Goal: Task Accomplishment & Management: Use online tool/utility

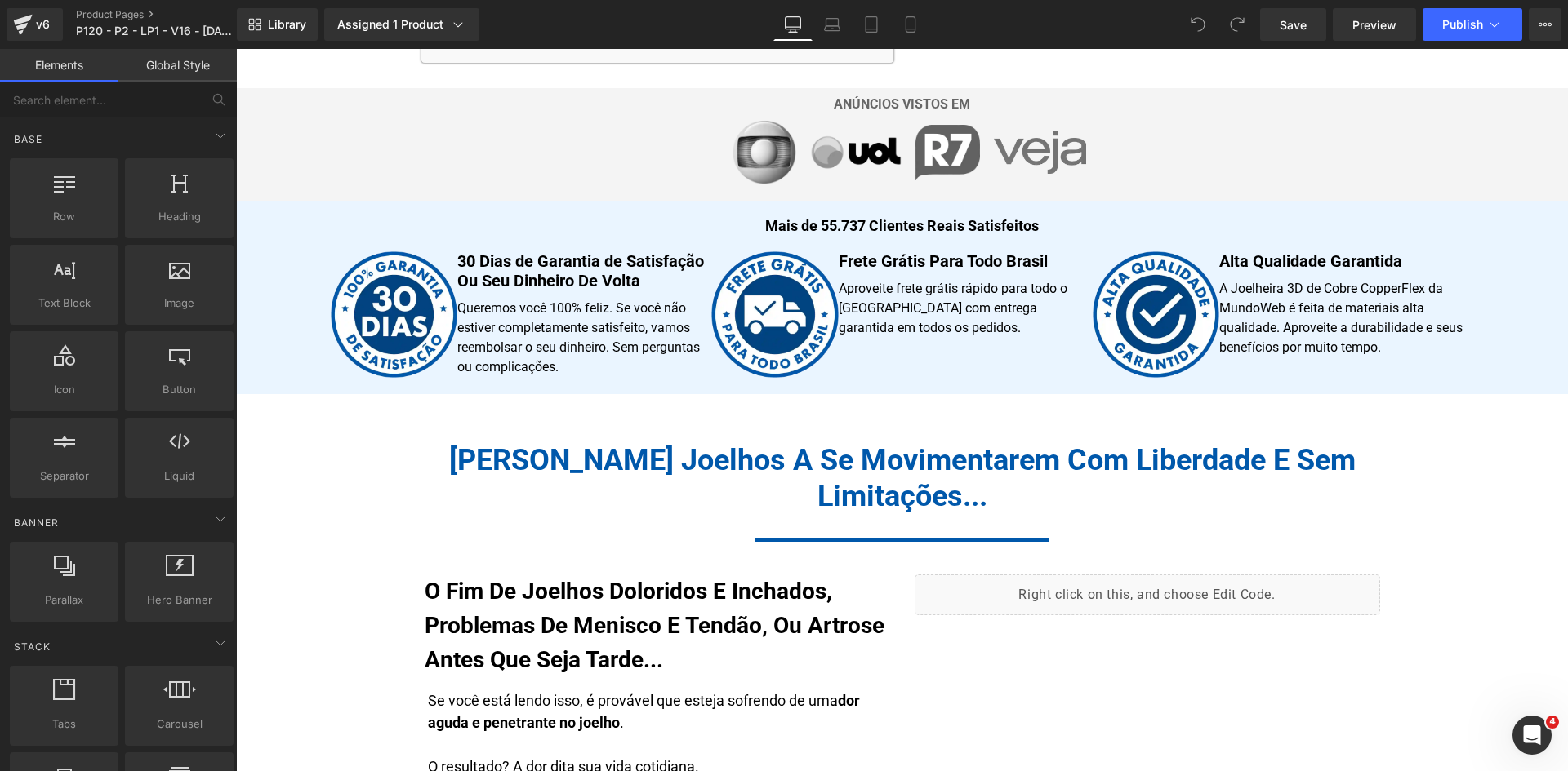
scroll to position [897, 0]
click at [916, 34] on link "Mobile" at bounding box center [910, 24] width 39 height 33
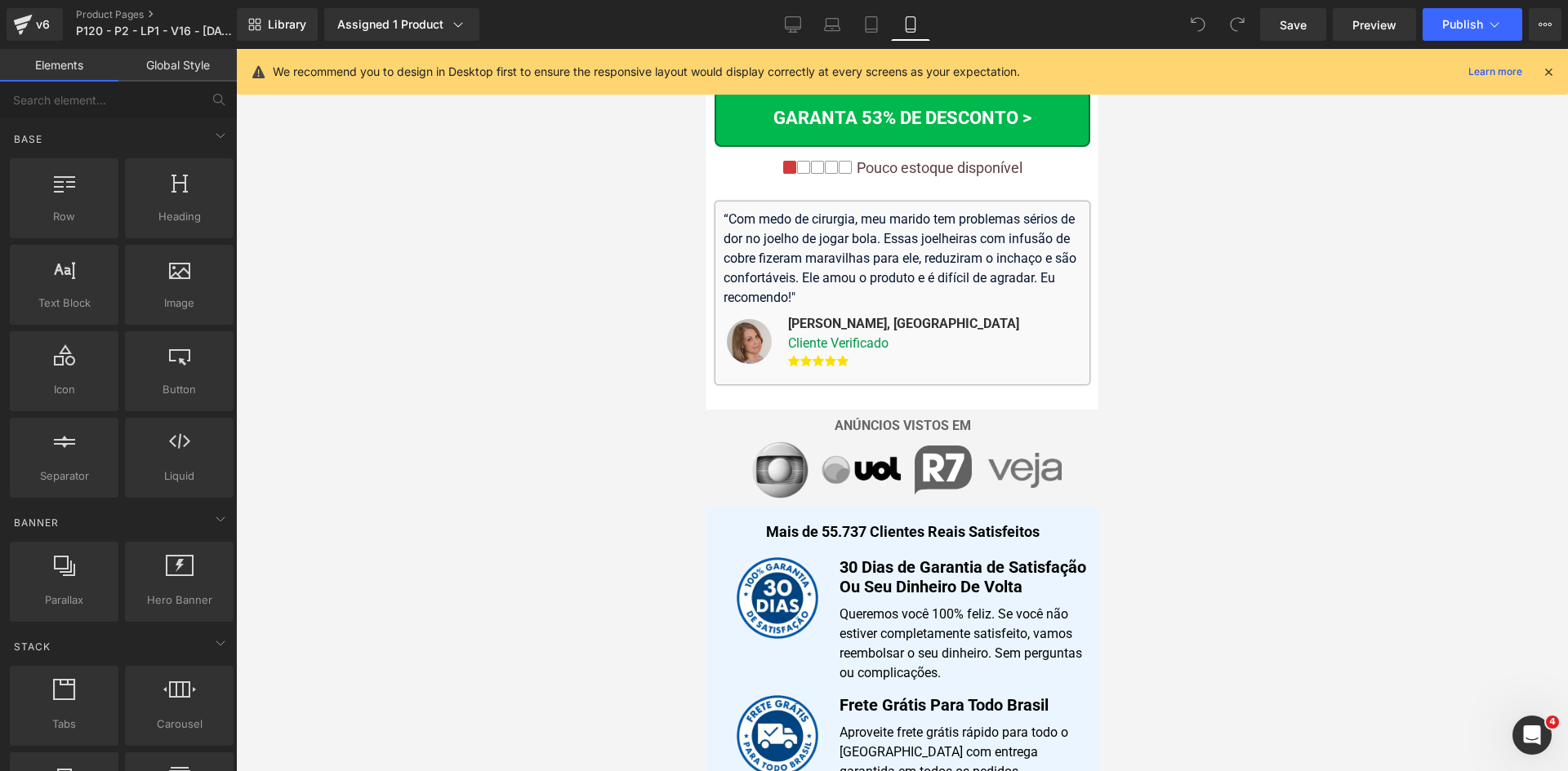
click at [1553, 69] on icon at bounding box center [1548, 72] width 14 height 14
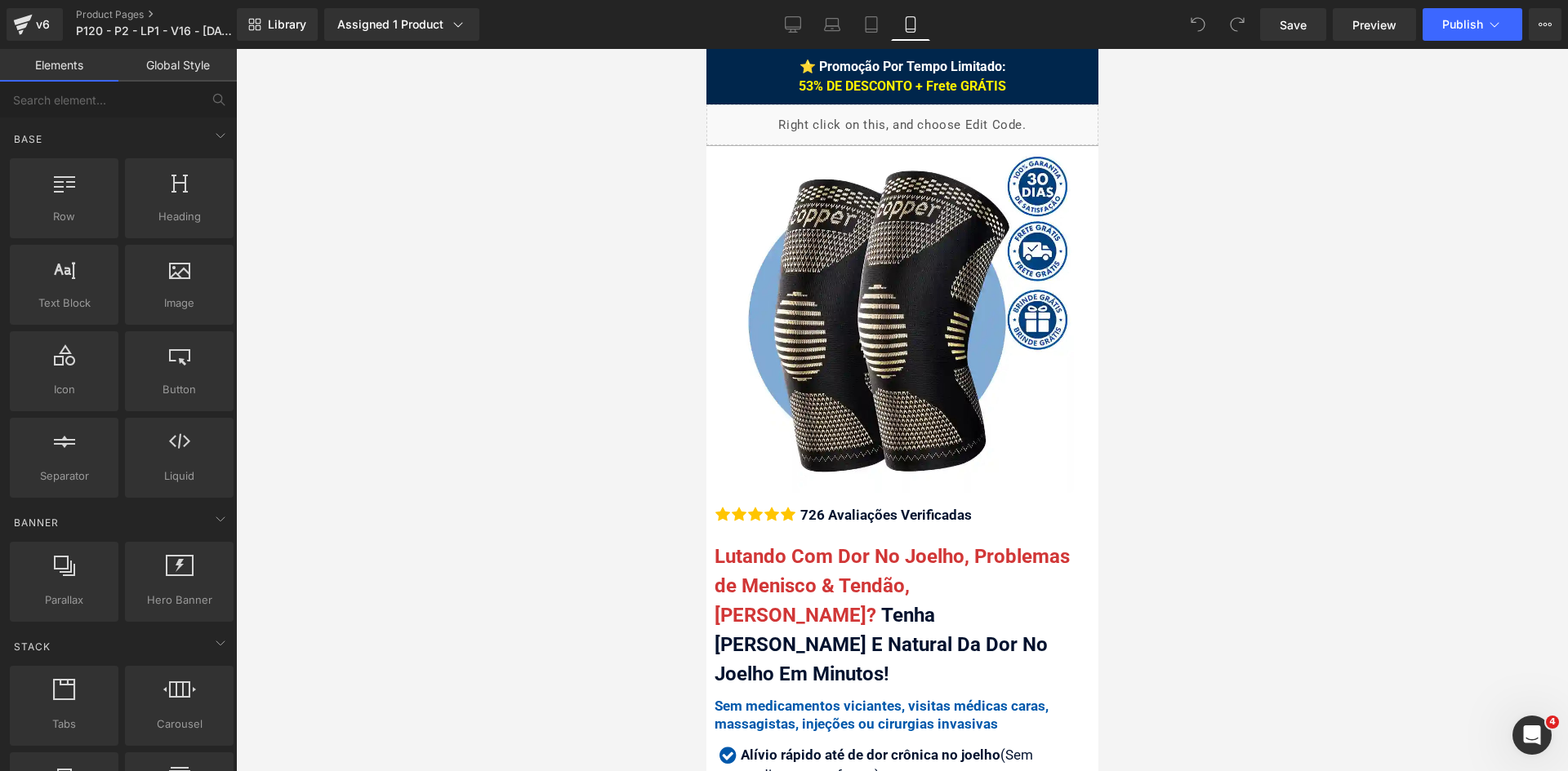
scroll to position [592, 0]
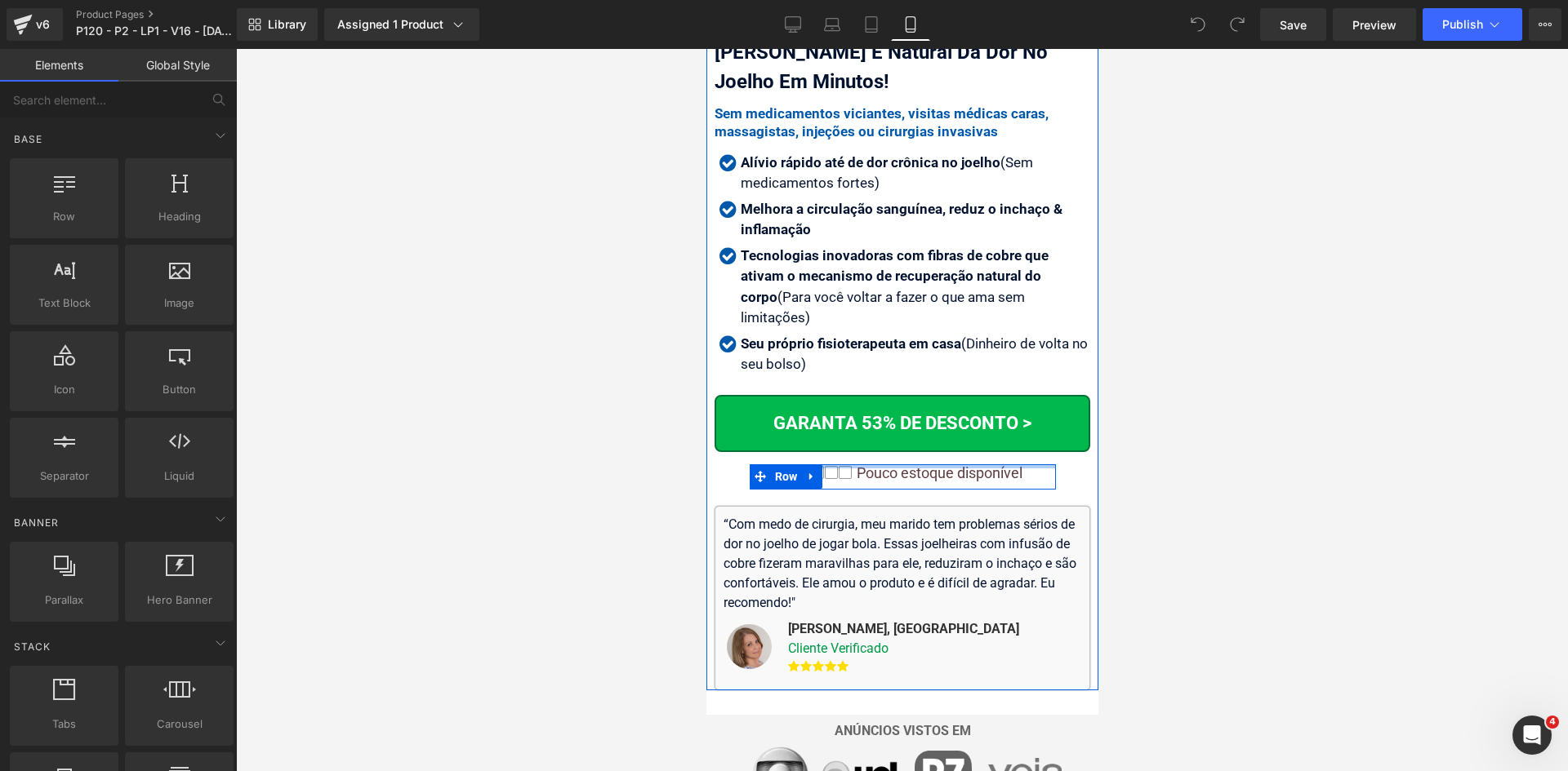
click at [1011, 464] on div at bounding box center [901, 466] width 306 height 4
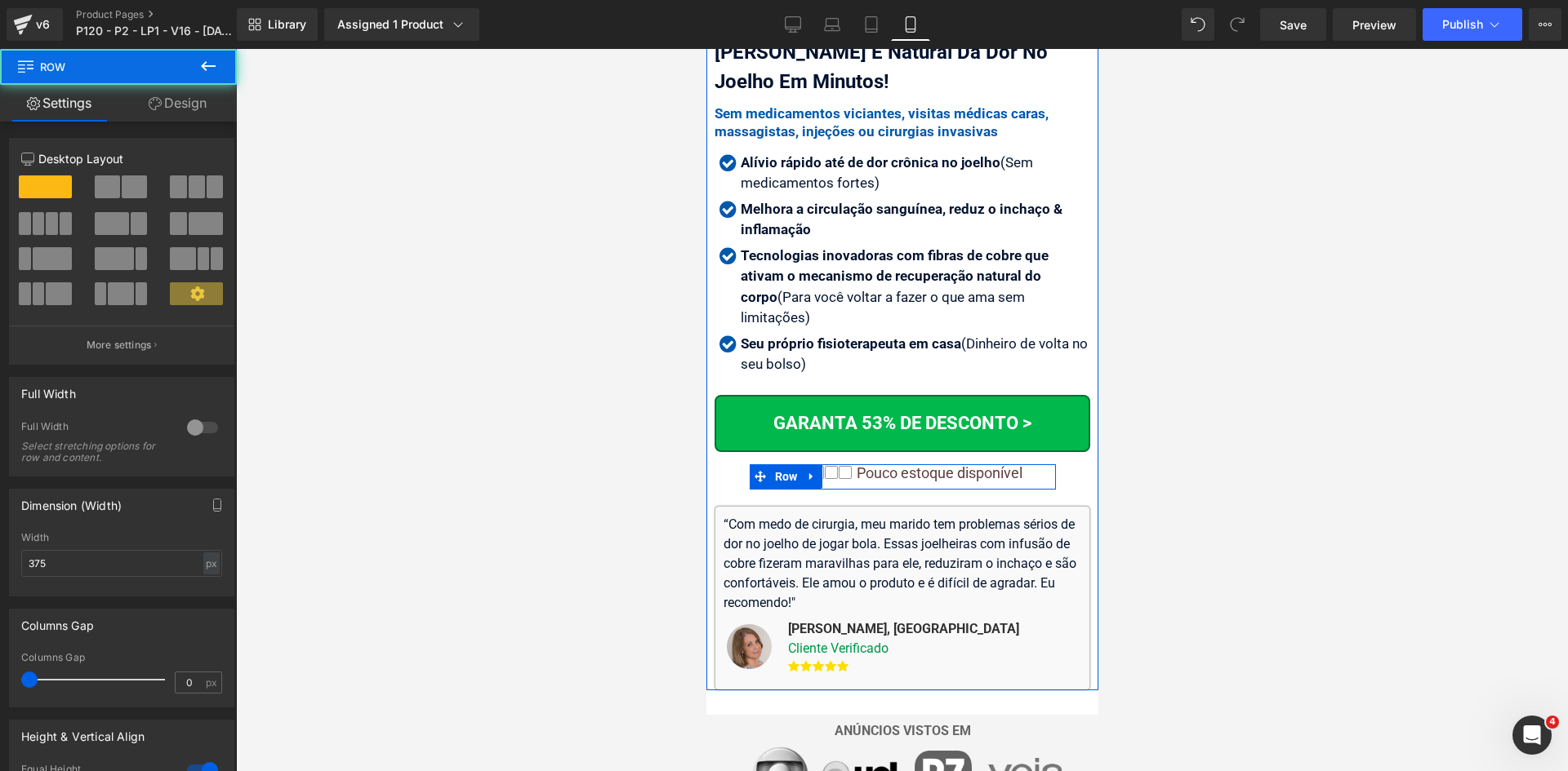
click at [1007, 464] on div "Pouco estoque disponível" at bounding box center [936, 473] width 169 height 18
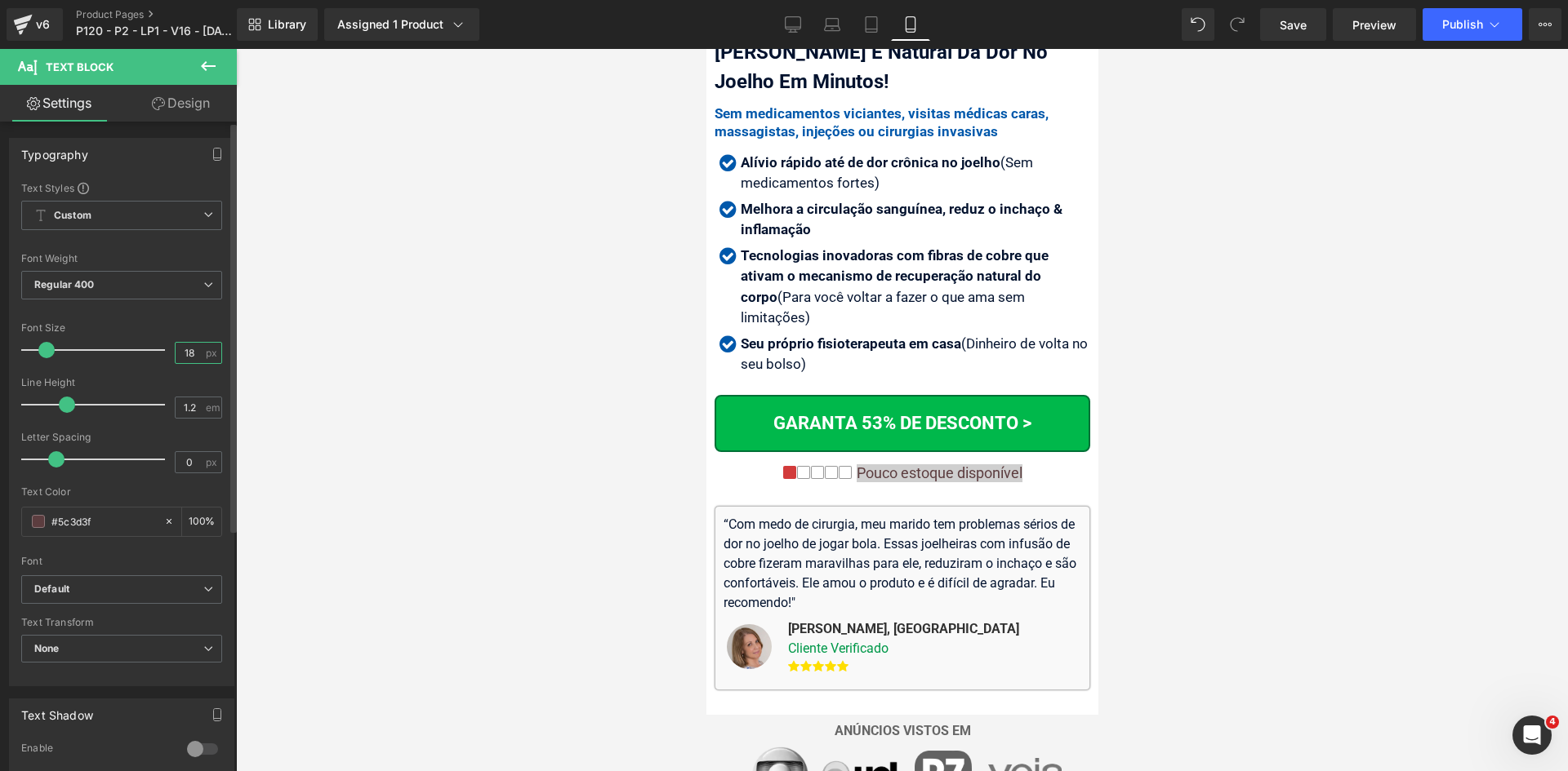
drag, startPoint x: 190, startPoint y: 353, endPoint x: 158, endPoint y: 351, distance: 32.1
click at [158, 351] on div "Font Size 18 px" at bounding box center [121, 350] width 201 height 55
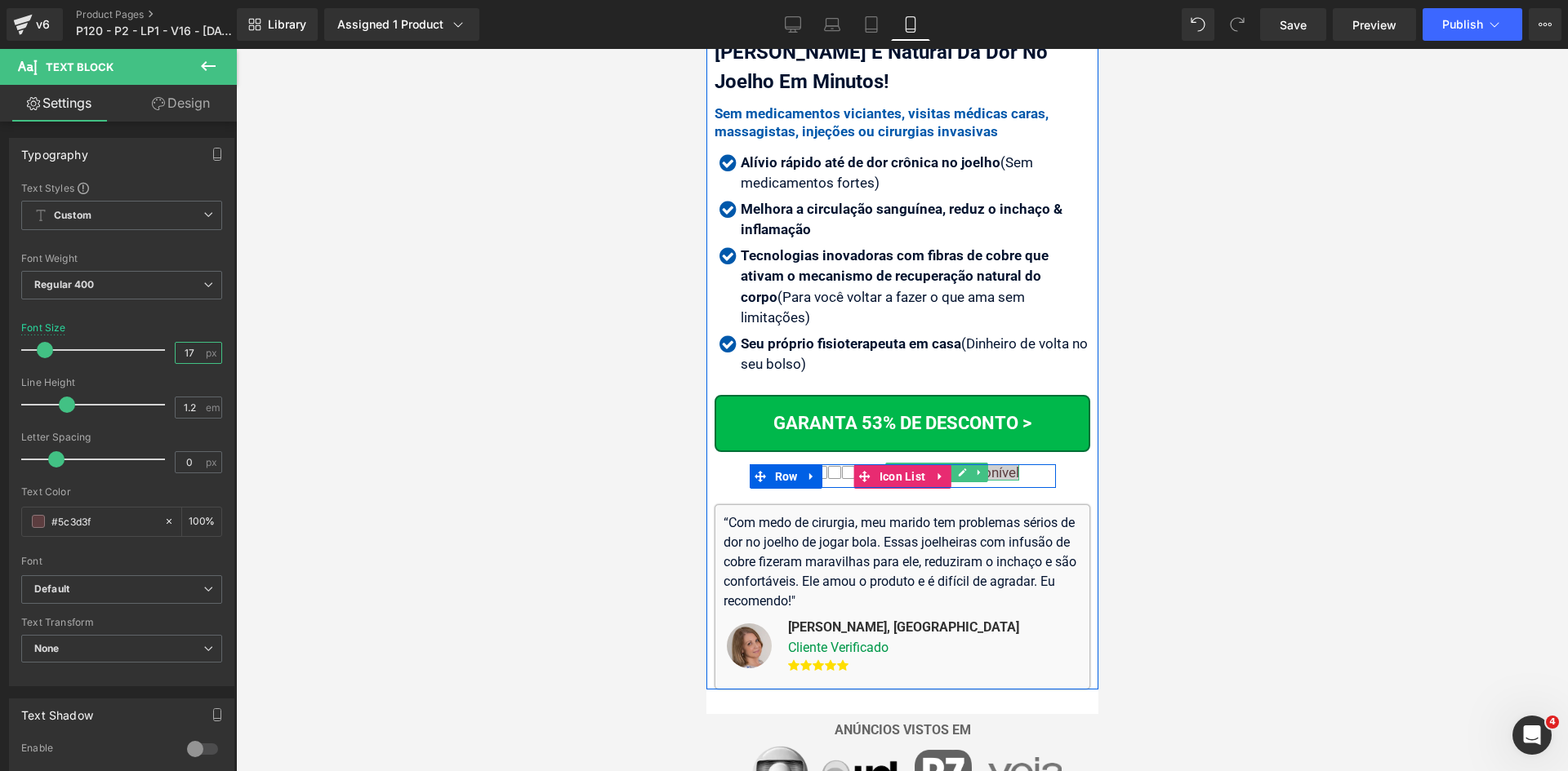
type input "17"
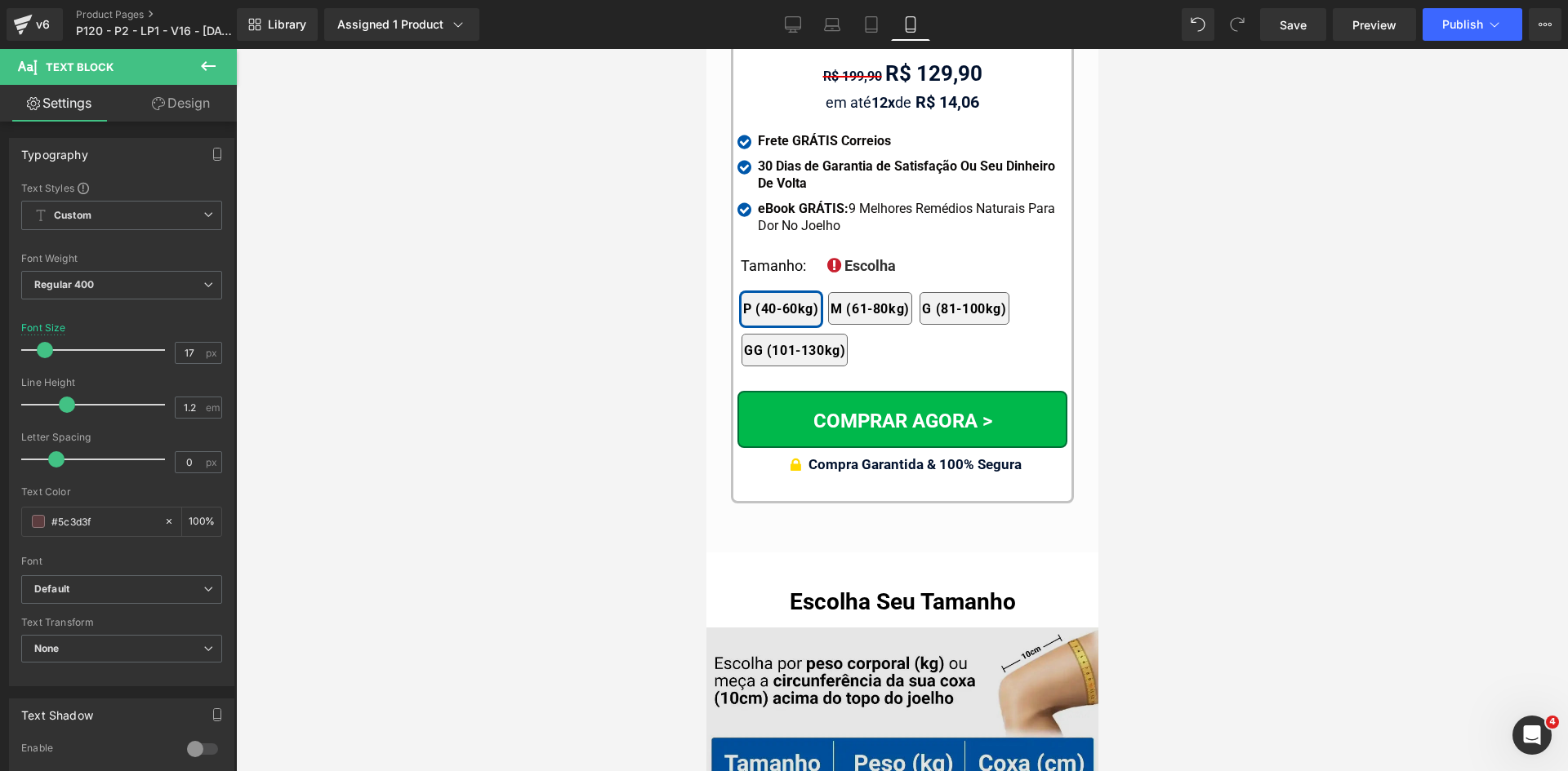
scroll to position [15637, 0]
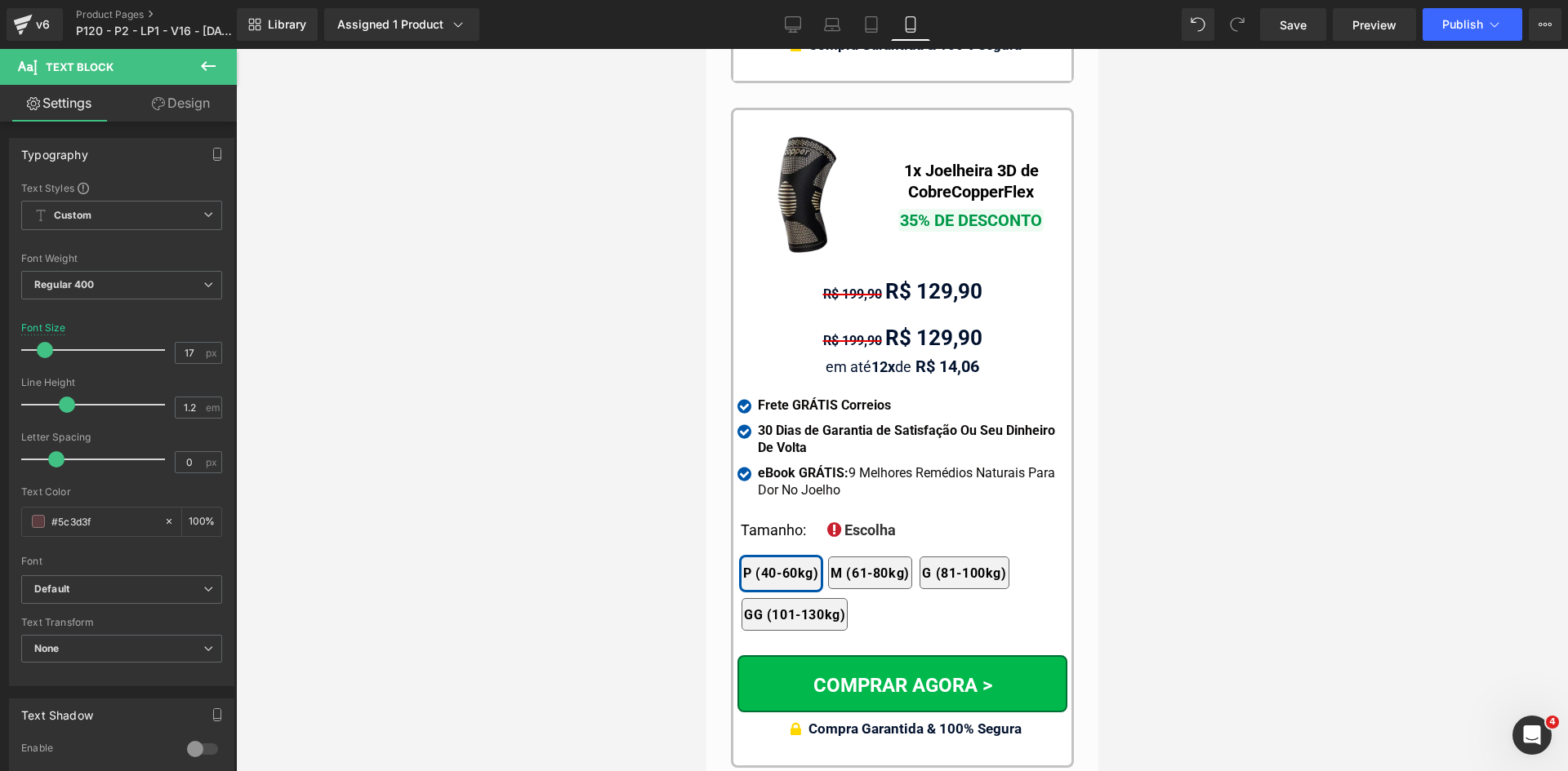
click at [850, 283] on span at bounding box center [858, 292] width 17 height 19
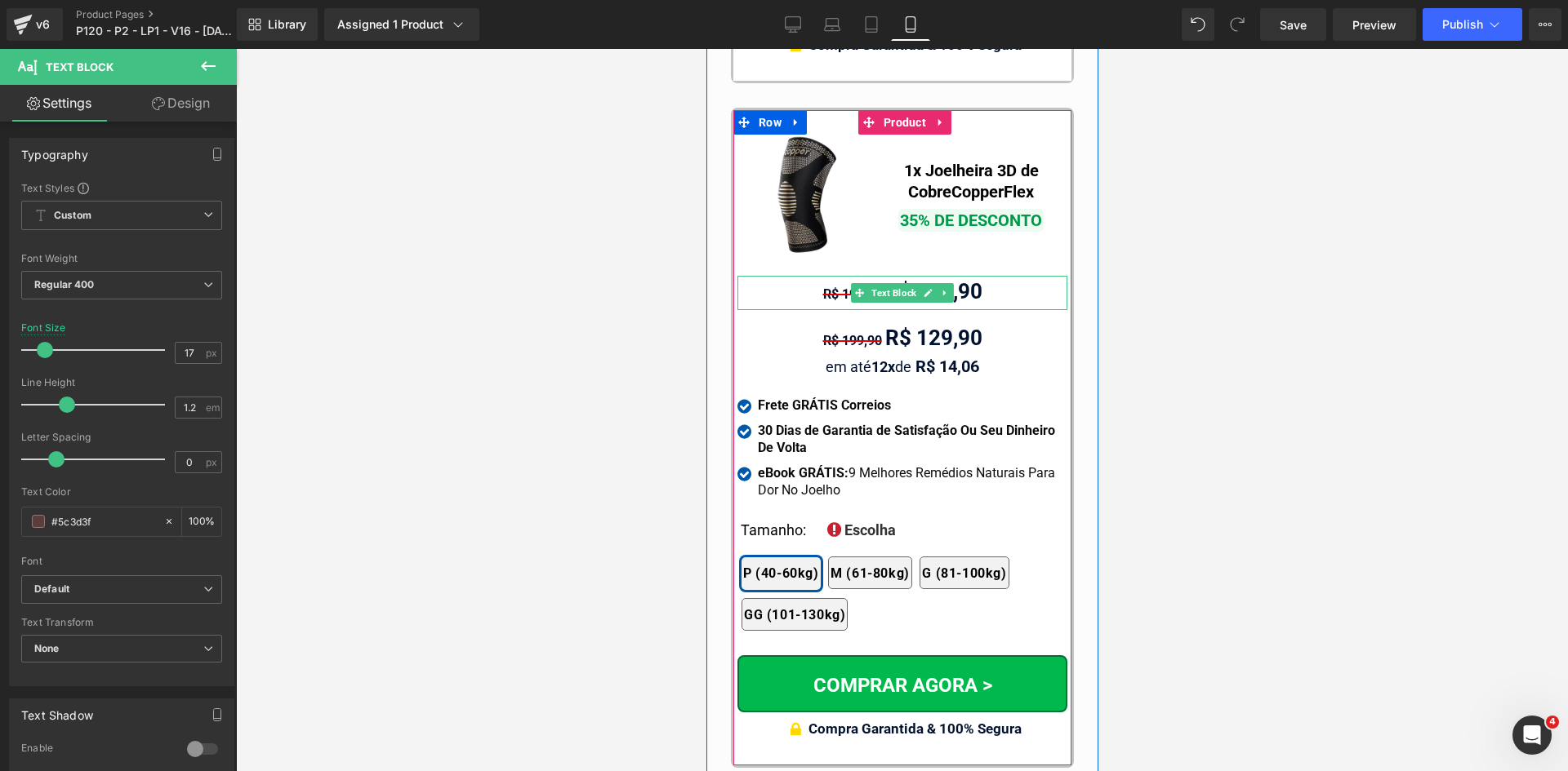
click at [822, 286] on span "R$ 199,90" at bounding box center [851, 294] width 59 height 15
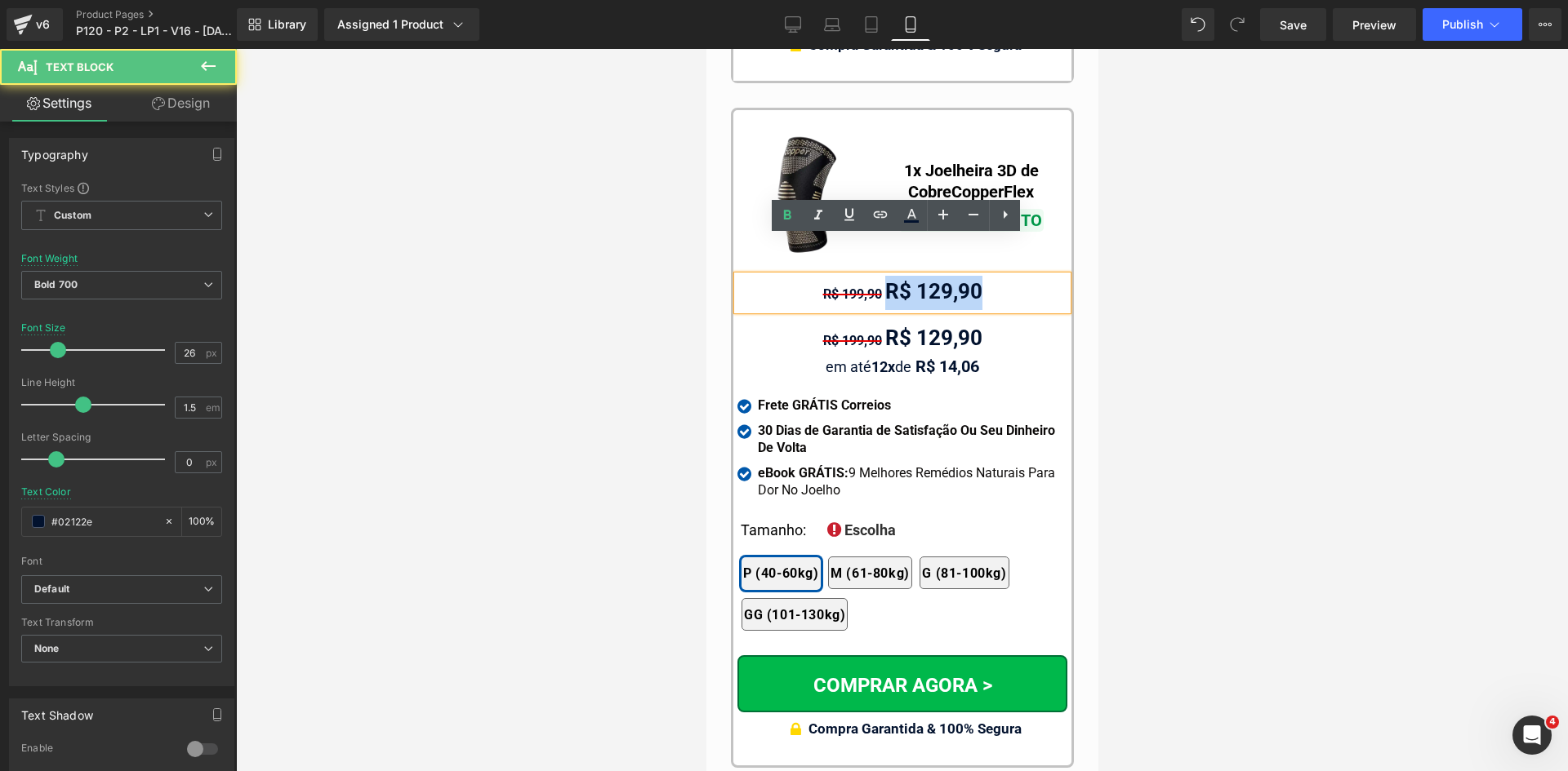
drag, startPoint x: 877, startPoint y: 252, endPoint x: 1023, endPoint y: 260, distance: 146.2
click at [1023, 276] on div "R$ 199,90 R$ 129,90" at bounding box center [901, 292] width 330 height 35
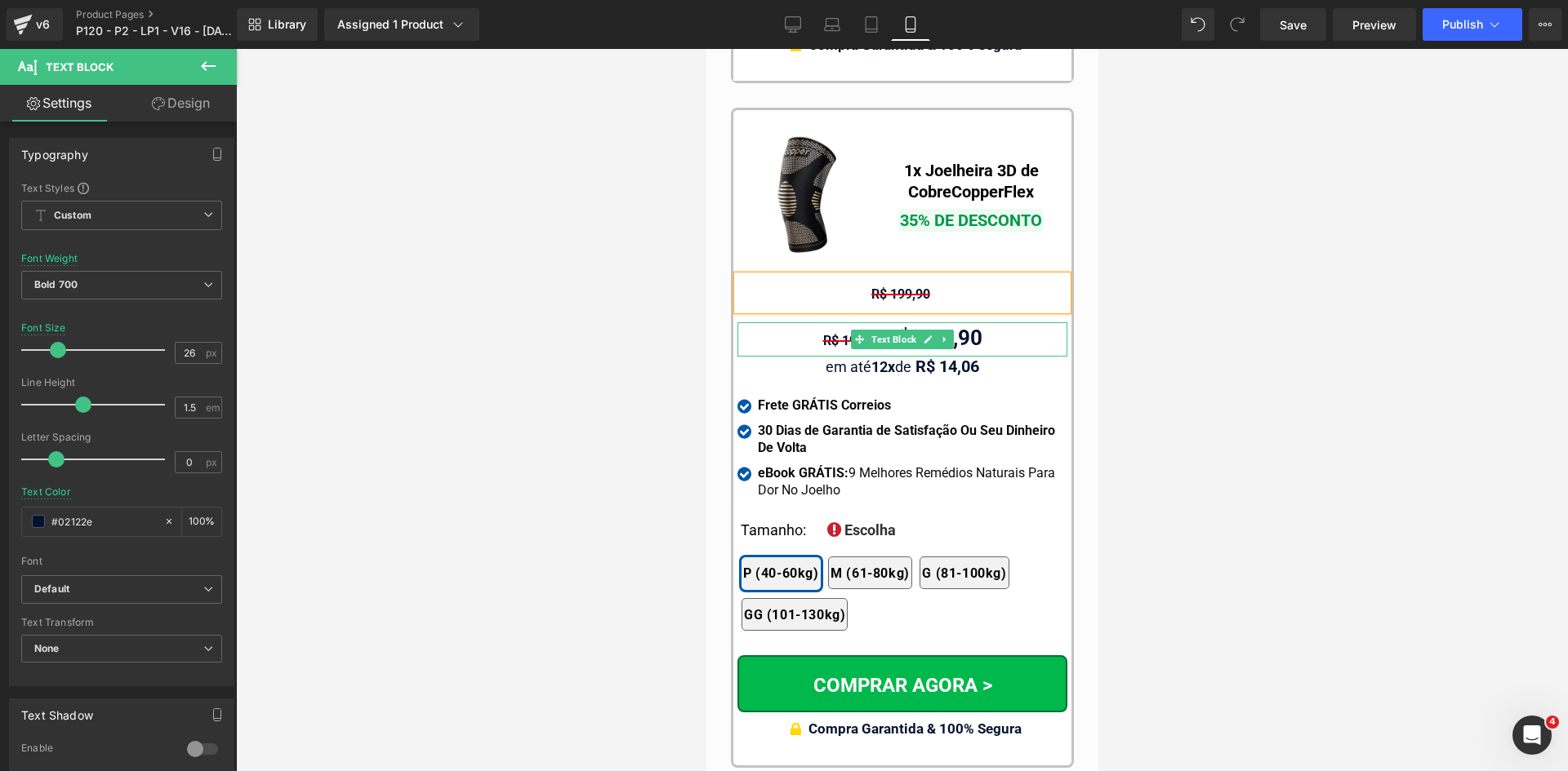
click at [830, 333] on span "R$ 199,90" at bounding box center [851, 340] width 59 height 15
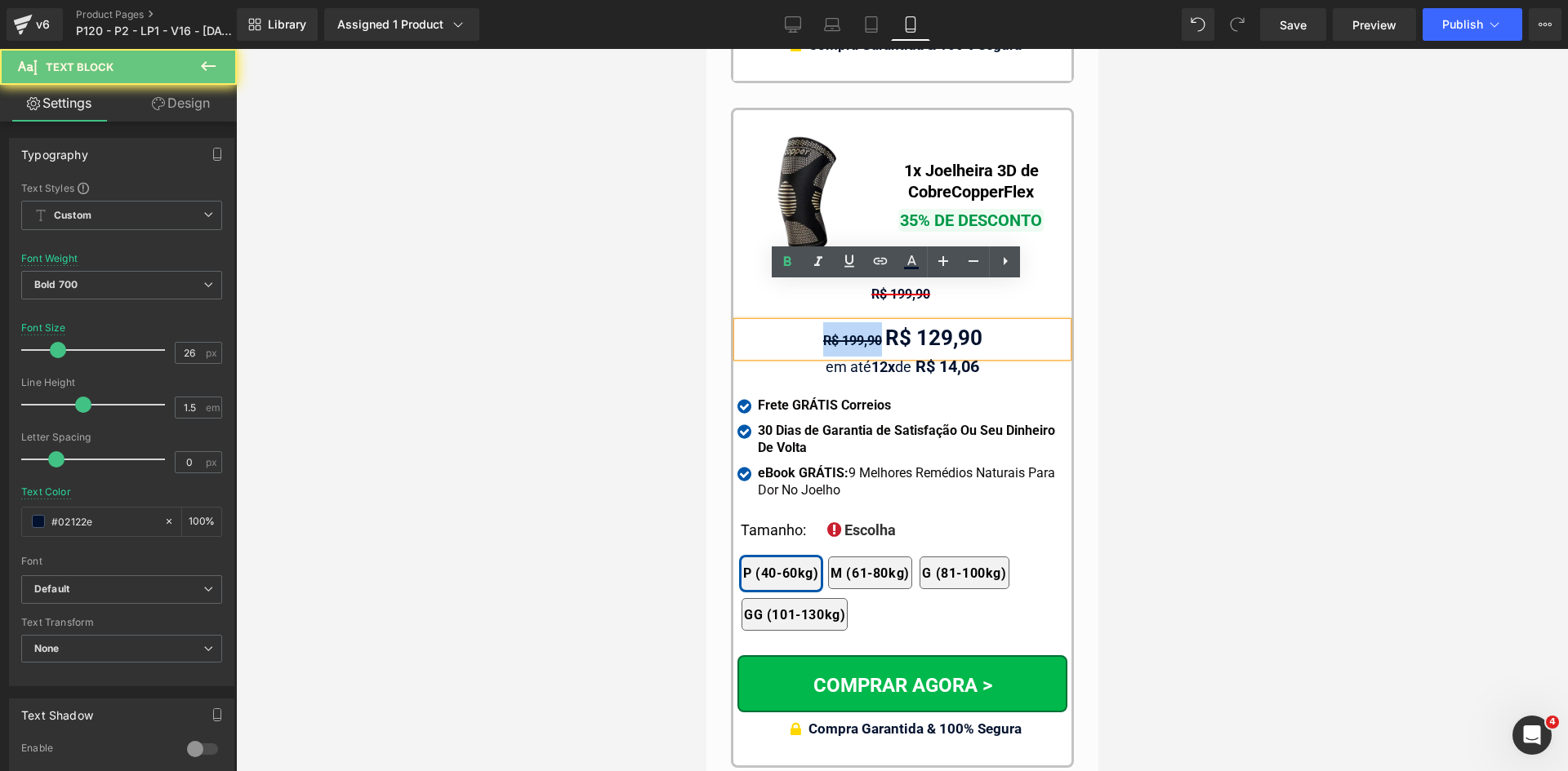
drag, startPoint x: 813, startPoint y: 302, endPoint x: 878, endPoint y: 305, distance: 65.1
click at [878, 323] on div "R$ 199,90 R$ 129,90" at bounding box center [901, 340] width 330 height 35
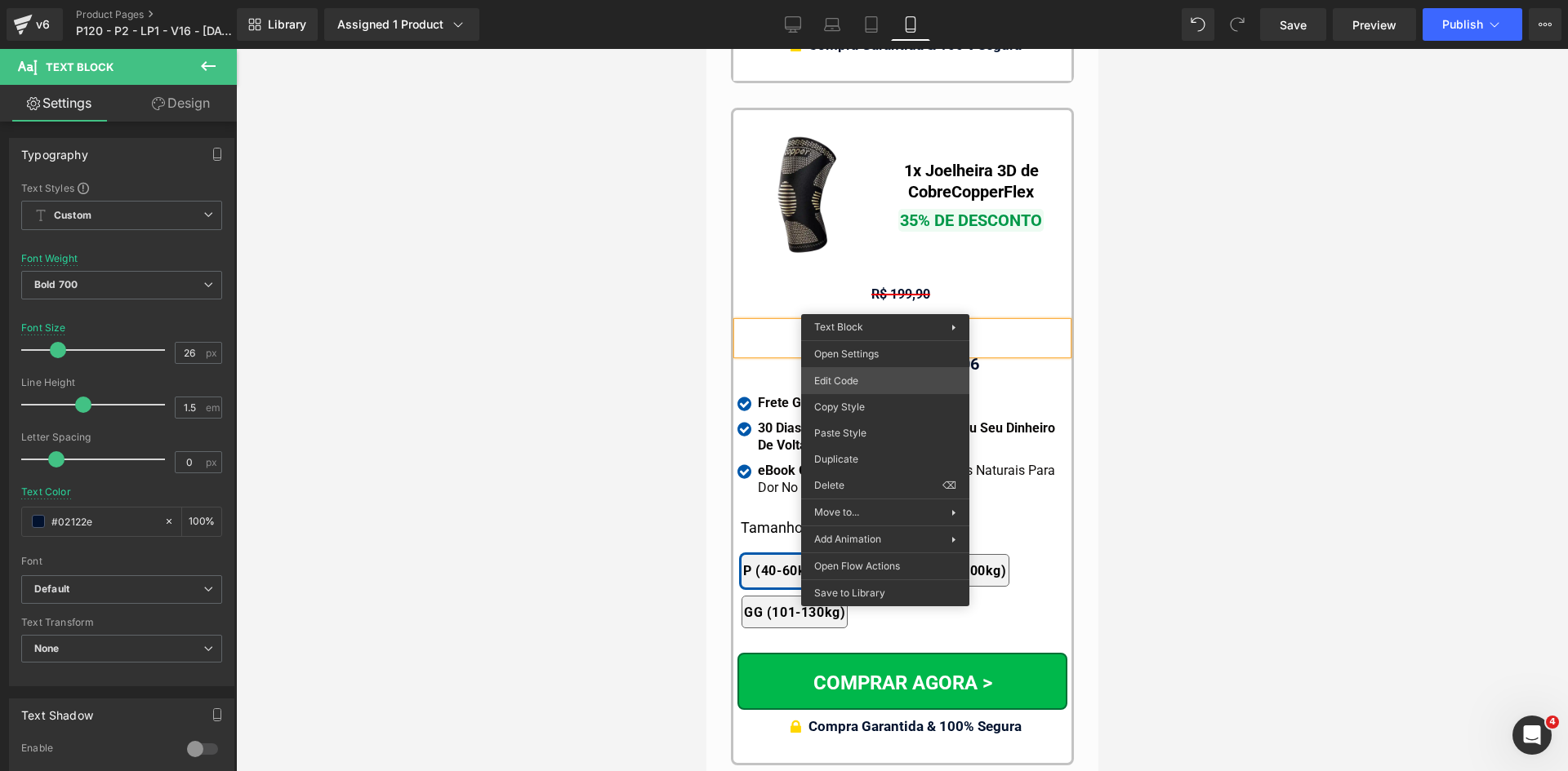
click at [852, 0] on div "Text Block You are previewing how the will restyle your page. You can not edit …" at bounding box center [784, 0] width 1568 height 0
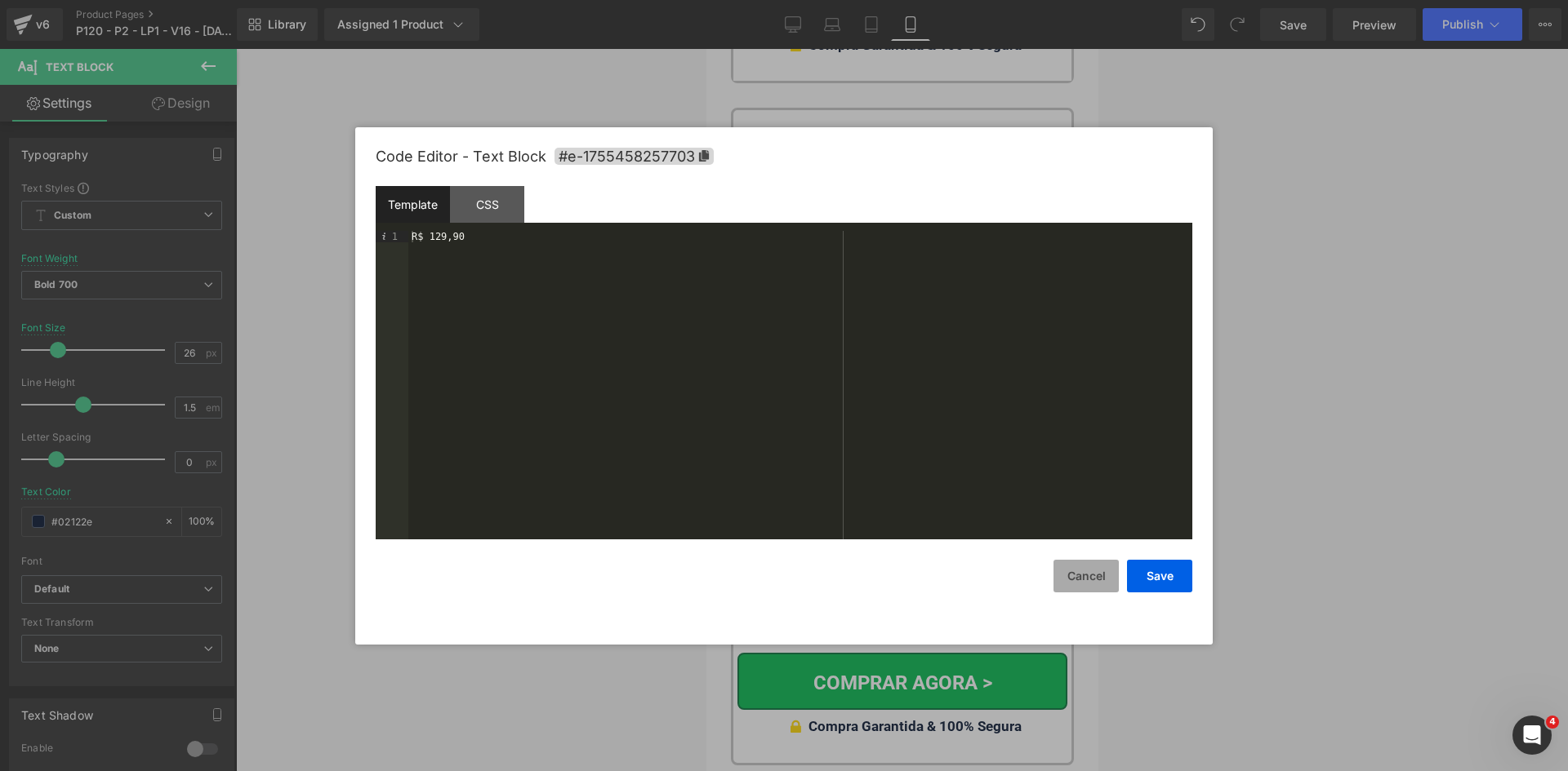
drag, startPoint x: 1070, startPoint y: 570, endPoint x: 89, endPoint y: 428, distance: 991.2
click at [1070, 570] on button "Cancel" at bounding box center [1085, 576] width 65 height 33
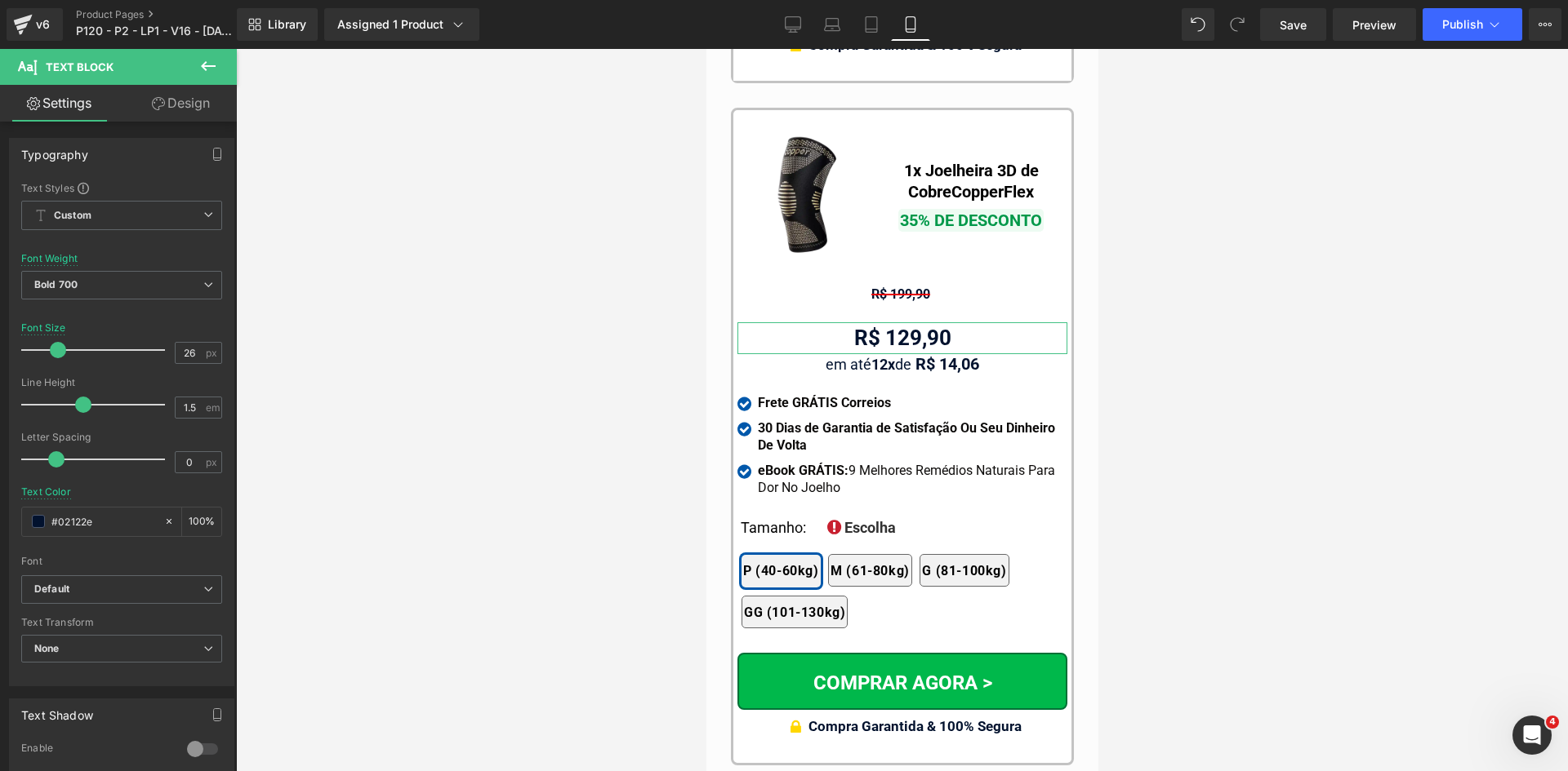
click at [177, 103] on link "Design" at bounding box center [180, 104] width 118 height 37
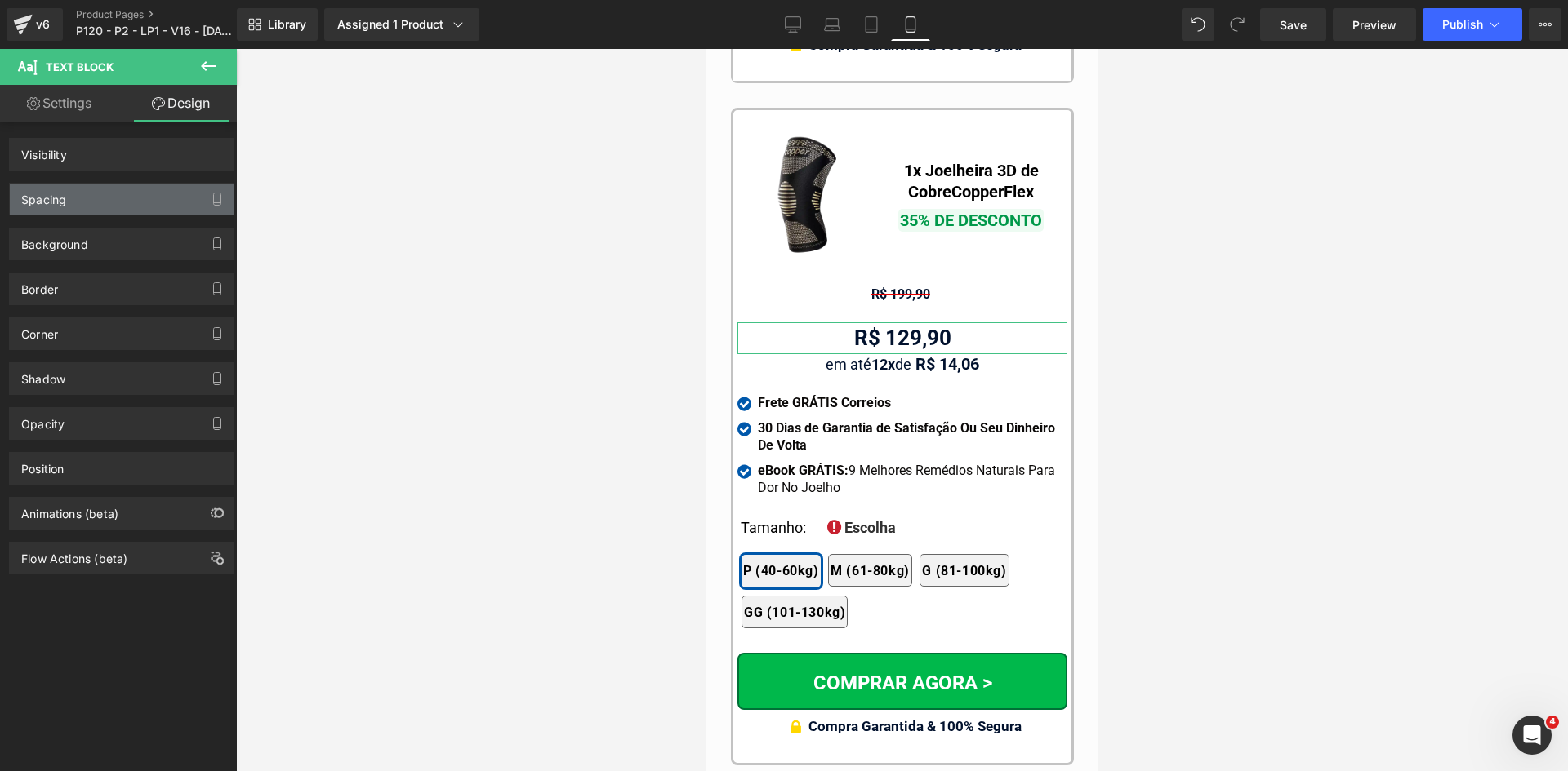
click at [38, 195] on div "Spacing" at bounding box center [43, 195] width 45 height 23
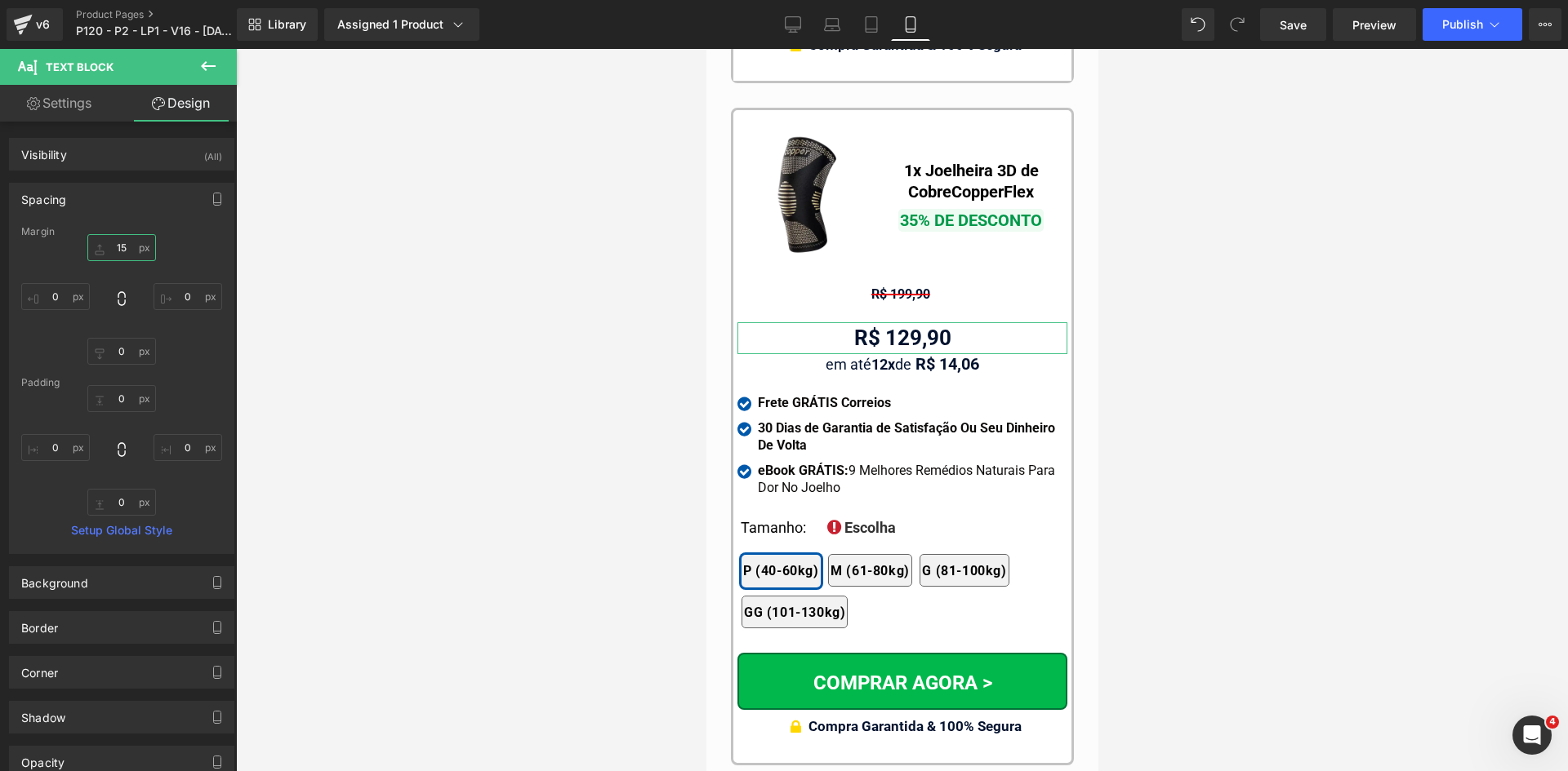
click at [121, 251] on input "text" at bounding box center [121, 248] width 68 height 27
type input "0"
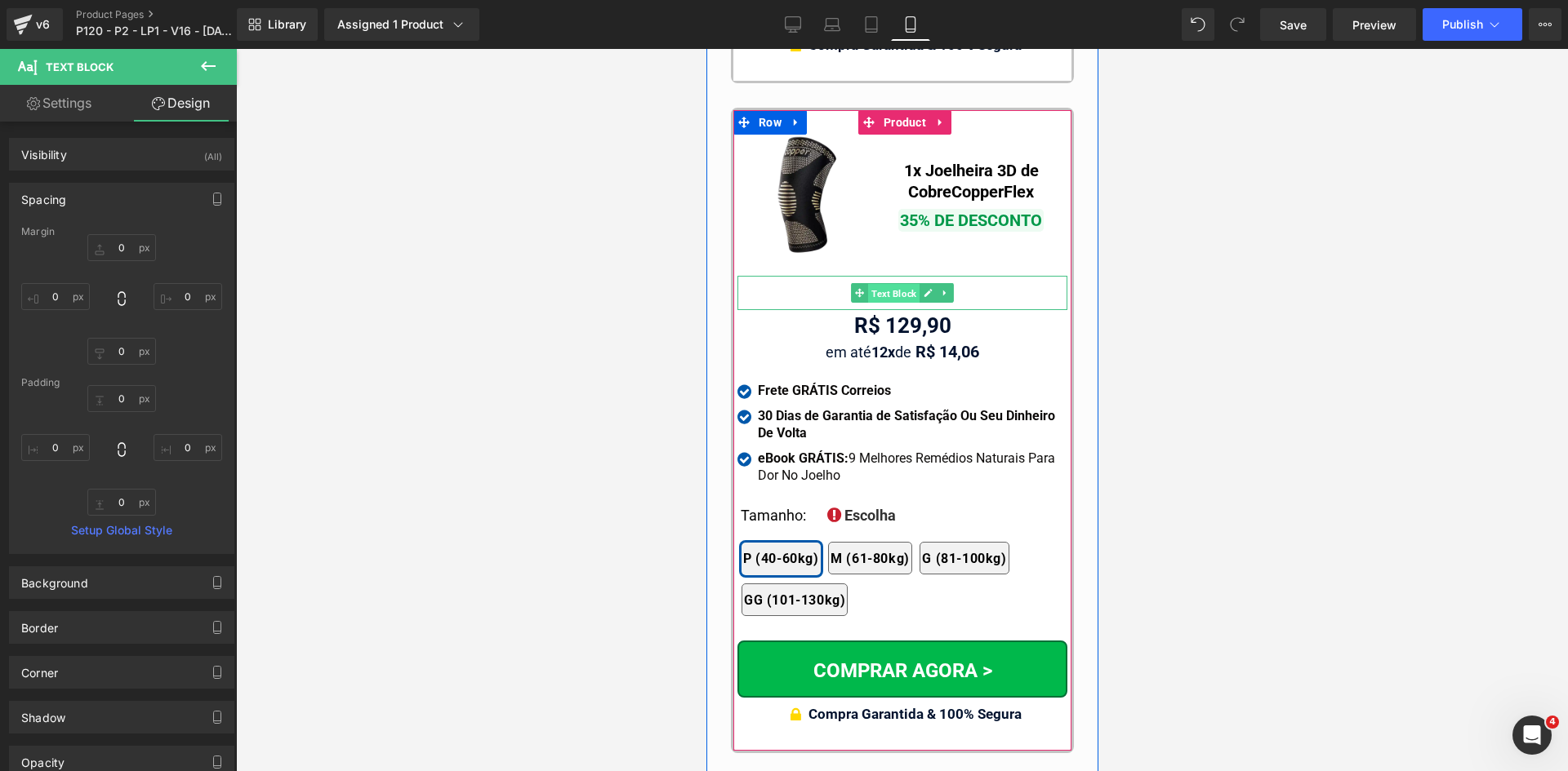
click at [878, 284] on span "Text Block" at bounding box center [893, 293] width 51 height 19
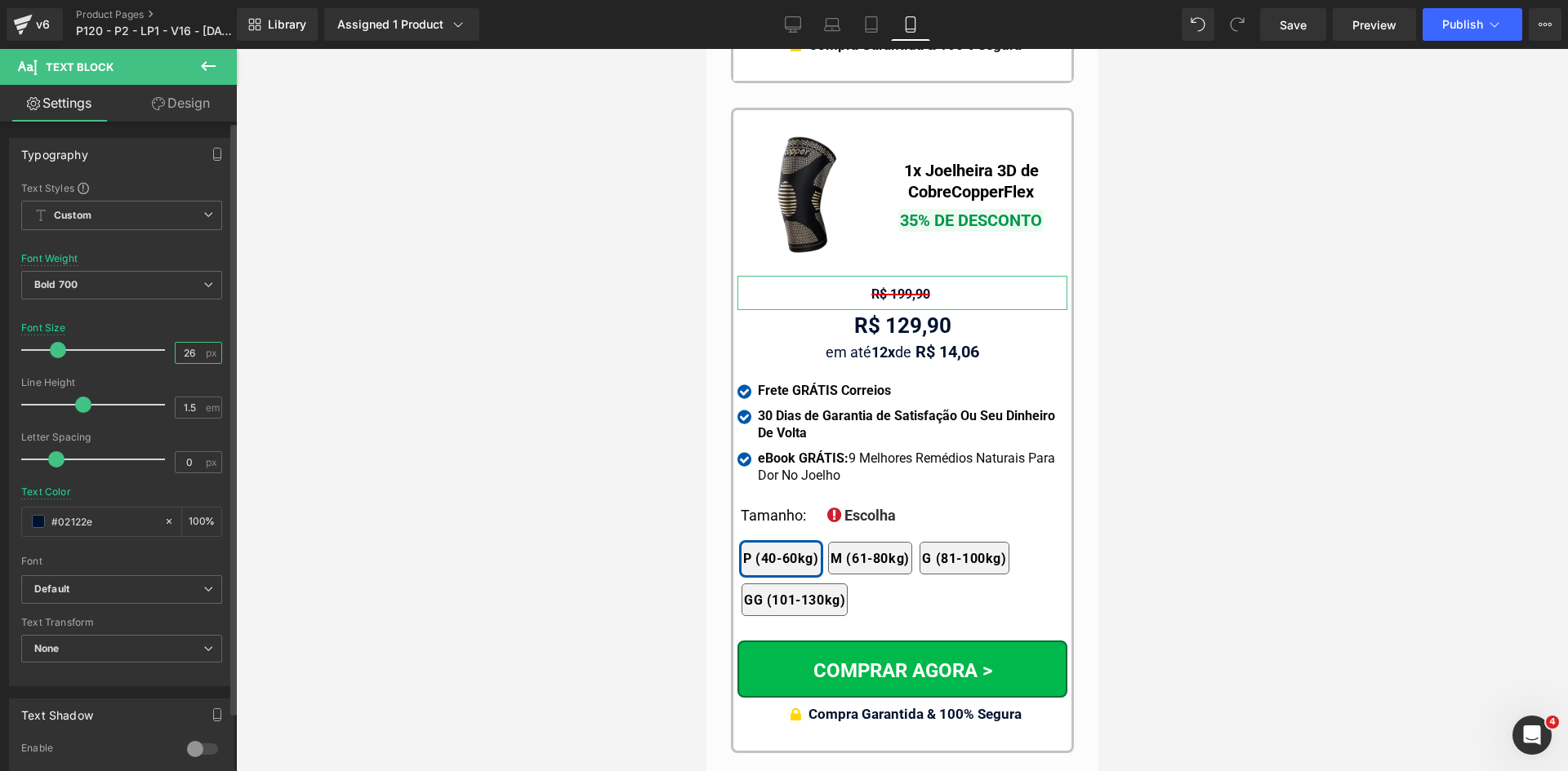
click at [191, 351] on input "26" at bounding box center [190, 353] width 29 height 20
type input "2"
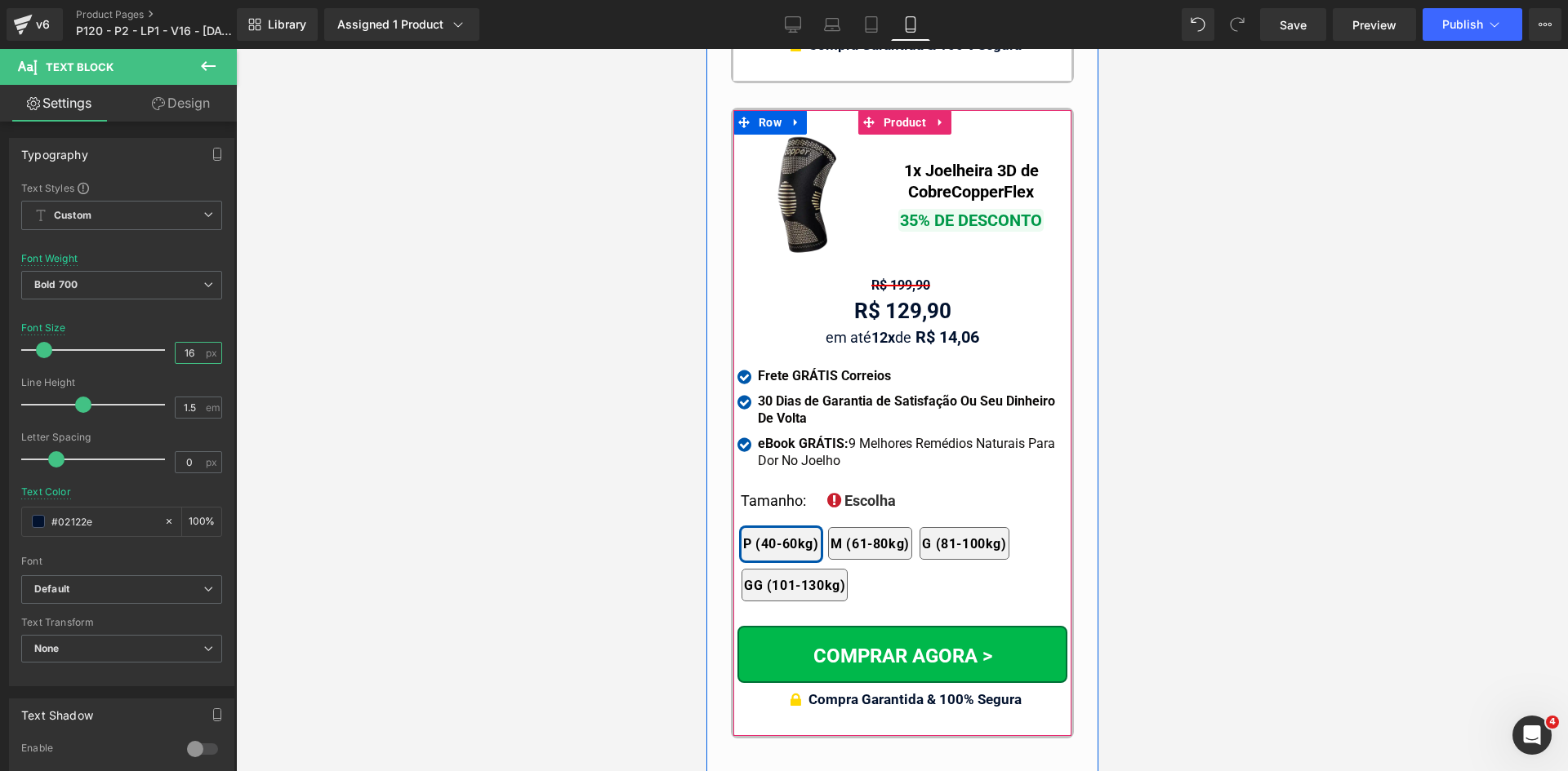
click at [880, 276] on span "Text Block" at bounding box center [893, 285] width 51 height 19
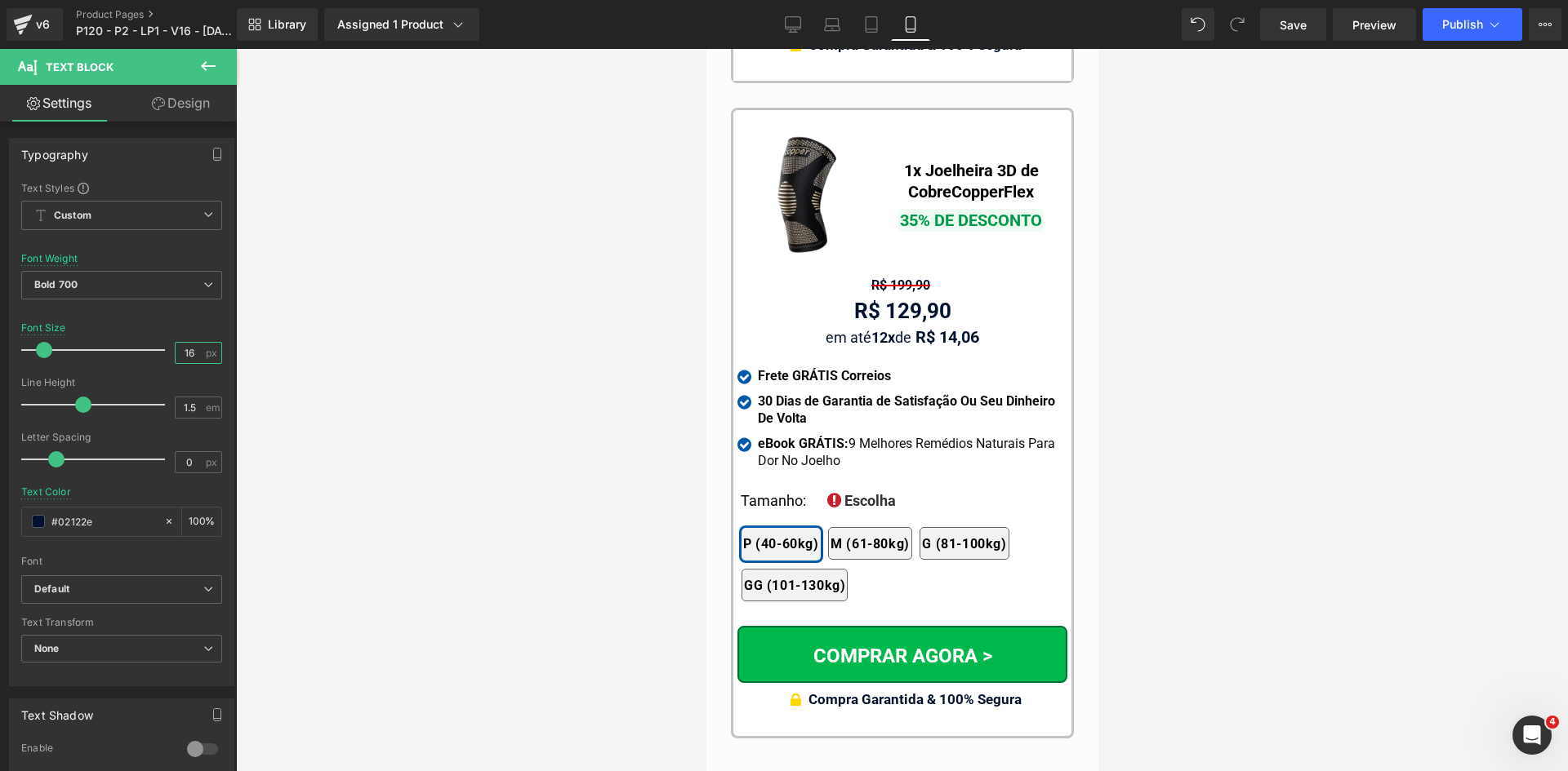
type input "16"
type input "1.2"
click at [187, 407] on input "1.2" at bounding box center [190, 408] width 29 height 20
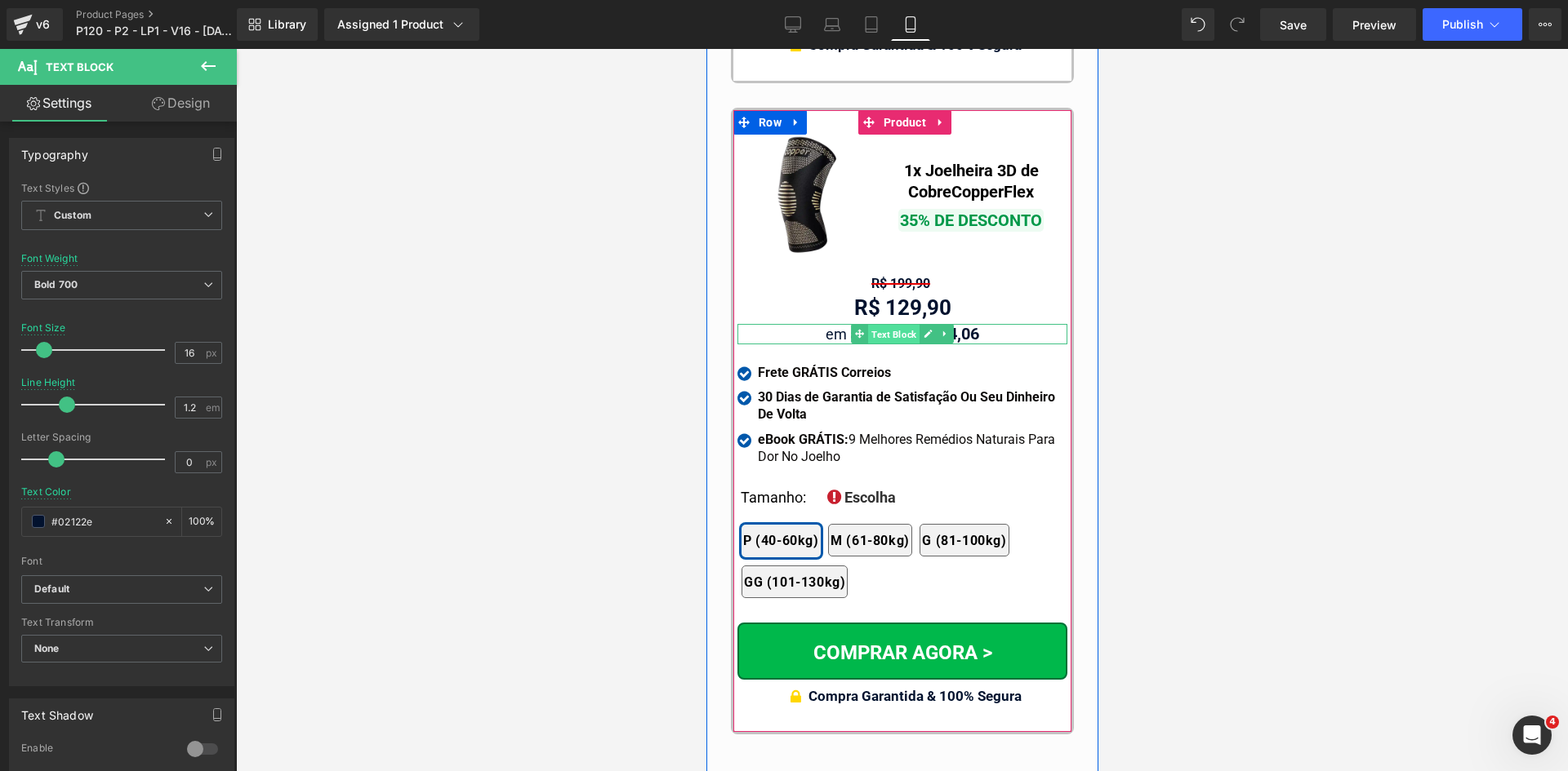
click at [882, 324] on span "Text Block" at bounding box center [893, 334] width 51 height 19
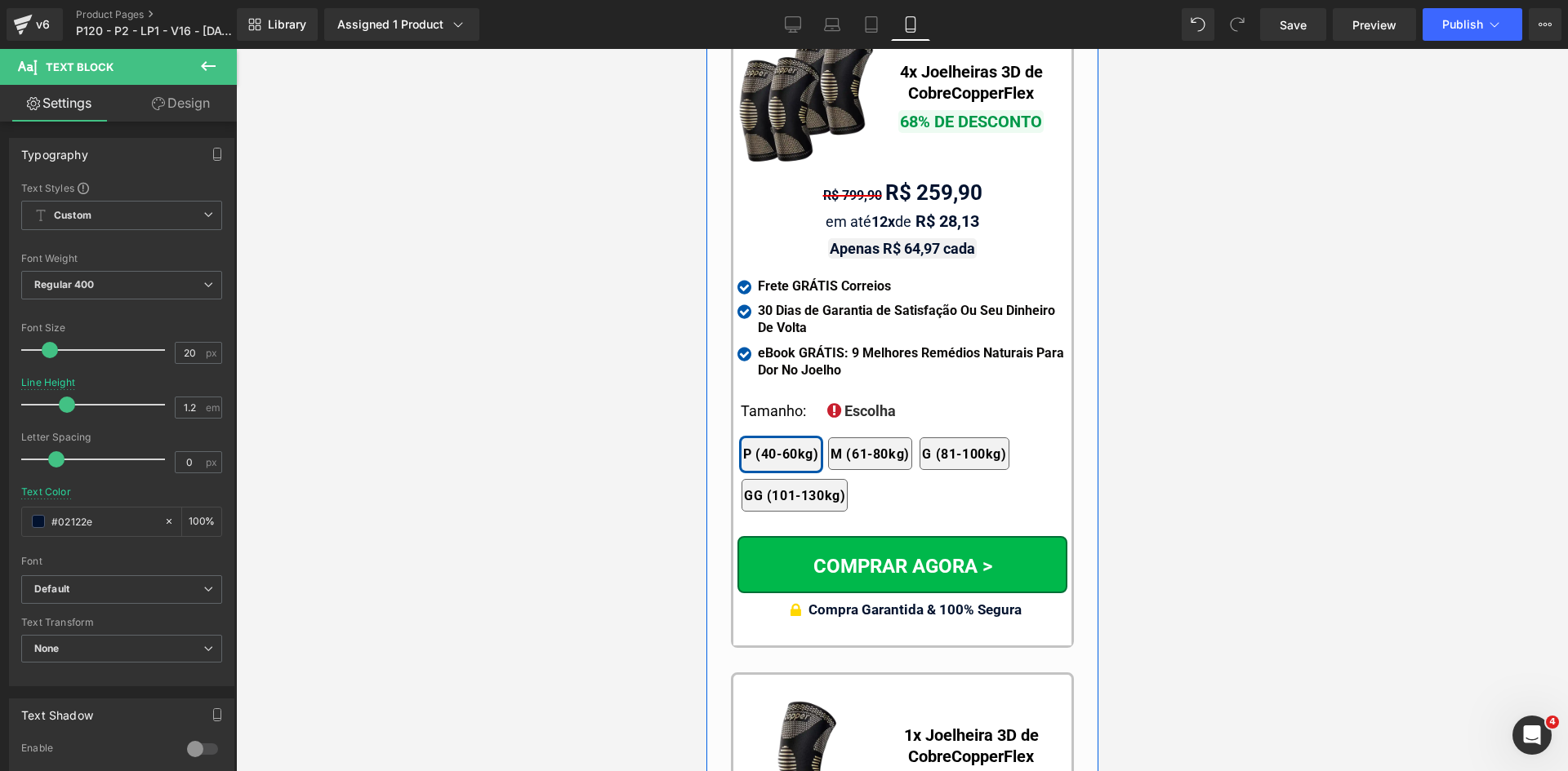
scroll to position [14903, 0]
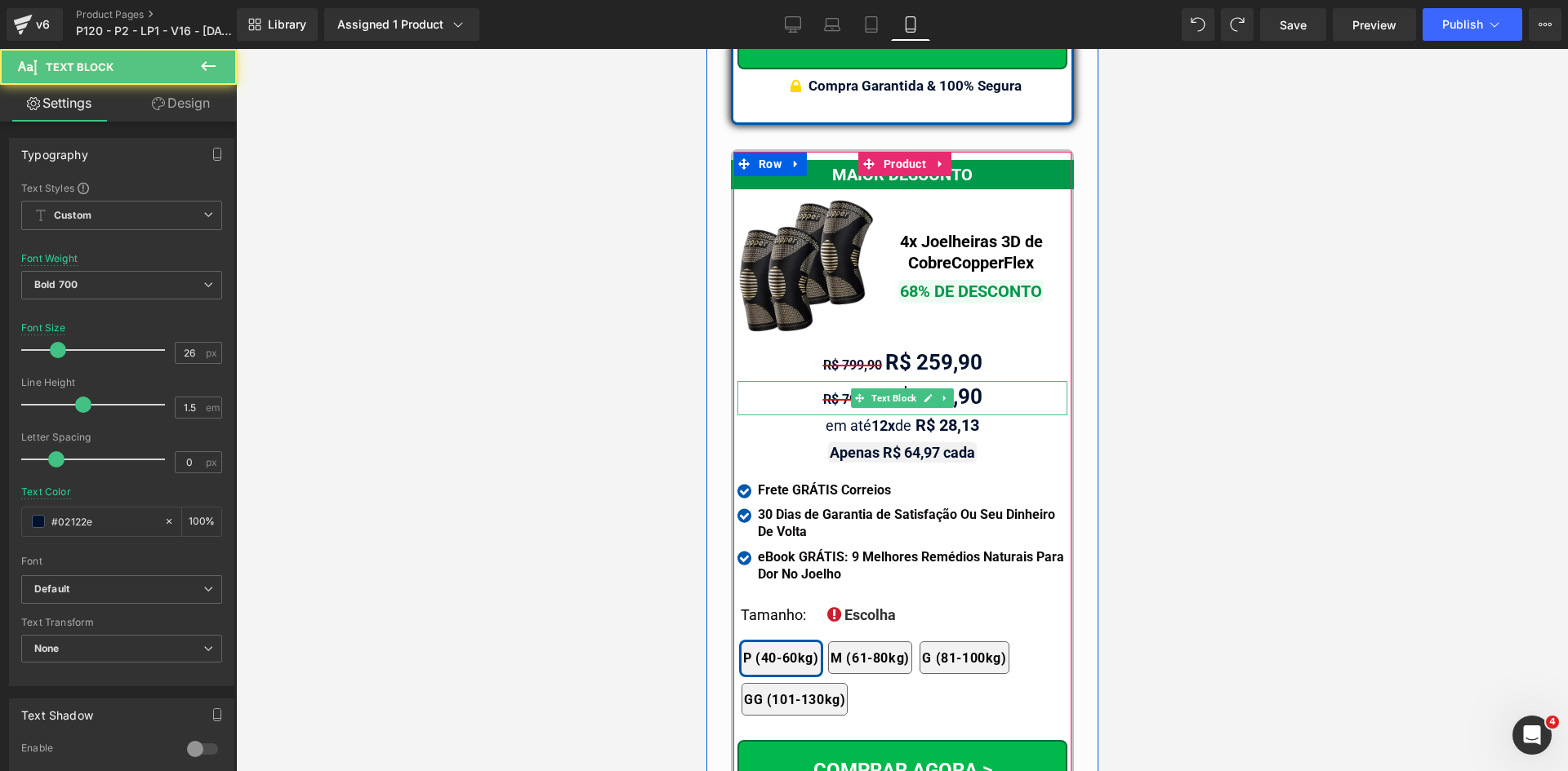
click at [803, 381] on div "R$ 799,90 R$ 259,90" at bounding box center [901, 398] width 330 height 35
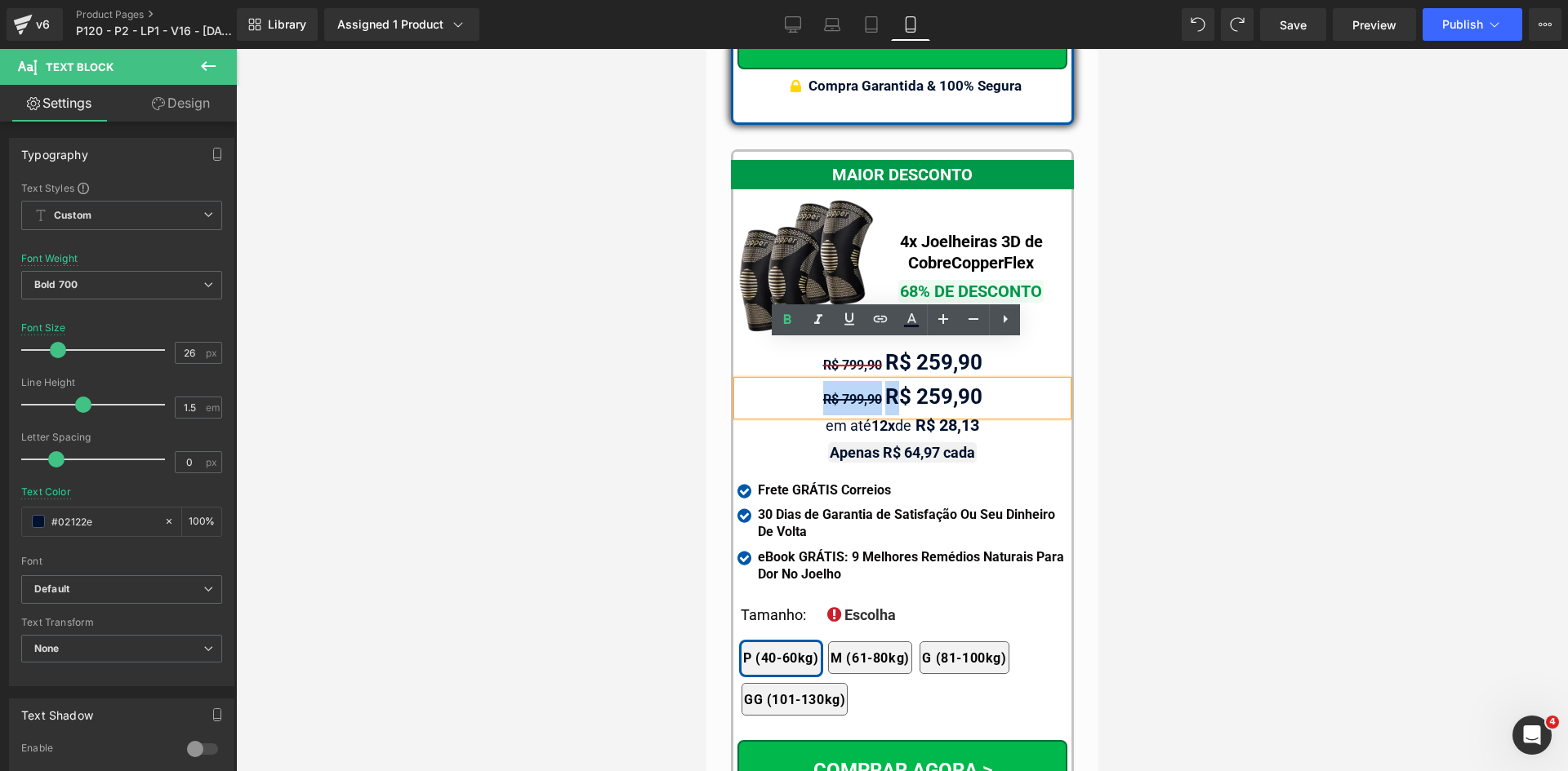
drag, startPoint x: 803, startPoint y: 356, endPoint x: 853, endPoint y: 356, distance: 50.0
click at [853, 381] on div "R$ 799,90 R$ 259,90" at bounding box center [901, 398] width 330 height 35
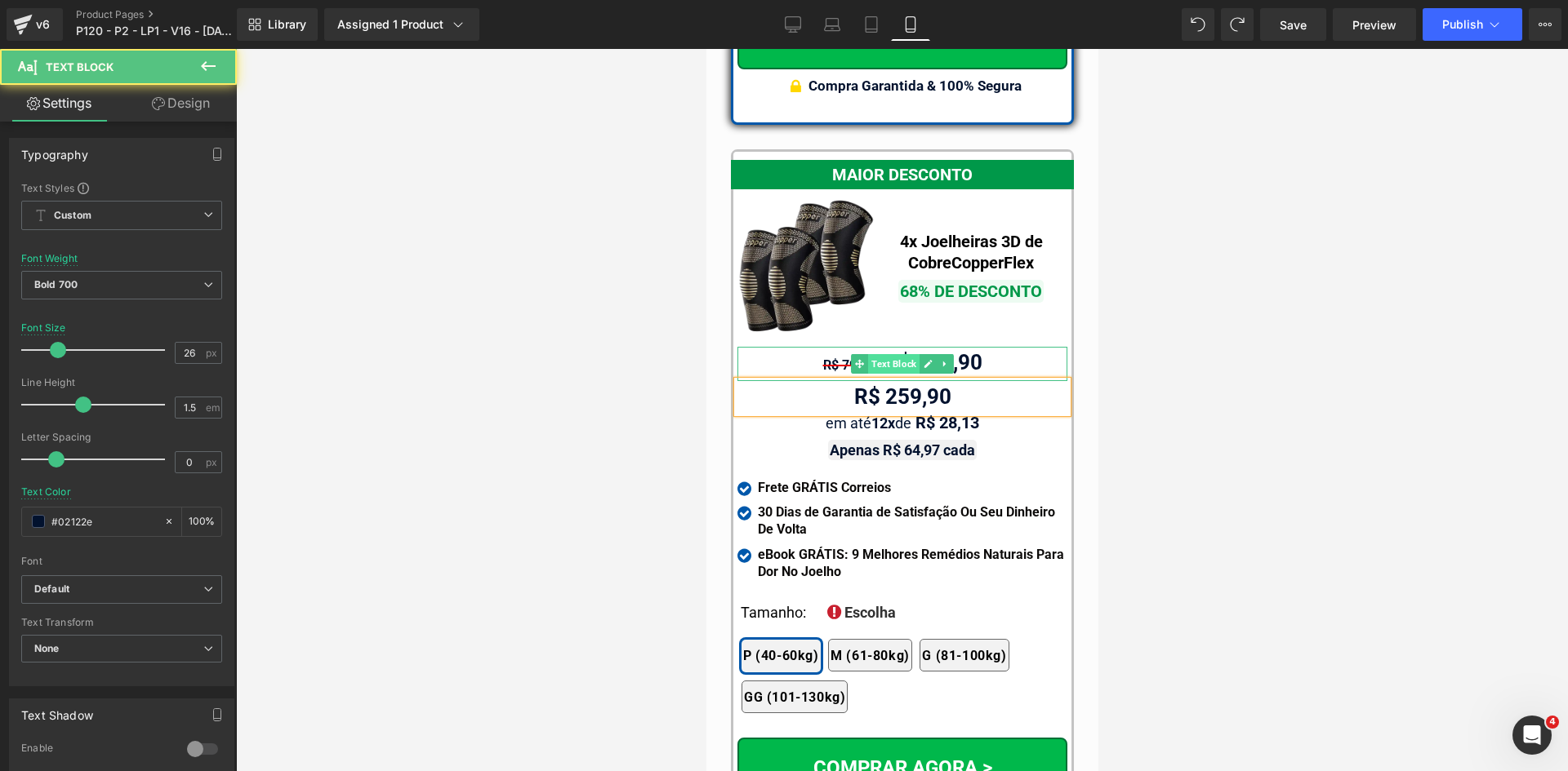
click at [901, 354] on span "Text Block" at bounding box center [893, 363] width 51 height 19
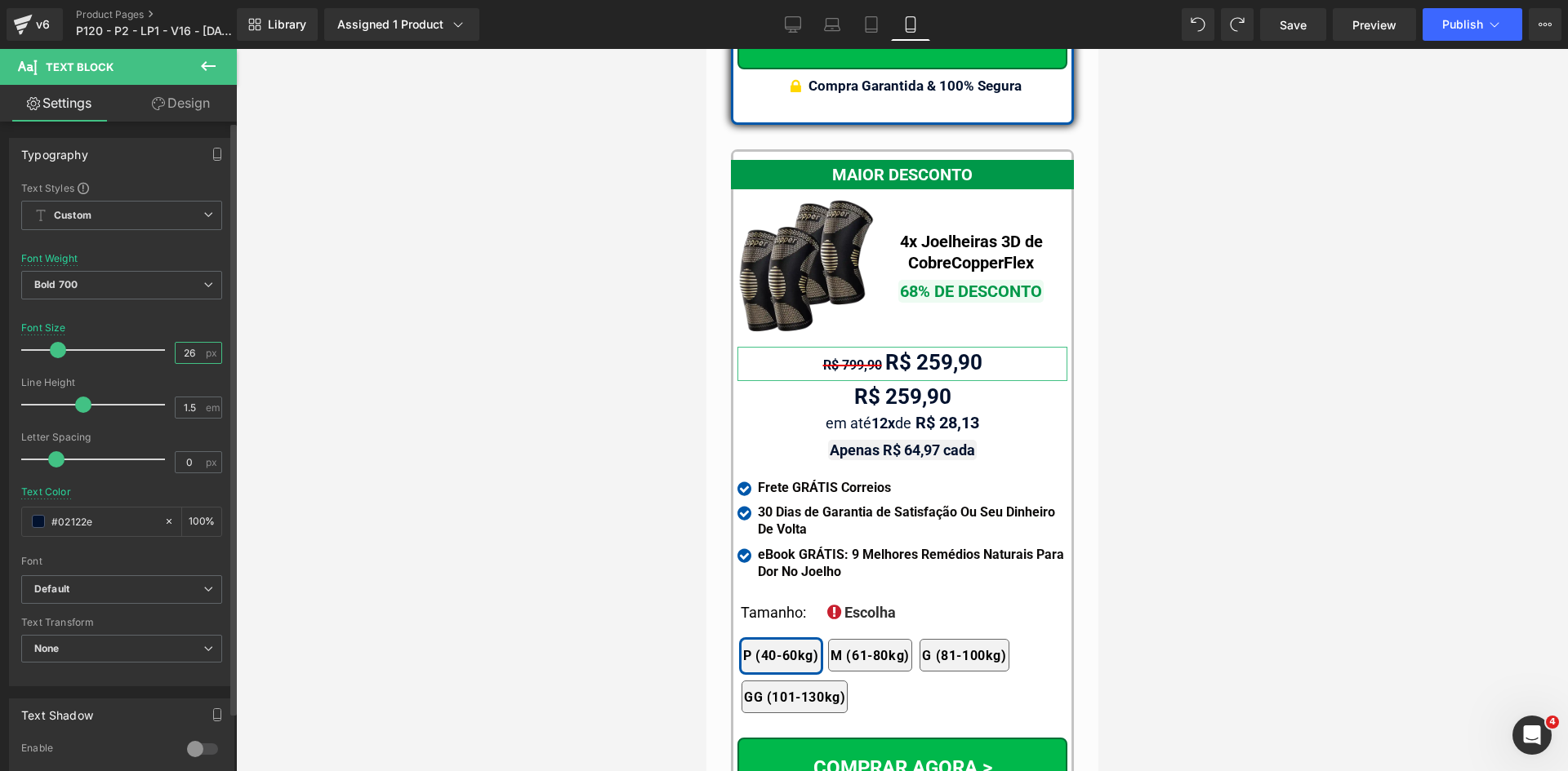
drag, startPoint x: 187, startPoint y: 351, endPoint x: 150, endPoint y: 351, distance: 37.0
click at [158, 351] on div "Font Size 26 px" at bounding box center [121, 350] width 201 height 55
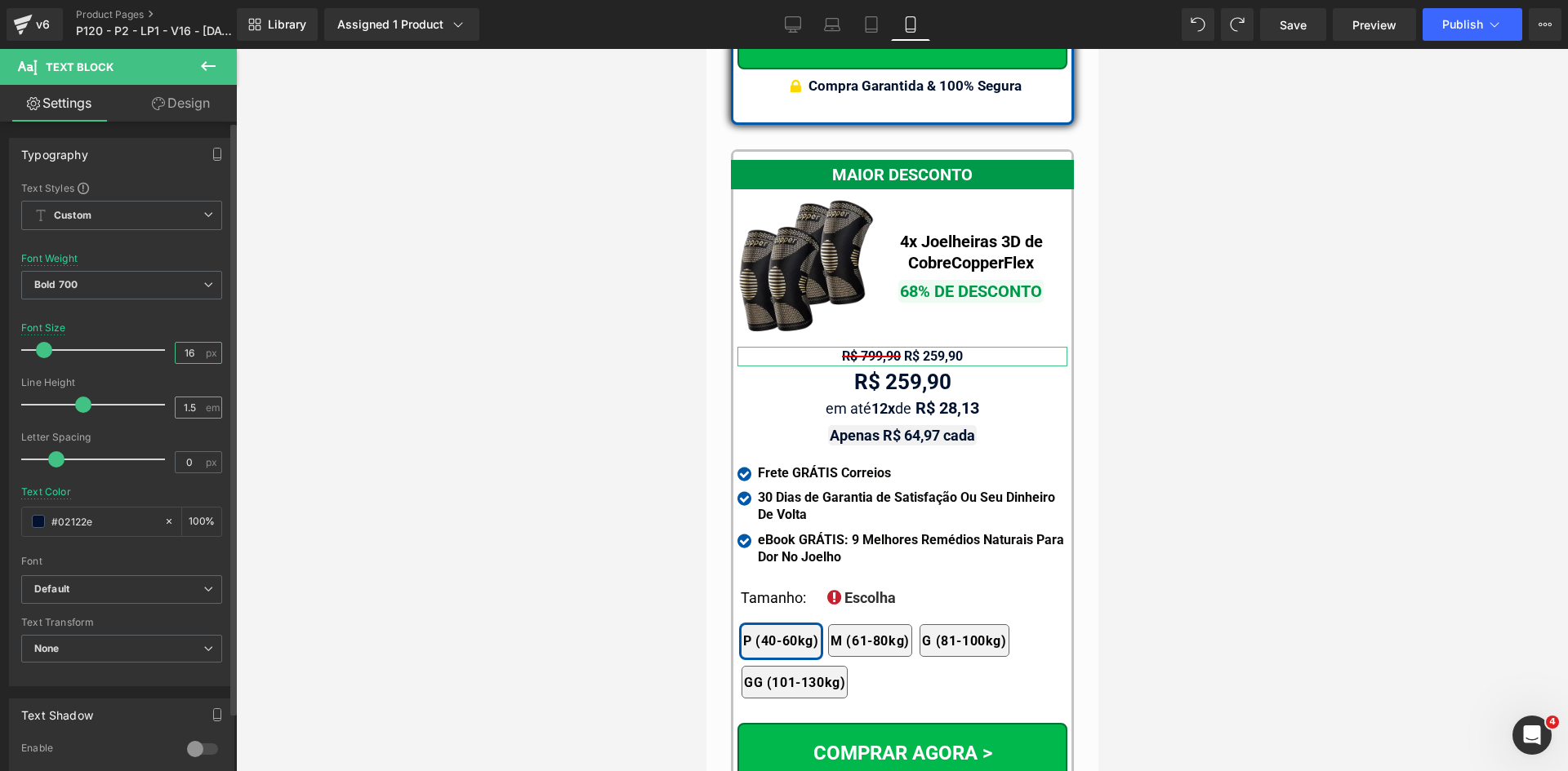
type input "16"
drag, startPoint x: 185, startPoint y: 403, endPoint x: 194, endPoint y: 404, distance: 9.1
click at [194, 404] on input "1.5" at bounding box center [190, 408] width 29 height 20
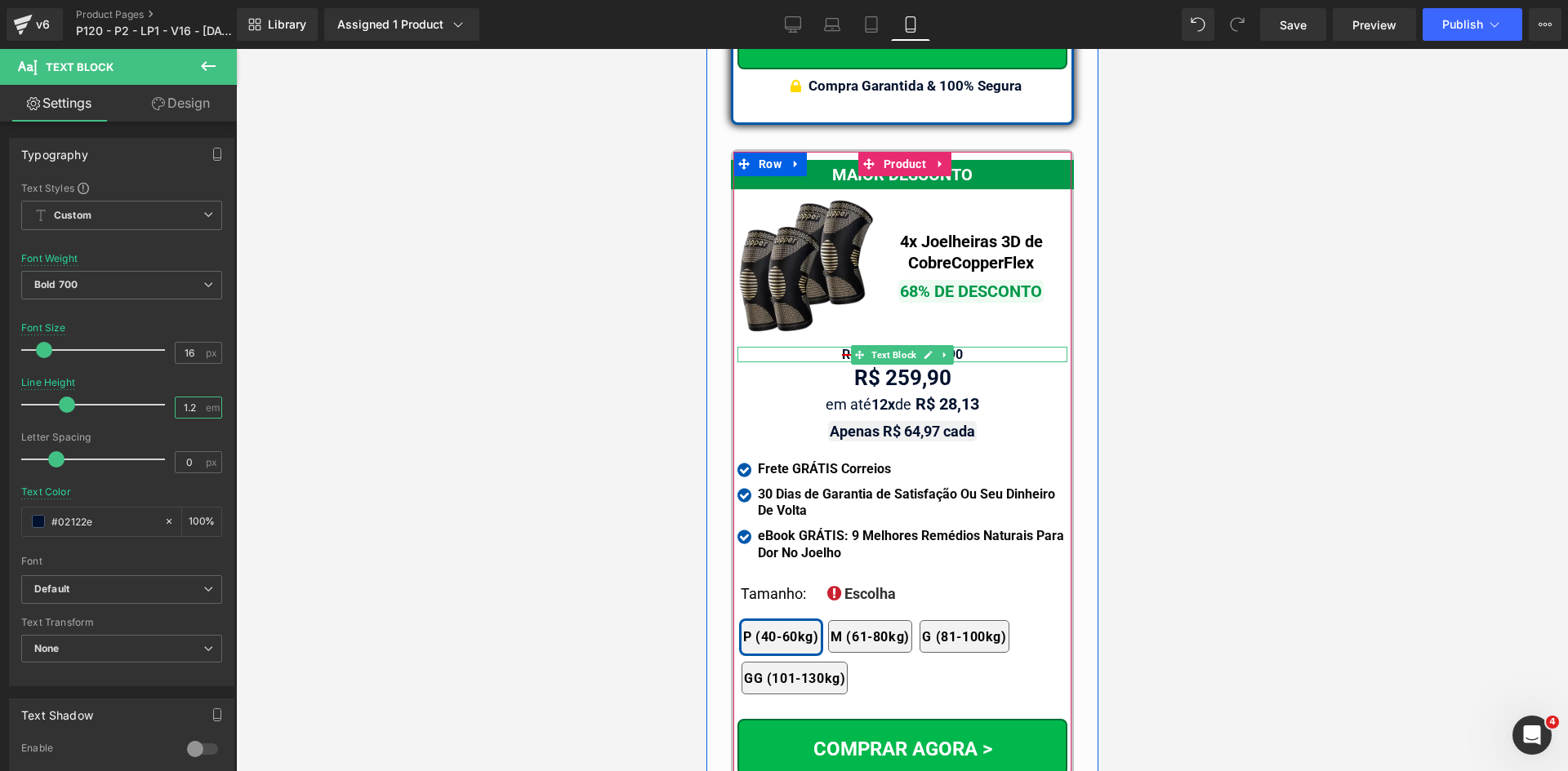
type input "1.2"
click at [841, 347] on span "R$ 799,90" at bounding box center [871, 355] width 59 height 15
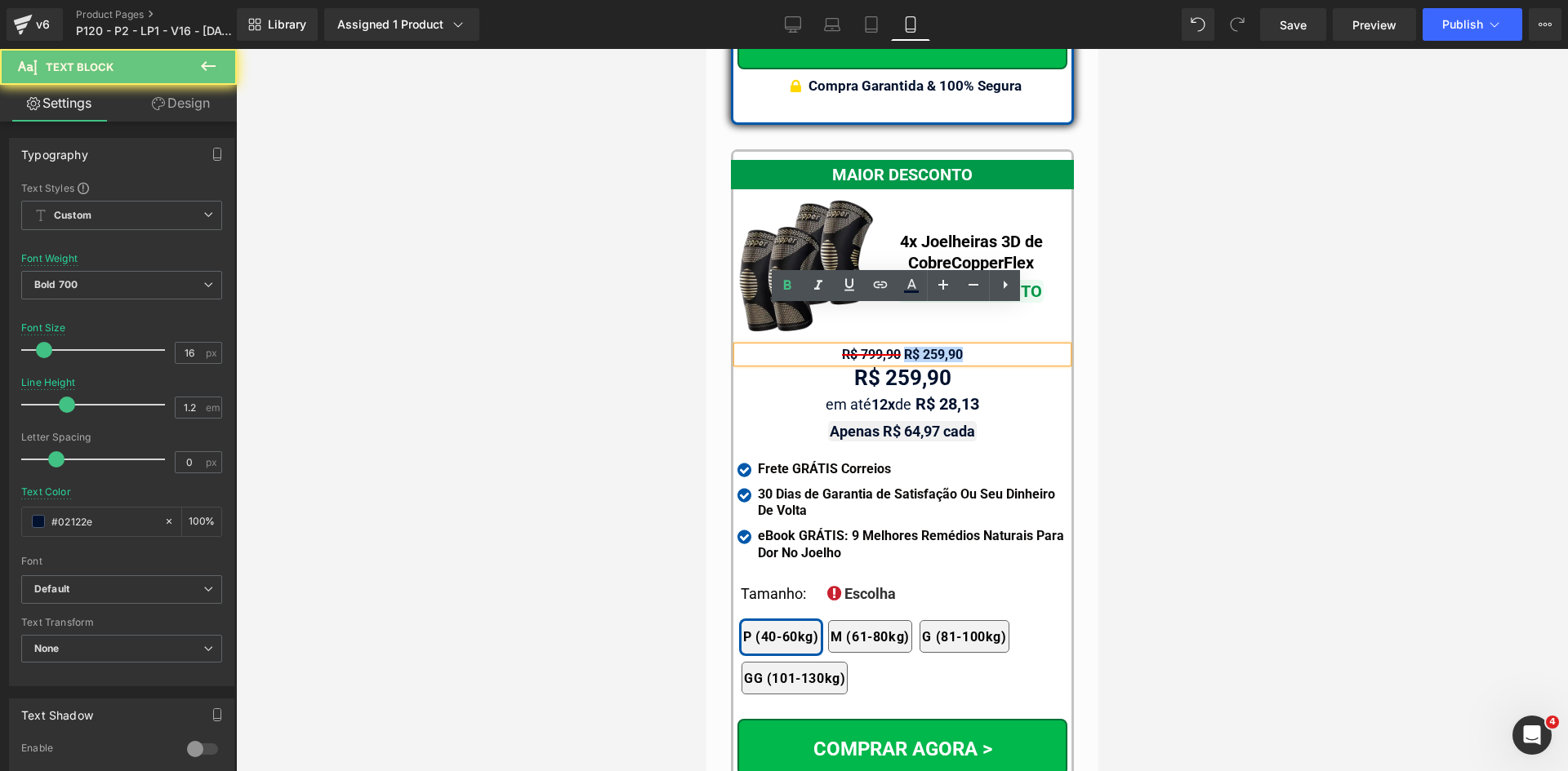
drag, startPoint x: 897, startPoint y: 316, endPoint x: 1057, endPoint y: 313, distance: 160.0
click at [1057, 347] on div "R$ 799,90 R$ 259,90" at bounding box center [901, 355] width 330 height 15
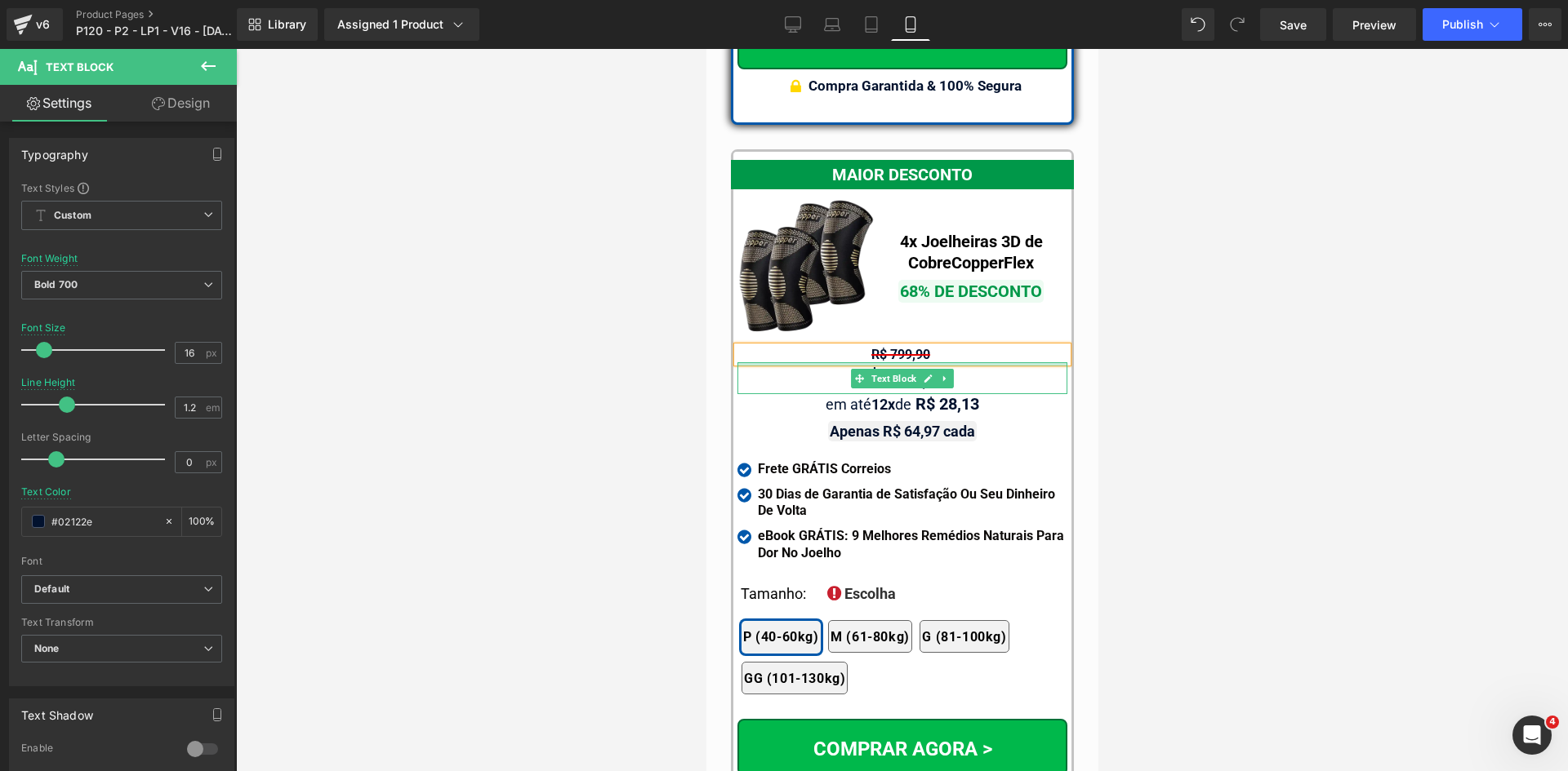
click at [1279, 348] on div at bounding box center [902, 410] width 1332 height 722
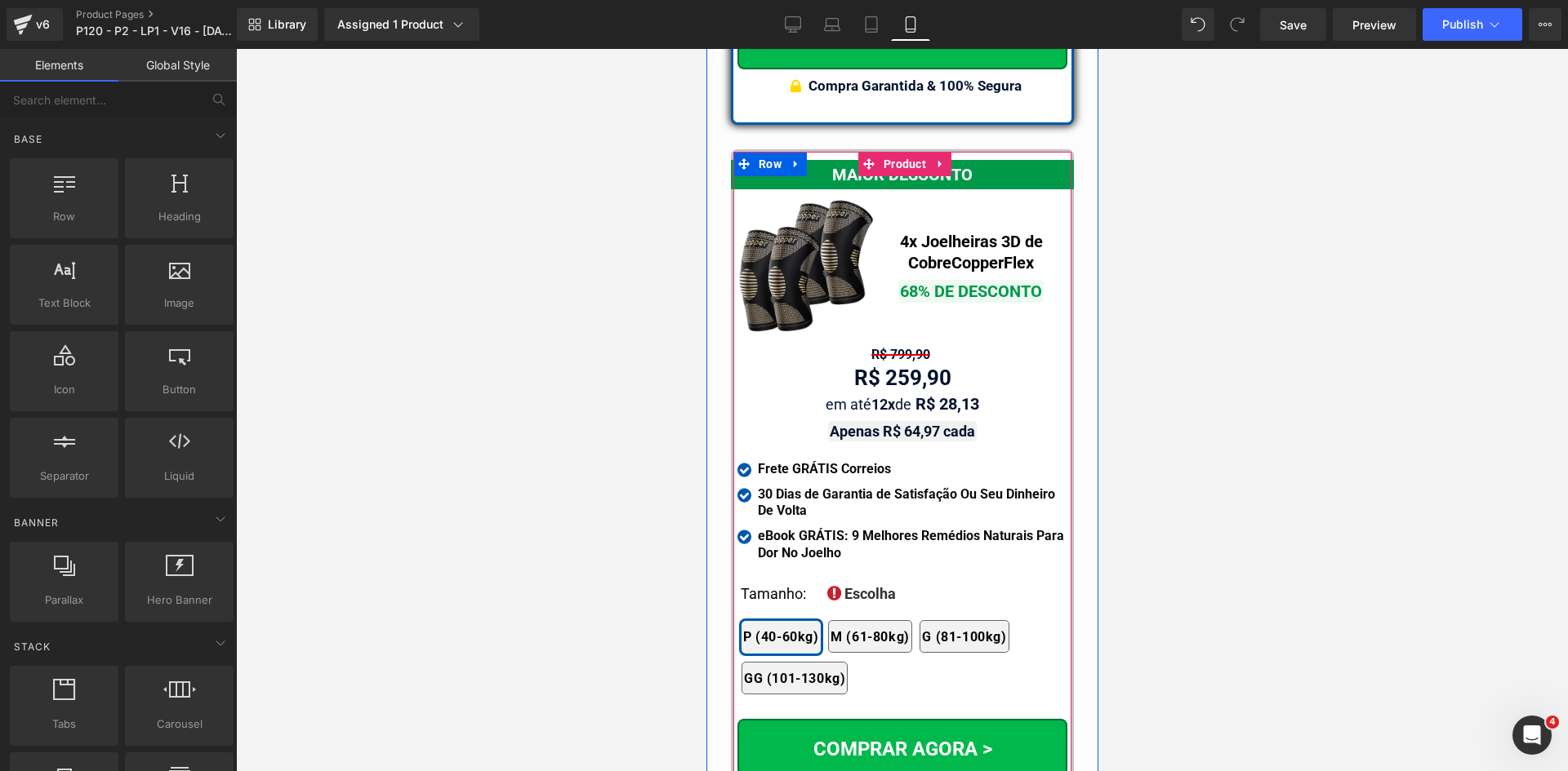
click at [894, 345] on span "Text Block" at bounding box center [893, 355] width 51 height 19
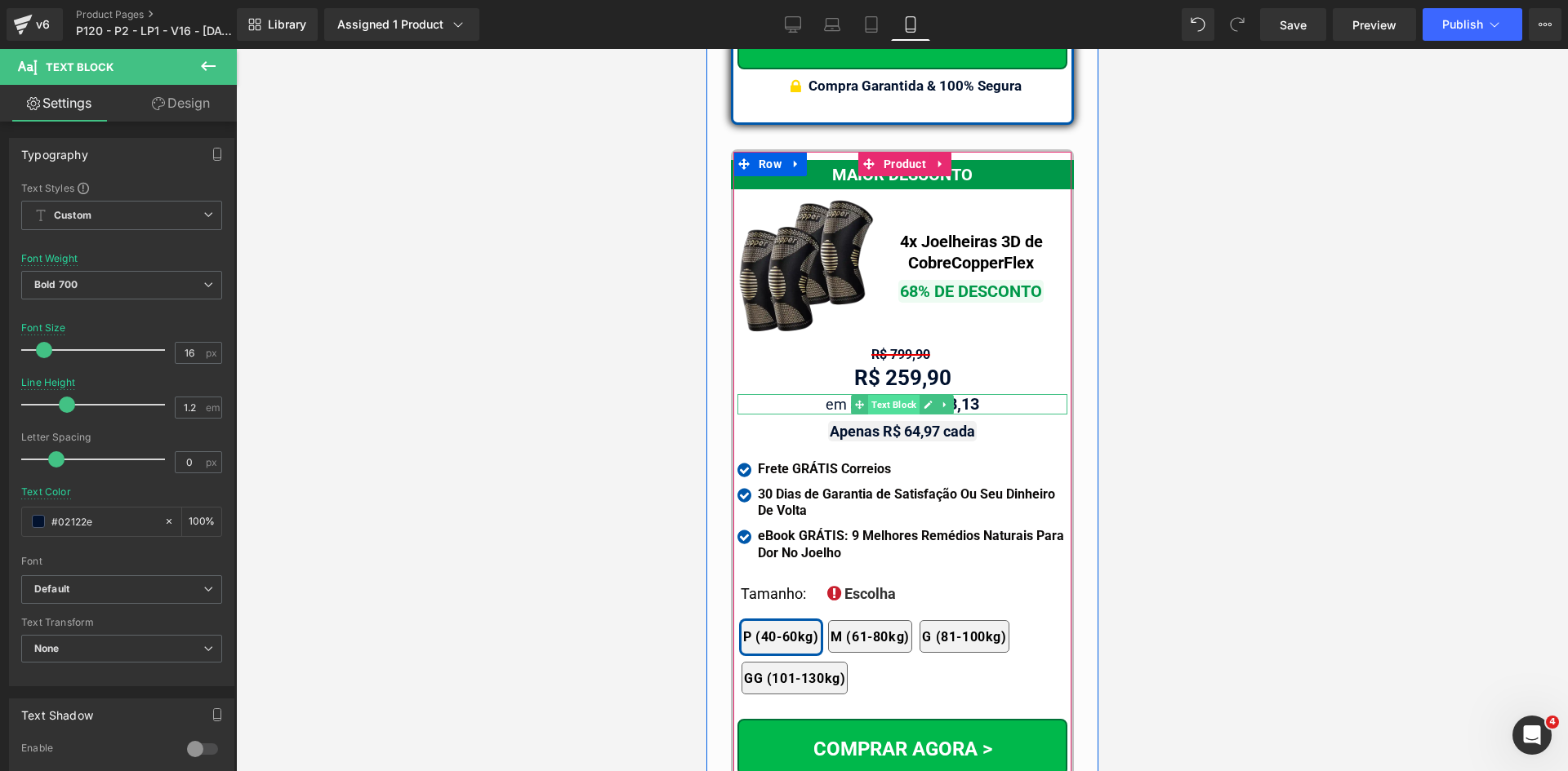
click at [893, 395] on span "Text Block" at bounding box center [893, 404] width 51 height 19
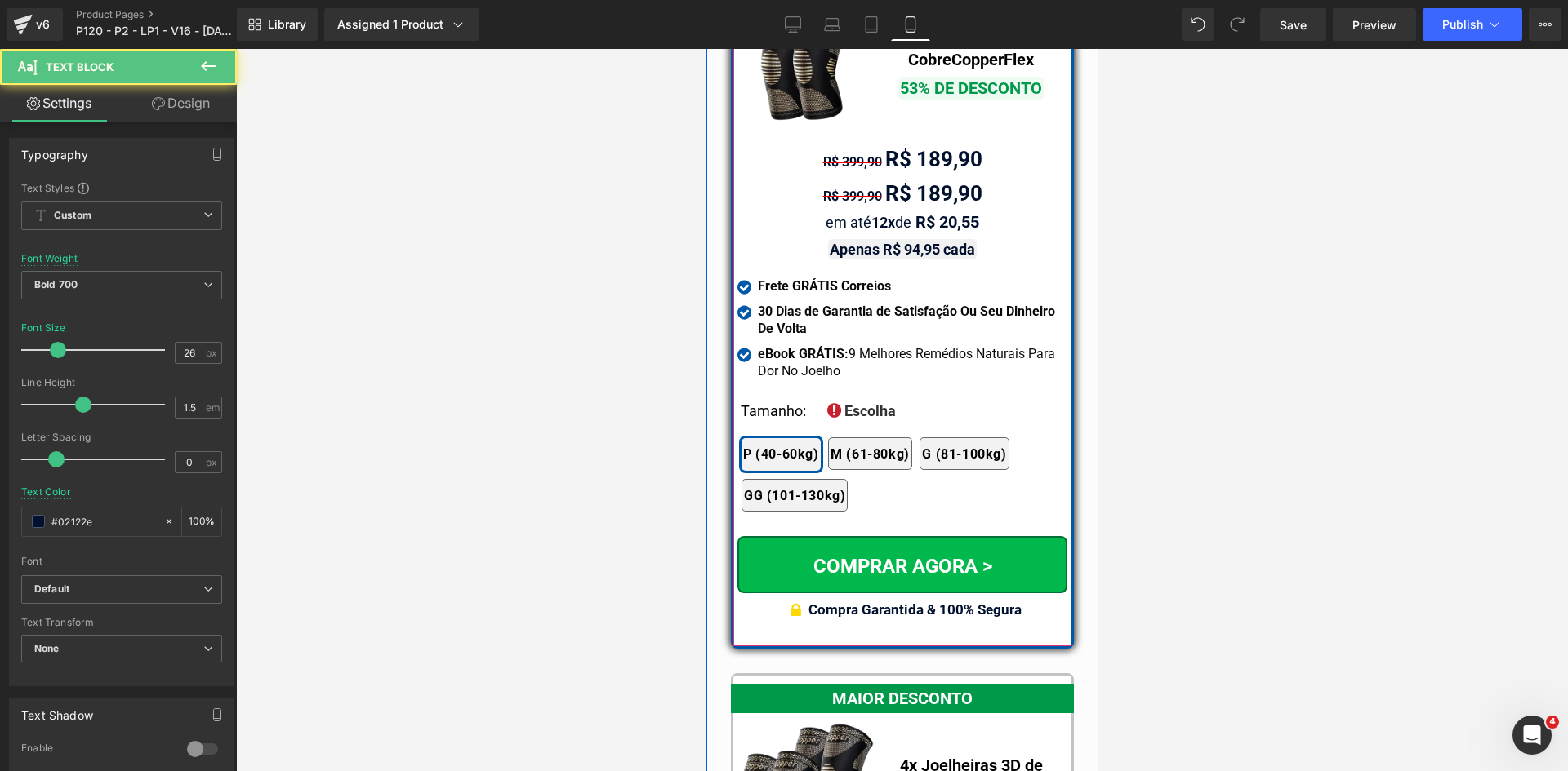
click at [802, 178] on div "R$ 399,90 R$ 189,90" at bounding box center [901, 195] width 330 height 35
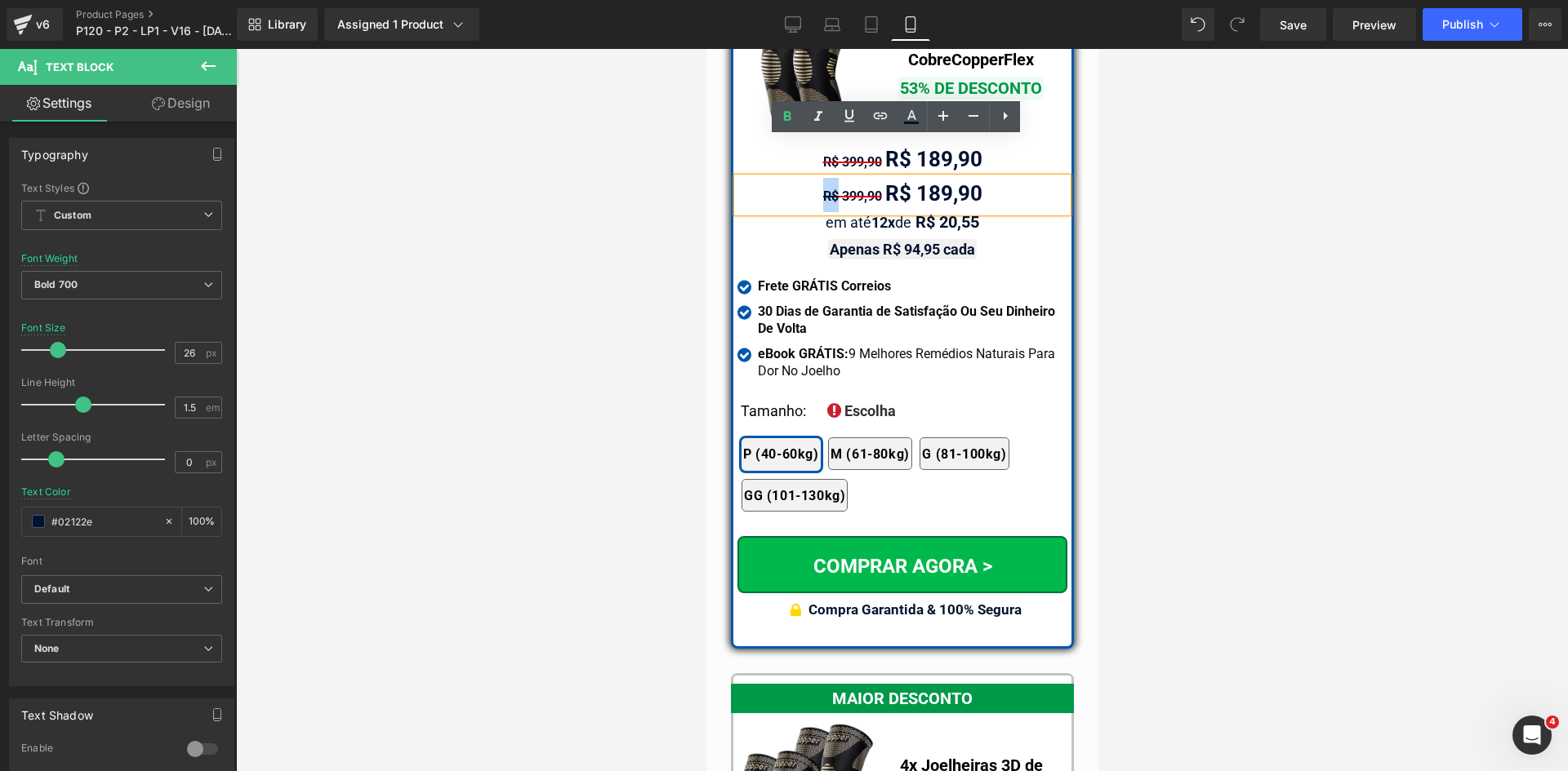
drag, startPoint x: 802, startPoint y: 155, endPoint x: 823, endPoint y: 149, distance: 21.8
click at [823, 178] on div "R$ 399,90 R$ 189,90" at bounding box center [901, 195] width 330 height 35
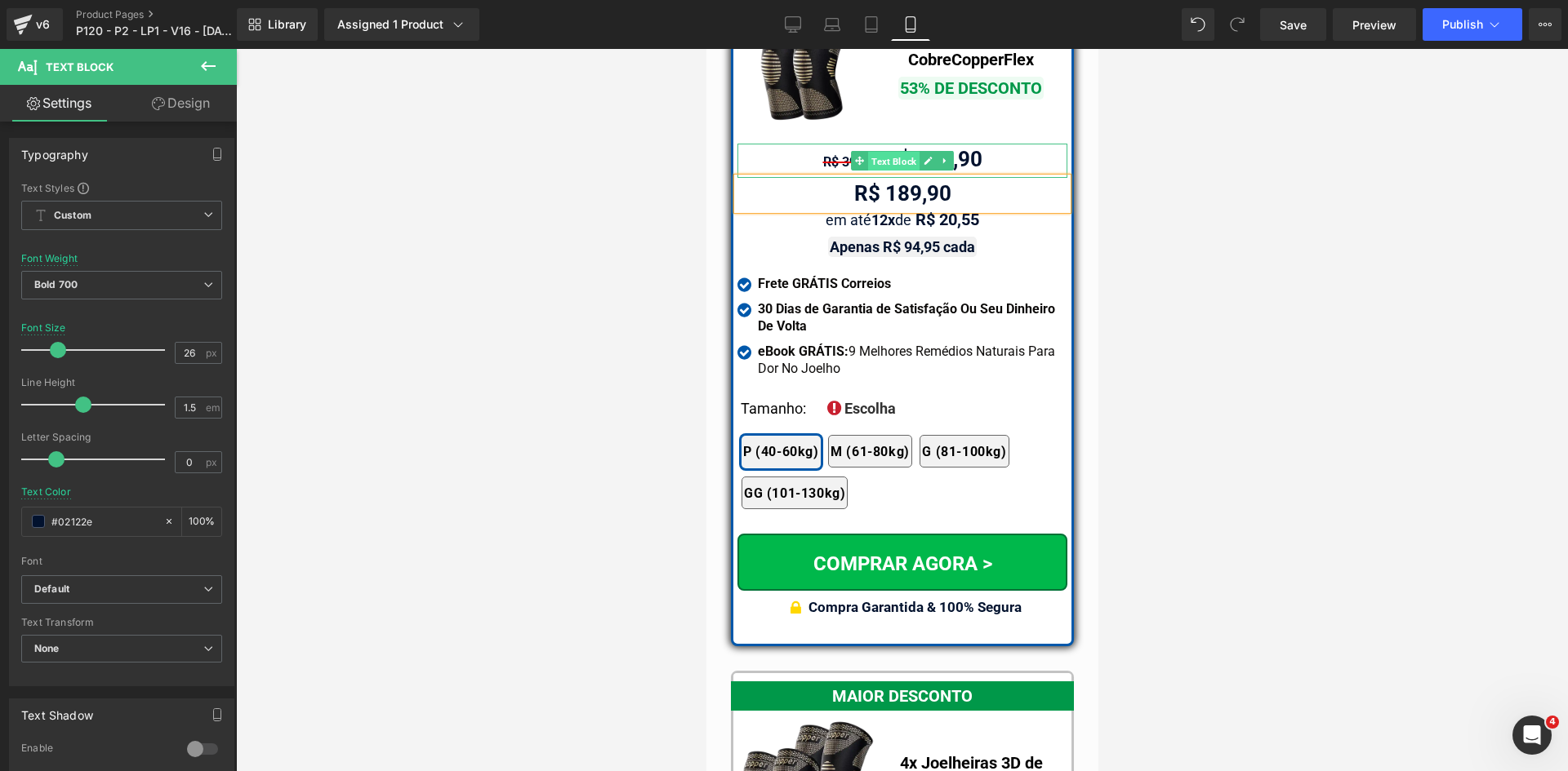
click at [888, 152] on span "Text Block" at bounding box center [893, 161] width 51 height 19
click at [785, 143] on div "R$ 399,90 R$ 189,90" at bounding box center [901, 160] width 330 height 35
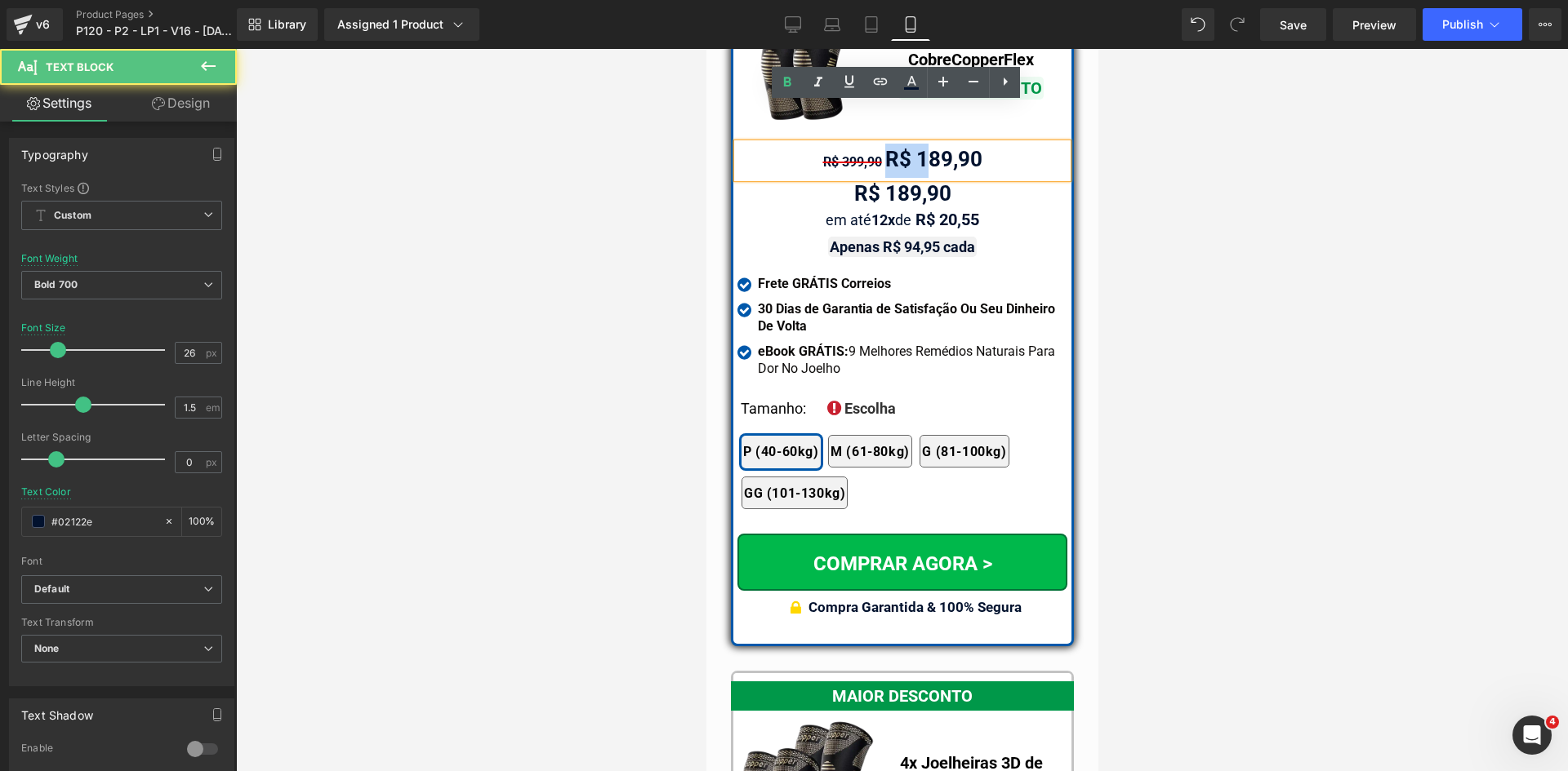
drag, startPoint x: 873, startPoint y: 117, endPoint x: 1013, endPoint y: 116, distance: 140.0
click at [984, 143] on div "R$ 399,90 R$ 189,90" at bounding box center [901, 160] width 330 height 35
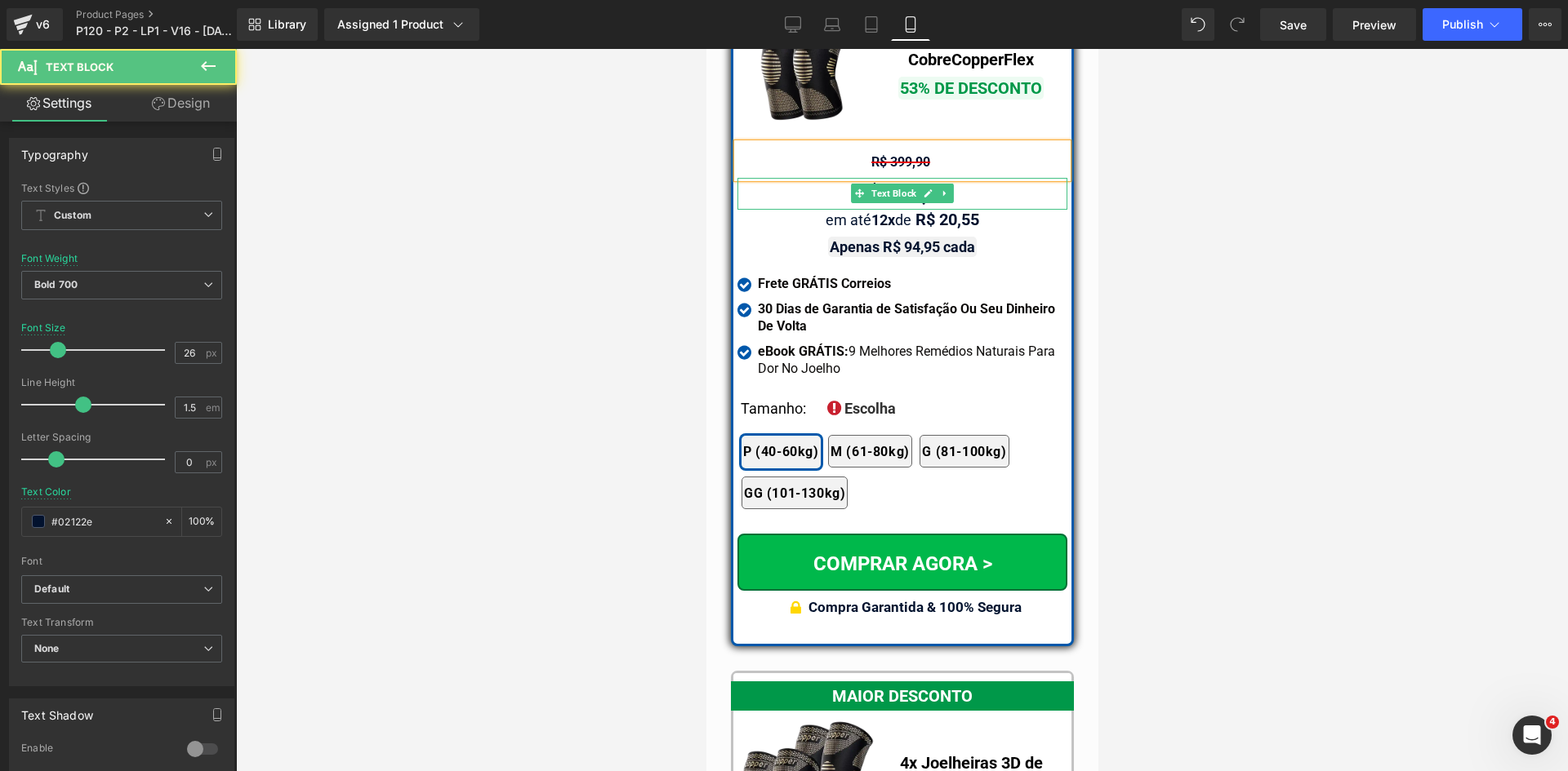
click at [885, 184] on span "Text Block" at bounding box center [893, 193] width 51 height 19
click at [884, 154] on span "R$ 399,90" at bounding box center [899, 162] width 59 height 15
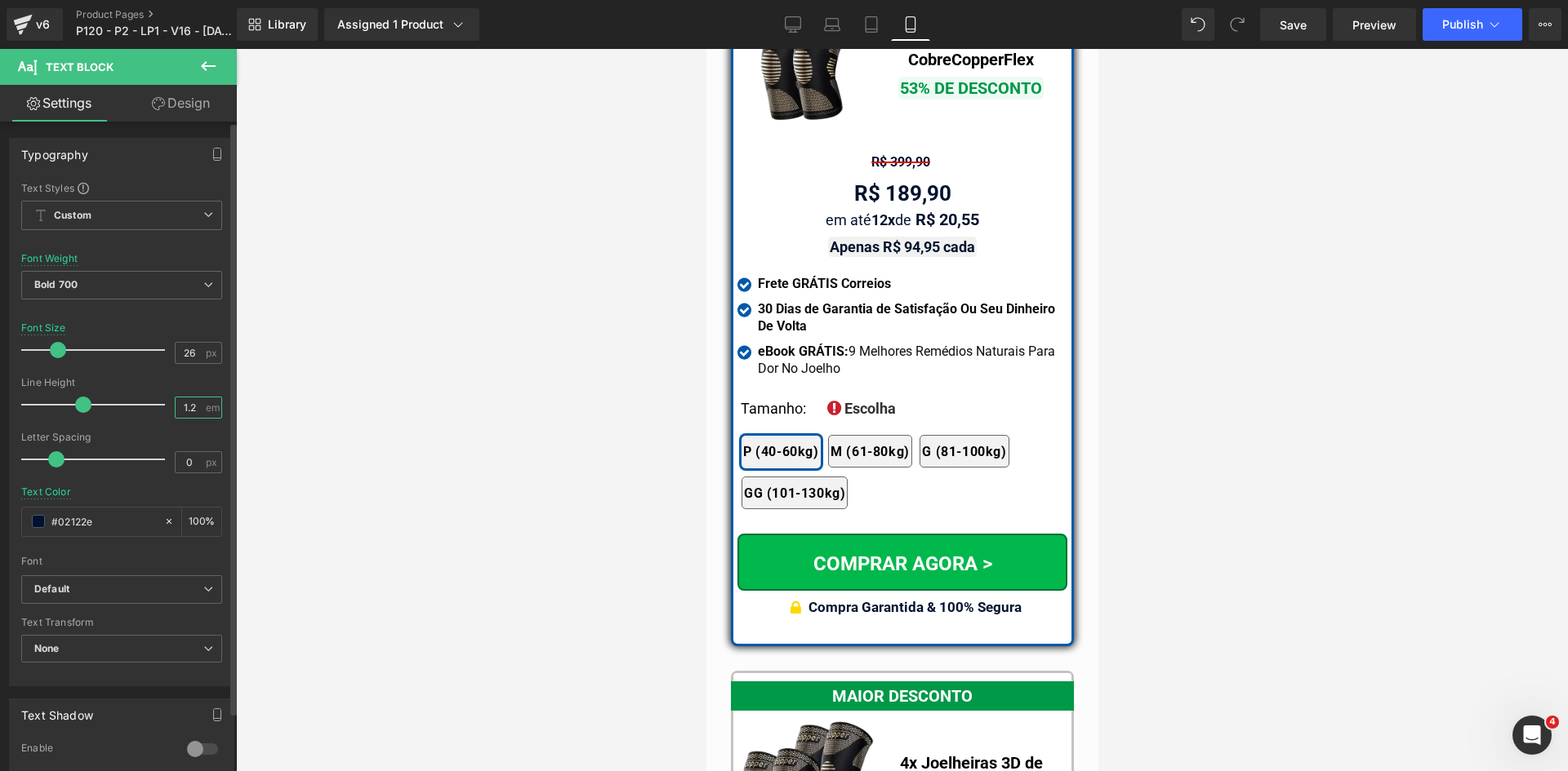
click at [185, 405] on input "1.2" at bounding box center [190, 408] width 29 height 20
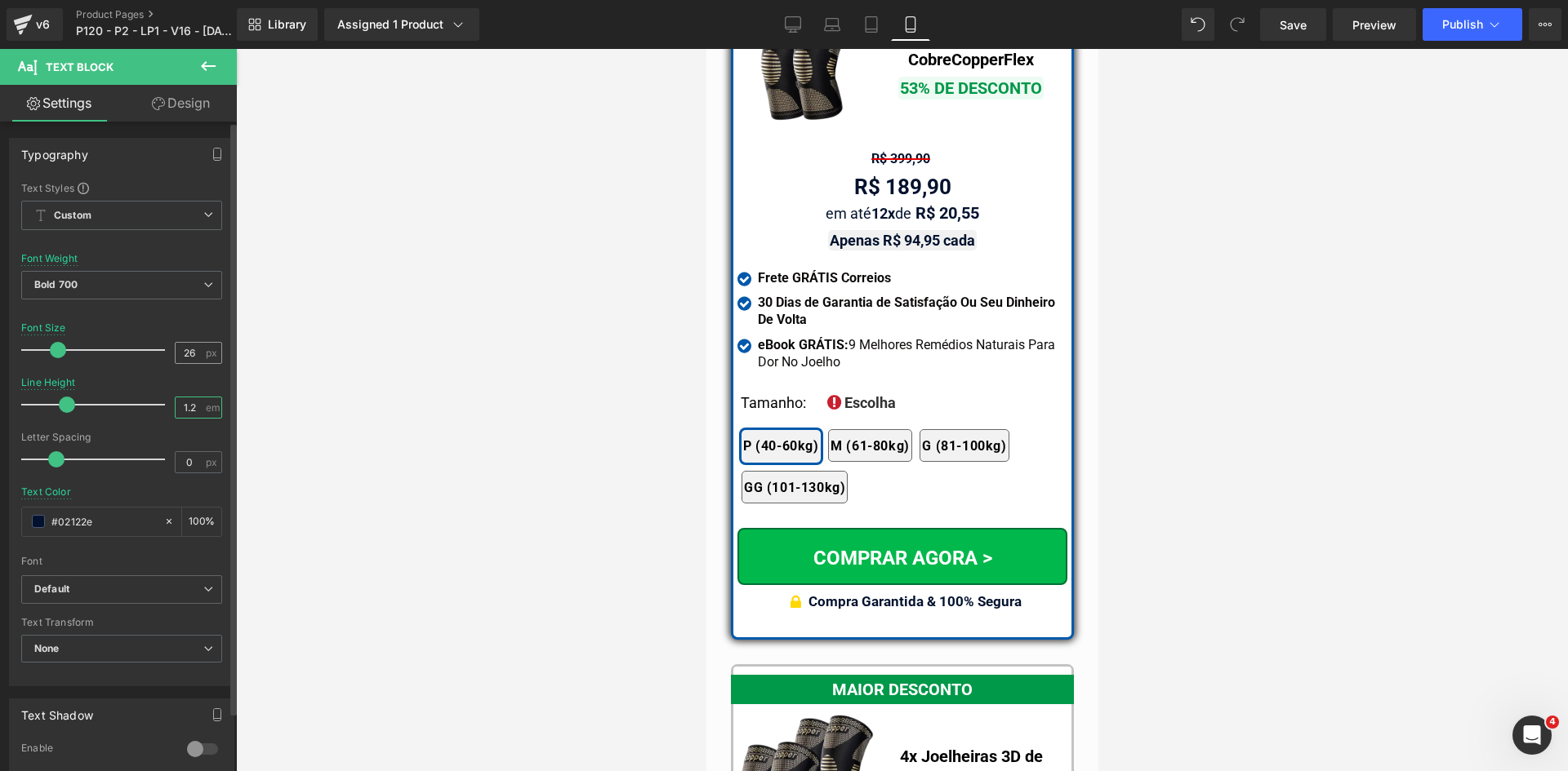
type input "1.2"
drag, startPoint x: 182, startPoint y: 351, endPoint x: 167, endPoint y: 346, distance: 15.8
click at [168, 346] on div "Font Size 26 px" at bounding box center [121, 350] width 201 height 55
type input "16"
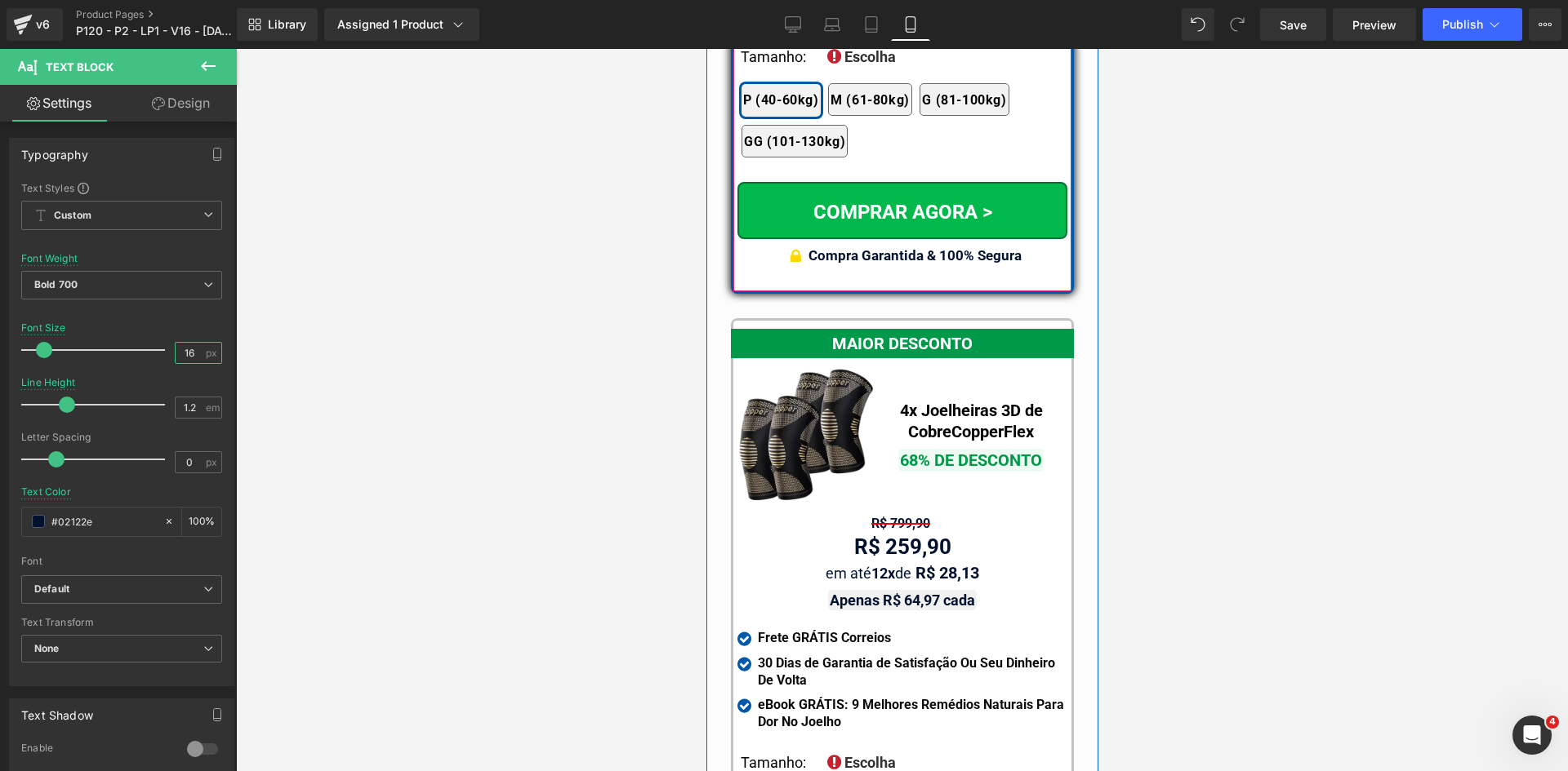
scroll to position [14821, 0]
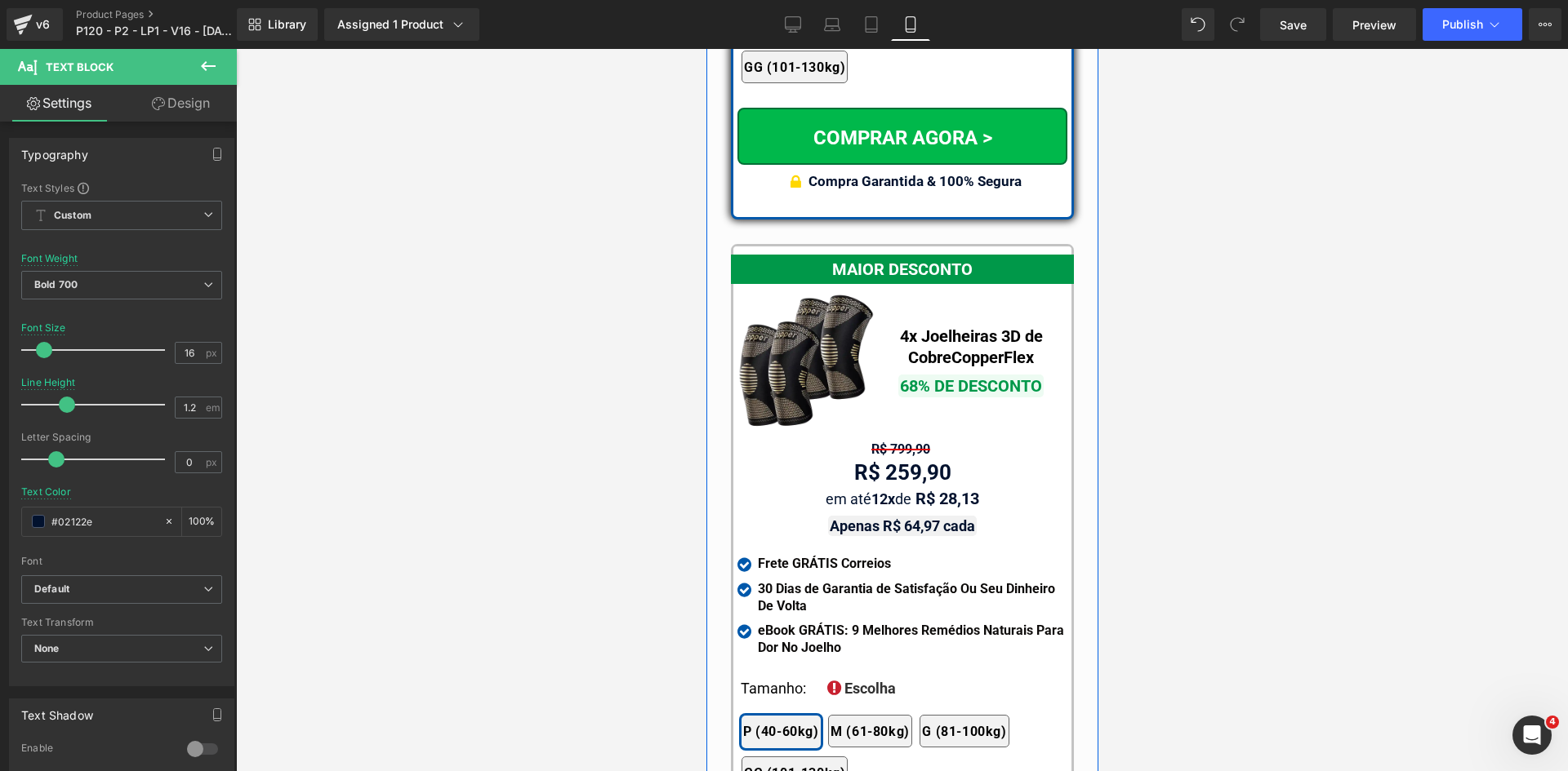
click at [891, 440] on span "Text Block" at bounding box center [893, 449] width 51 height 19
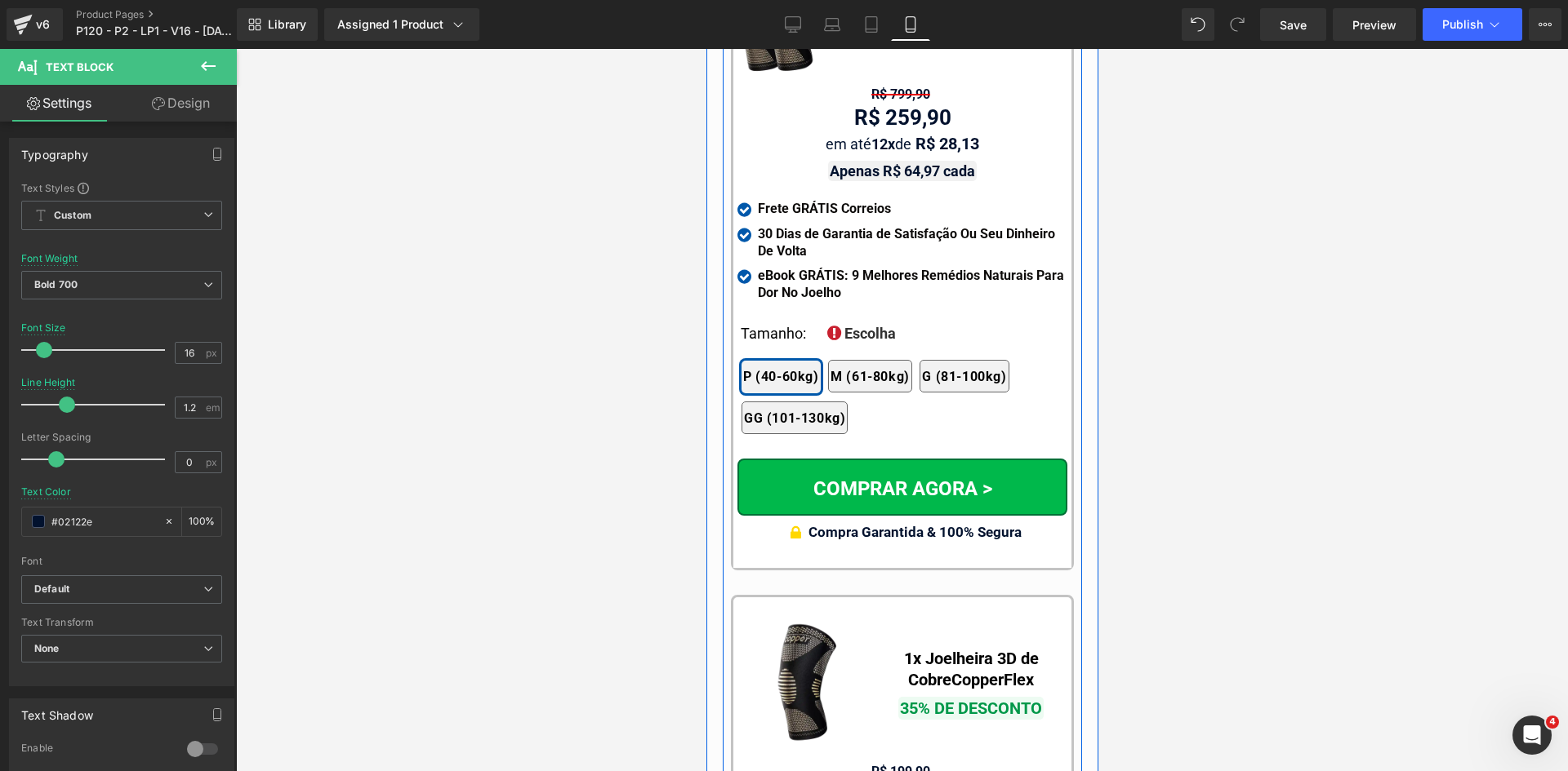
scroll to position [14984, 0]
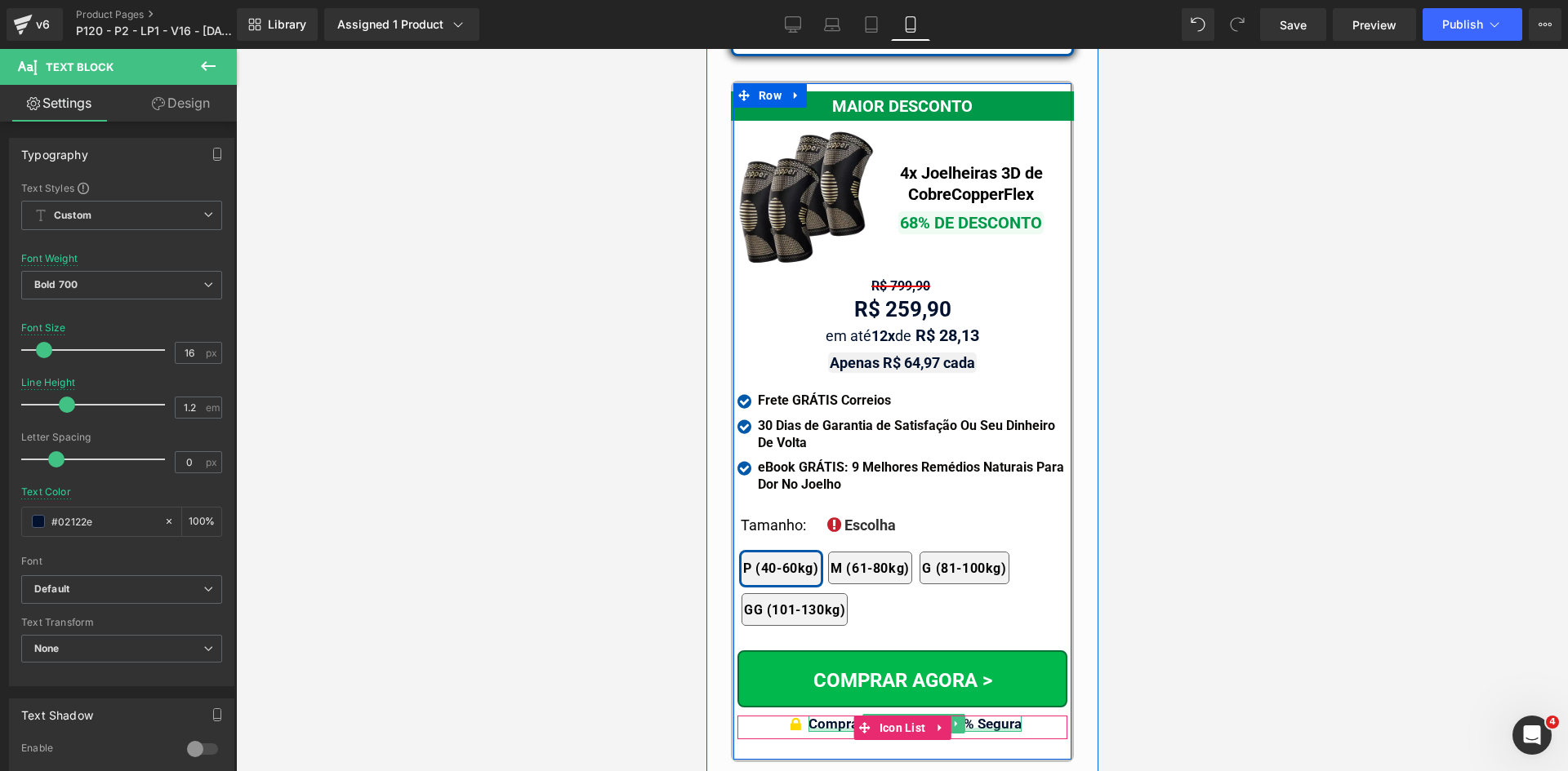
click at [983, 728] on div at bounding box center [914, 730] width 213 height 4
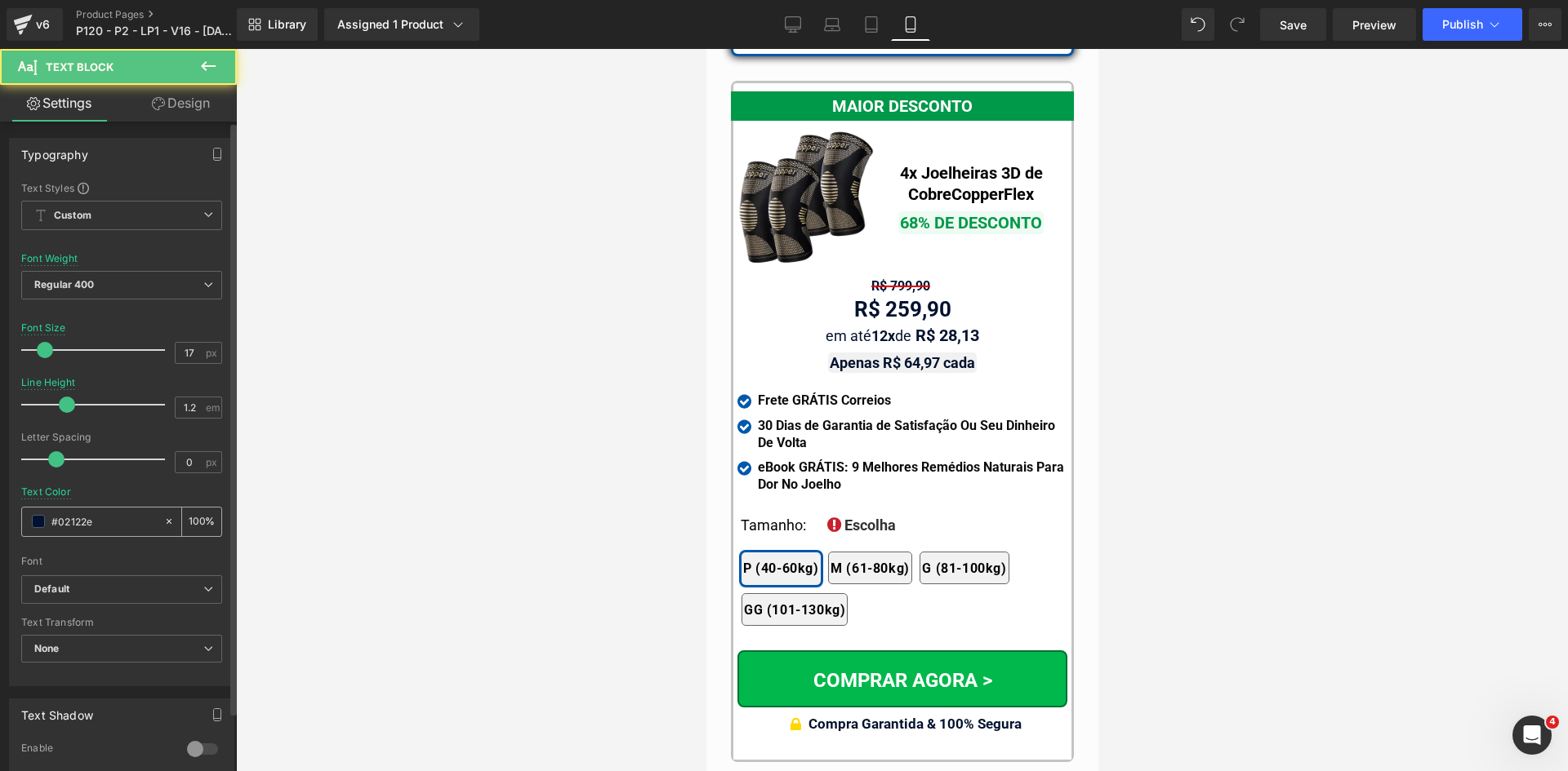
click at [141, 525] on input "#02122e" at bounding box center [104, 521] width 105 height 18
paste input "3f3d5c"
type input "#3f3d5c"
drag, startPoint x: 190, startPoint y: 352, endPoint x: 156, endPoint y: 351, distance: 34.0
click at [156, 351] on div "Font Size 17 px" at bounding box center [121, 350] width 201 height 55
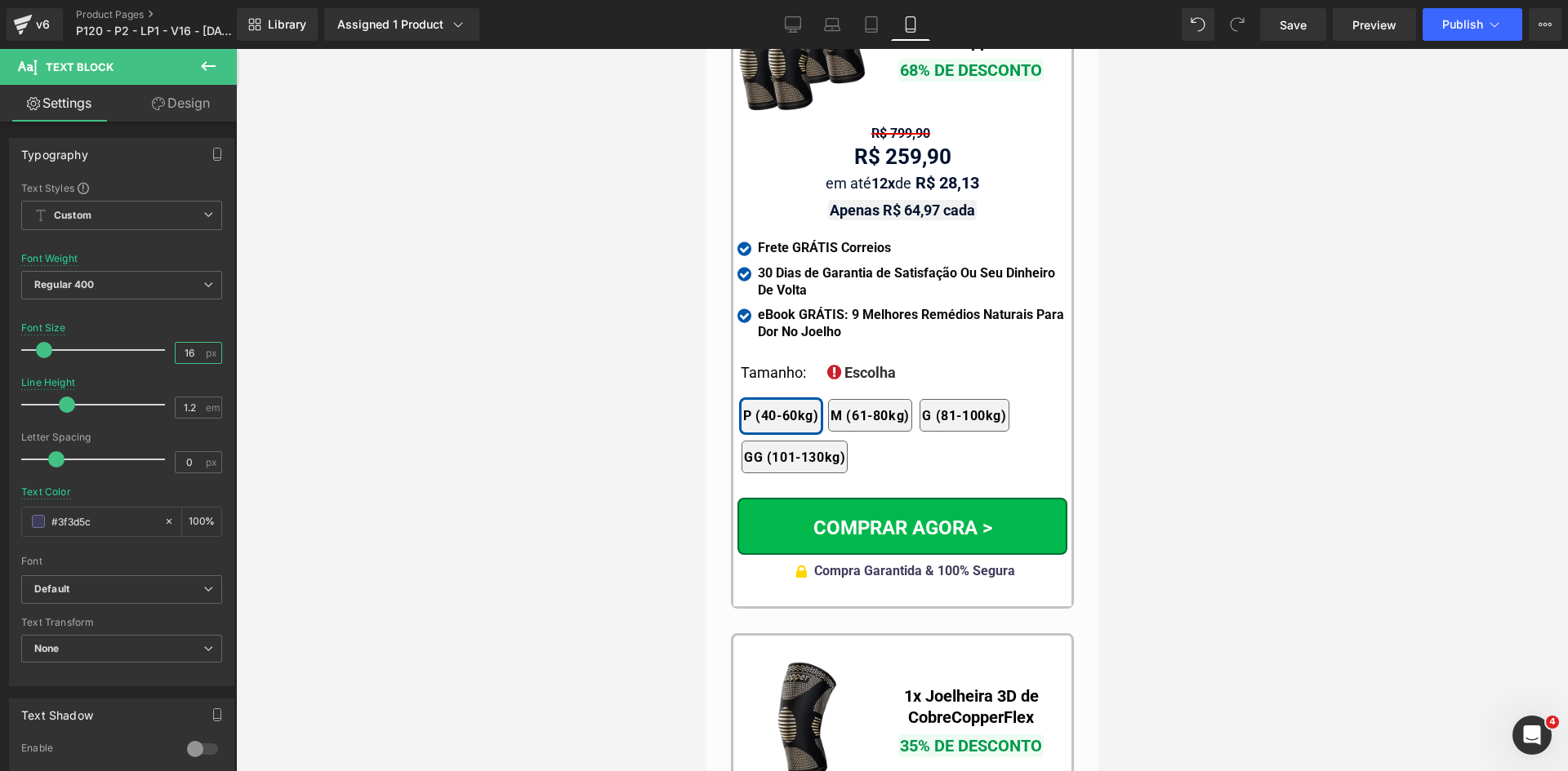
scroll to position [15230, 0]
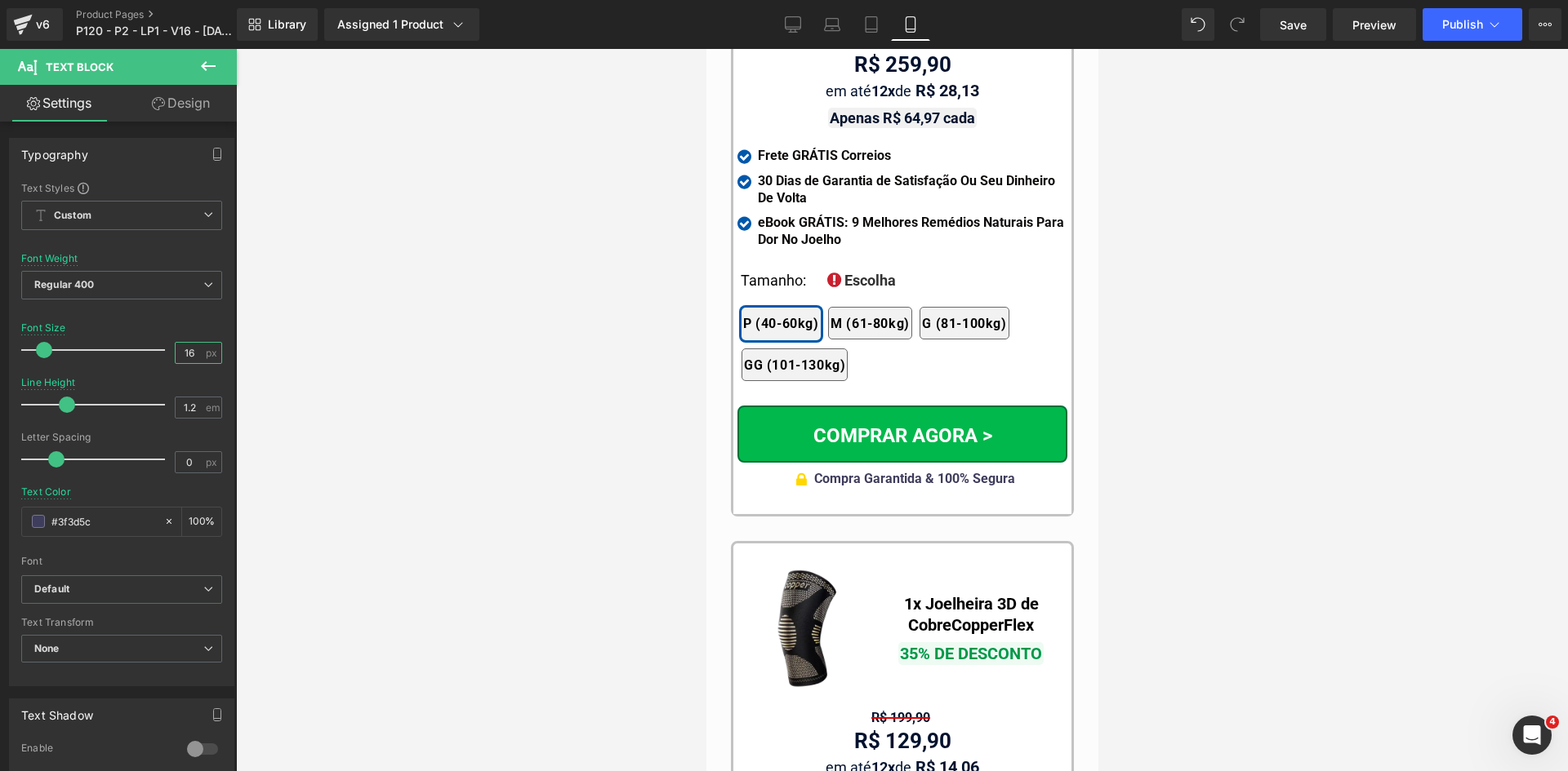
type input "16"
drag, startPoint x: 1654, startPoint y: 599, endPoint x: 950, endPoint y: 545, distance: 706.1
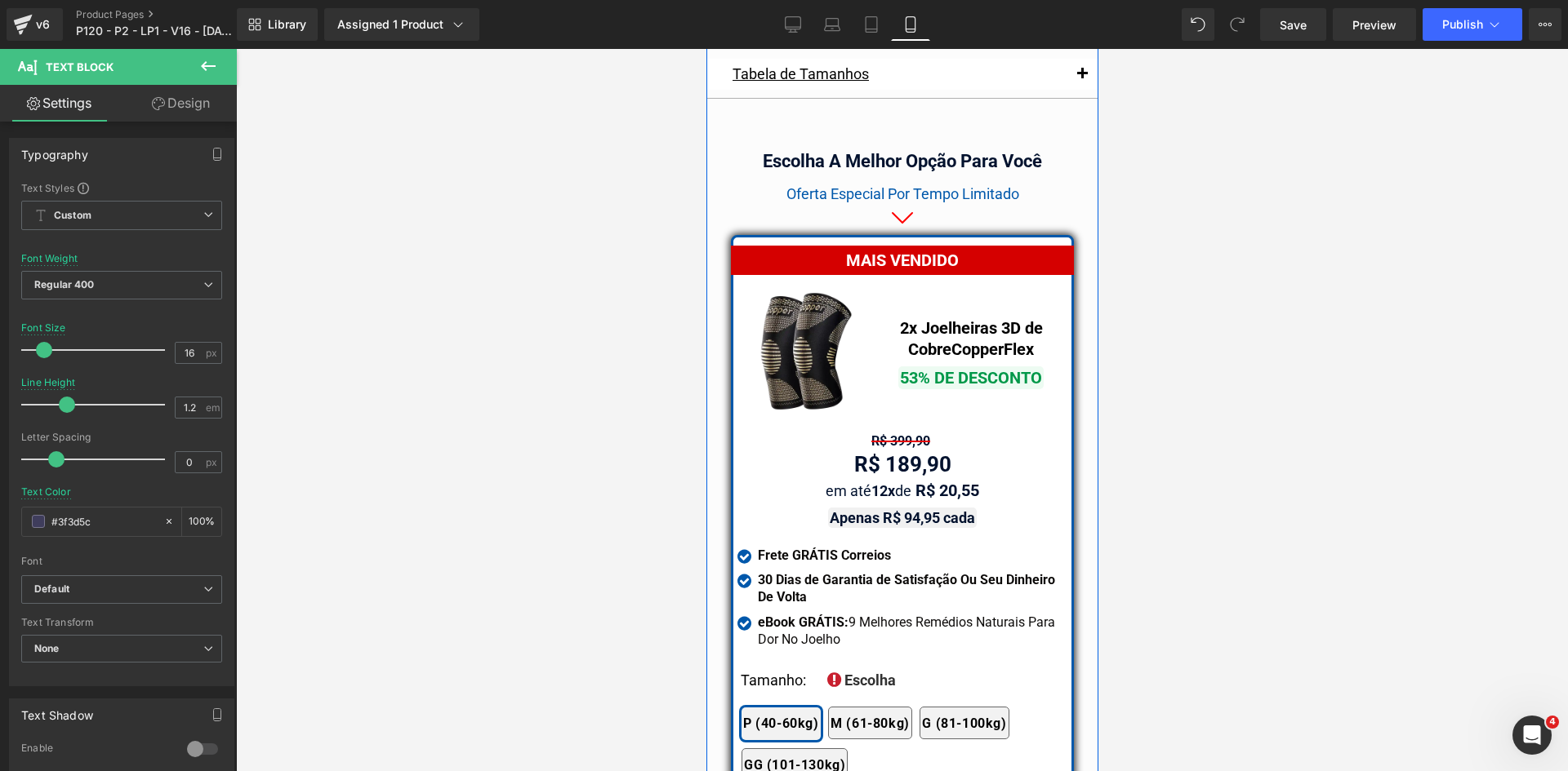
scroll to position [14005, 0]
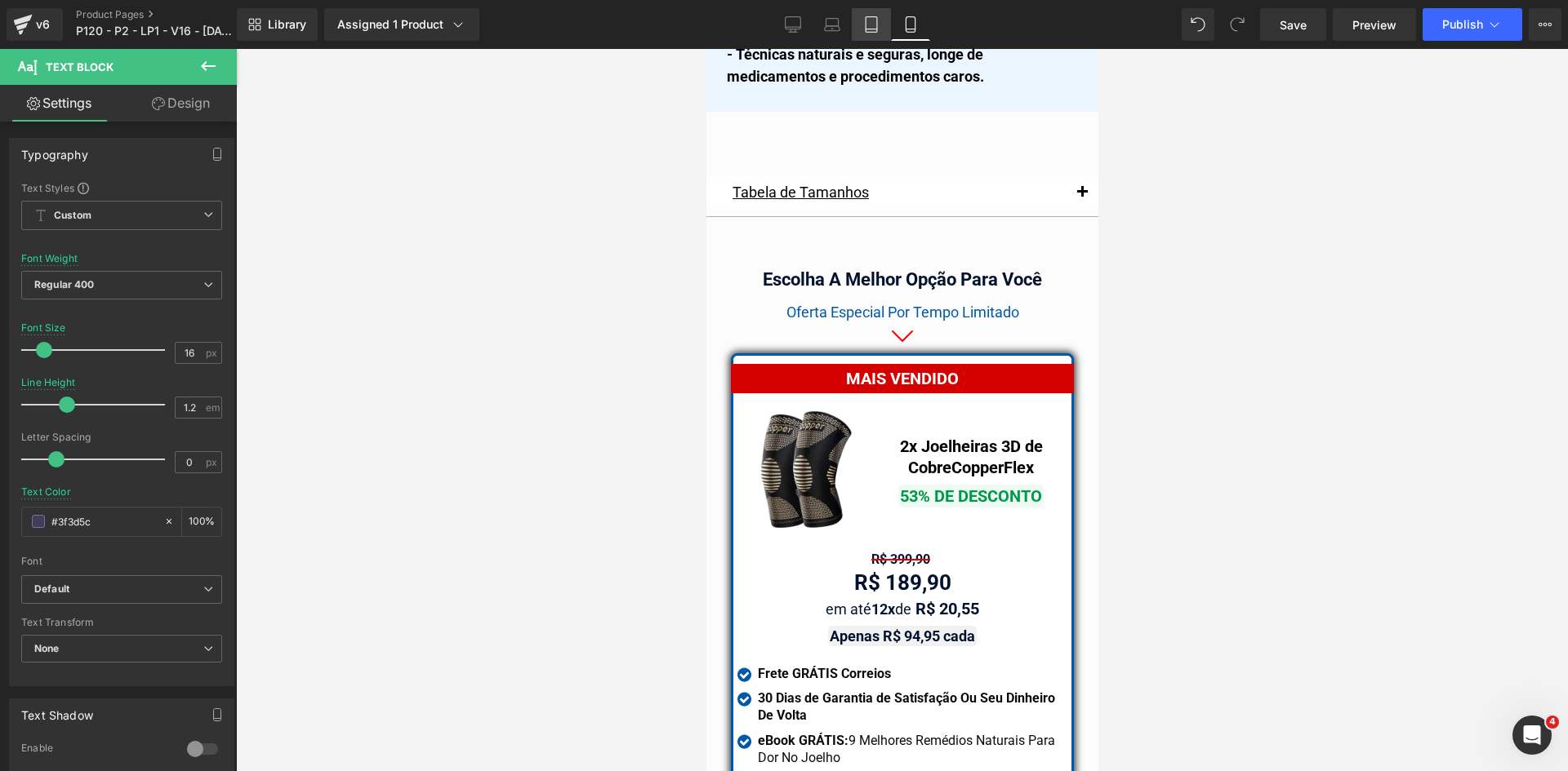
drag, startPoint x: 881, startPoint y: 24, endPoint x: 351, endPoint y: 328, distance: 611.0
click at [881, 24] on link "Tablet" at bounding box center [871, 24] width 39 height 33
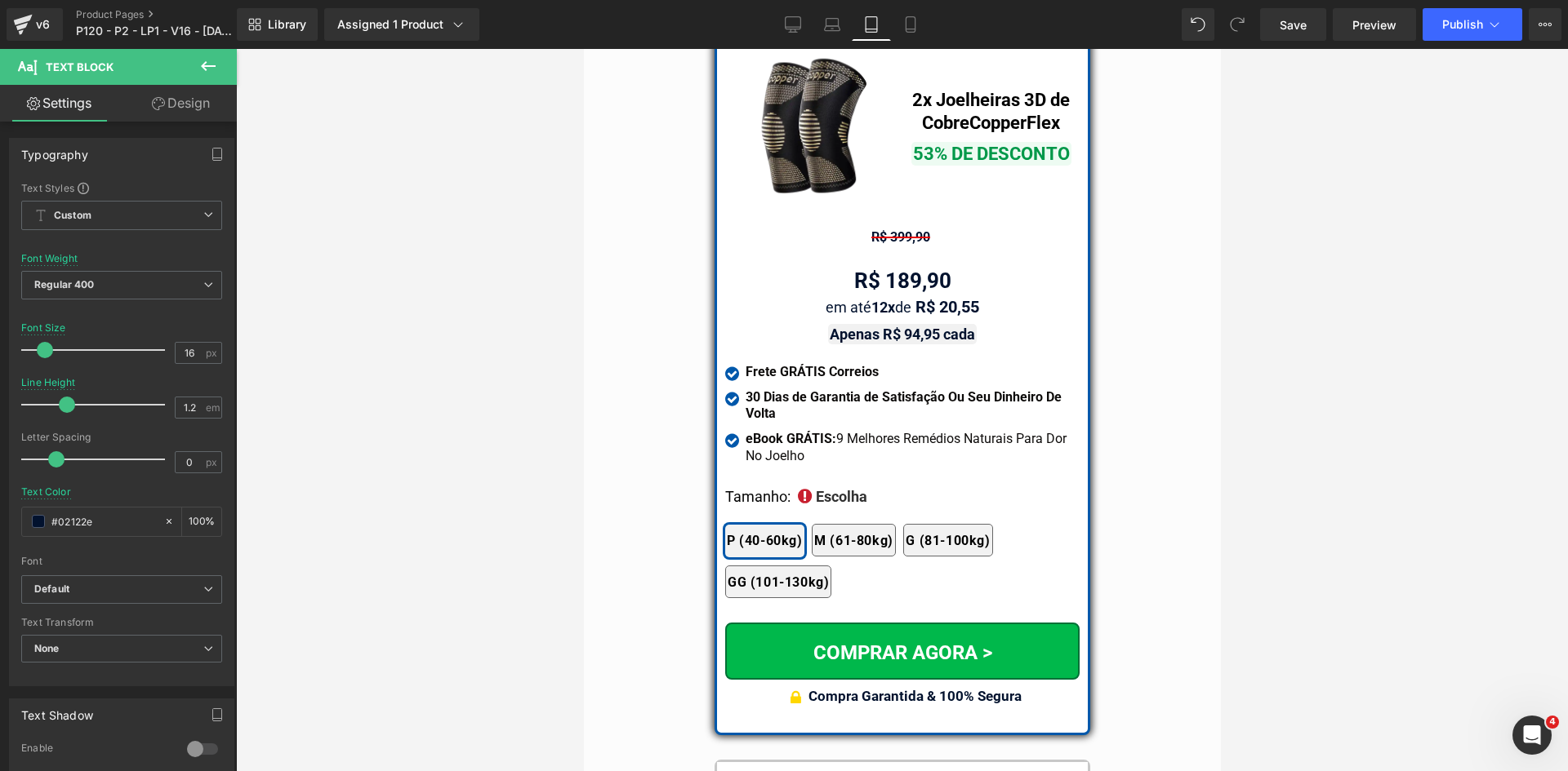
scroll to position [14166, 0]
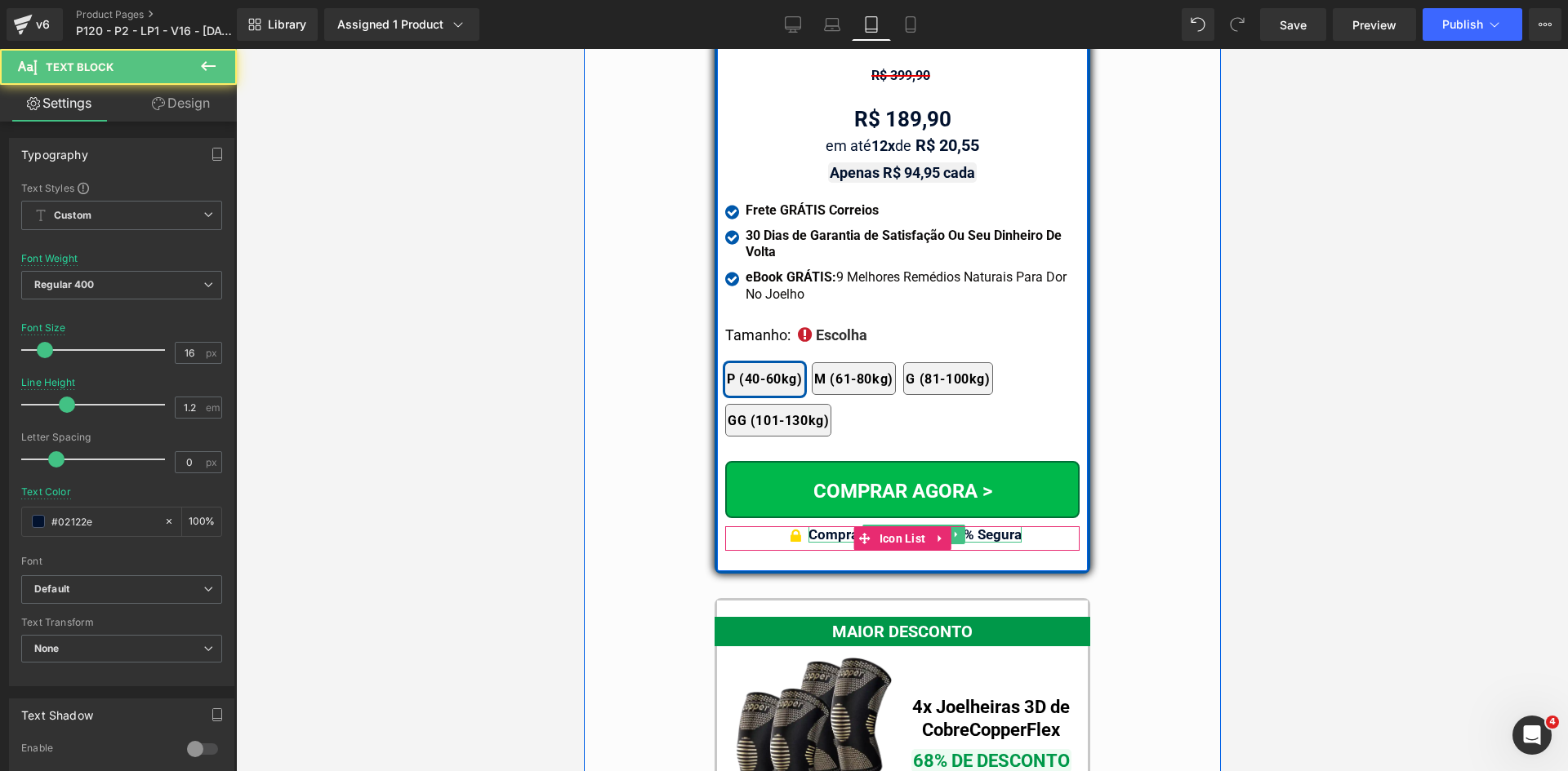
click at [987, 527] on b "Compra Garantida & 100% Segura" at bounding box center [914, 534] width 213 height 16
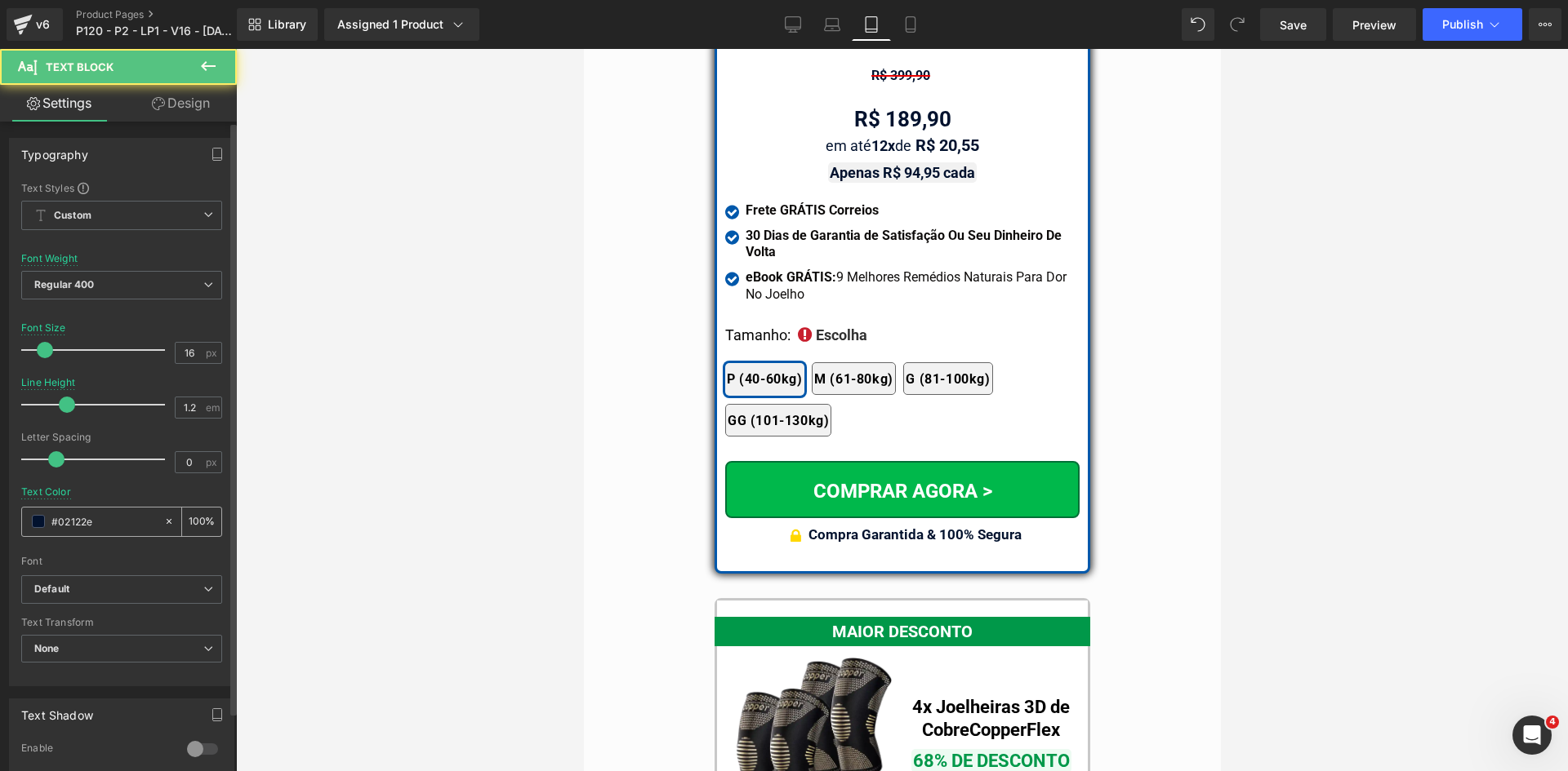
click at [92, 519] on input "#3f3d5c" at bounding box center [104, 521] width 105 height 18
paste input "3f3d5c"
type input "#3f3d5c"
drag, startPoint x: 175, startPoint y: 356, endPoint x: 147, endPoint y: 353, distance: 28.2
click at [148, 353] on div "Font Size 16 px" at bounding box center [121, 350] width 201 height 55
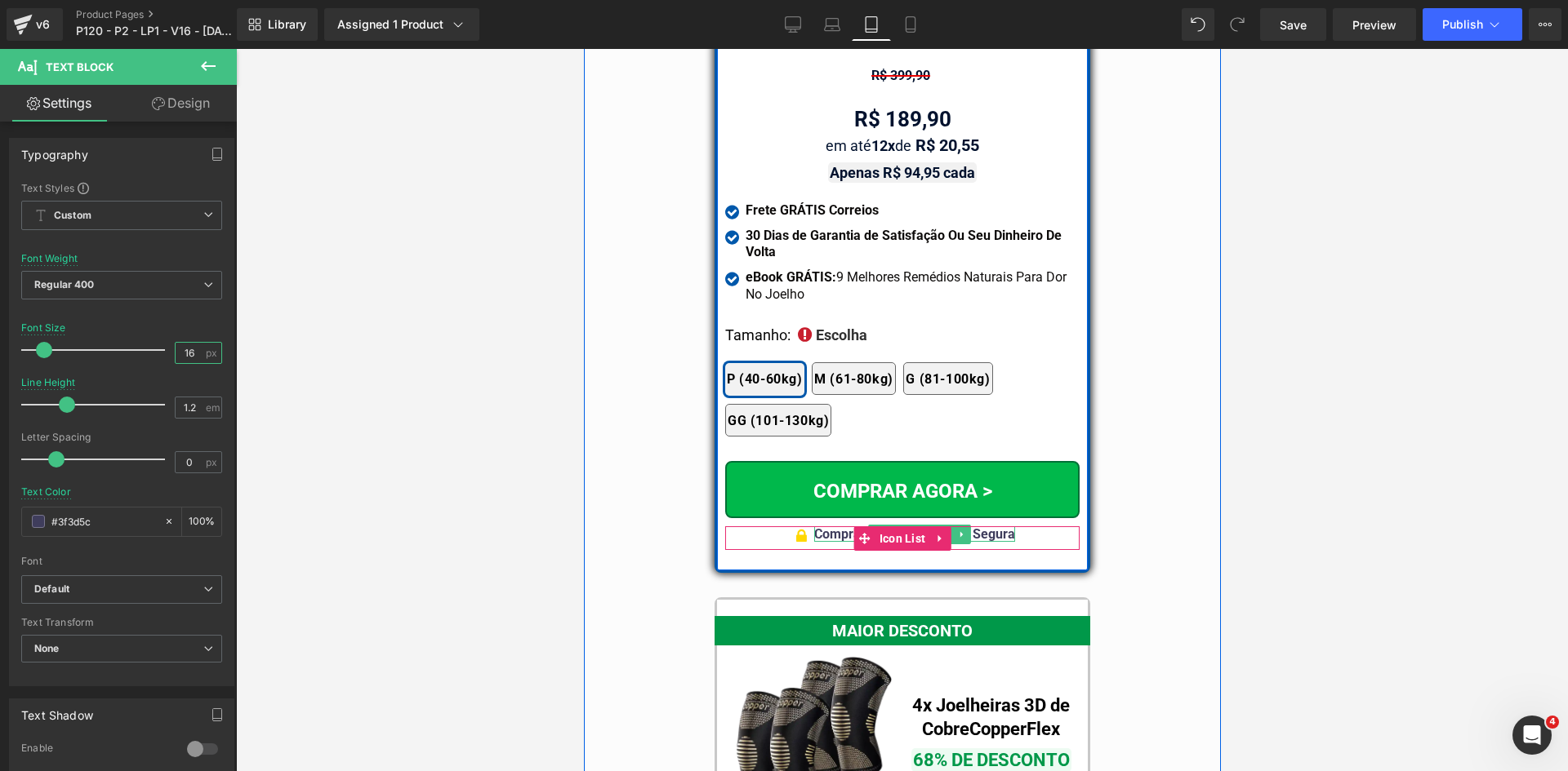
type input "16"
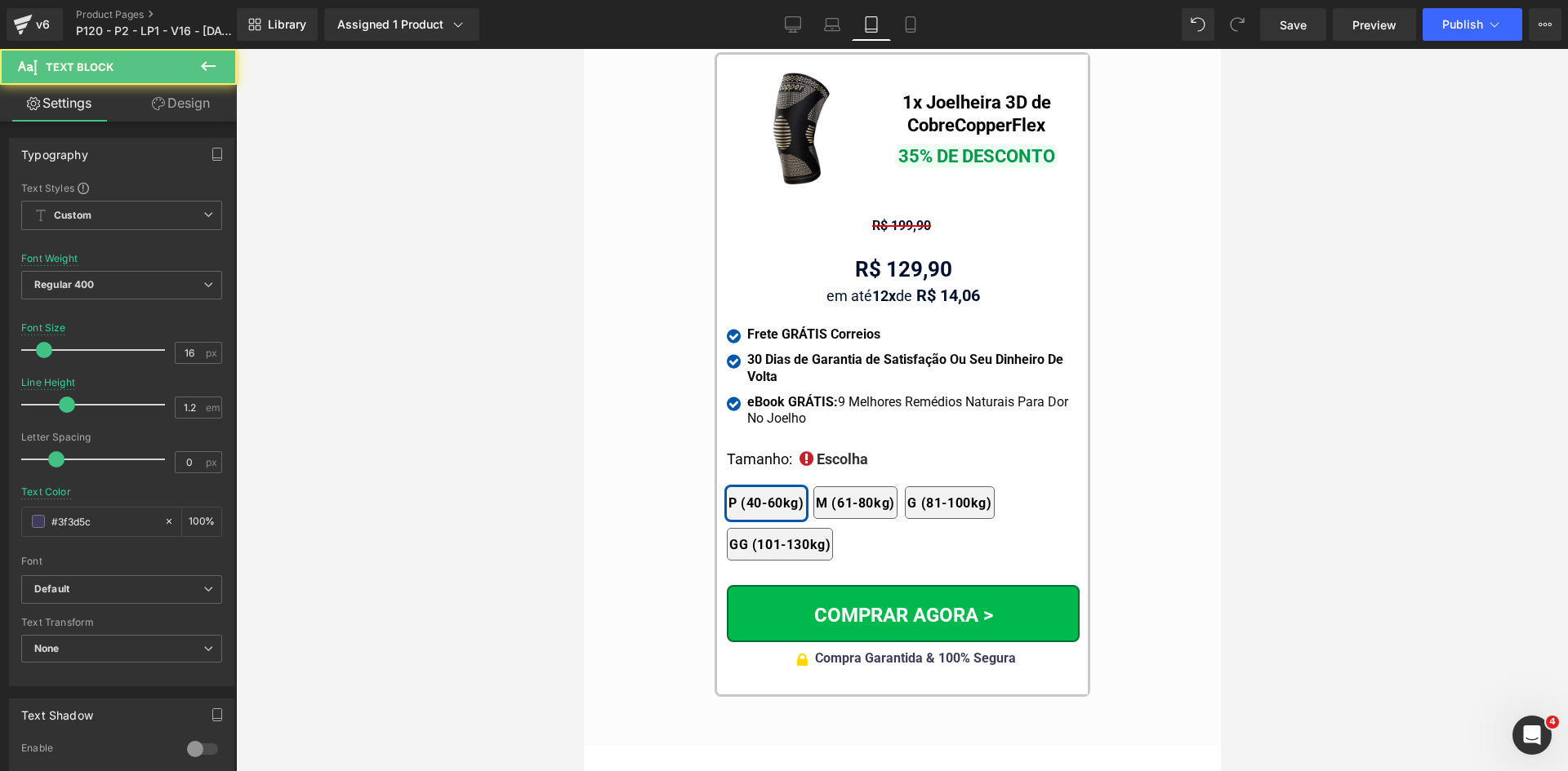
scroll to position [15391, 0]
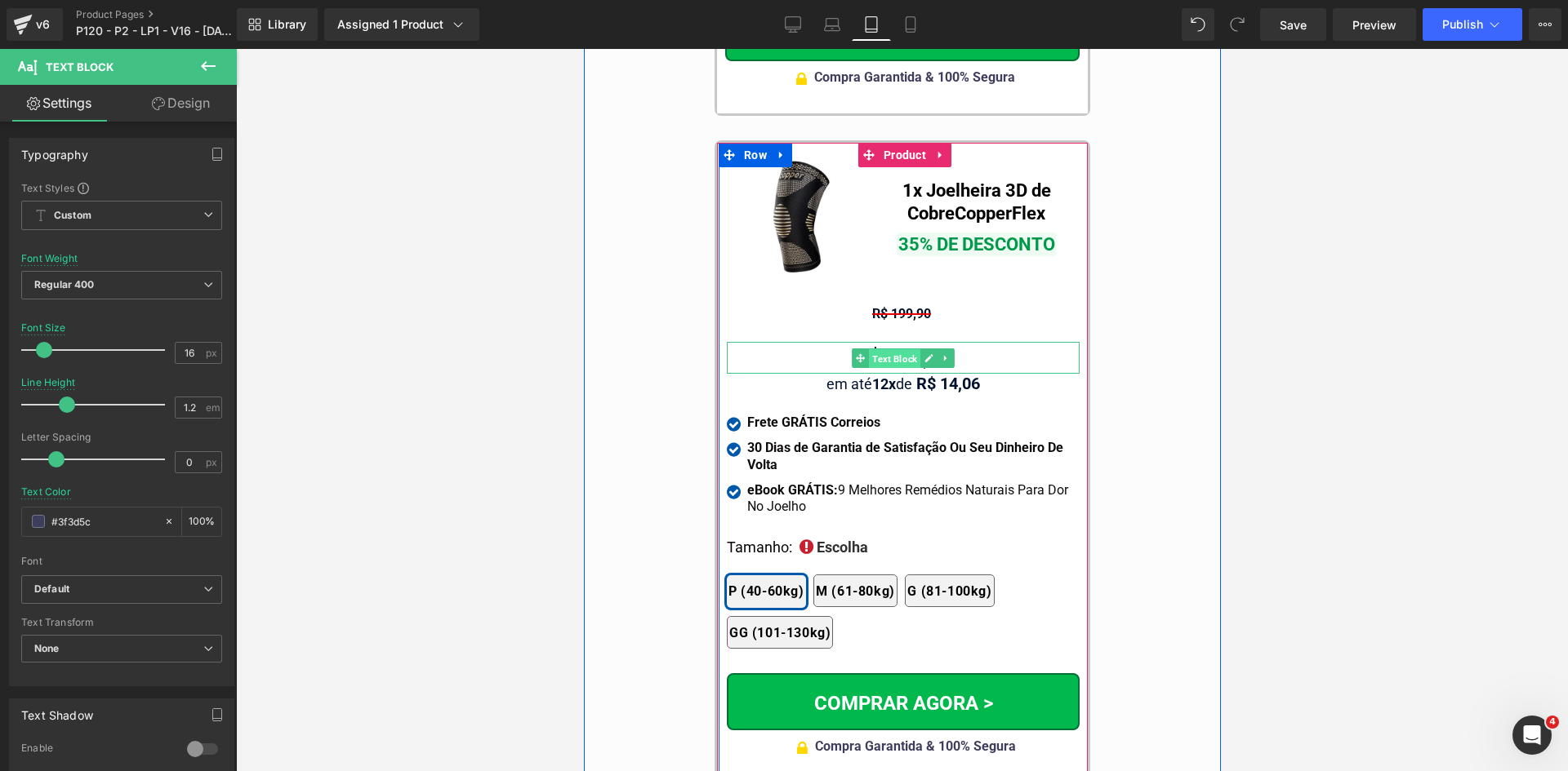
click at [883, 350] on span "Text Block" at bounding box center [894, 359] width 51 height 19
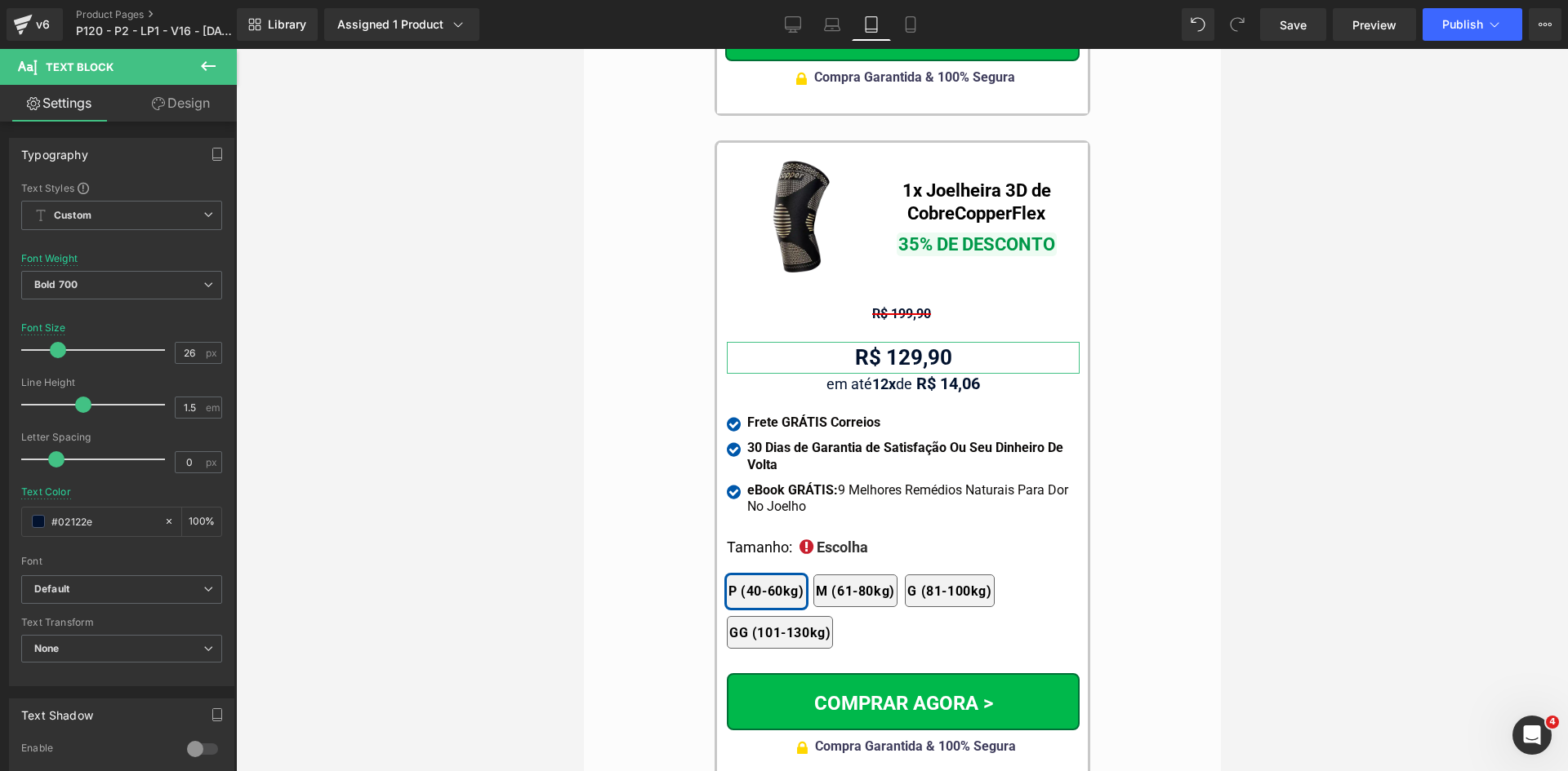
click at [169, 100] on link "Design" at bounding box center [180, 104] width 118 height 37
click at [0, 0] on div "Spacing" at bounding box center [0, 0] width 0 height 0
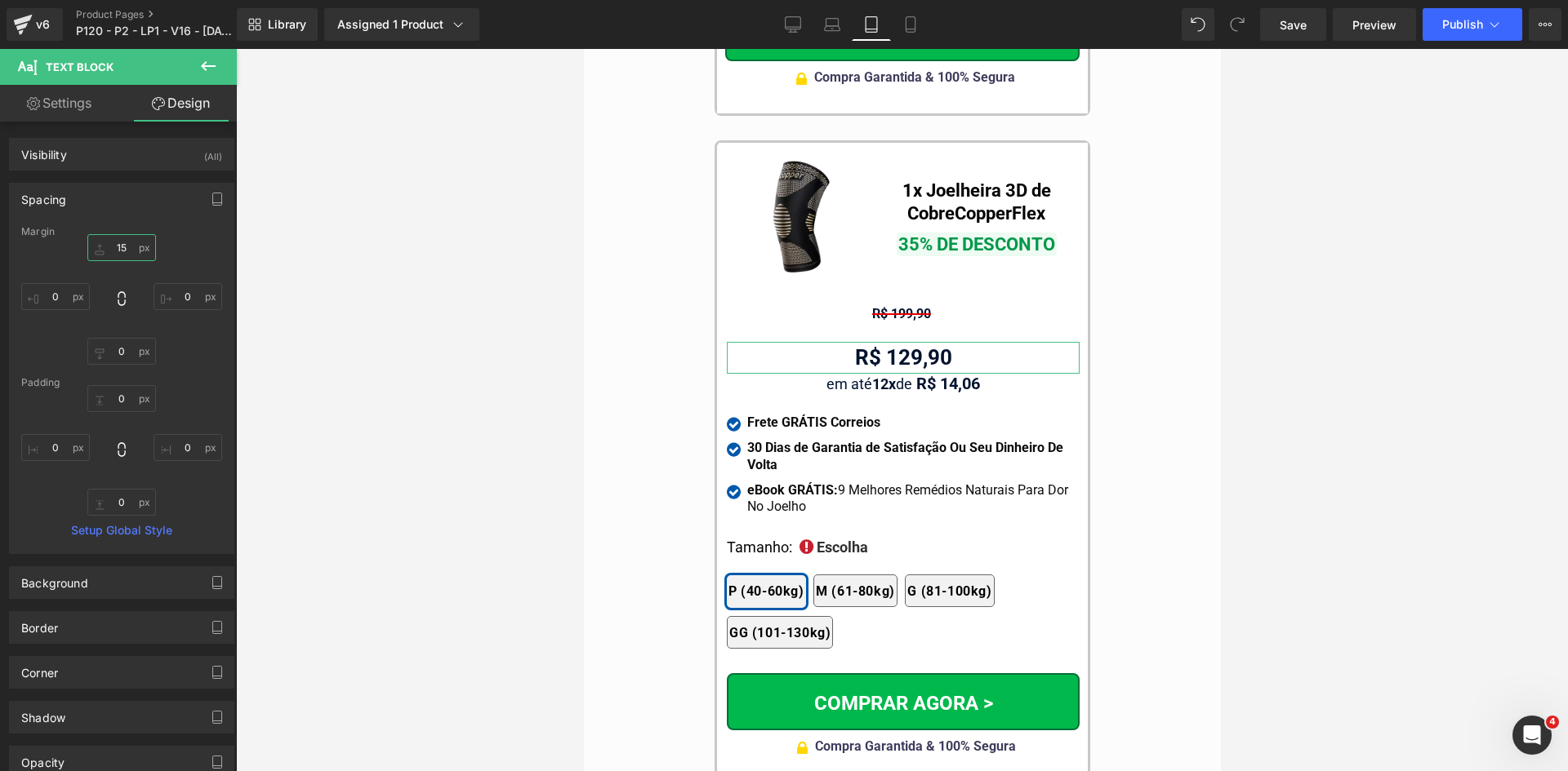
click at [117, 244] on input "text" at bounding box center [121, 248] width 68 height 27
type input "0"
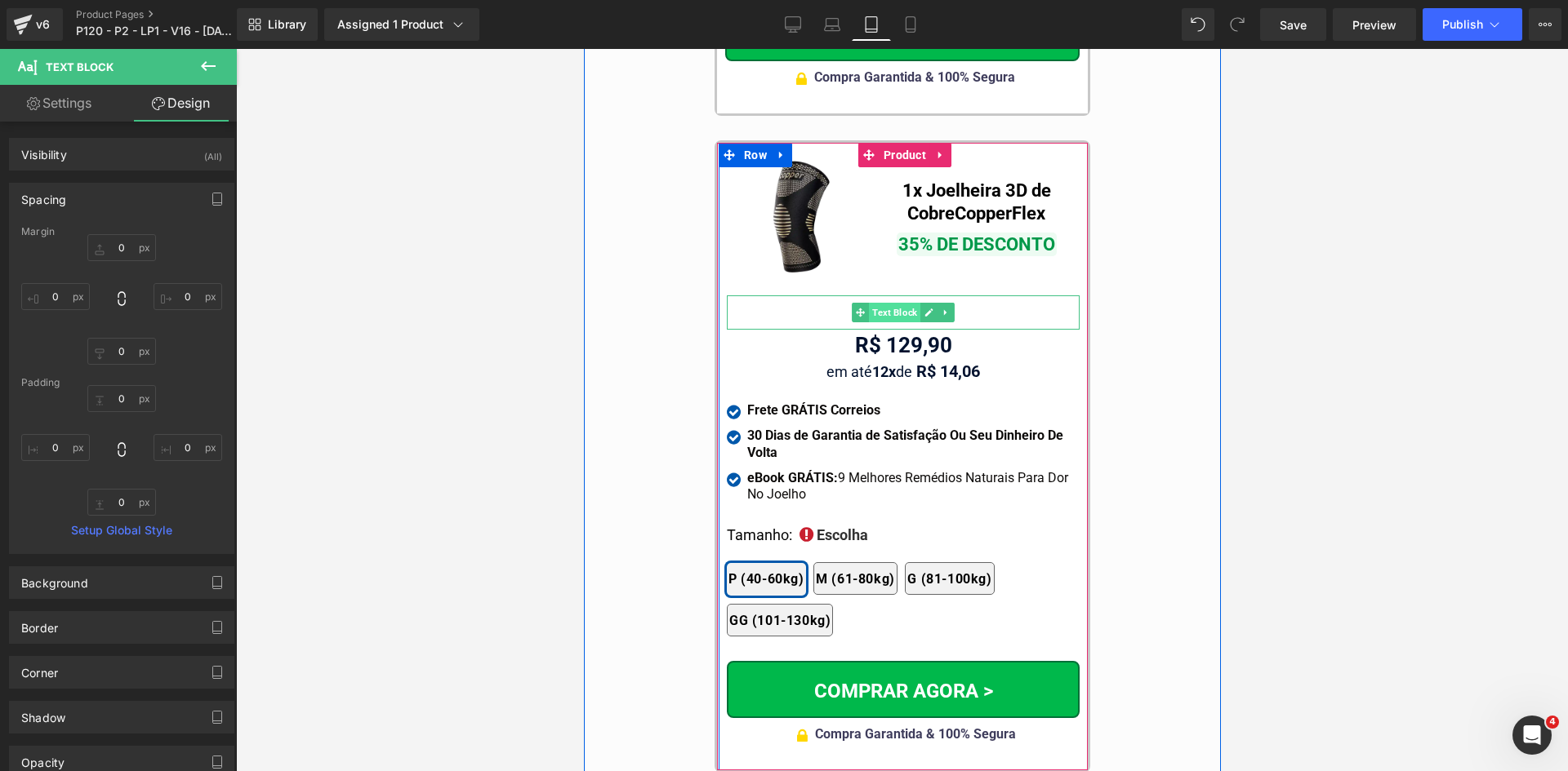
click at [894, 303] on span "Text Block" at bounding box center [894, 312] width 51 height 19
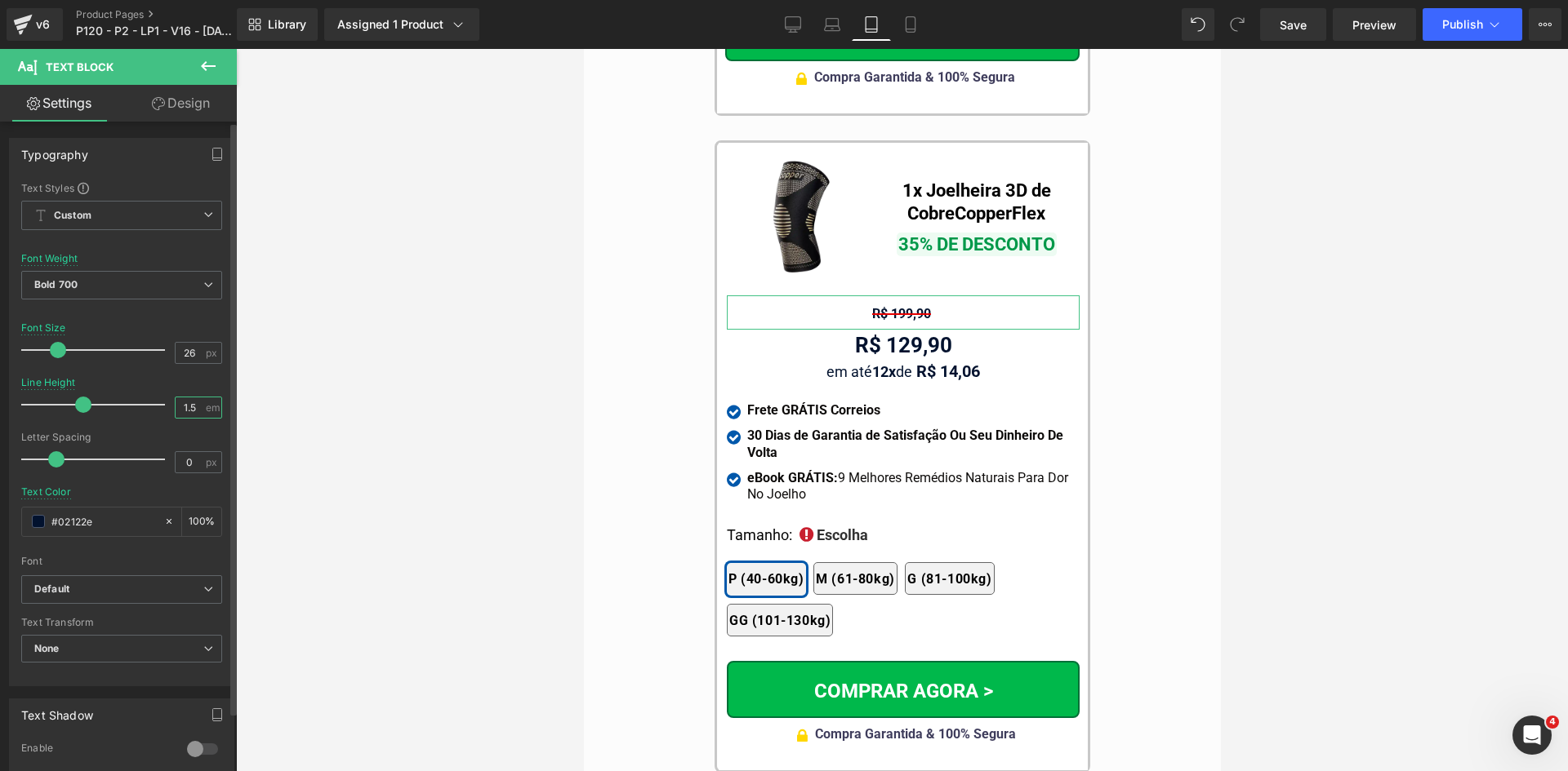
drag, startPoint x: 185, startPoint y: 408, endPoint x: 206, endPoint y: 410, distance: 21.1
click at [205, 409] on div "1.5 em" at bounding box center [198, 408] width 47 height 22
type input "1.2"
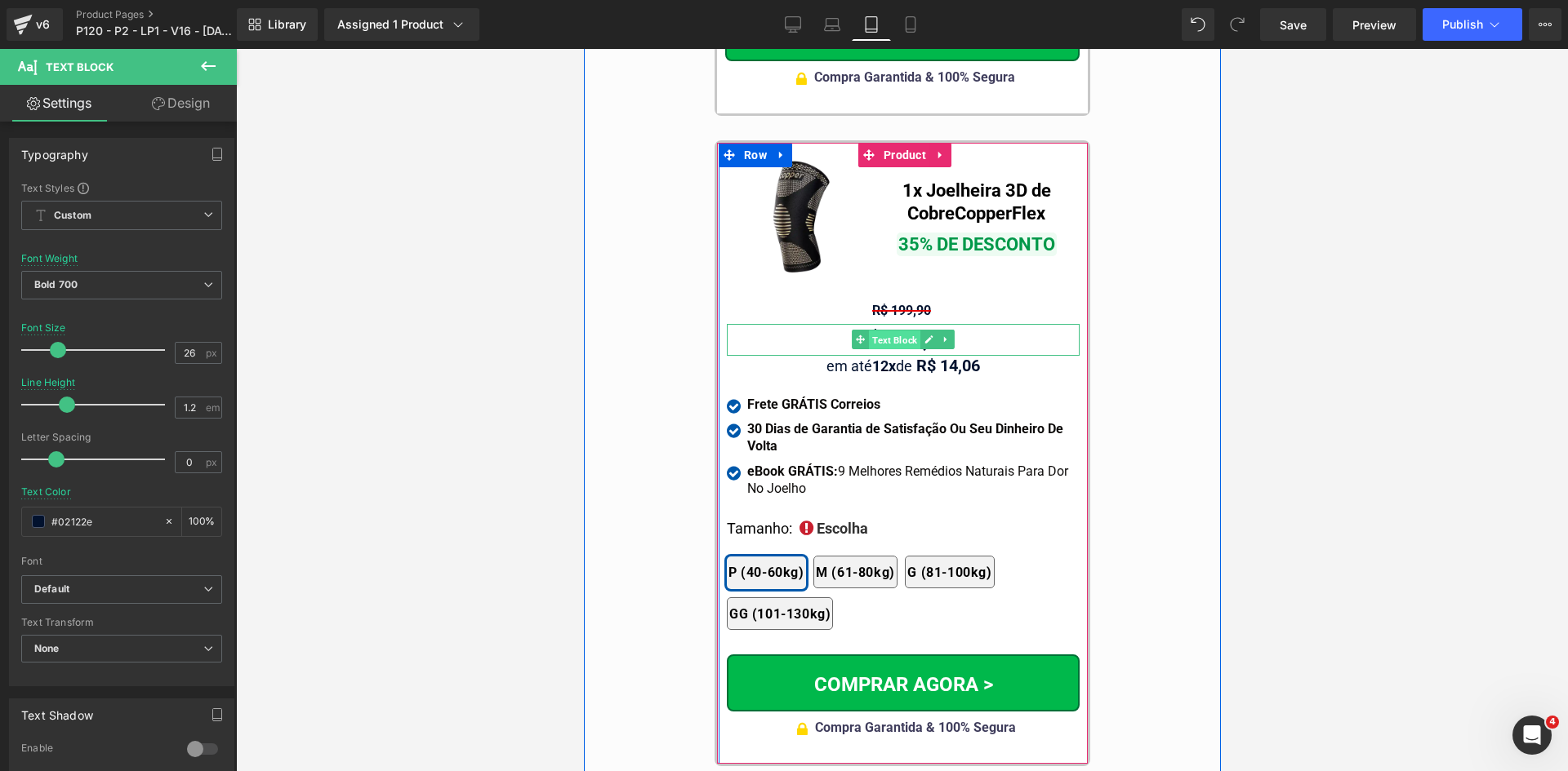
click at [885, 330] on span "Text Block" at bounding box center [894, 340] width 51 height 19
click at [891, 300] on span "Text Block" at bounding box center [894, 309] width 51 height 19
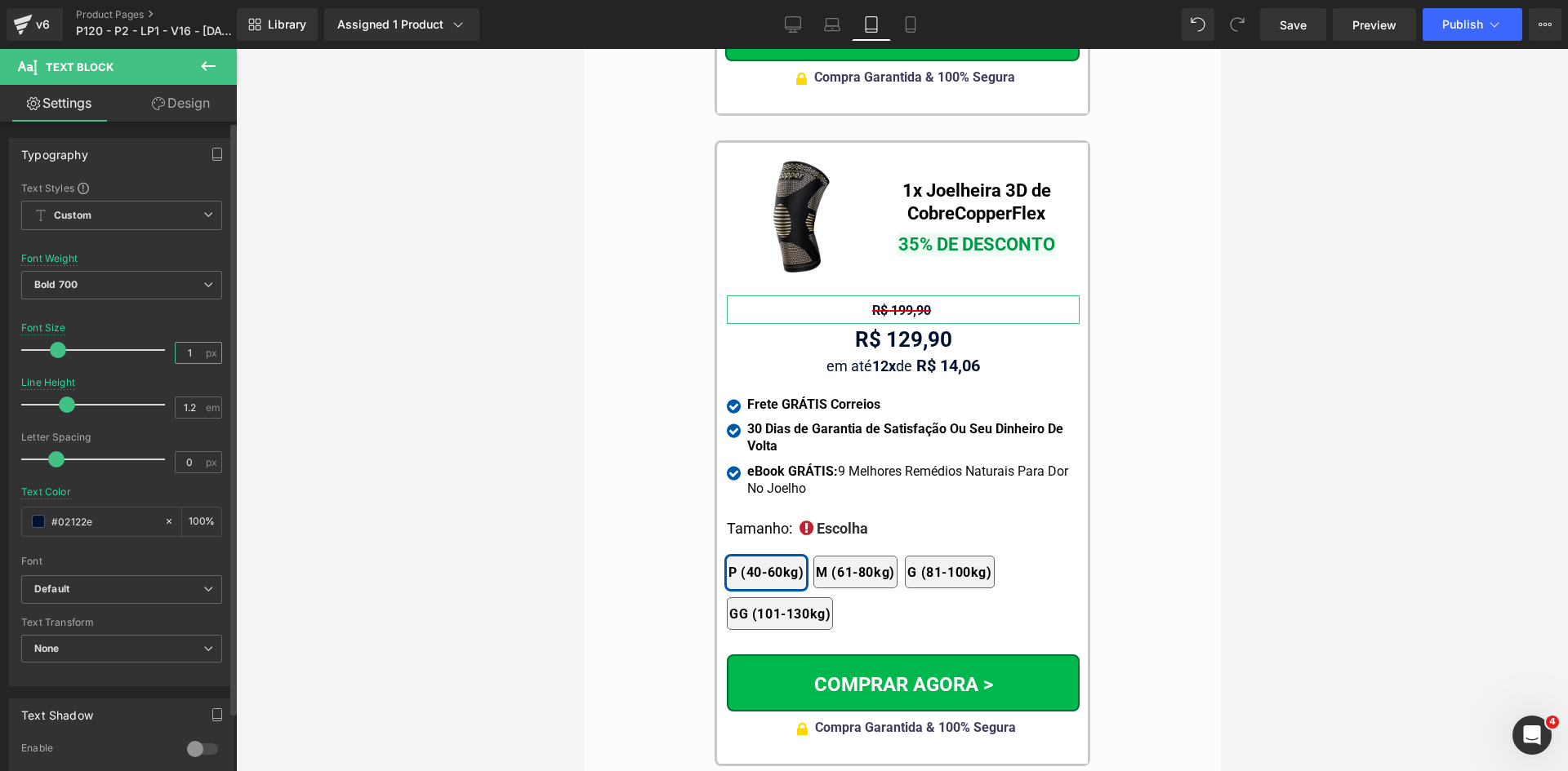
drag, startPoint x: 181, startPoint y: 351, endPoint x: 195, endPoint y: 351, distance: 14.0
click at [193, 351] on input "1" at bounding box center [190, 353] width 29 height 20
type input "16"
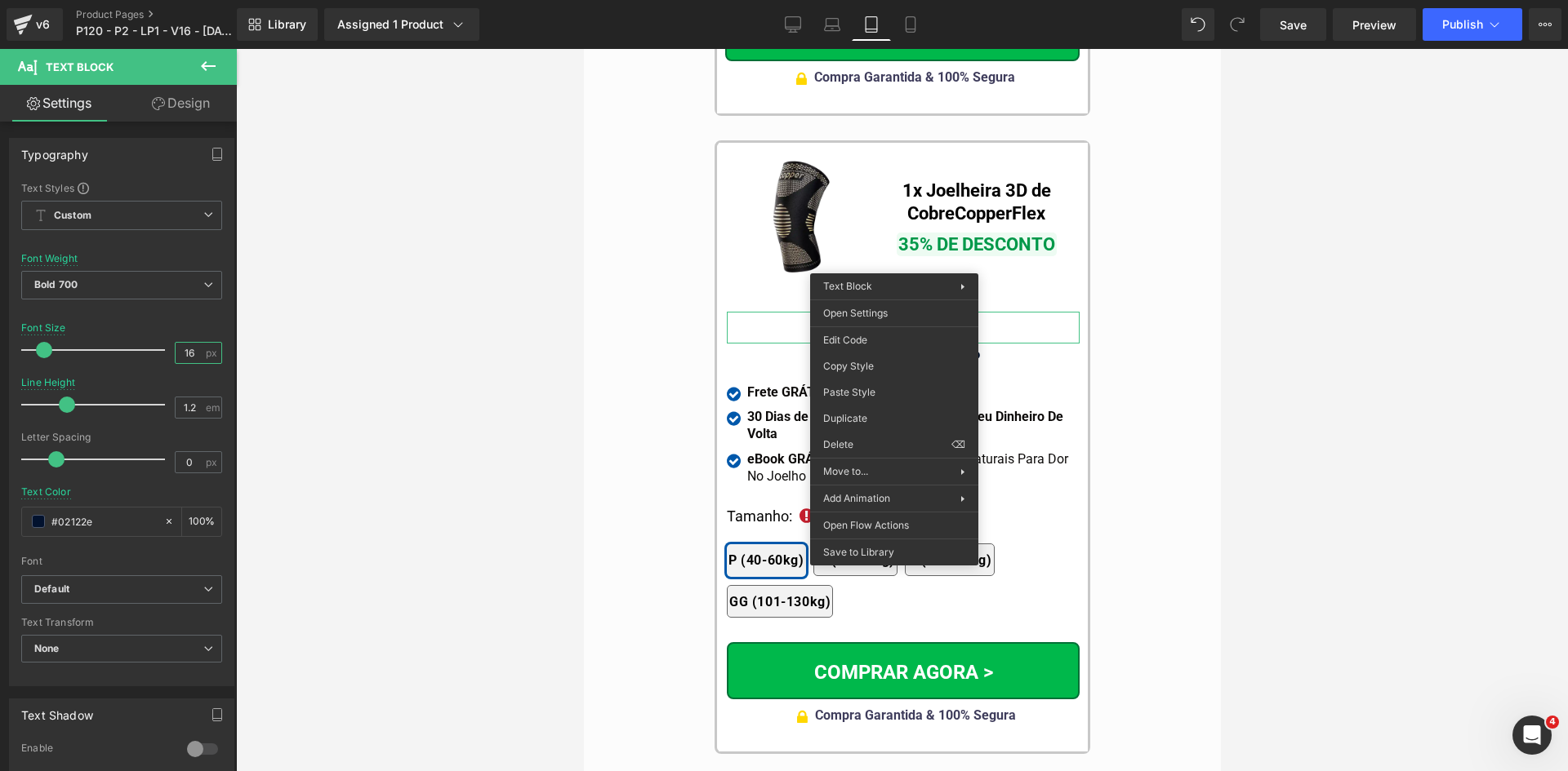
drag, startPoint x: 1436, startPoint y: 418, endPoint x: 877, endPoint y: 384, distance: 560.0
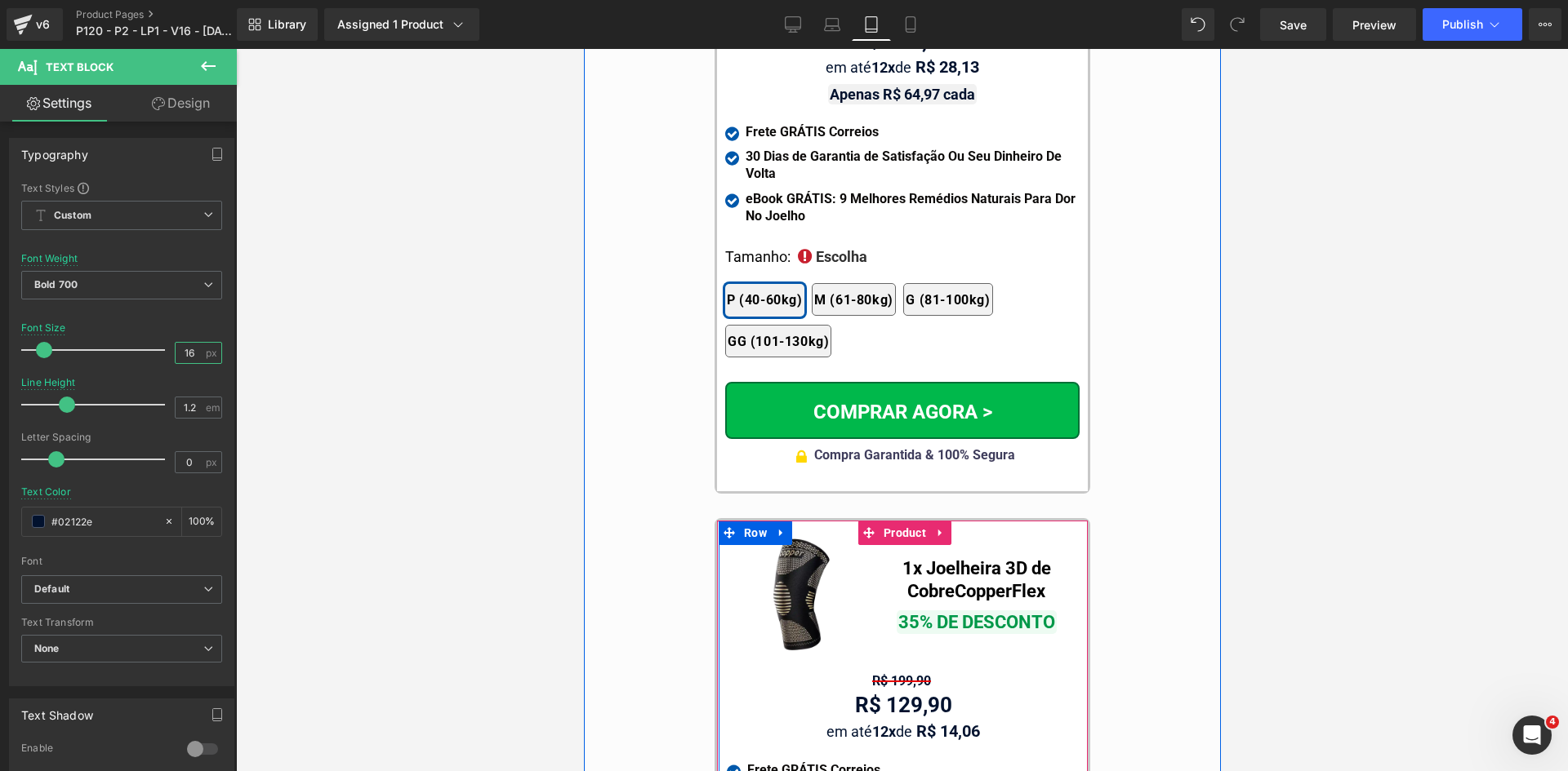
scroll to position [14737, 0]
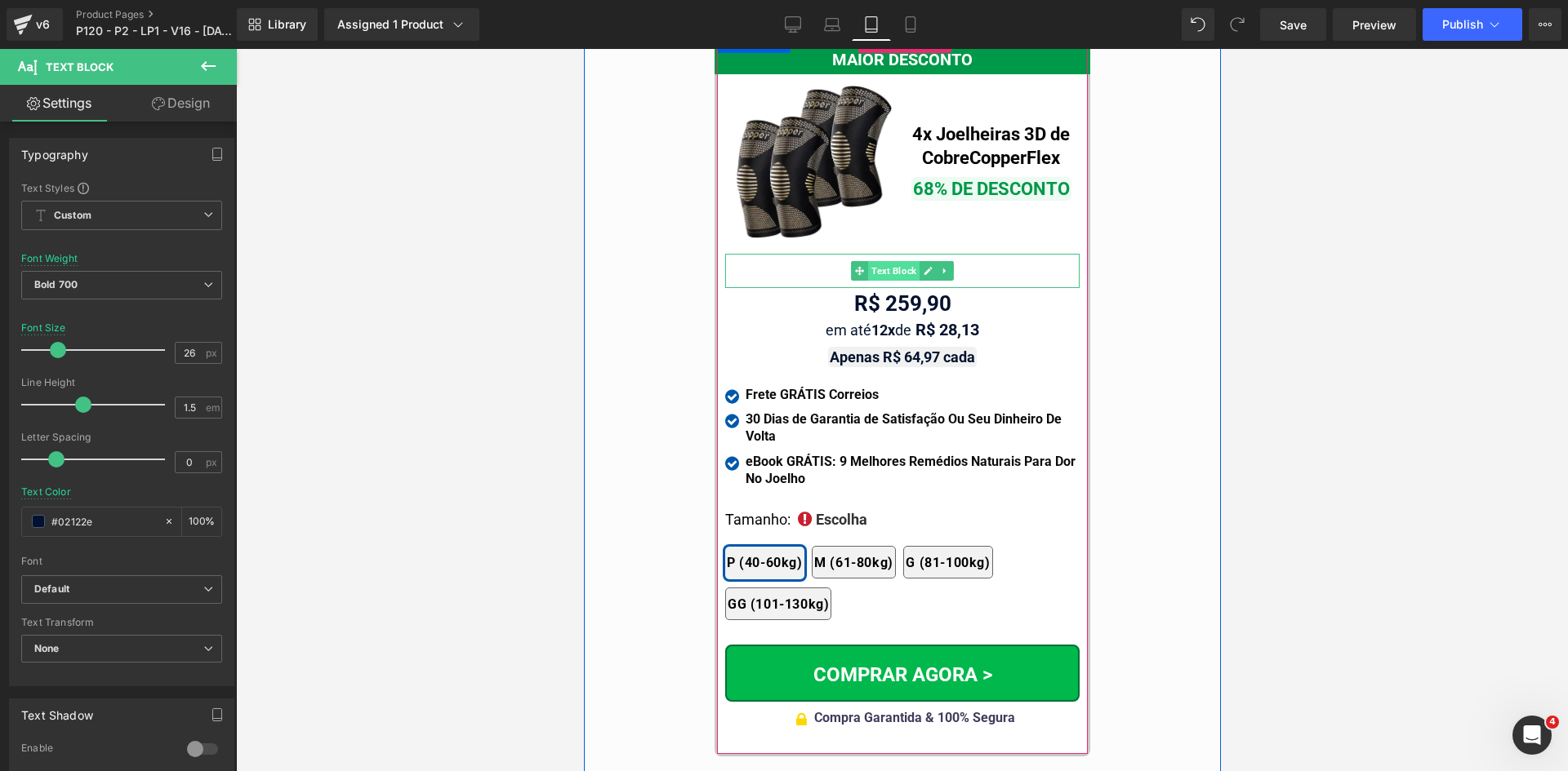
click at [884, 261] on span "Text Block" at bounding box center [893, 270] width 51 height 19
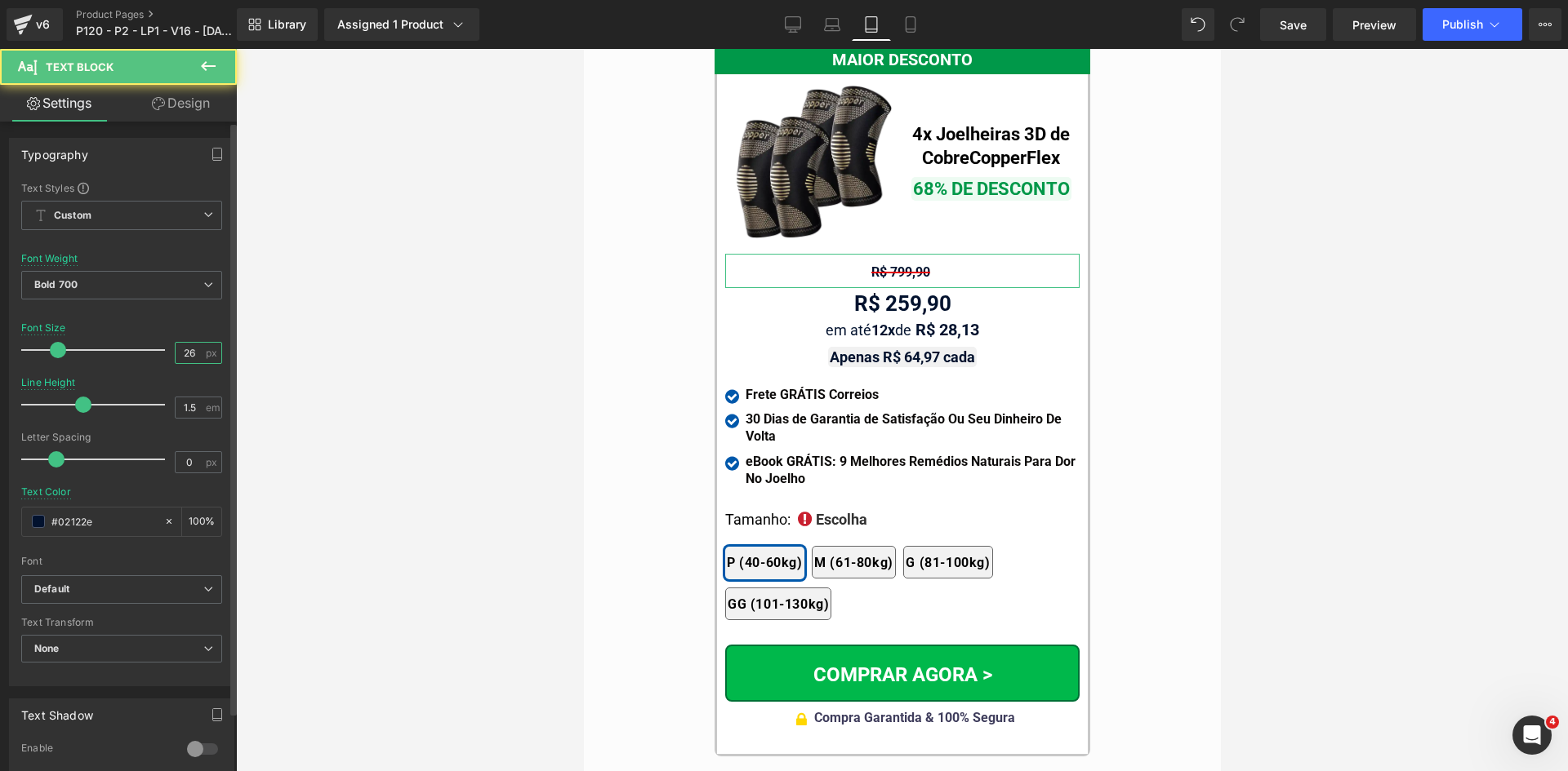
drag, startPoint x: 190, startPoint y: 355, endPoint x: 105, endPoint y: 351, distance: 85.1
click at [105, 351] on div "Font Size 26 px" at bounding box center [121, 350] width 201 height 55
type input "16"
drag, startPoint x: 185, startPoint y: 403, endPoint x: 222, endPoint y: 404, distance: 37.0
click at [207, 404] on div "1.5 em" at bounding box center [198, 408] width 47 height 22
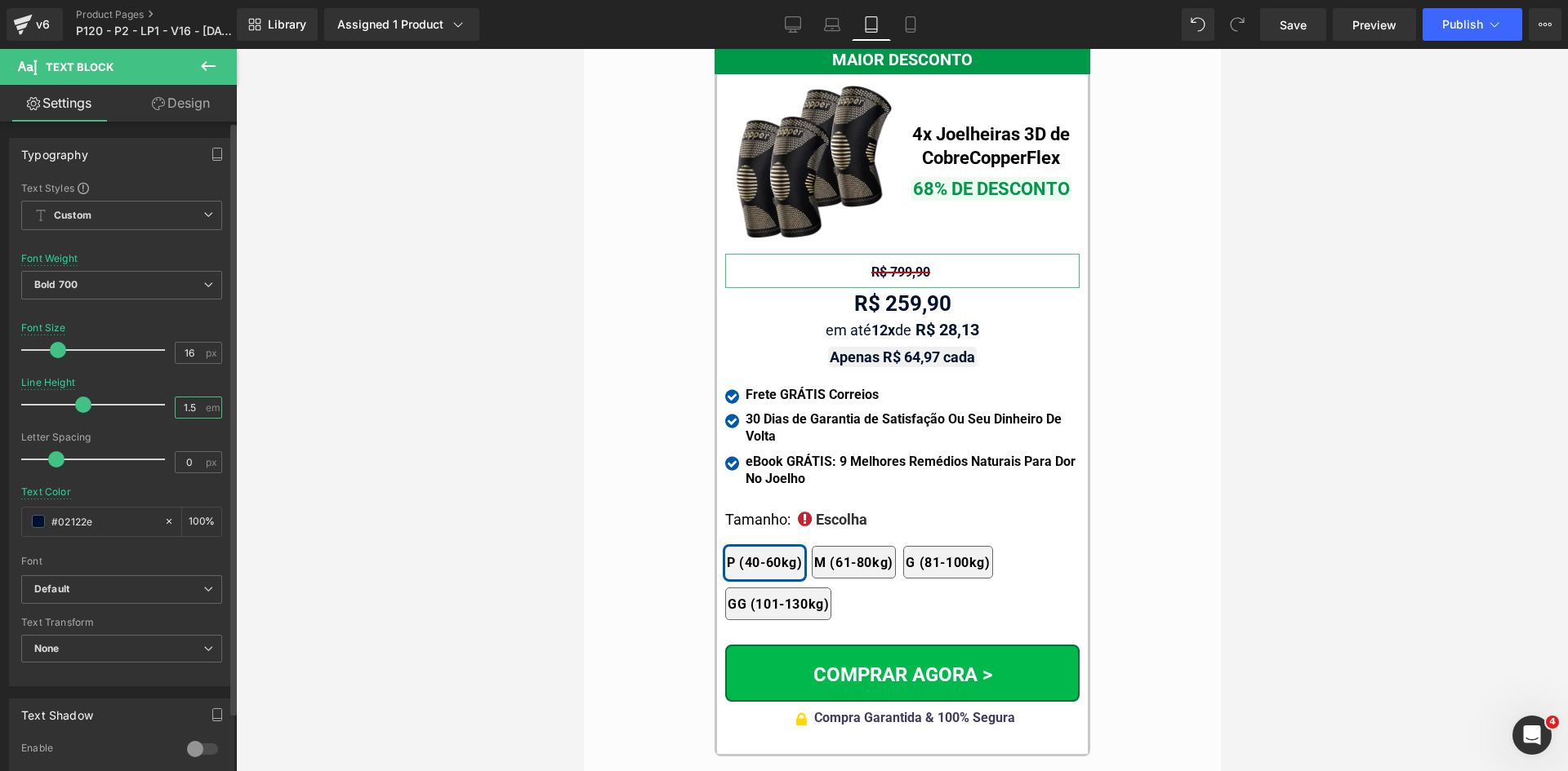
type input "1.2"
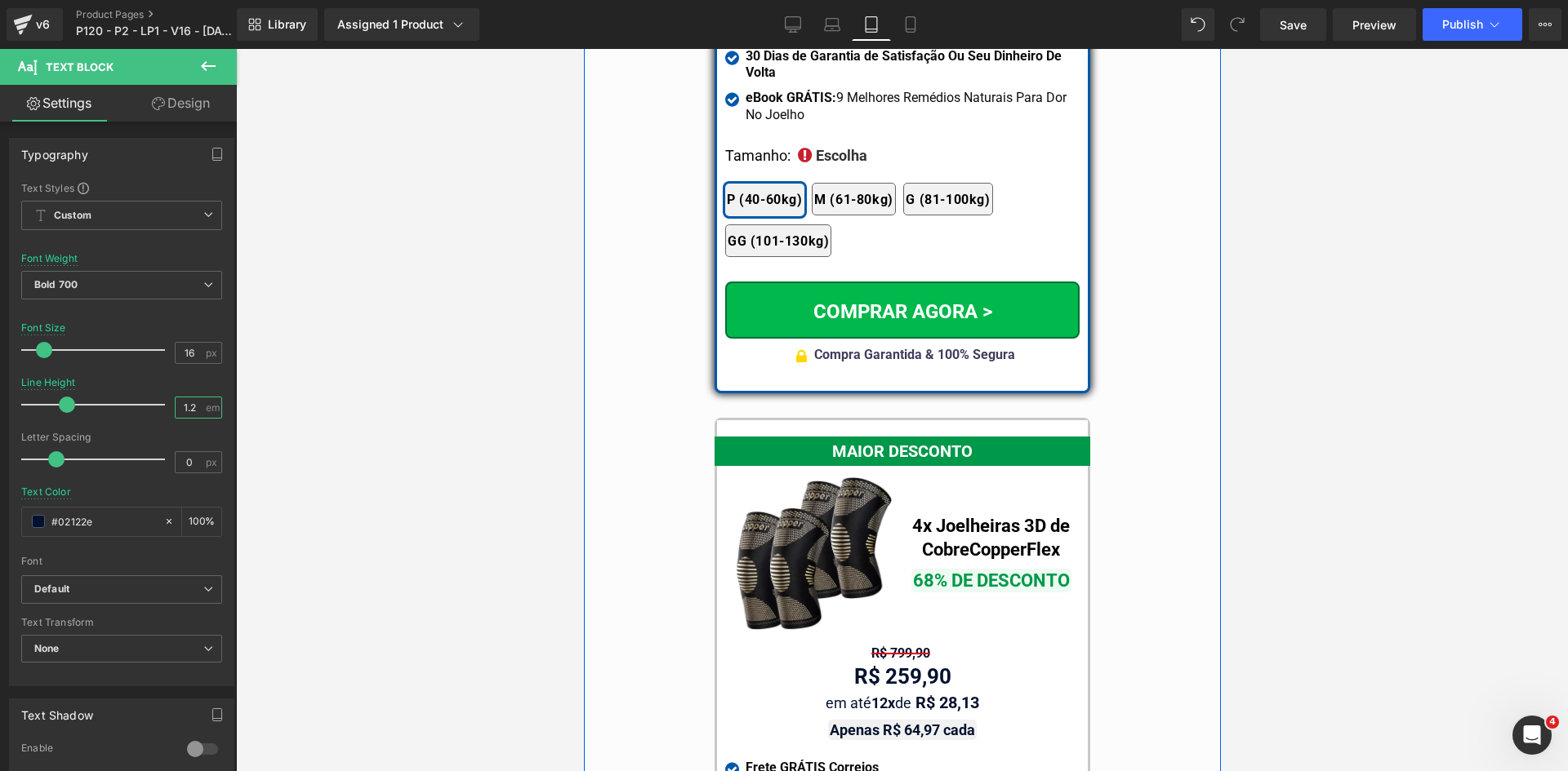
scroll to position [14085, 0]
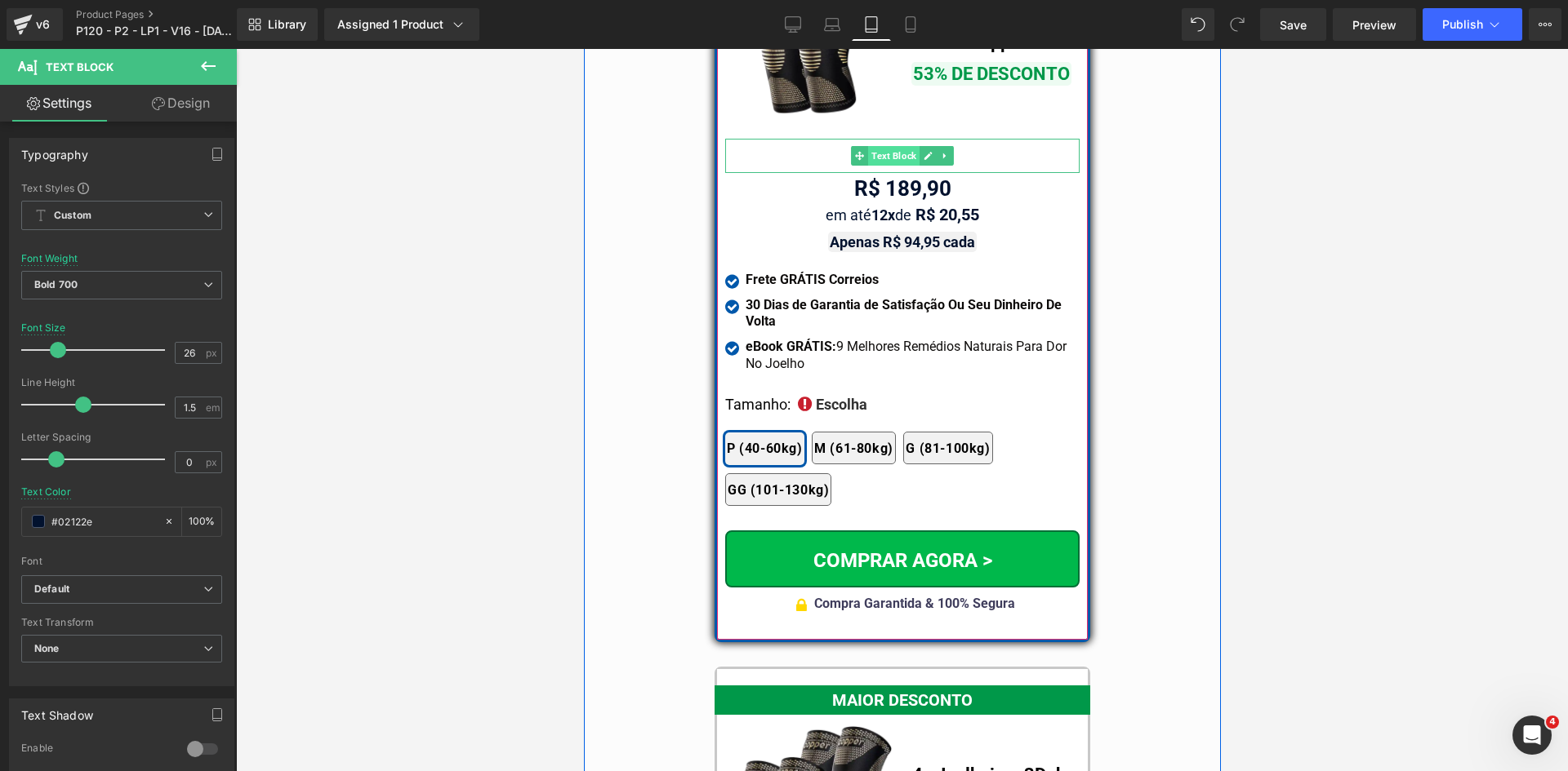
click at [878, 146] on span "Text Block" at bounding box center [893, 155] width 51 height 19
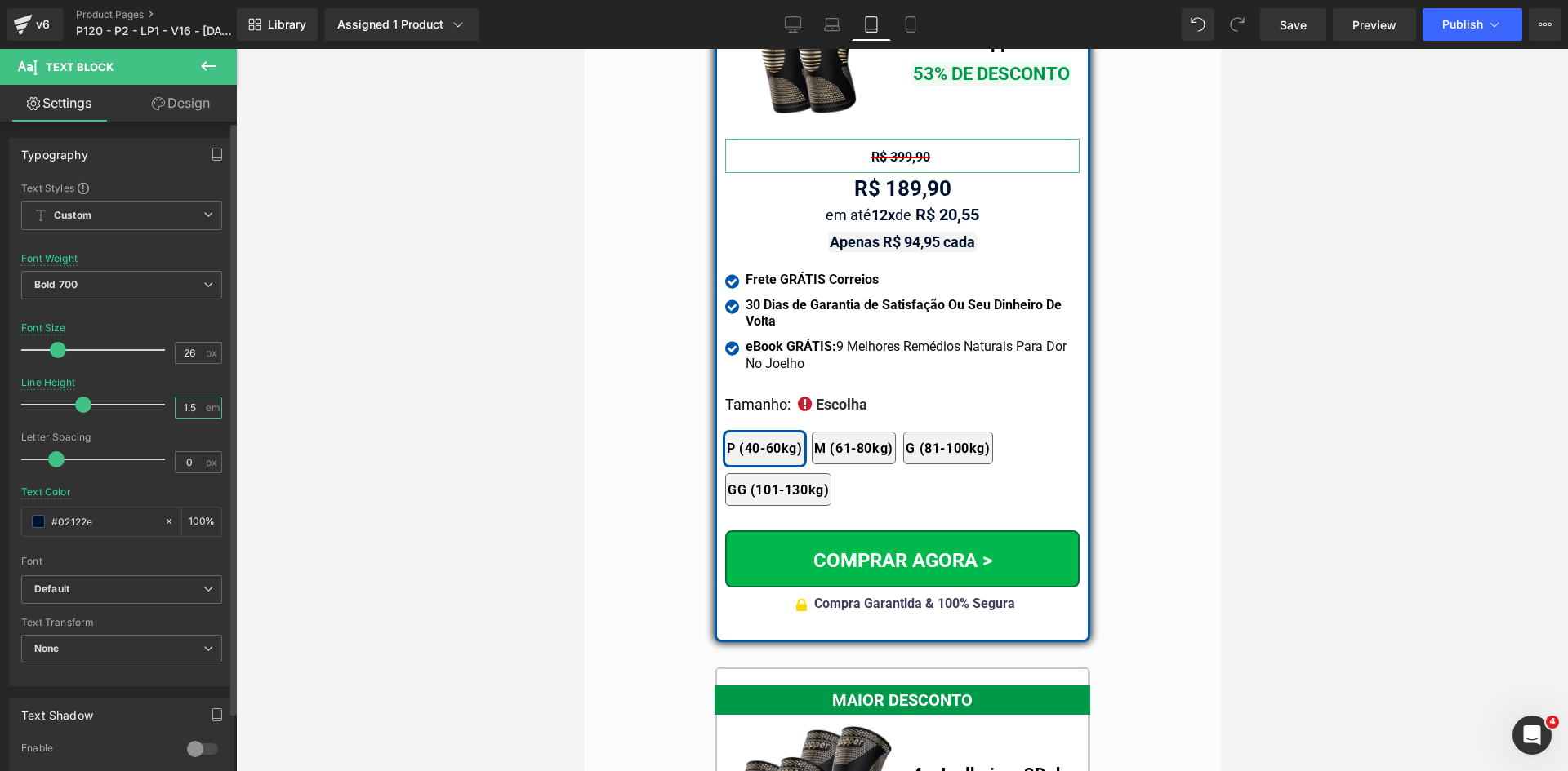
drag, startPoint x: 185, startPoint y: 403, endPoint x: 195, endPoint y: 404, distance: 10.0
click at [195, 404] on input "1.5" at bounding box center [190, 408] width 29 height 20
type input "1.2"
drag, startPoint x: 183, startPoint y: 353, endPoint x: 161, endPoint y: 353, distance: 22.0
click at [161, 353] on div "Font Size 26 px" at bounding box center [121, 350] width 201 height 55
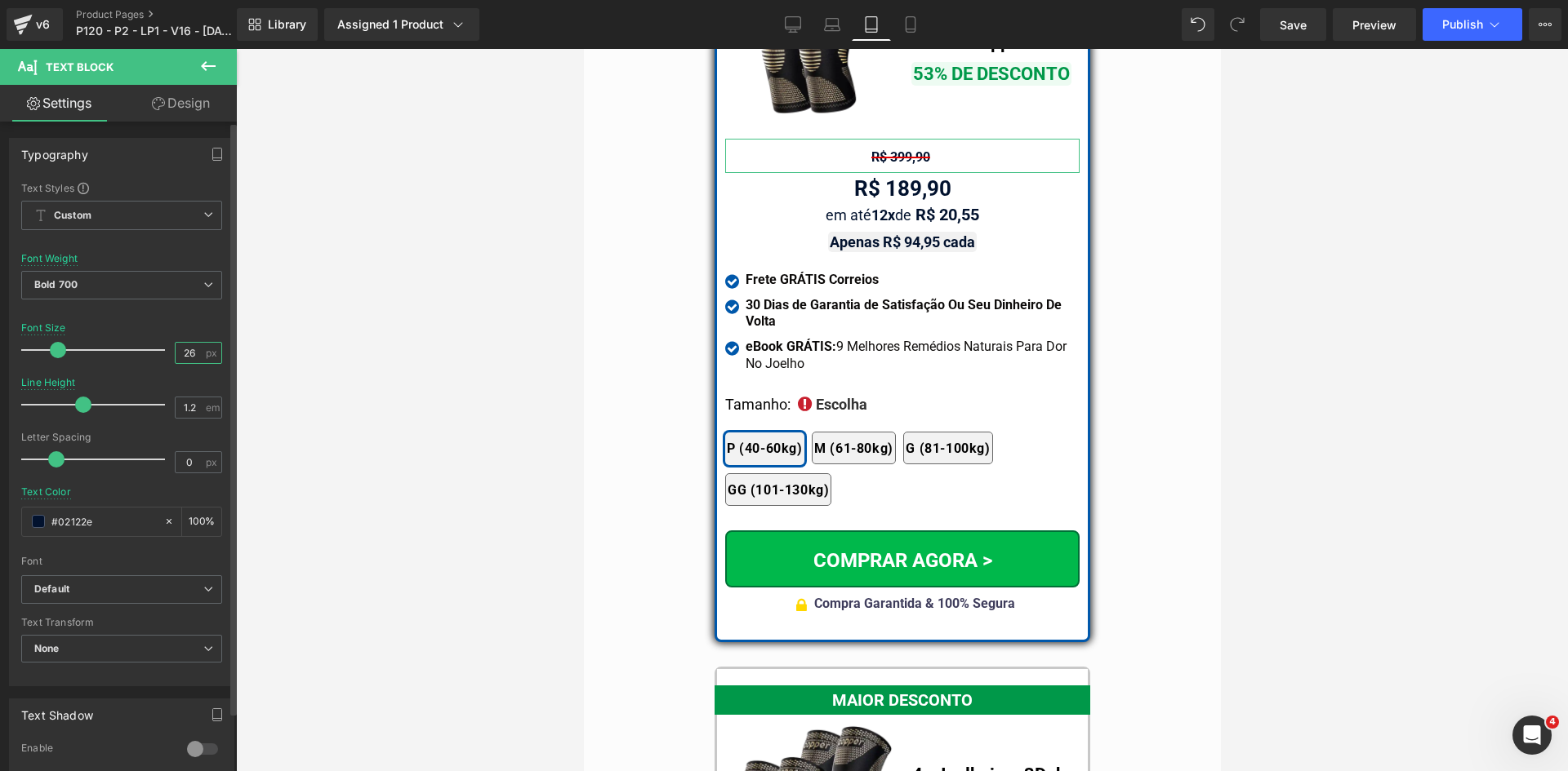
type input "16"
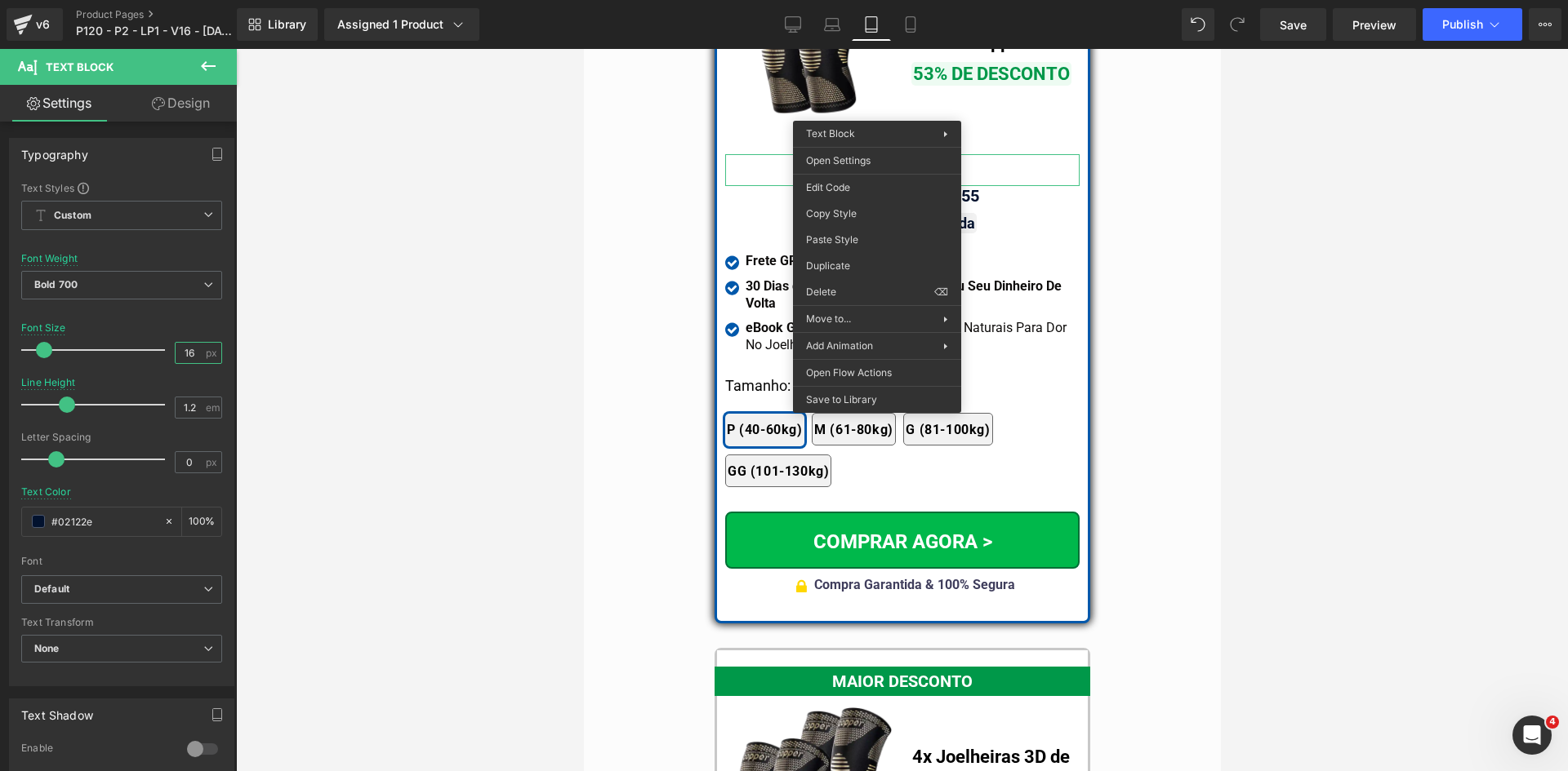
drag, startPoint x: 1428, startPoint y: 255, endPoint x: 845, endPoint y: 206, distance: 585.1
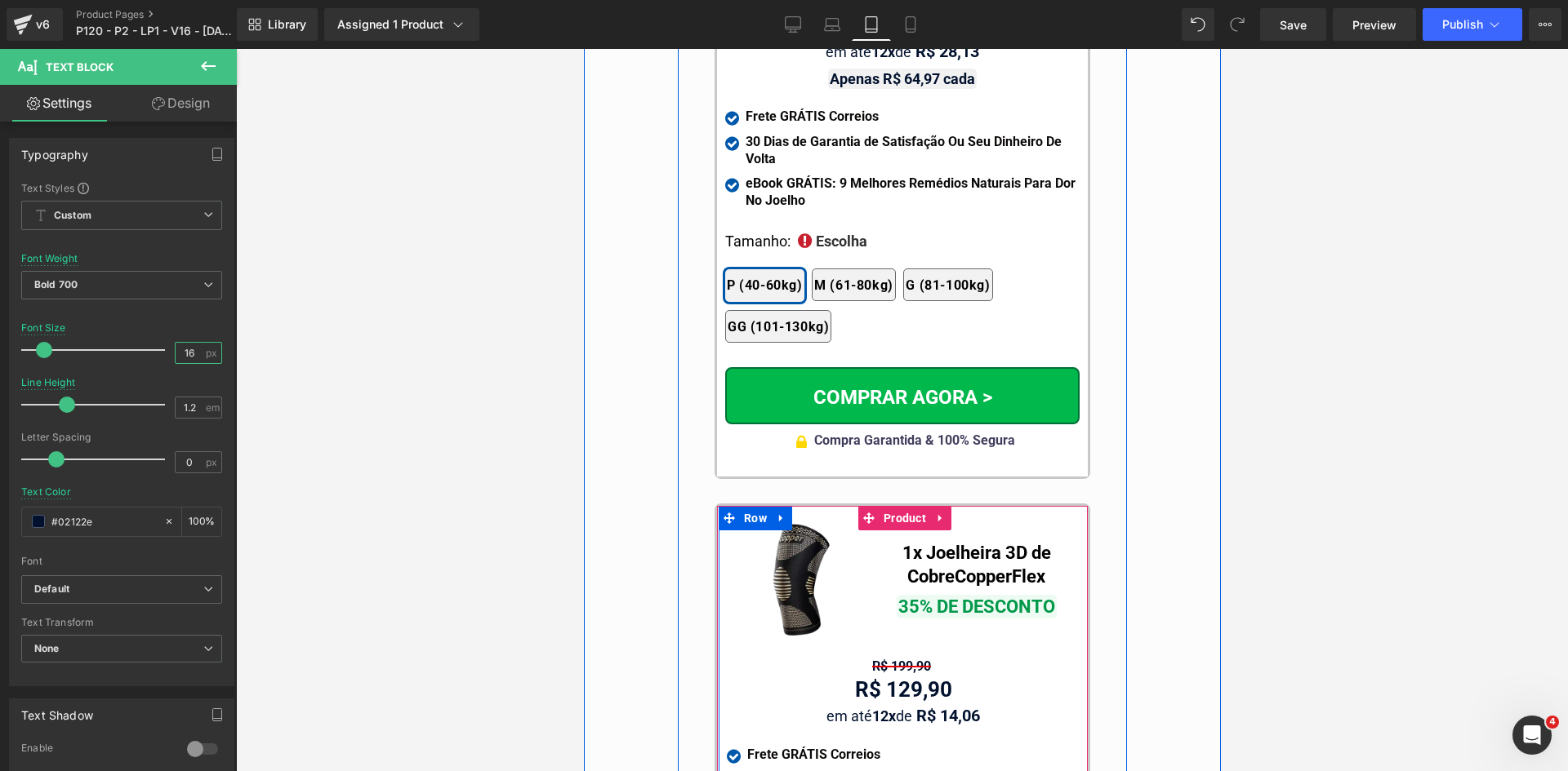
scroll to position [14819, 0]
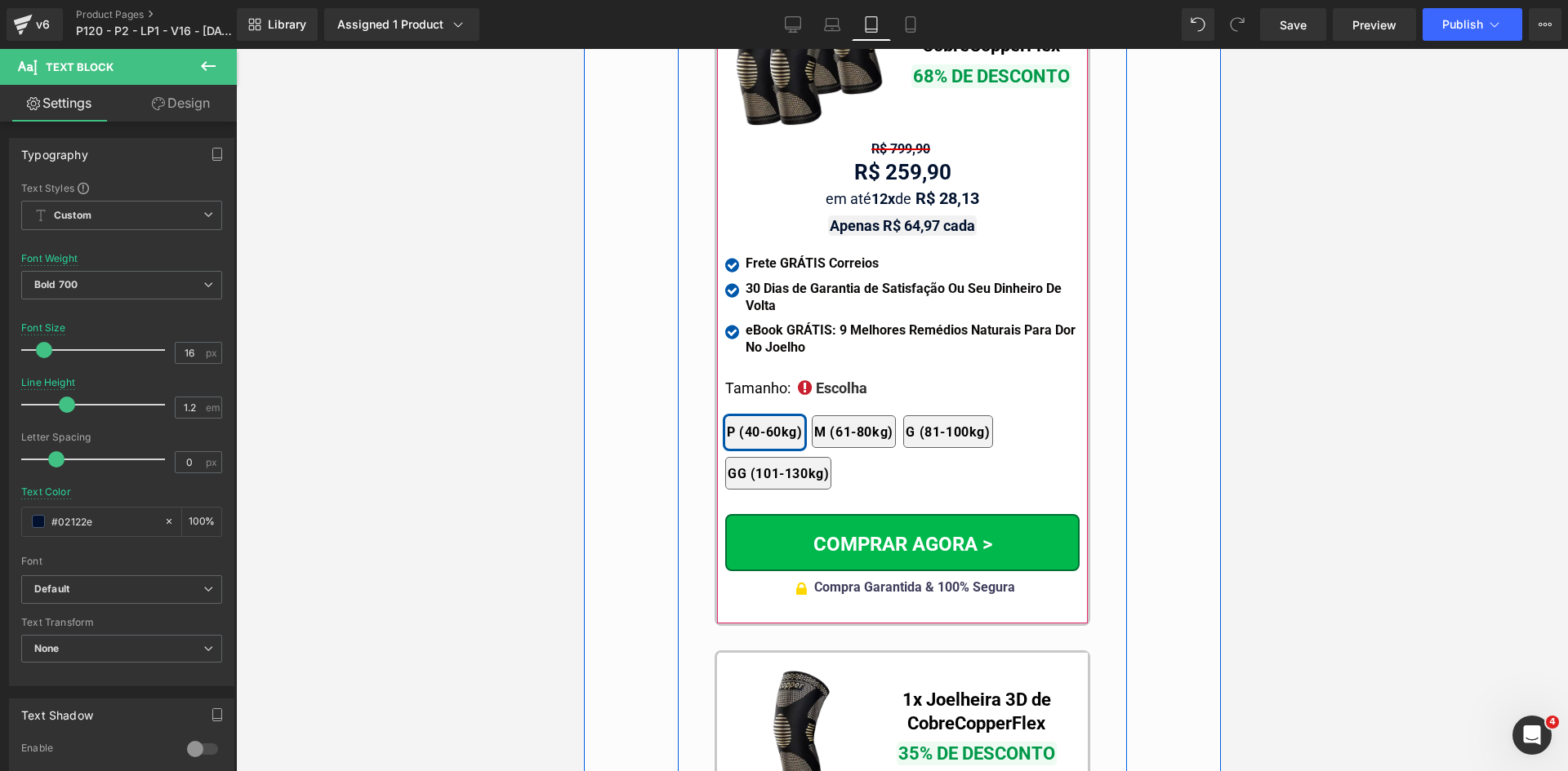
click at [583, 49] on div at bounding box center [583, 49] width 0 height 0
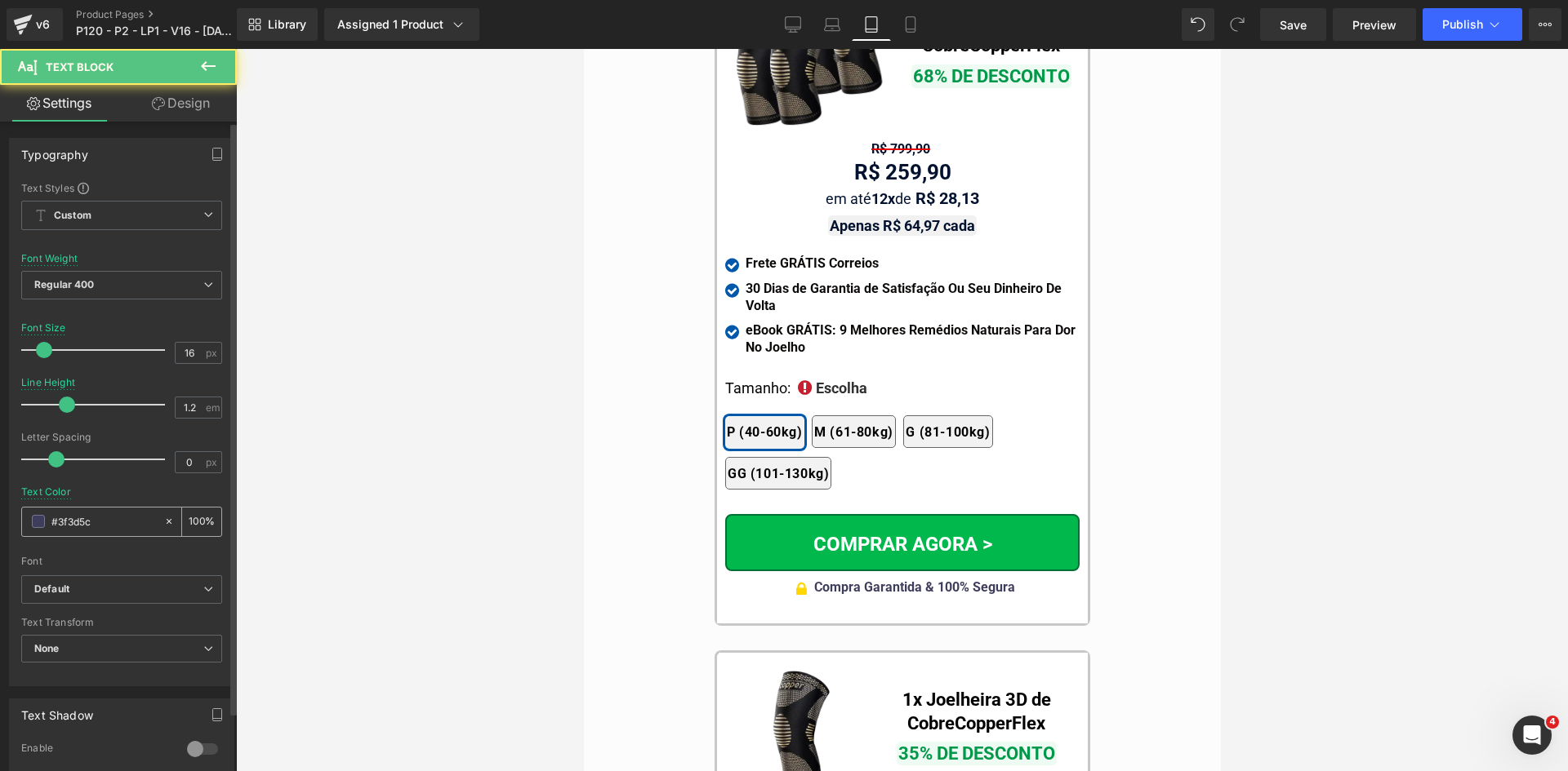
click at [117, 525] on input "#3f3d5c" at bounding box center [104, 521] width 105 height 18
drag, startPoint x: 777, startPoint y: 23, endPoint x: 1150, endPoint y: 66, distance: 375.5
click at [777, 23] on link "Desktop" at bounding box center [792, 24] width 39 height 33
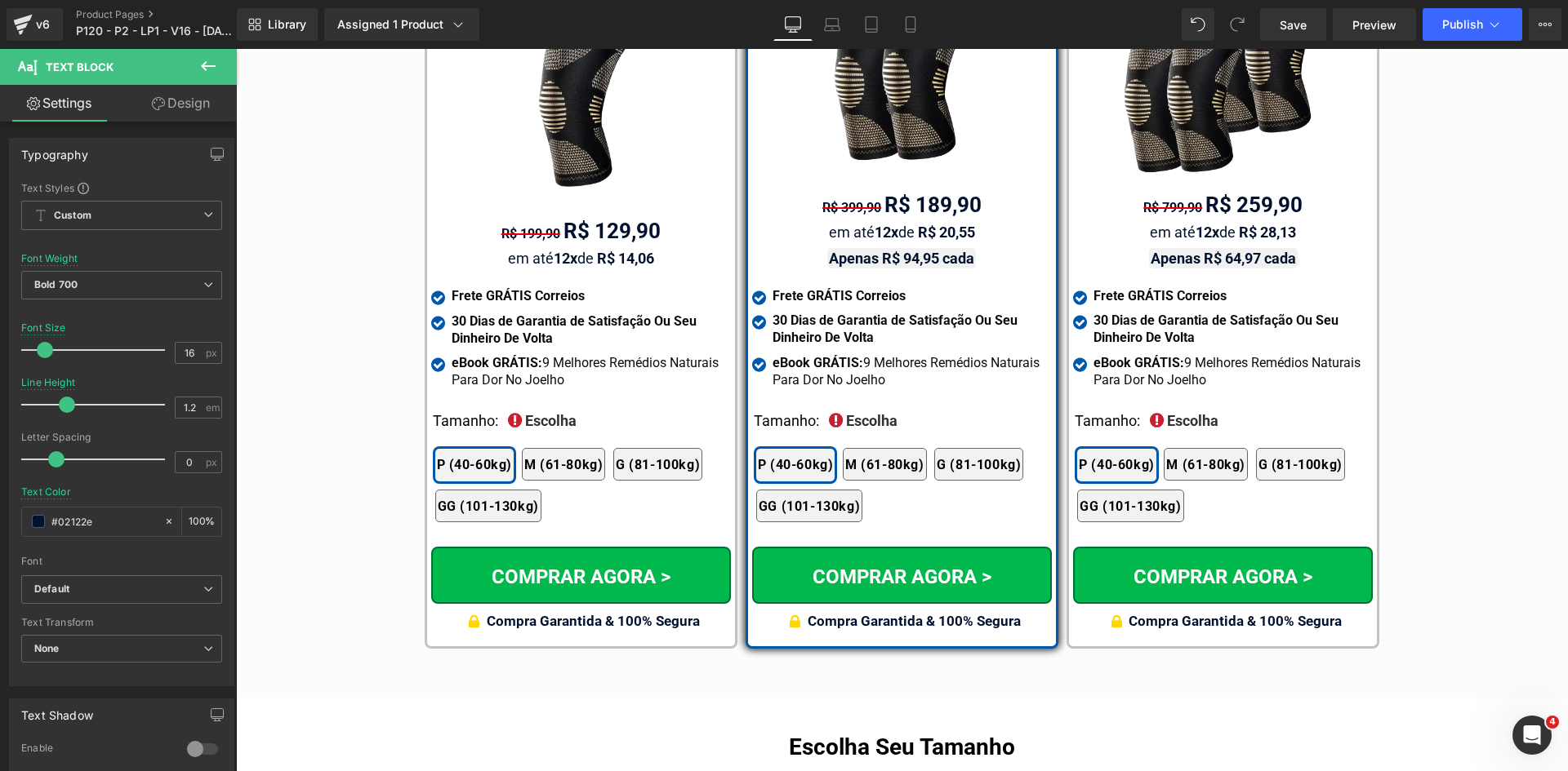
scroll to position [9767, 0]
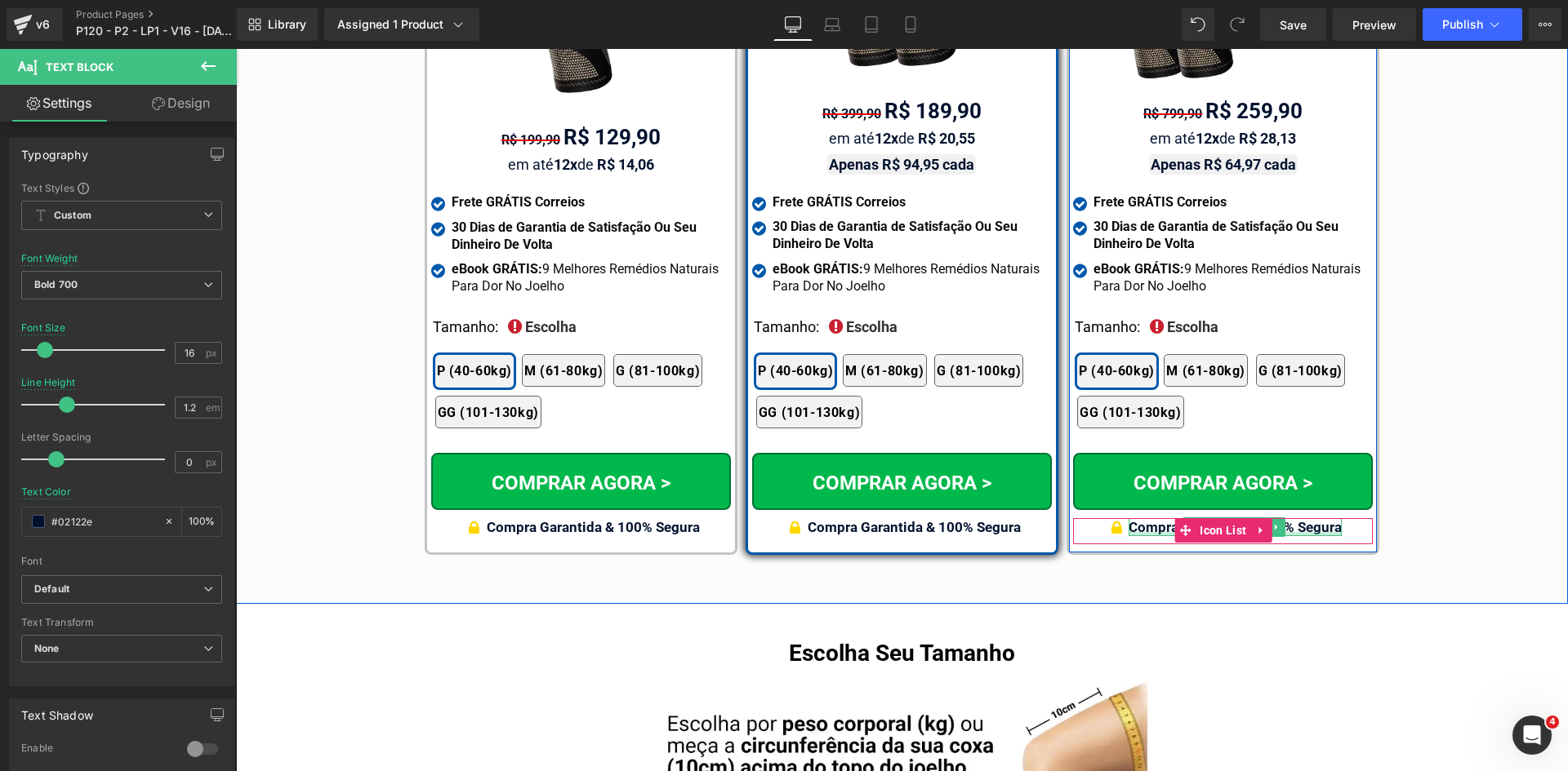
click at [1306, 519] on span "Compra Garantida & 100% Segura" at bounding box center [1235, 527] width 213 height 16
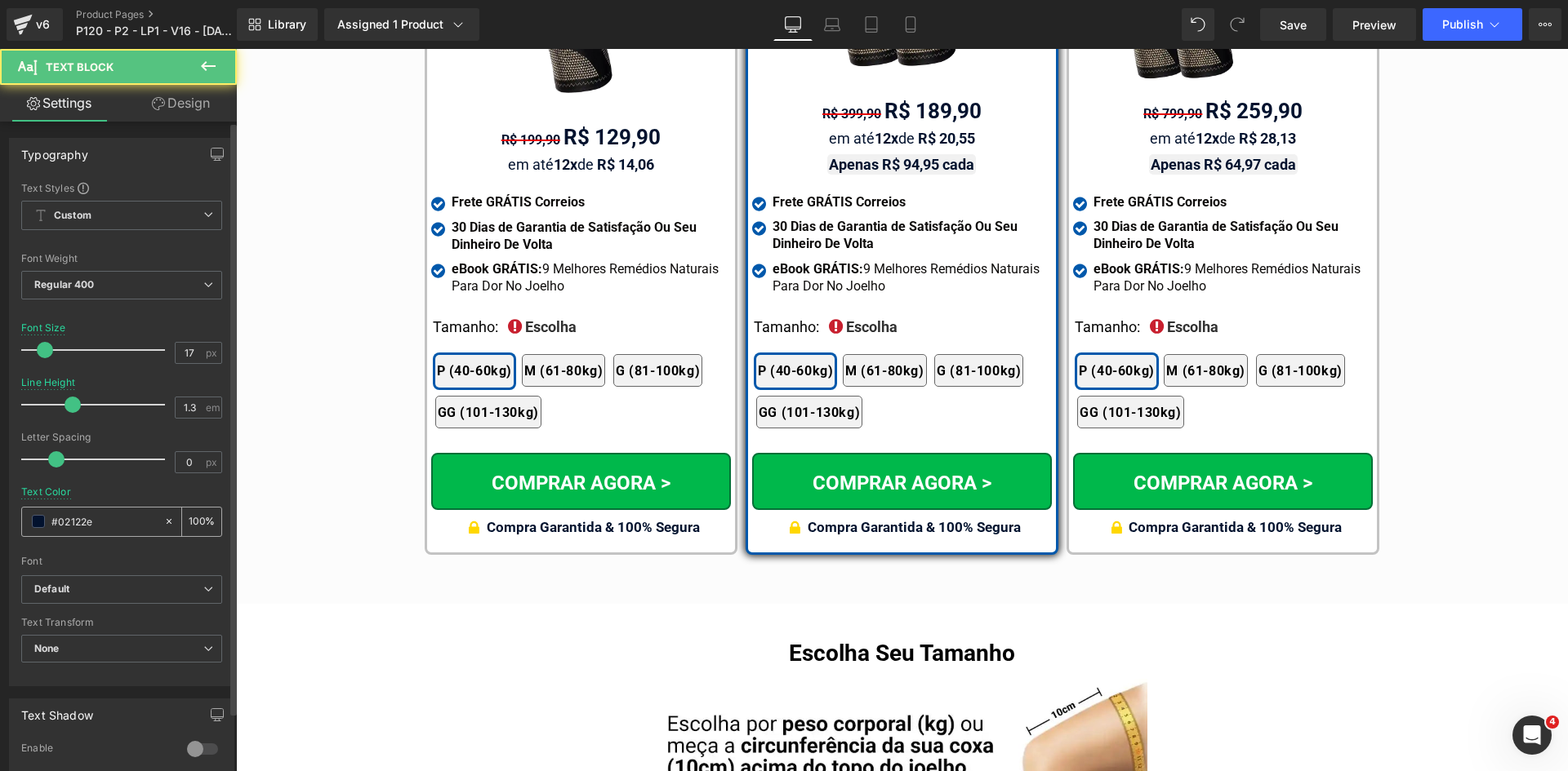
click at [85, 522] on input "#02122e" at bounding box center [104, 521] width 105 height 18
paste input "3f3d5c"
type input "#3f3d5c"
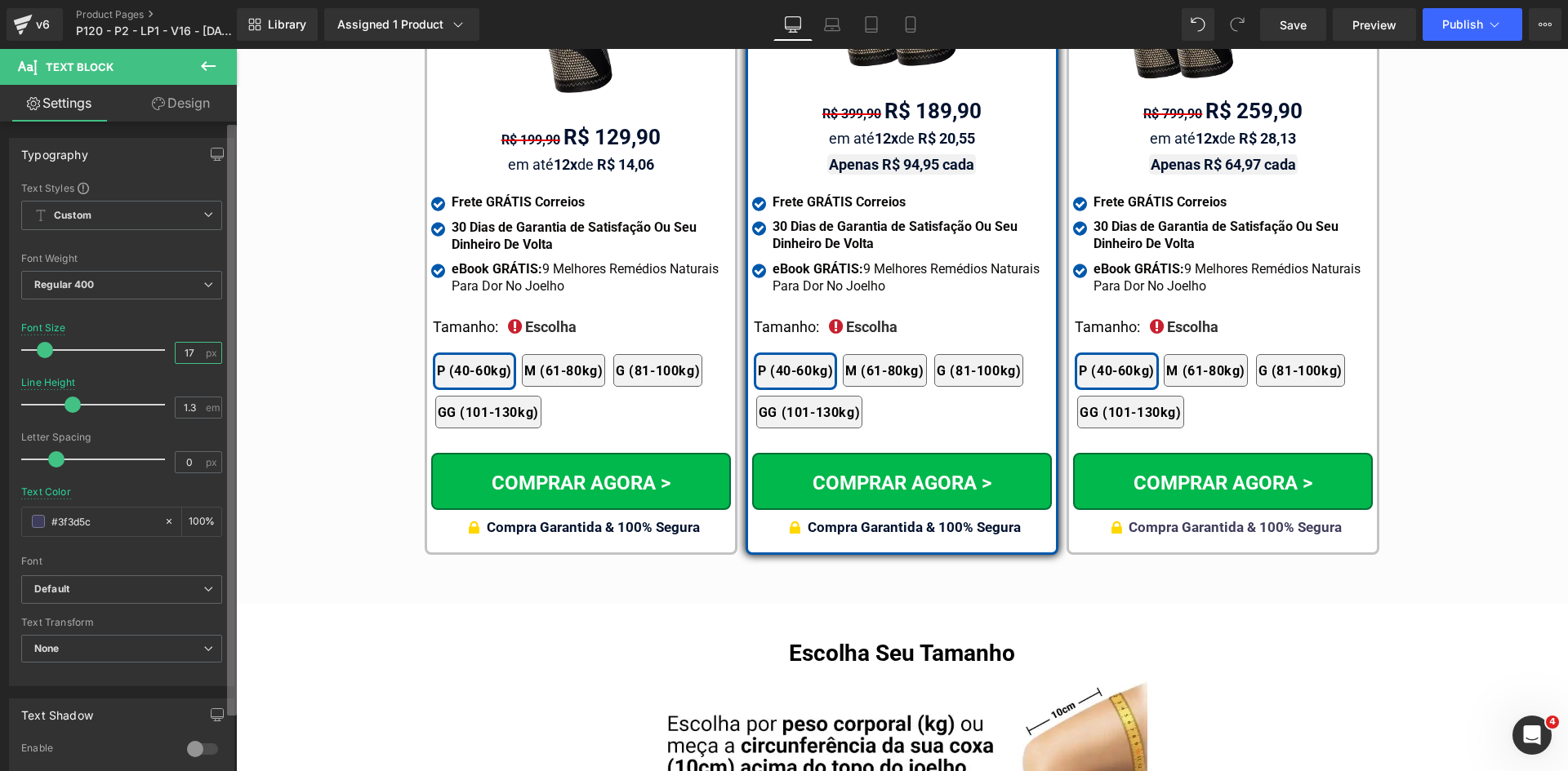
drag, startPoint x: 180, startPoint y: 351, endPoint x: 230, endPoint y: 347, distance: 50.2
click at [221, 348] on div "Text Styles Custom Custom Setup Global Style Custom Setup Global Style Thin 100…" at bounding box center [121, 433] width 223 height 505
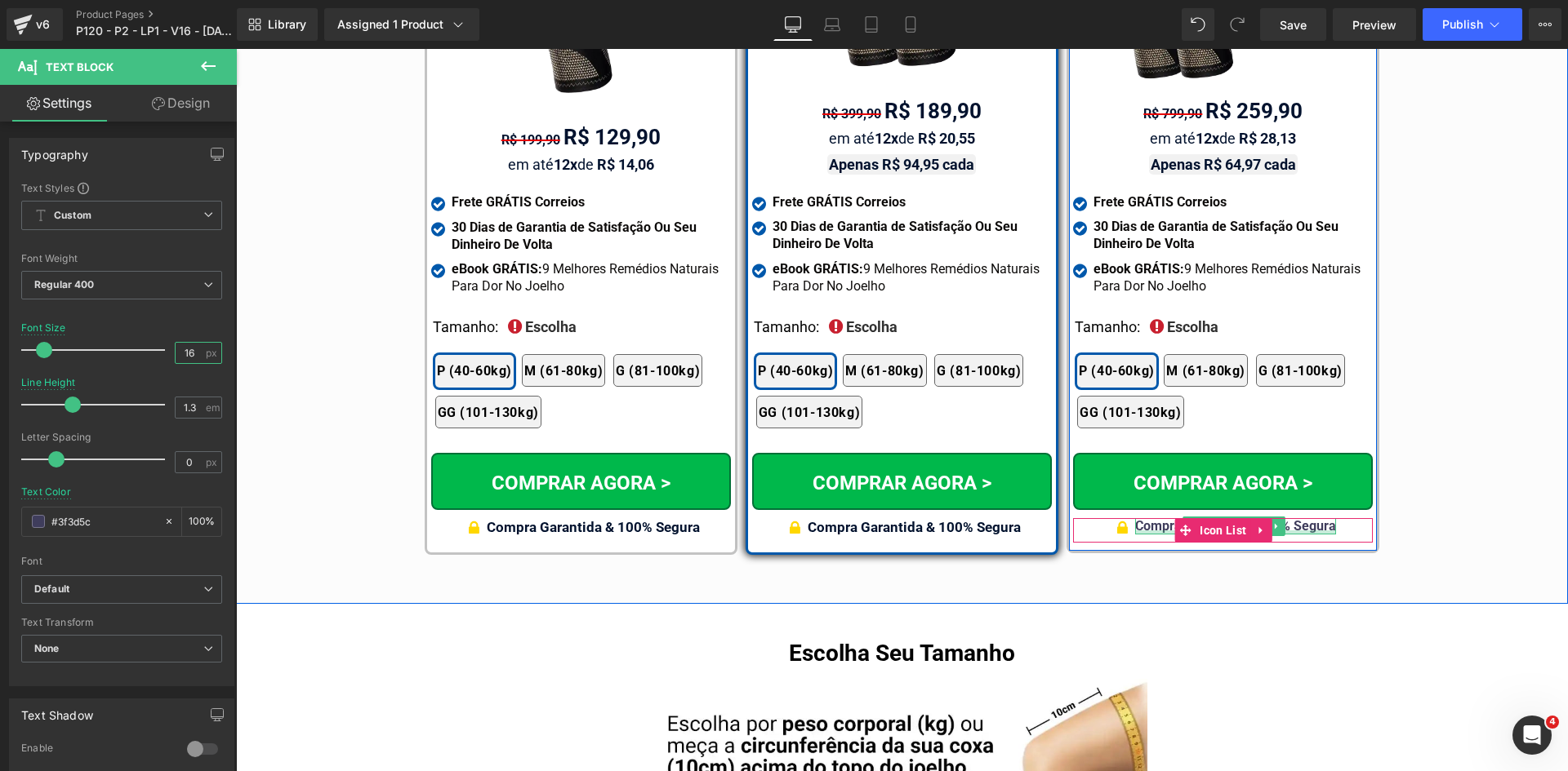
type input "16"
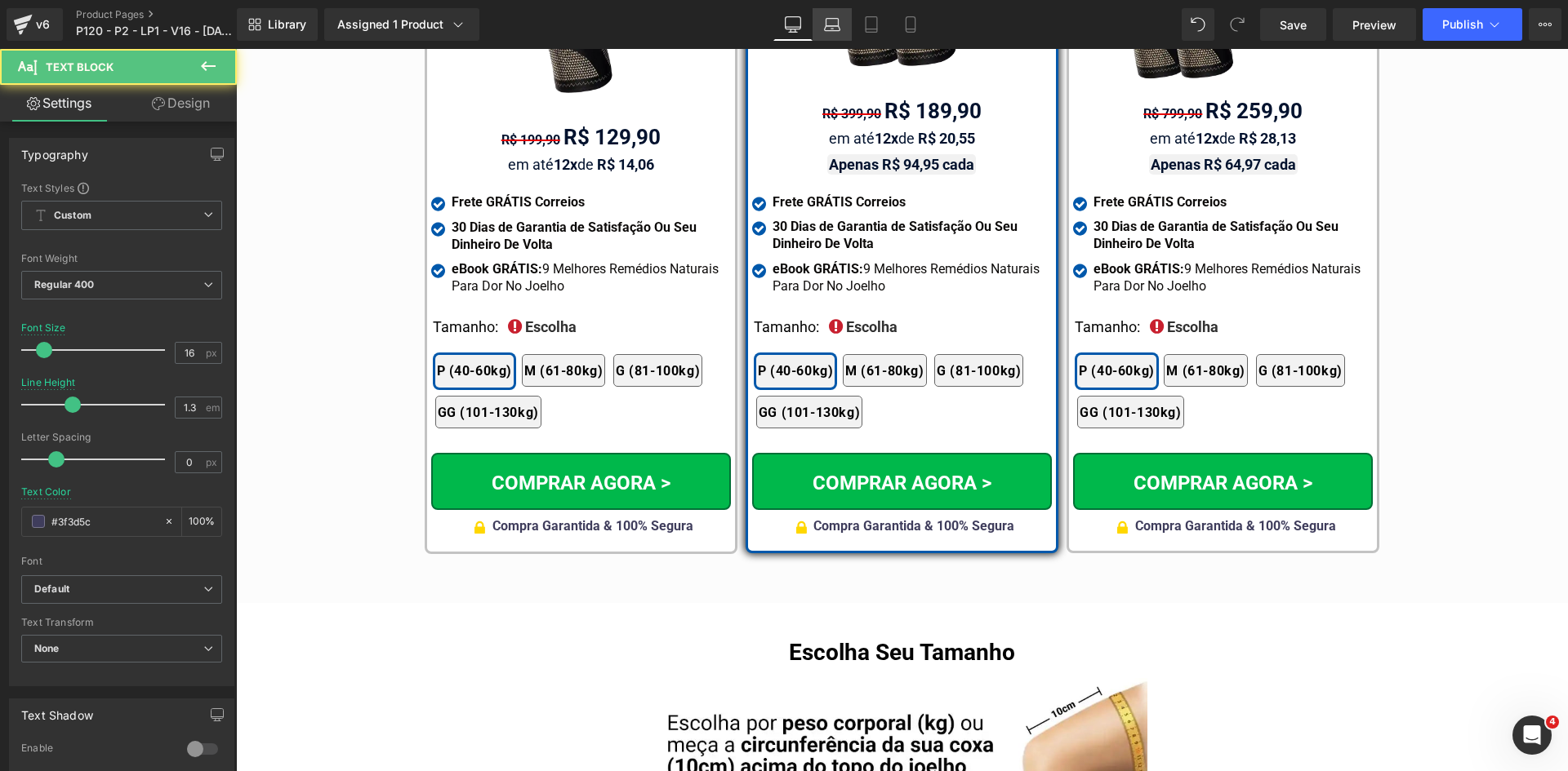
click at [829, 19] on icon at bounding box center [831, 24] width 16 height 16
click at [112, 527] on input "#3f3d5c" at bounding box center [104, 521] width 105 height 18
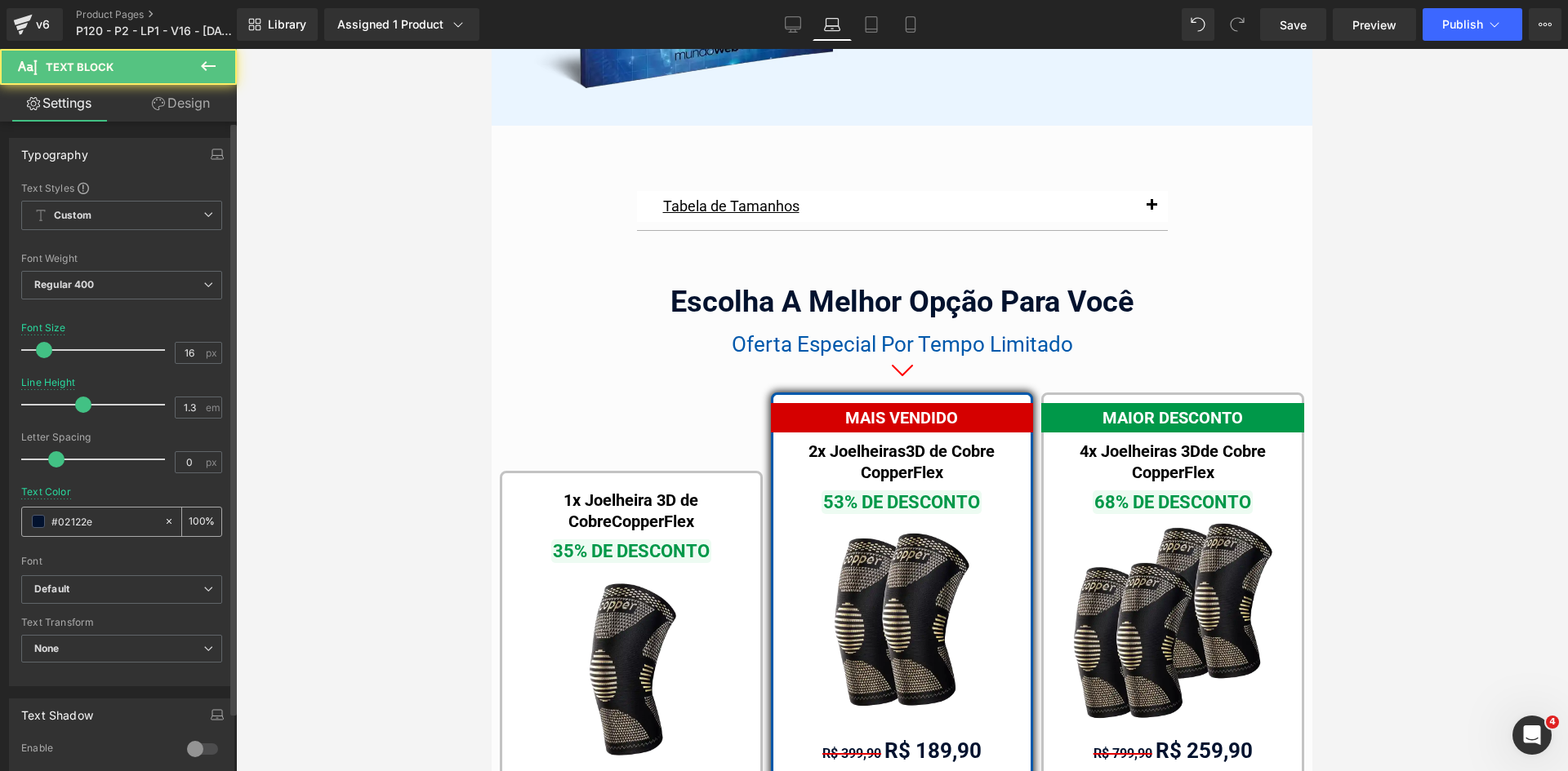
scroll to position [10416, 0]
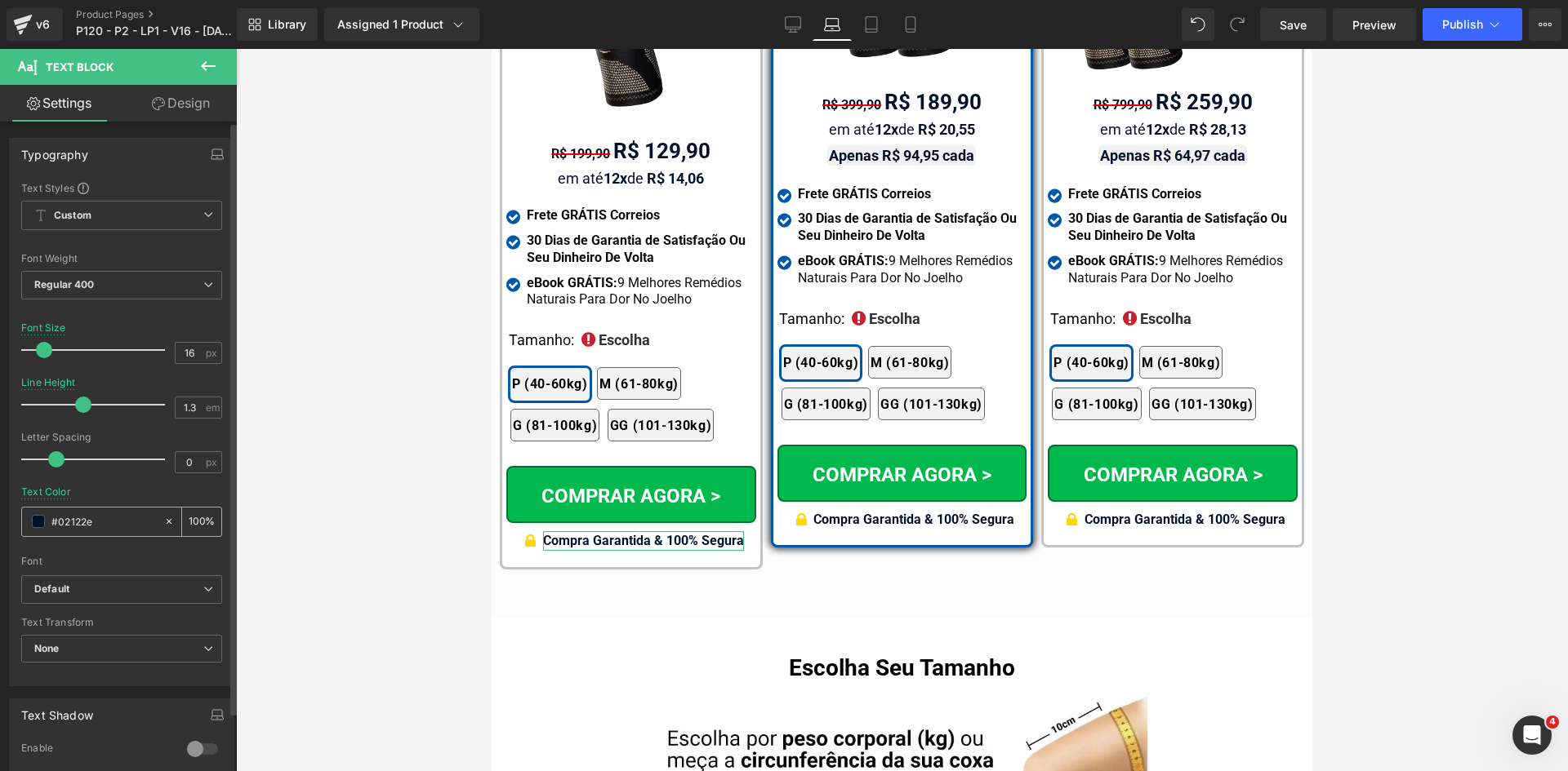
paste input "3f3d5c"
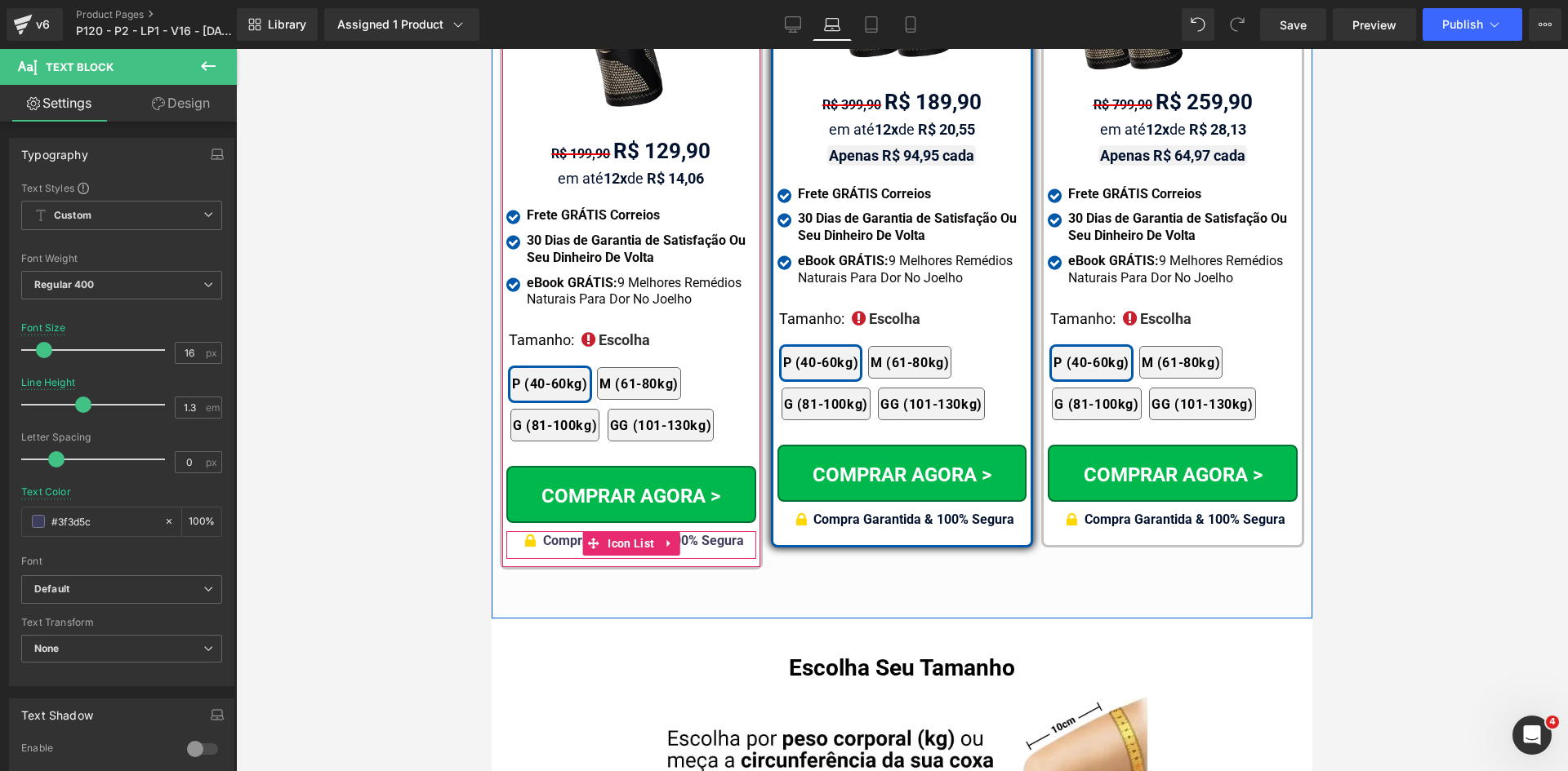
type input "#3f3d5c"
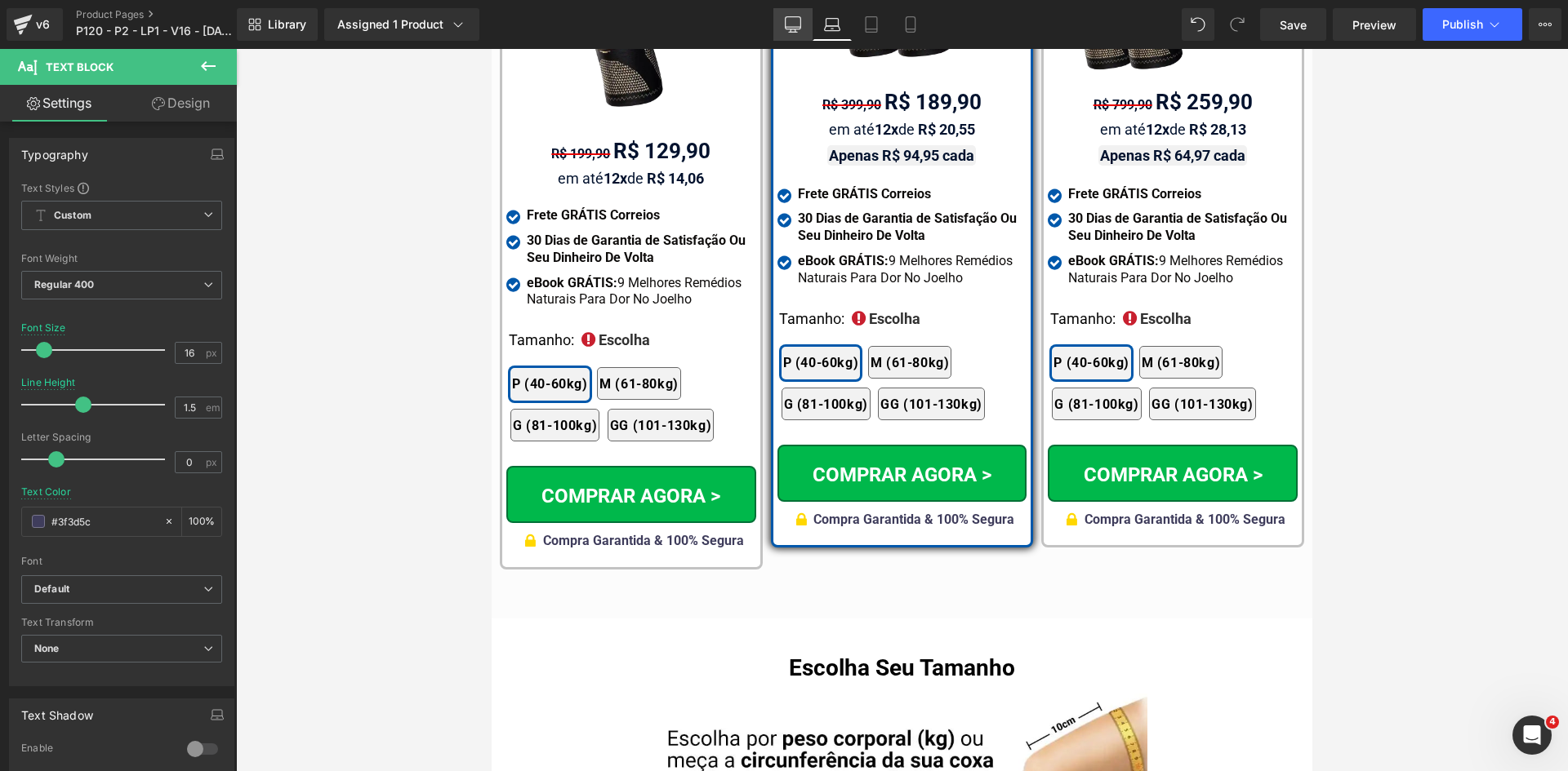
click at [804, 27] on link "Desktop" at bounding box center [792, 24] width 39 height 33
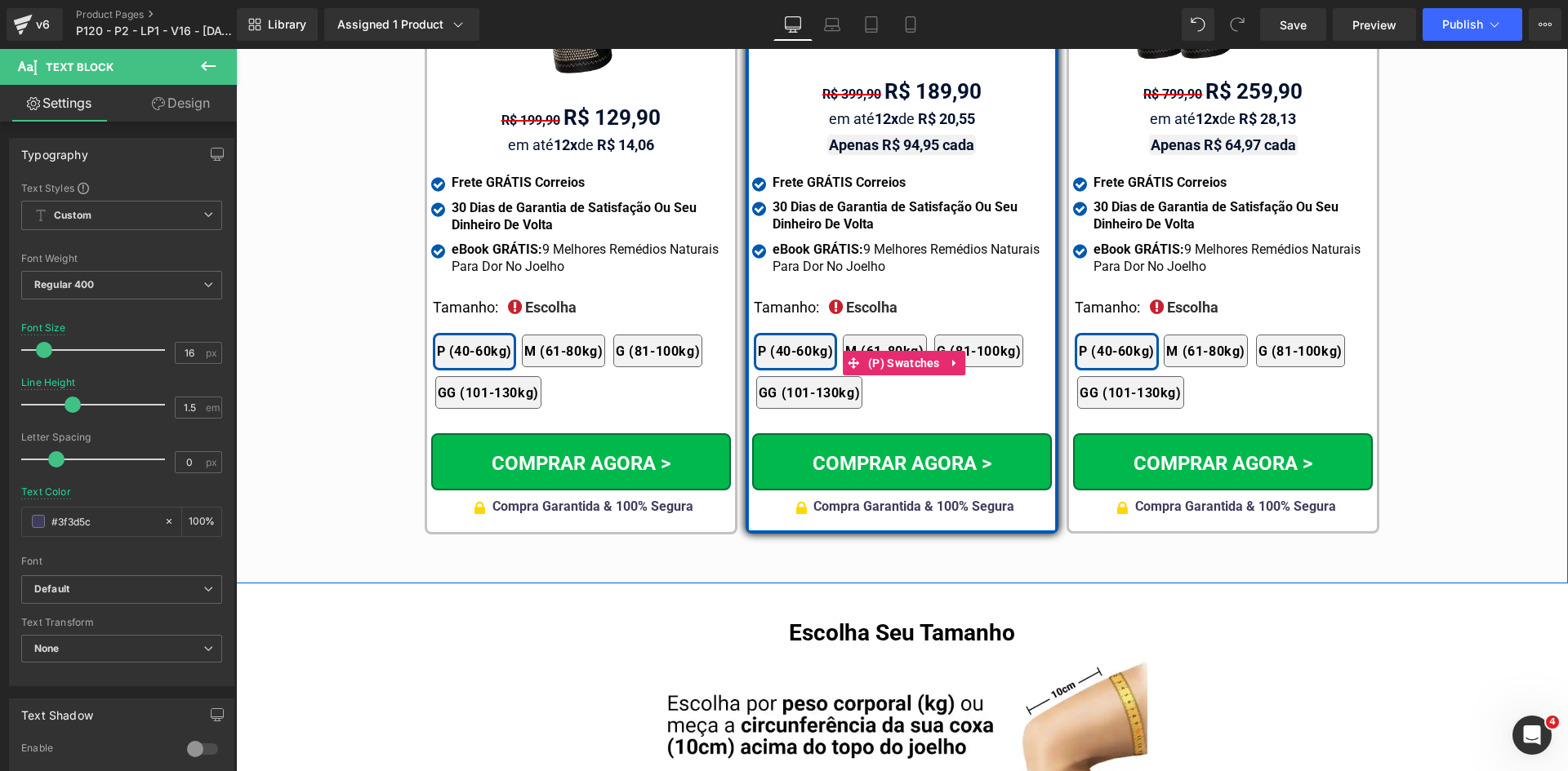
scroll to position [9704, 0]
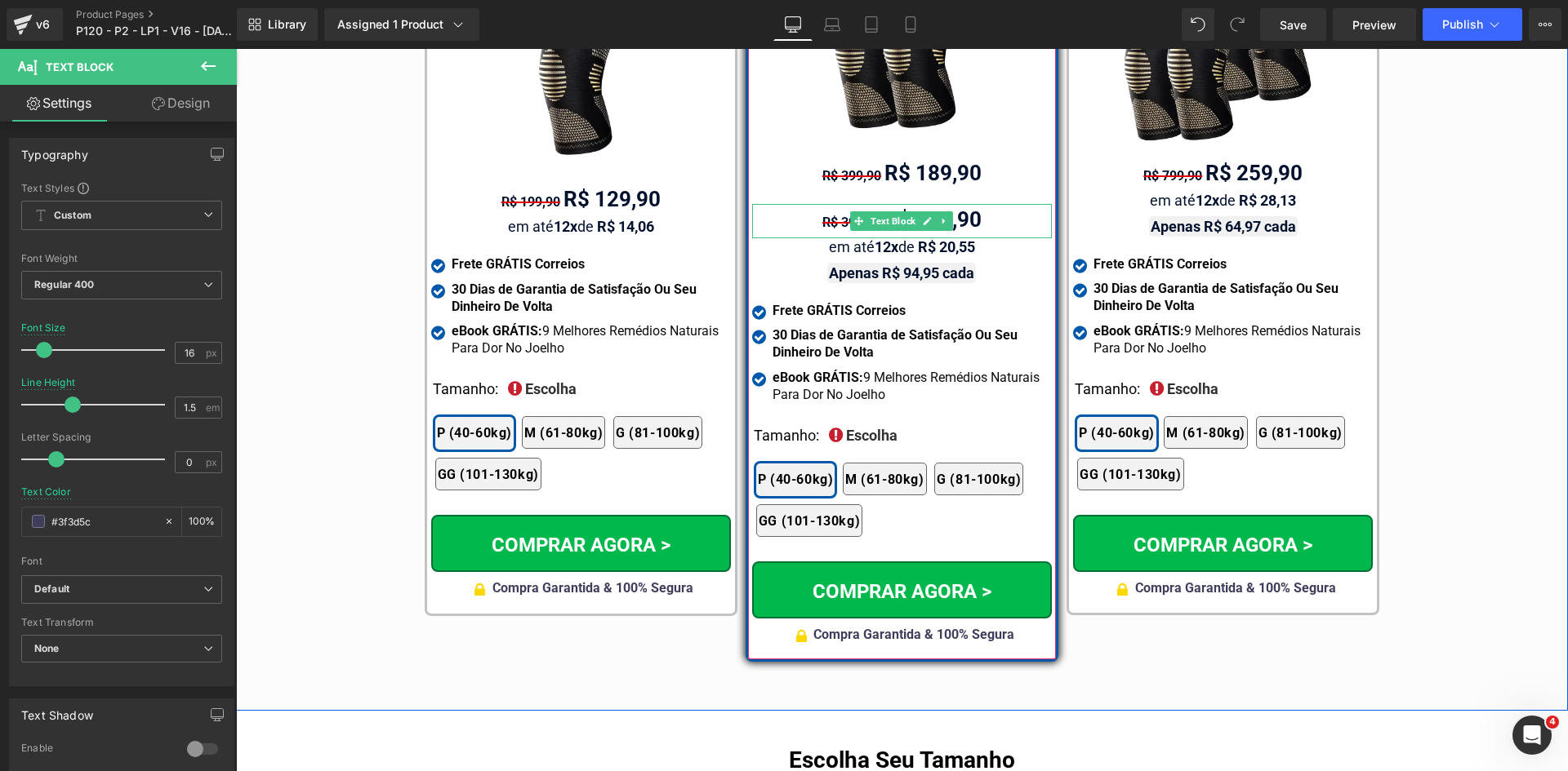
click at [836, 215] on span "R$ 399,90" at bounding box center [851, 222] width 59 height 15
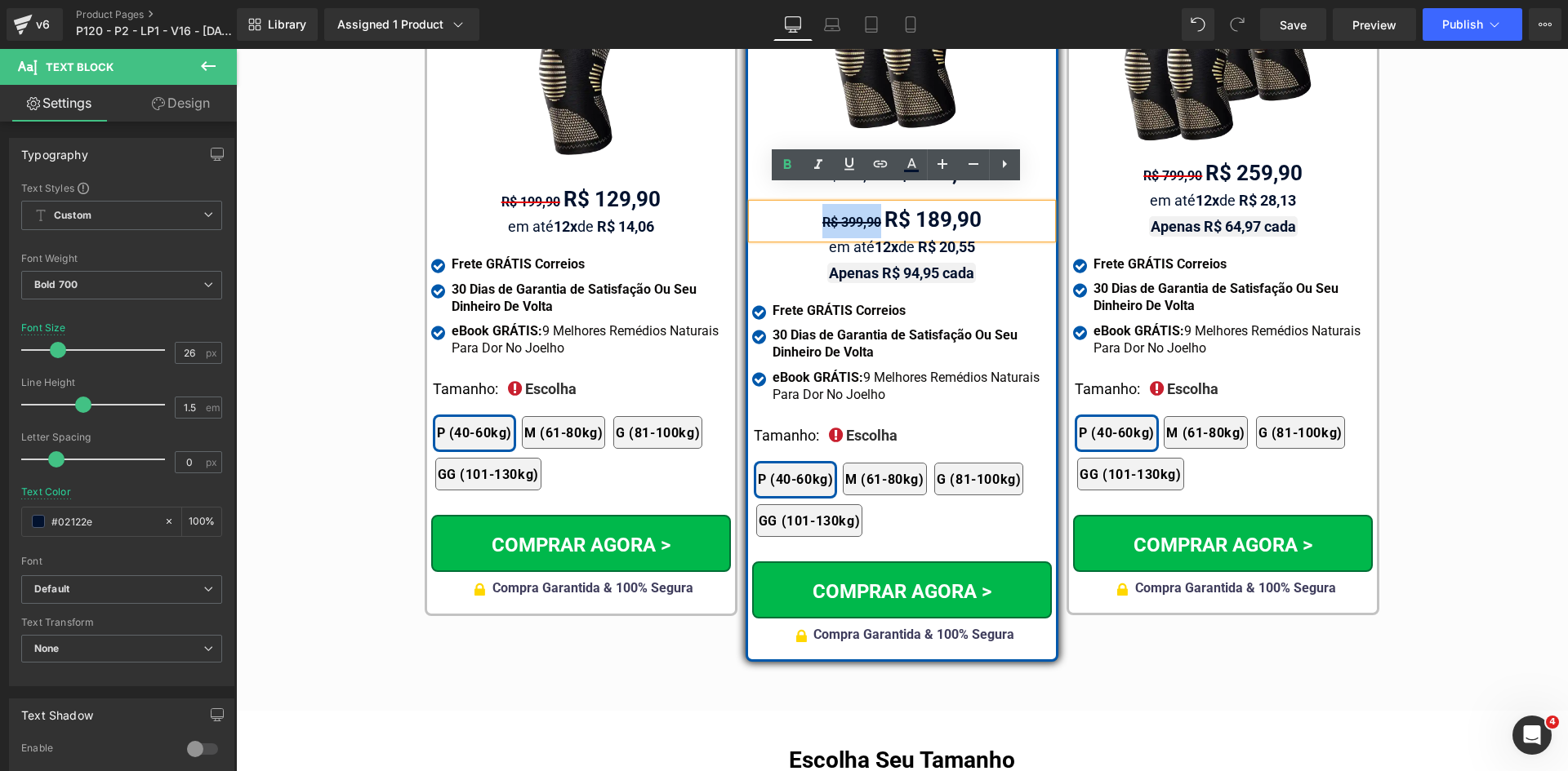
drag, startPoint x: 805, startPoint y: 206, endPoint x: 876, endPoint y: 205, distance: 71.0
click at [876, 205] on div "R$ 399,90 R$ 189,90" at bounding box center [901, 221] width 299 height 35
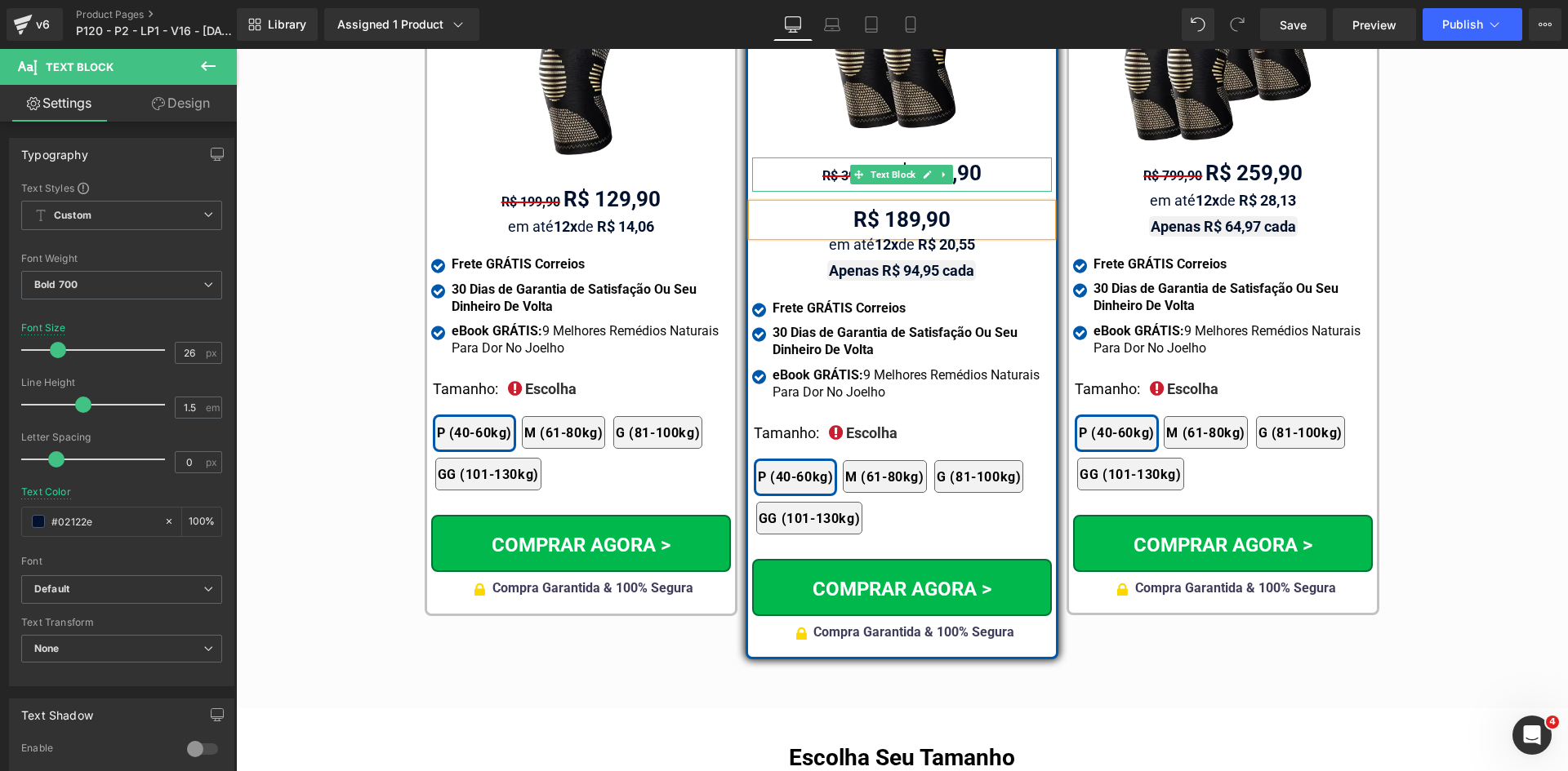
click at [808, 158] on div "R$ 399,90 R$ 189,90" at bounding box center [901, 174] width 299 height 35
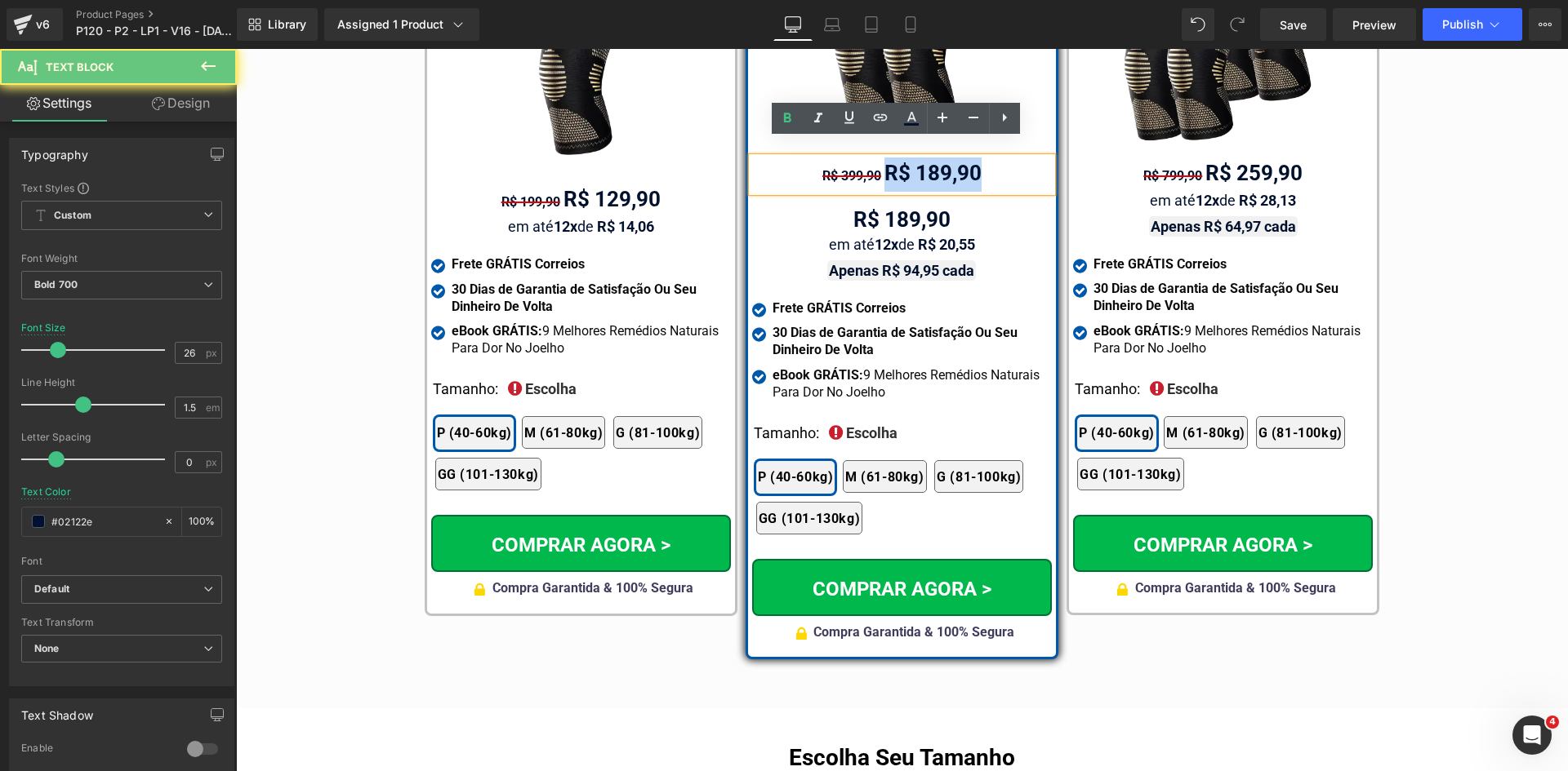
drag, startPoint x: 875, startPoint y: 153, endPoint x: 1023, endPoint y: 155, distance: 148.0
click at [1023, 158] on div "R$ 399,90 R$ 189,90" at bounding box center [901, 174] width 299 height 35
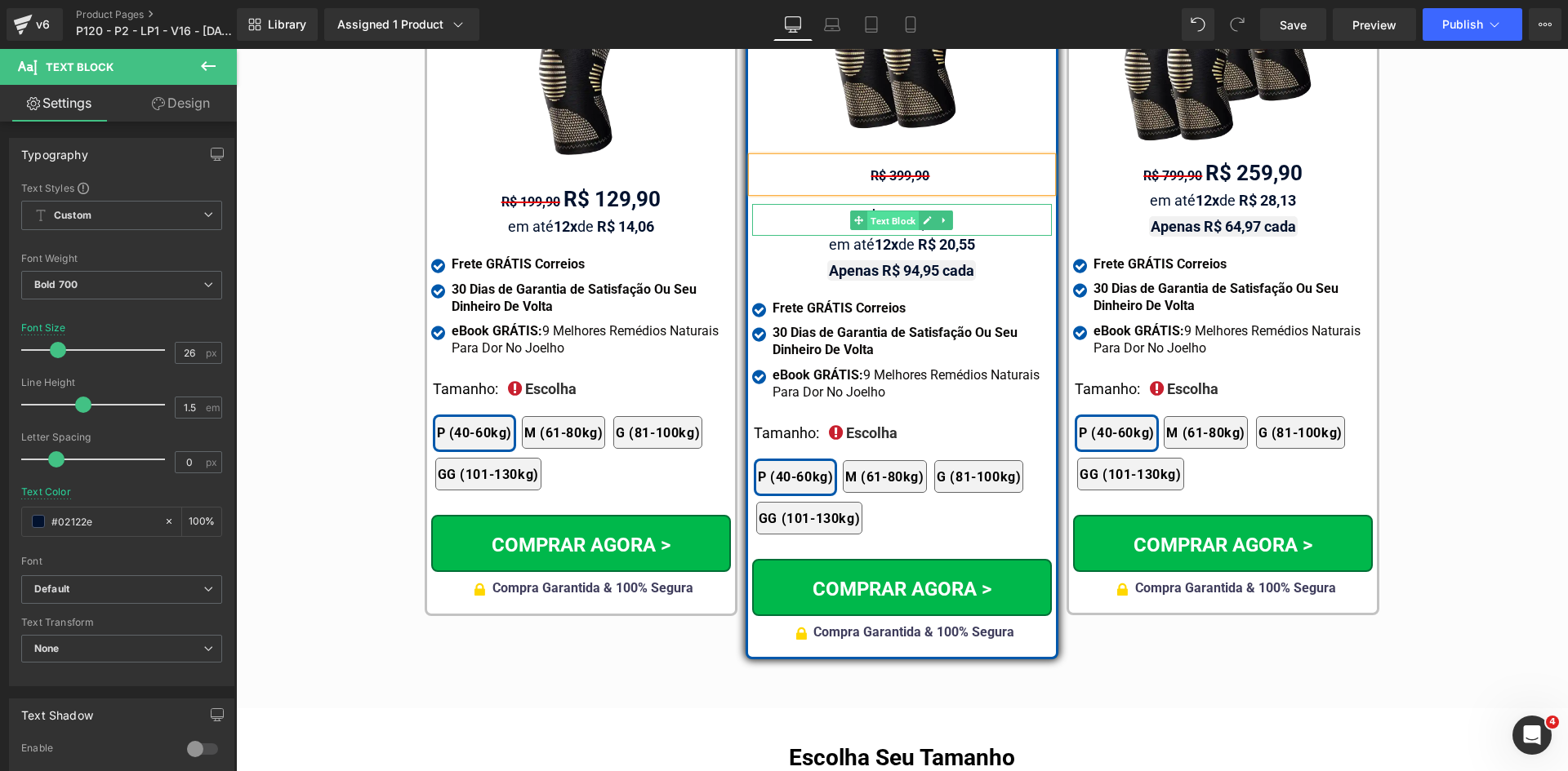
click at [886, 211] on span "Text Block" at bounding box center [893, 221] width 51 height 19
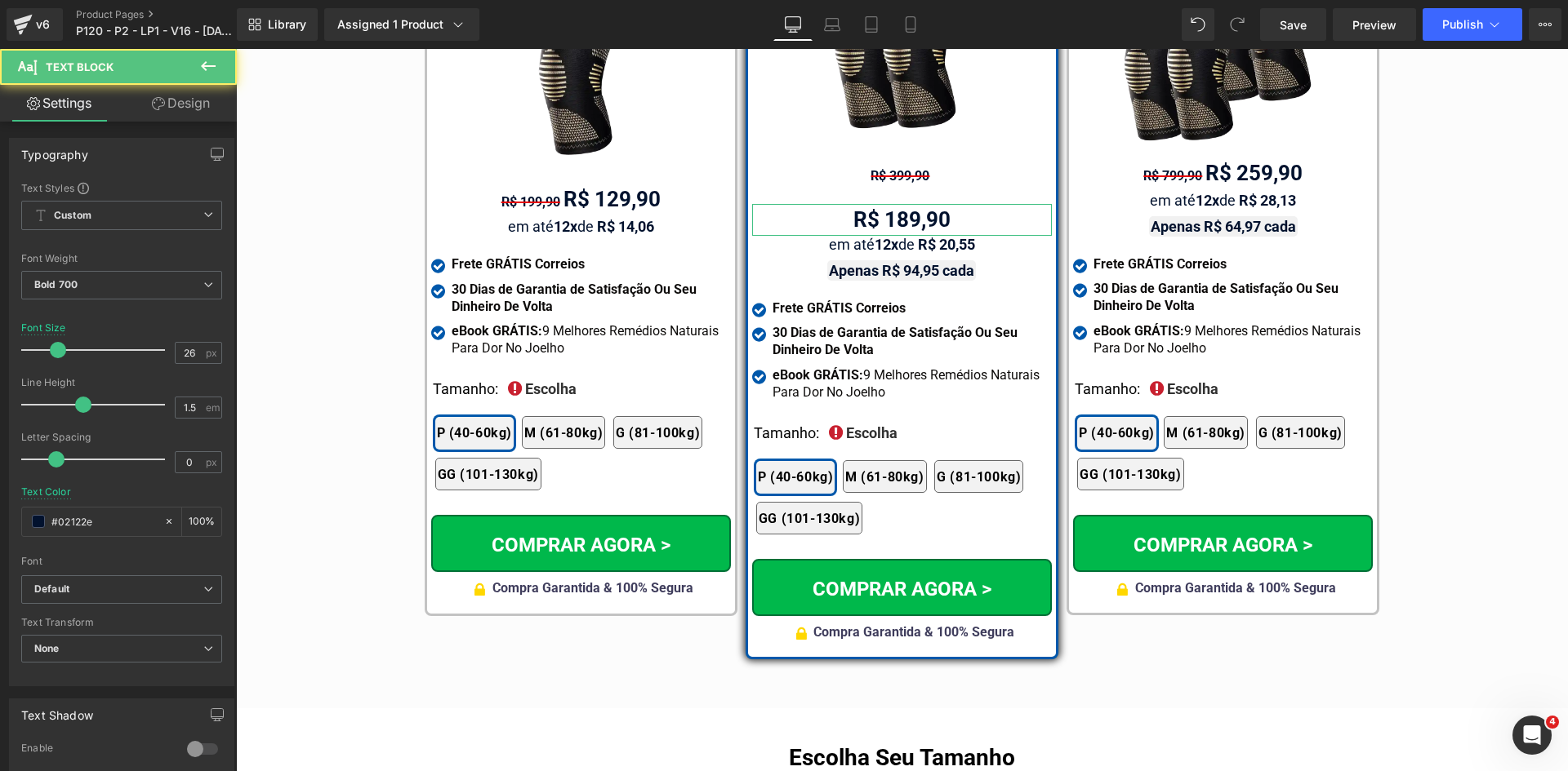
click at [183, 117] on link "Design" at bounding box center [180, 104] width 118 height 37
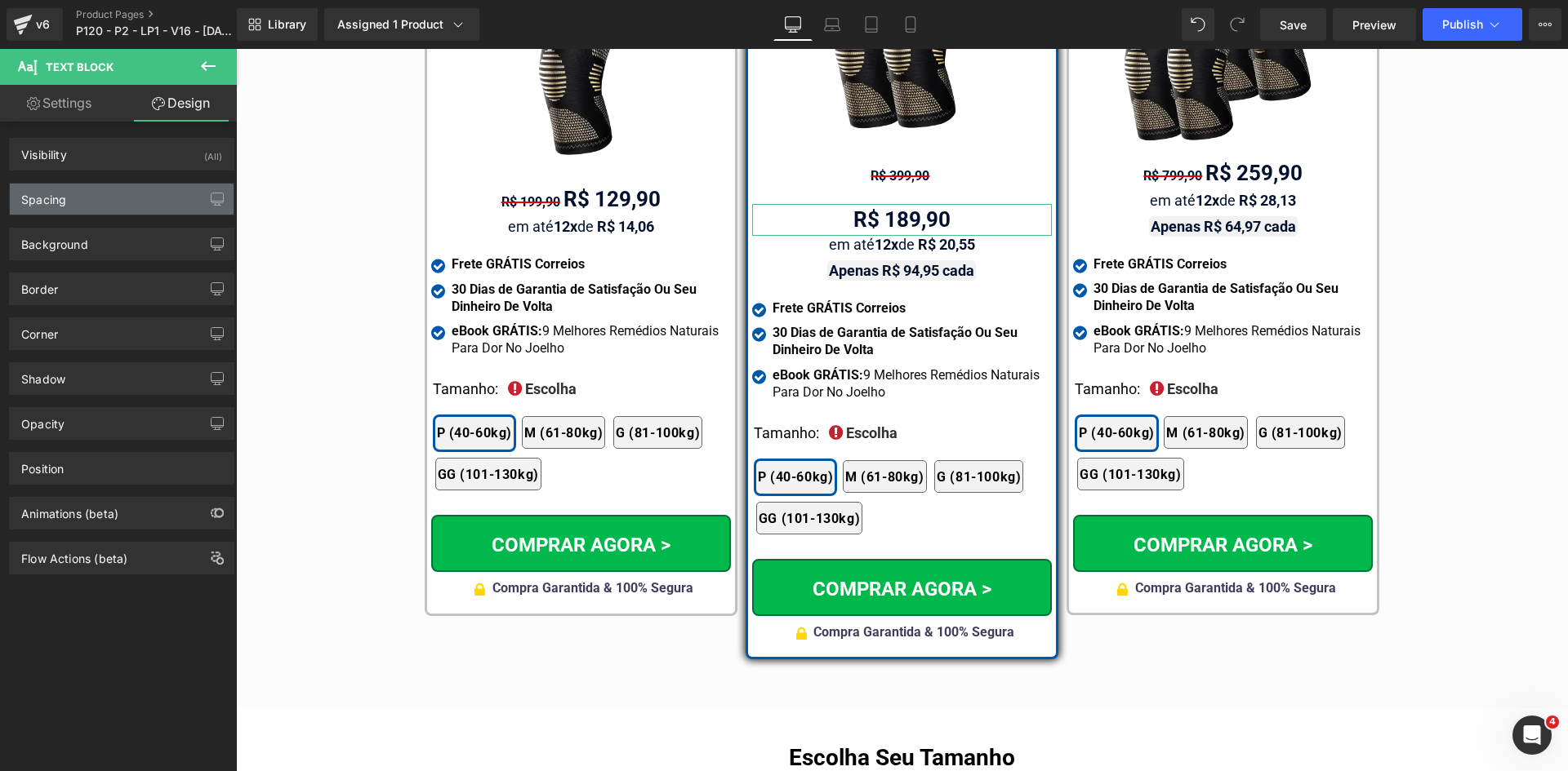
click at [47, 200] on div "Spacing" at bounding box center [43, 195] width 45 height 23
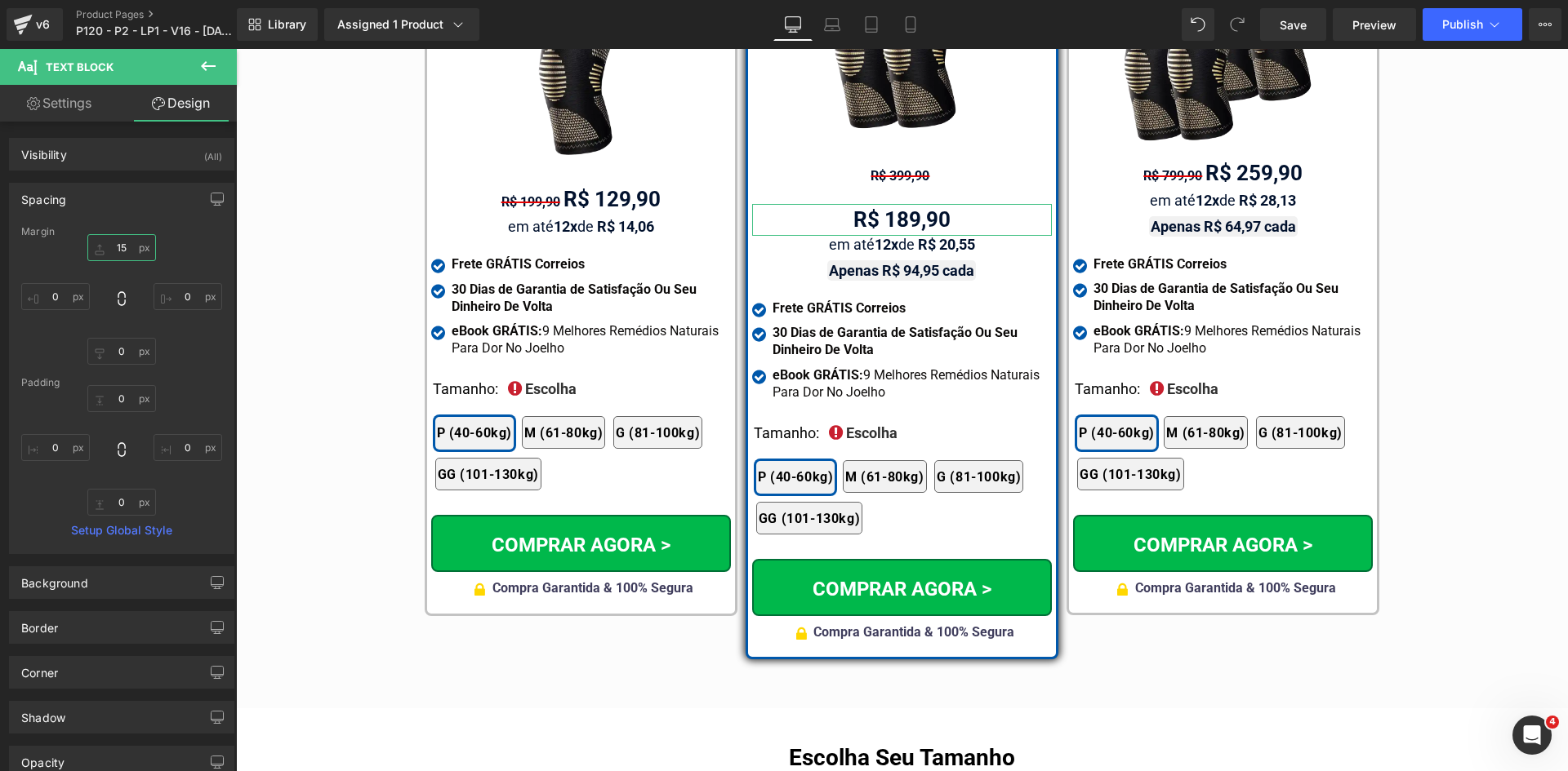
click at [123, 253] on input "15" at bounding box center [121, 248] width 68 height 27
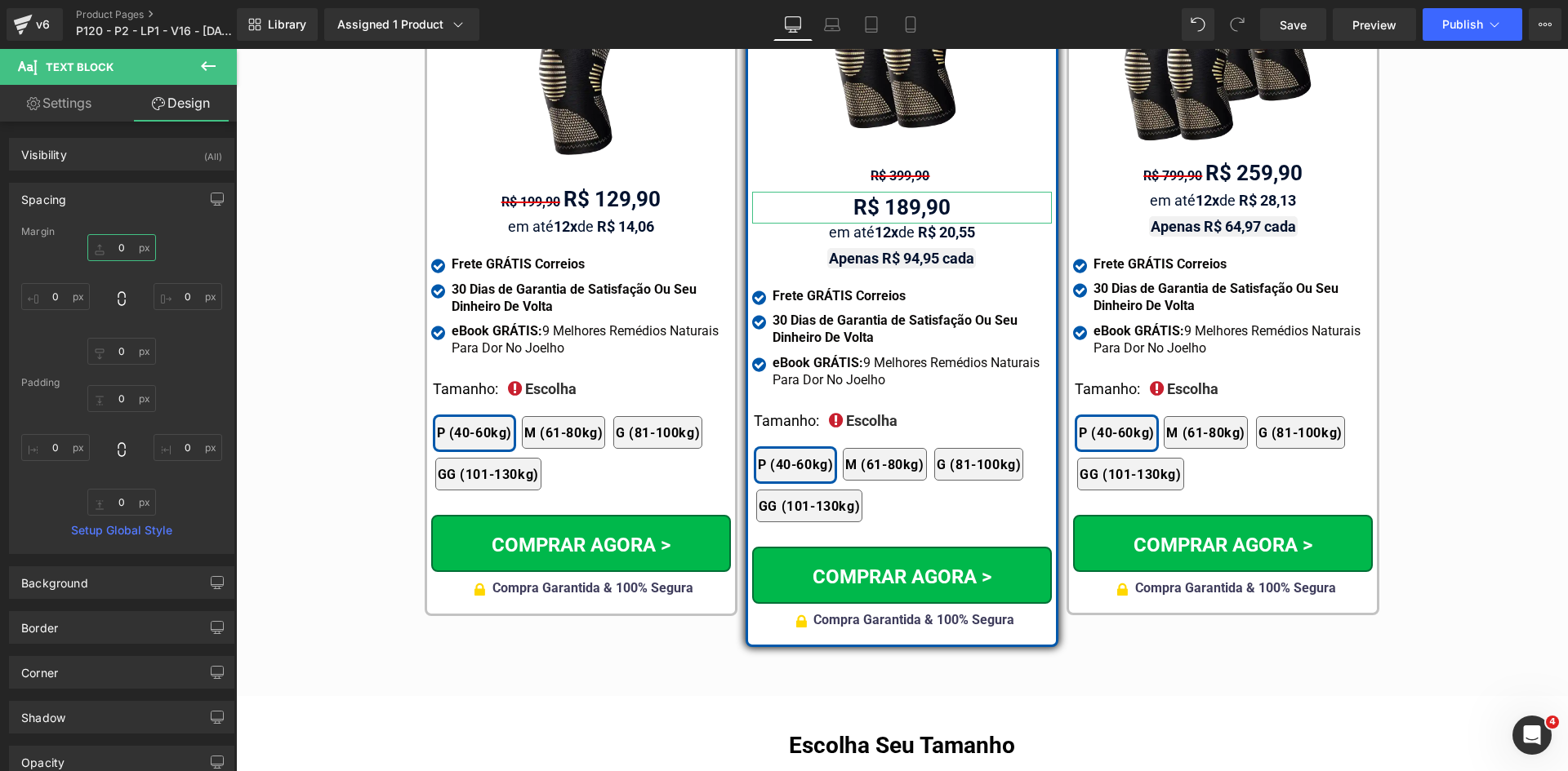
type input "0"
click at [83, 108] on link "Settings" at bounding box center [59, 104] width 118 height 37
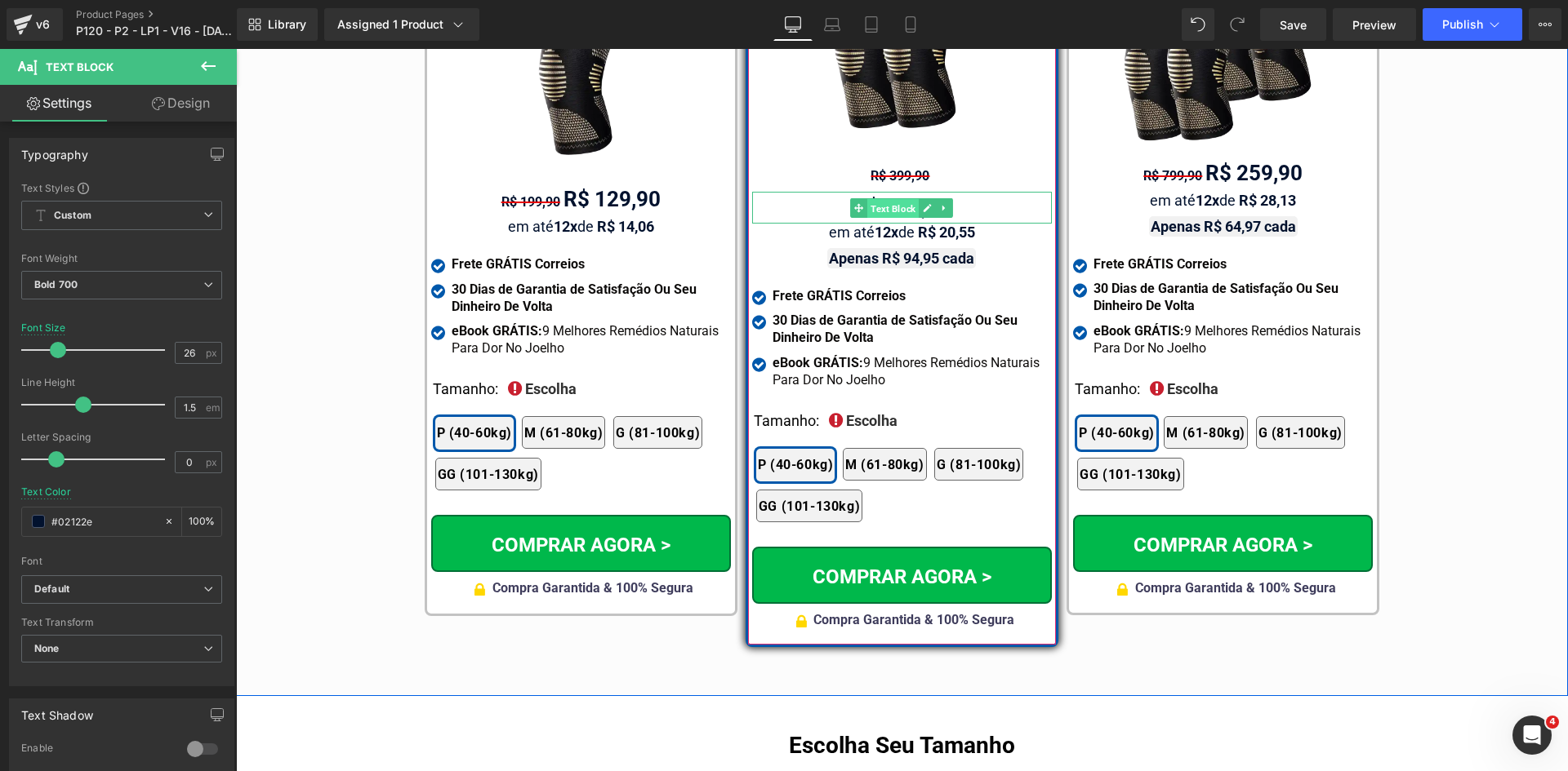
click at [888, 199] on span "Text Block" at bounding box center [893, 208] width 51 height 19
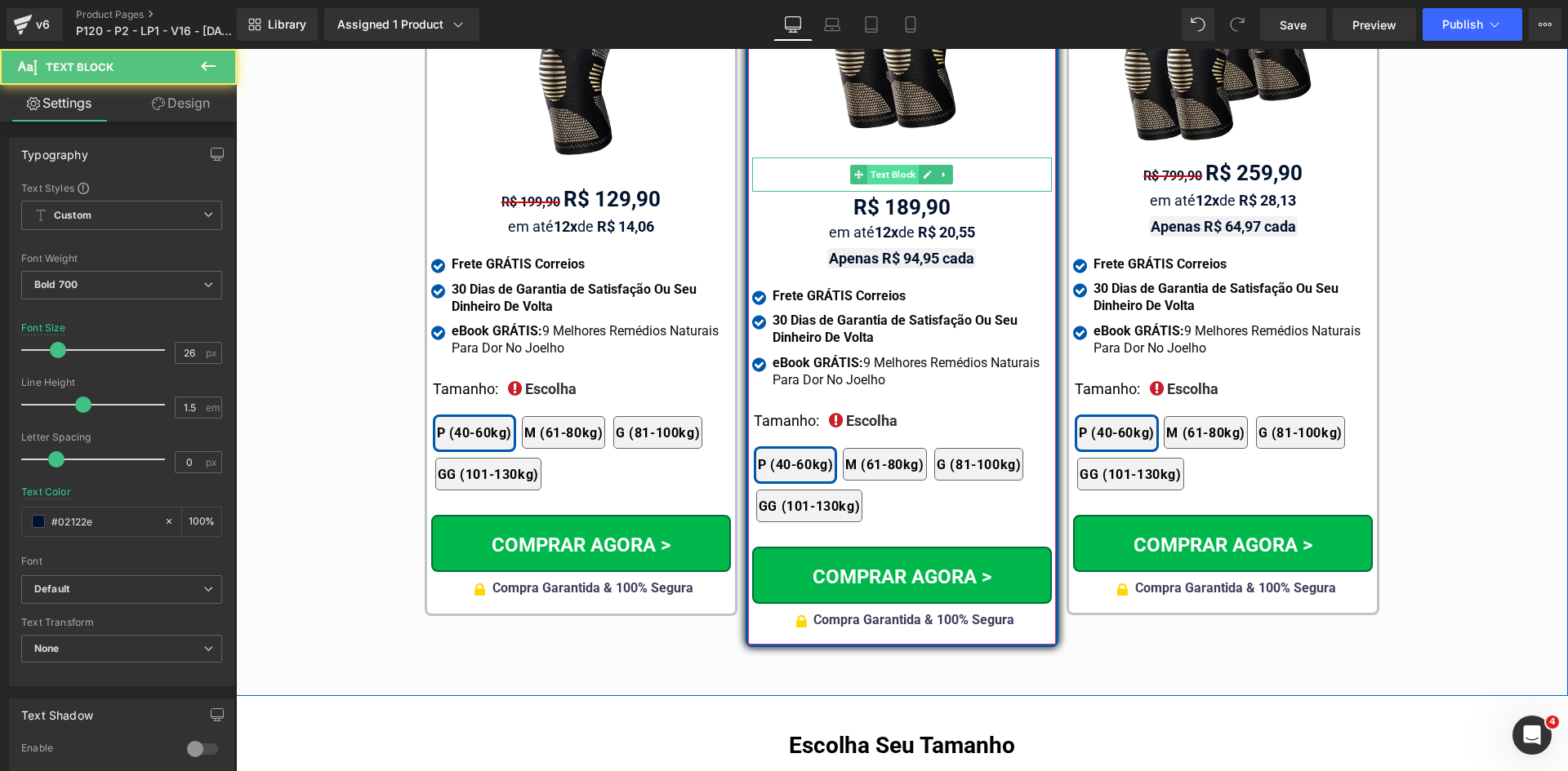
click at [880, 165] on span "Text Block" at bounding box center [893, 174] width 51 height 19
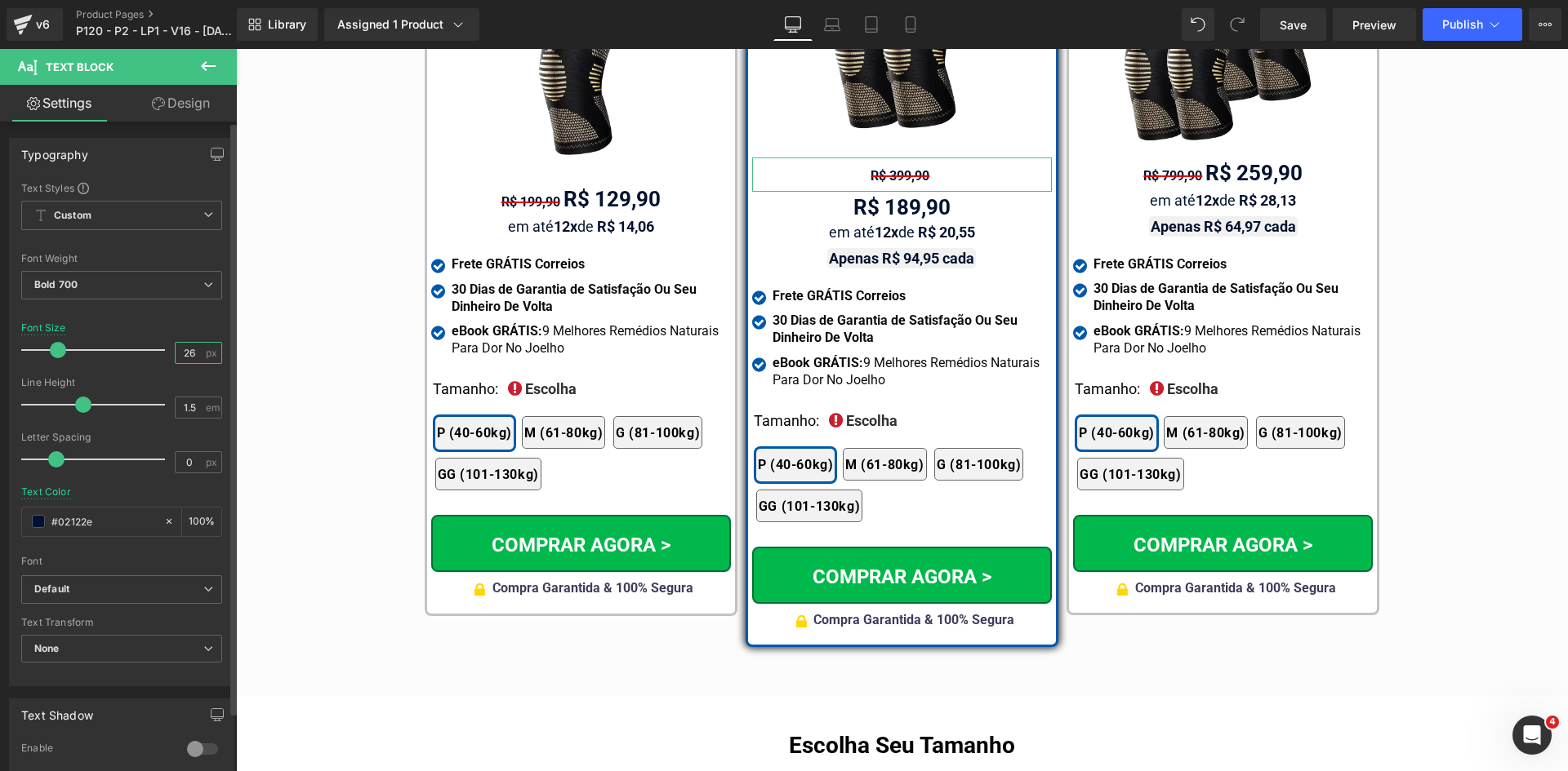
drag, startPoint x: 184, startPoint y: 351, endPoint x: 163, endPoint y: 351, distance: 21.0
click at [164, 351] on div "Font Size 26 px" at bounding box center [121, 350] width 201 height 55
type input "16"
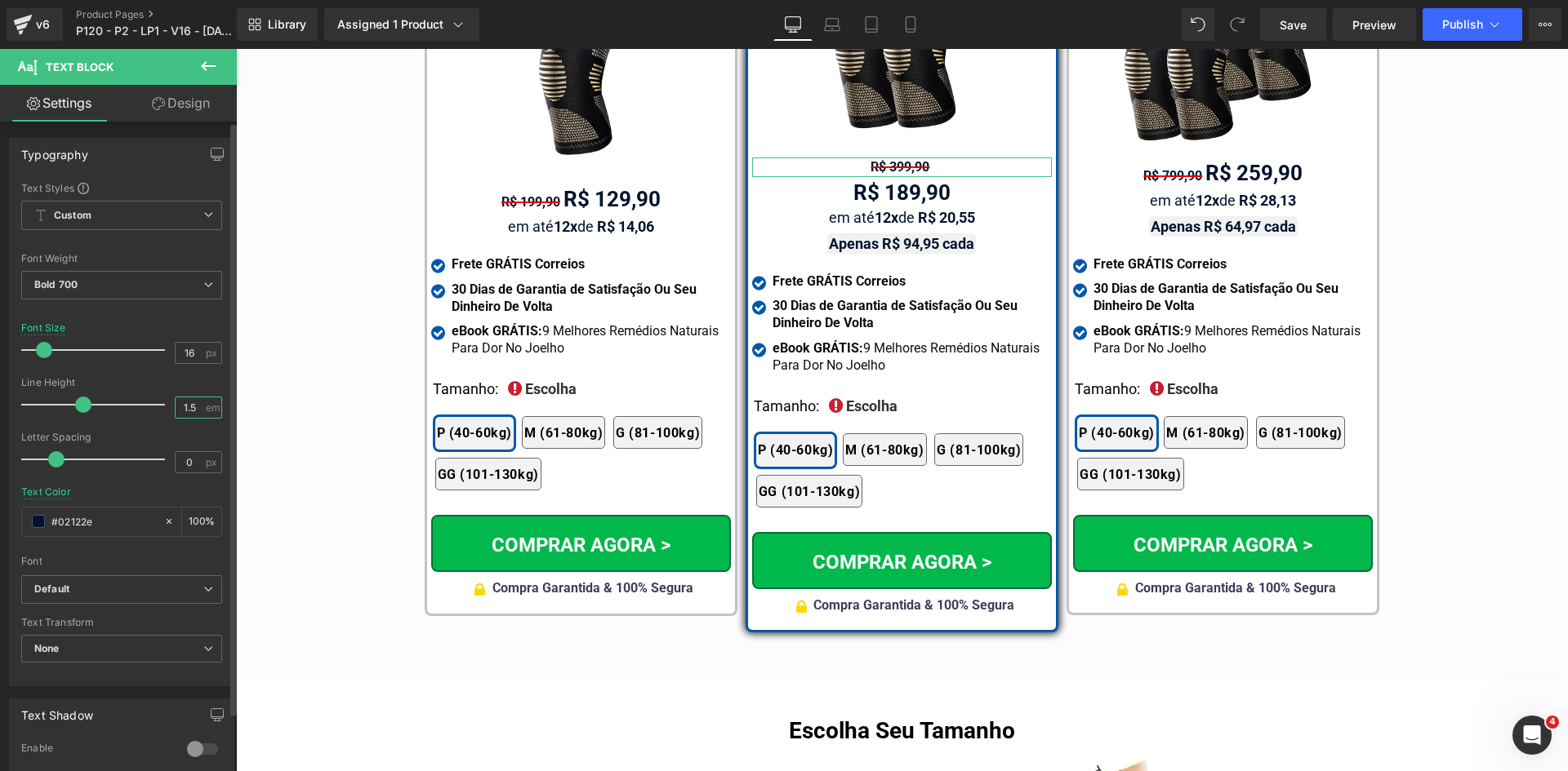
click at [184, 408] on input "1.5" at bounding box center [190, 408] width 29 height 20
type input "1.2"
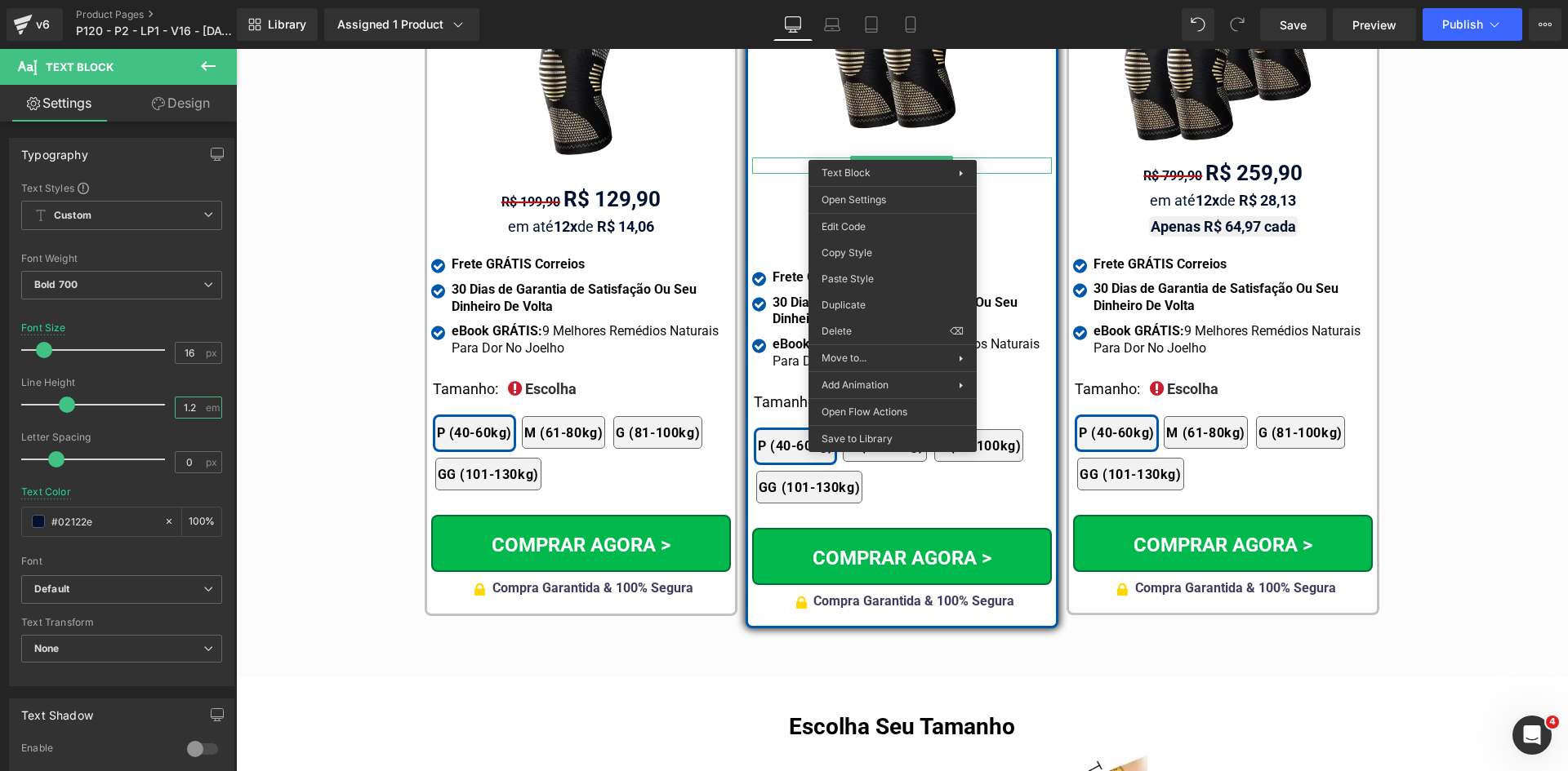
drag, startPoint x: 1098, startPoint y: 301, endPoint x: 902, endPoint y: 238, distance: 205.9
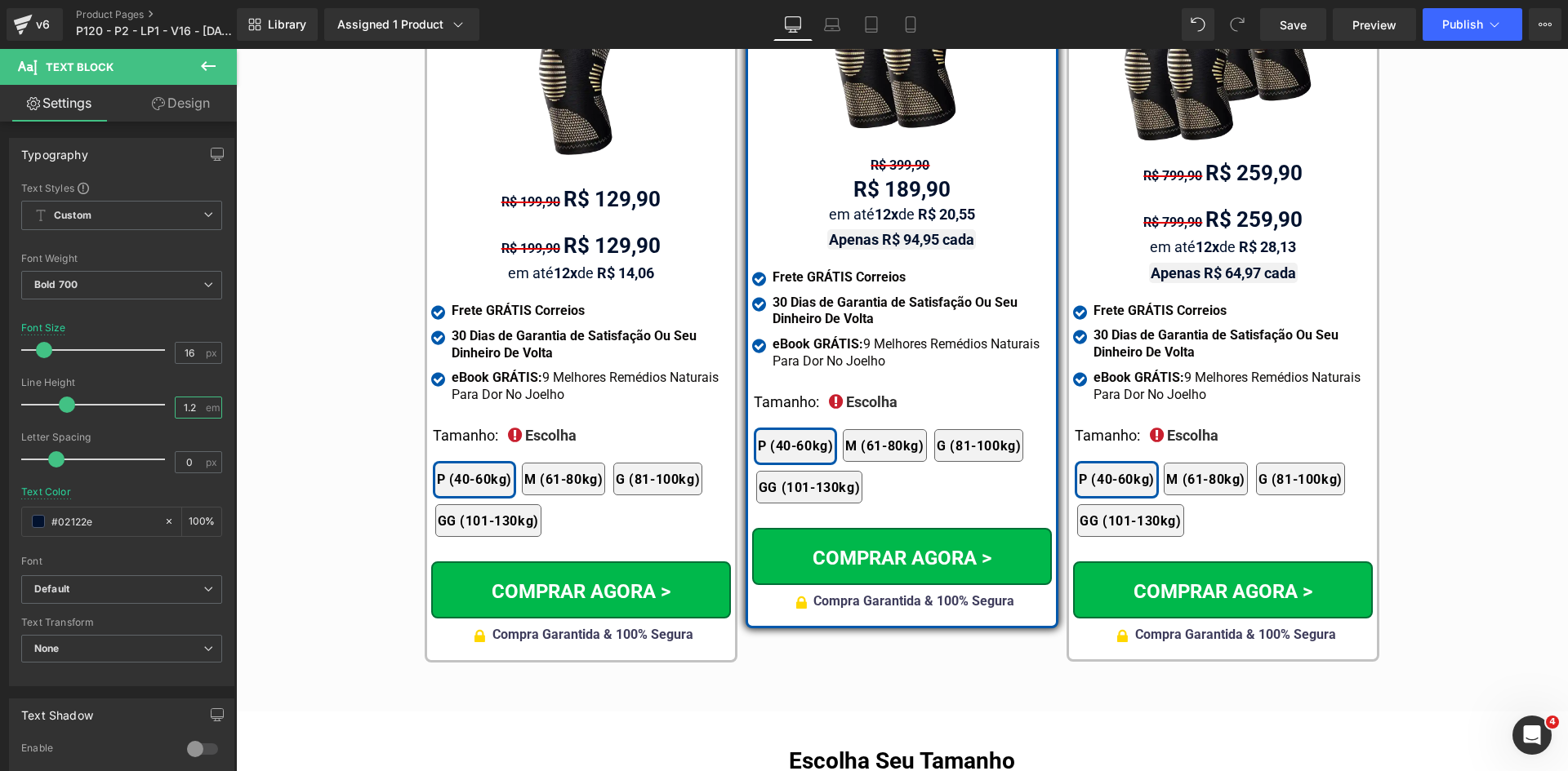
drag, startPoint x: 766, startPoint y: 388, endPoint x: 854, endPoint y: 226, distance: 184.4
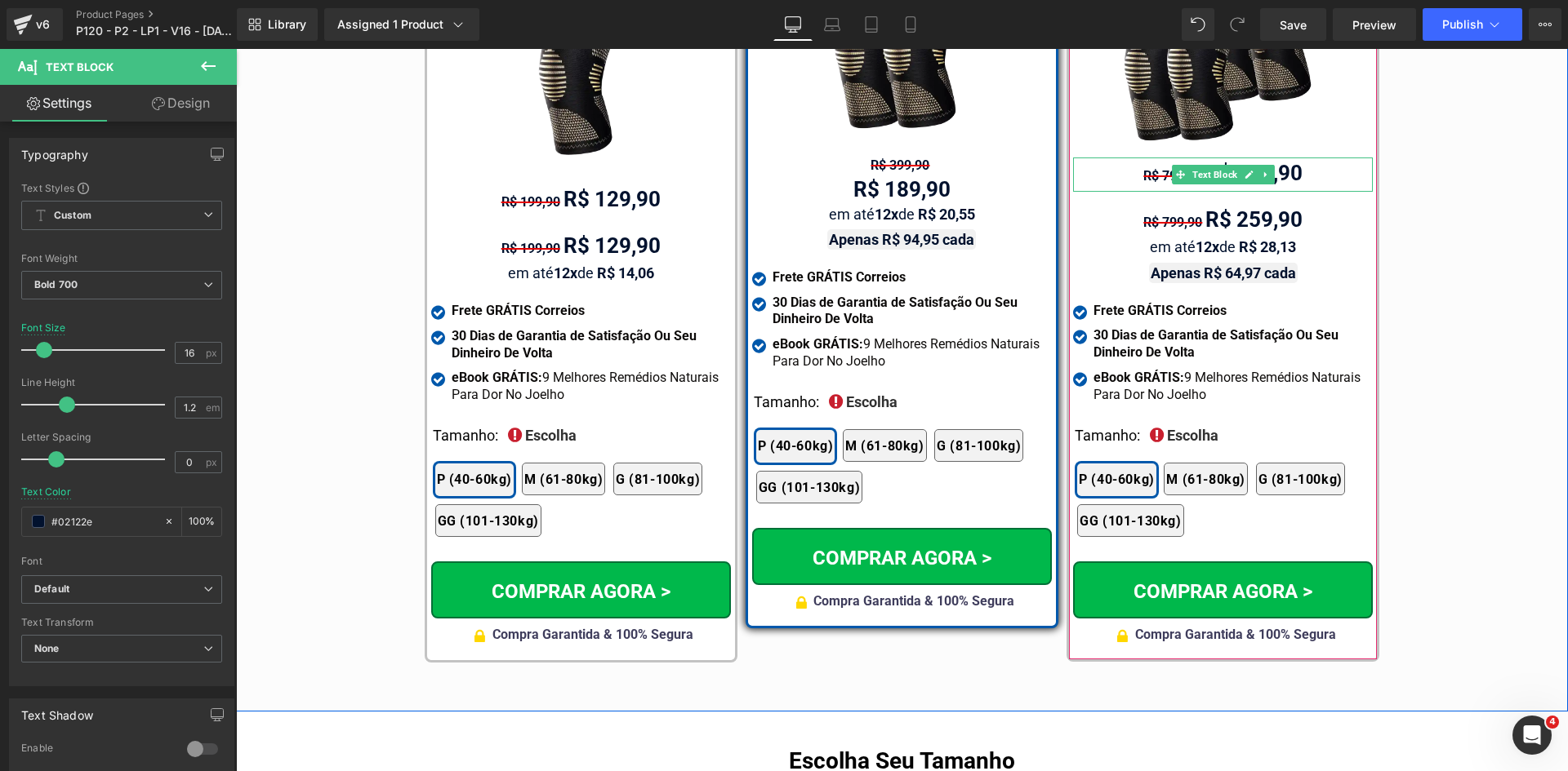
click at [1164, 169] on span "R$ 799,90" at bounding box center [1173, 176] width 59 height 15
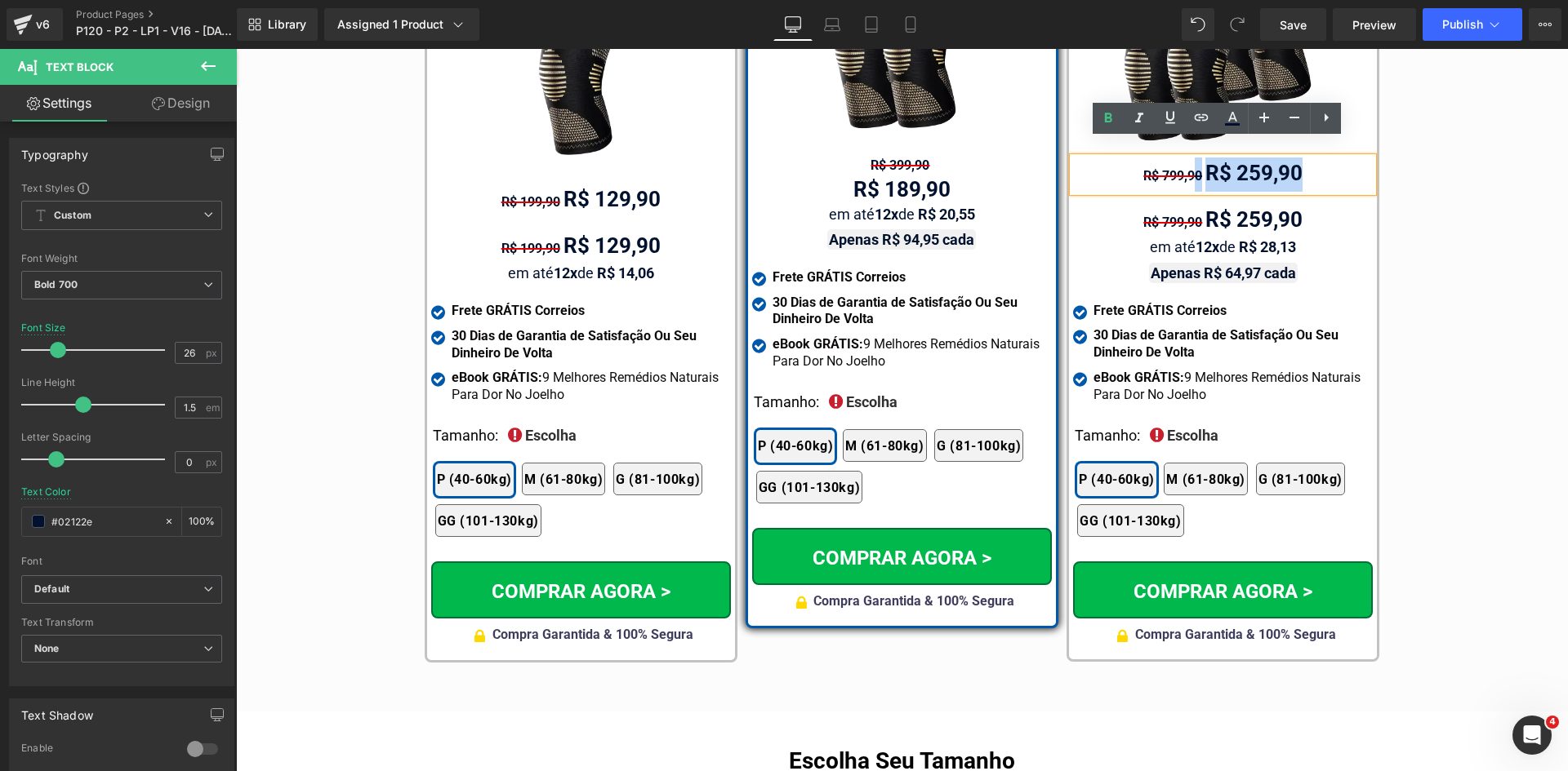
drag, startPoint x: 1191, startPoint y: 155, endPoint x: 1300, endPoint y: 155, distance: 109.0
click at [1300, 158] on div "R$ 799,90 R$ 259,90" at bounding box center [1222, 174] width 299 height 35
click at [1304, 158] on div "R$ 799,90 R$ 259,90" at bounding box center [1222, 174] width 299 height 35
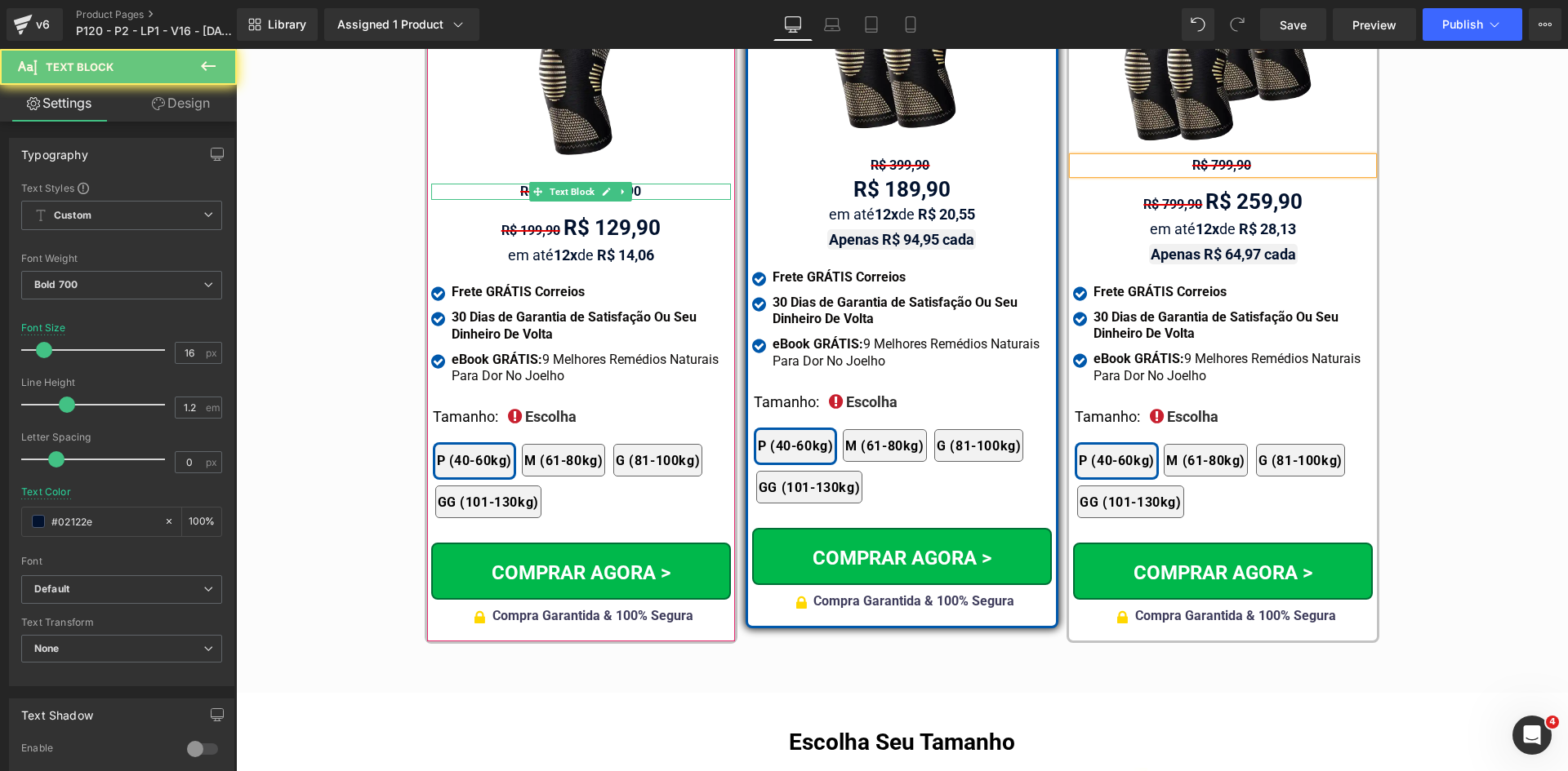
click at [475, 184] on div "R$ 199,90 R$ 129,90" at bounding box center [580, 191] width 299 height 15
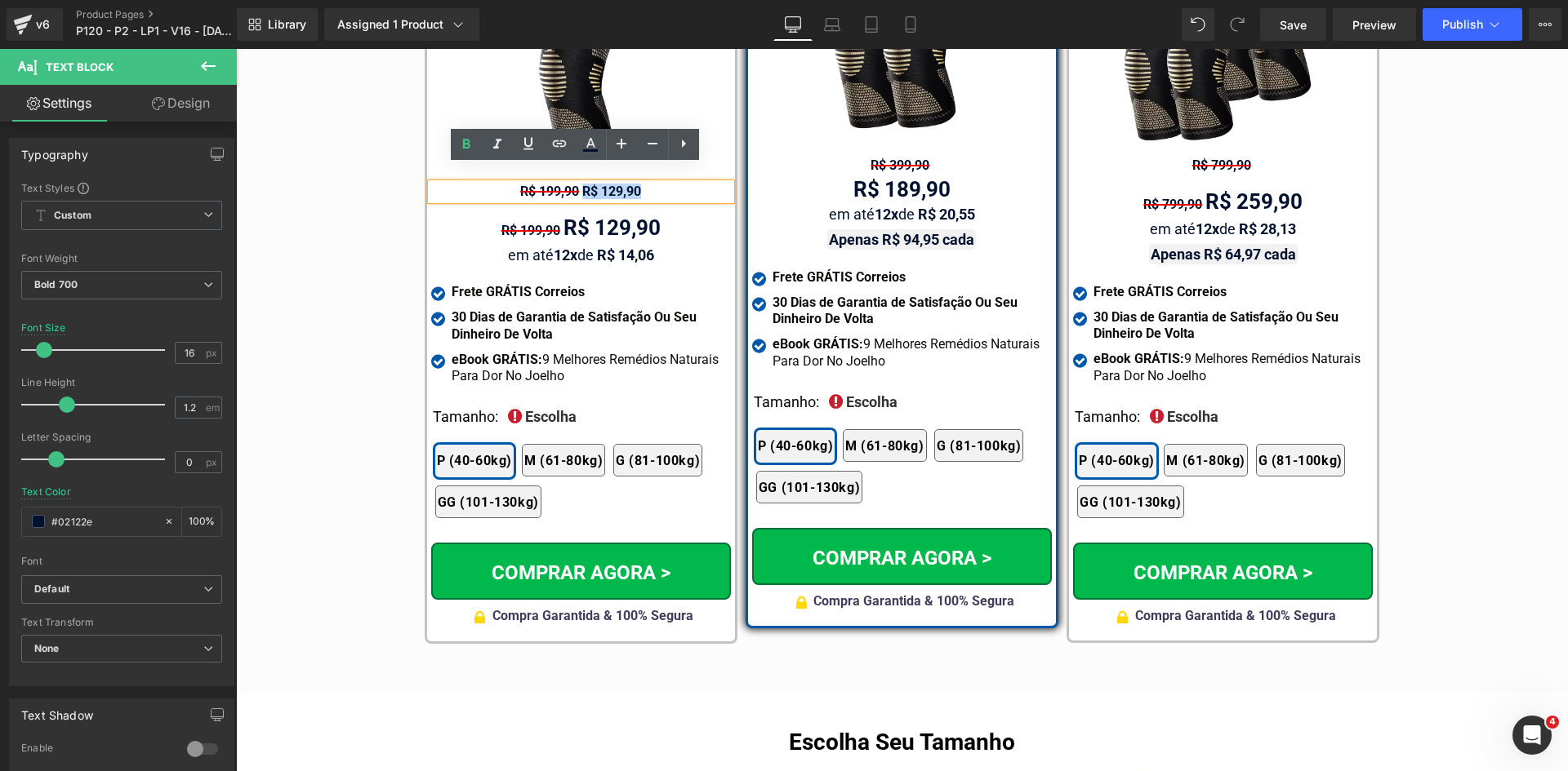
drag, startPoint x: 584, startPoint y: 172, endPoint x: 701, endPoint y: 171, distance: 117.0
click at [698, 184] on div "R$ 199,90 R$ 129,90" at bounding box center [580, 191] width 299 height 15
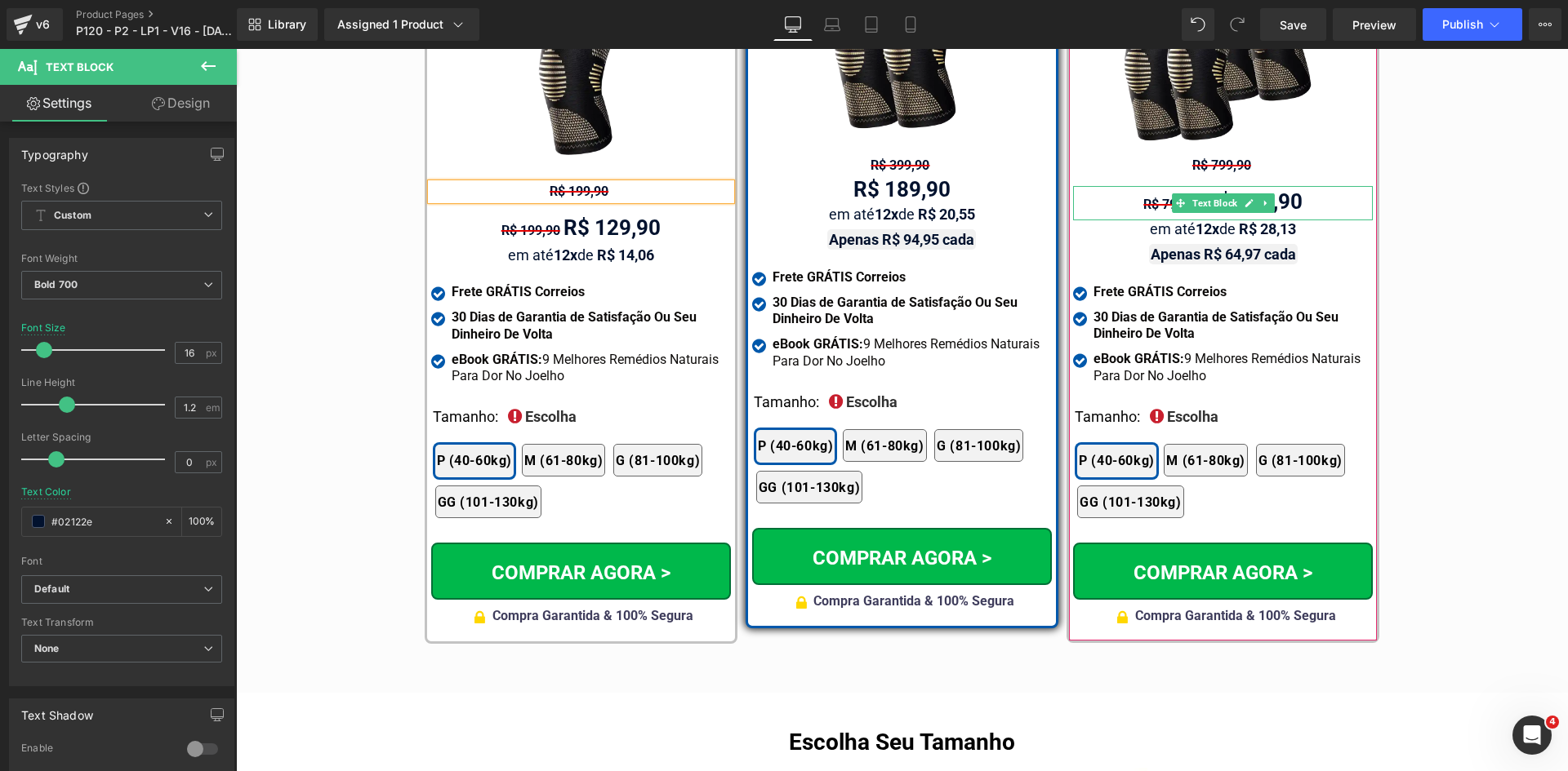
click at [1144, 196] on span "R$ 799,90" at bounding box center [1173, 204] width 59 height 15
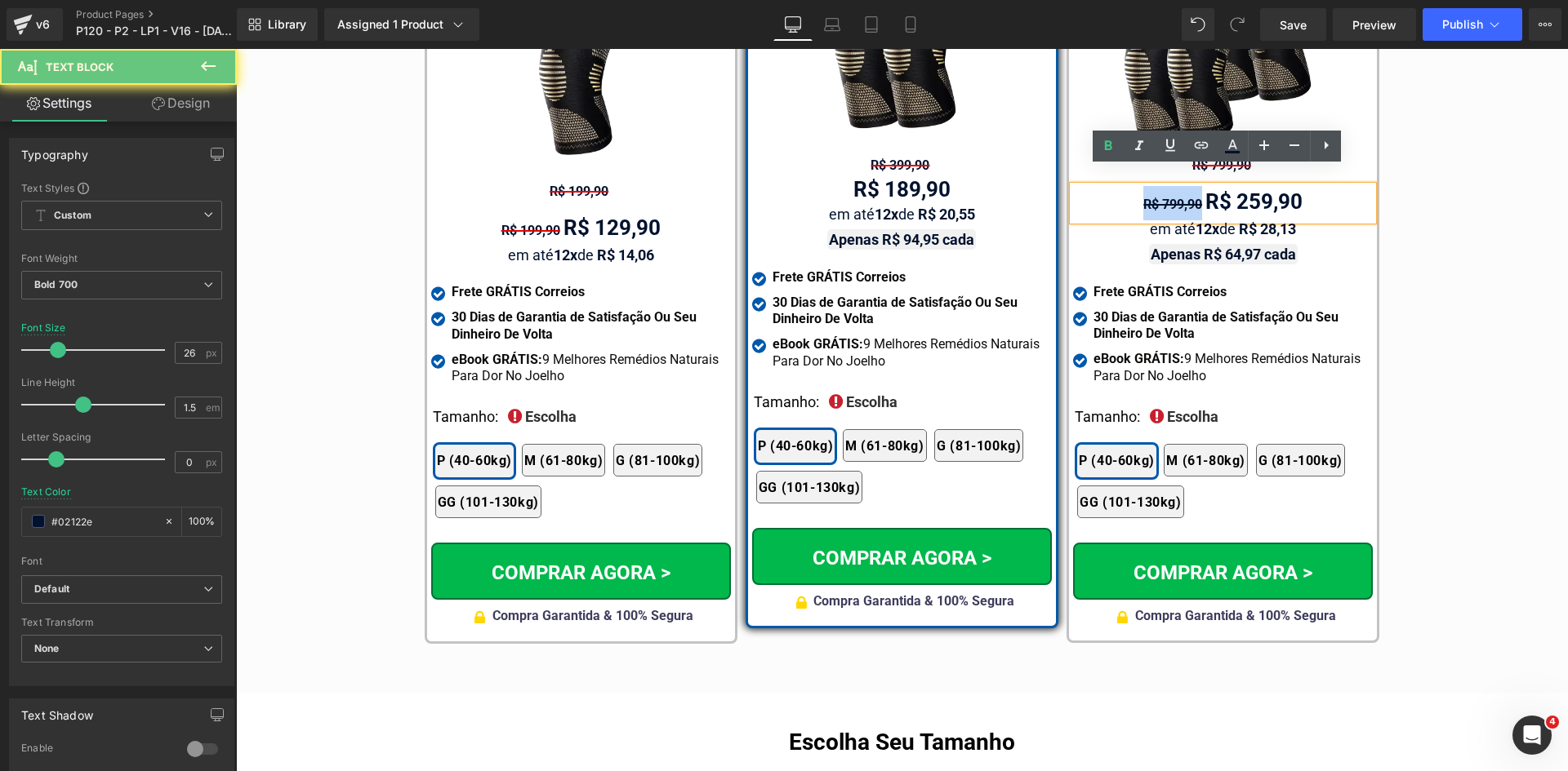
drag, startPoint x: 1179, startPoint y: 186, endPoint x: 1206, endPoint y: 186, distance: 27.0
click at [1206, 186] on div "R$ 799,90 R$ 259,90" at bounding box center [1222, 203] width 299 height 35
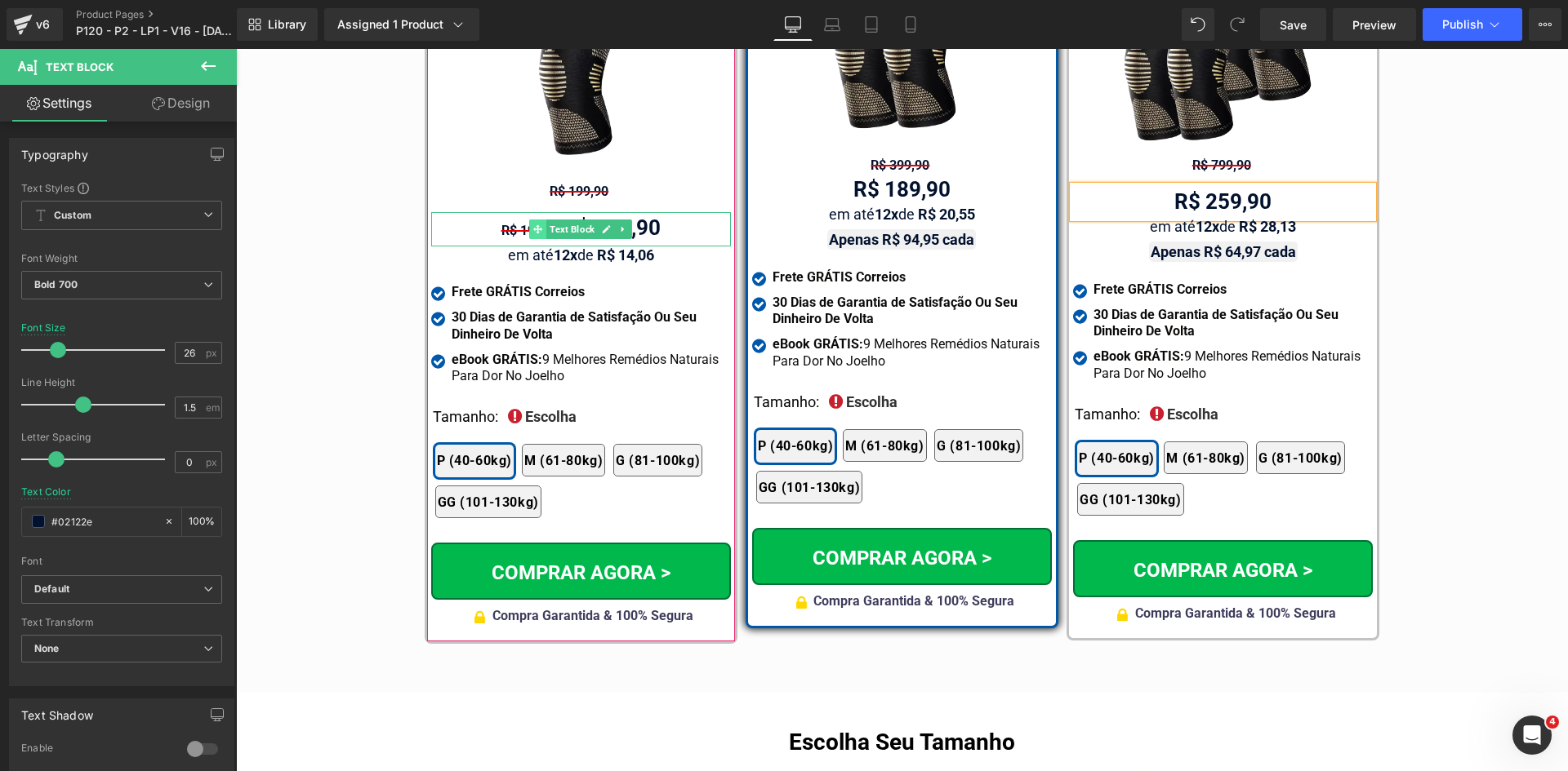
click at [533, 224] on icon at bounding box center [537, 228] width 9 height 9
click at [488, 212] on div "R$ 199,90 R$ 129,90" at bounding box center [580, 229] width 299 height 35
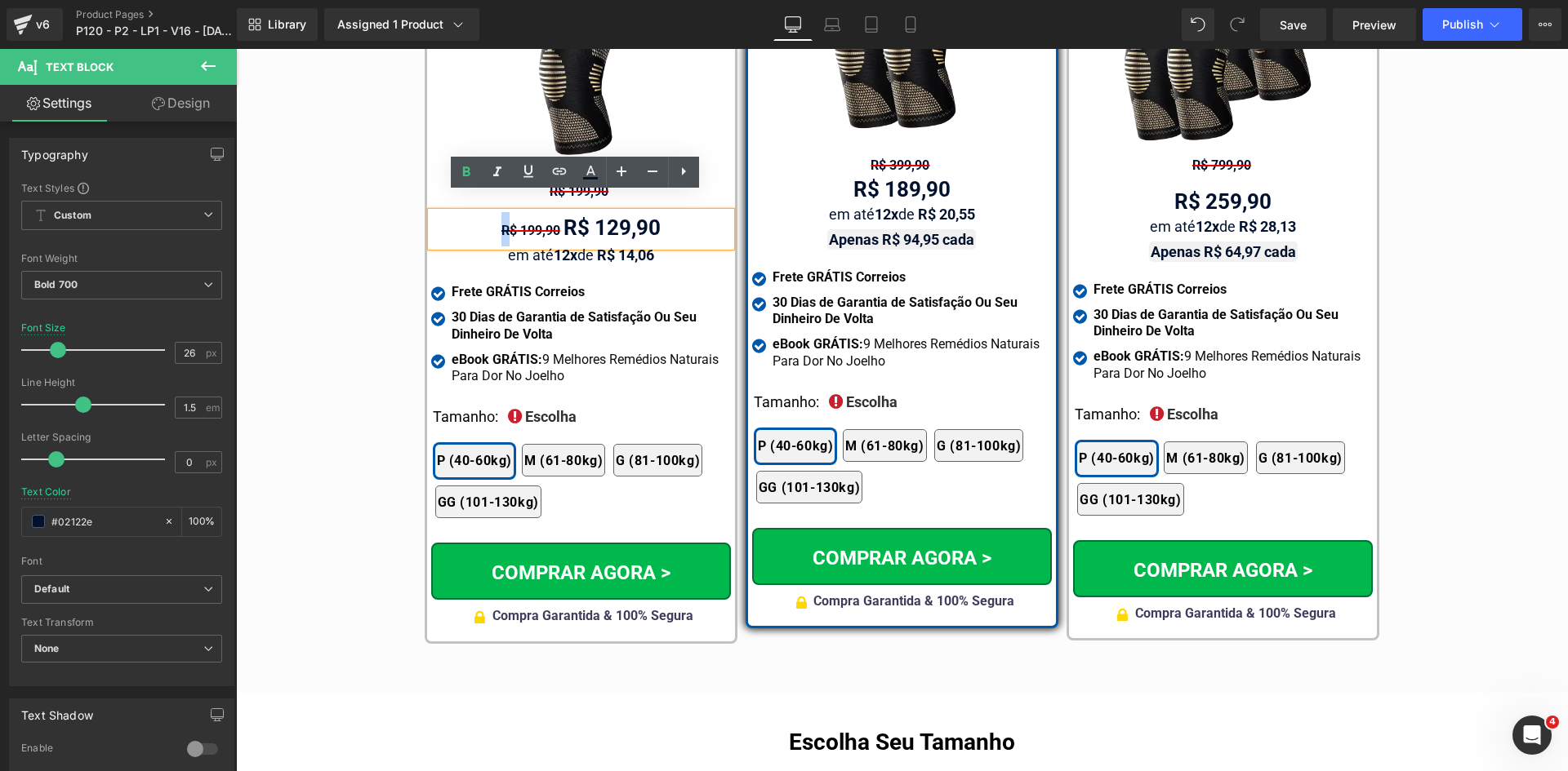
drag, startPoint x: 488, startPoint y: 212, endPoint x: 454, endPoint y: 212, distance: 34.0
click at [453, 212] on div "R$ 199,90 R$ 129,90" at bounding box center [580, 229] width 299 height 35
drag, startPoint x: 550, startPoint y: 209, endPoint x: 432, endPoint y: 217, distance: 118.3
click at [432, 217] on div "R$ 199,90 R$ 129,90" at bounding box center [580, 229] width 299 height 35
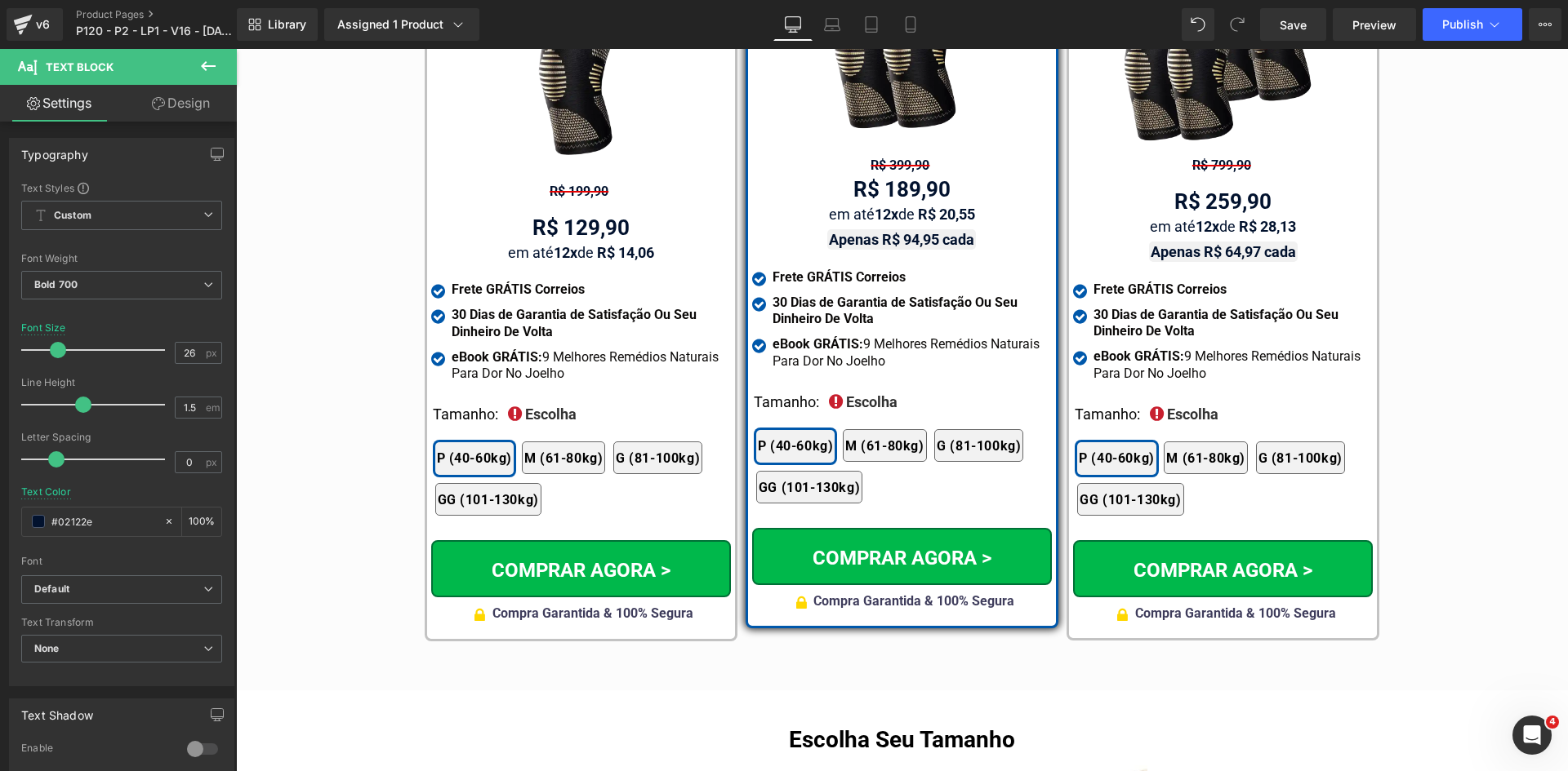
drag, startPoint x: 1082, startPoint y: 325, endPoint x: 575, endPoint y: 226, distance: 516.6
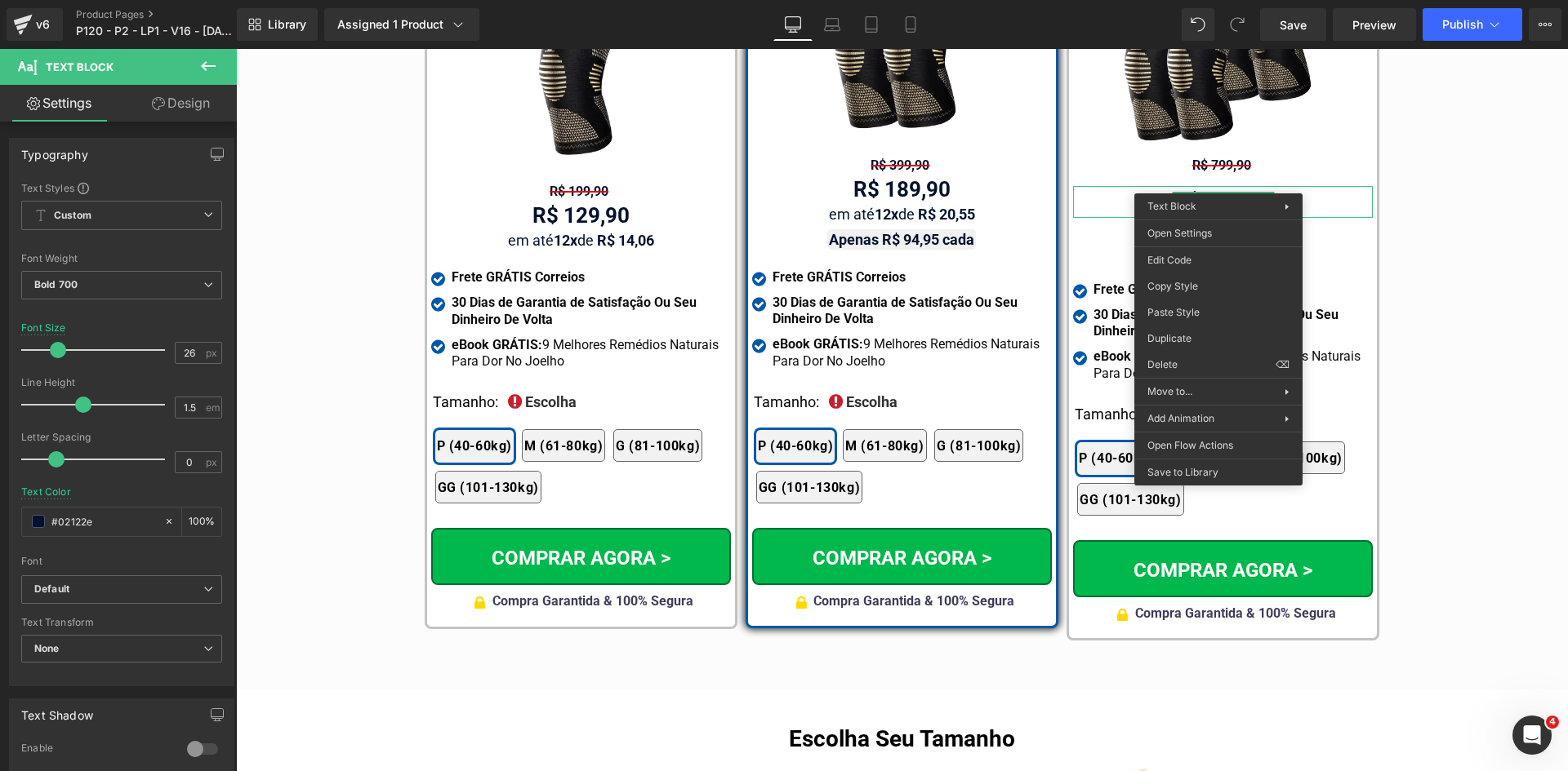
drag, startPoint x: 1435, startPoint y: 356, endPoint x: 1219, endPoint y: 176, distance: 281.2
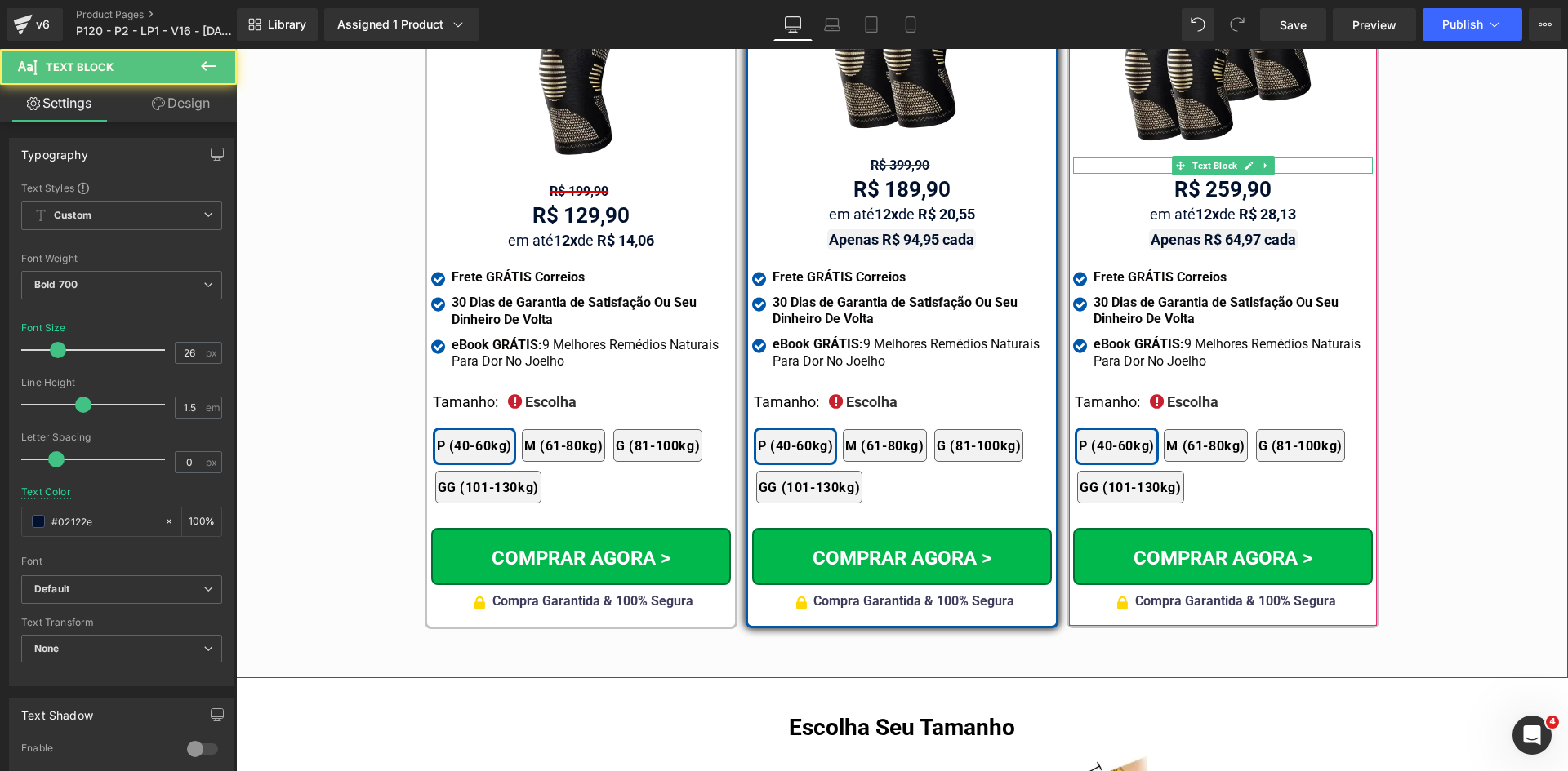
click at [1213, 156] on span "Text Block" at bounding box center [1214, 165] width 51 height 19
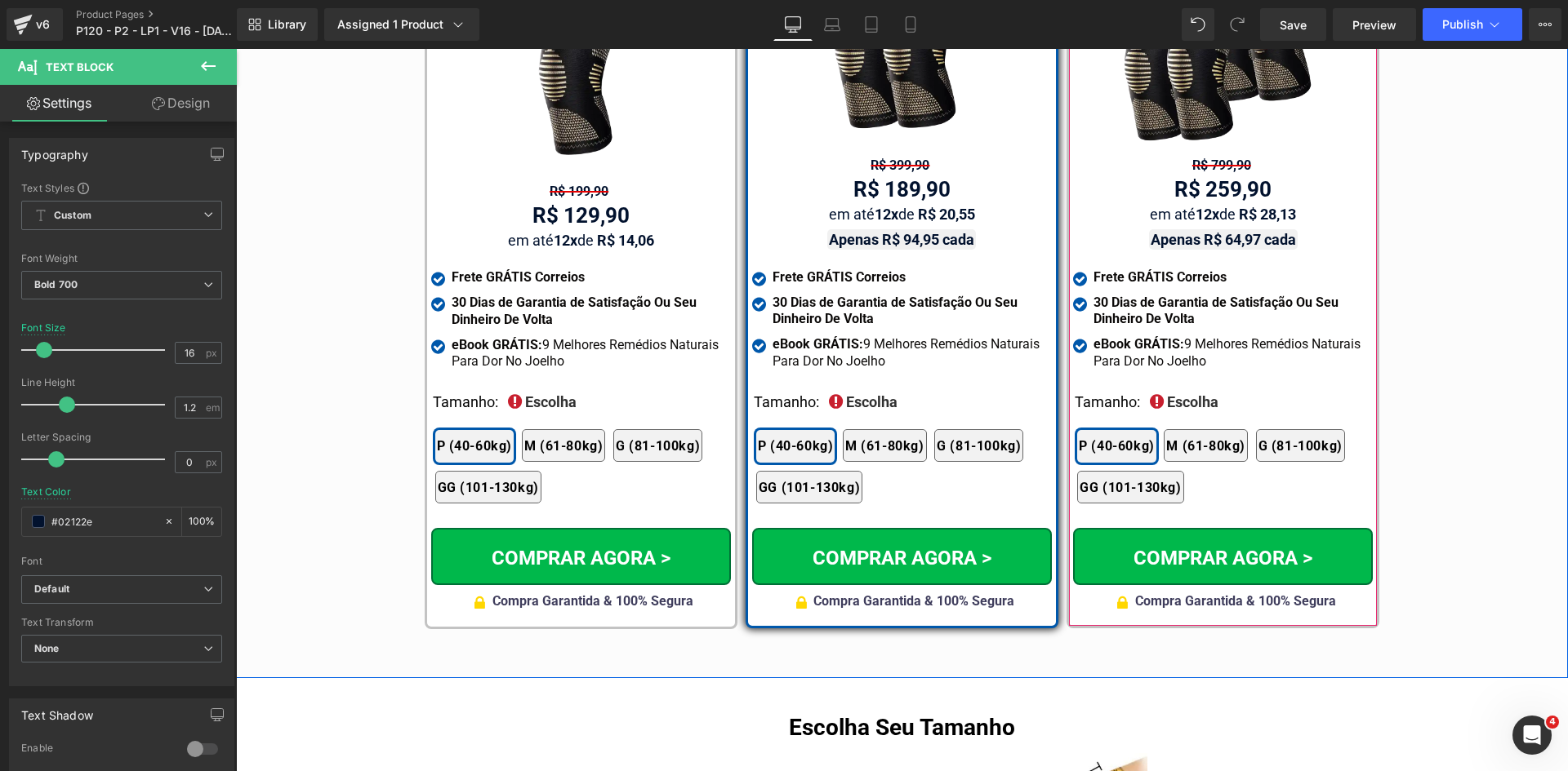
click at [1408, 288] on div "Tabela de Tamanhos Text Block Image Se você estiver entre tamanhos, recomendamo…" at bounding box center [902, 130] width 1332 height 1014
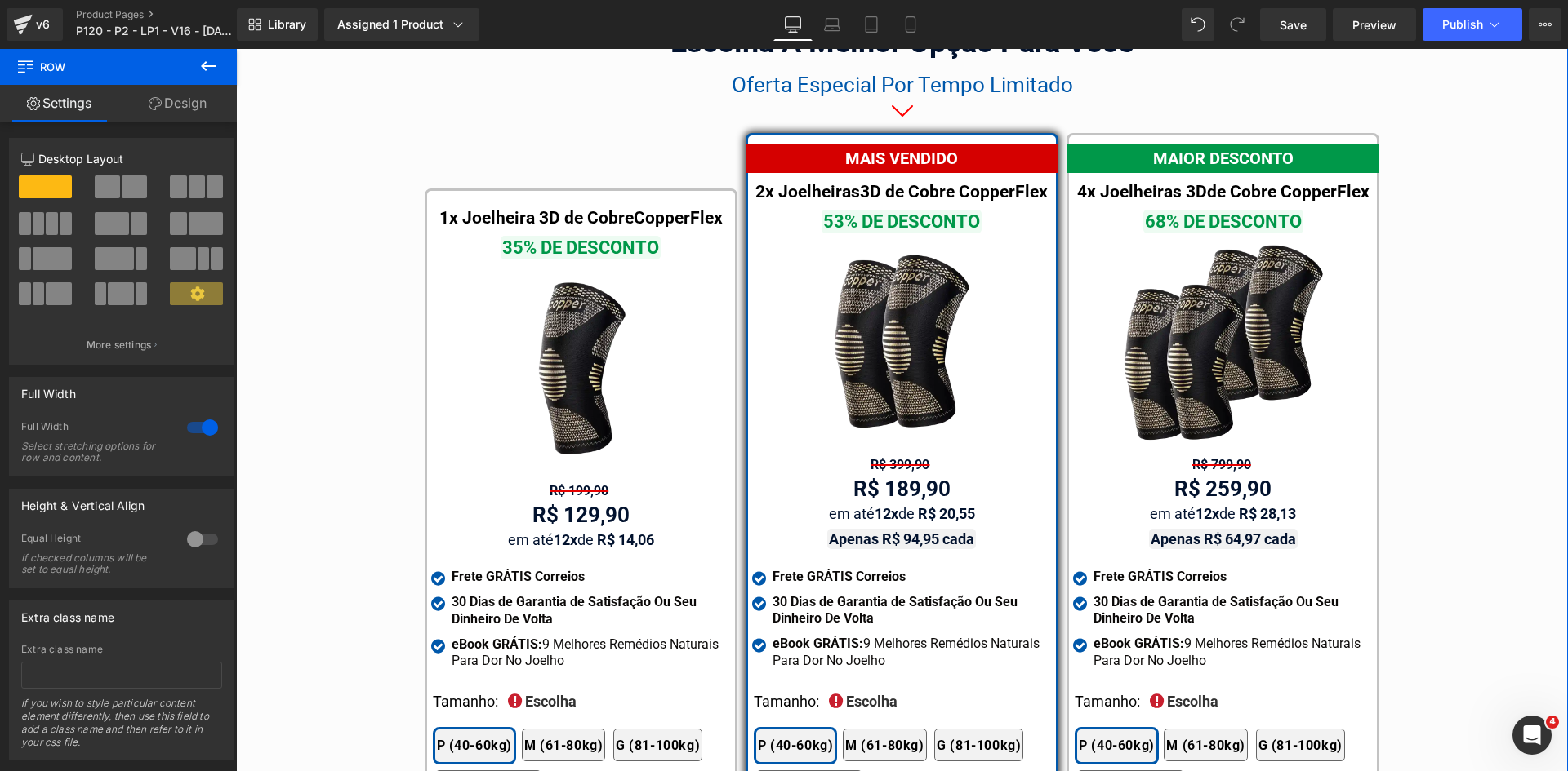
scroll to position [9378, 0]
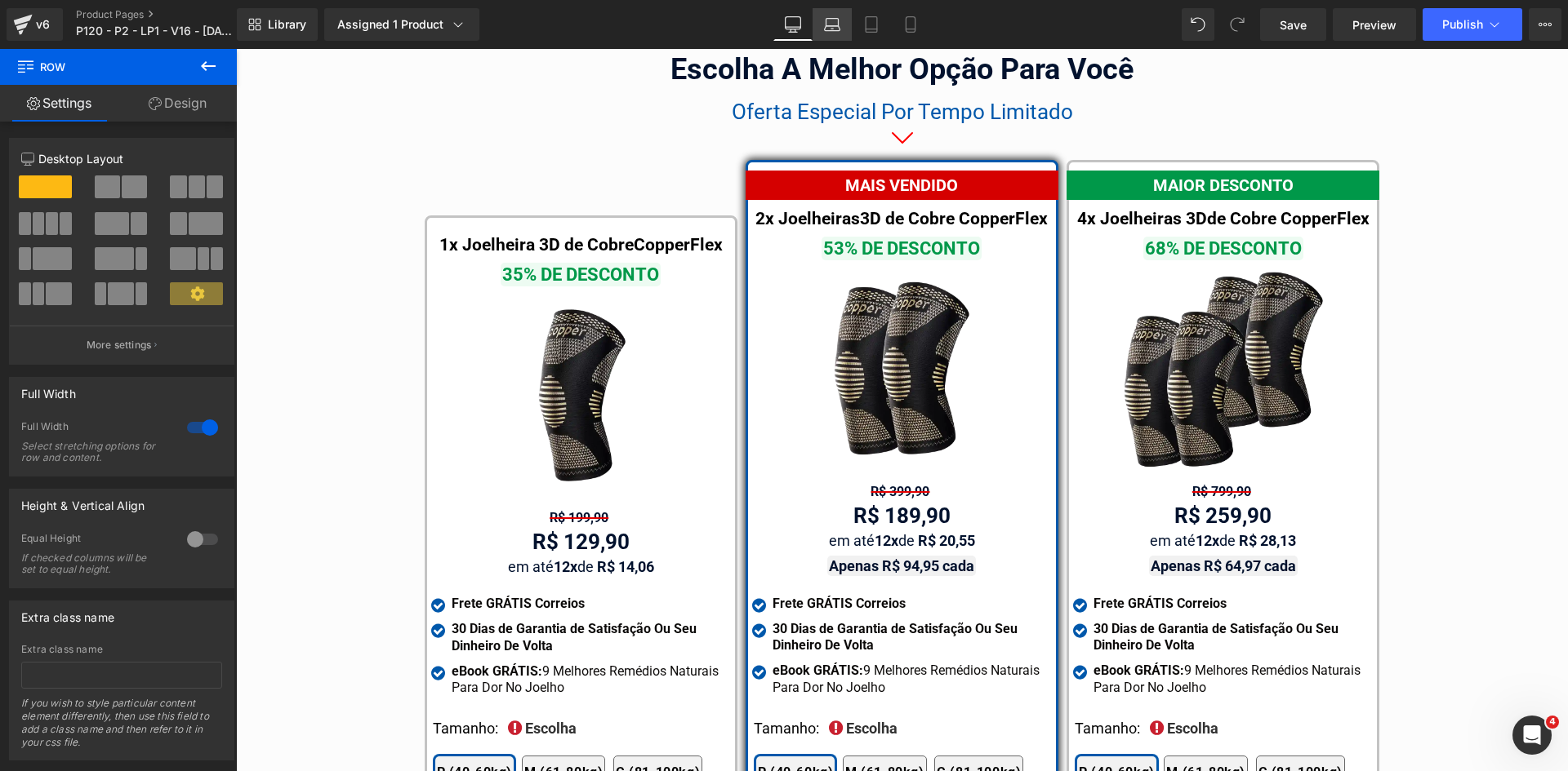
click at [824, 24] on icon at bounding box center [831, 24] width 16 height 16
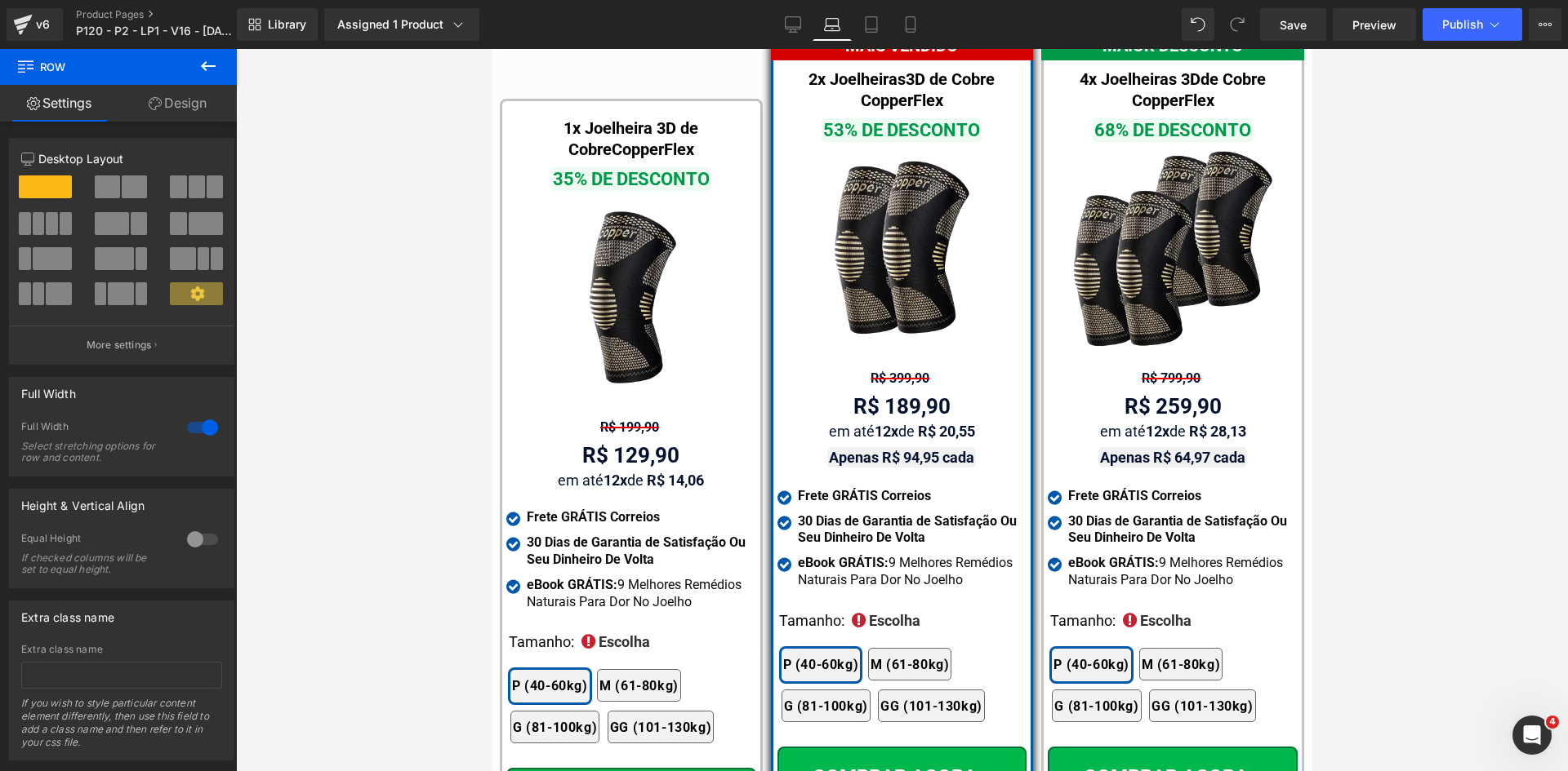
scroll to position [10142, 0]
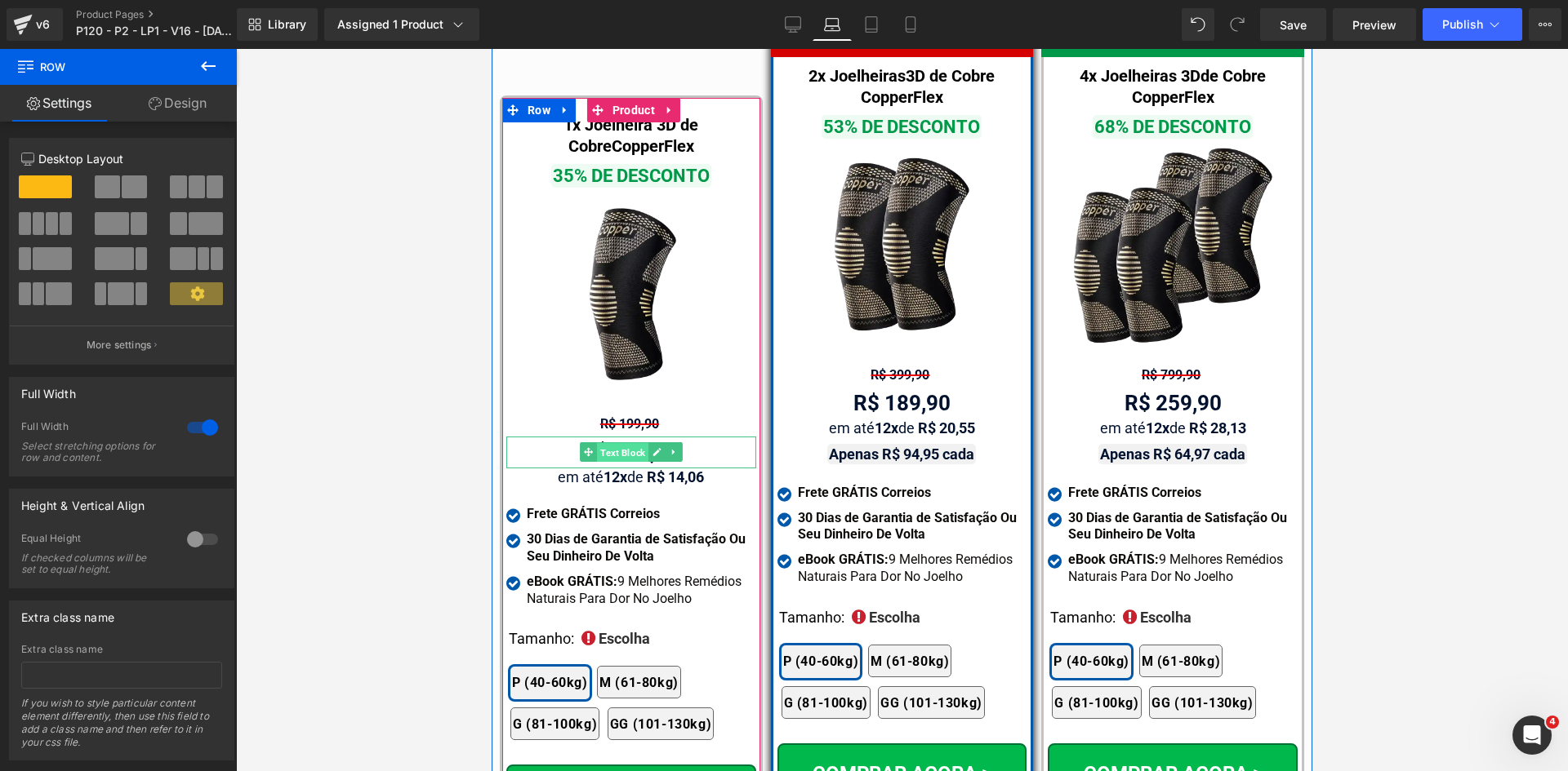
click at [619, 443] on span "Text Block" at bounding box center [622, 452] width 51 height 19
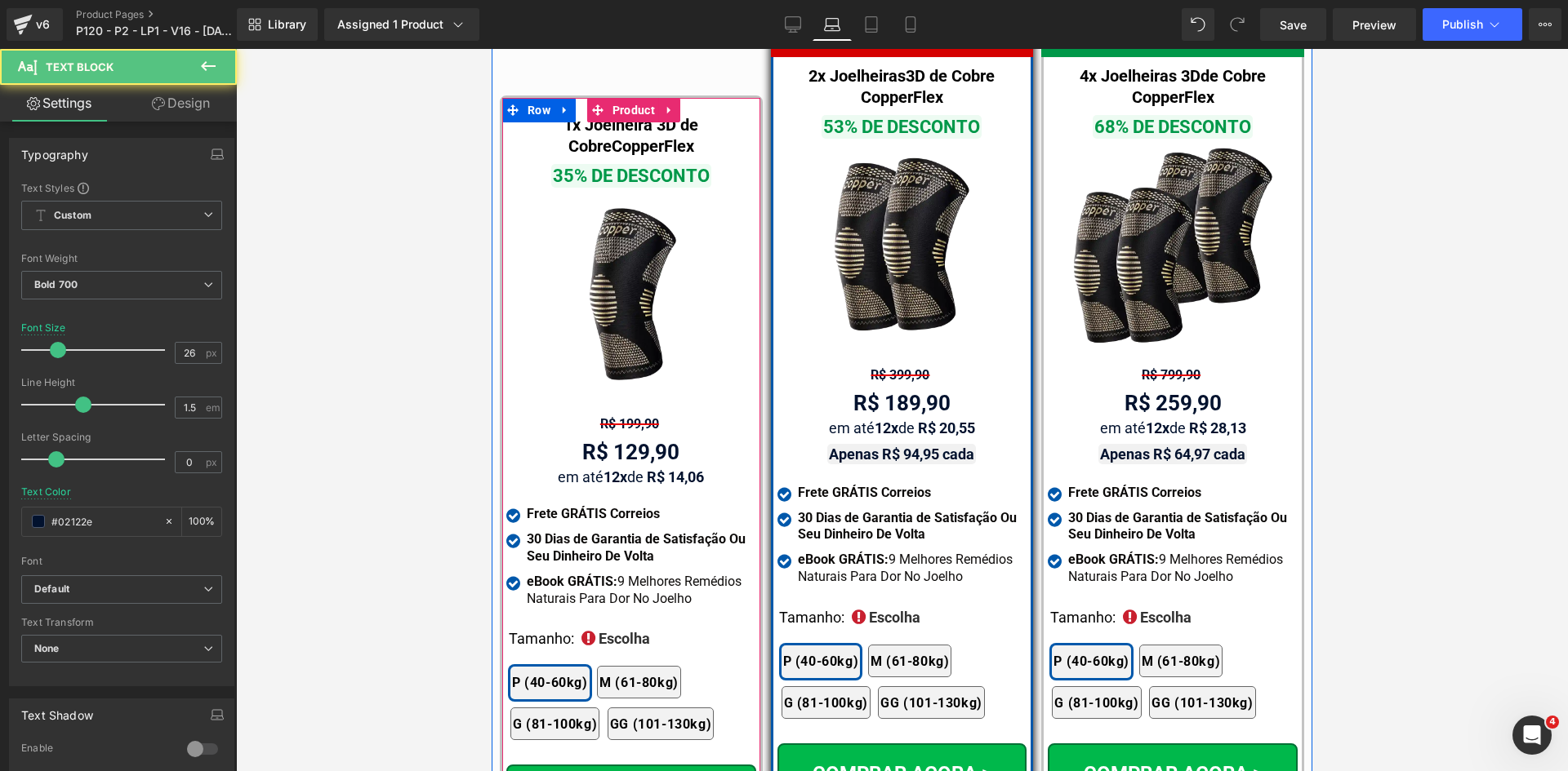
drag, startPoint x: 615, startPoint y: 388, endPoint x: 848, endPoint y: 471, distance: 247.3
click at [622, 406] on span "Text Block" at bounding box center [647, 415] width 51 height 19
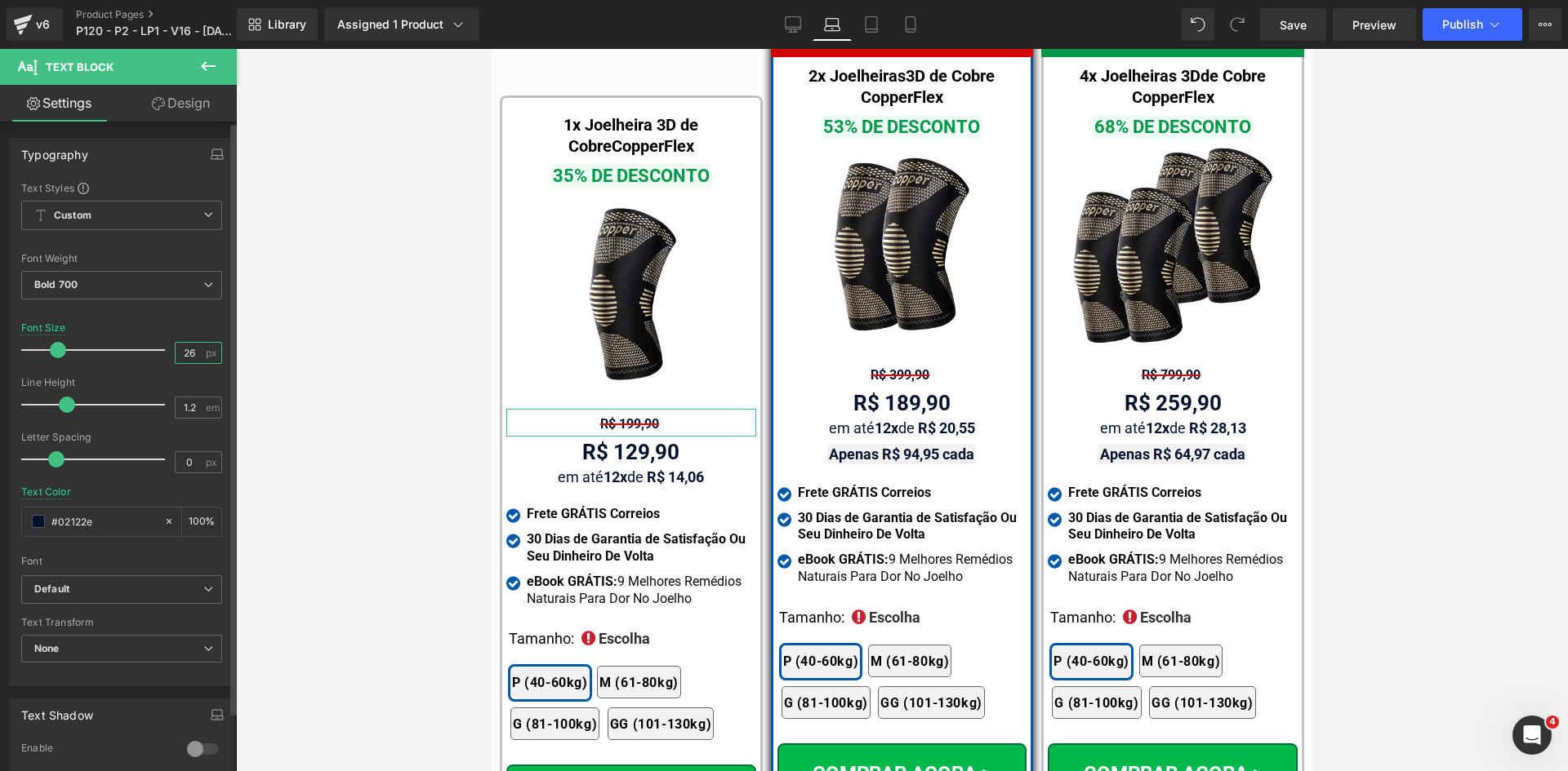
click at [175, 352] on input "26" at bounding box center [190, 353] width 29 height 20
type input "16"
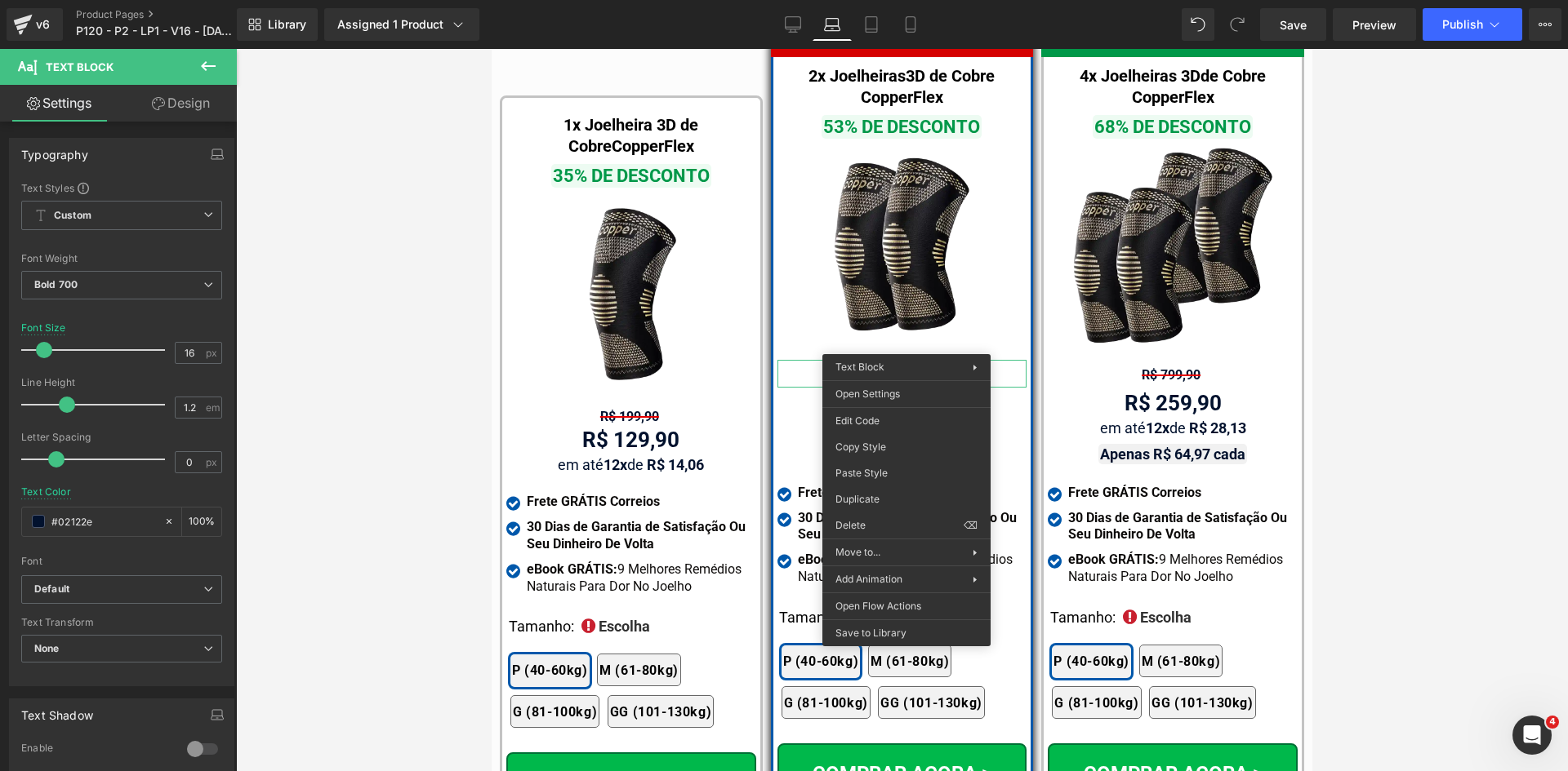
drag, startPoint x: 1358, startPoint y: 525, endPoint x: 1162, endPoint y: 345, distance: 266.1
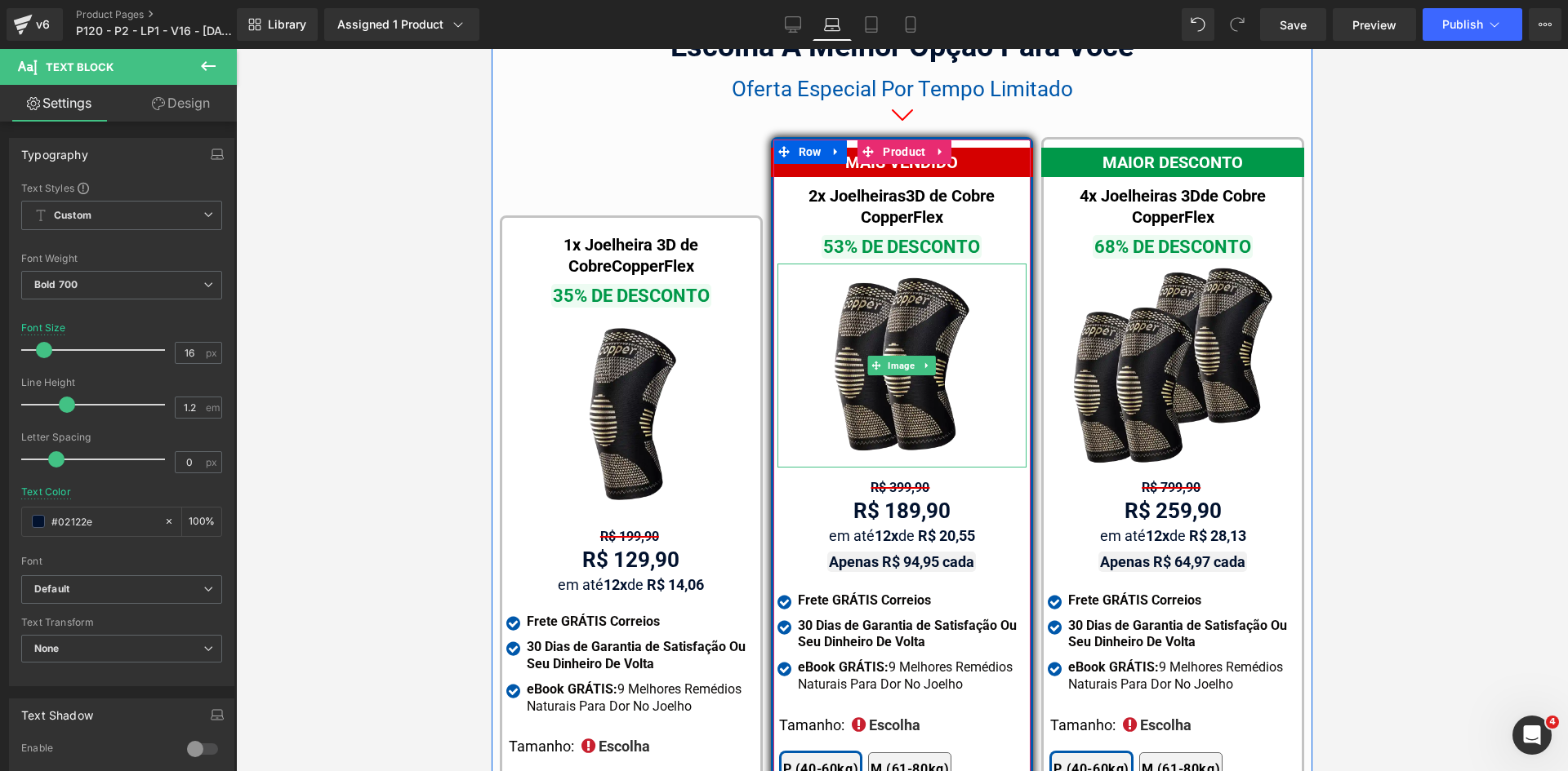
scroll to position [10061, 0]
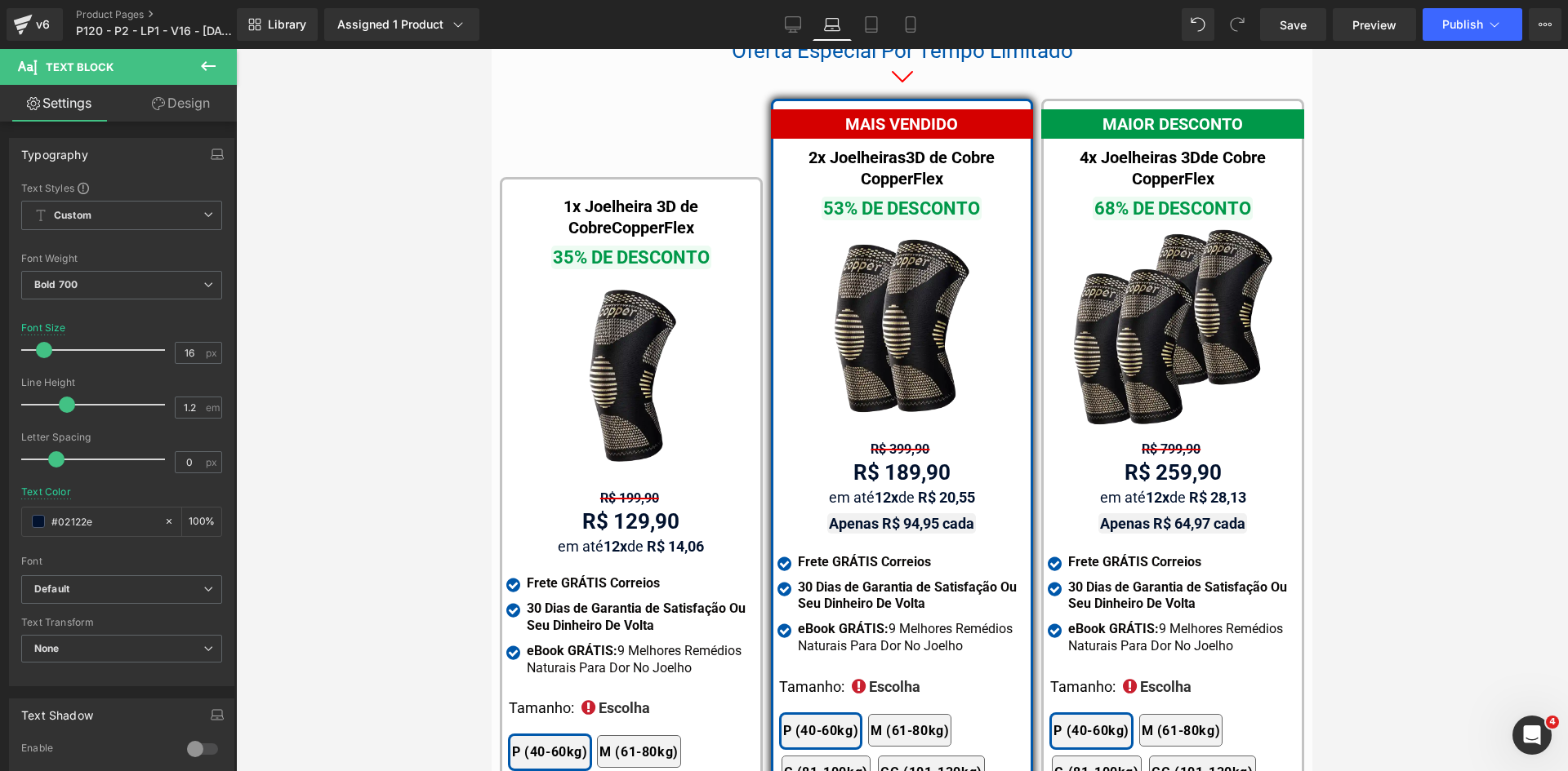
click at [1389, 441] on div at bounding box center [902, 410] width 1332 height 722
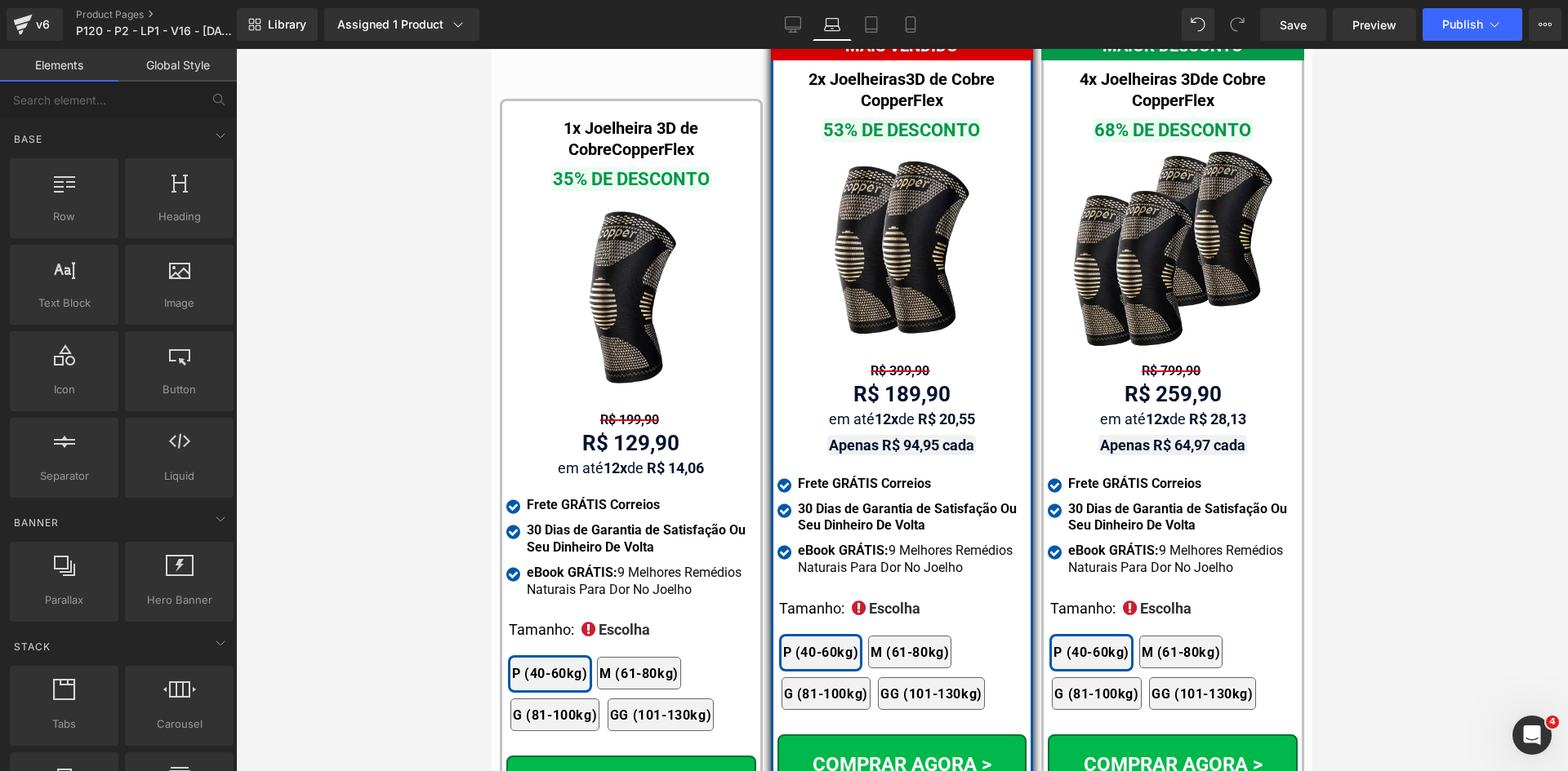
scroll to position [10305, 0]
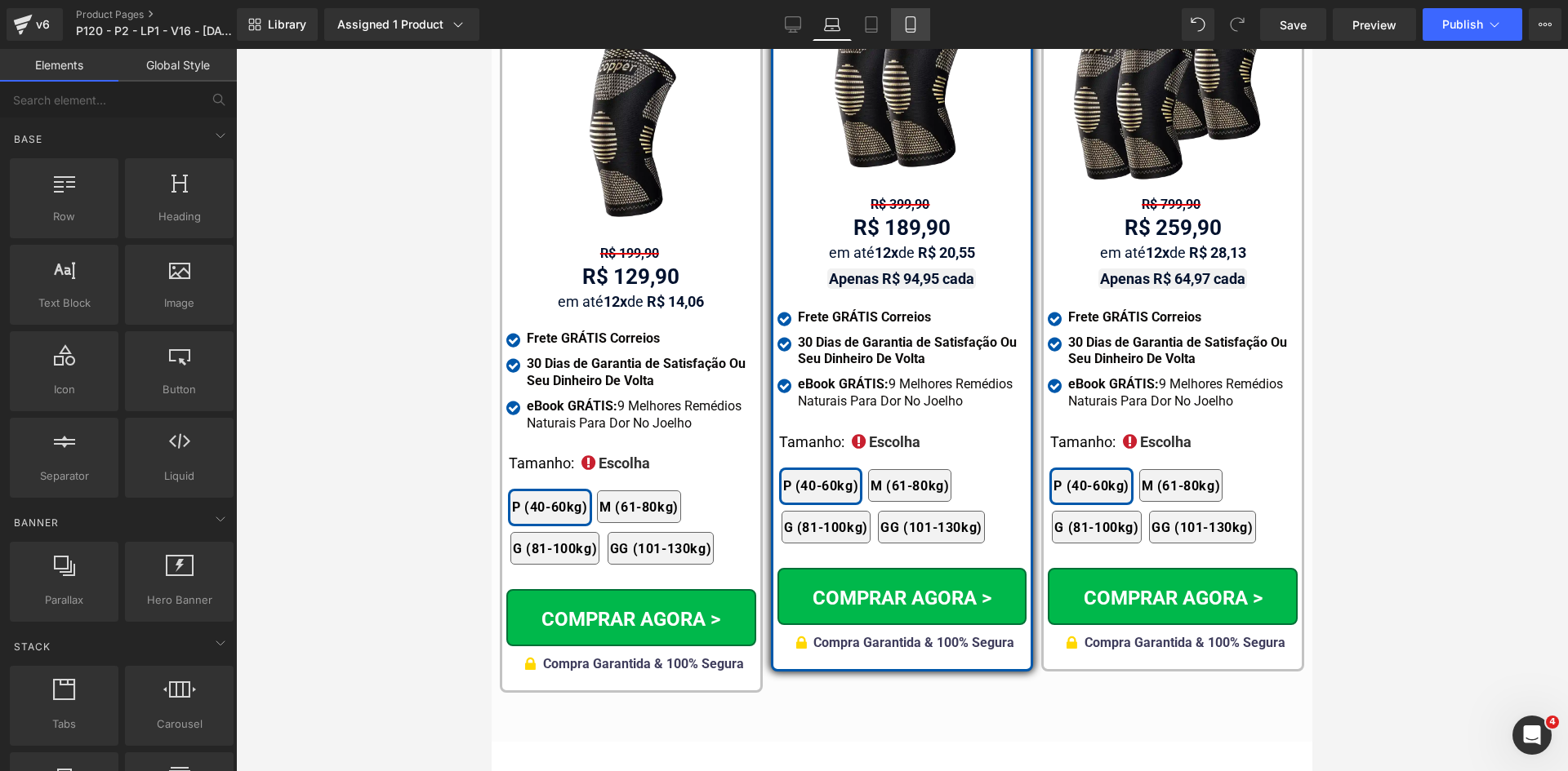
click at [911, 29] on icon at bounding box center [910, 29] width 9 height 0
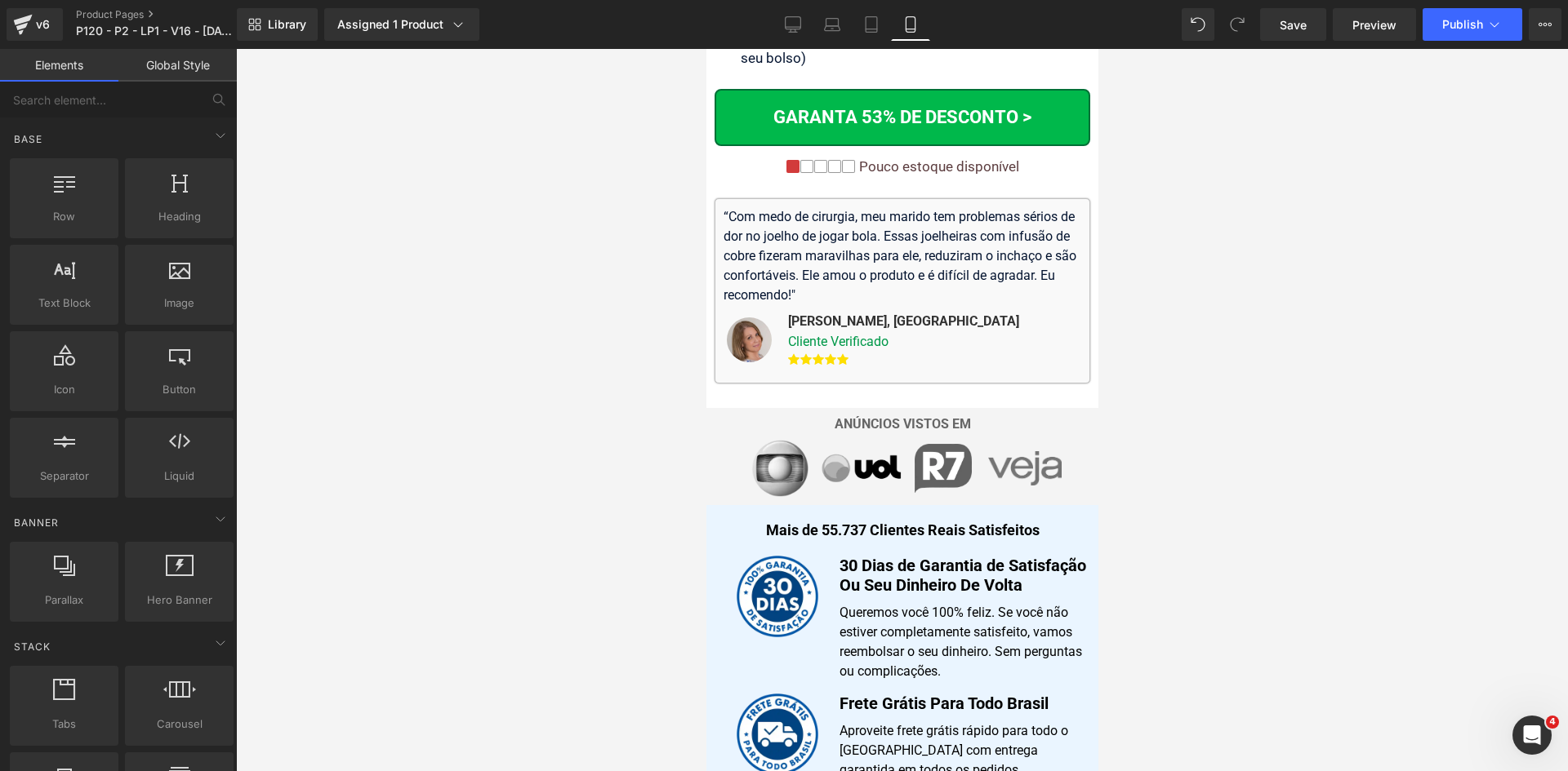
scroll to position [0, 0]
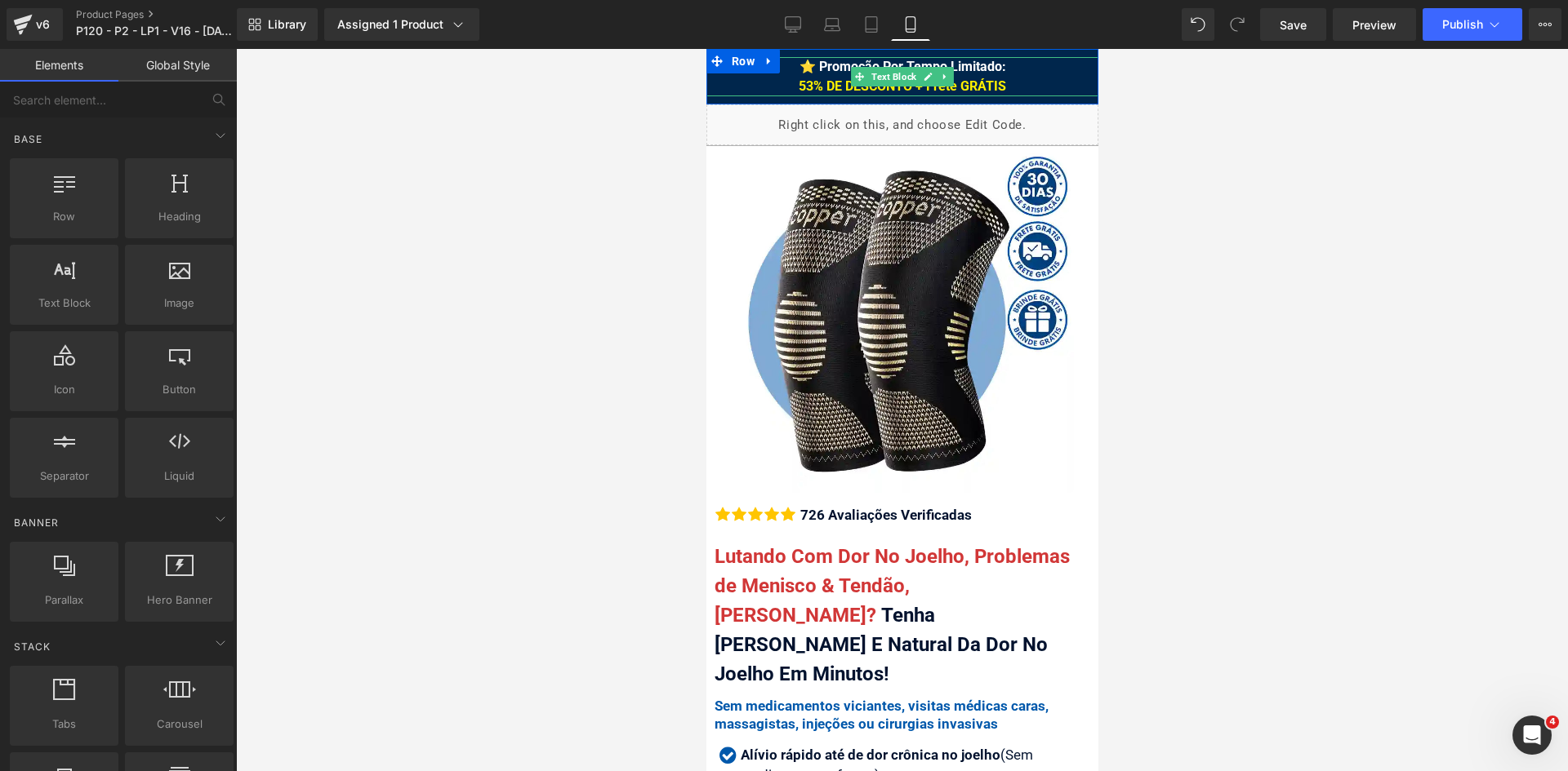
click at [786, 82] on div "⭐ Promoção Por Tempo Limitado: 53% DE DESCONTO + Frete GRÁTIS" at bounding box center [901, 77] width 392 height 39
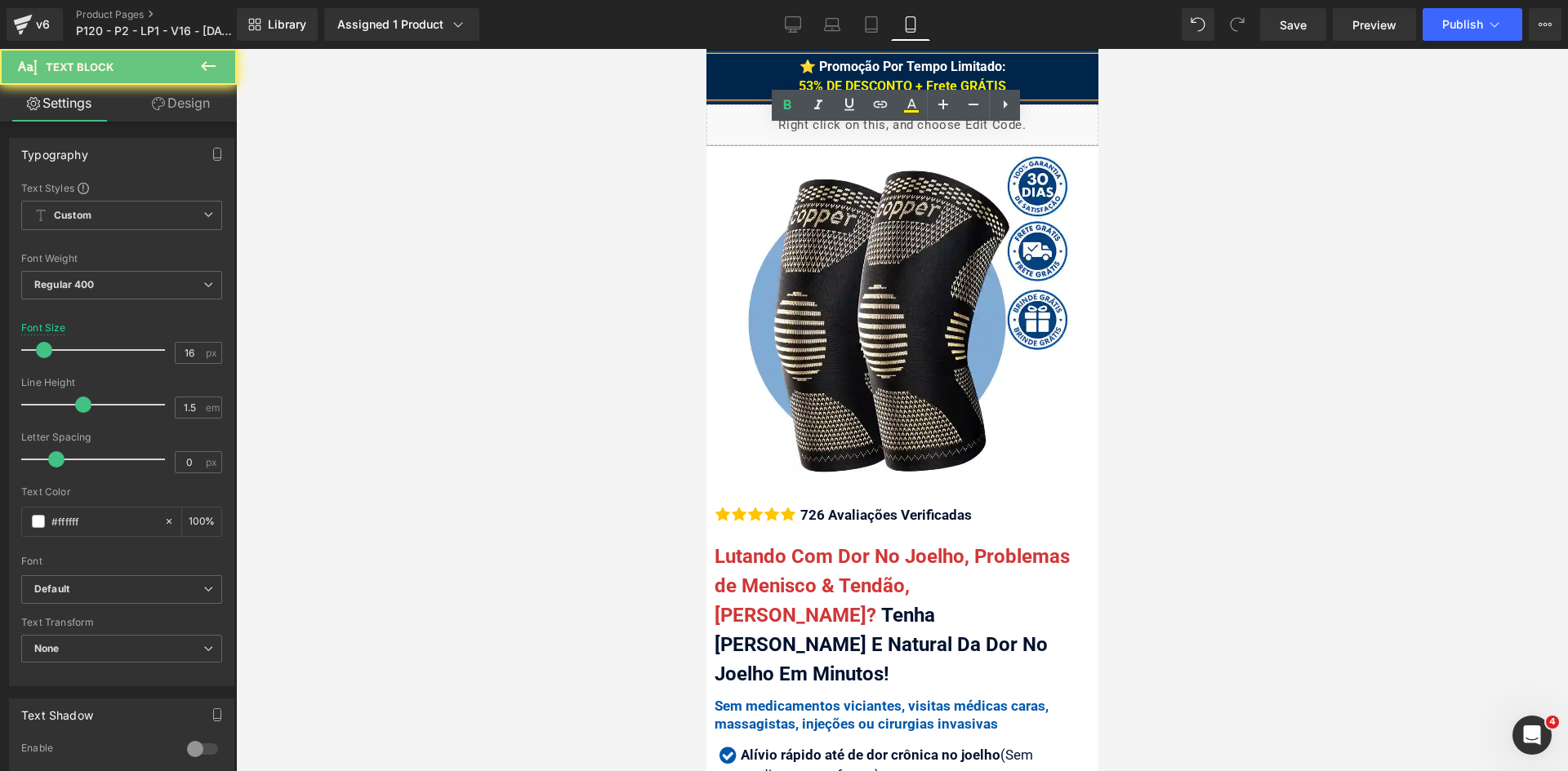
click at [797, 66] on span "⭐ Promoção Por Tempo Limitado: 53% DE DESCONTO + Frete GRÁTIS" at bounding box center [901, 77] width 207 height 35
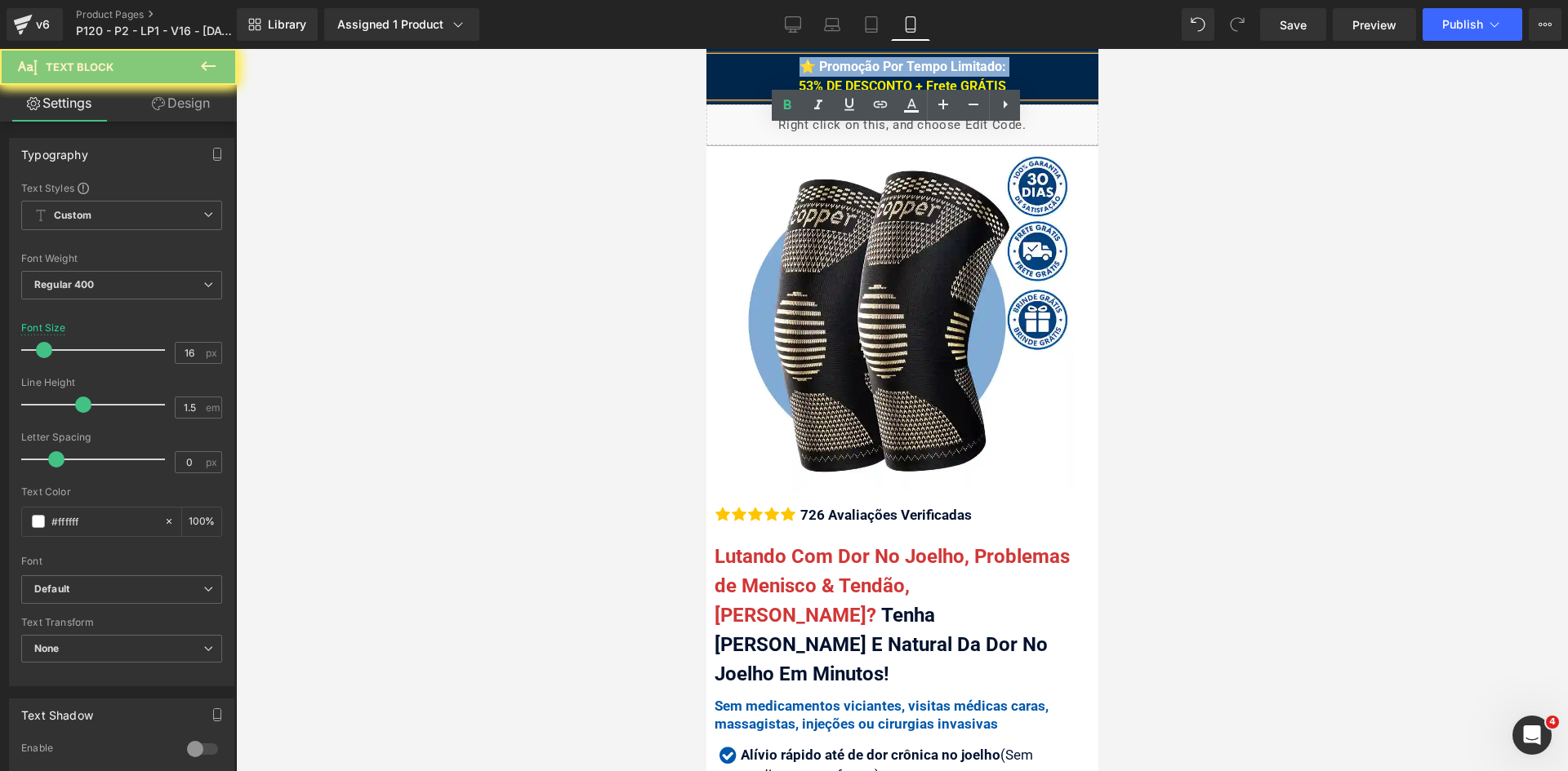
click at [797, 66] on span "⭐ Promoção Por Tempo Limitado: 53% DE DESCONTO + Frete GRÁTIS" at bounding box center [901, 77] width 207 height 35
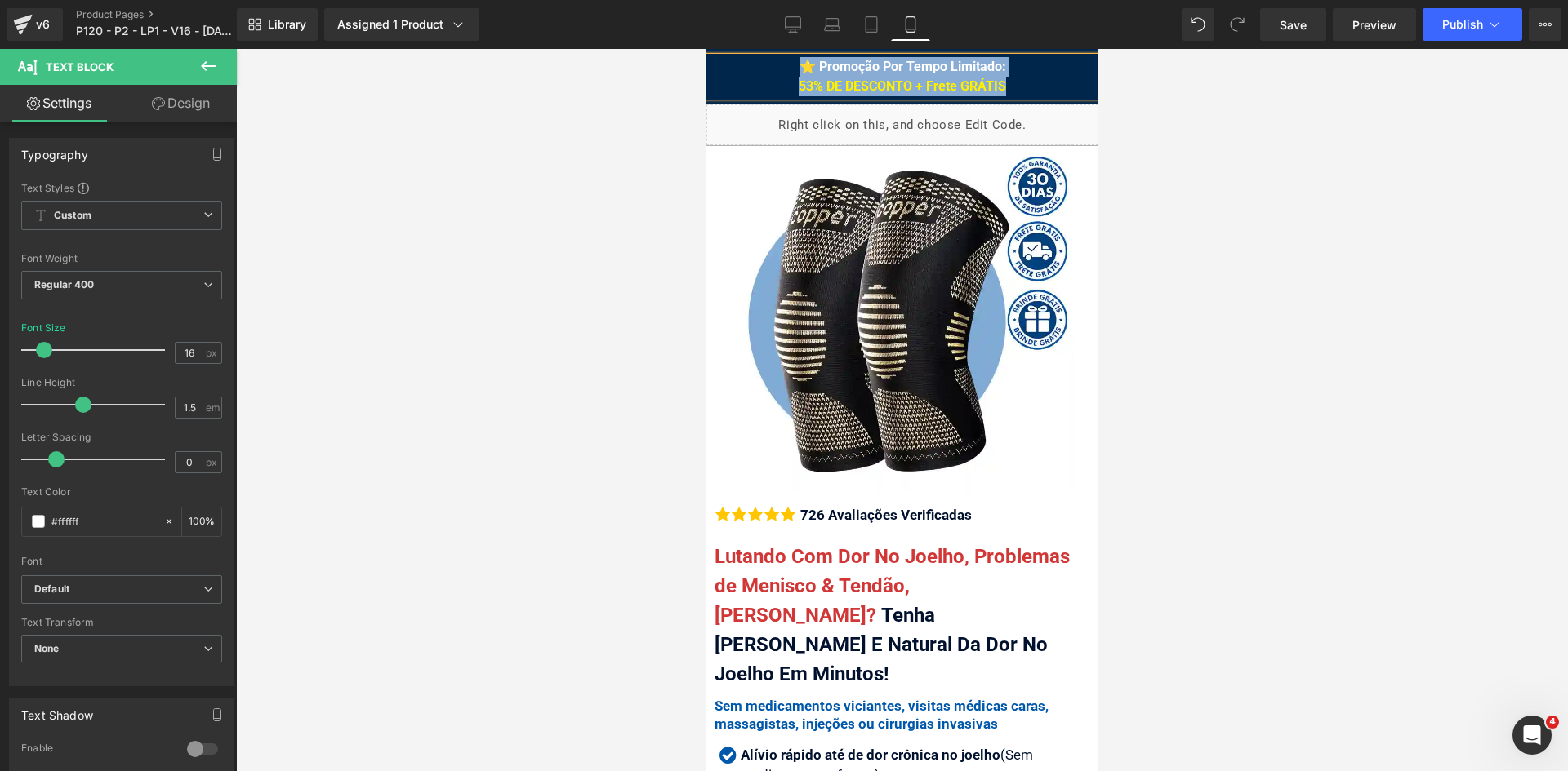
click at [820, 72] on span "⭐ Promoção Por Tempo Limitado: 53% DE DESCONTO + Frete GRÁTIS" at bounding box center [901, 77] width 207 height 35
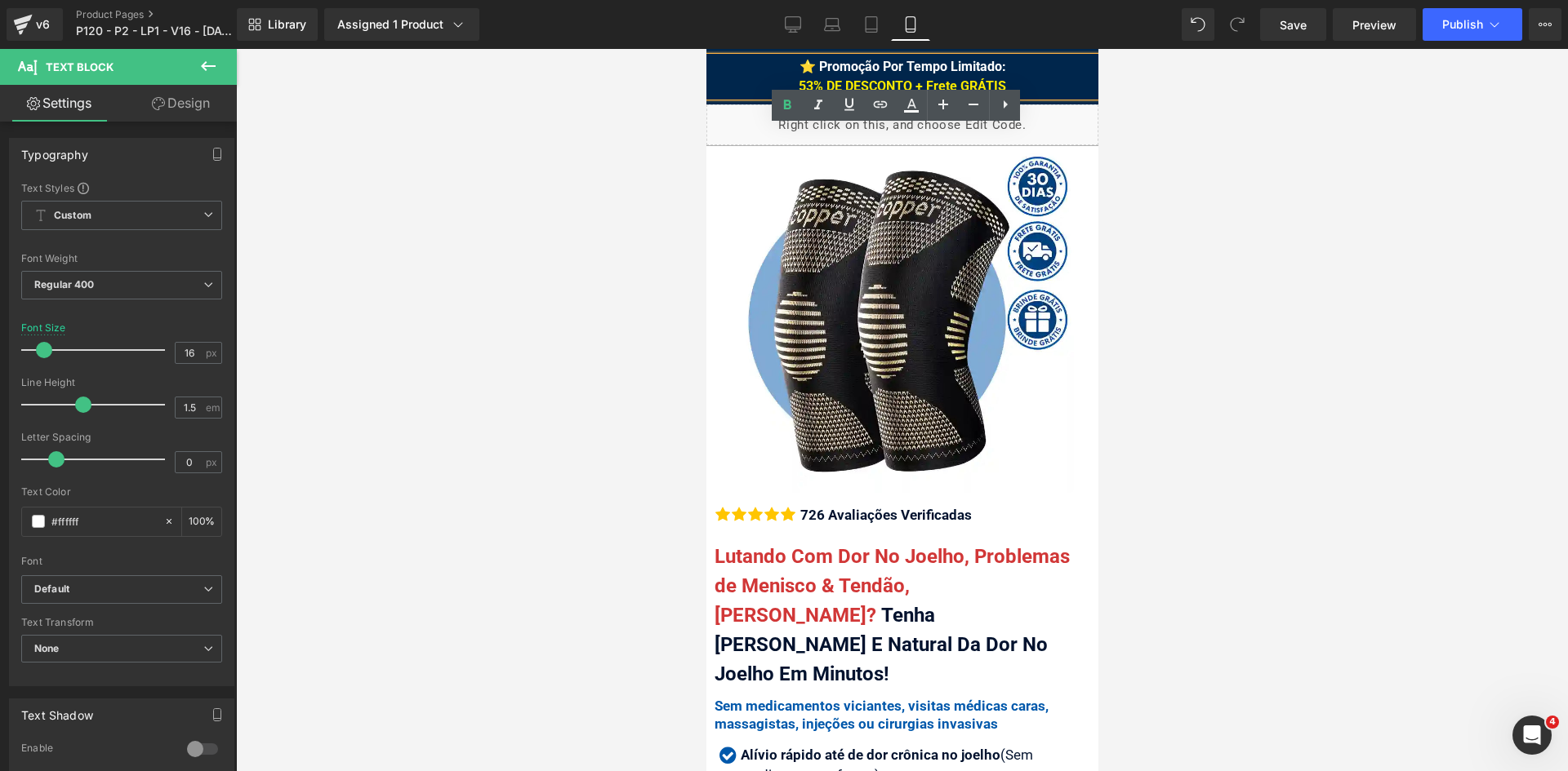
click at [764, 68] on div "⭐ Promoção Por Tempo Limitado: 53% DE DESCONTO + Frete GRÁTIS" at bounding box center [901, 77] width 392 height 39
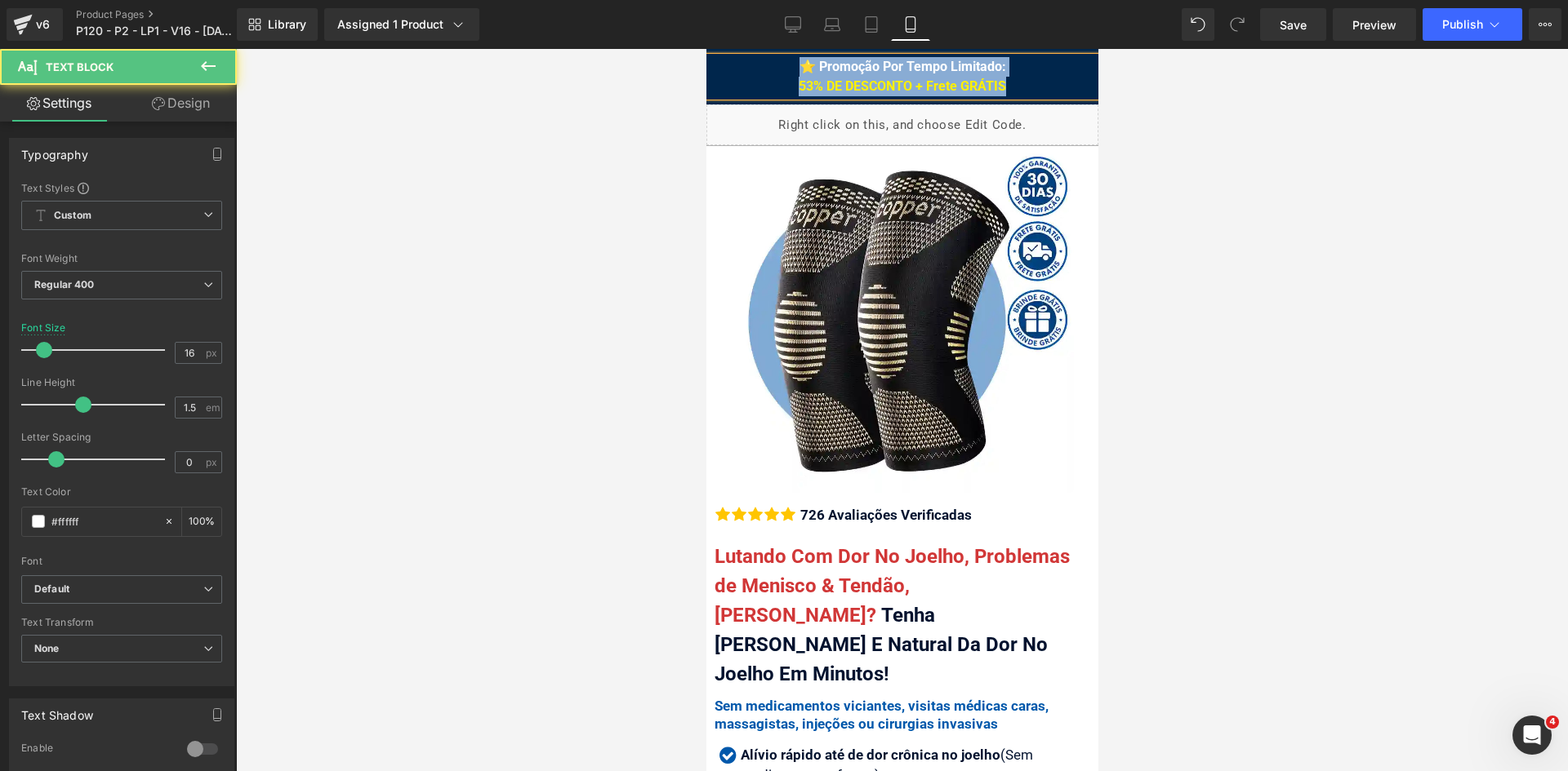
click at [985, 80] on span "53% DE DESCONTO + Frete GRÁTIS" at bounding box center [901, 86] width 207 height 15
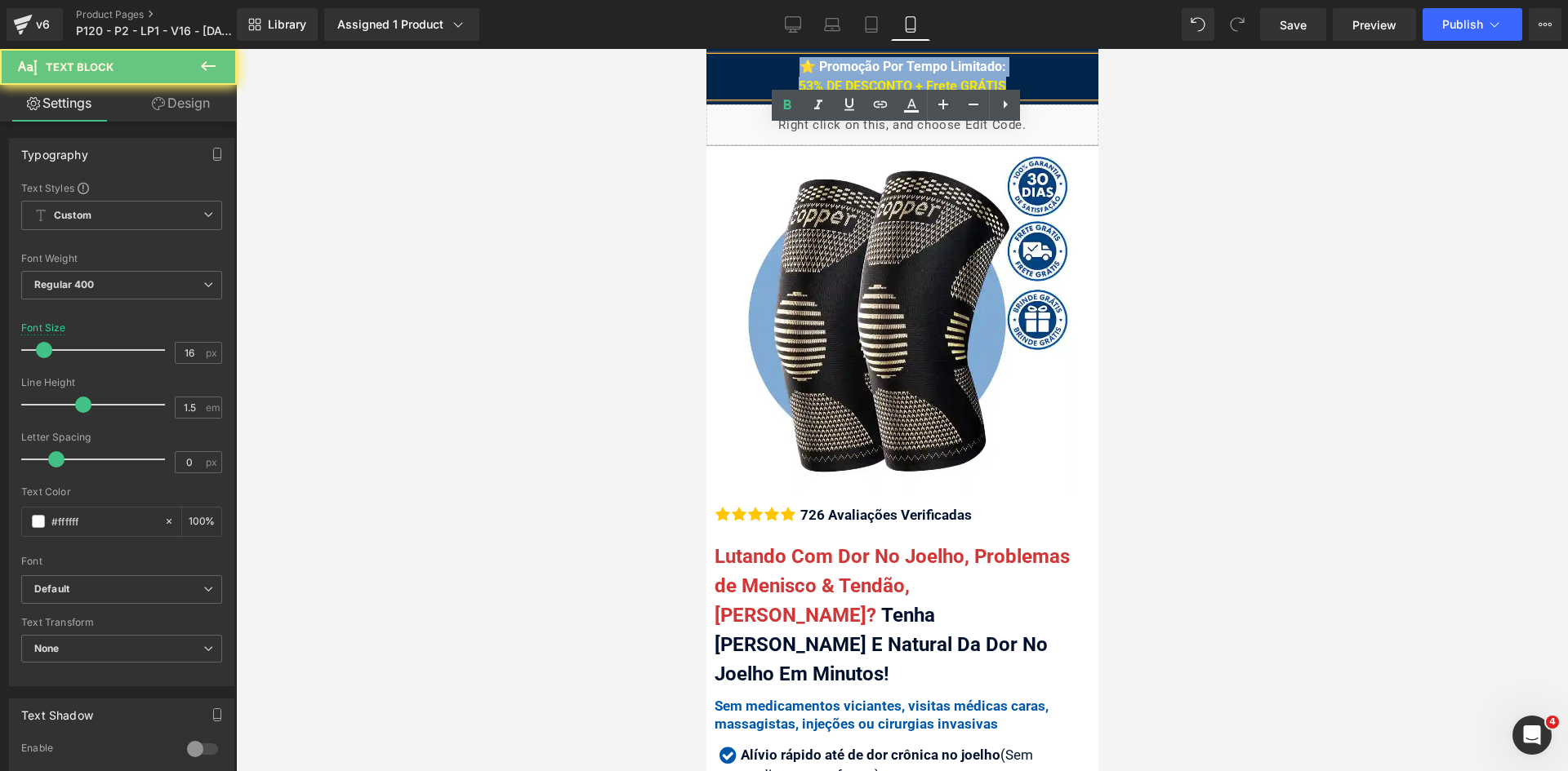
drag, startPoint x: 1000, startPoint y: 83, endPoint x: 733, endPoint y: 67, distance: 267.5
click at [733, 67] on div "⭐ Promoção Por Tempo Limitado: 53% DE DESCONTO + Frete GRÁTIS" at bounding box center [901, 77] width 392 height 39
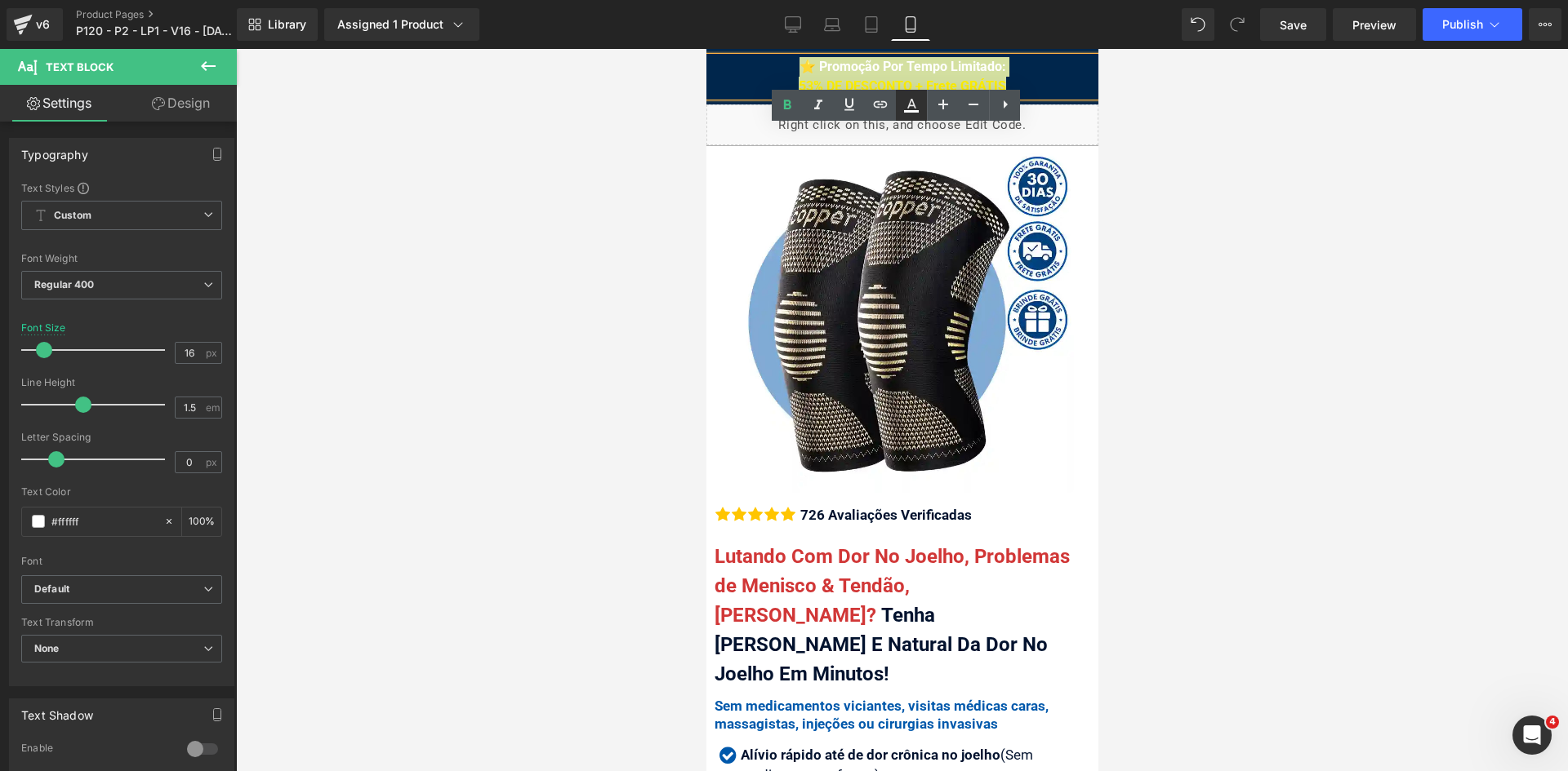
click at [910, 113] on icon at bounding box center [910, 111] width 14 height 3
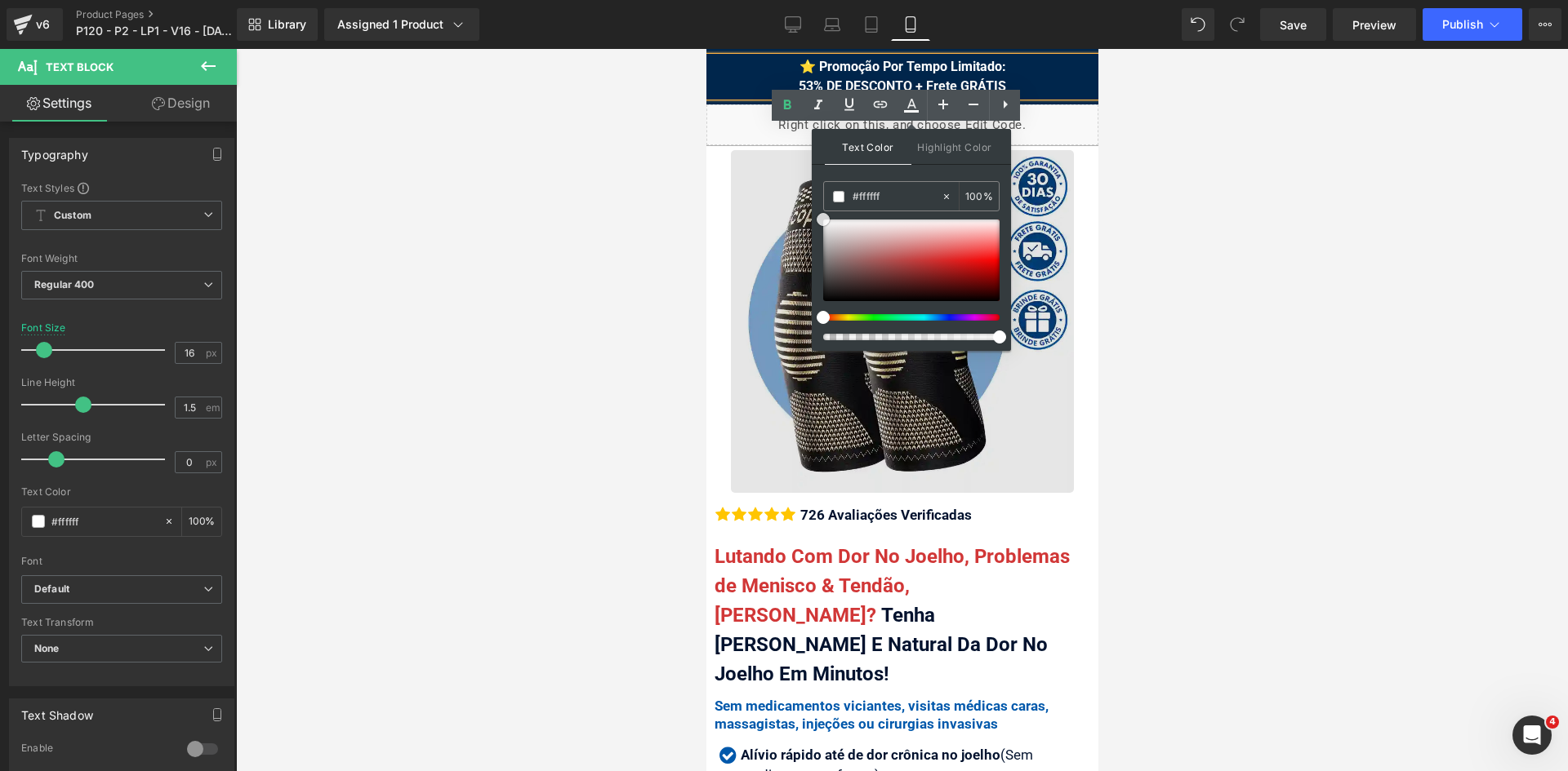
drag, startPoint x: 1548, startPoint y: 271, endPoint x: 803, endPoint y: 212, distance: 747.3
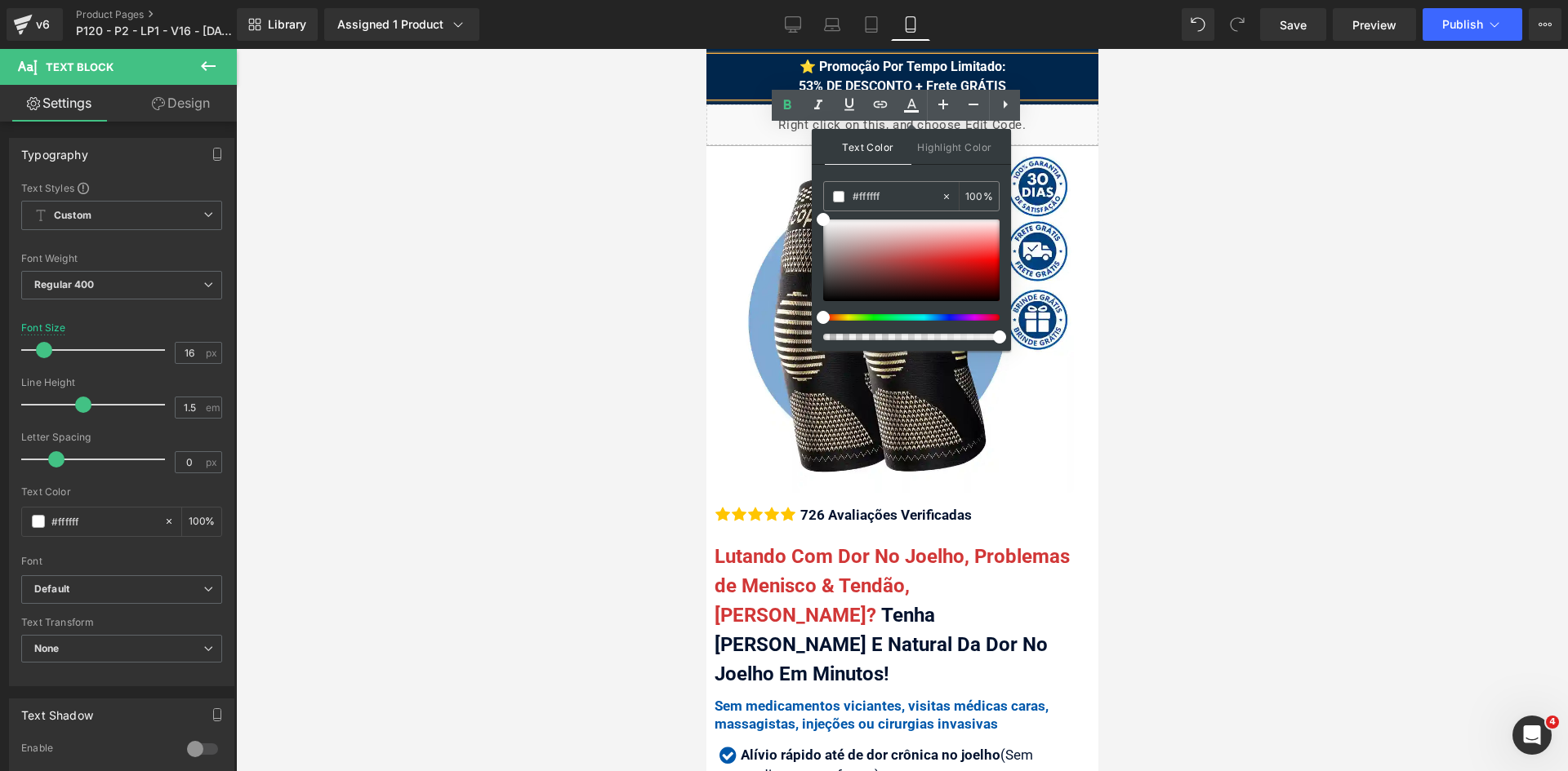
click at [820, 71] on span "⭐ Promoção Por Tempo Limitado: 53% DE DESCONTO + Frete GRÁTIS" at bounding box center [901, 77] width 207 height 35
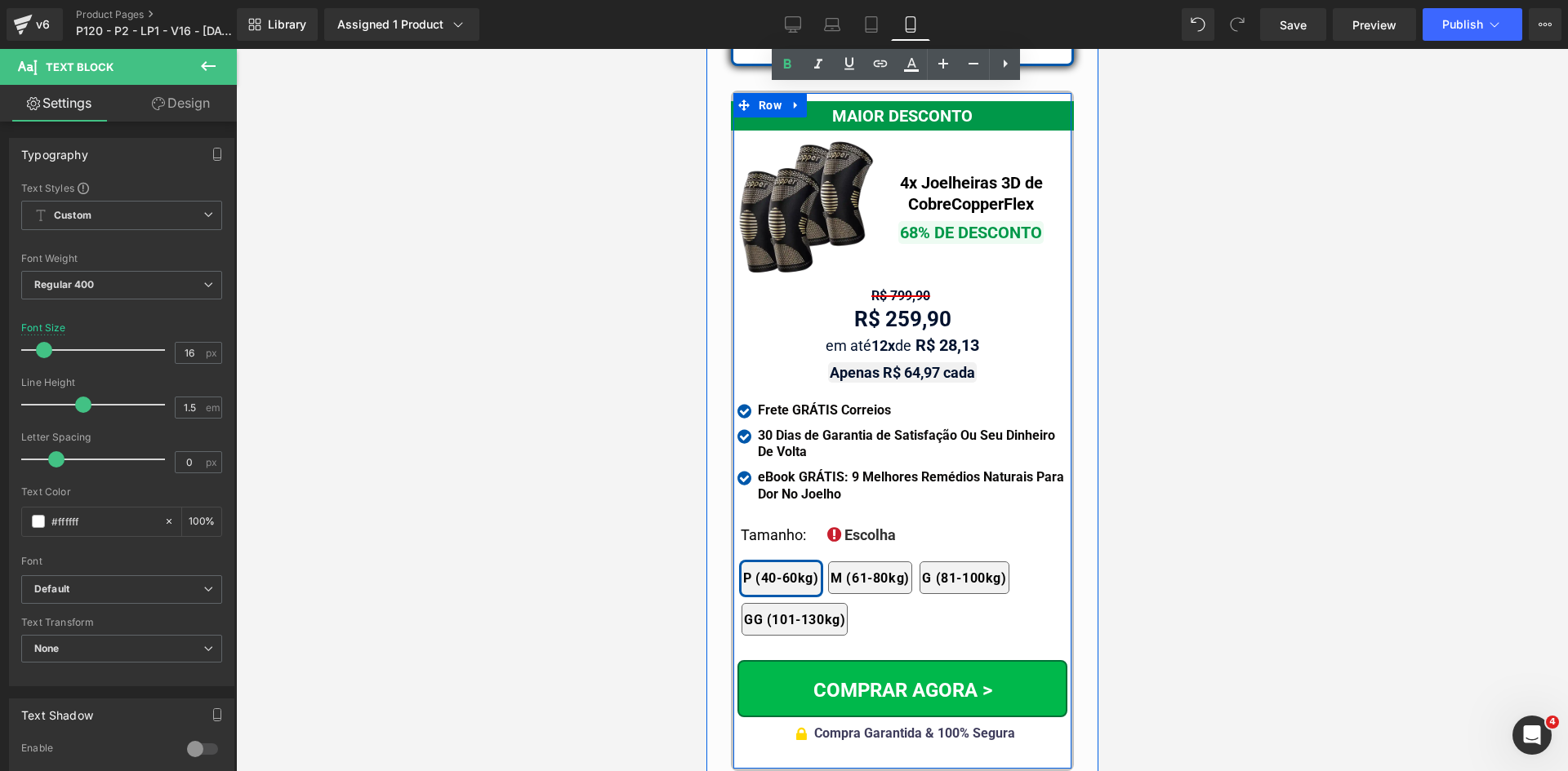
scroll to position [14957, 0]
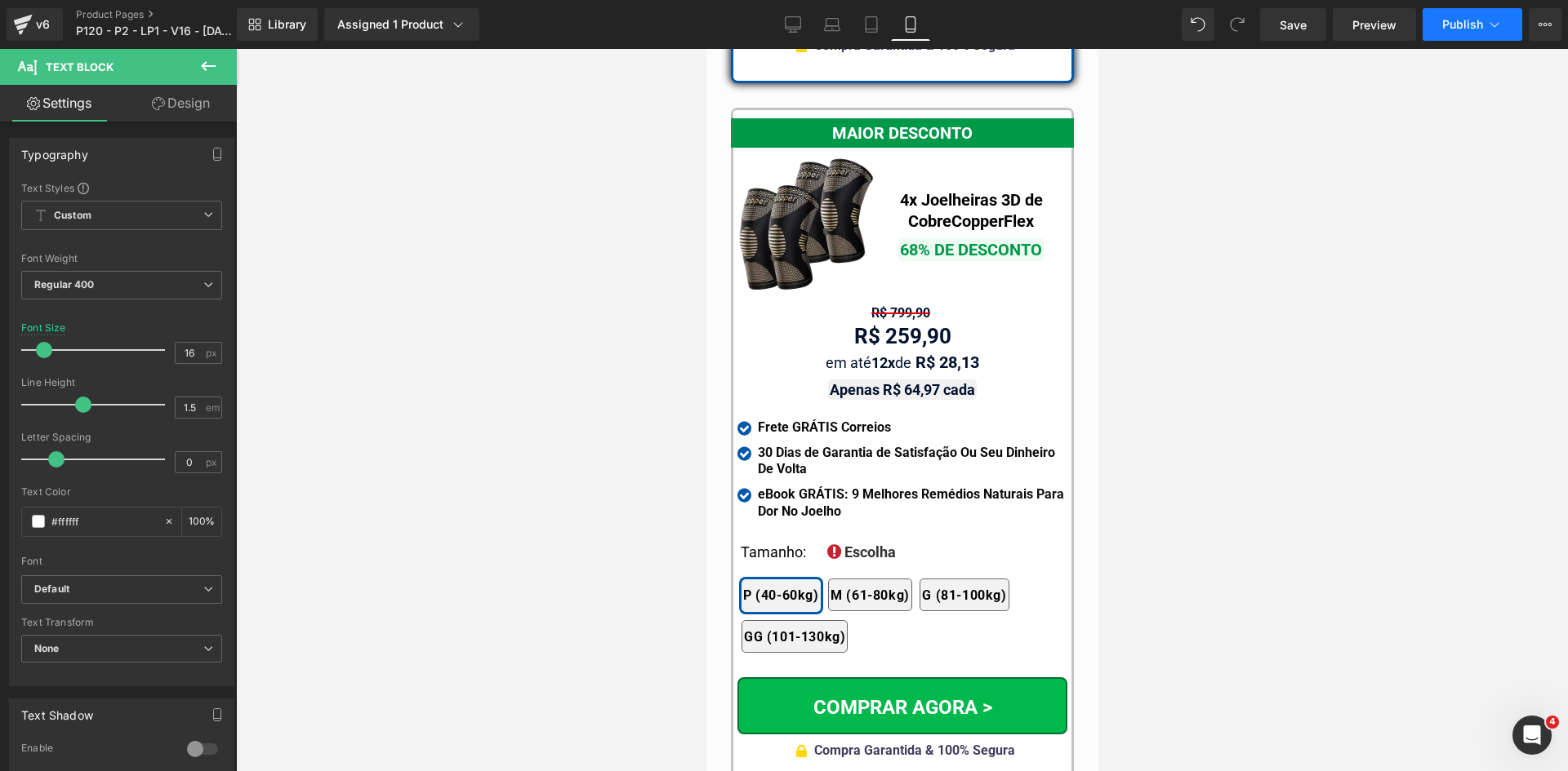
click at [1442, 29] on span "Publish" at bounding box center [1462, 24] width 40 height 13
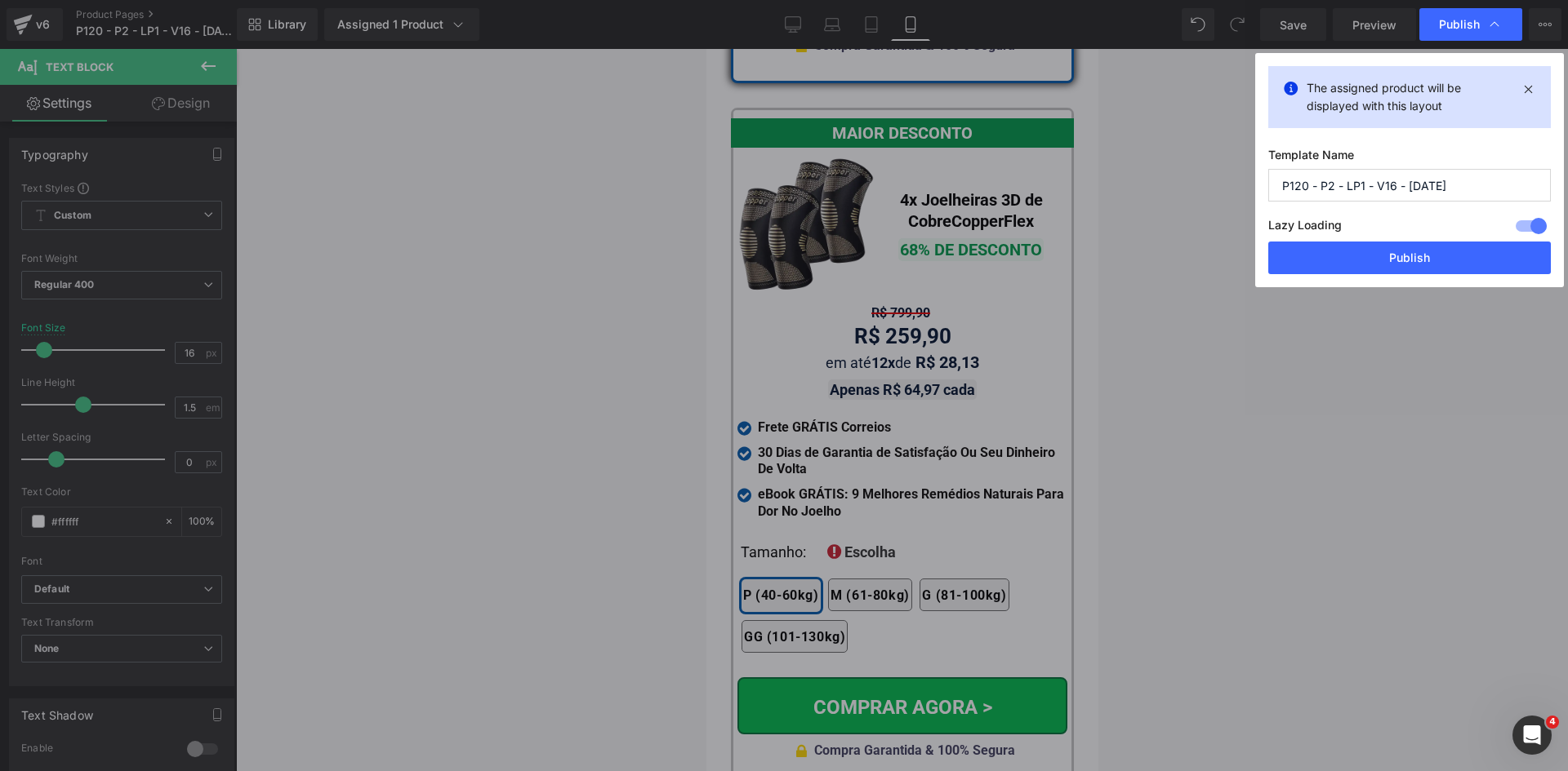
click at [1436, 254] on button "Publish" at bounding box center [1409, 258] width 282 height 33
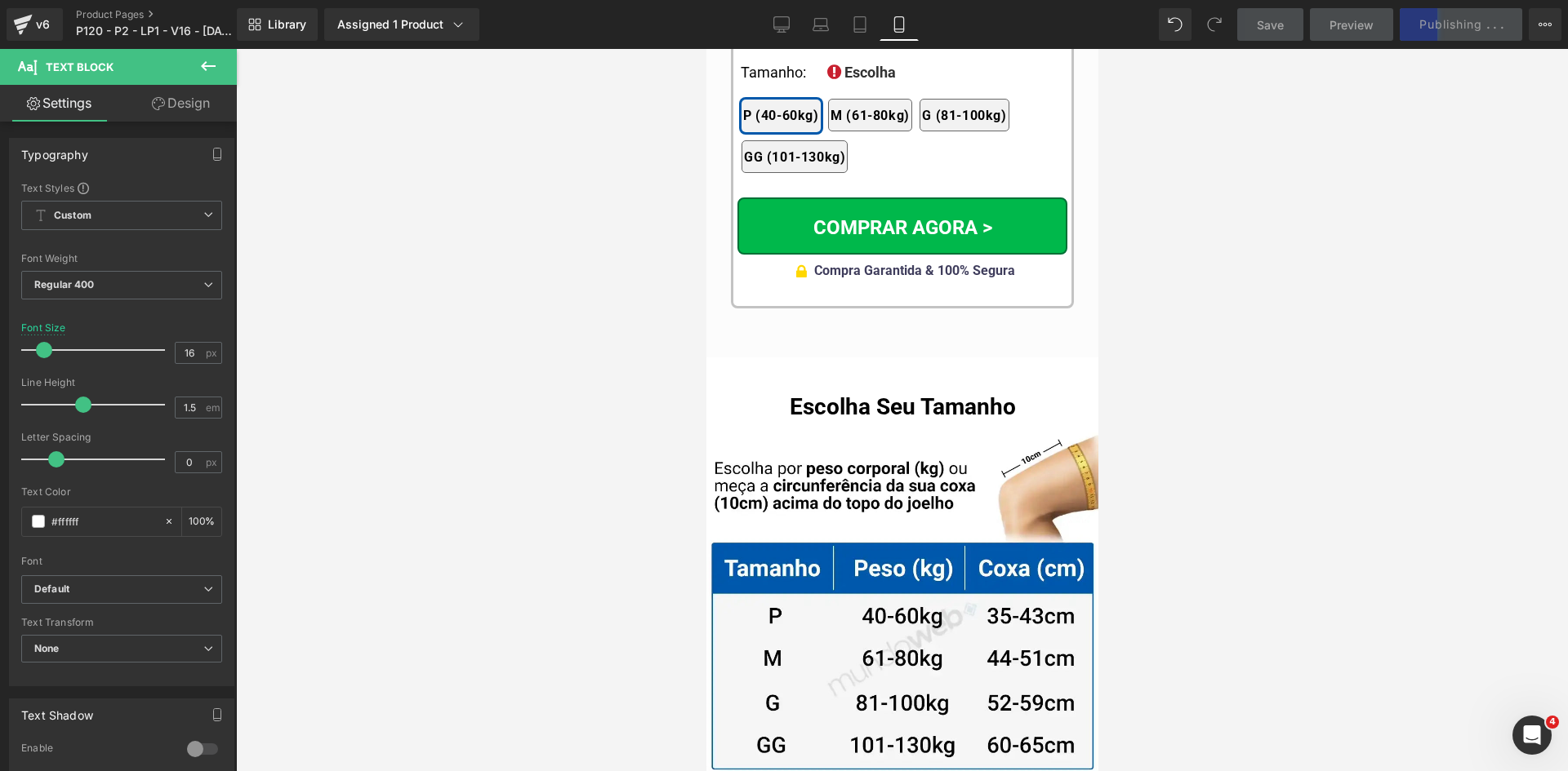
scroll to position [16263, 0]
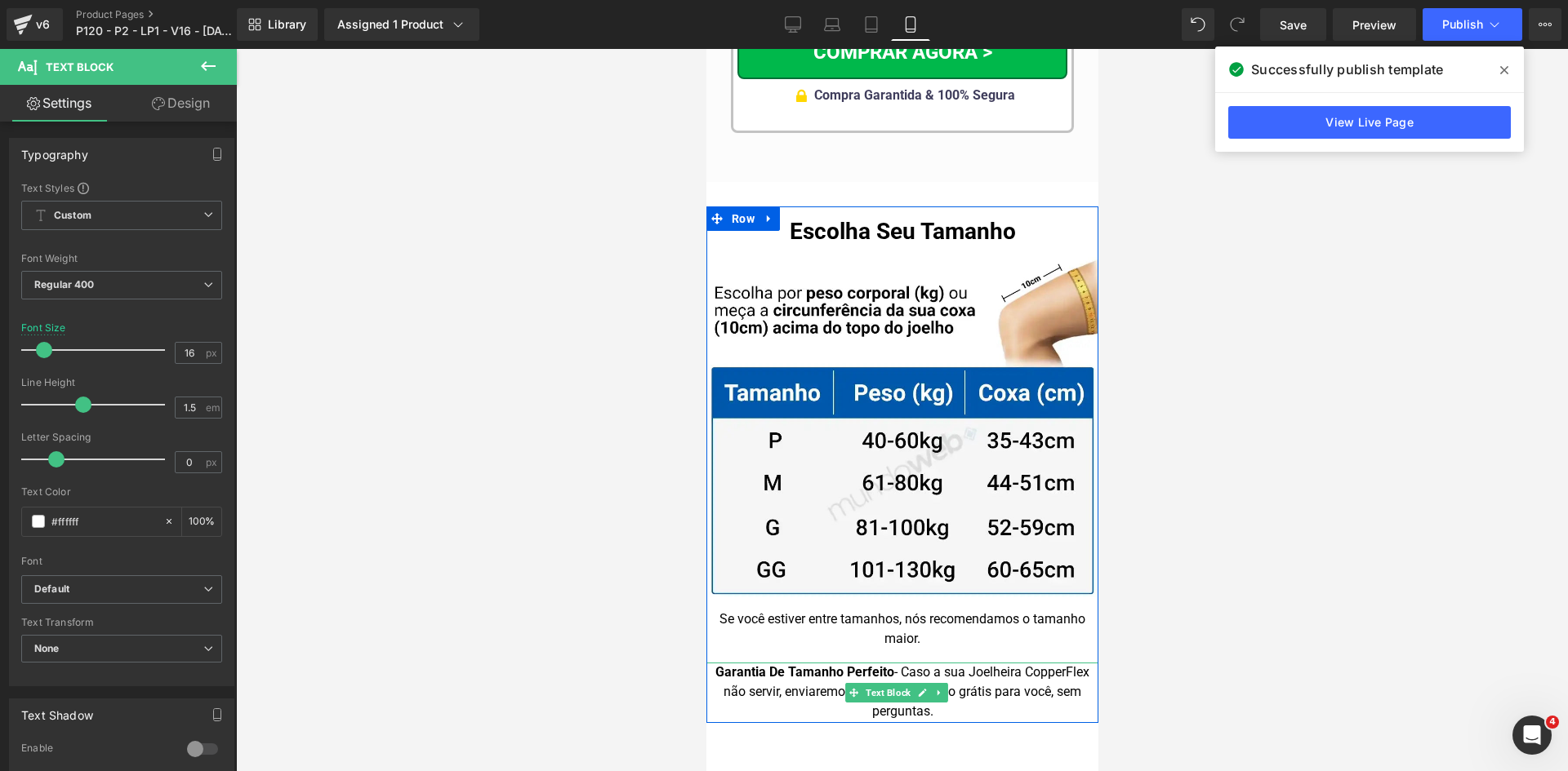
click at [990, 662] on div "Garantia De Tamanho Perfeito - Caso a sua Joelheira CopperFlex não servir, envi…" at bounding box center [901, 693] width 392 height 61
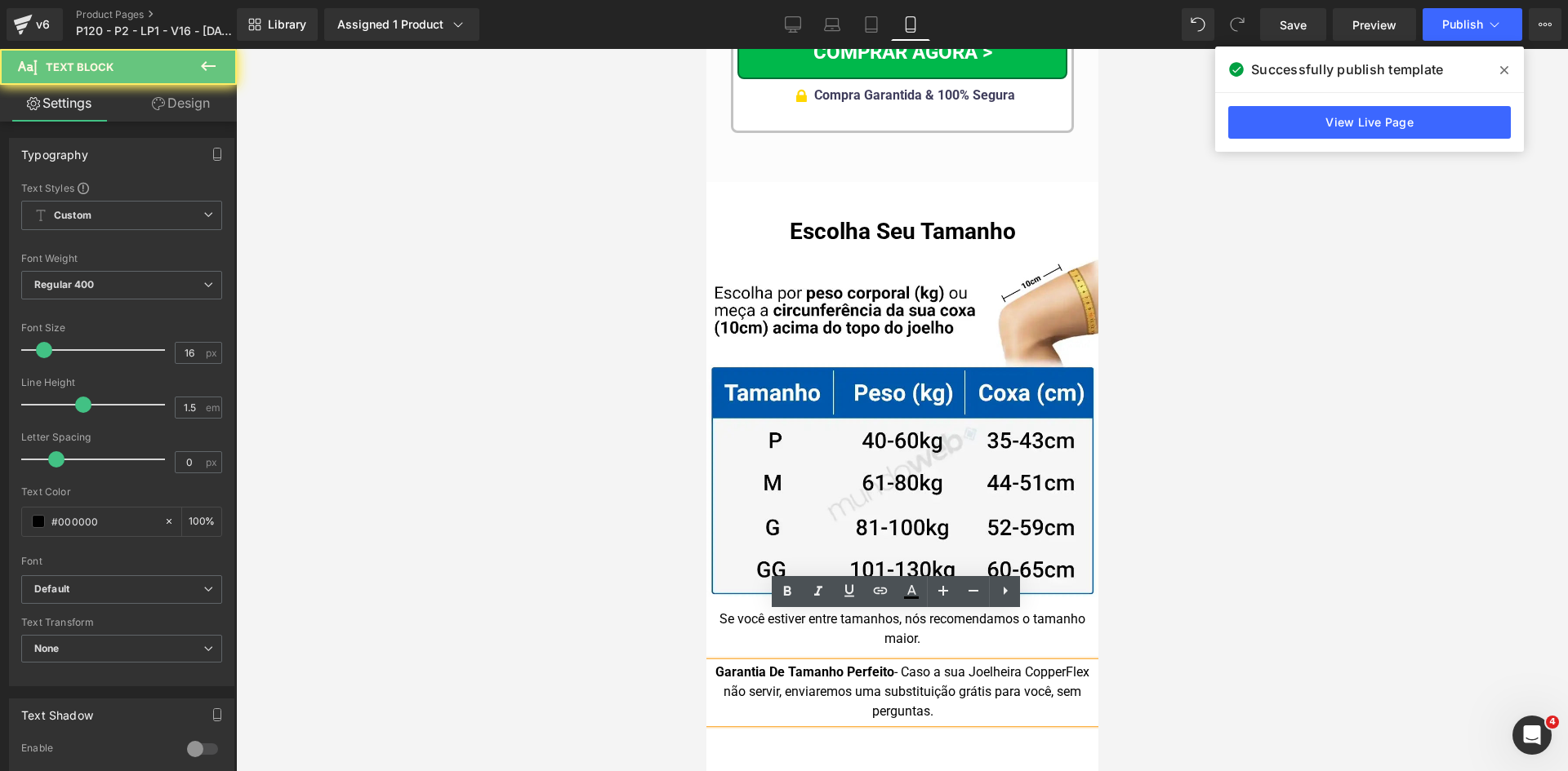
drag, startPoint x: 1046, startPoint y: 643, endPoint x: 1057, endPoint y: 662, distance: 22.0
click at [1057, 662] on div "Garantia De Tamanho Perfeito - Caso a sua Joelheira CopperFlex não servir, envi…" at bounding box center [901, 693] width 392 height 61
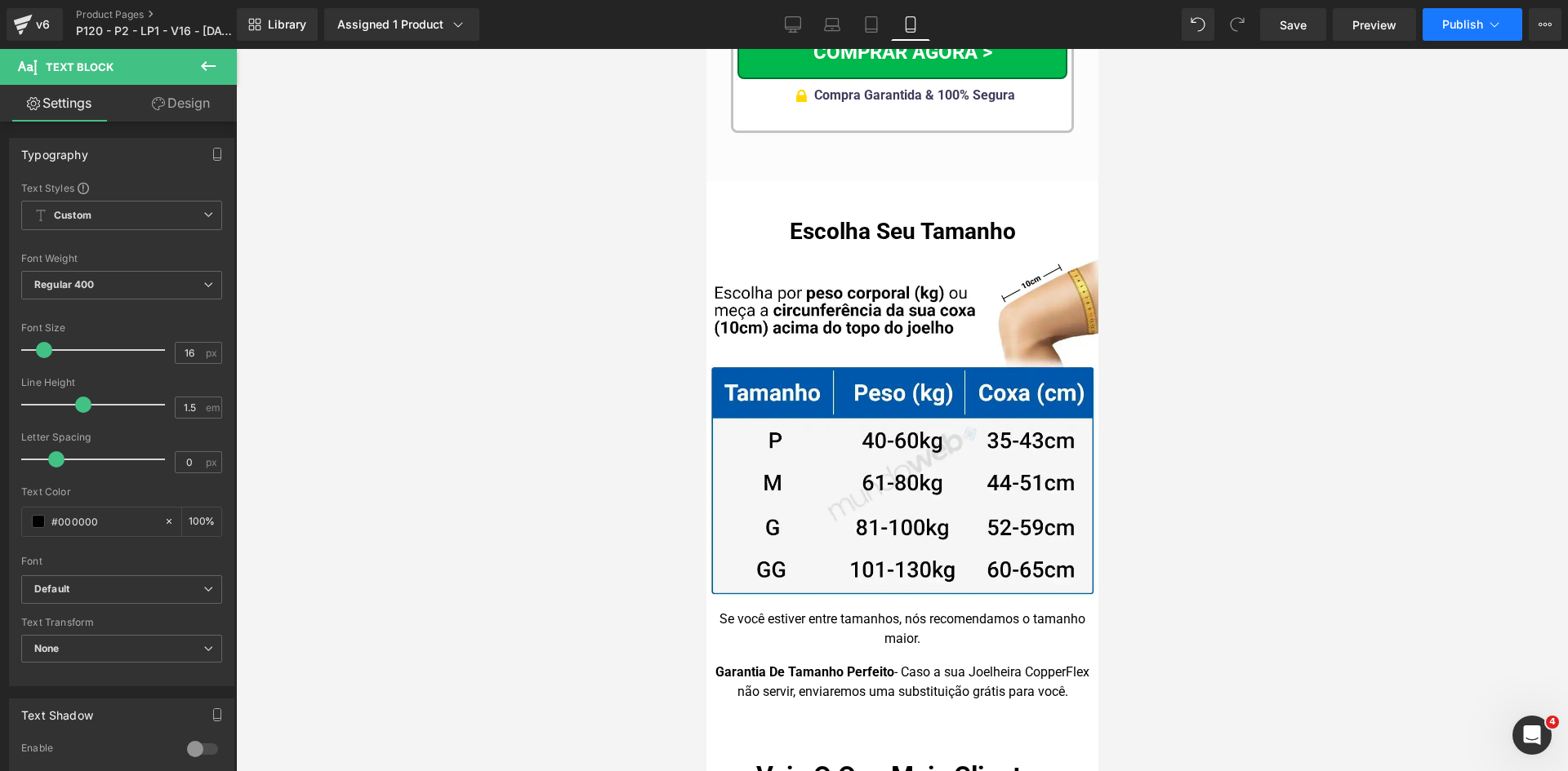
click at [1463, 22] on span "Publish" at bounding box center [1462, 24] width 40 height 13
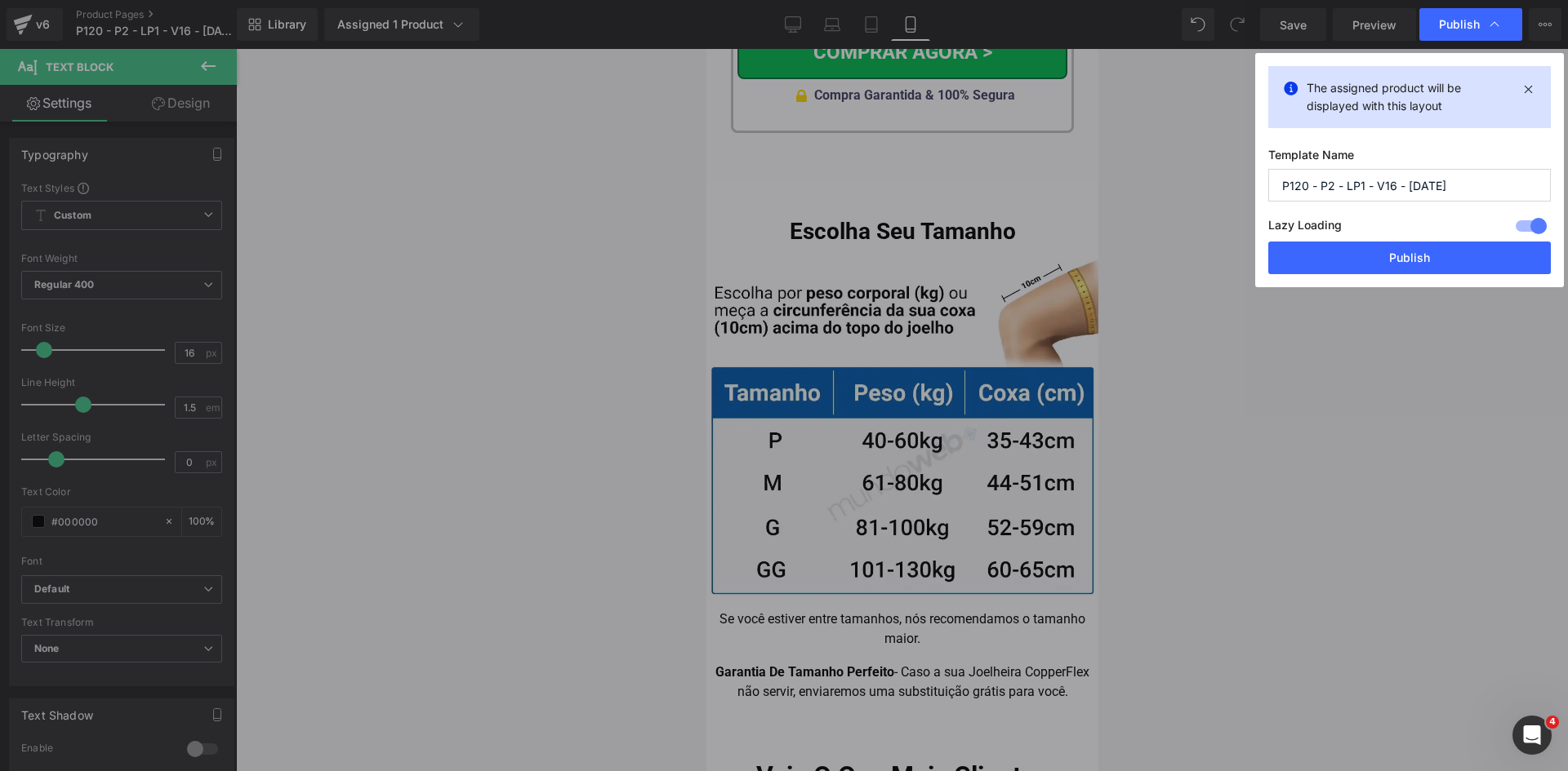
drag, startPoint x: 1415, startPoint y: 429, endPoint x: 1400, endPoint y: 389, distance: 42.7
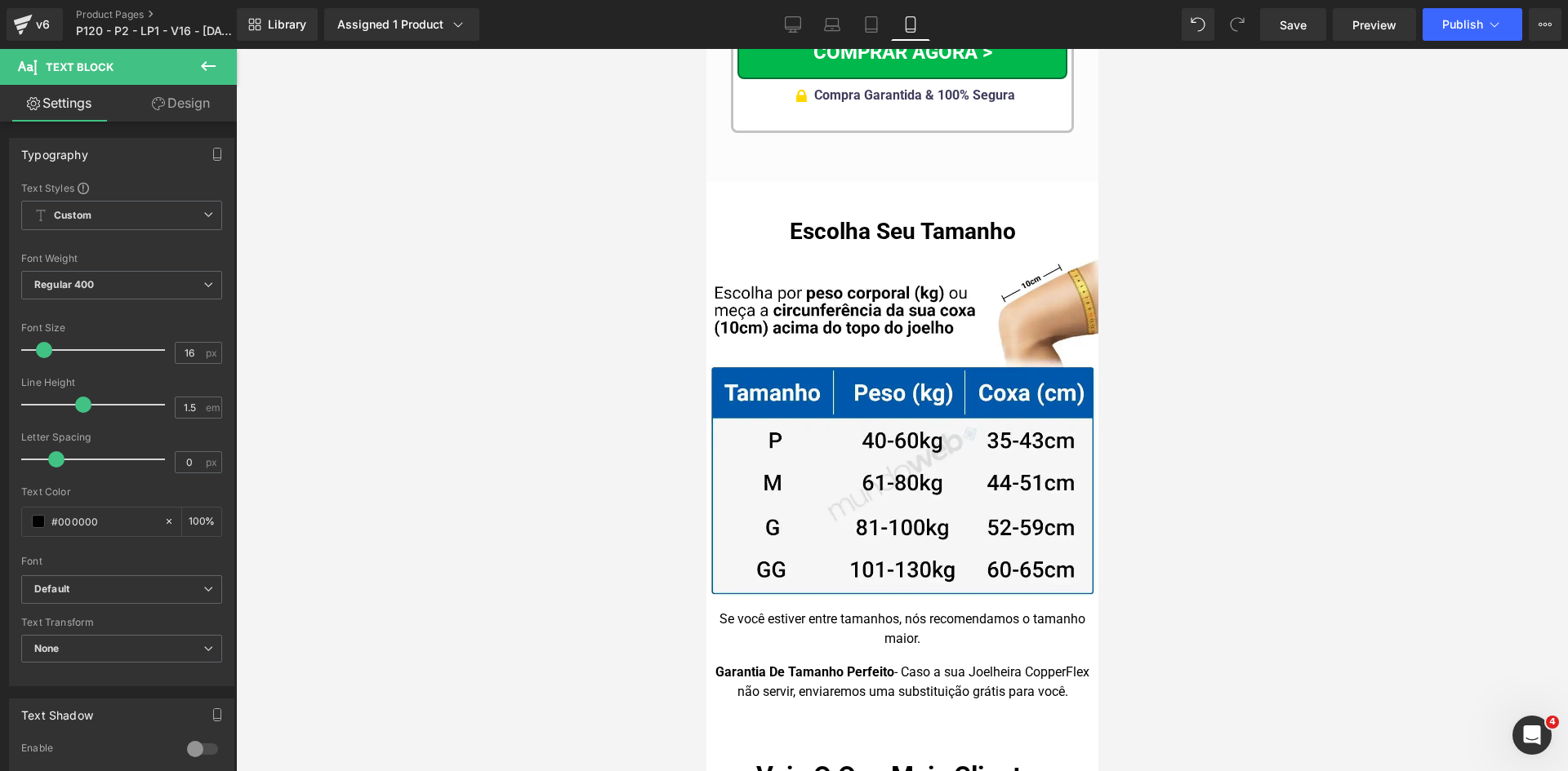
drag, startPoint x: 1290, startPoint y: 19, endPoint x: 956, endPoint y: 27, distance: 334.1
click at [1290, 20] on span "Save" at bounding box center [1293, 24] width 27 height 17
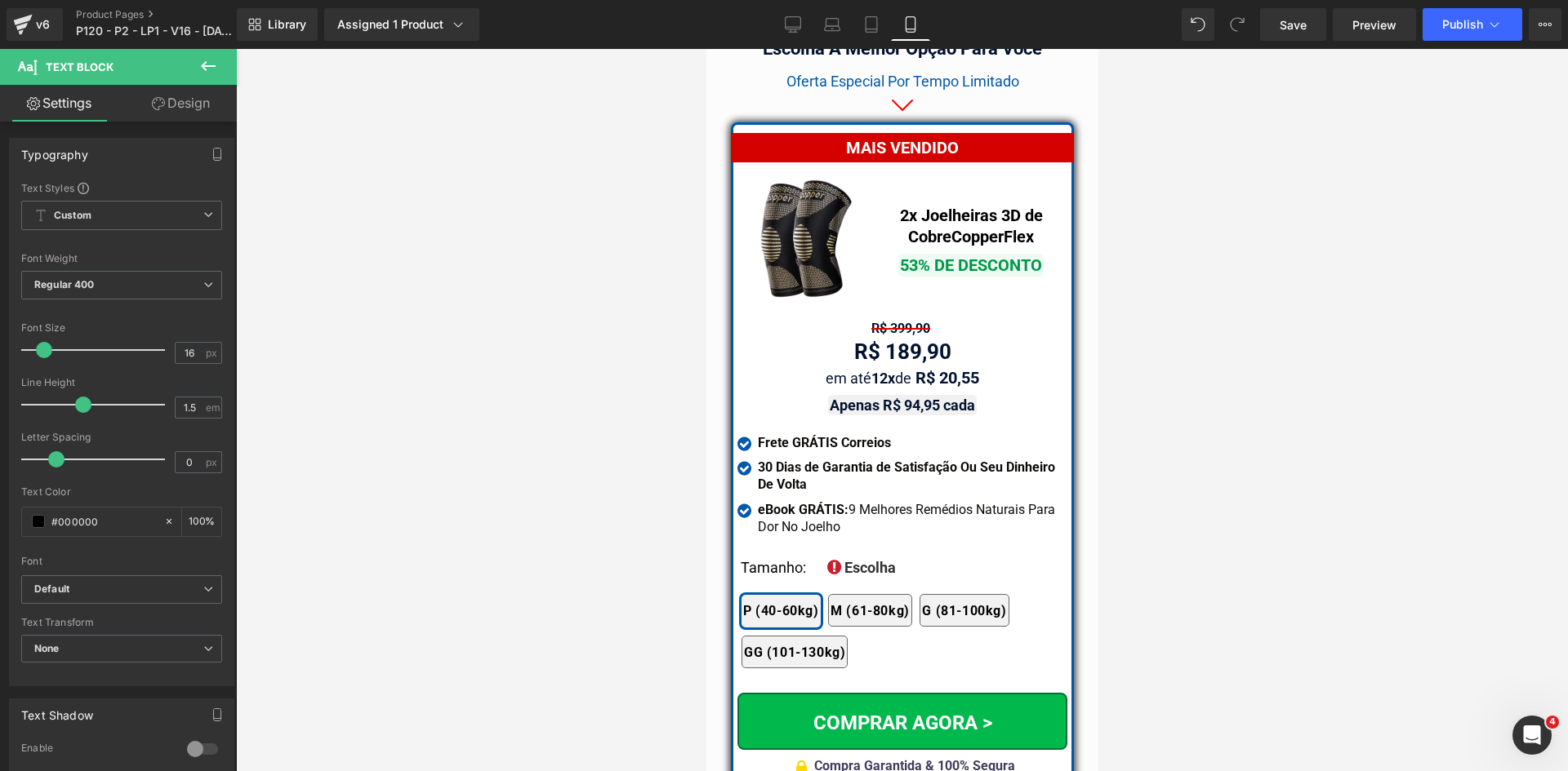
scroll to position [14091, 0]
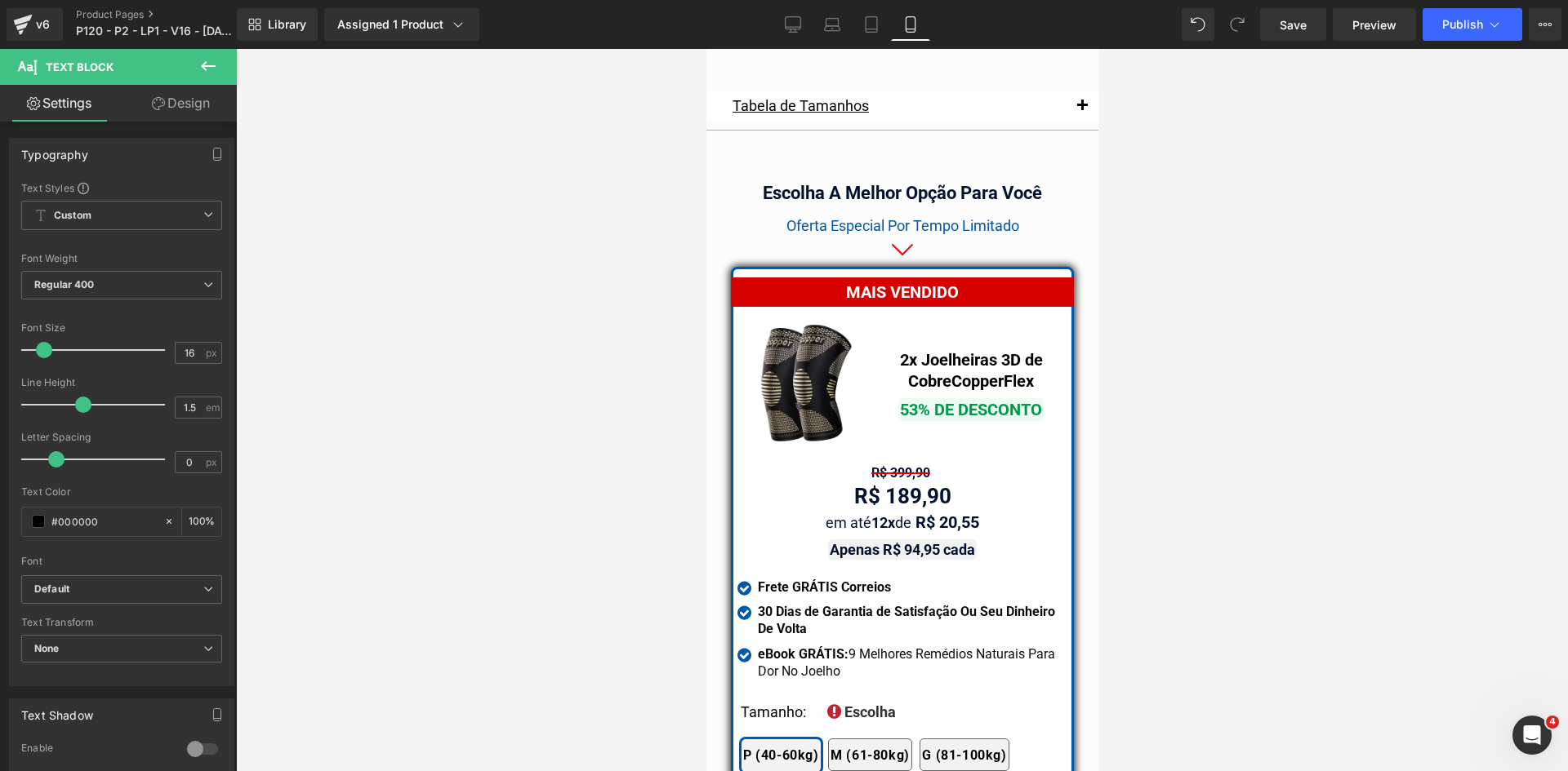
drag, startPoint x: 1089, startPoint y: 740, endPoint x: 1817, endPoint y: 603, distance: 740.8
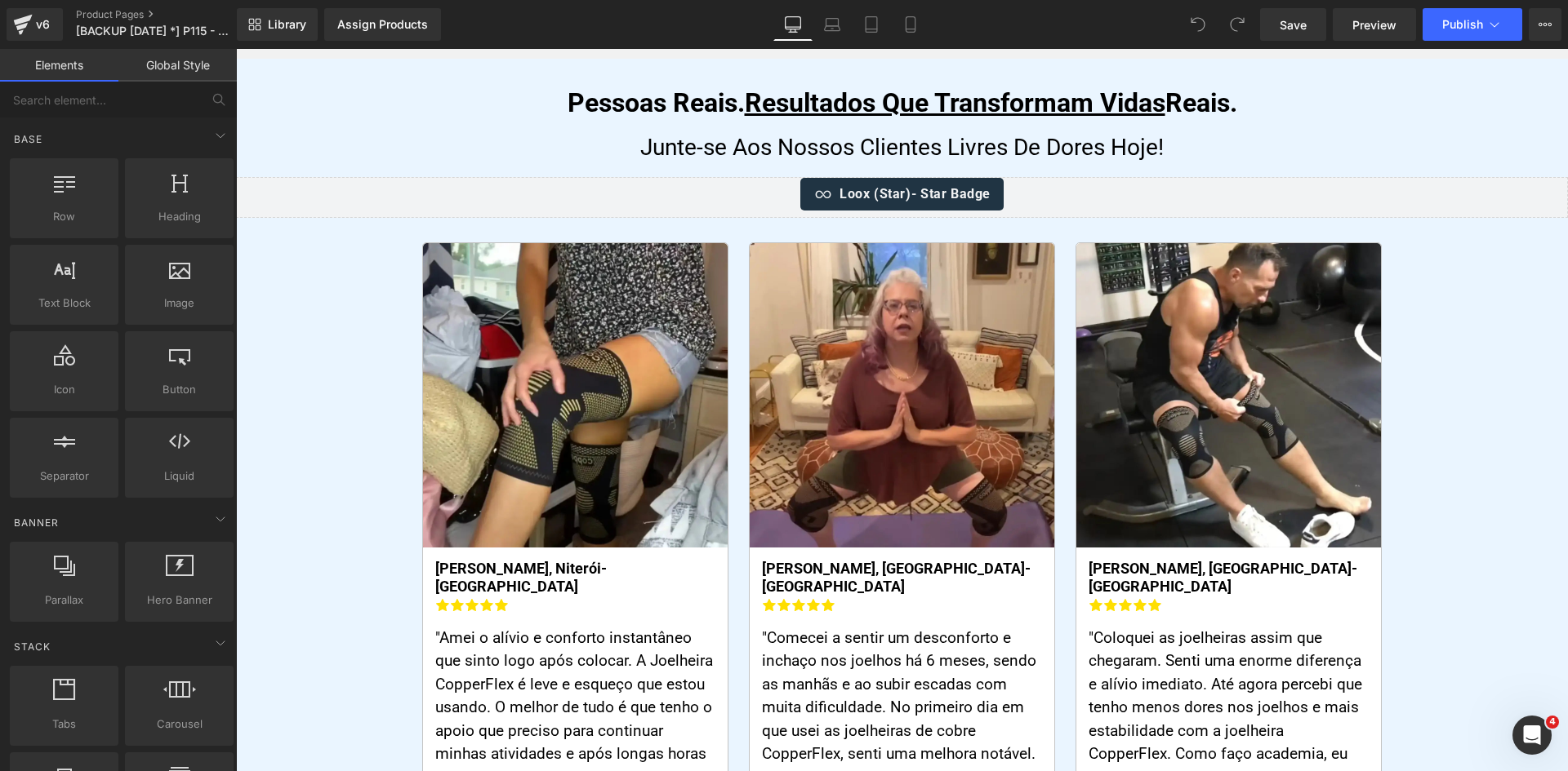
scroll to position [7264, 0]
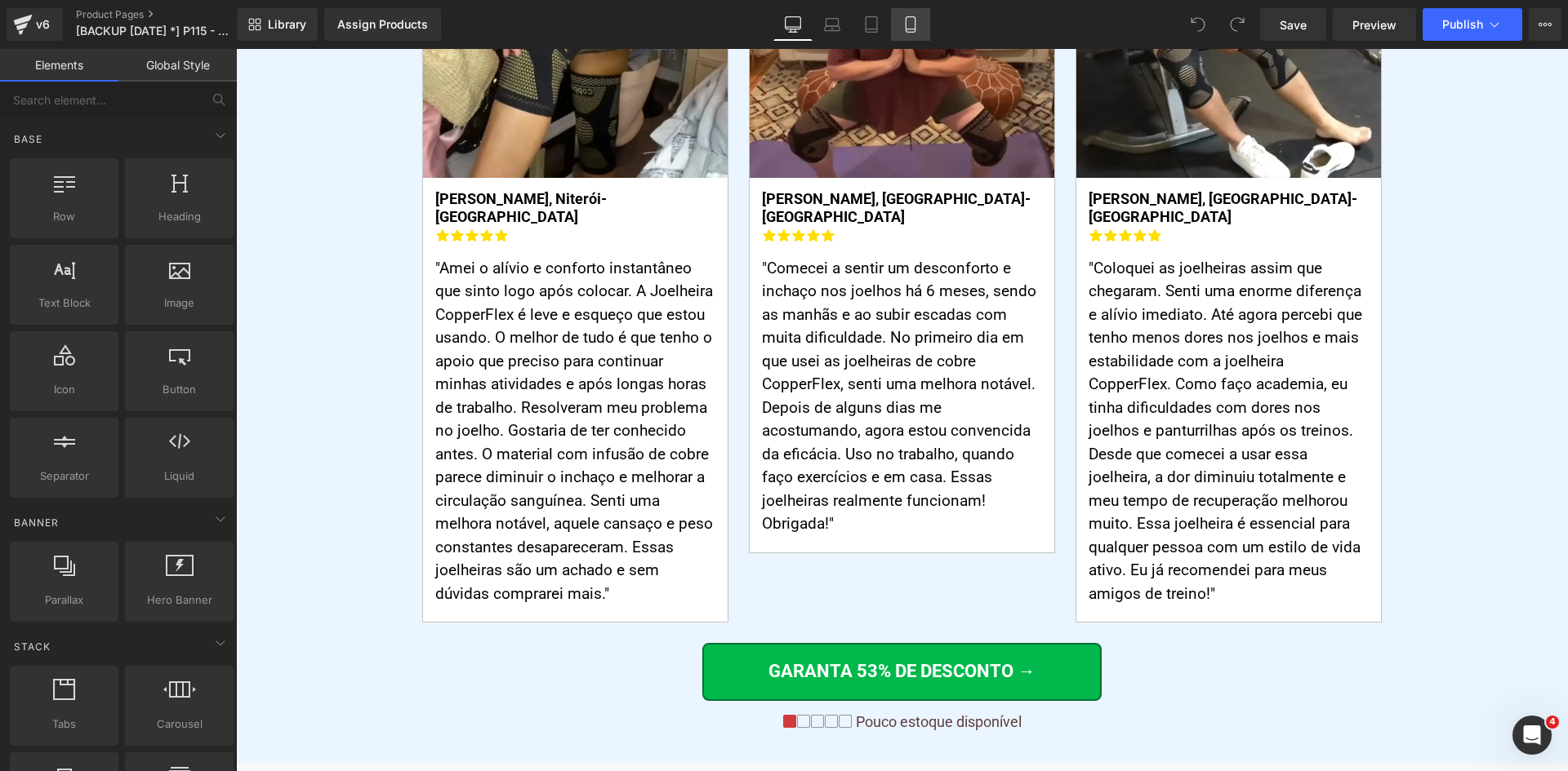
click at [904, 18] on icon at bounding box center [910, 24] width 16 height 16
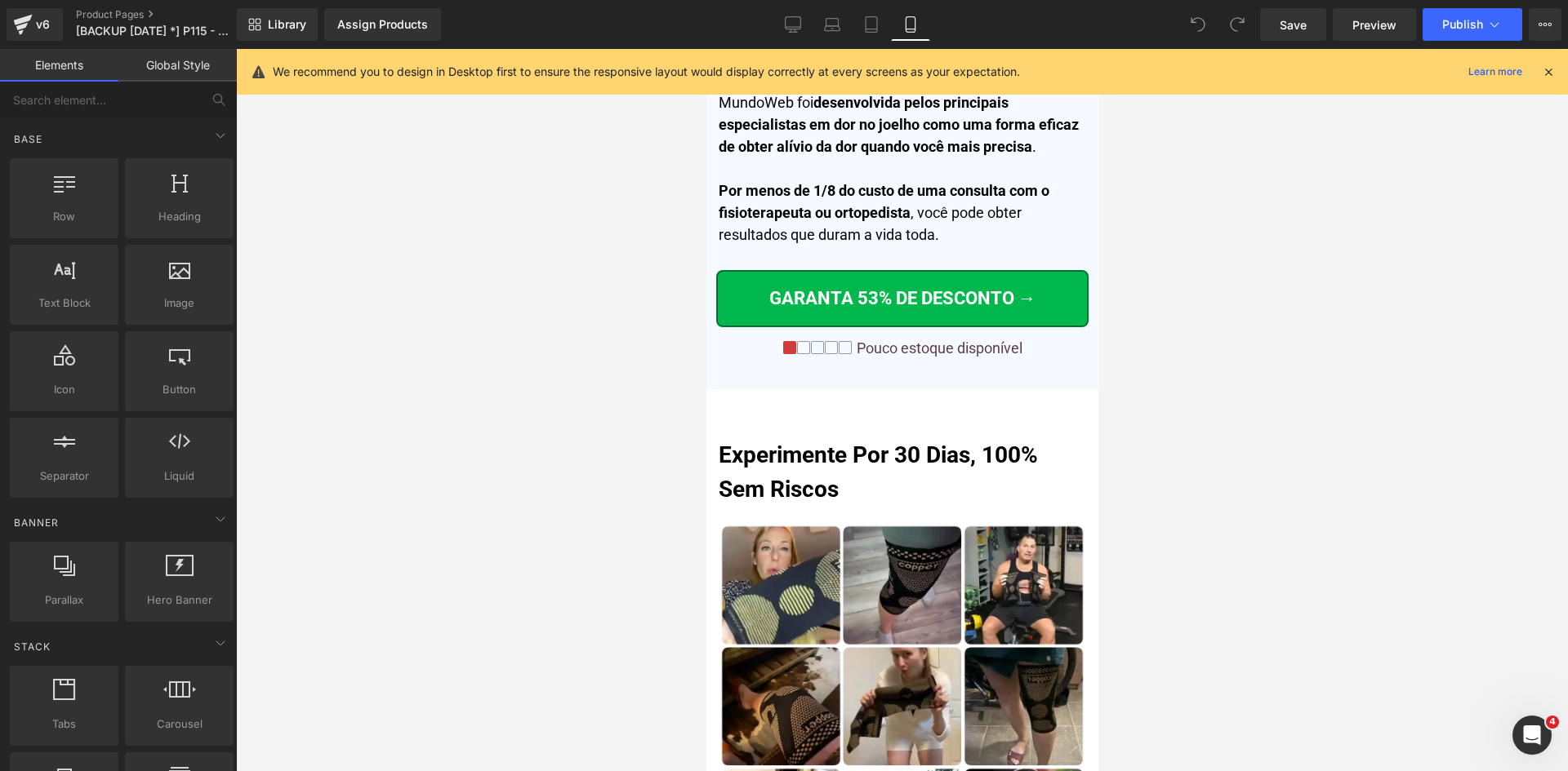
scroll to position [7234, 0]
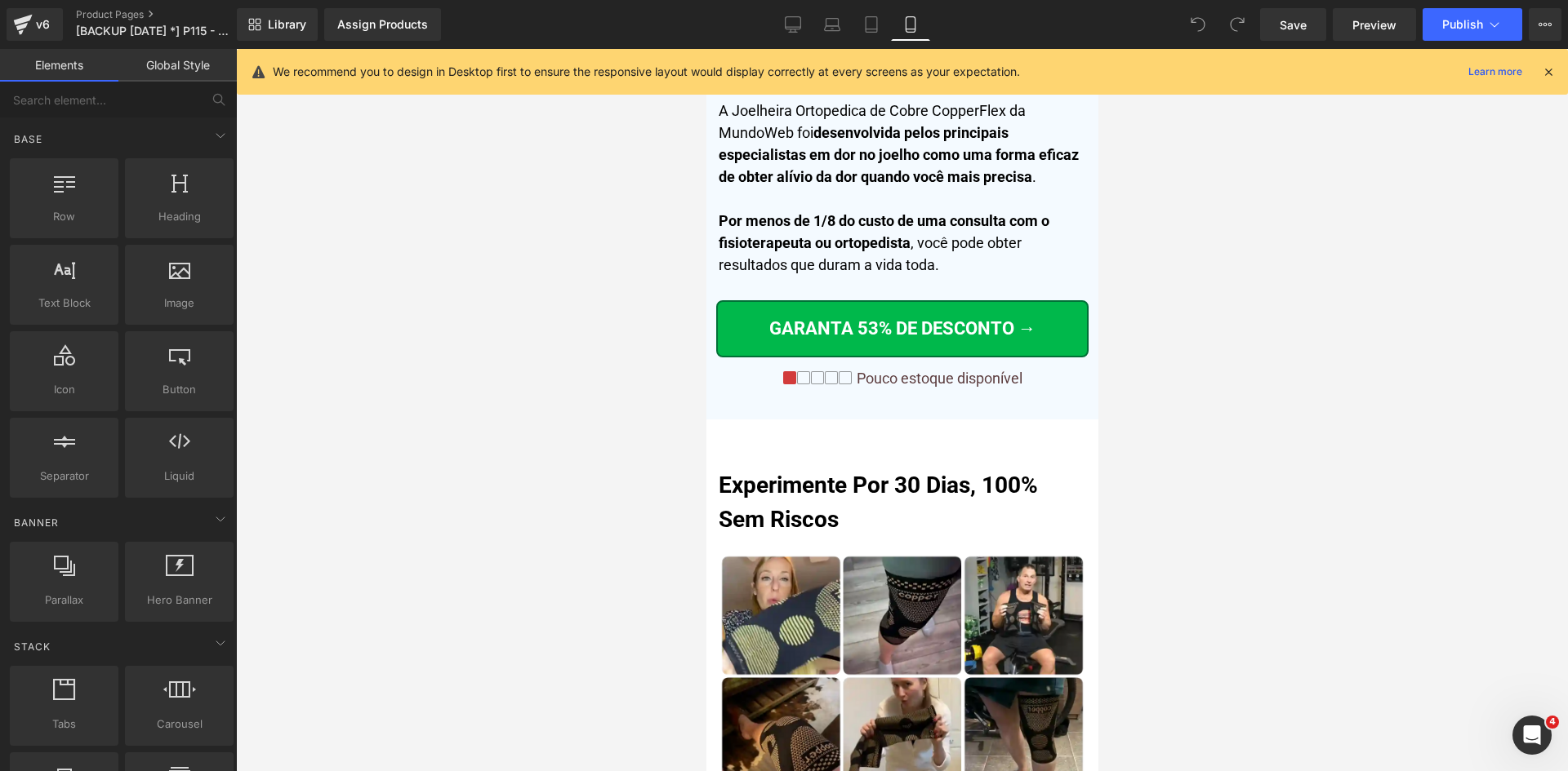
click at [1550, 67] on icon at bounding box center [1548, 72] width 14 height 14
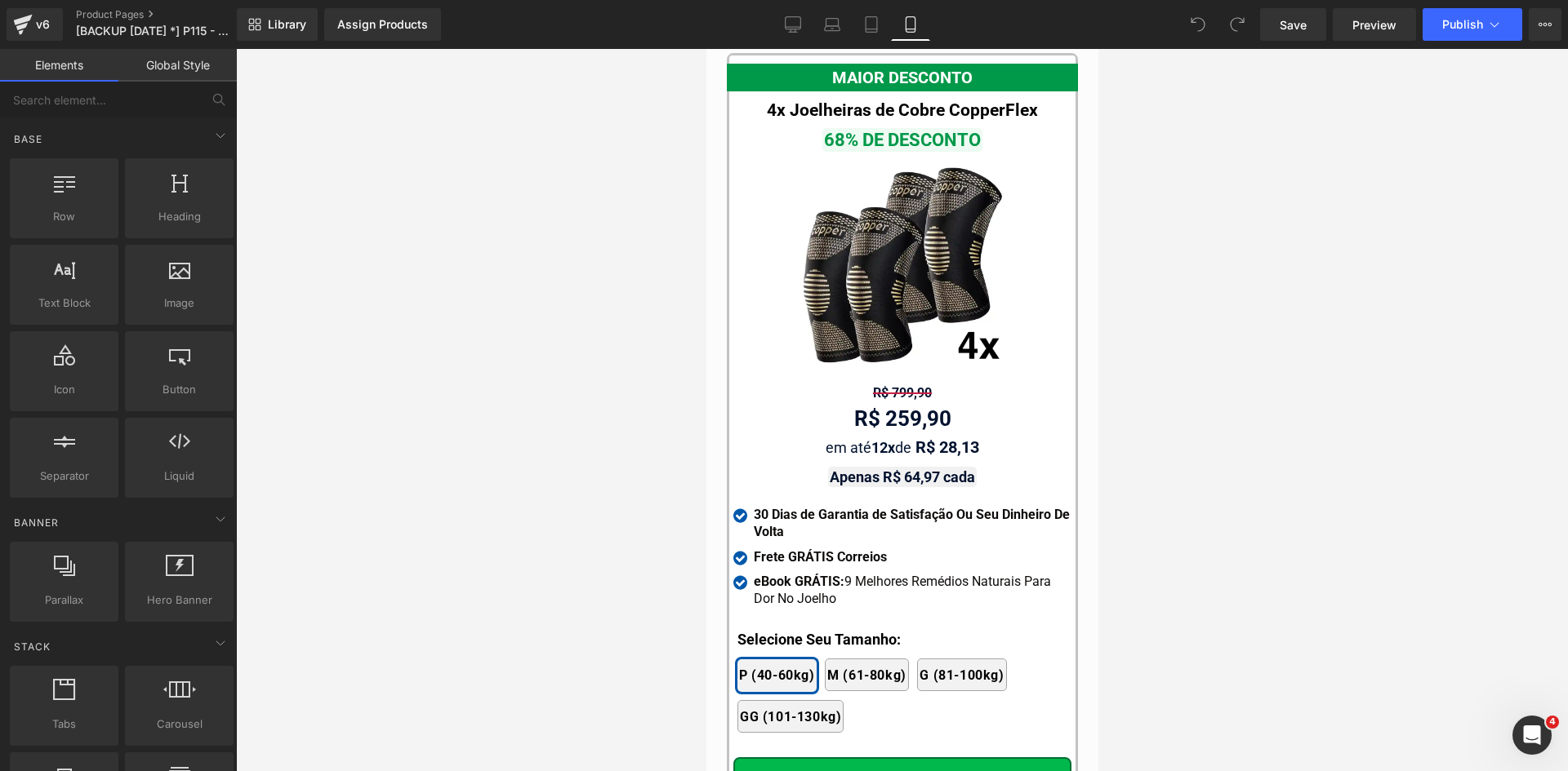
scroll to position [16113, 0]
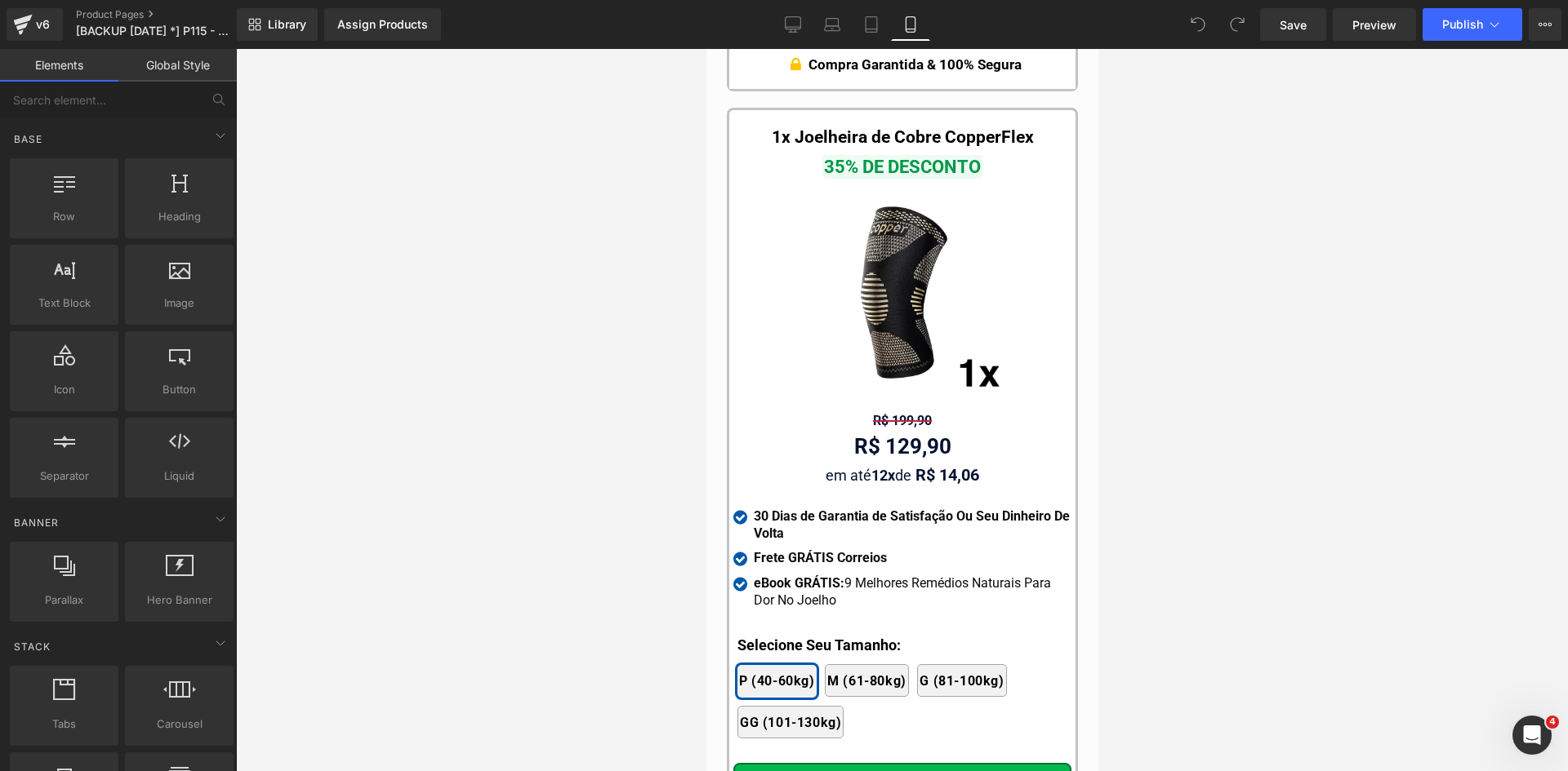
click at [899, 436] on span "Text Block" at bounding box center [893, 446] width 51 height 19
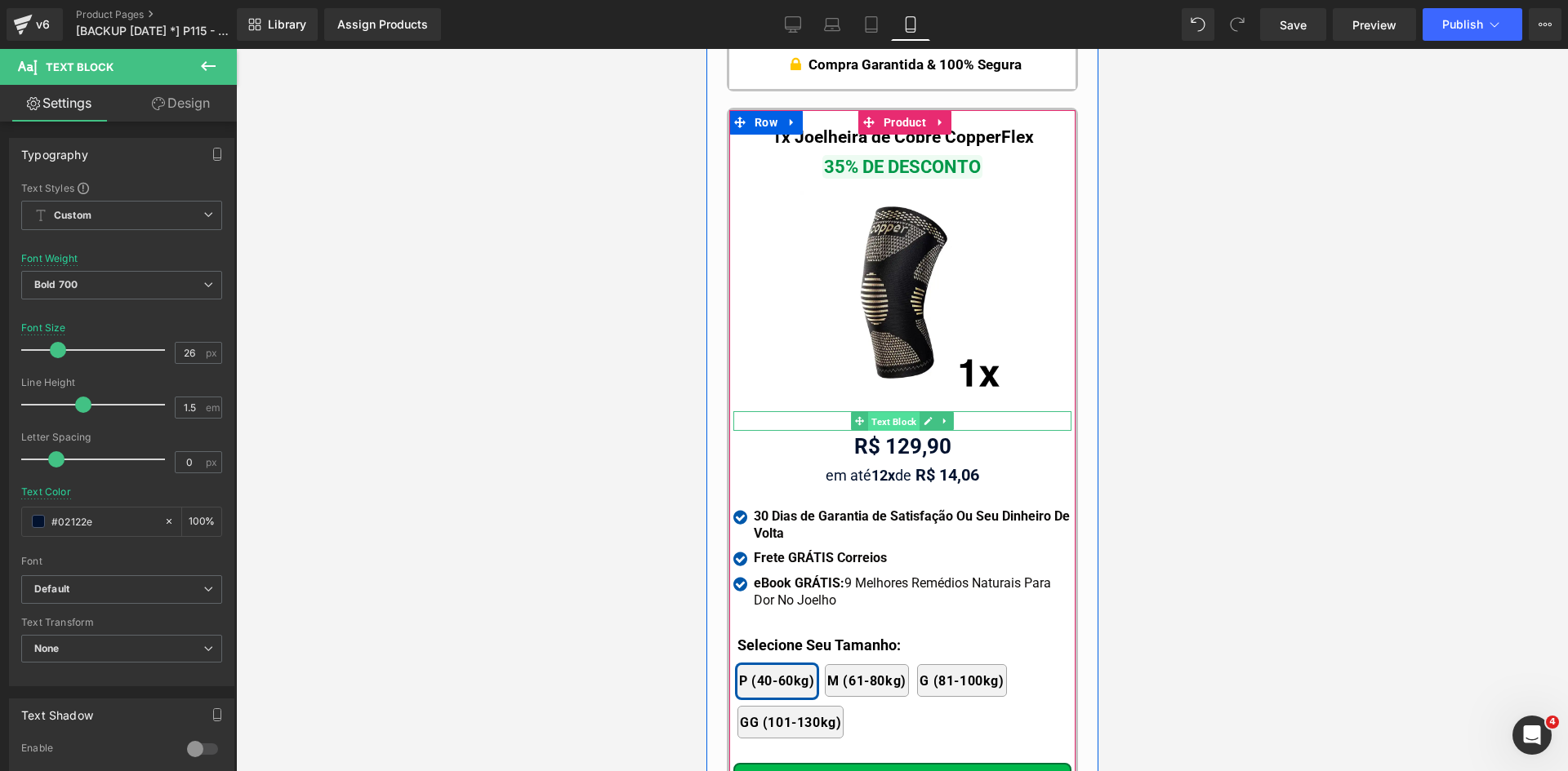
click at [886, 412] on span "Text Block" at bounding box center [893, 421] width 51 height 19
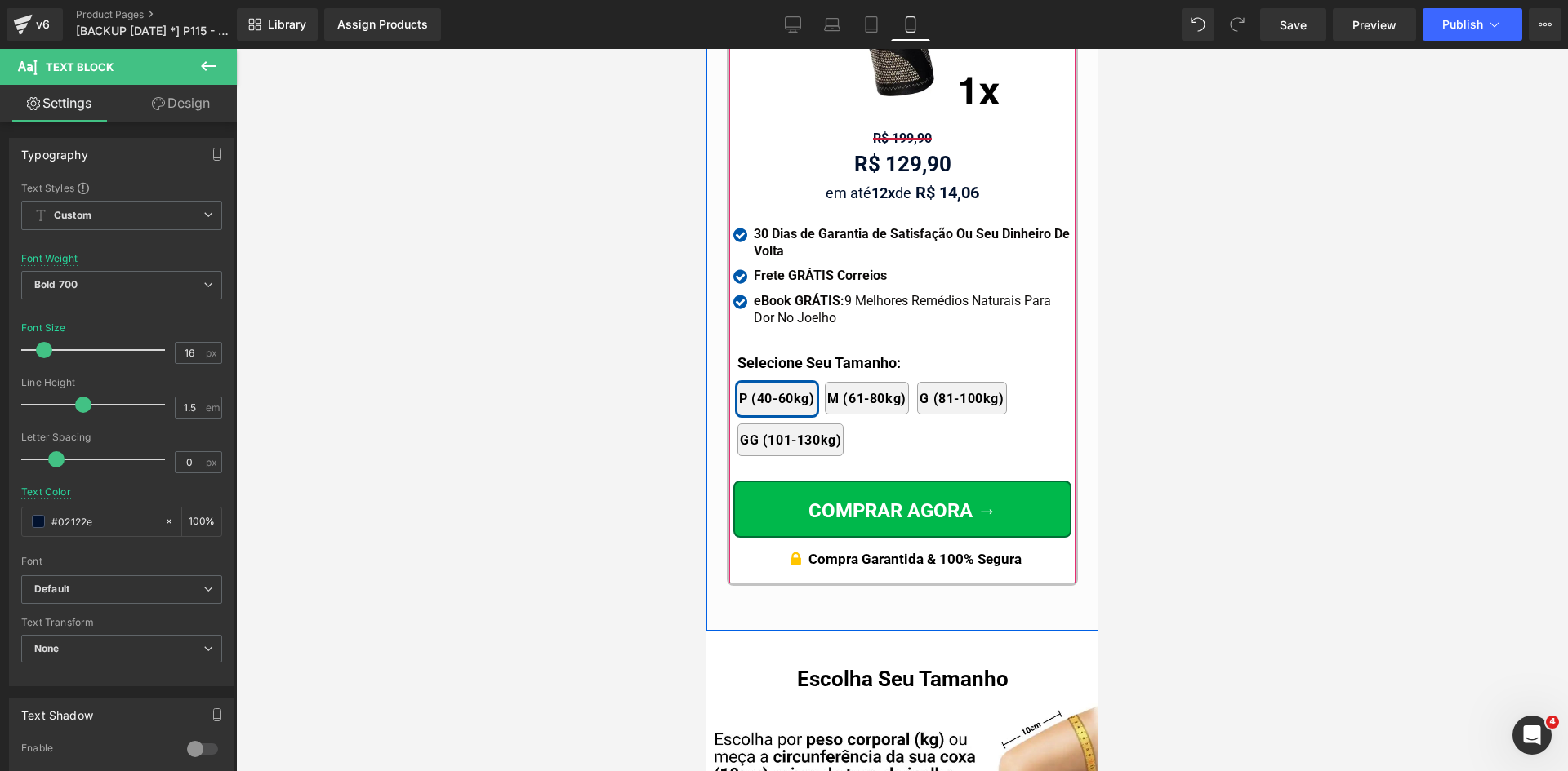
scroll to position [16440, 0]
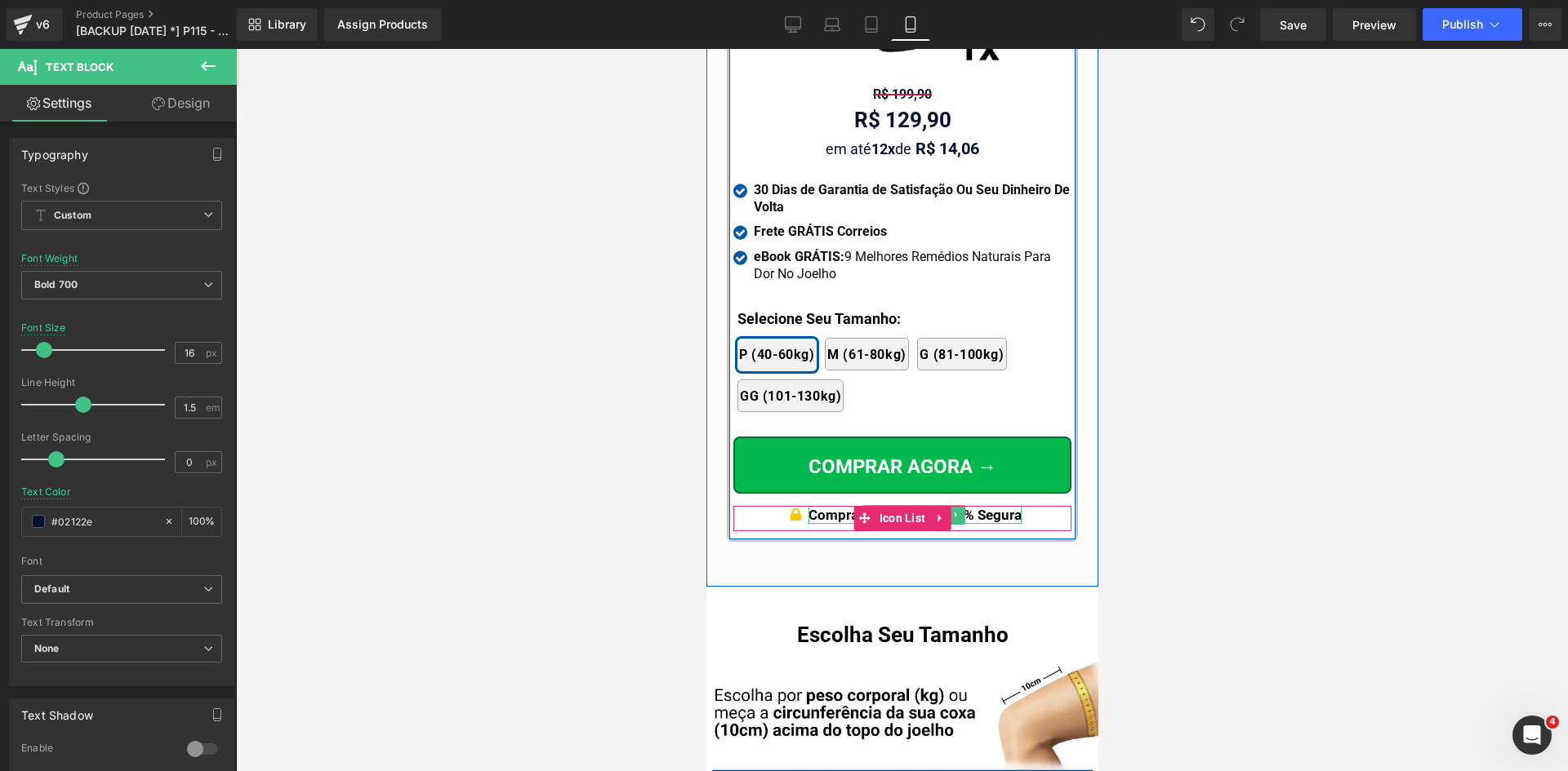
click at [977, 506] on p "Compra Garantida & 100% Segura" at bounding box center [914, 515] width 213 height 18
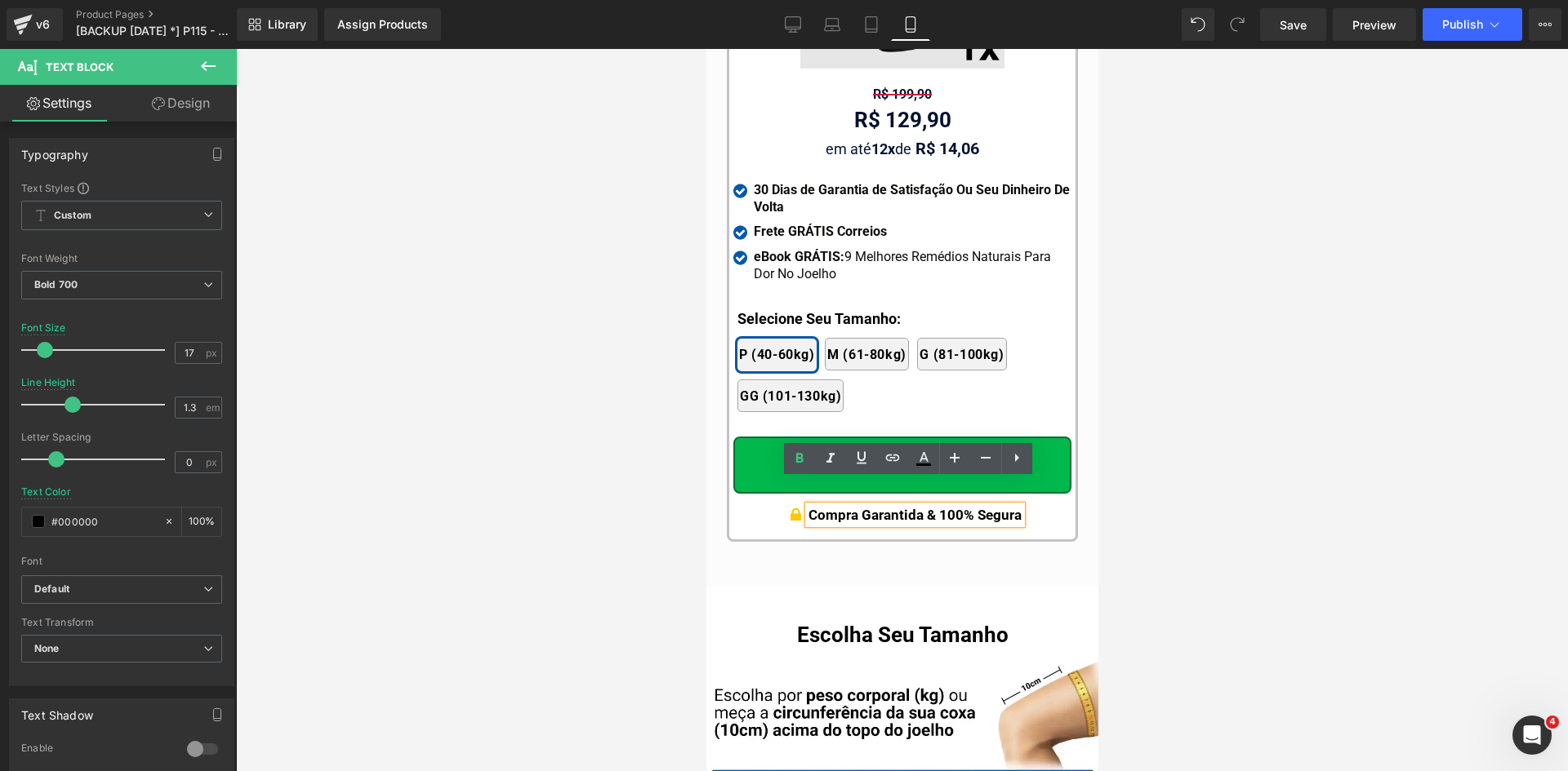
scroll to position [16113, 0]
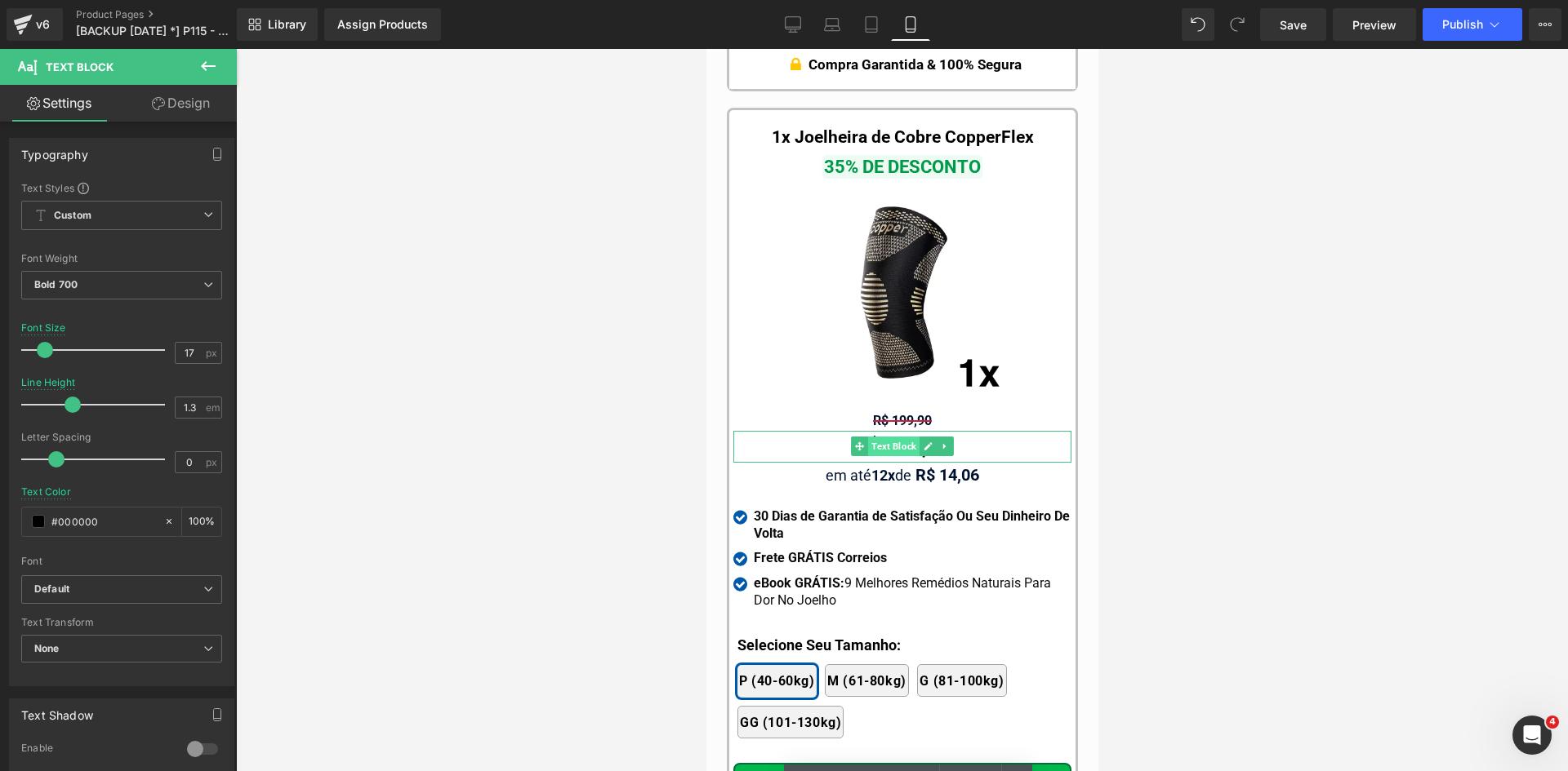
click at [894, 436] on span "Text Block" at bounding box center [893, 446] width 51 height 19
click at [885, 431] on div at bounding box center [901, 432] width 338 height 4
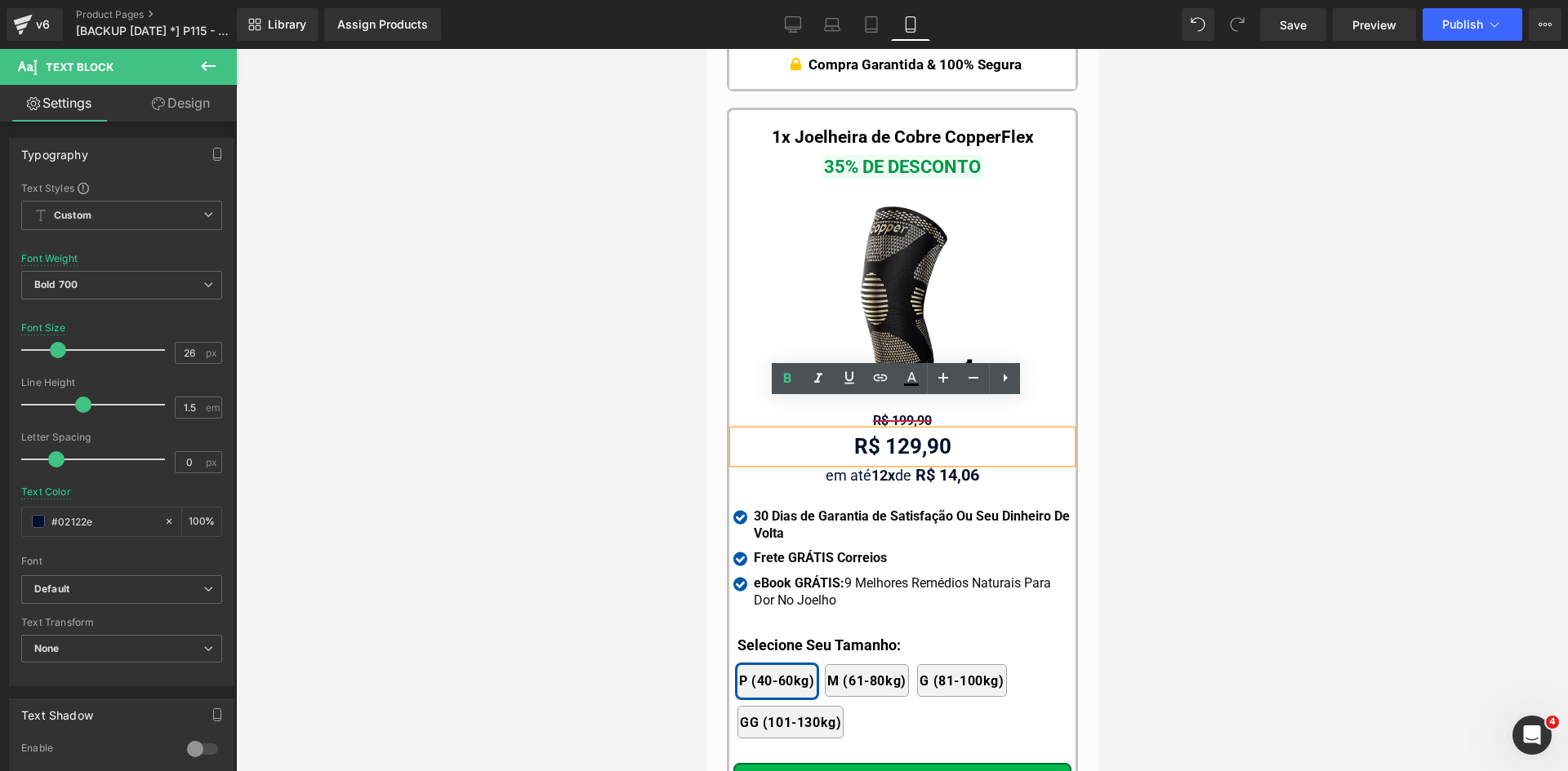
drag, startPoint x: 1232, startPoint y: 444, endPoint x: 1183, endPoint y: 440, distance: 49.2
click at [1231, 444] on div at bounding box center [902, 410] width 1332 height 722
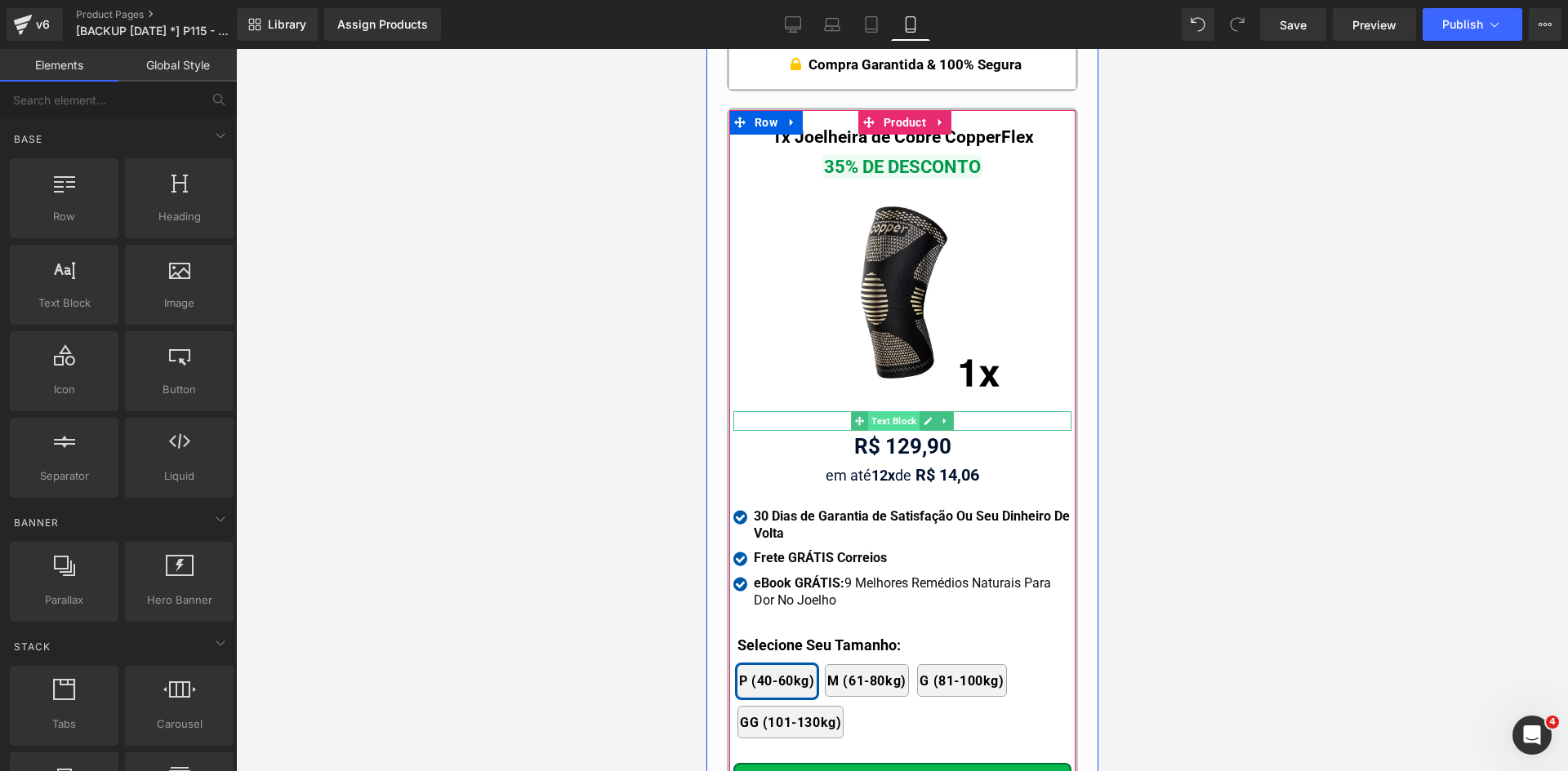
click at [887, 411] on span "Text Block" at bounding box center [893, 420] width 51 height 19
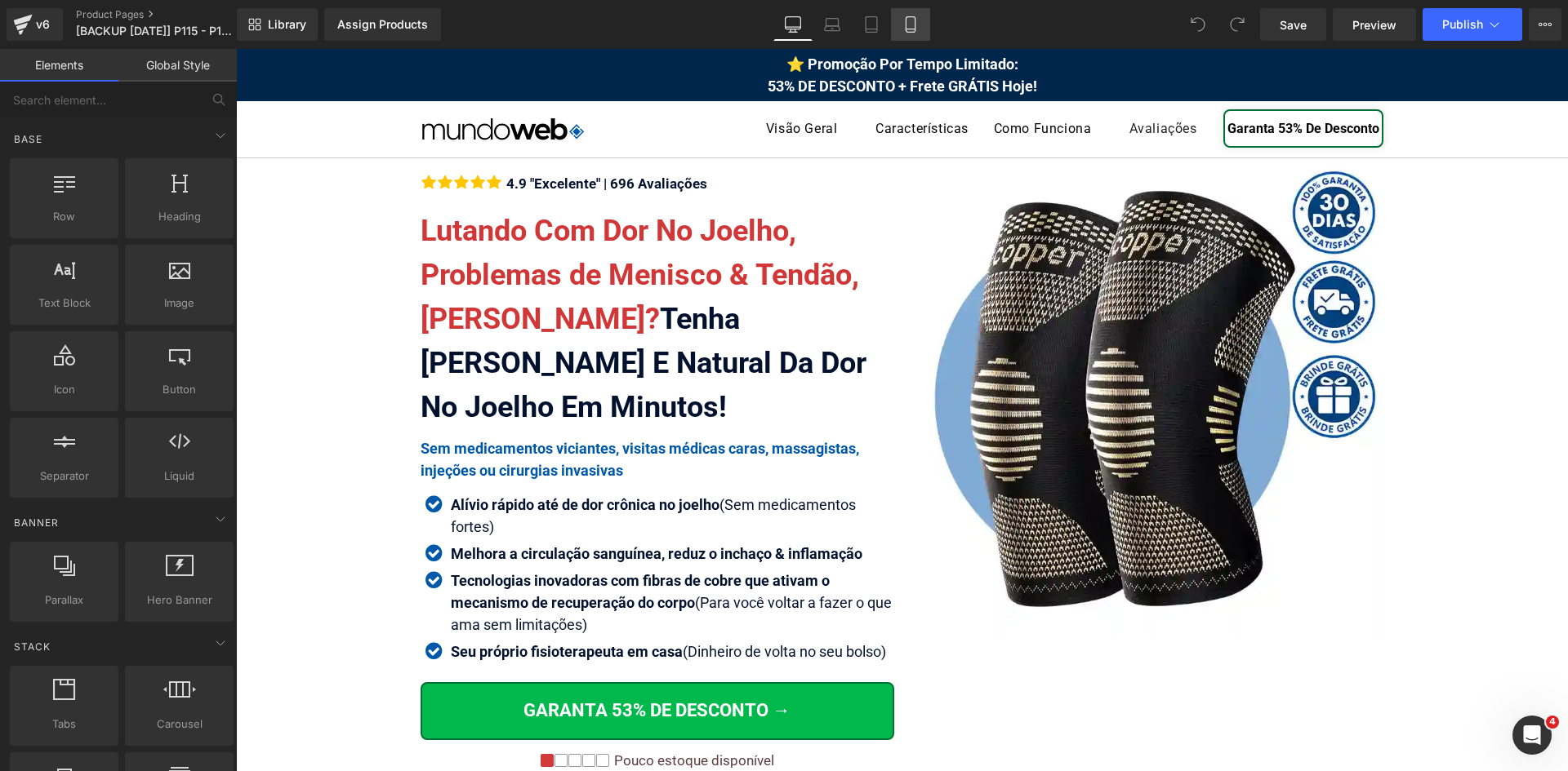
click at [908, 25] on icon at bounding box center [910, 24] width 16 height 16
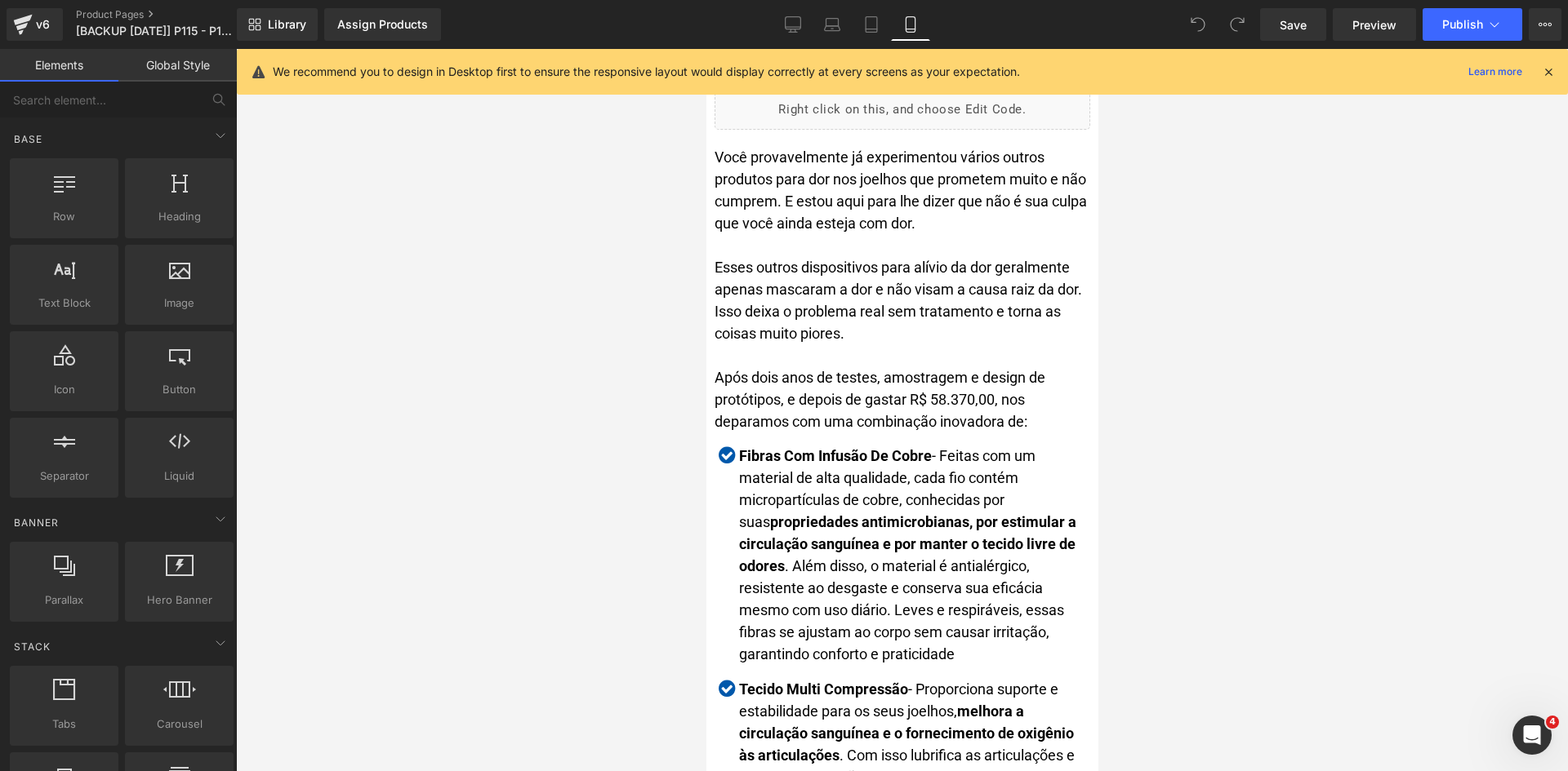
scroll to position [3034, 0]
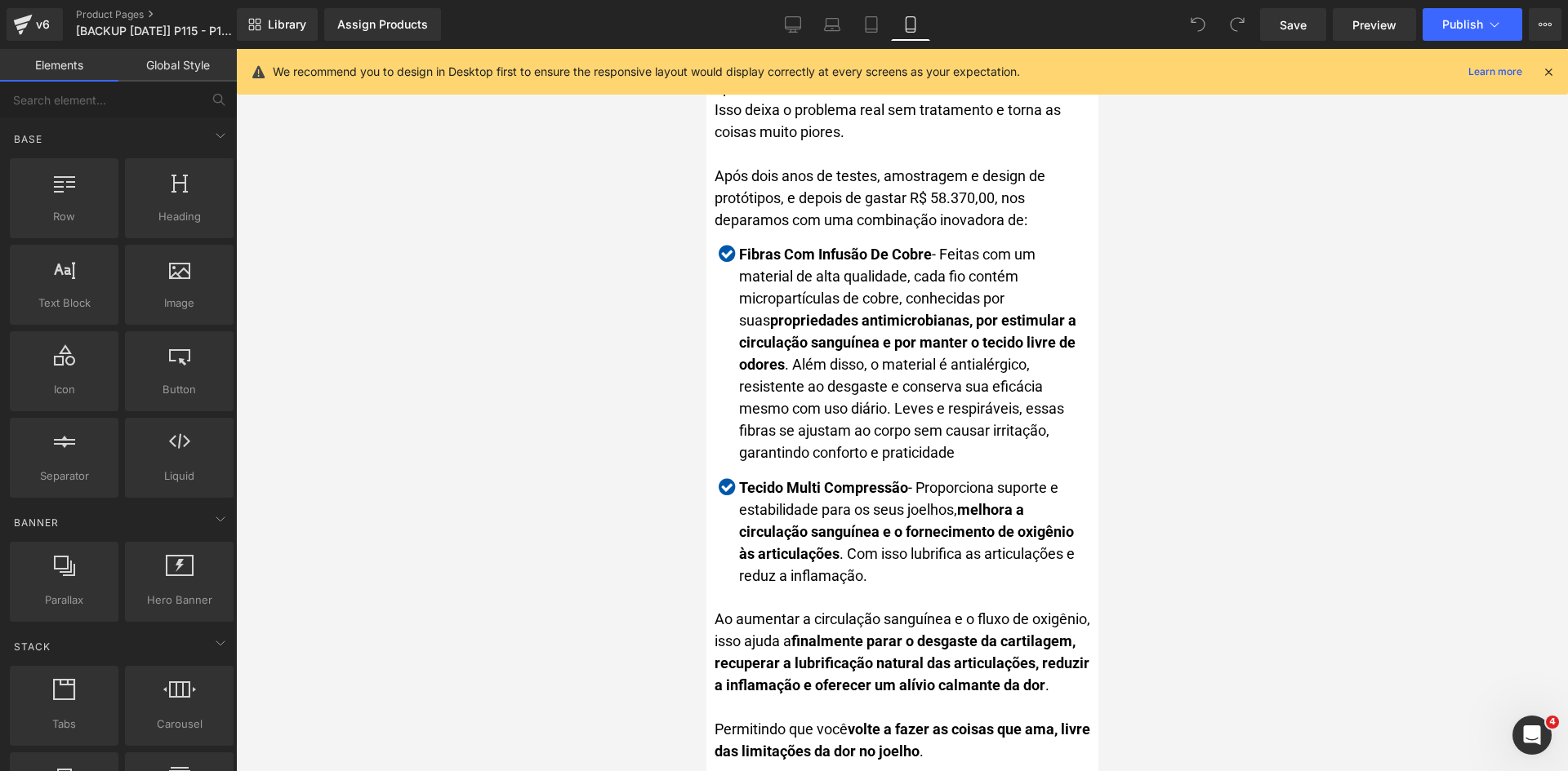
click at [1553, 78] on icon at bounding box center [1548, 72] width 14 height 14
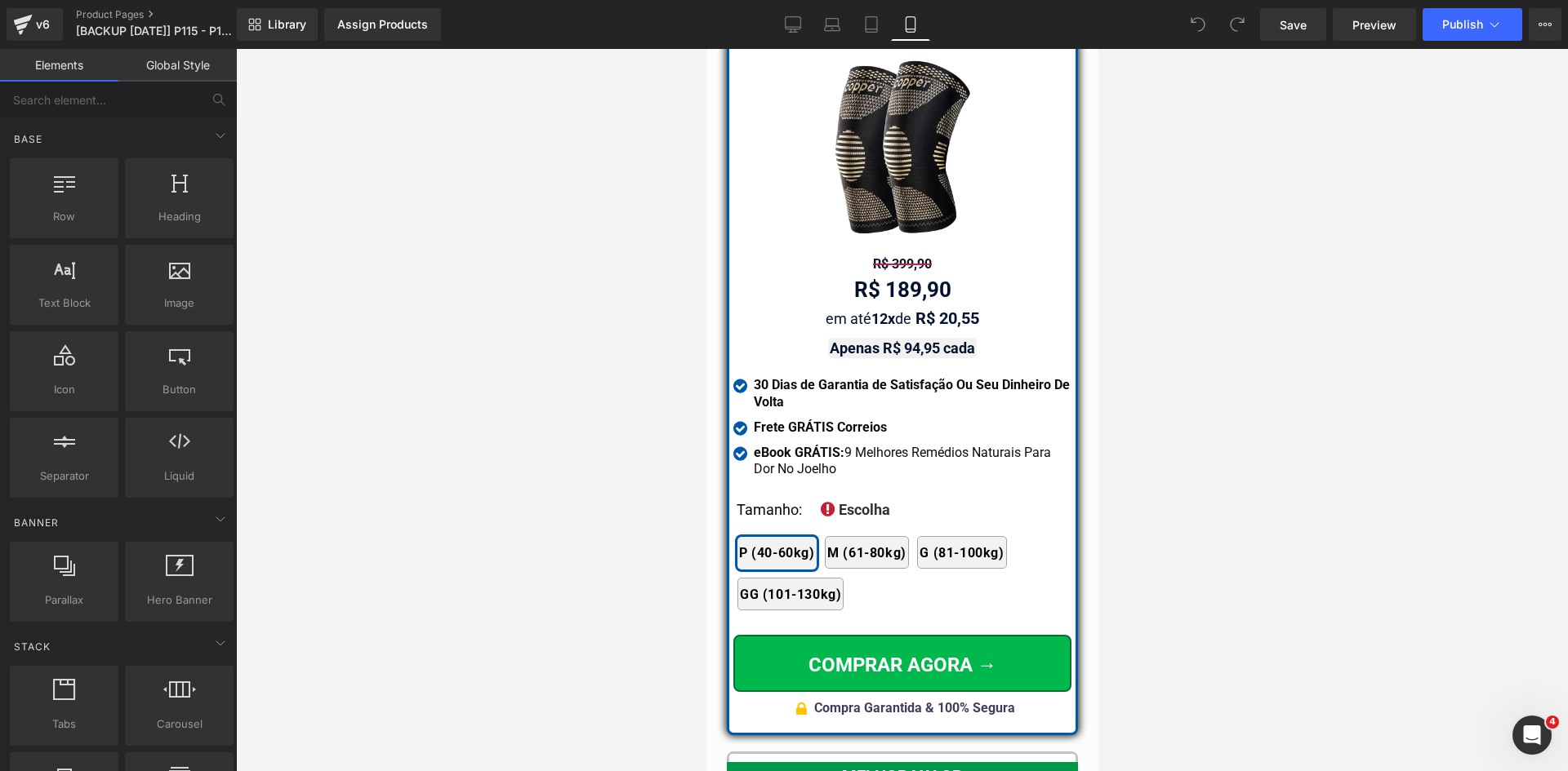
scroll to position [14610, 0]
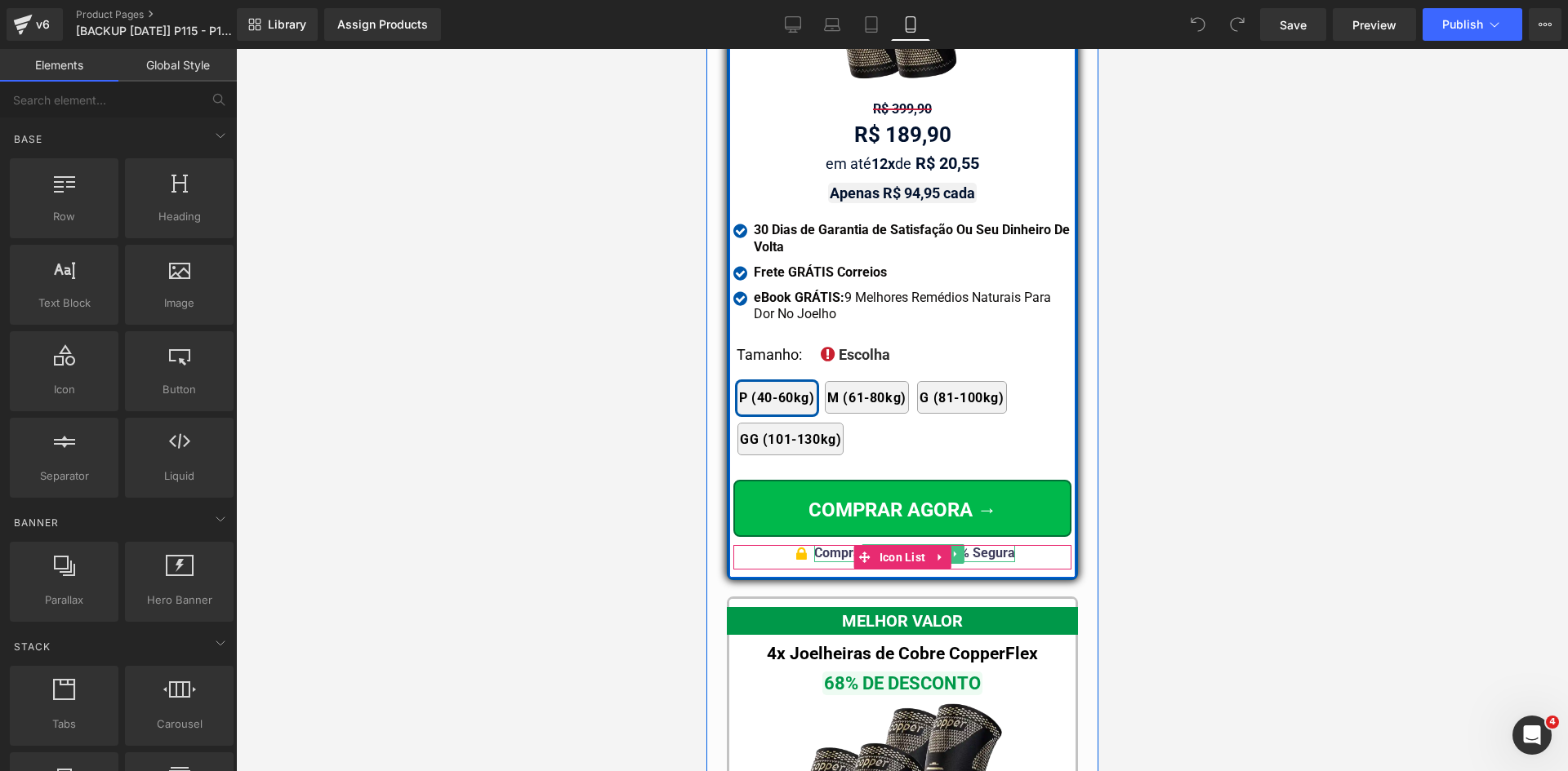
click at [999, 545] on div "Compra Garantida & 100% Segura" at bounding box center [914, 554] width 201 height 17
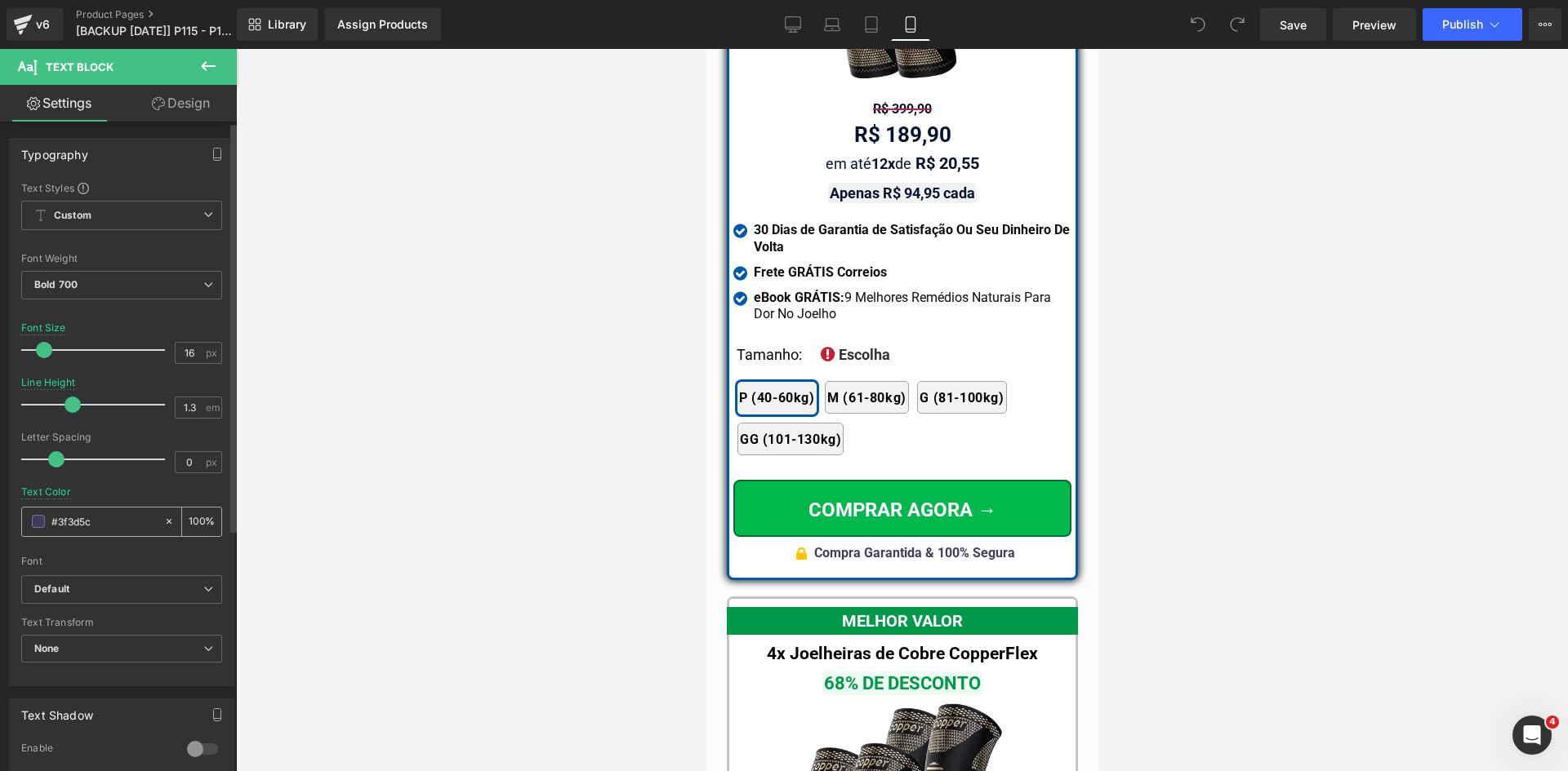
click at [92, 528] on input "#3f3d5c" at bounding box center [104, 521] width 105 height 18
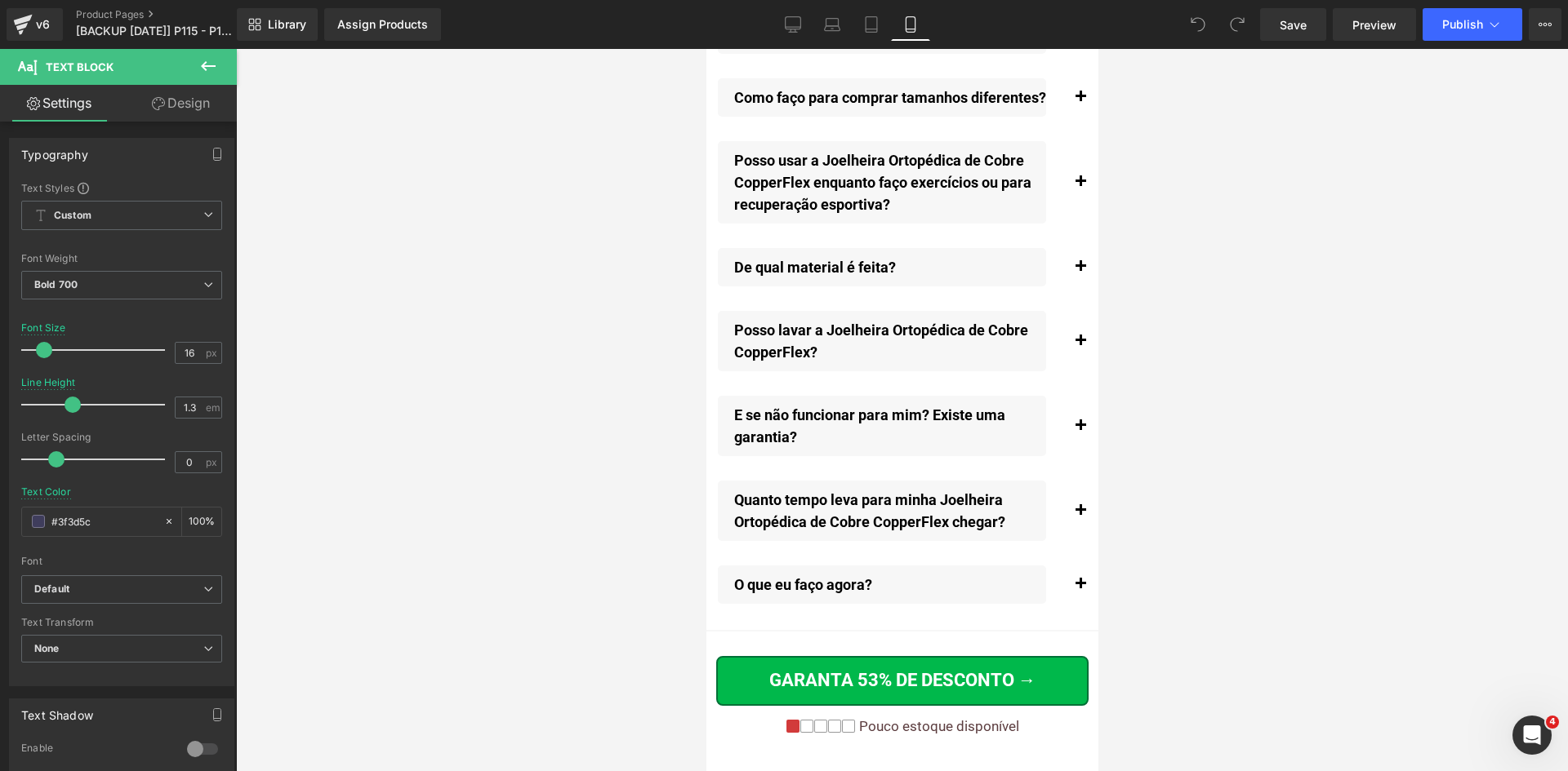
scroll to position [19344, 0]
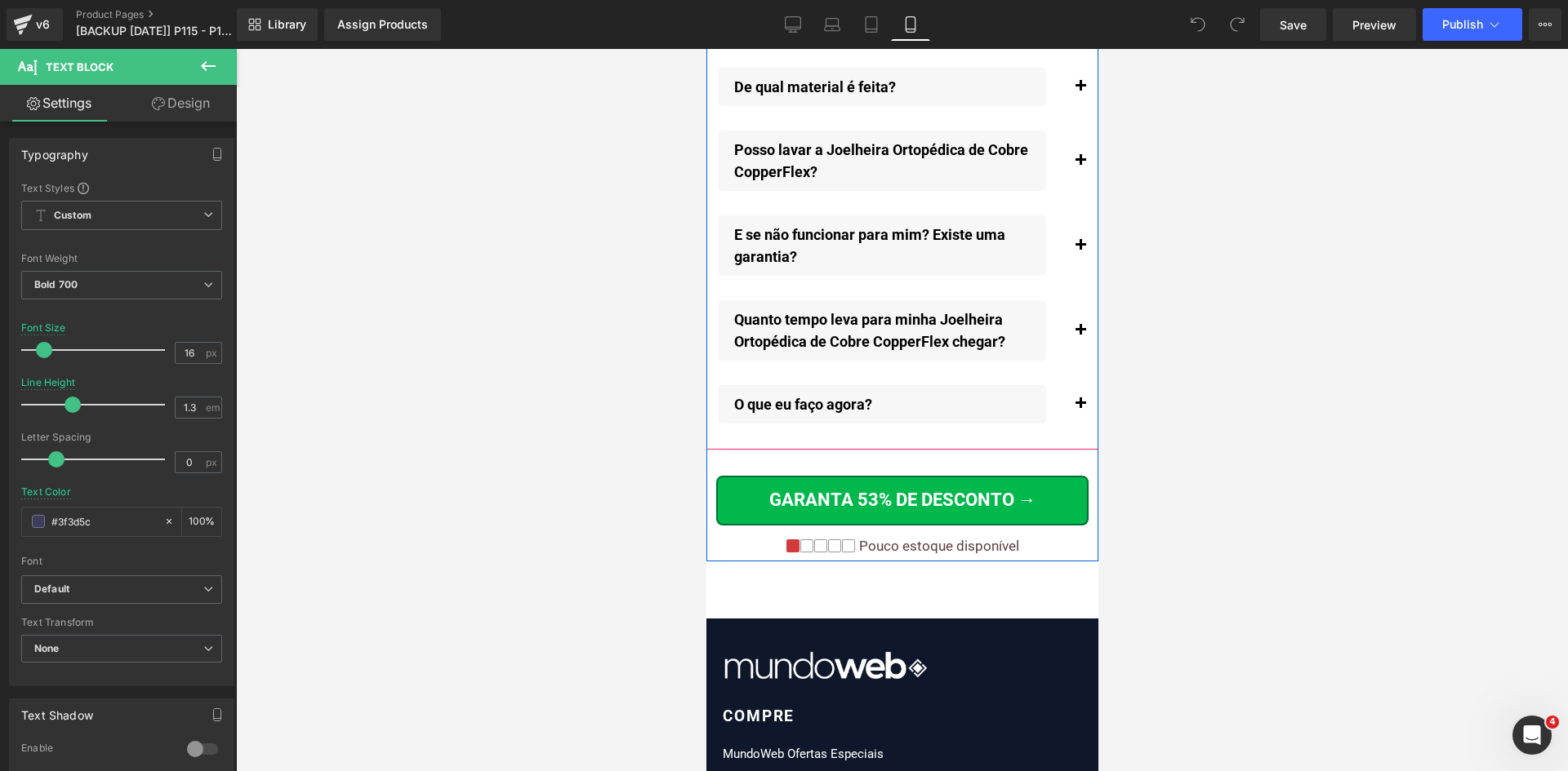
click at [1079, 335] on span "button" at bounding box center [1079, 335] width 0 height 0
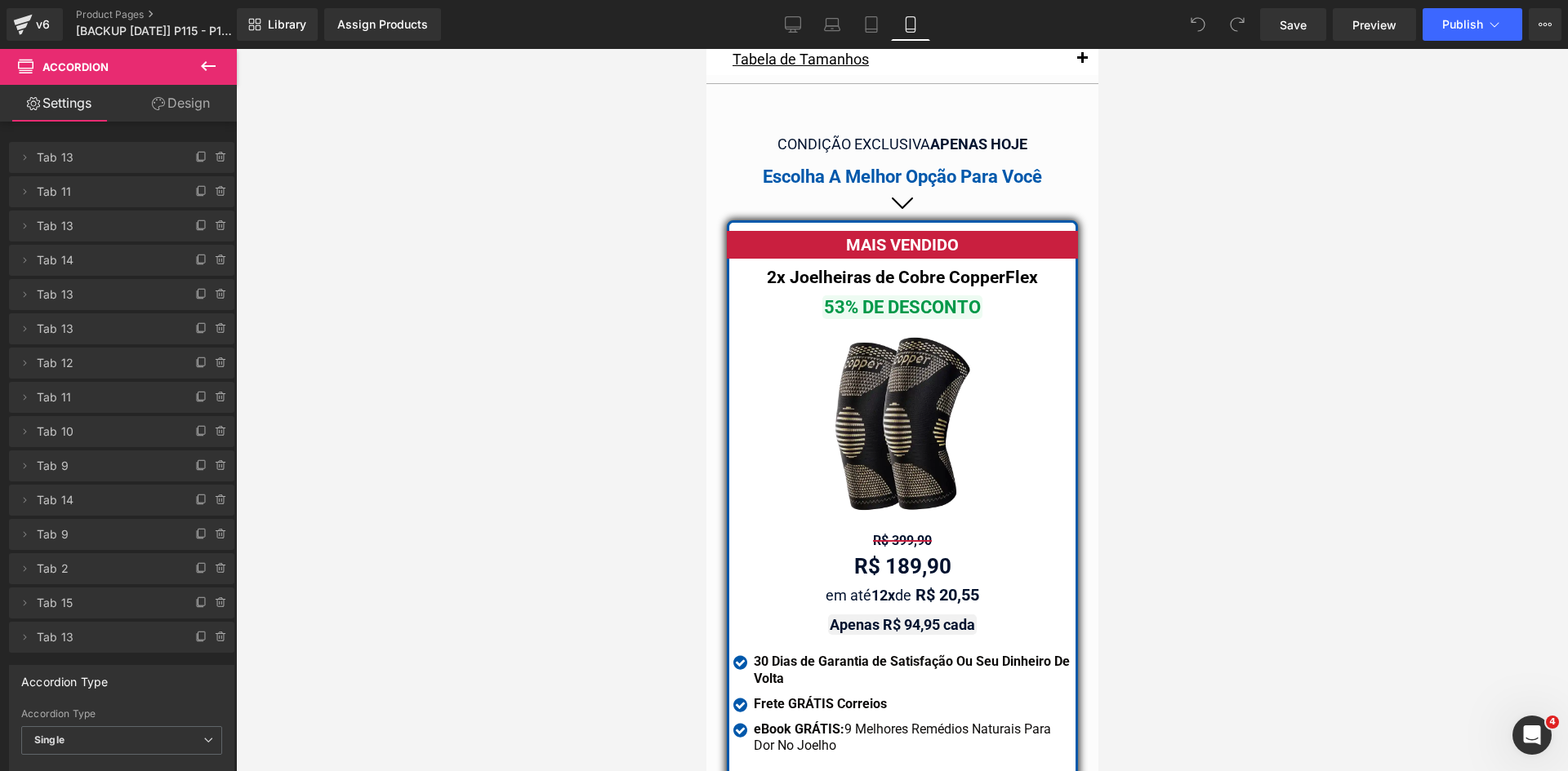
scroll to position [13943, 0]
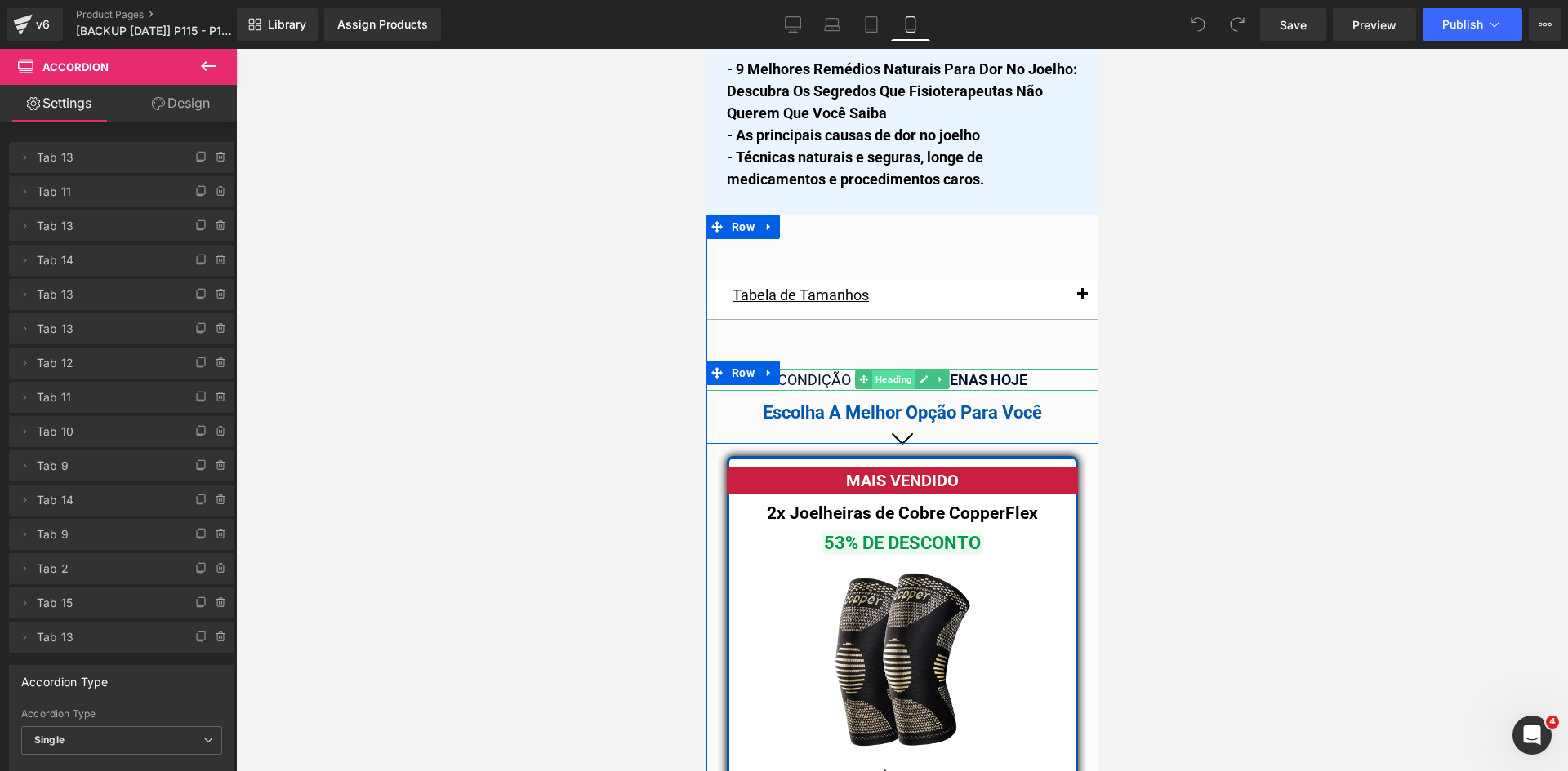
click at [903, 370] on span "Heading" at bounding box center [892, 379] width 43 height 19
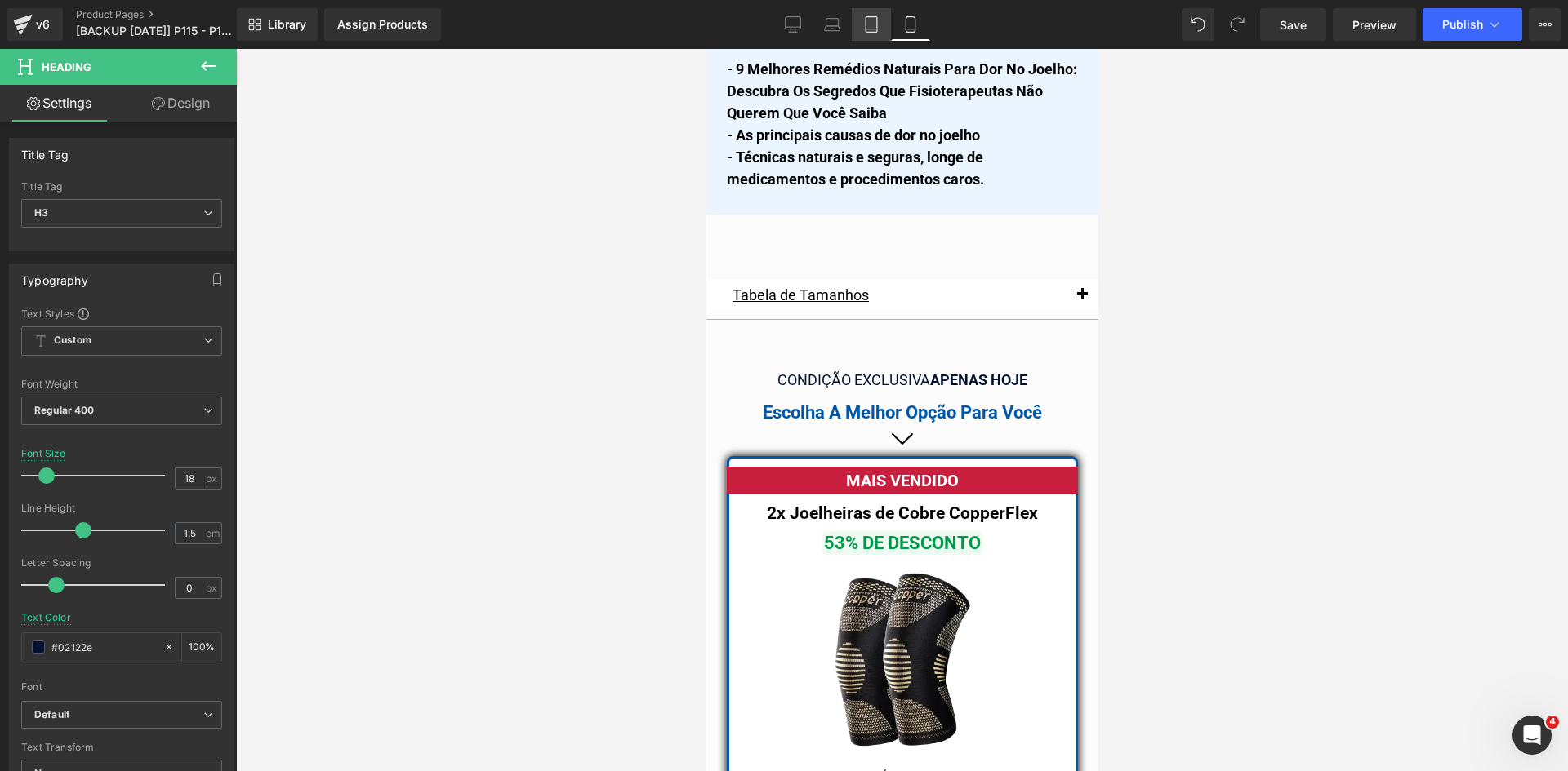
click at [875, 26] on icon at bounding box center [871, 24] width 16 height 16
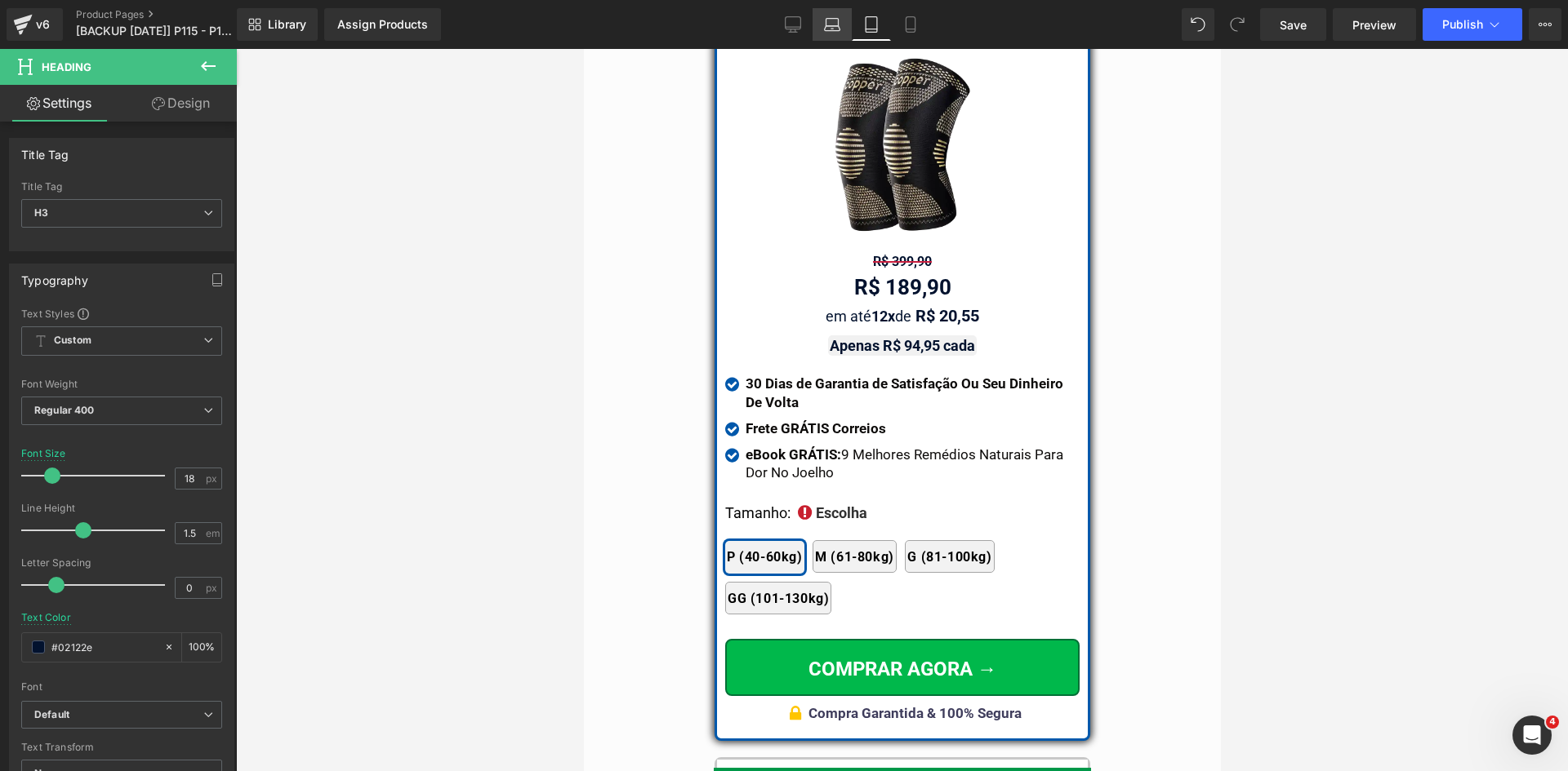
scroll to position [13399, 0]
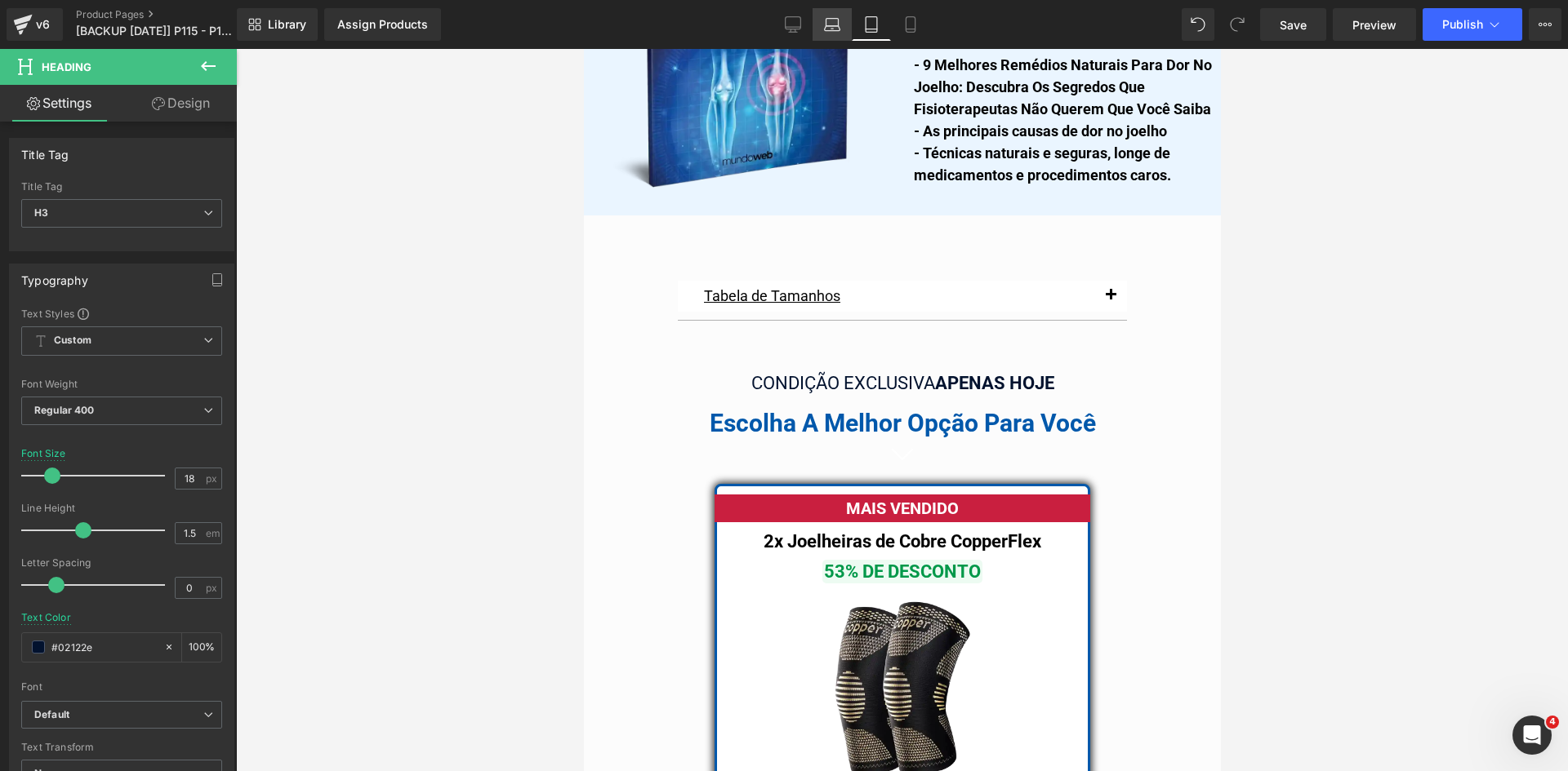
click at [836, 29] on icon at bounding box center [831, 24] width 16 height 16
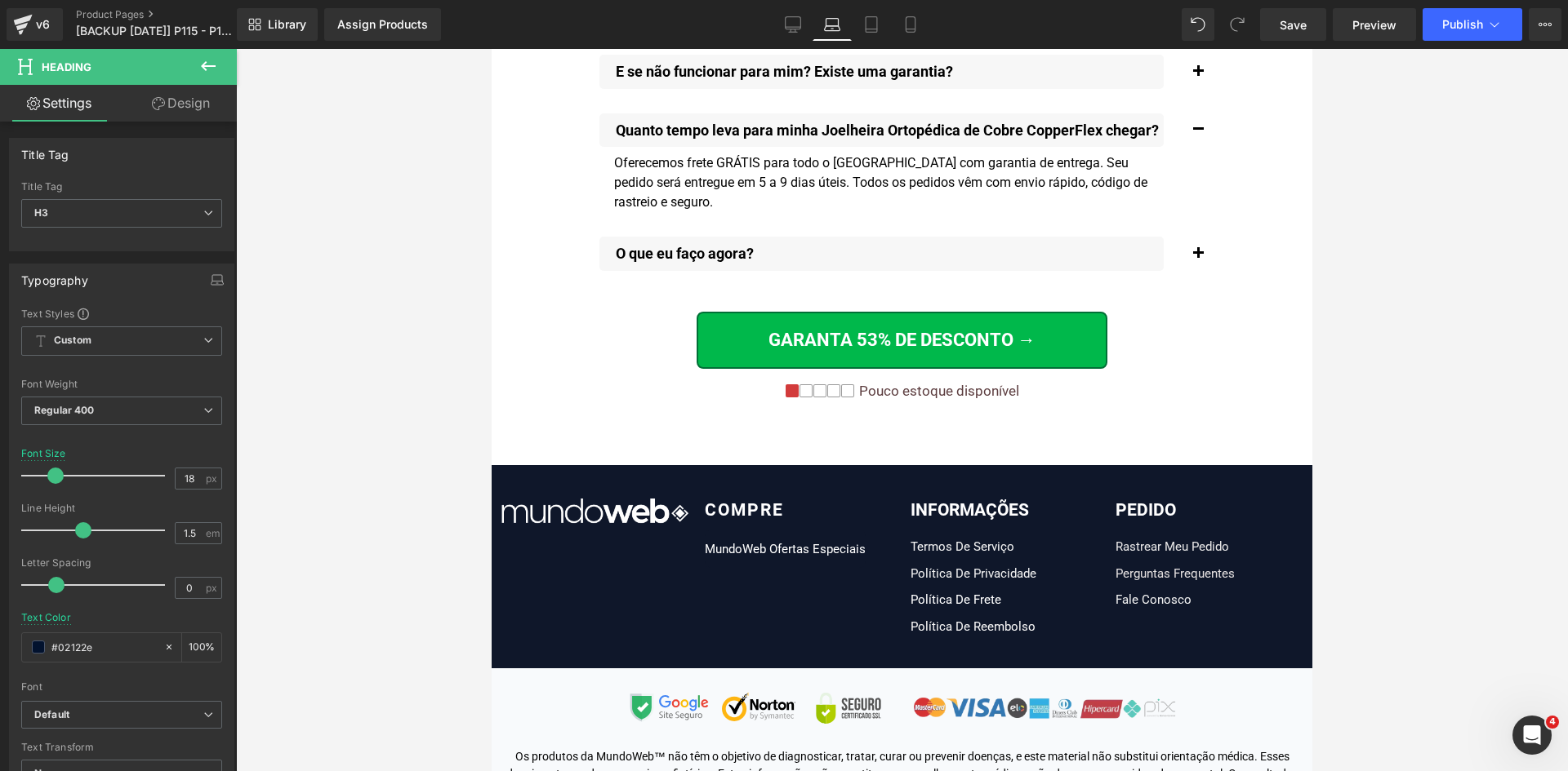
scroll to position [9659, 0]
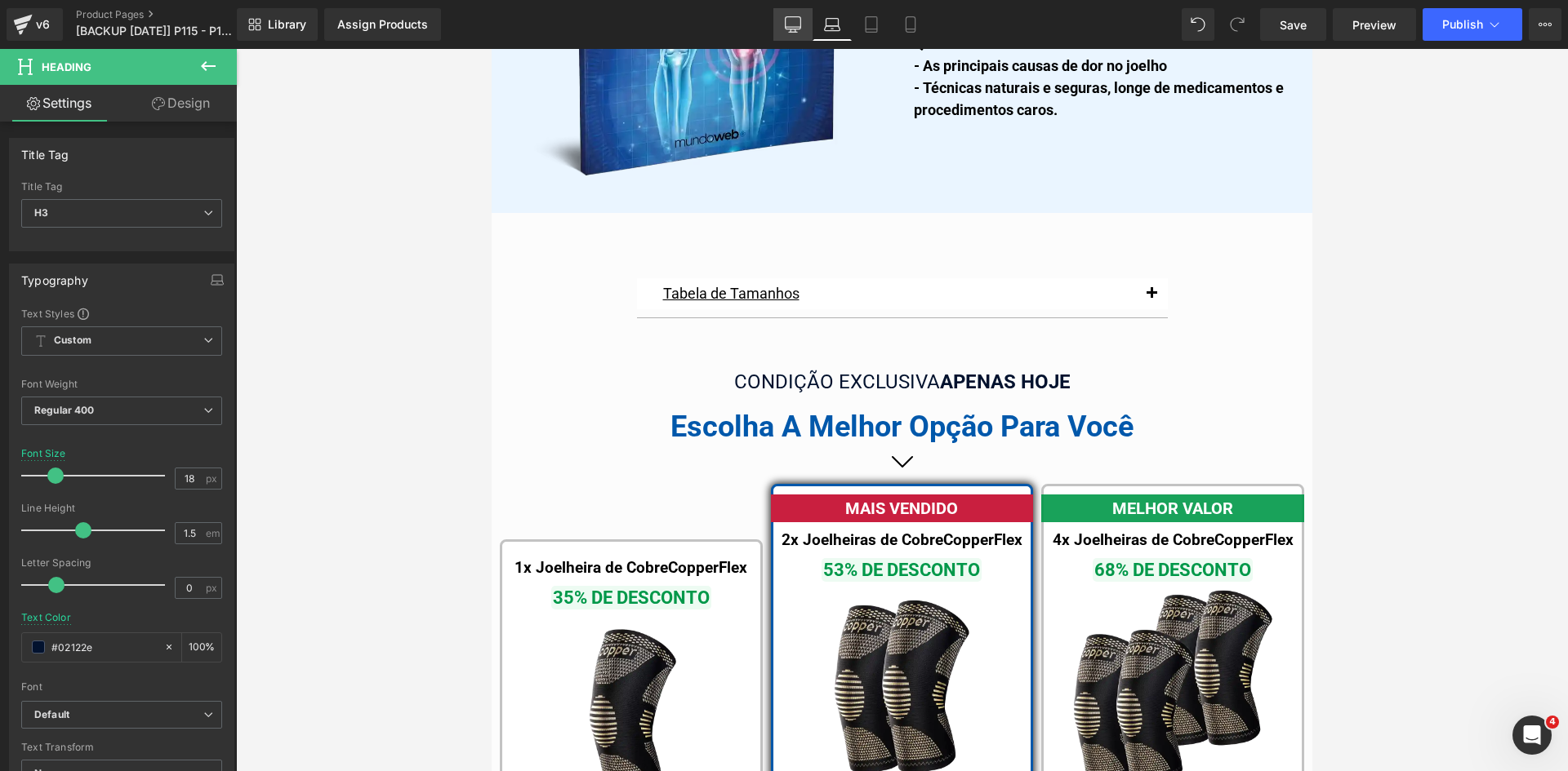
click at [797, 31] on icon at bounding box center [792, 24] width 16 height 16
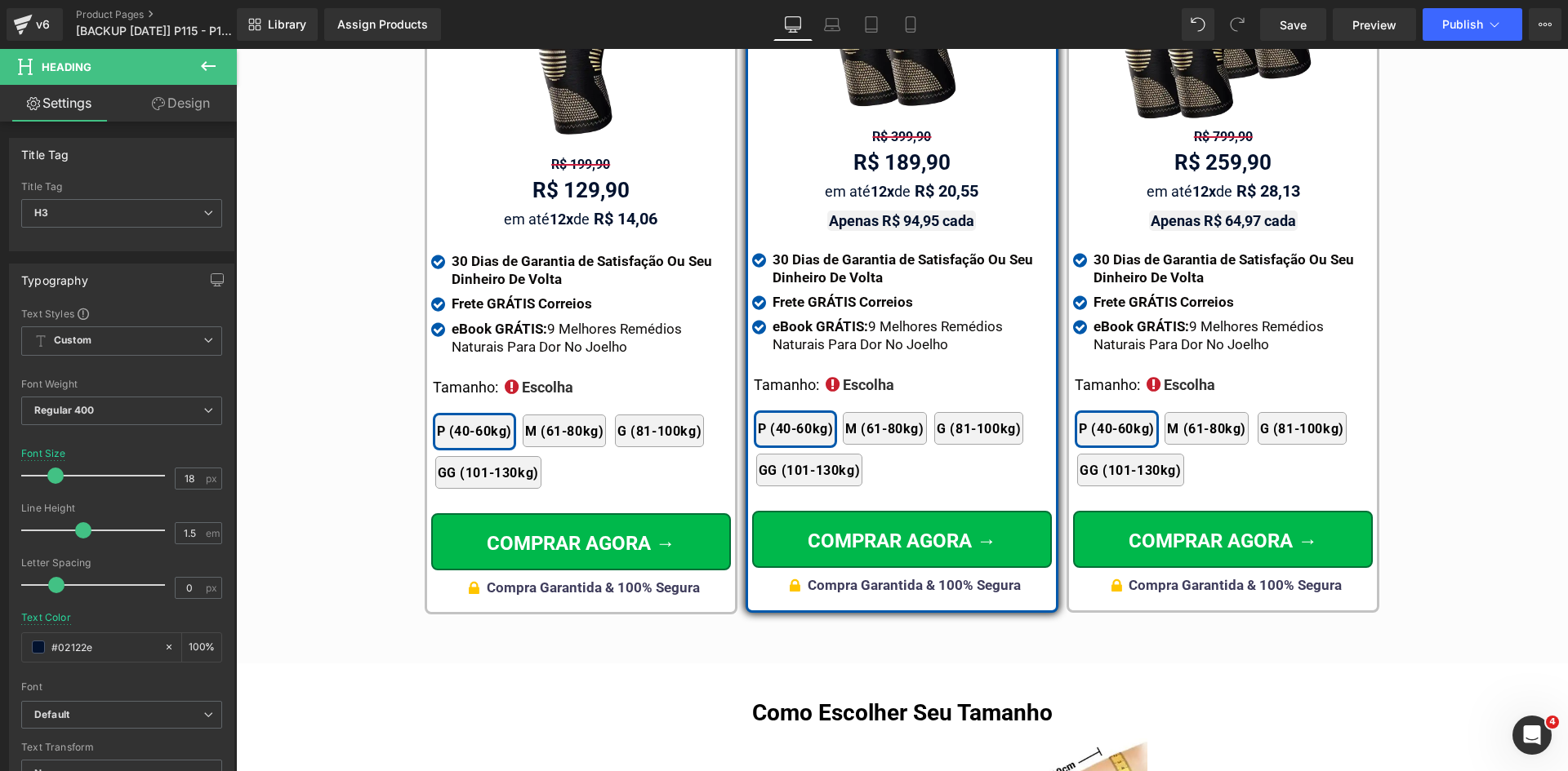
scroll to position [8998, 0]
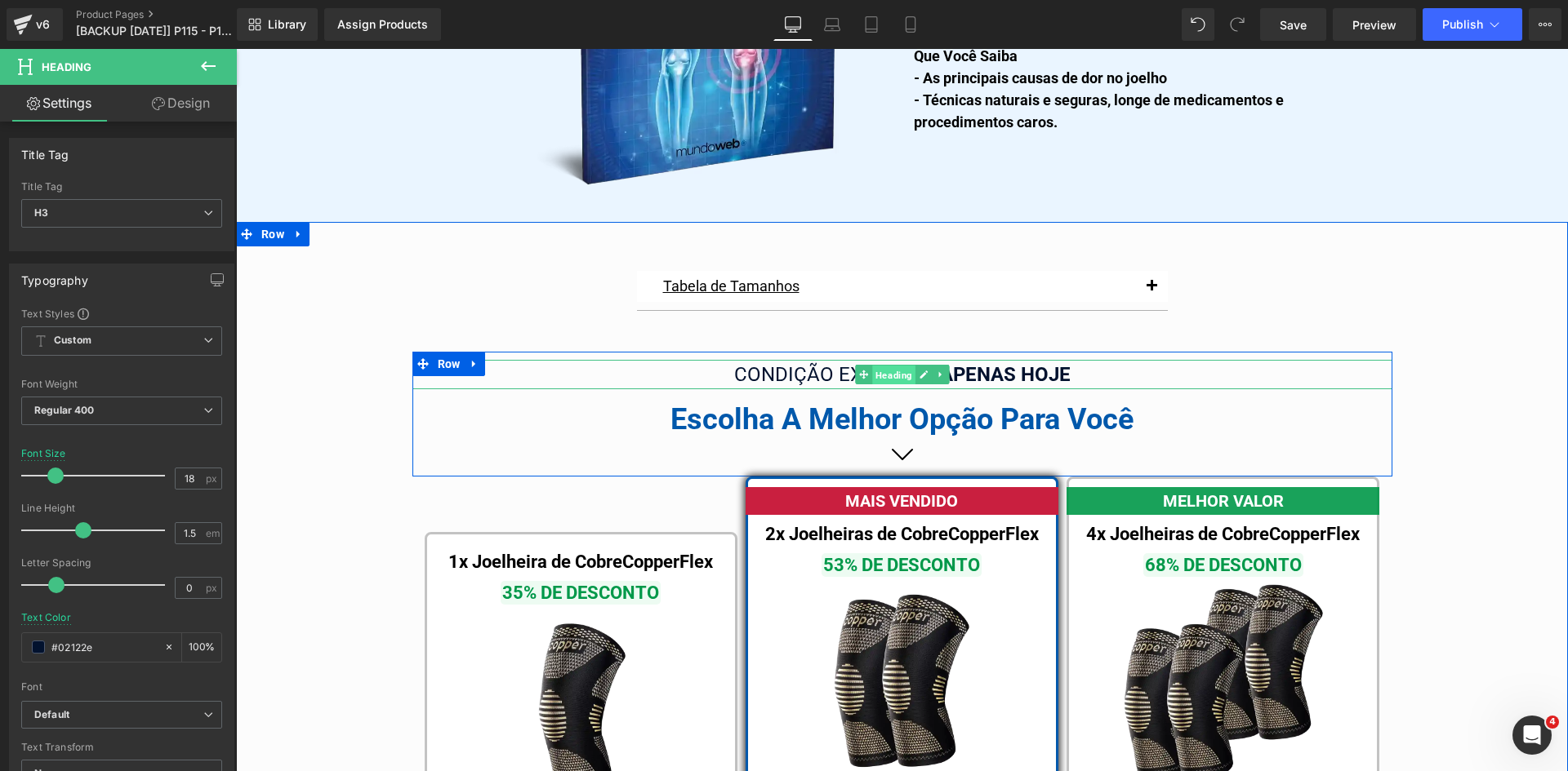
click at [905, 366] on span "Heading" at bounding box center [893, 375] width 43 height 19
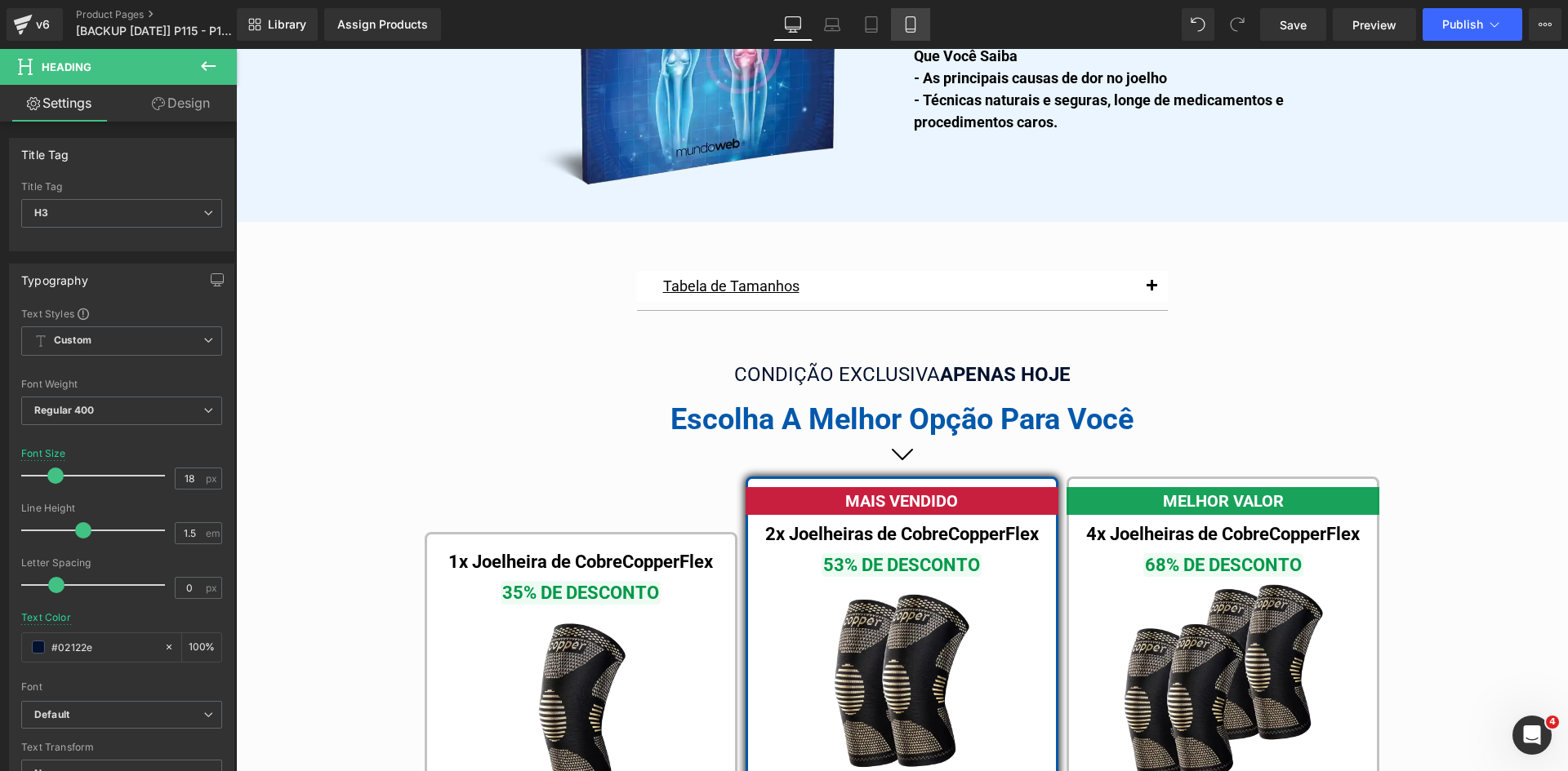
click at [928, 26] on link "Mobile" at bounding box center [910, 24] width 39 height 33
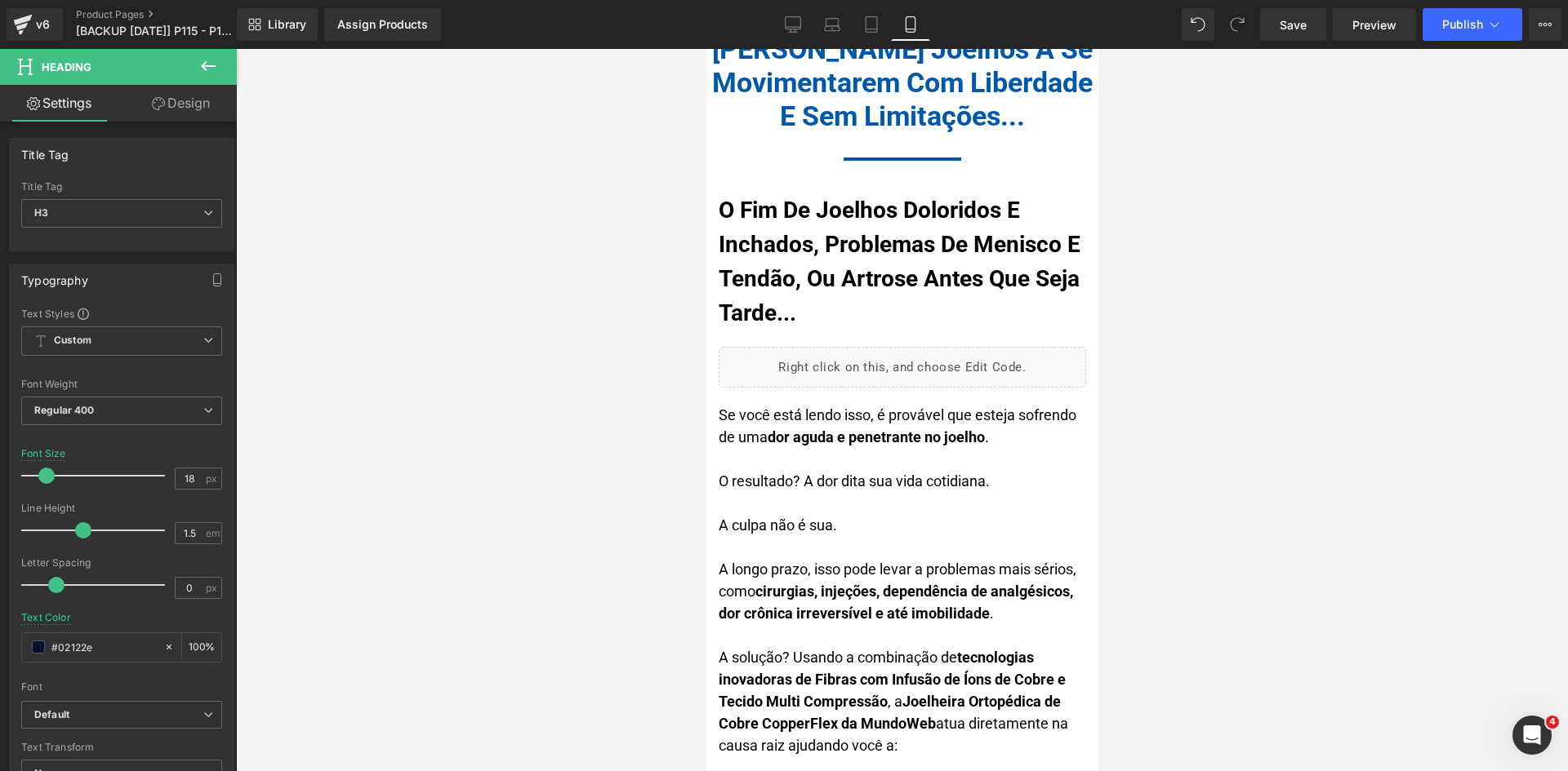
scroll to position [0, 0]
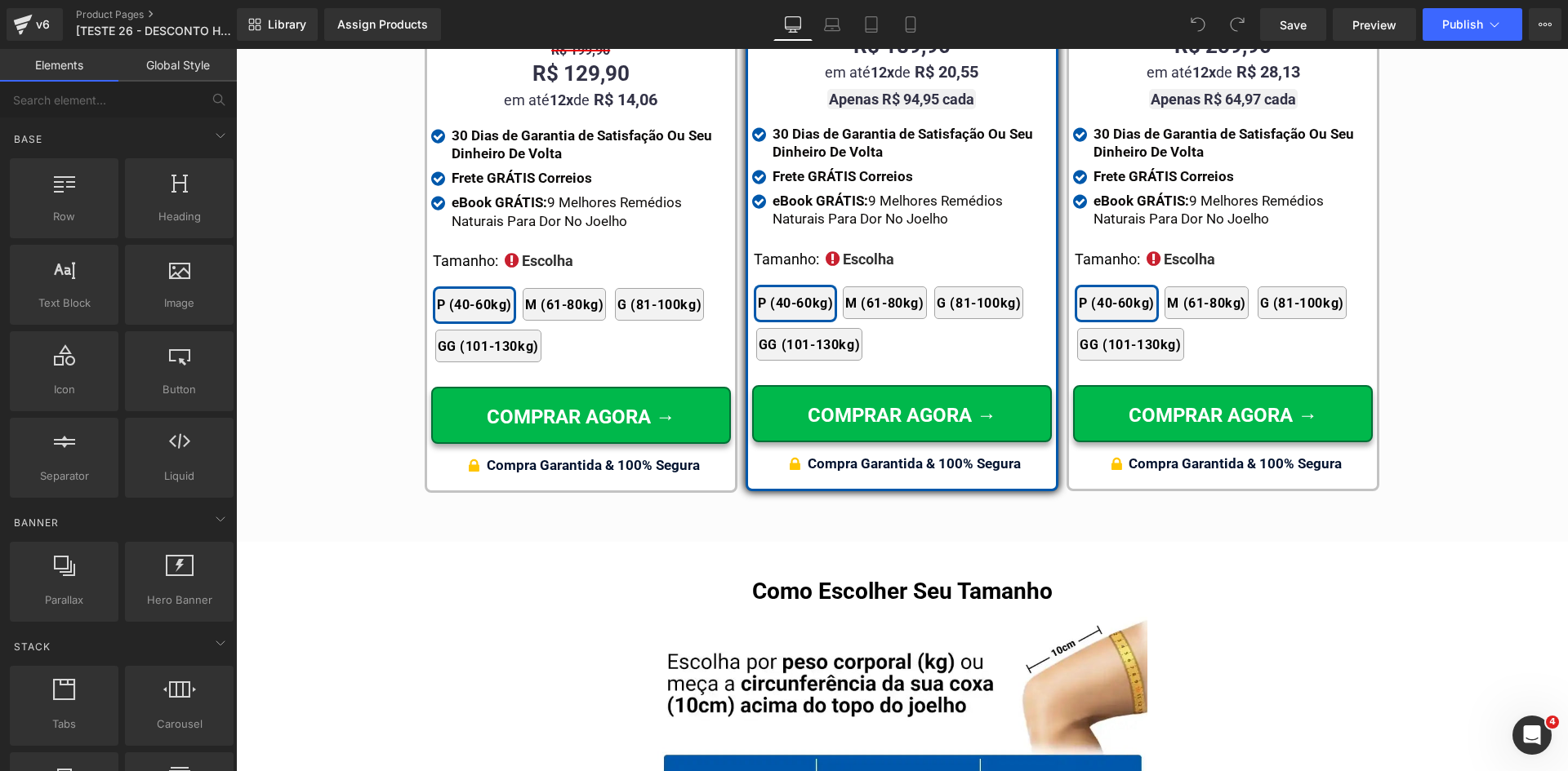
scroll to position [10048, 0]
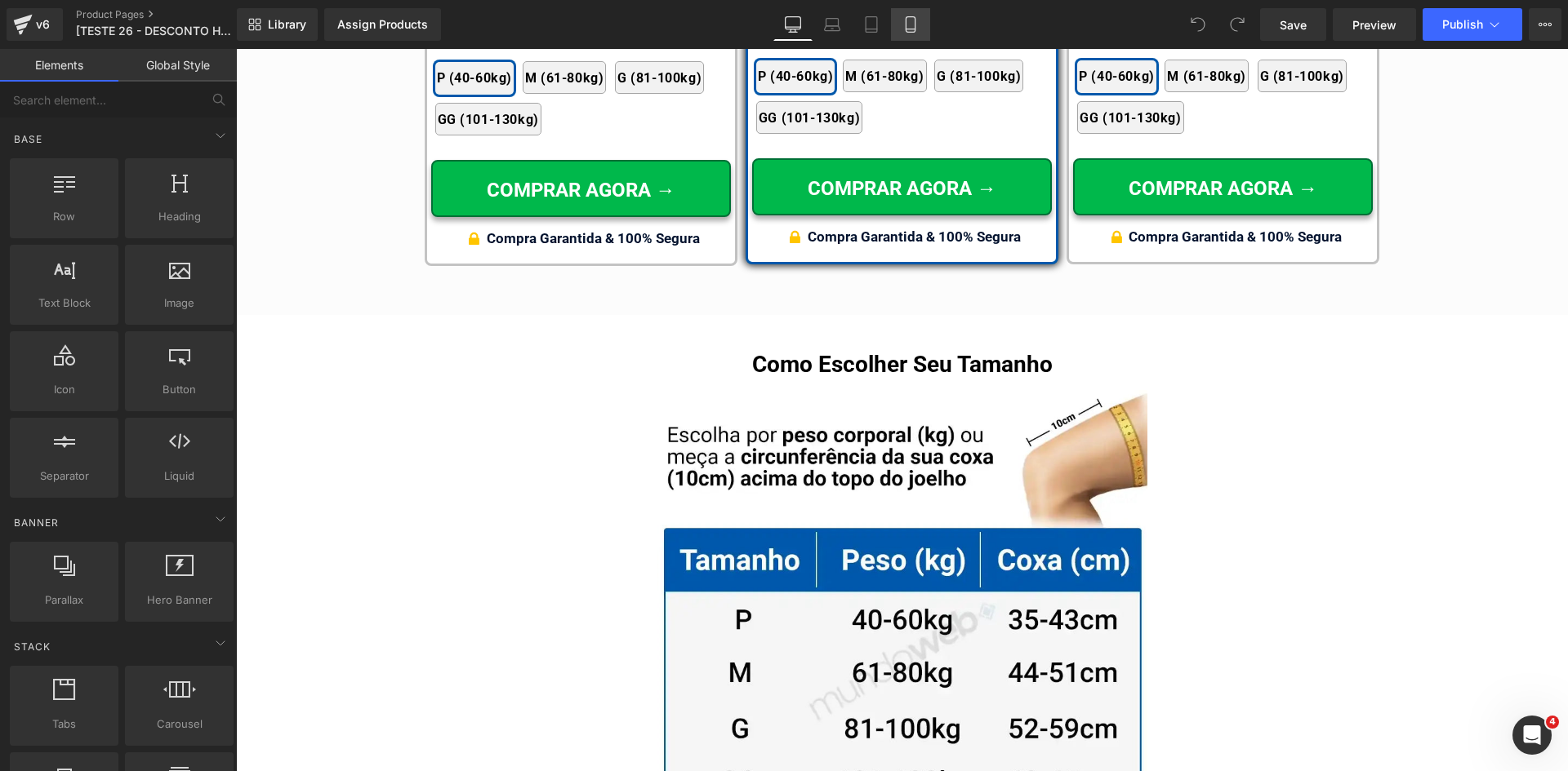
click at [909, 17] on icon at bounding box center [910, 24] width 9 height 15
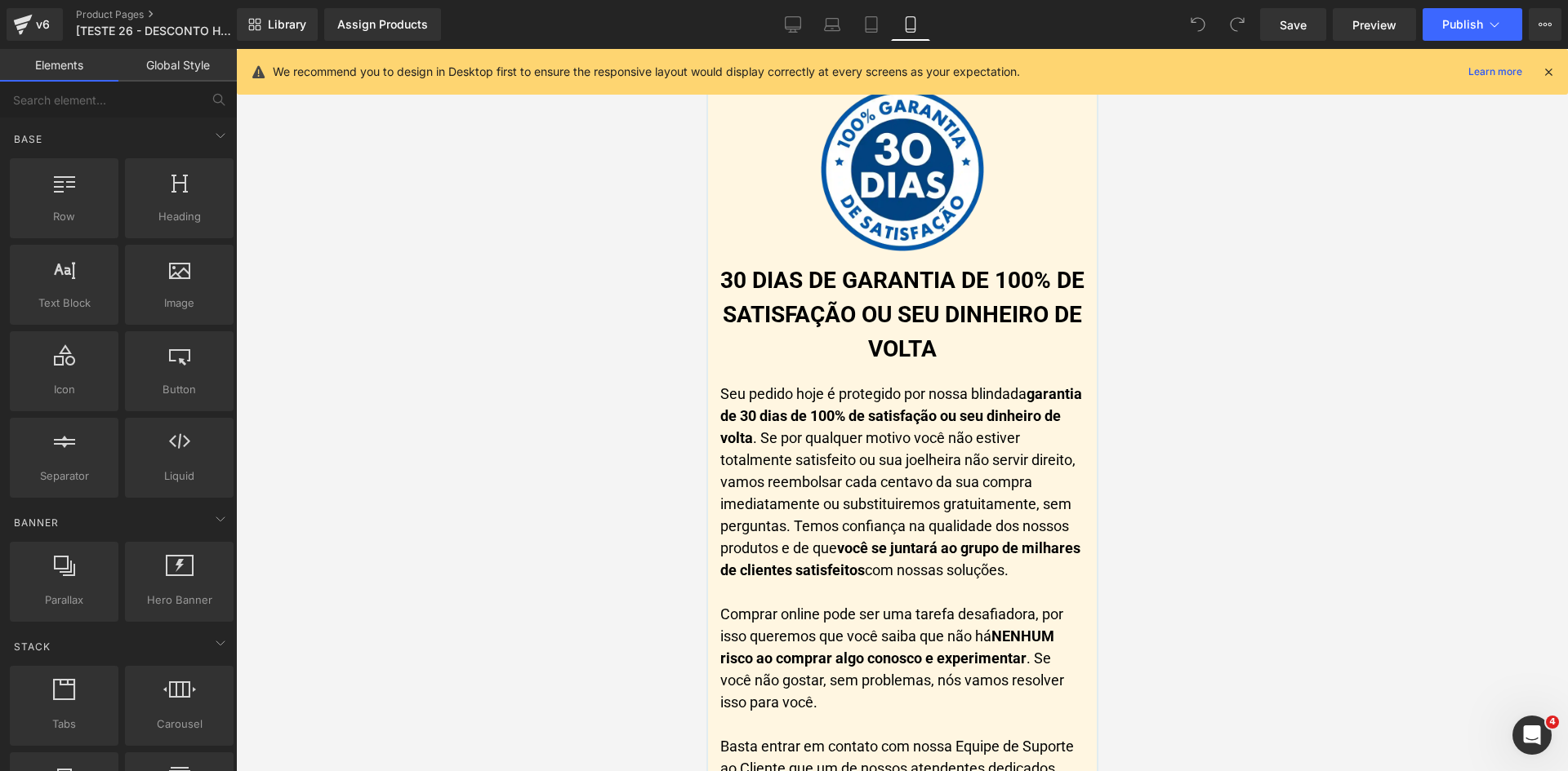
drag, startPoint x: 1092, startPoint y: 431, endPoint x: 1806, endPoint y: 711, distance: 766.9
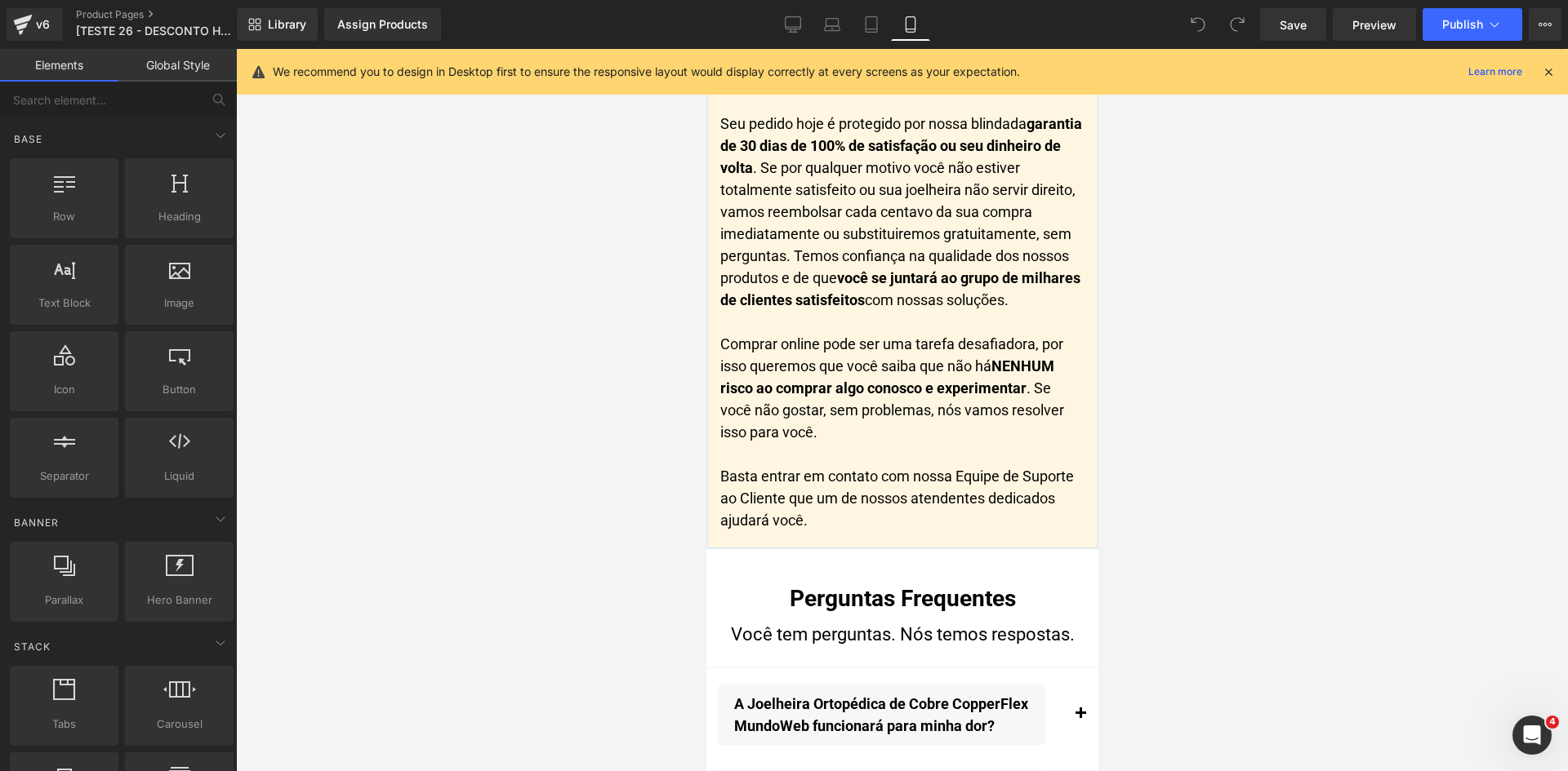
scroll to position [18121, 0]
click at [1545, 72] on icon at bounding box center [1548, 72] width 14 height 14
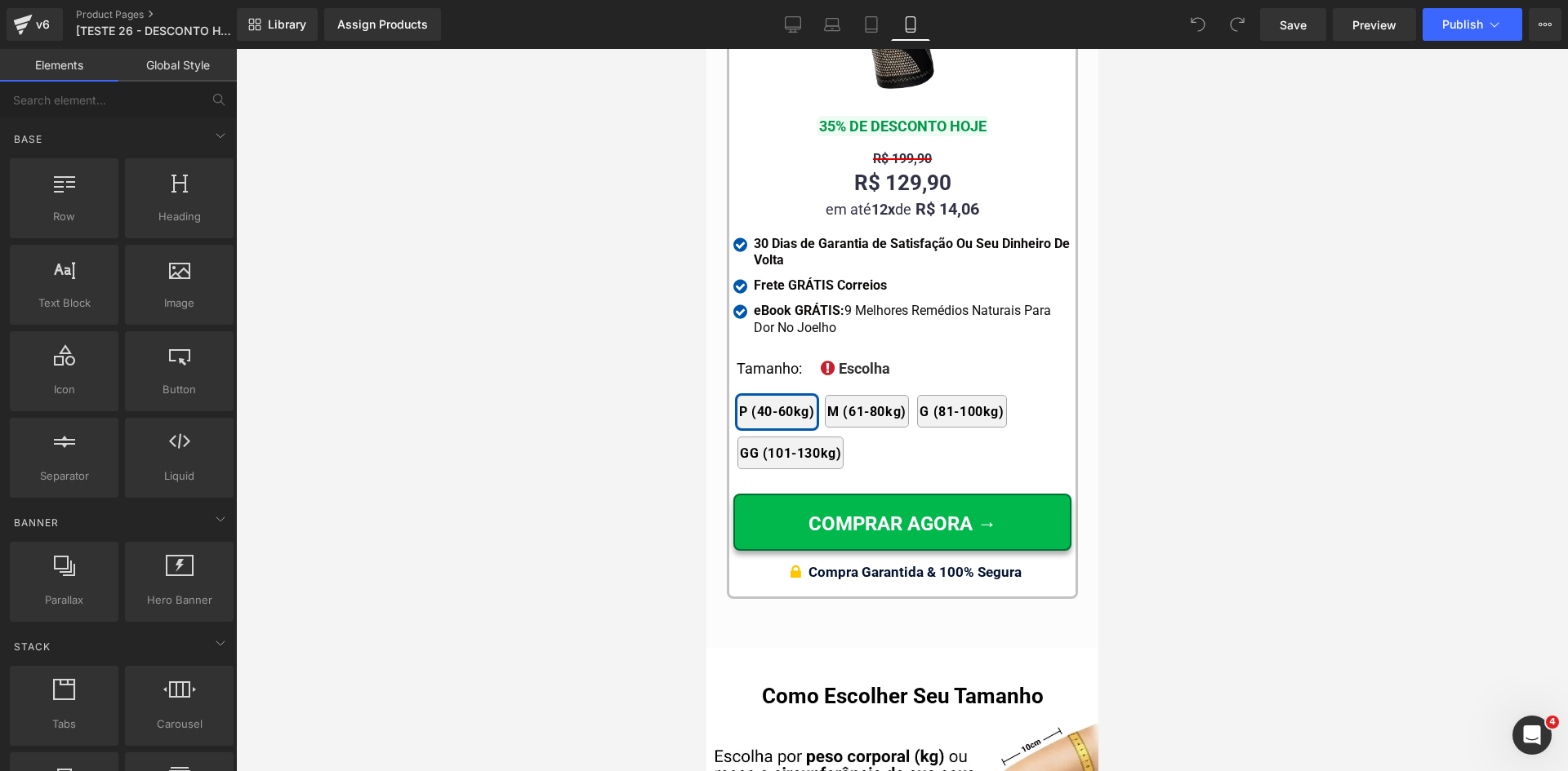
scroll to position [16162, 0]
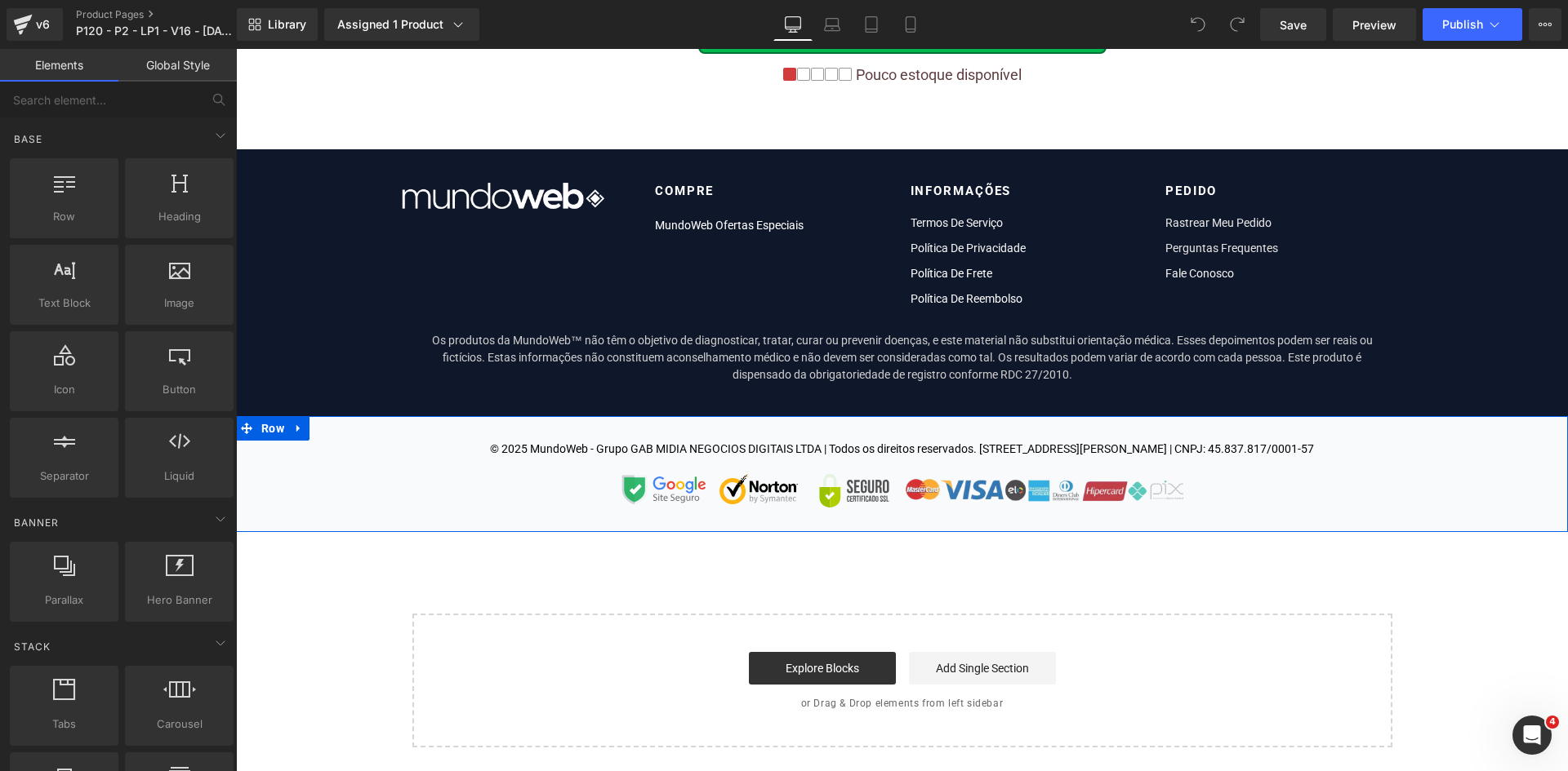
scroll to position [12842, 0]
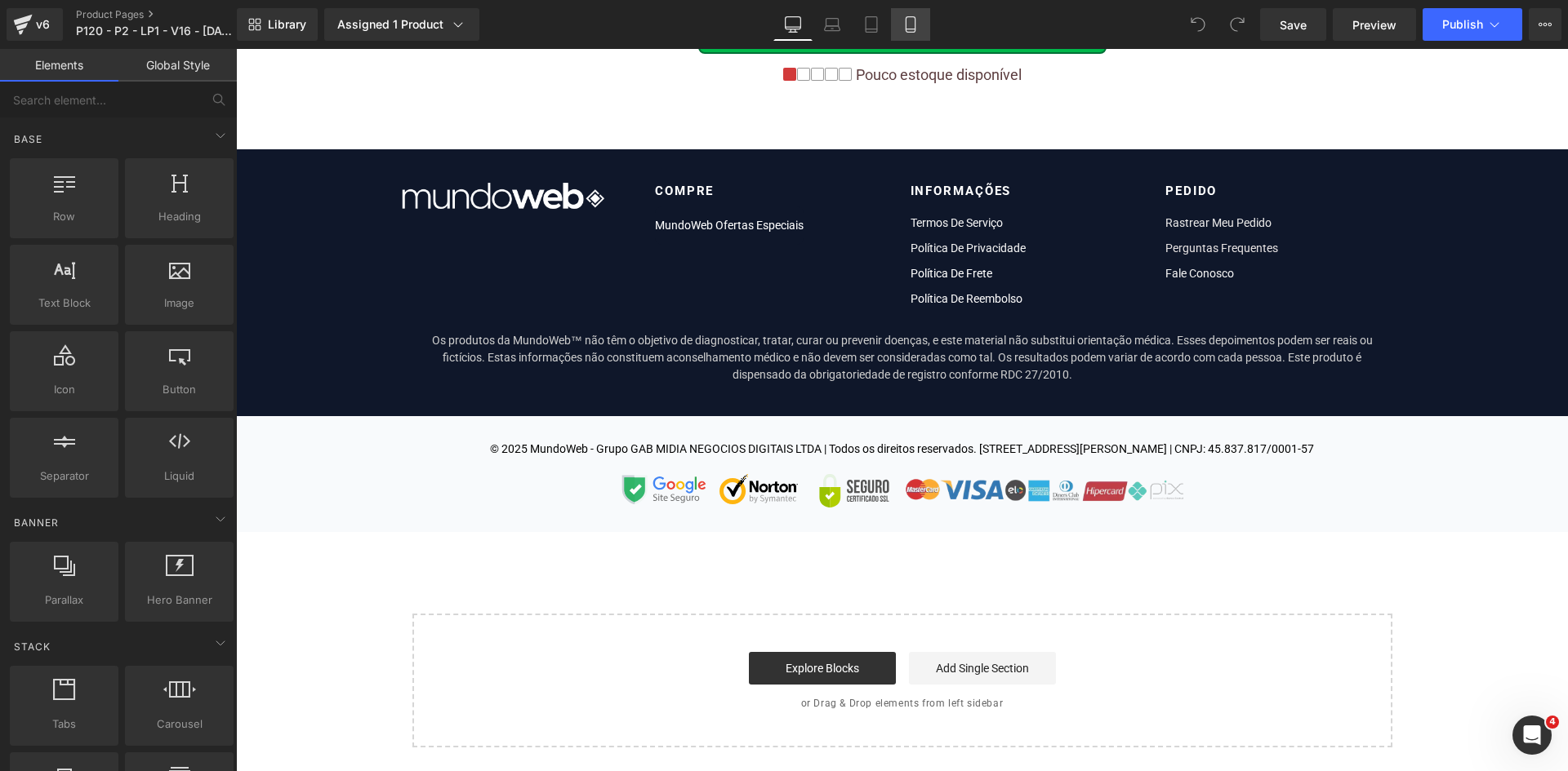
drag, startPoint x: 916, startPoint y: 29, endPoint x: 169, endPoint y: 120, distance: 752.5
click at [915, 29] on icon at bounding box center [910, 24] width 9 height 15
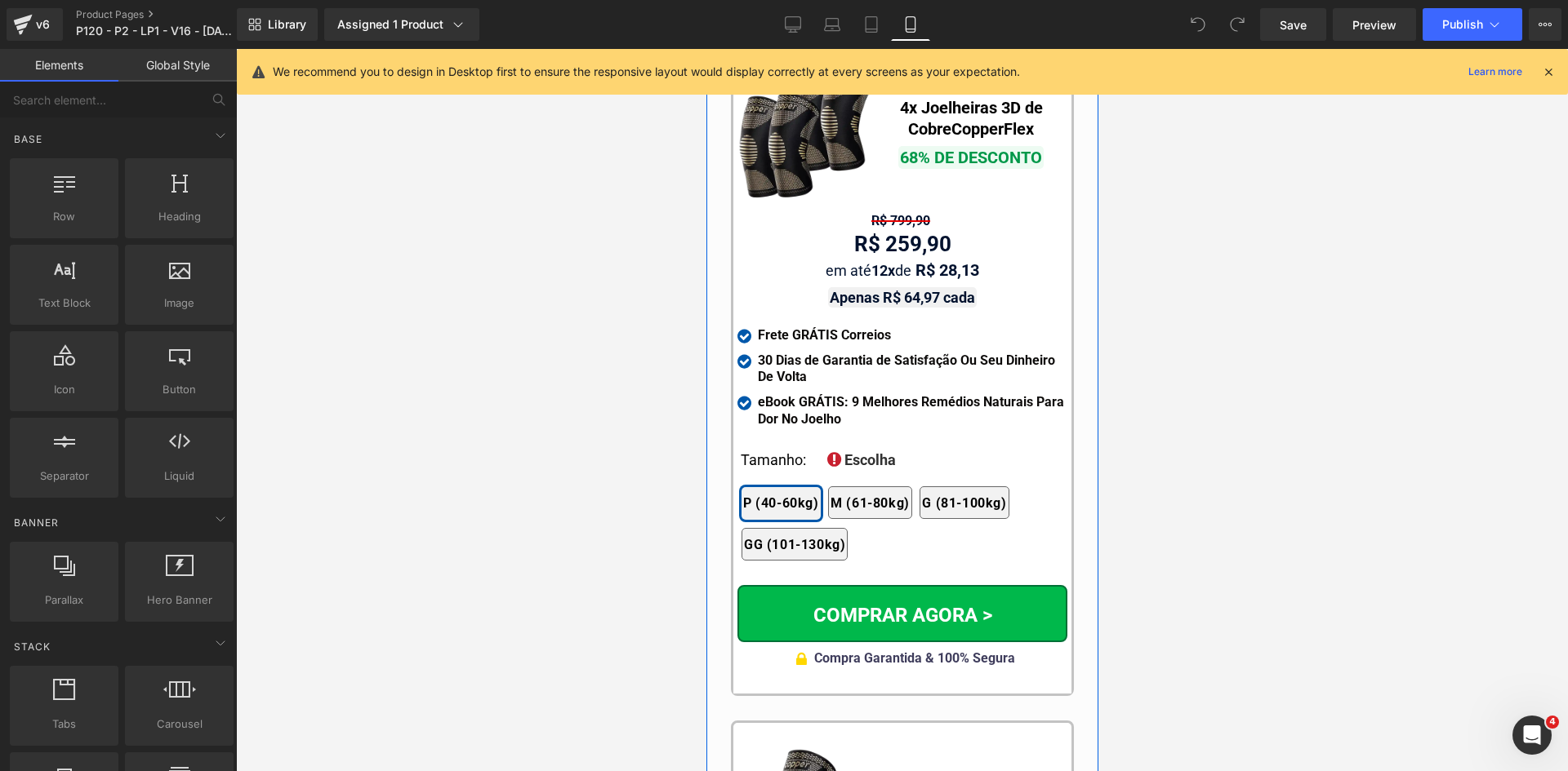
scroll to position [15048, 0]
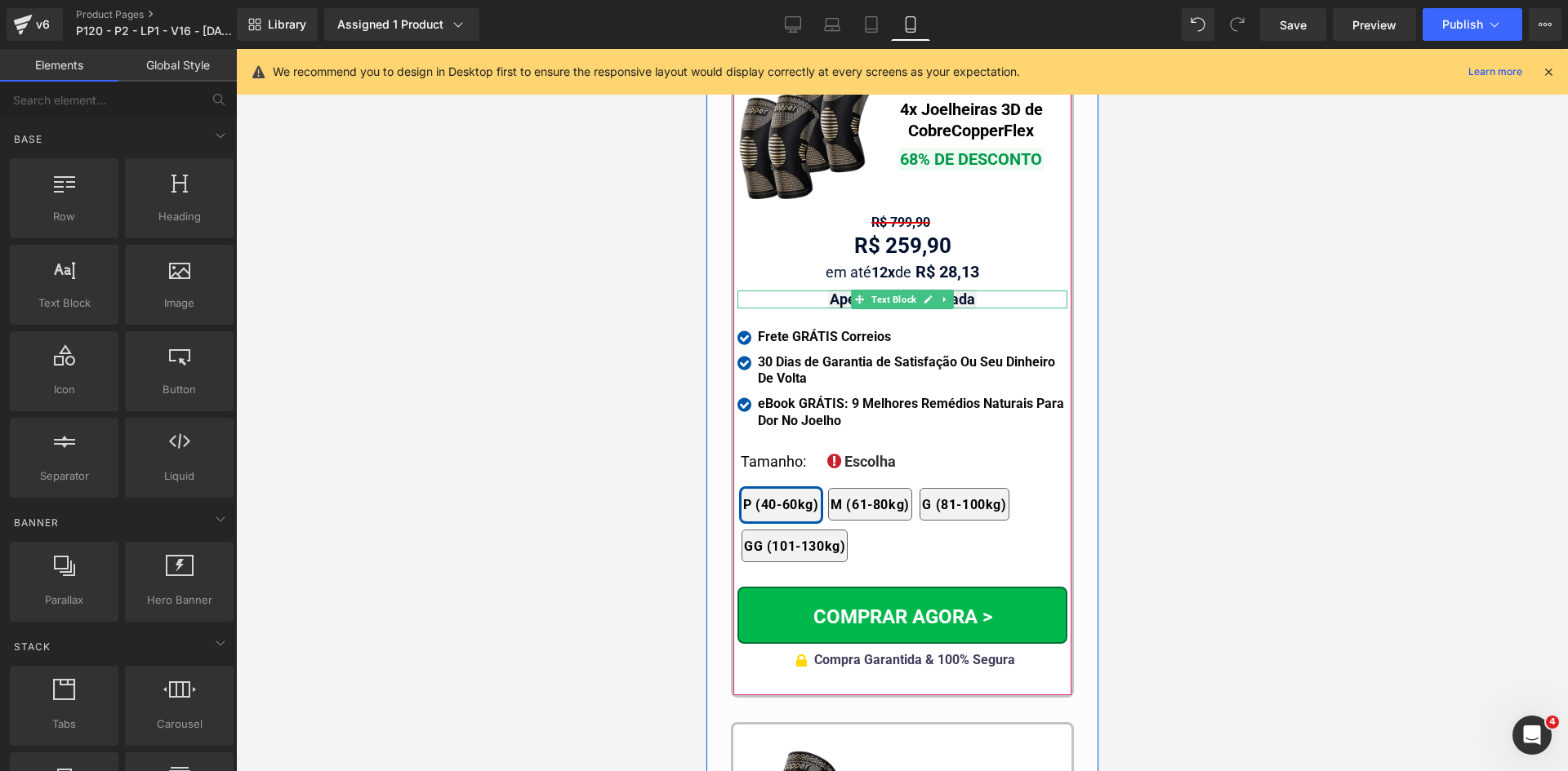
click at [883, 290] on span "Text Block" at bounding box center [893, 299] width 51 height 19
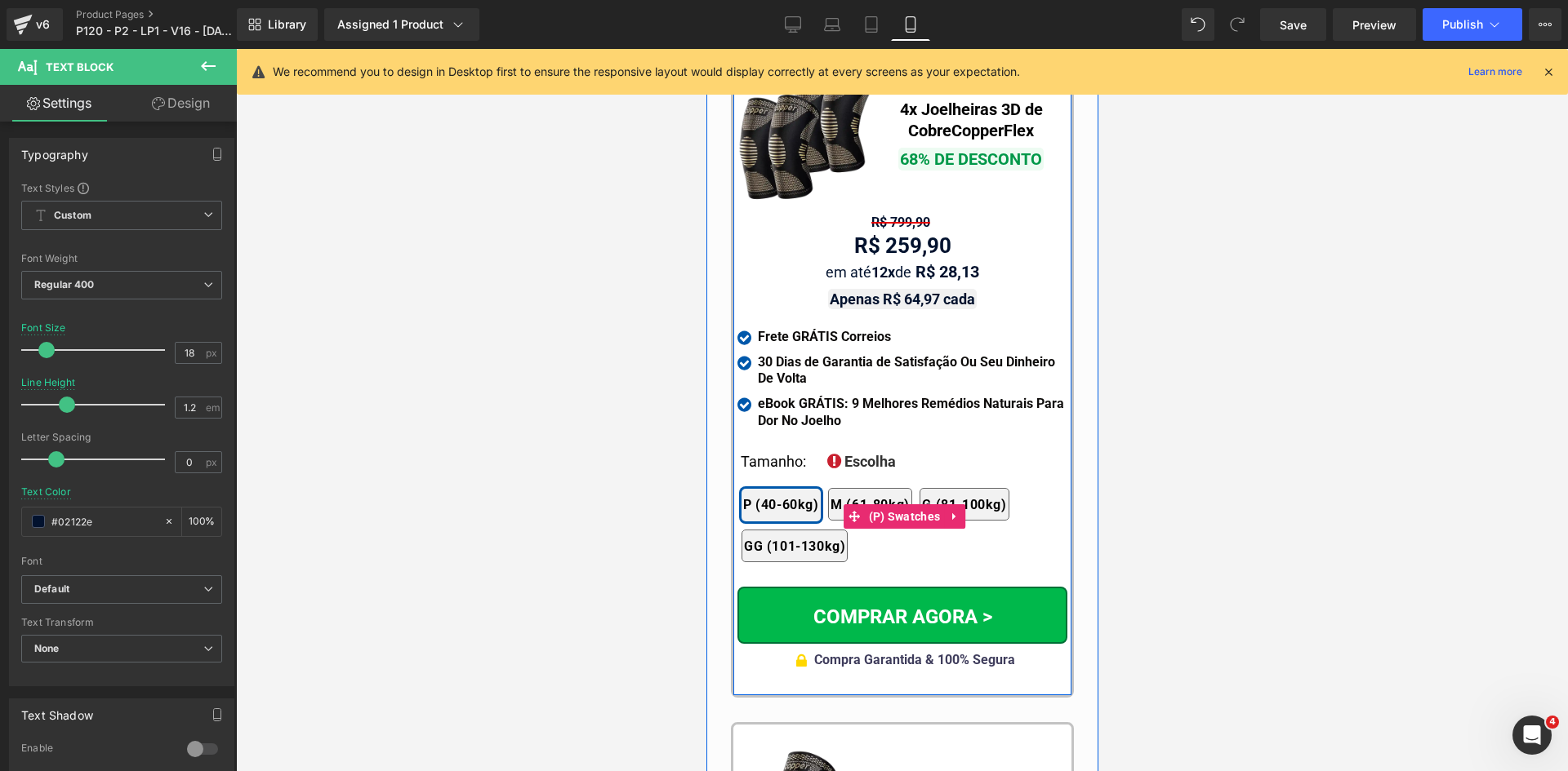
scroll to position [14966, 0]
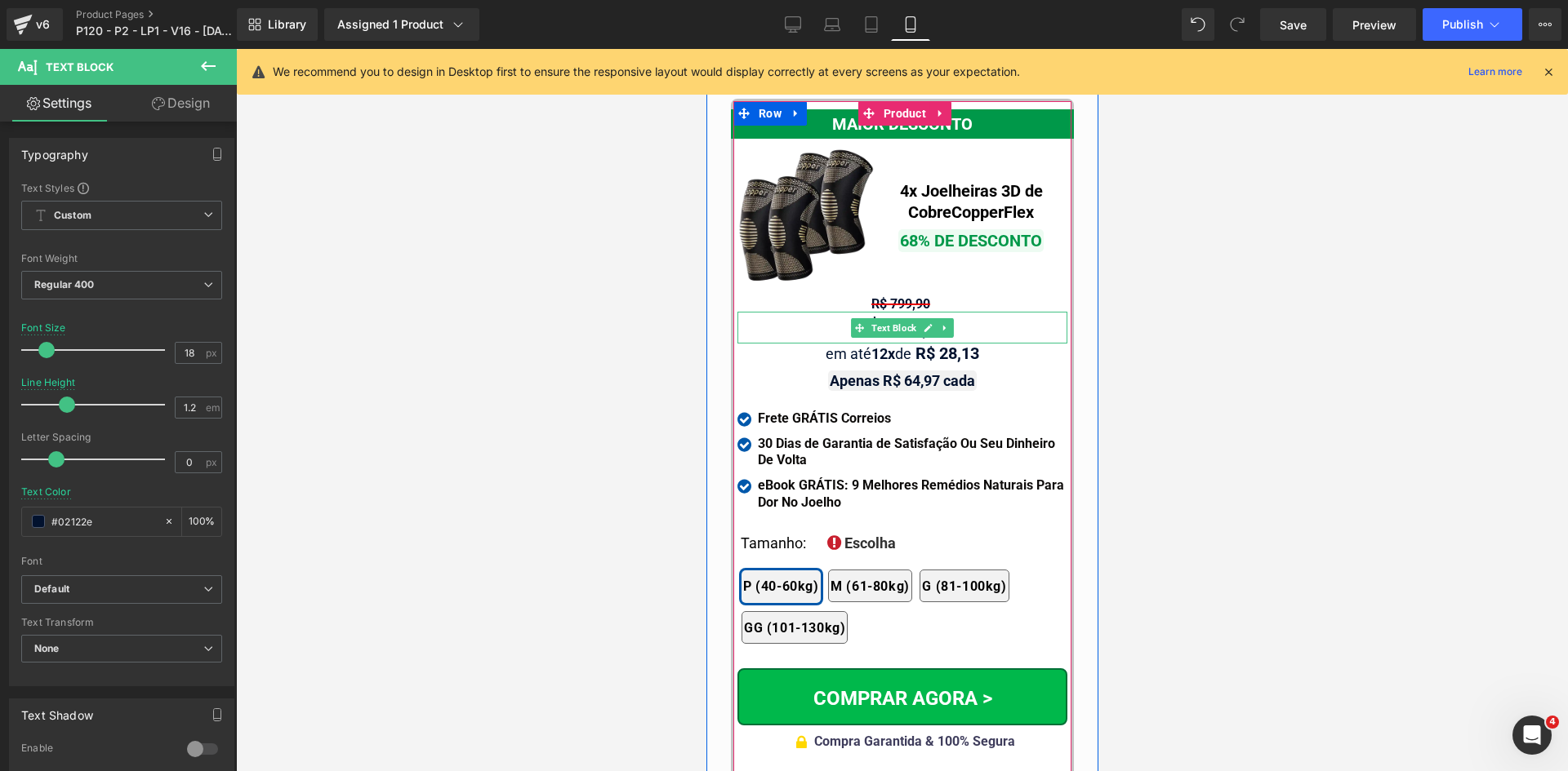
click at [896, 319] on span "Text Block" at bounding box center [893, 328] width 51 height 19
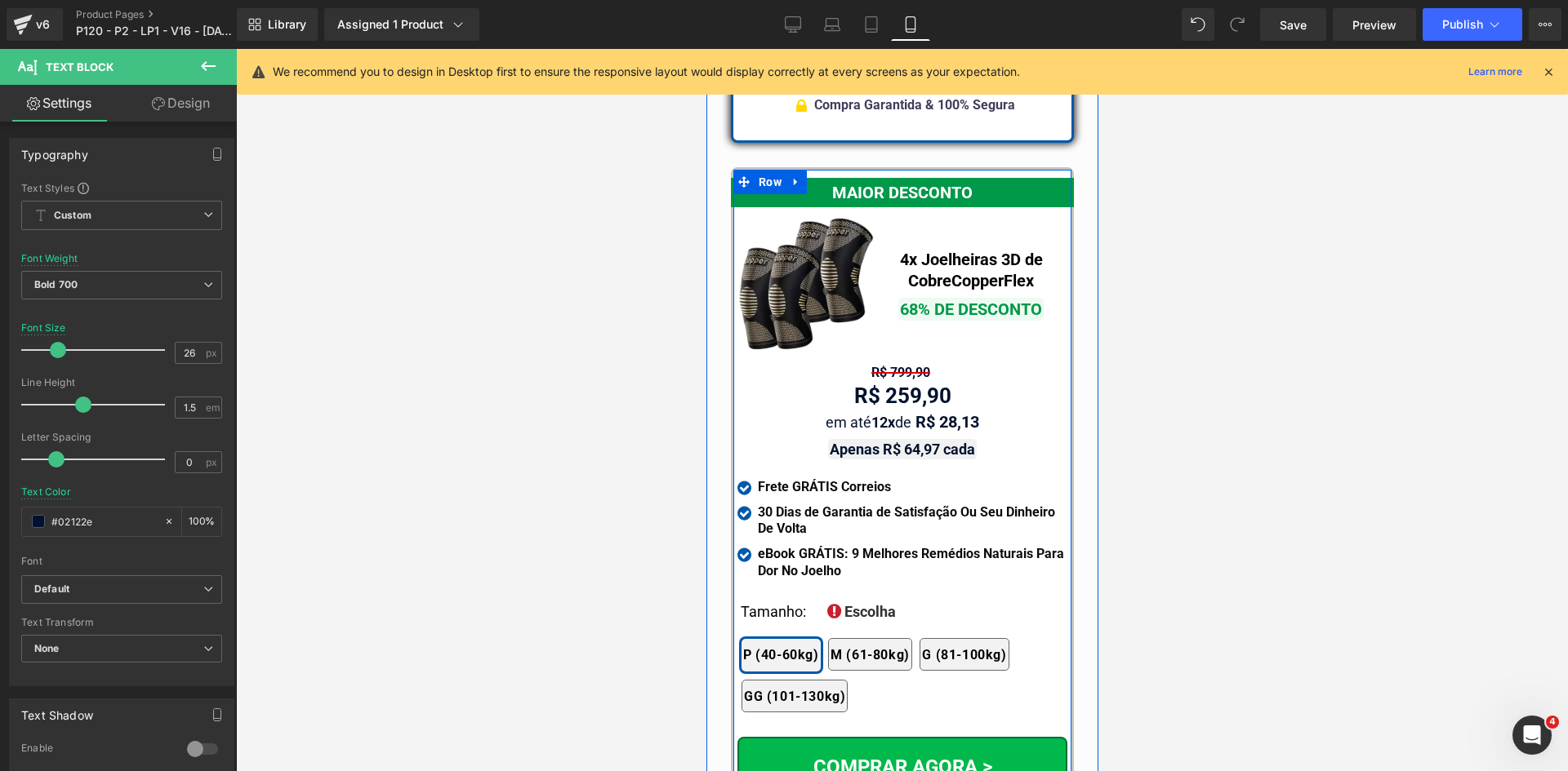
scroll to position [14802, 0]
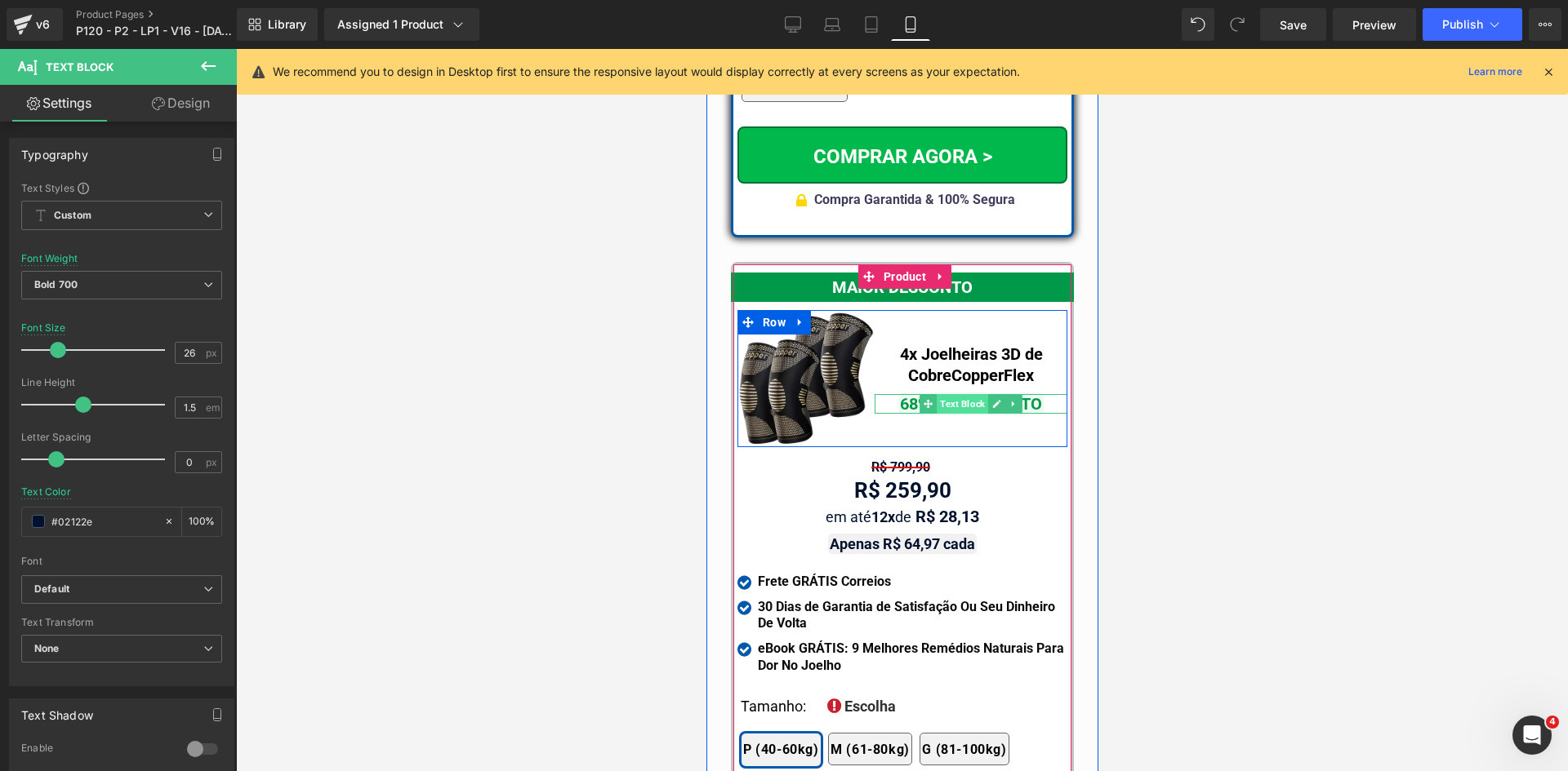
click at [943, 394] on span "Text Block" at bounding box center [961, 404] width 51 height 19
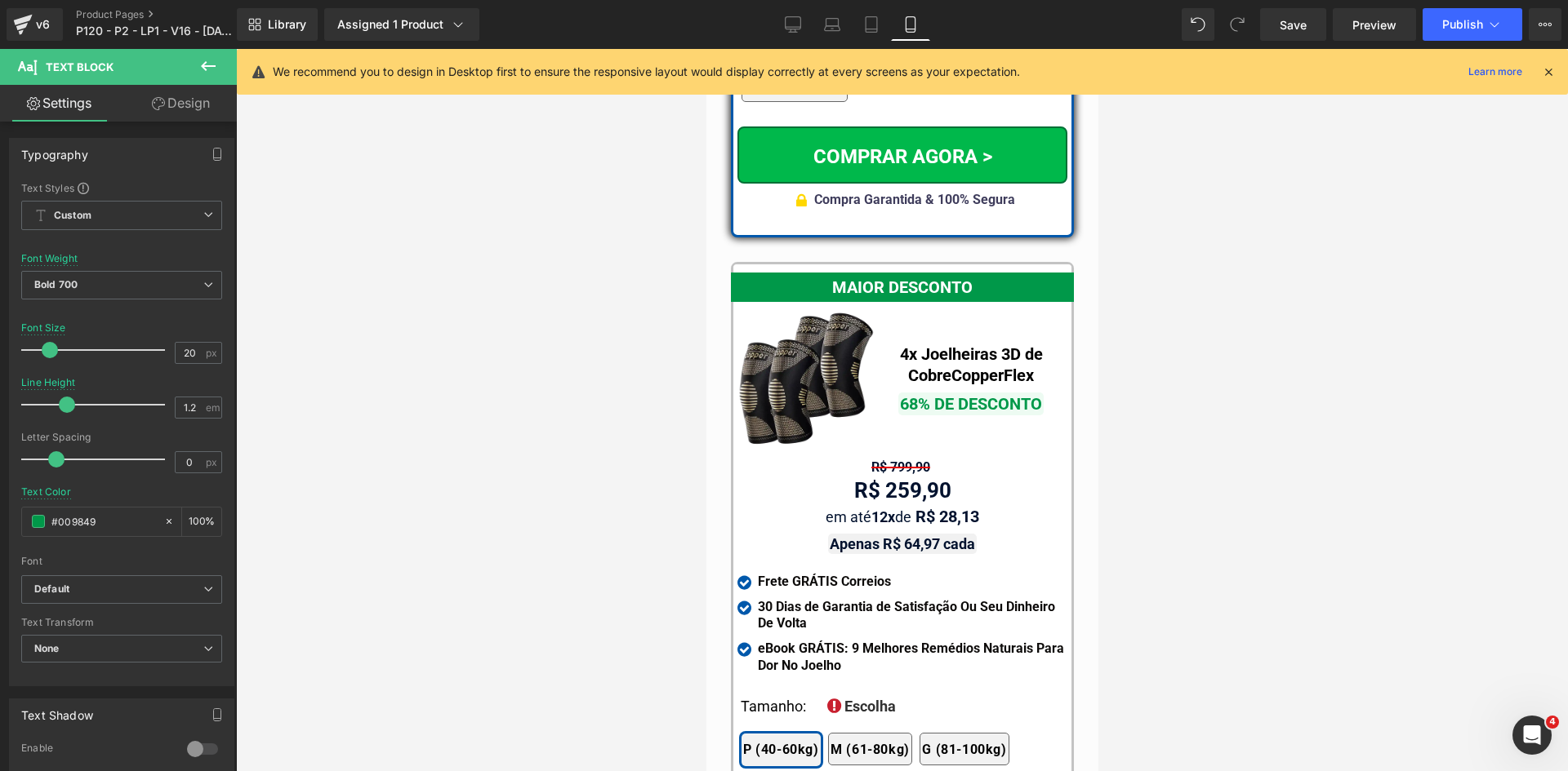
click at [1544, 72] on icon at bounding box center [1548, 72] width 14 height 14
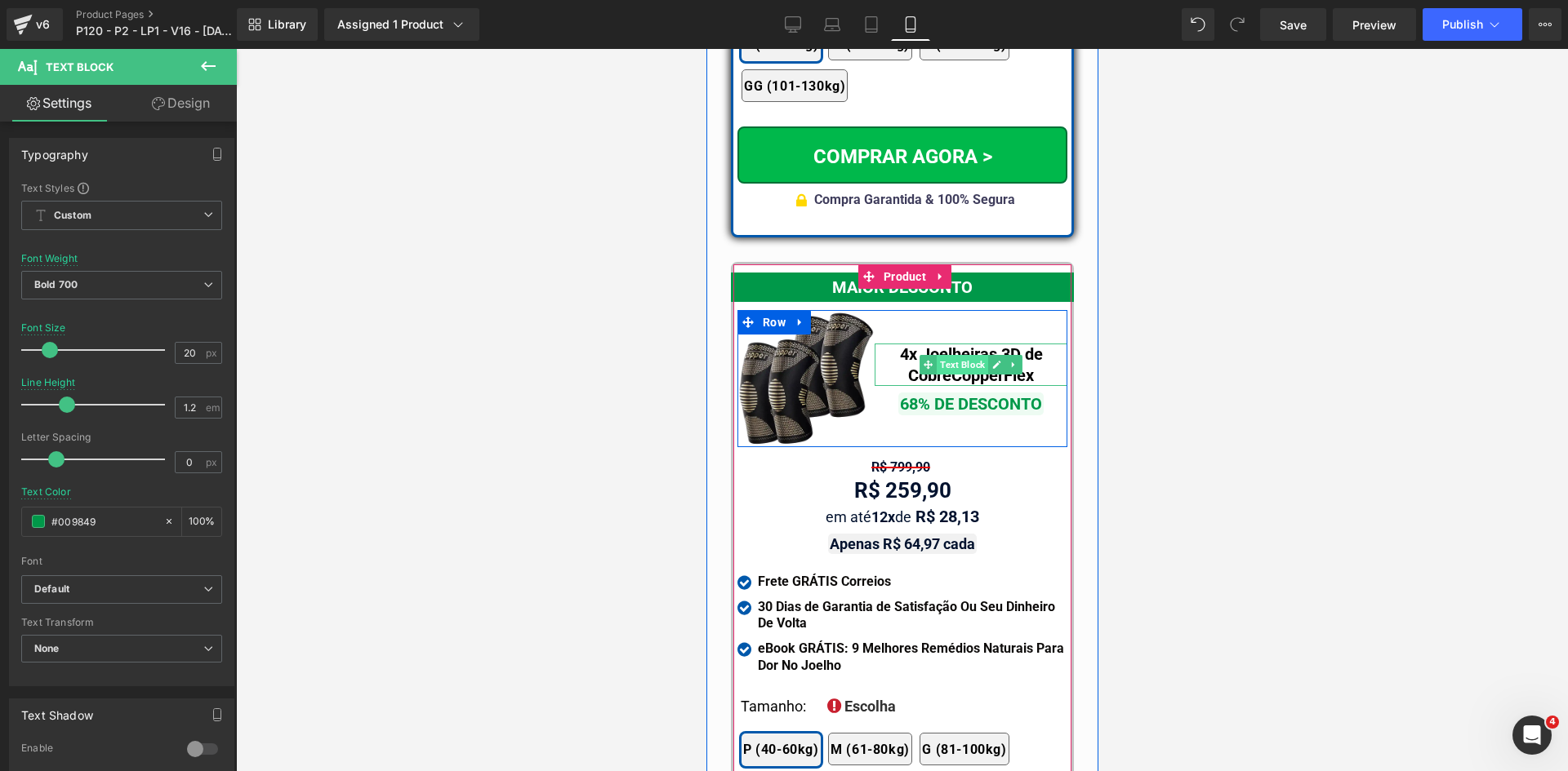
click at [937, 355] on span "Text Block" at bounding box center [961, 364] width 51 height 19
click at [952, 355] on span "Text Block" at bounding box center [961, 364] width 51 height 19
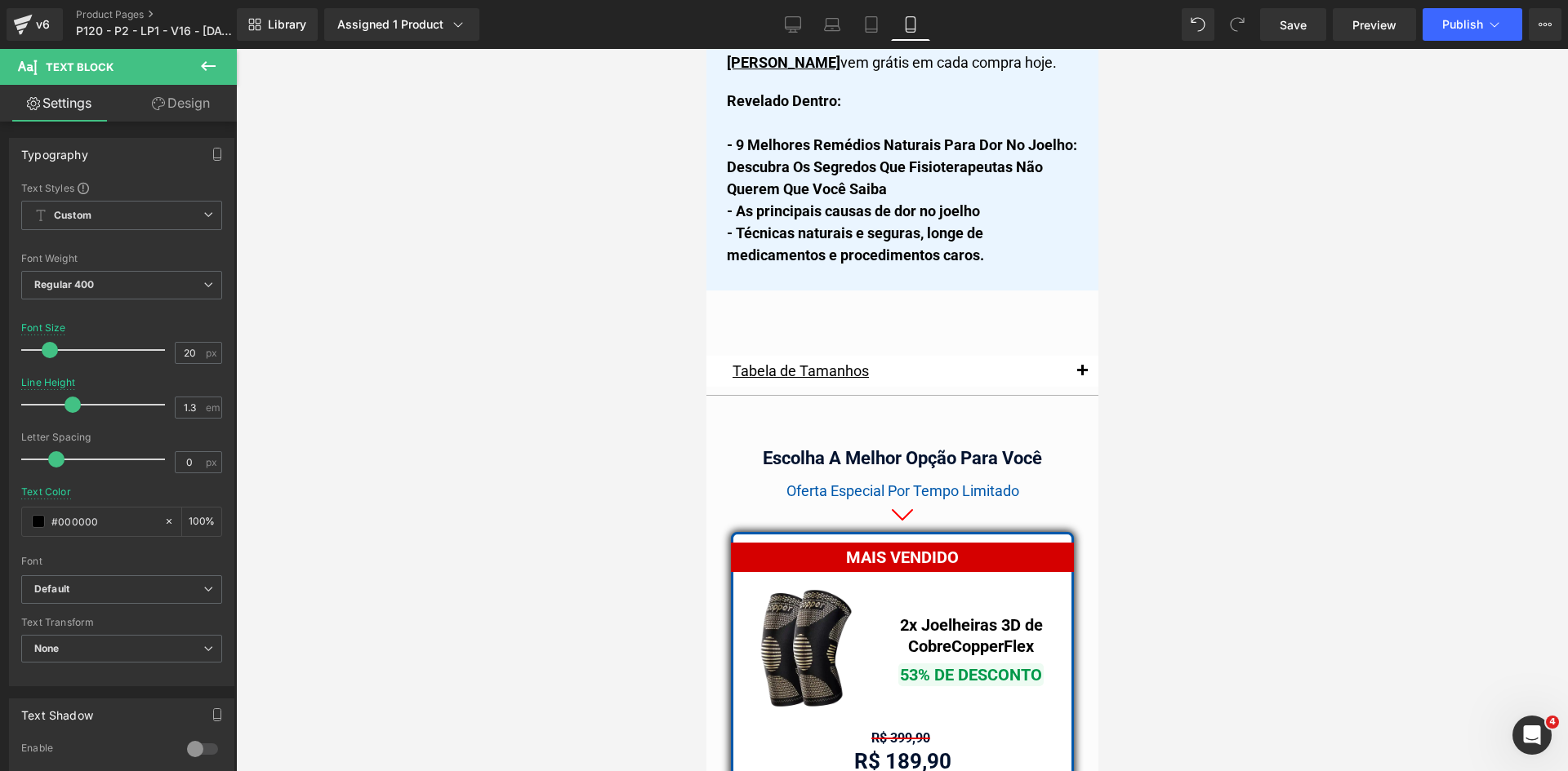
scroll to position [13905, 0]
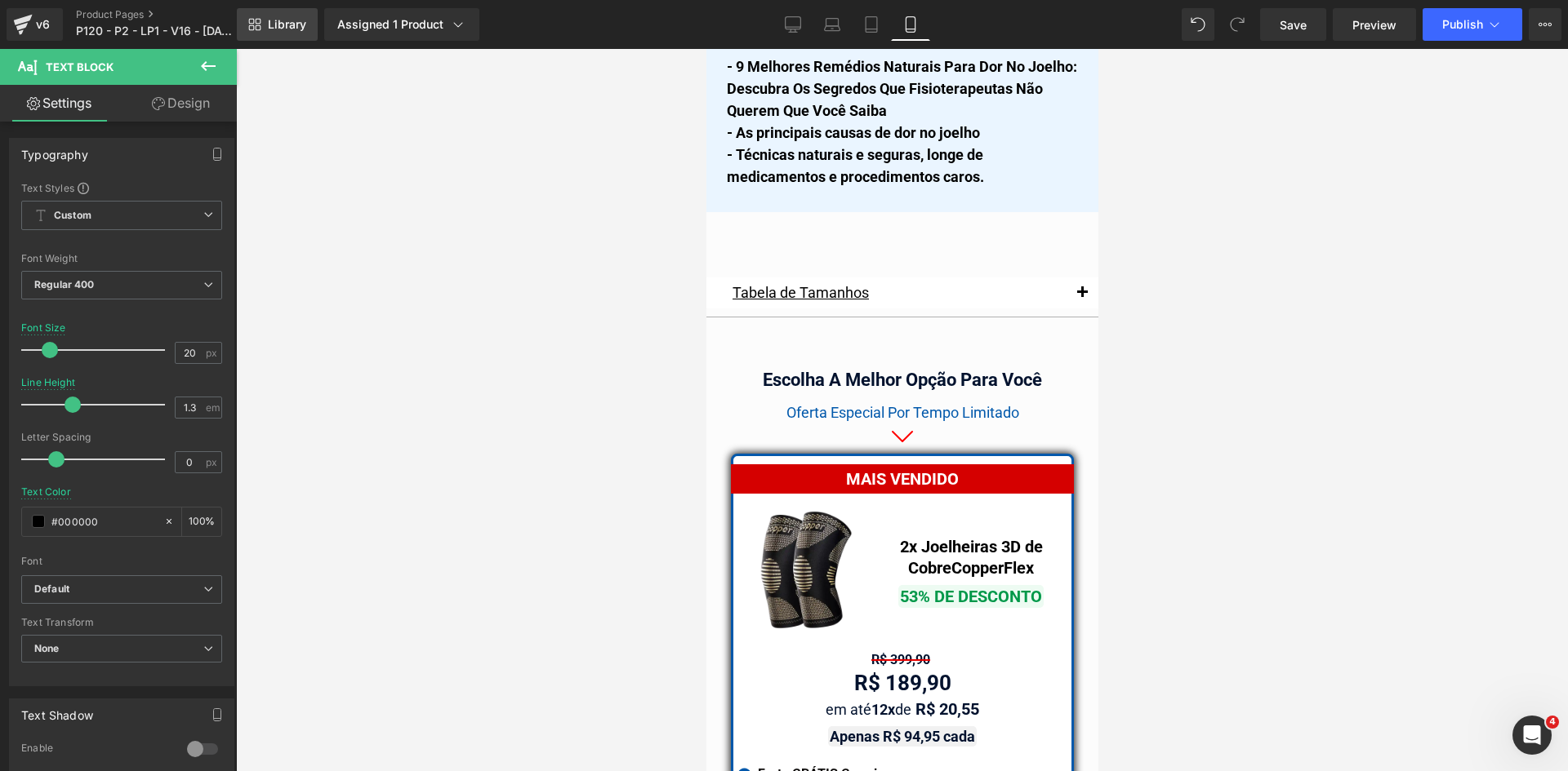
click at [260, 19] on icon at bounding box center [258, 21] width 6 height 6
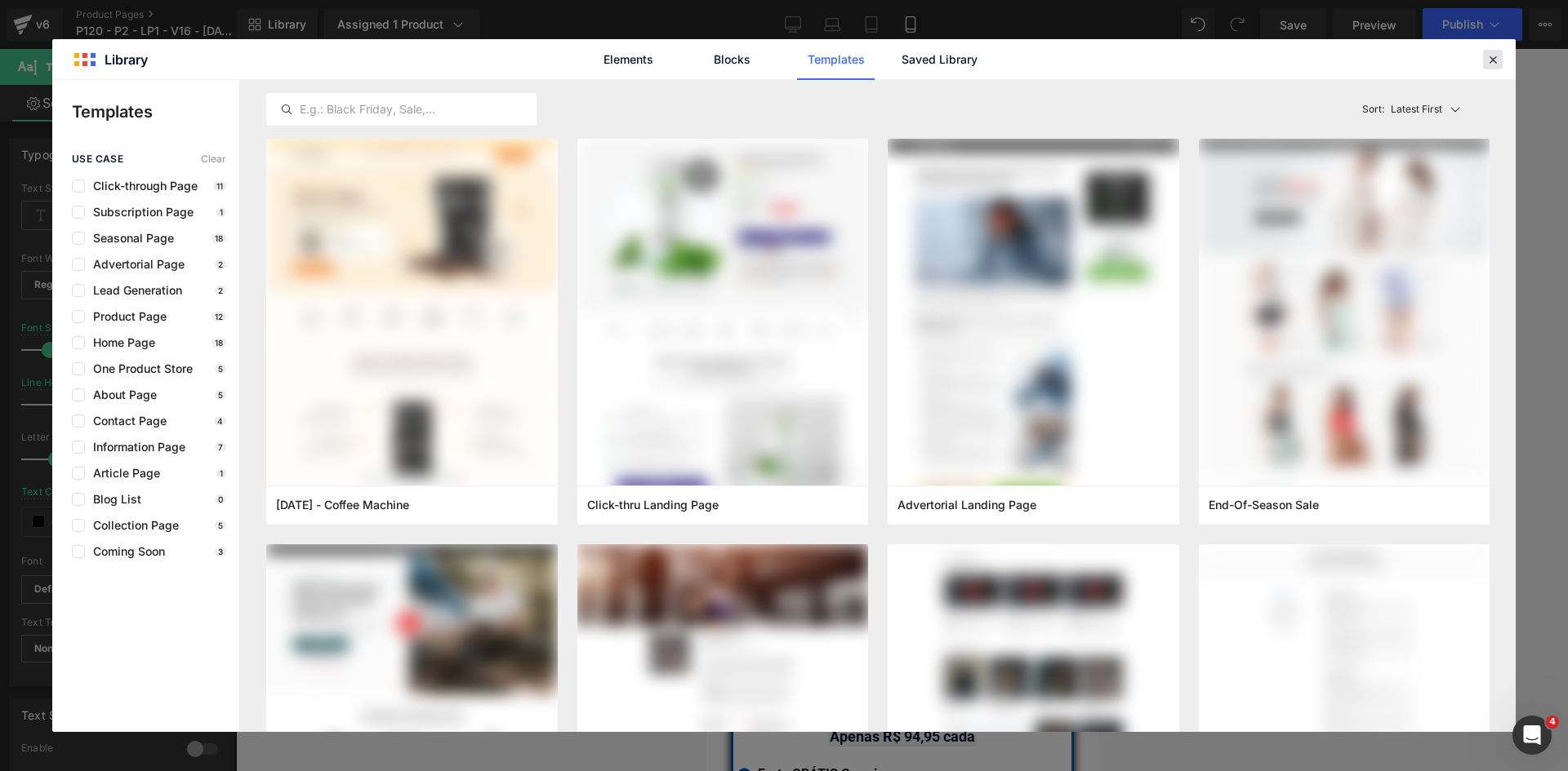
click at [1494, 62] on icon at bounding box center [1492, 59] width 14 height 14
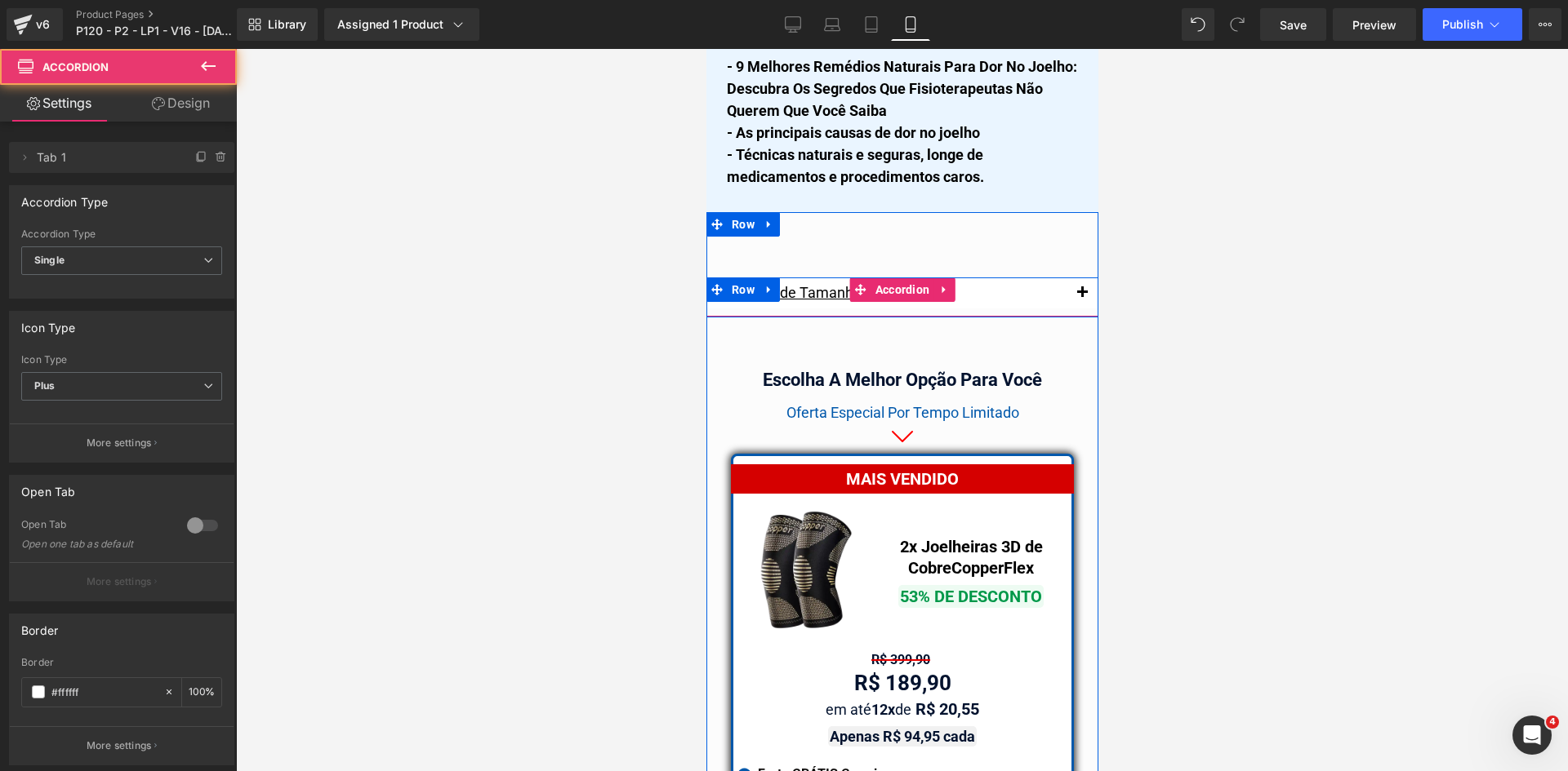
click at [1073, 277] on button "button" at bounding box center [1081, 292] width 33 height 31
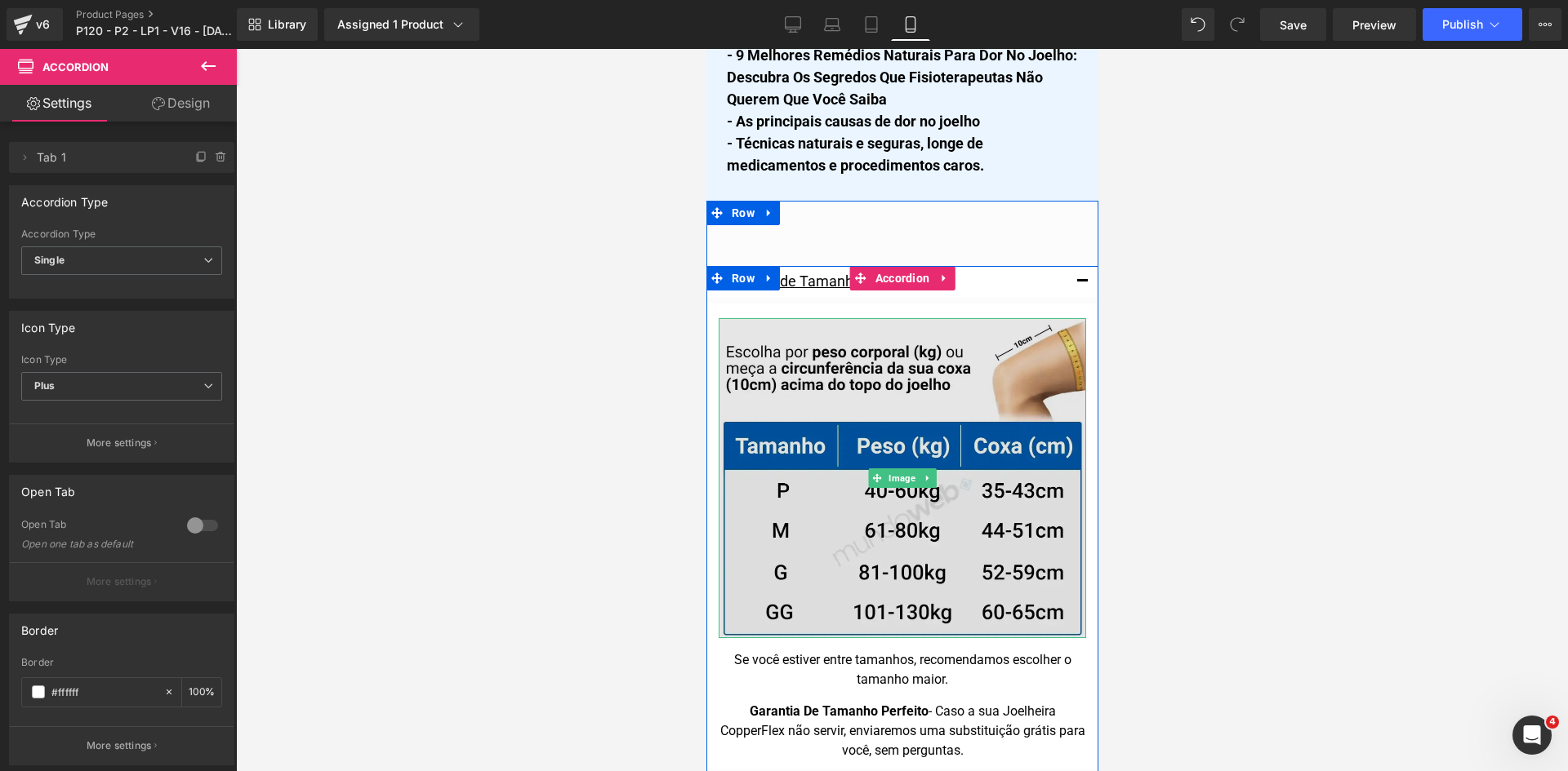
scroll to position [14068, 0]
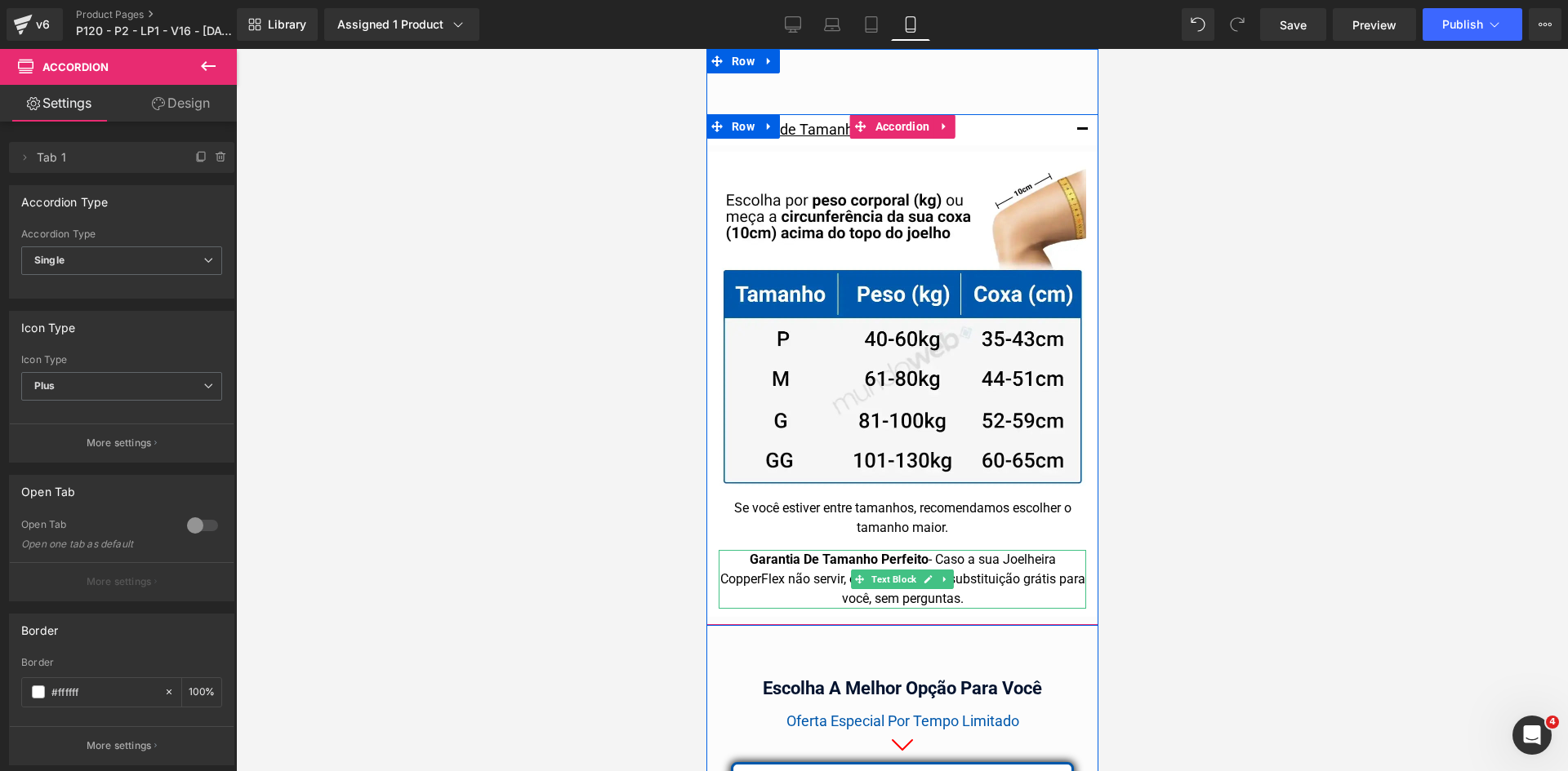
click at [976, 551] on div "Garantia De Tamanho Perfeito - Caso a sua Joelheira CopperFlex não servir, envi…" at bounding box center [901, 580] width 368 height 59
click at [975, 554] on div "Garantia De Tamanho Perfeito - Caso a sua Joelheira CopperFlex não servir, envi…" at bounding box center [901, 580] width 368 height 59
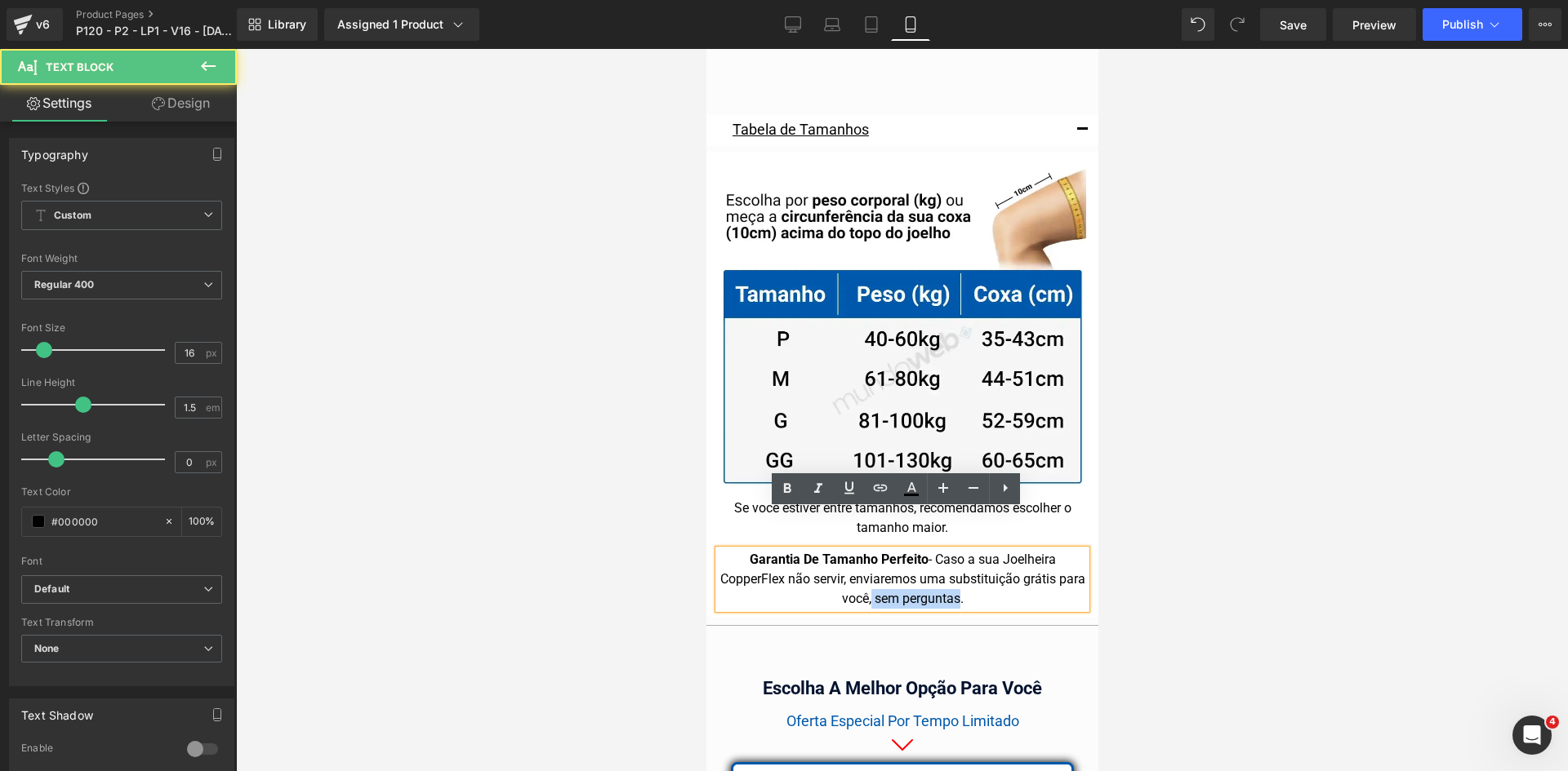
drag, startPoint x: 862, startPoint y: 559, endPoint x: 949, endPoint y: 559, distance: 87.0
click at [949, 559] on div "Garantia De Tamanho Perfeito - Caso a sua Joelheira CopperFlex não servir, envi…" at bounding box center [901, 580] width 368 height 59
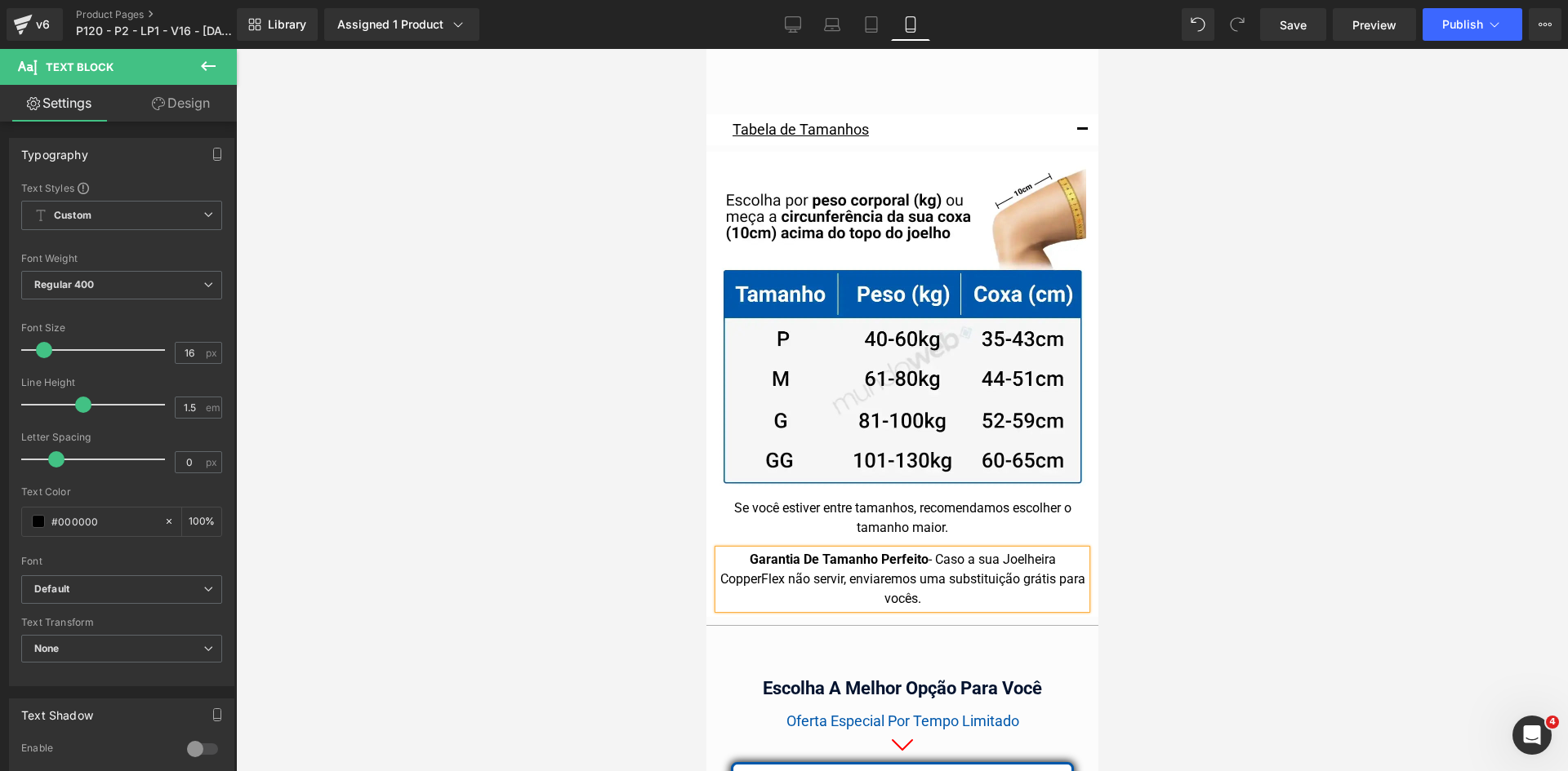
click at [932, 560] on div "Garantia De Tamanho Perfeito - Caso a sua Joelheira CopperFlex não servir, envi…" at bounding box center [901, 580] width 368 height 59
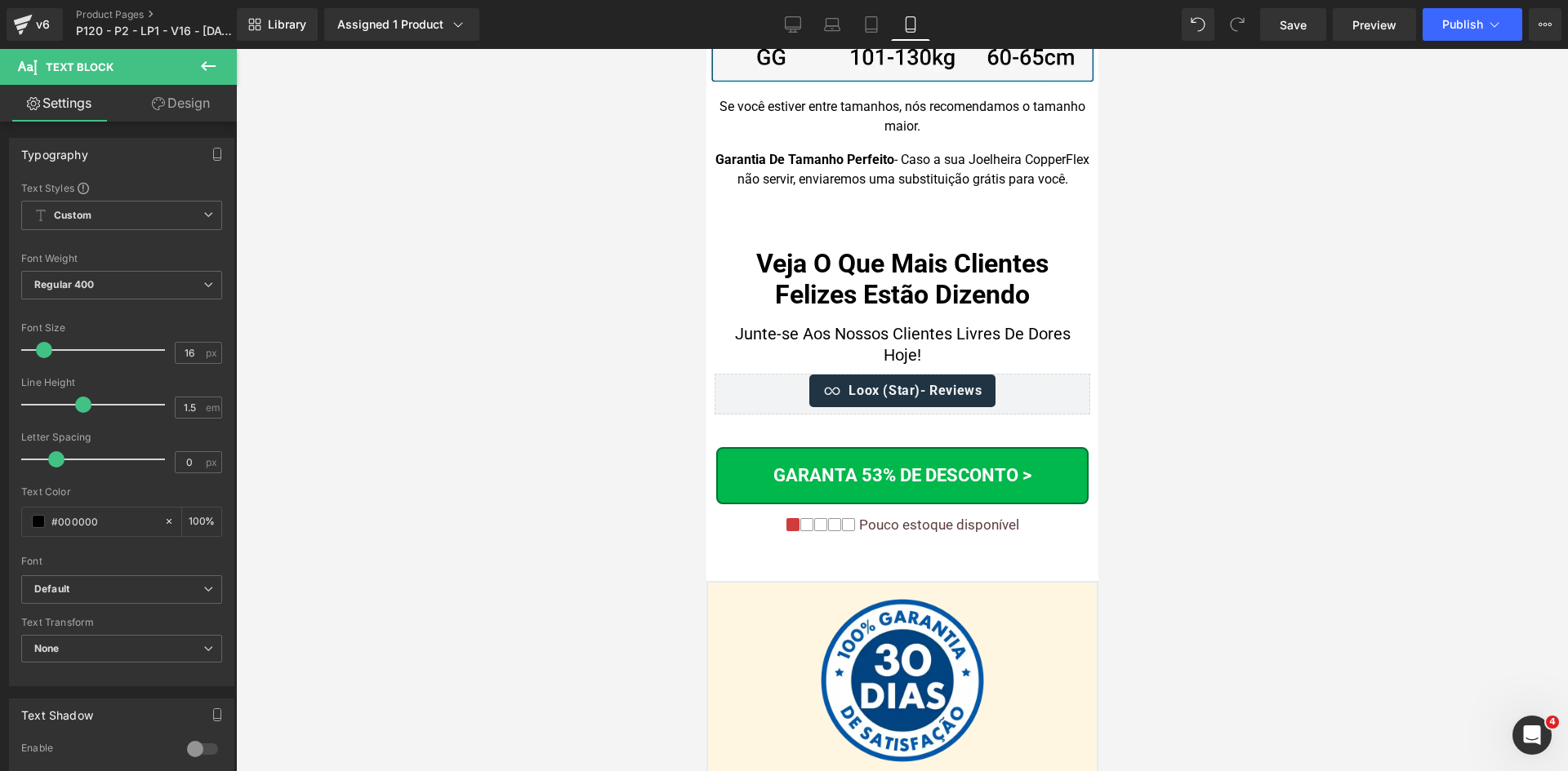
scroll to position [17251, 0]
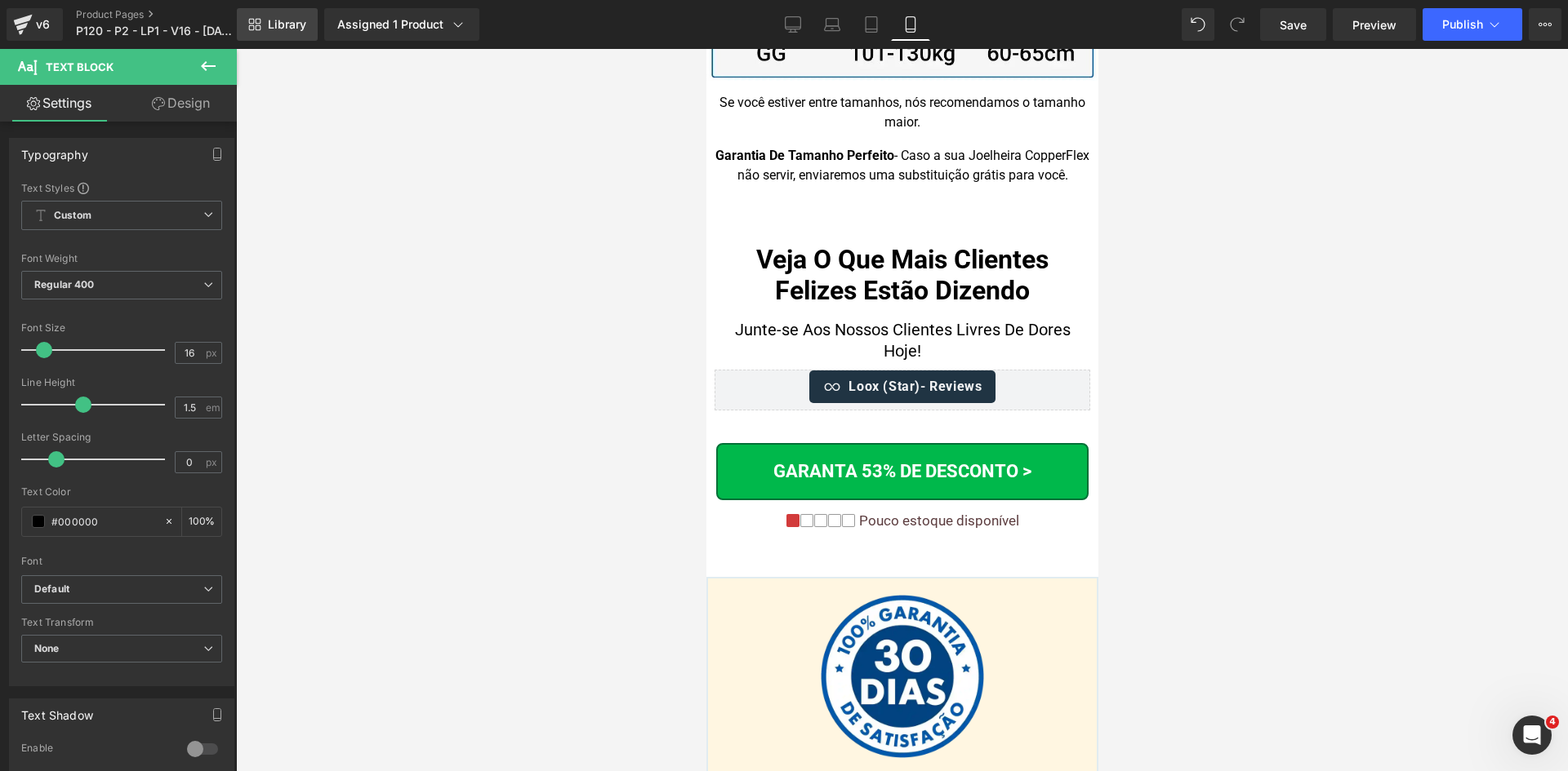
click at [260, 11] on link "Library" at bounding box center [277, 24] width 81 height 33
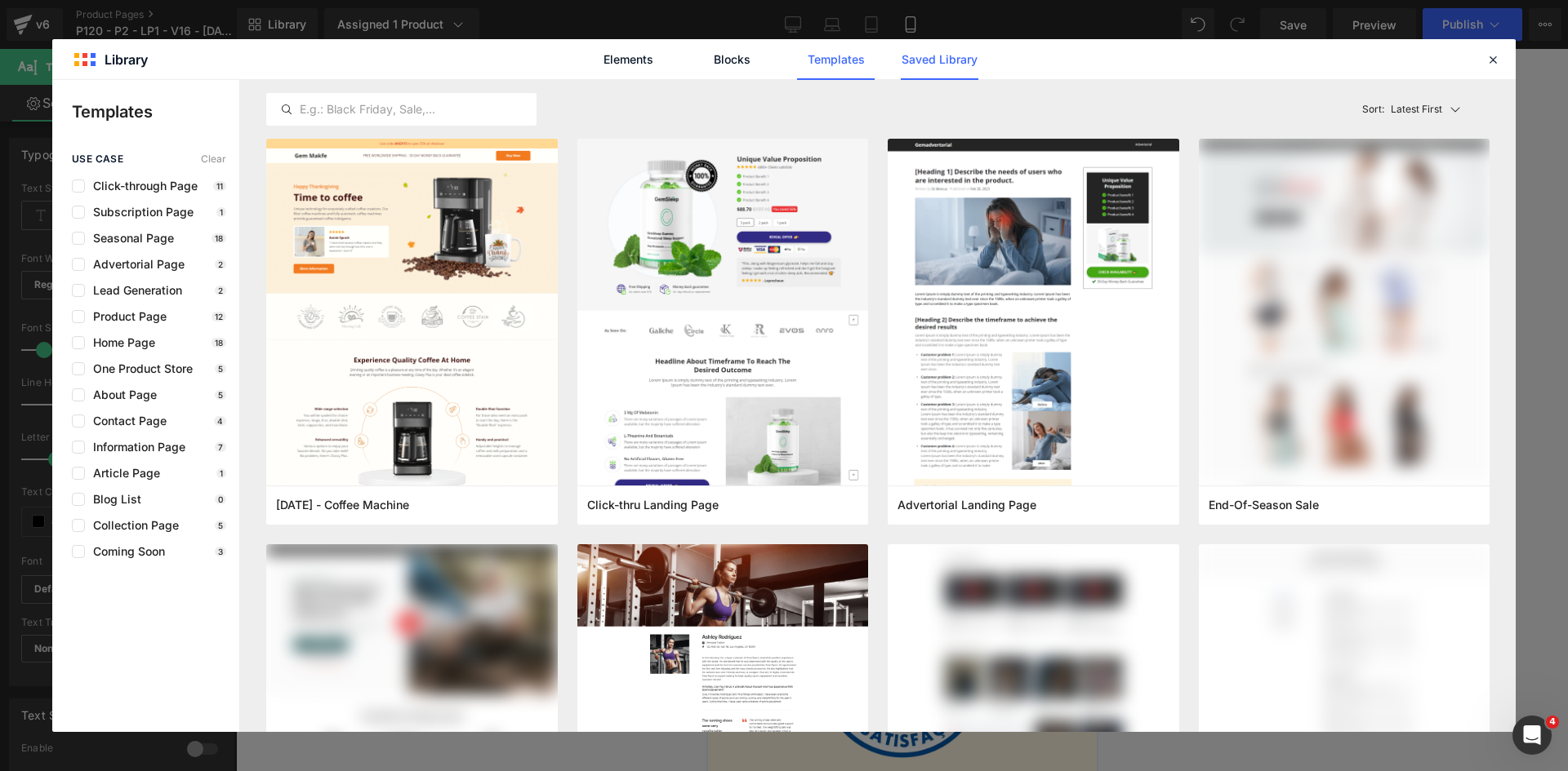
click at [0, 0] on link "Saved Library" at bounding box center [0, 0] width 0 height 0
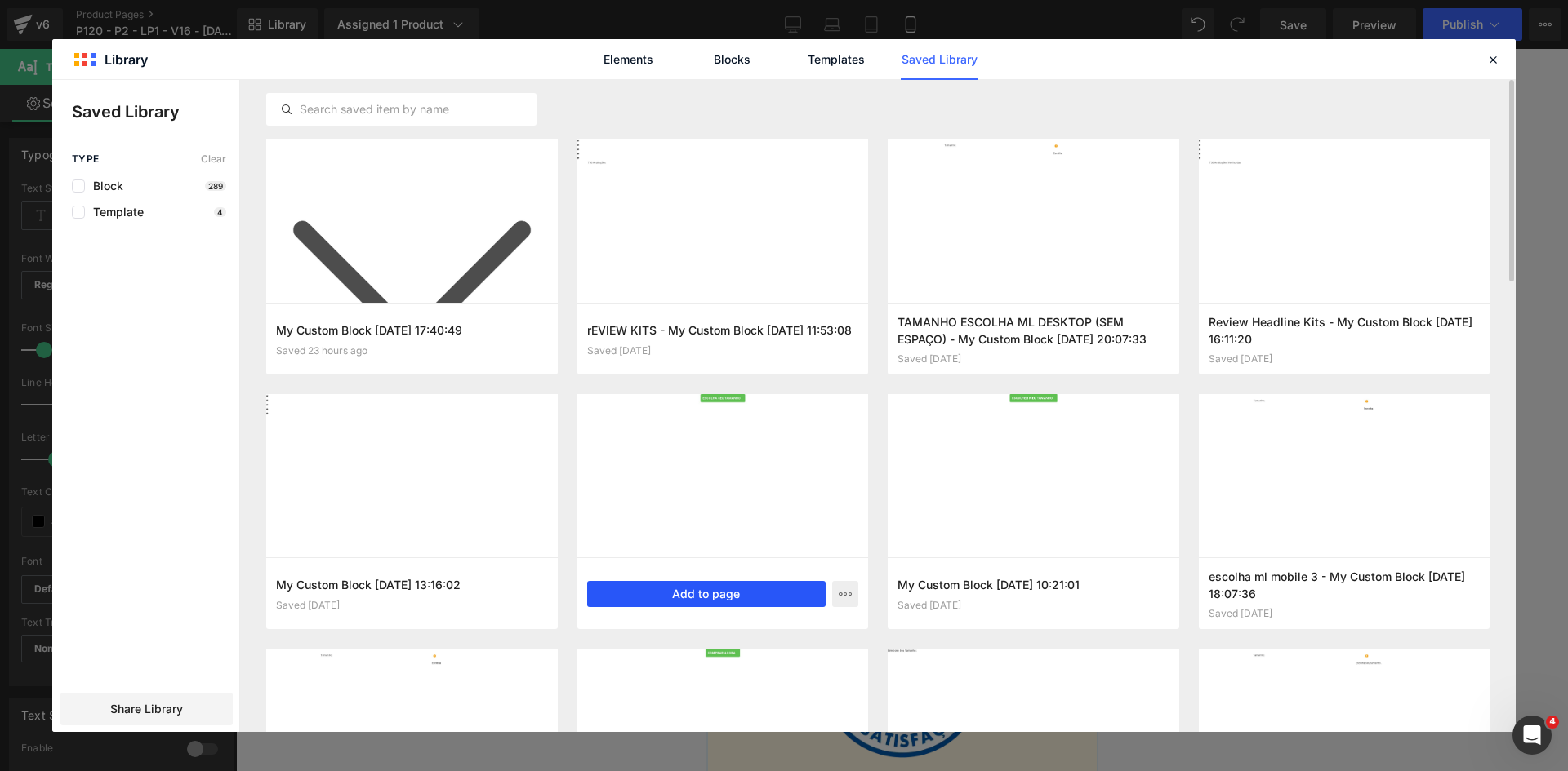
drag, startPoint x: 773, startPoint y: 600, endPoint x: 67, endPoint y: 559, distance: 707.2
click at [773, 600] on button "Add to page" at bounding box center [706, 594] width 239 height 26
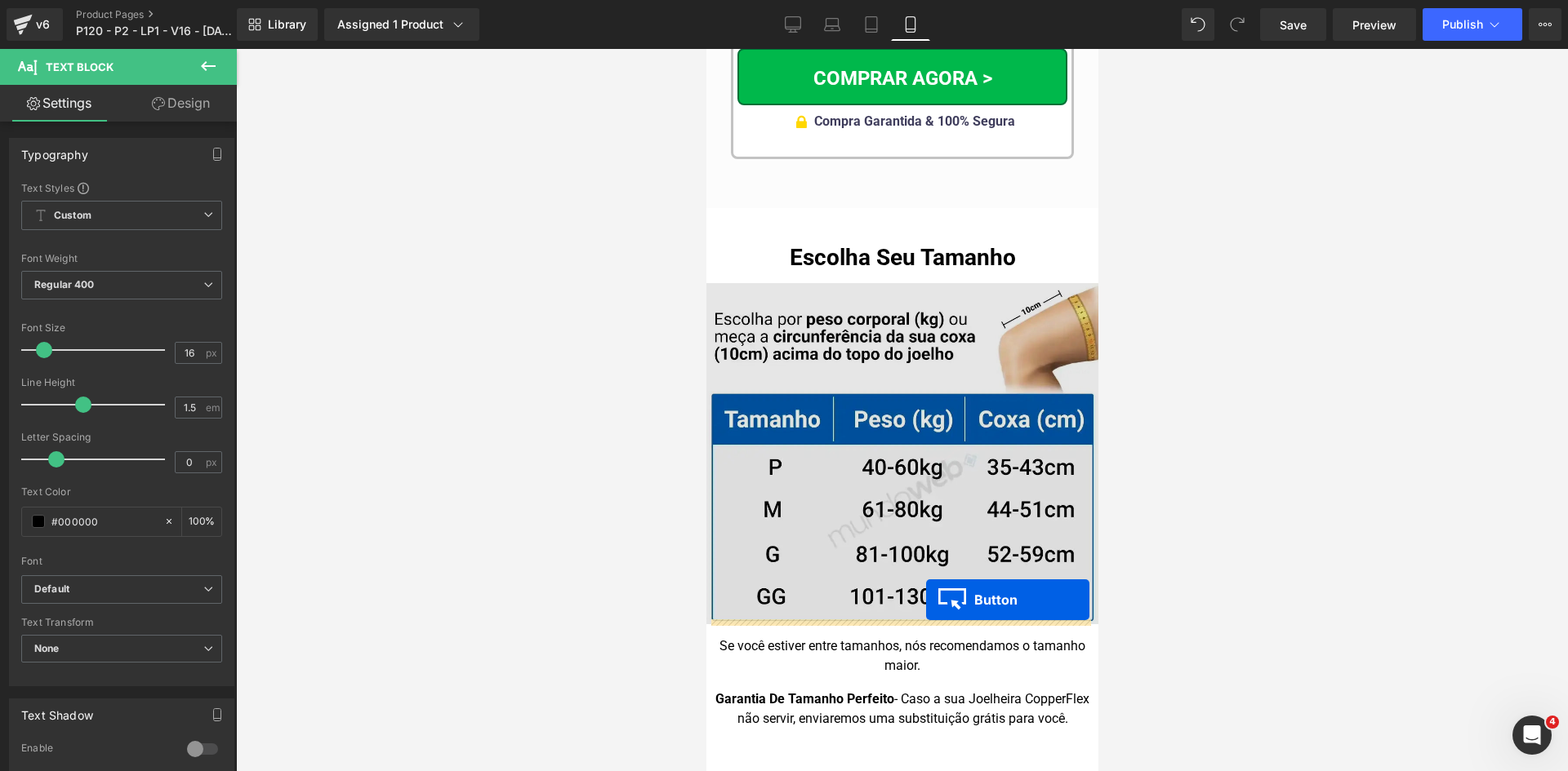
scroll to position [16733, 0]
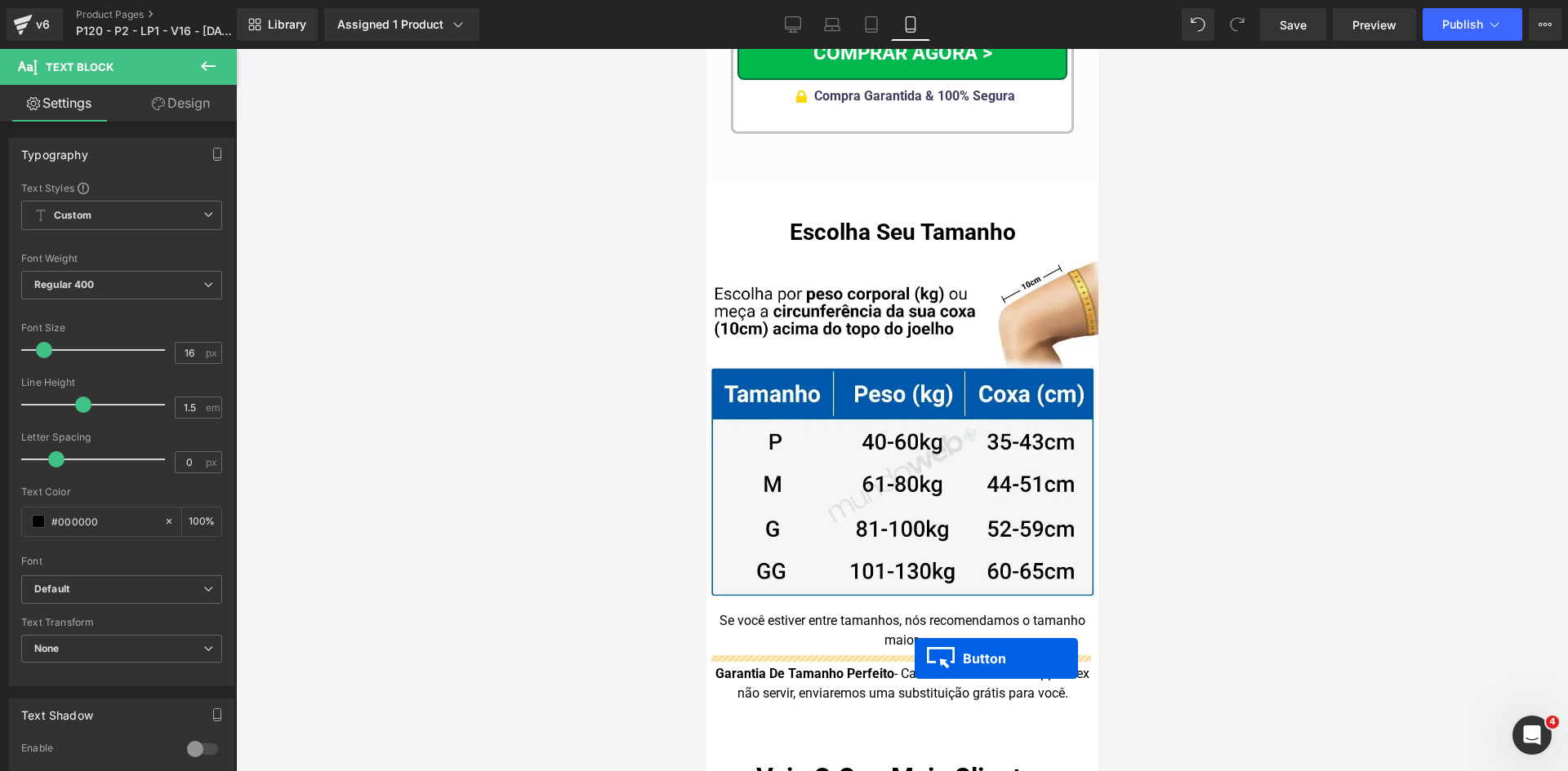
drag, startPoint x: 893, startPoint y: 463, endPoint x: 910, endPoint y: 653, distance: 190.8
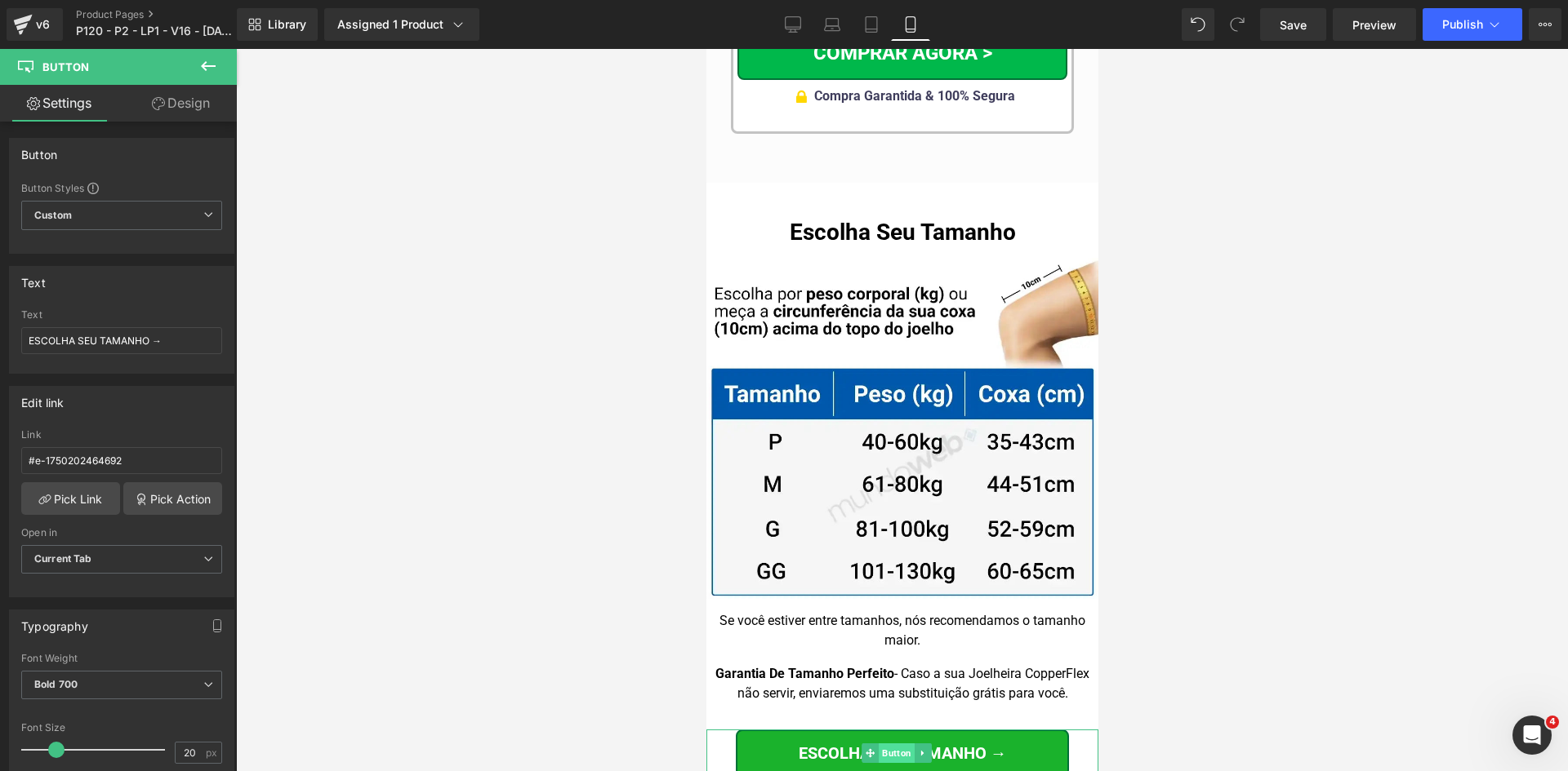
click at [893, 743] on span "Button" at bounding box center [895, 752] width 36 height 19
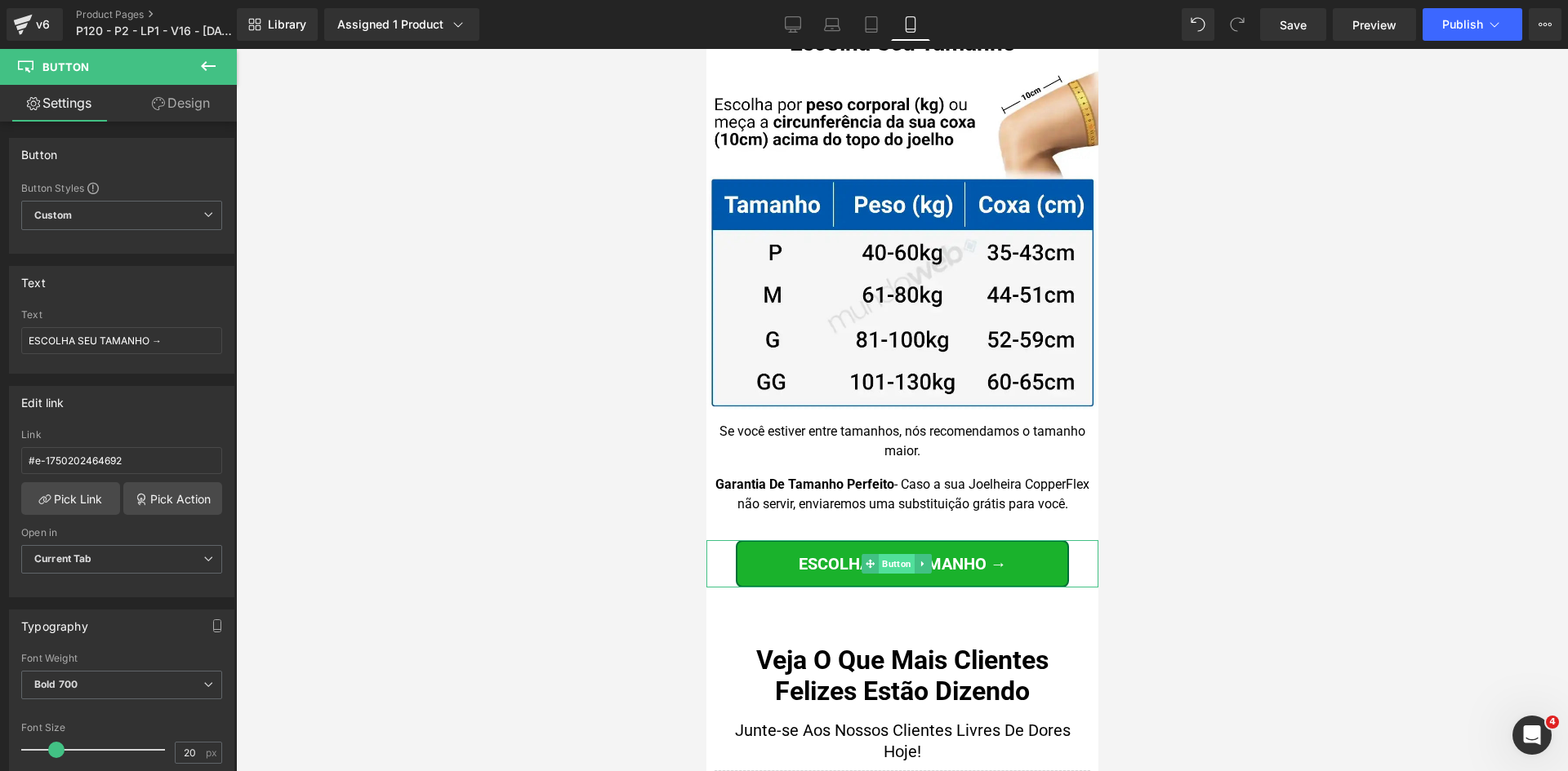
scroll to position [16895, 0]
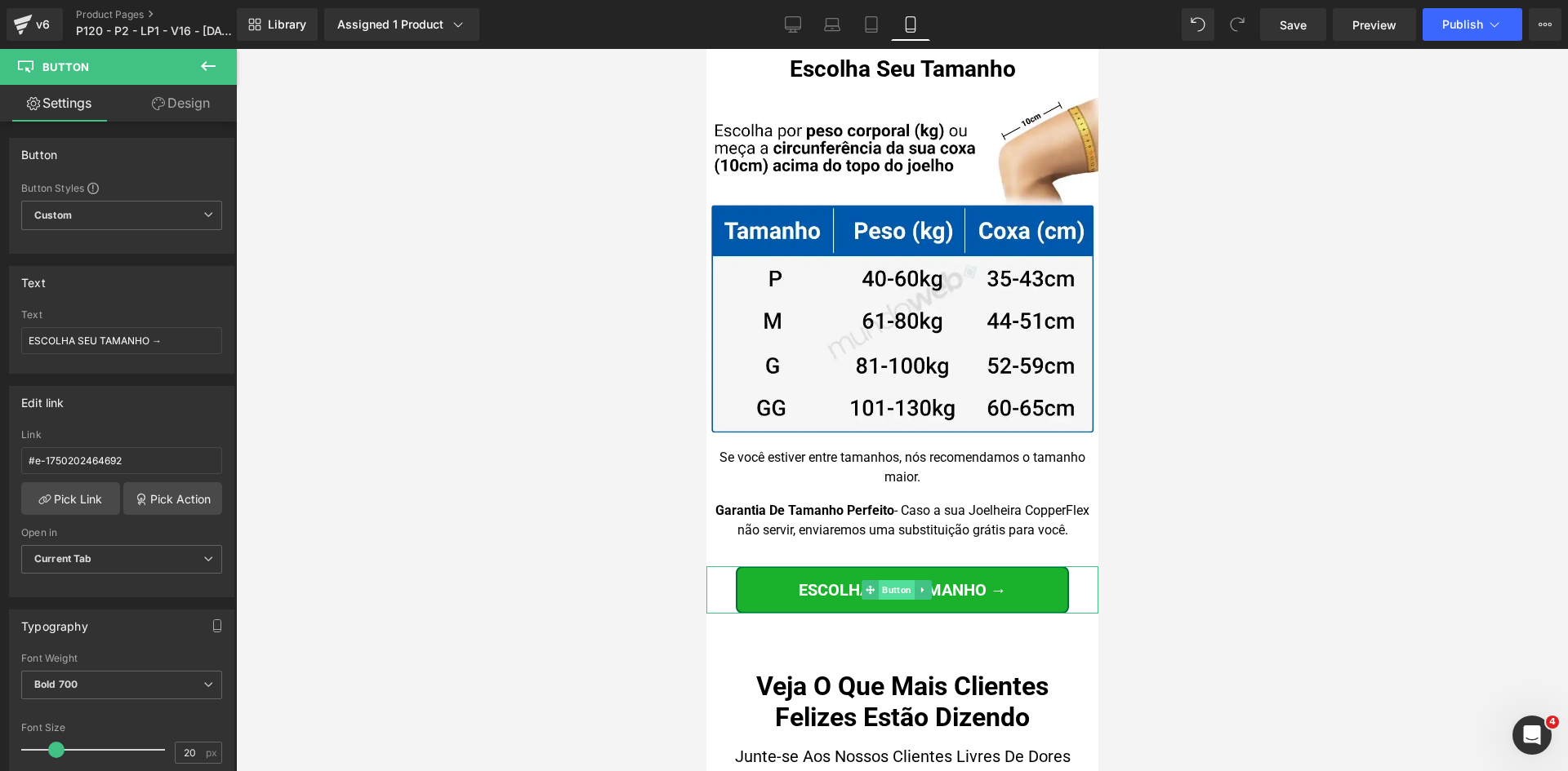
drag, startPoint x: 802, startPoint y: 443, endPoint x: 905, endPoint y: 536, distance: 138.8
click at [905, 581] on span "Button" at bounding box center [895, 590] width 36 height 19
drag, startPoint x: 73, startPoint y: 340, endPoint x: 0, endPoint y: 338, distance: 73.0
click at [0, 338] on div "Text ESCOLHA SEU TAMANHO → Text ESCOLHA SEU TAMANHO →" at bounding box center [122, 313] width 244 height 120
click at [902, 581] on span "Button" at bounding box center [895, 590] width 36 height 19
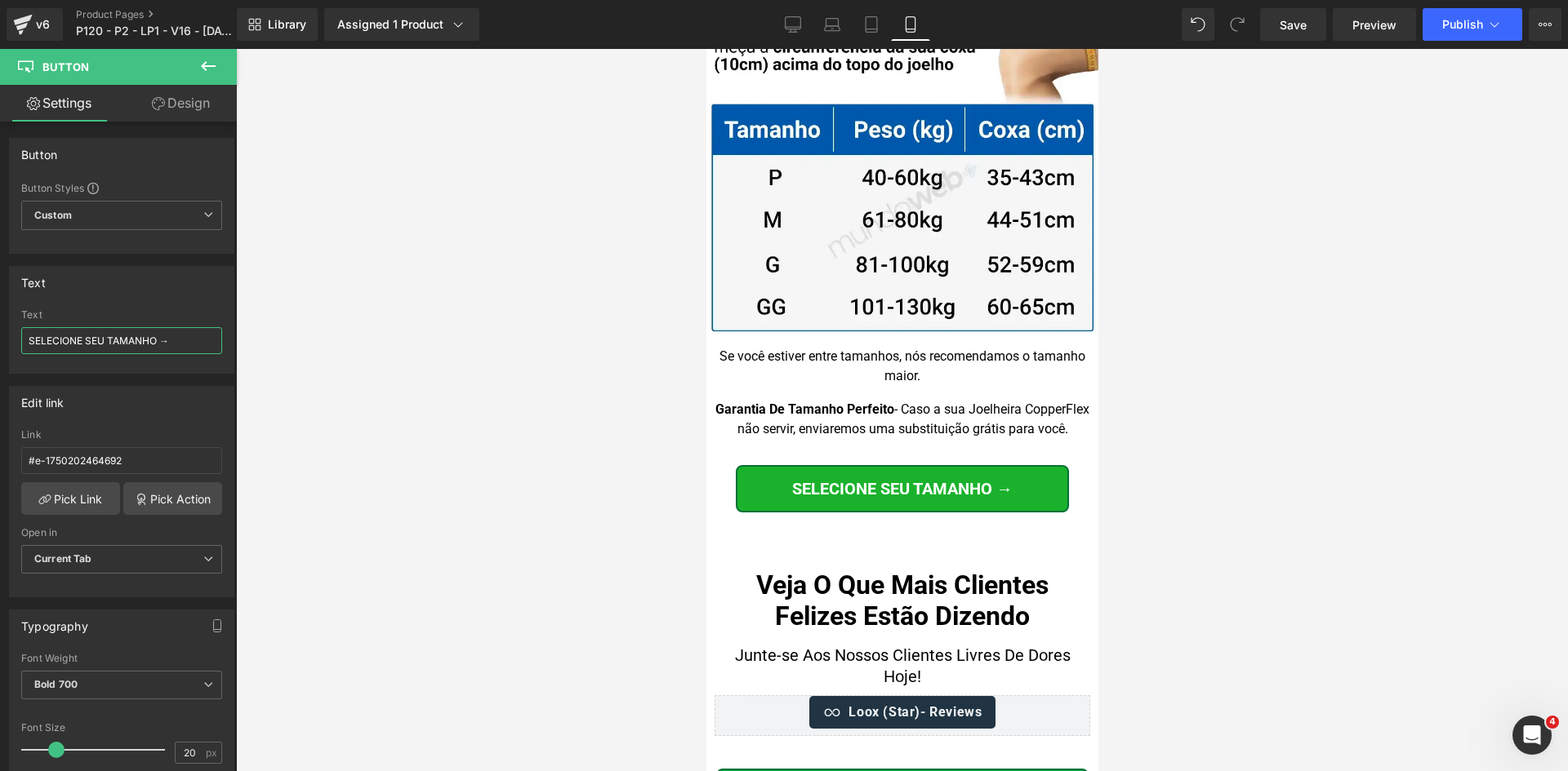
scroll to position [17141, 0]
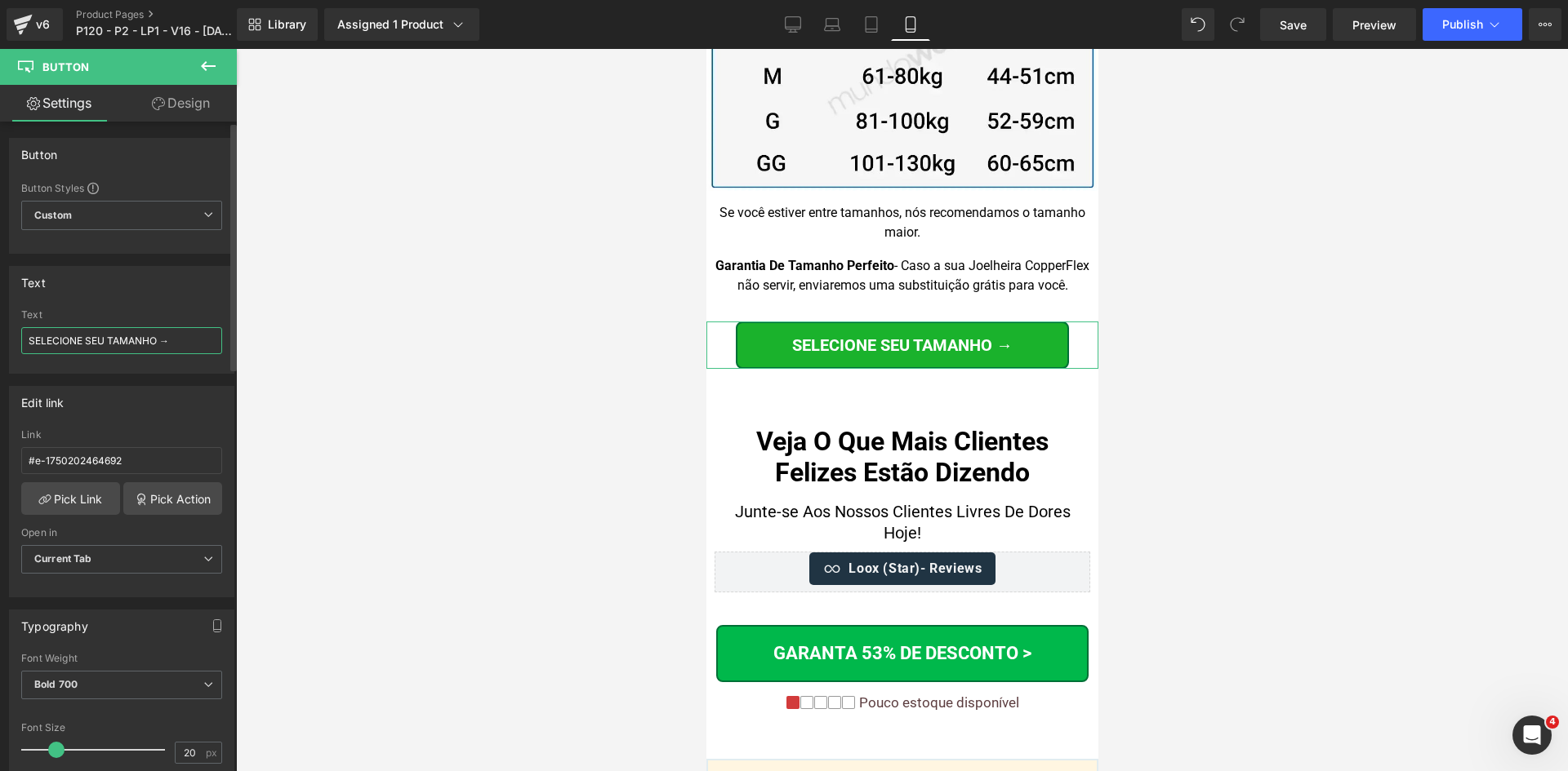
drag, startPoint x: 164, startPoint y: 340, endPoint x: 175, endPoint y: 340, distance: 11.0
click at [175, 340] on input "SELECIONE SEU TAMANHO →" at bounding box center [121, 340] width 201 height 27
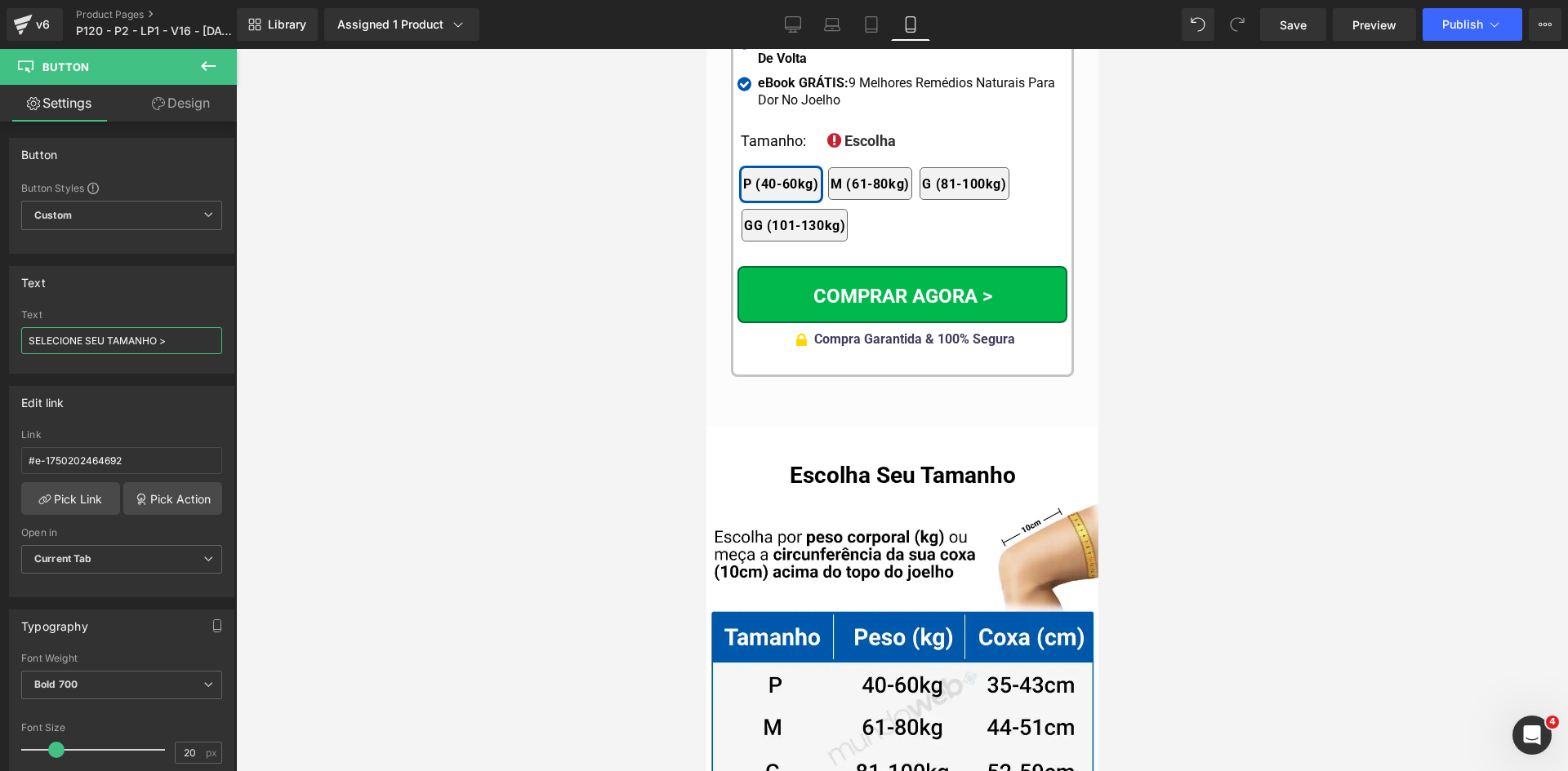
scroll to position [16324, 0]
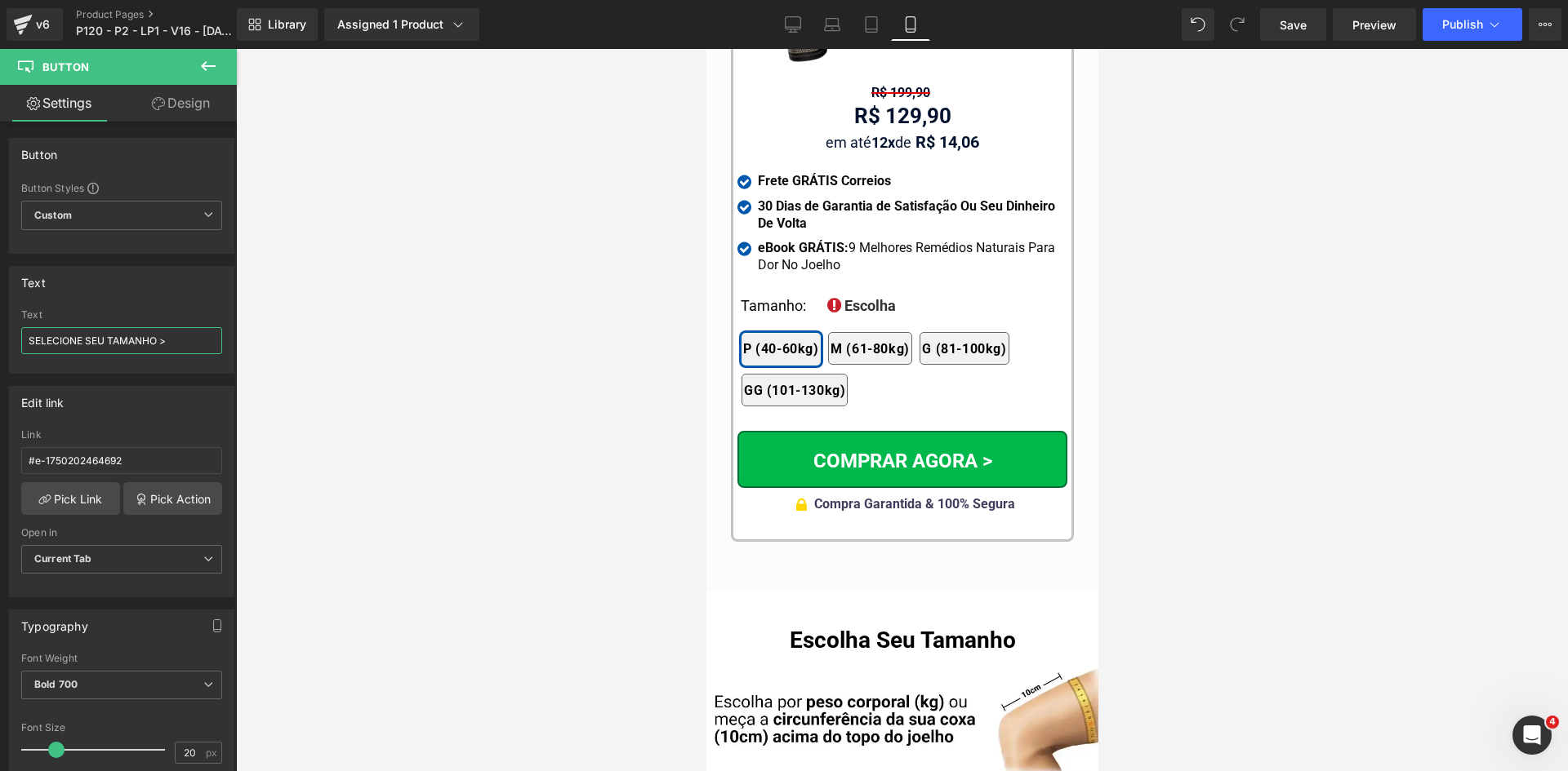
type input "SELECIONE SEU TAMANHO >"
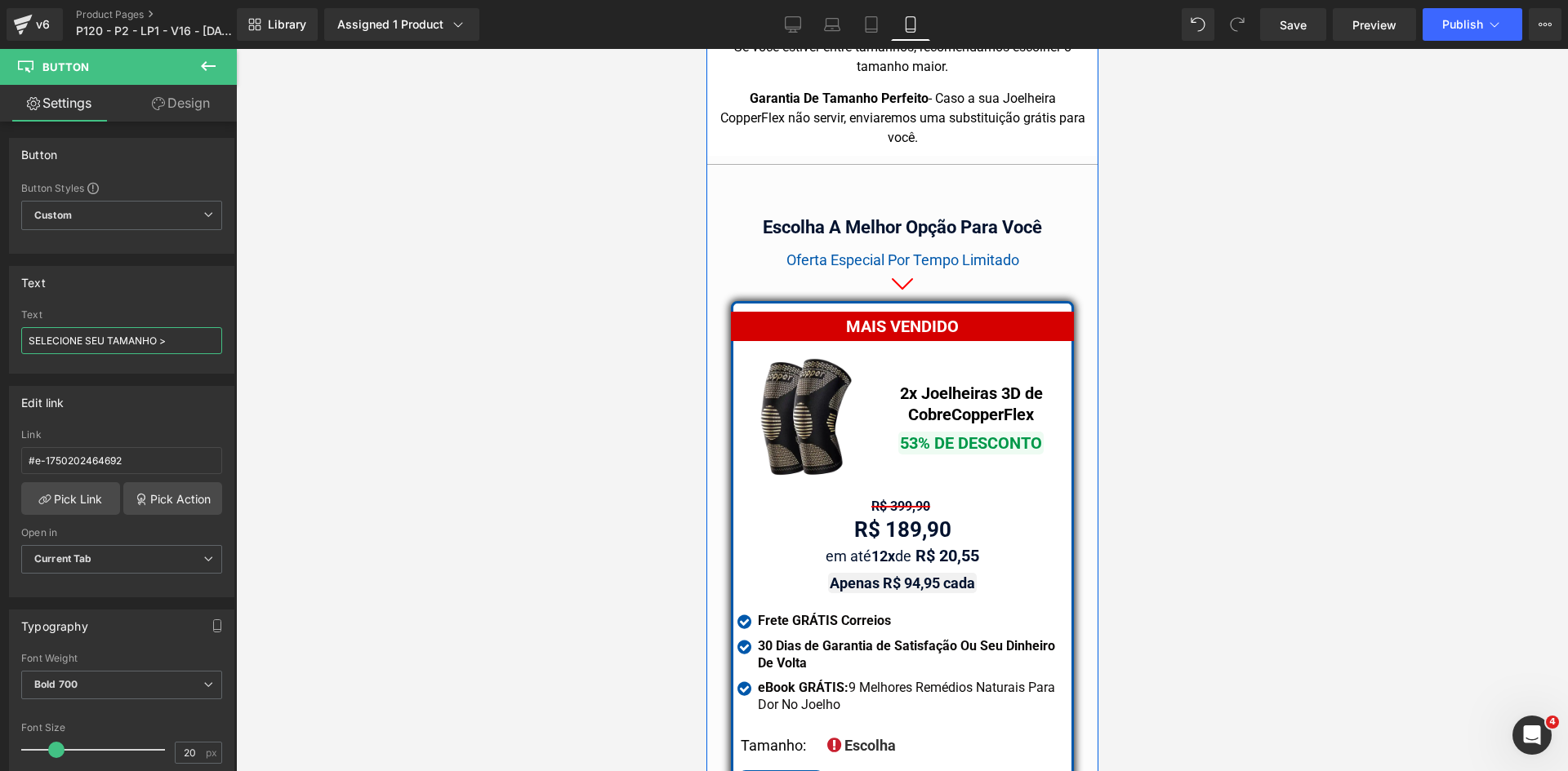
scroll to position [14937, 0]
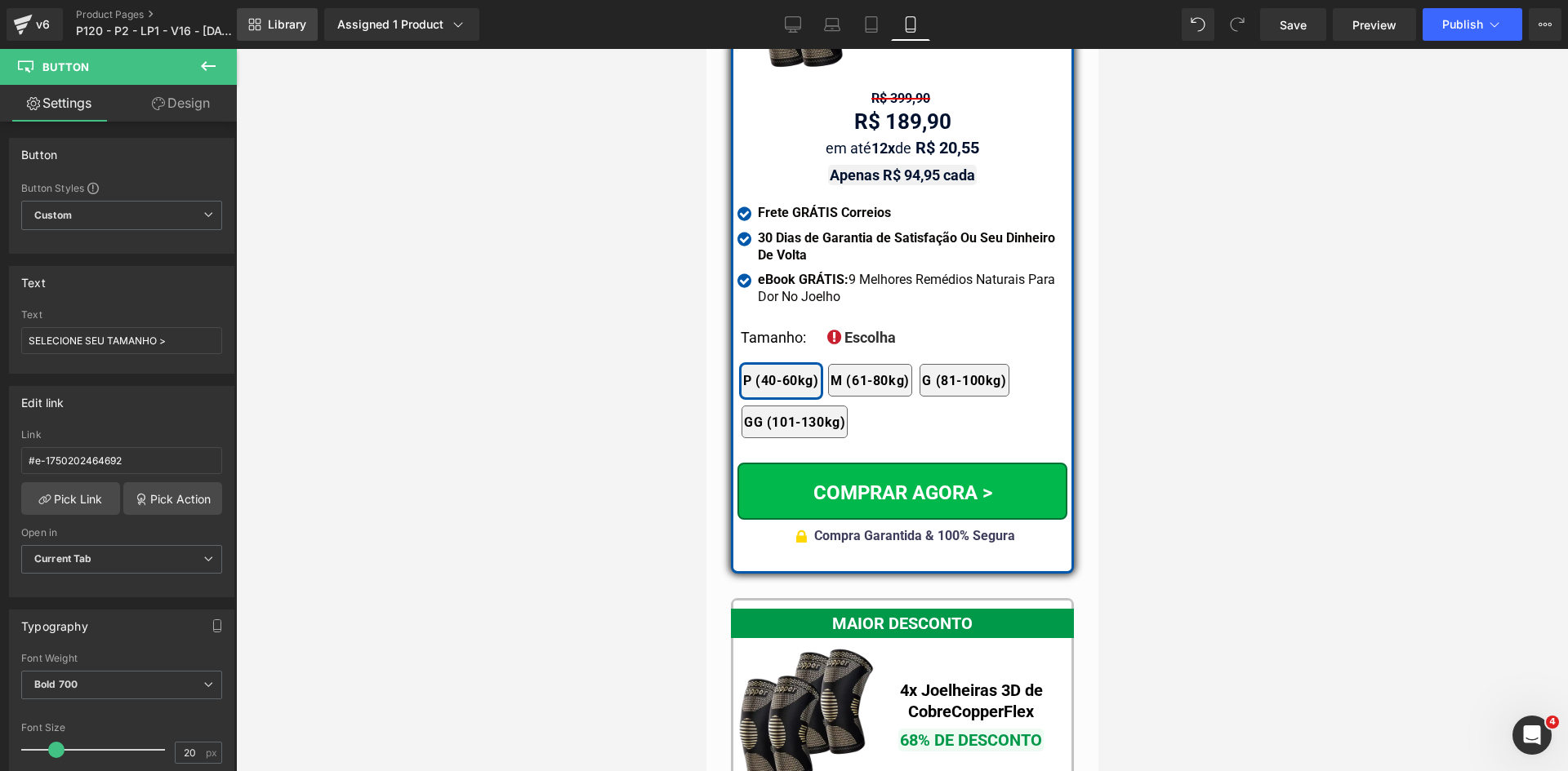
click at [285, 25] on span "Library" at bounding box center [287, 24] width 39 height 14
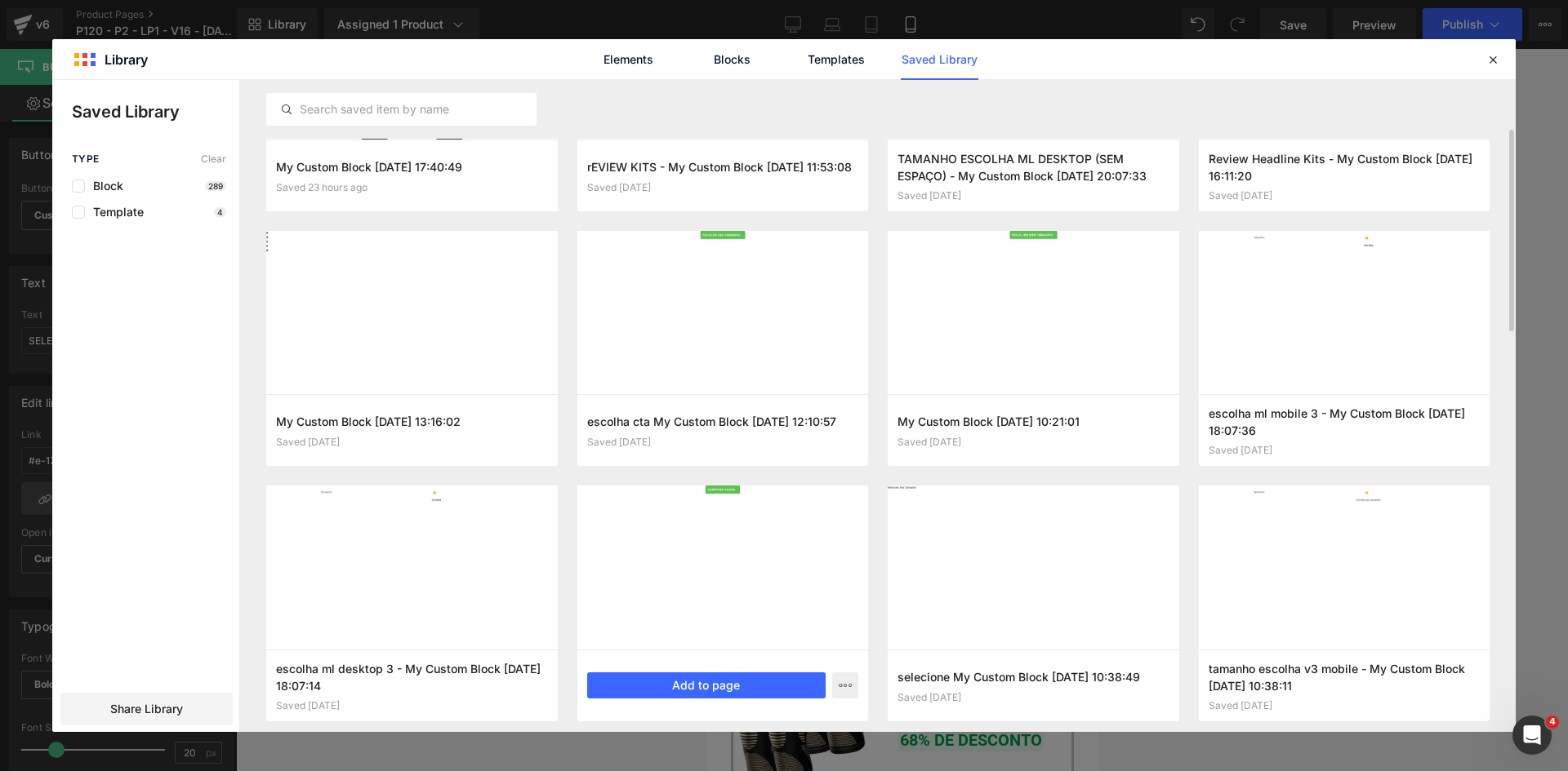
scroll to position [286, 0]
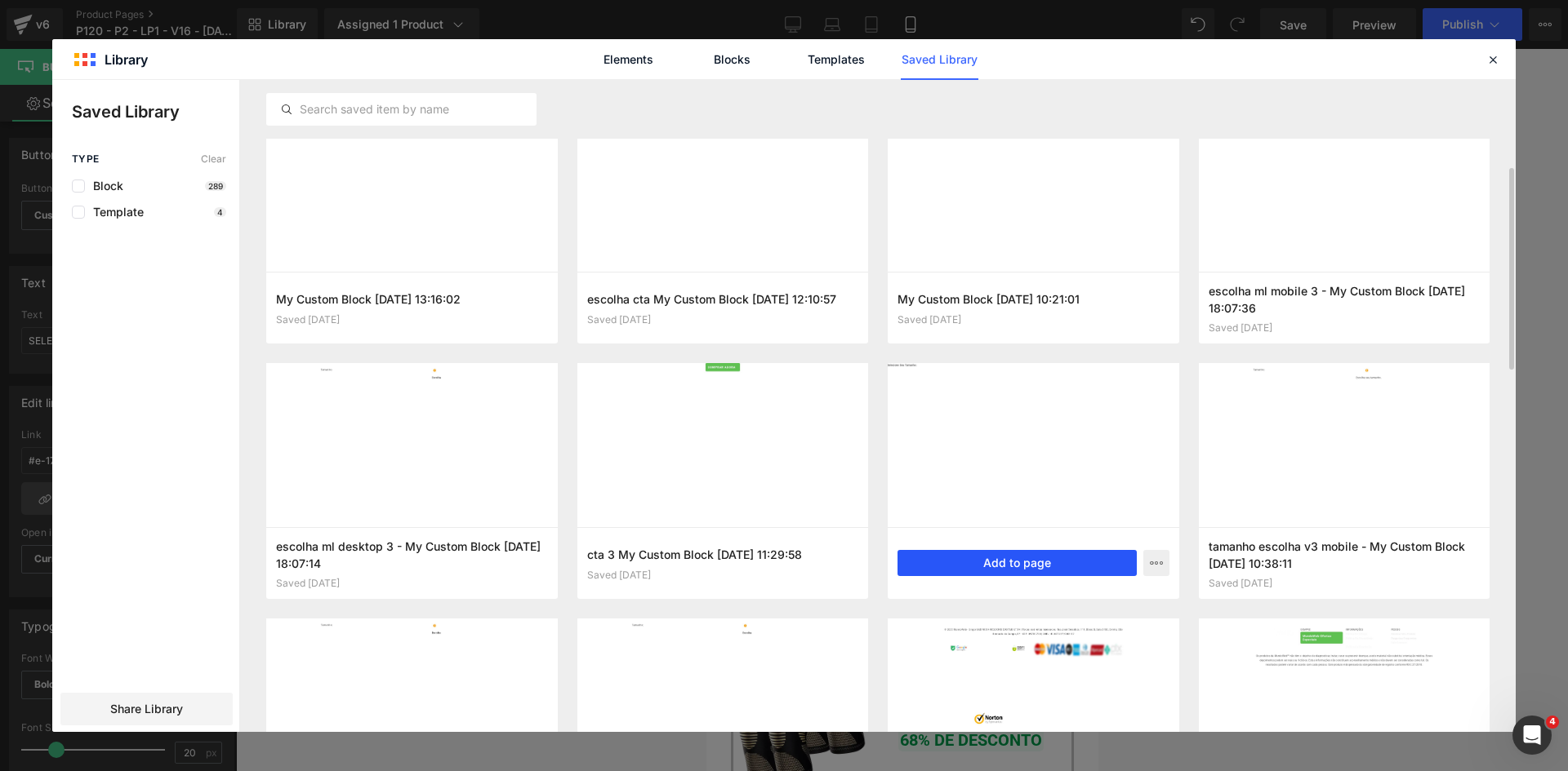
click at [1000, 562] on button "Add to page" at bounding box center [1017, 563] width 239 height 26
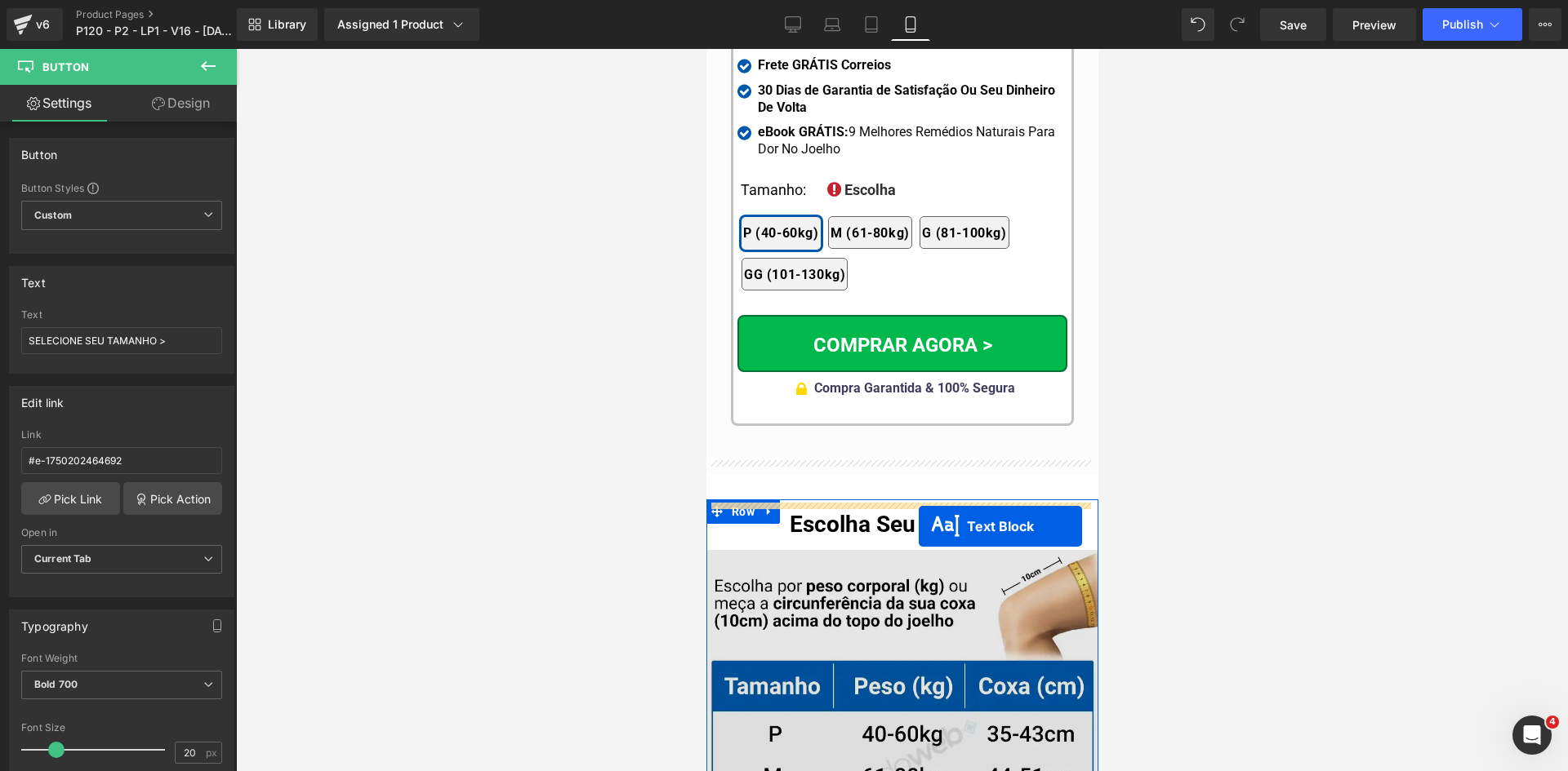
scroll to position [16113, 0]
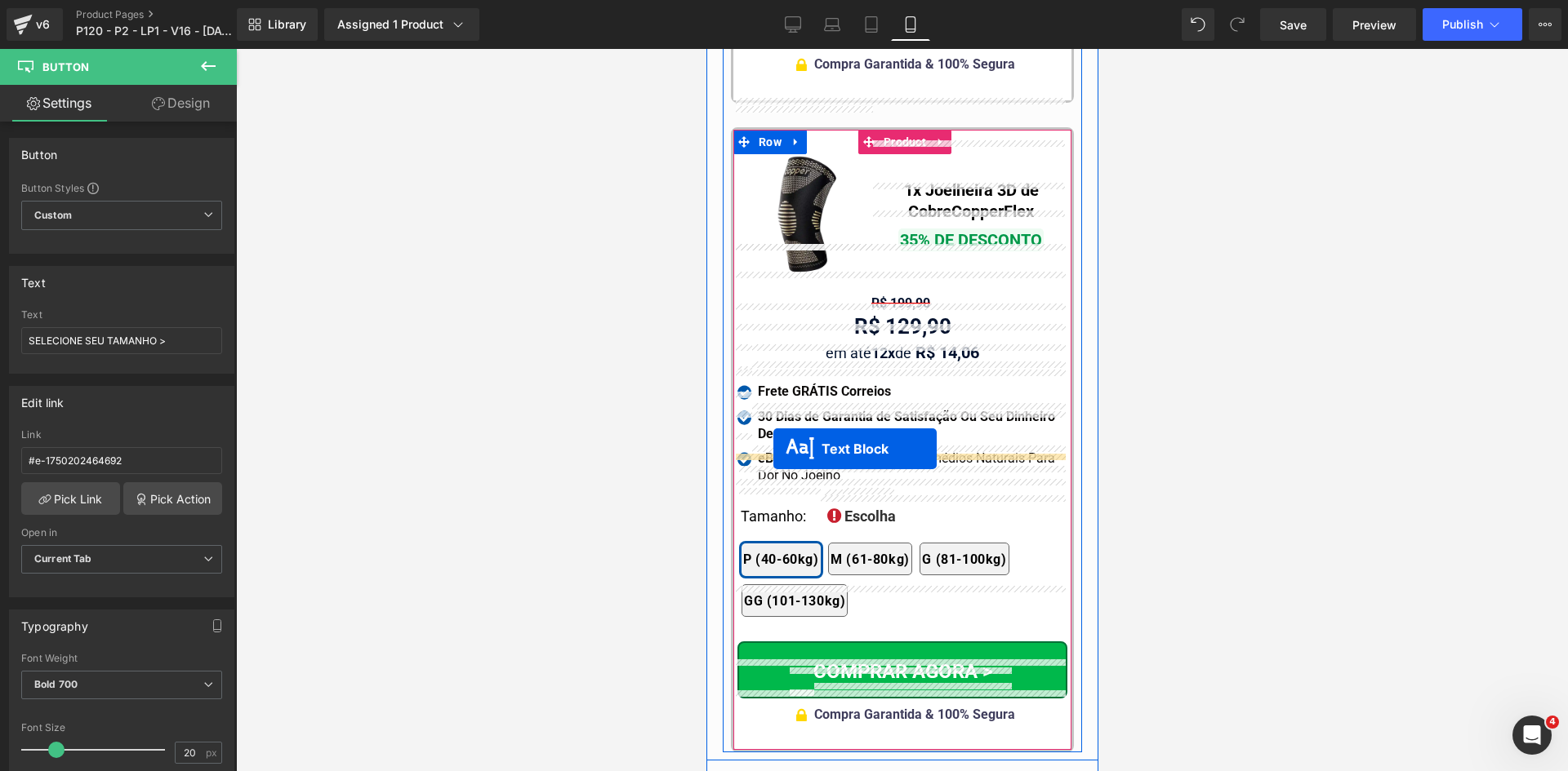
drag, startPoint x: 894, startPoint y: 452, endPoint x: 772, endPoint y: 449, distance: 122.0
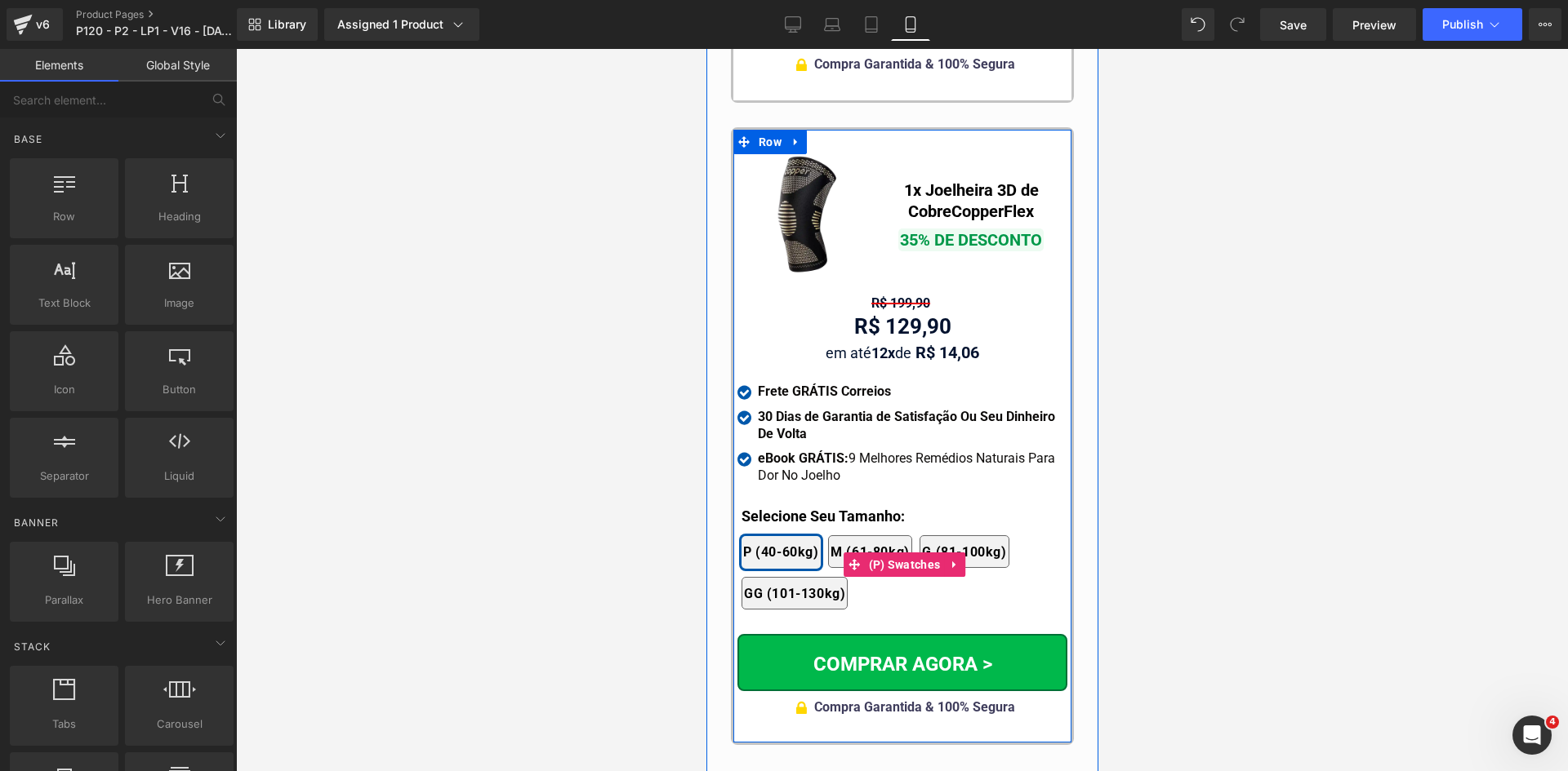
click at [776, 511] on div "2x Joelheiras 4x Joelheiras 1x Joelheira 3x Joelheiras P (40-60kg) M (61-80kg) …" at bounding box center [903, 564] width 325 height 107
click at [776, 507] on b "Selecione Seu Tamanho:" at bounding box center [822, 516] width 164 height 17
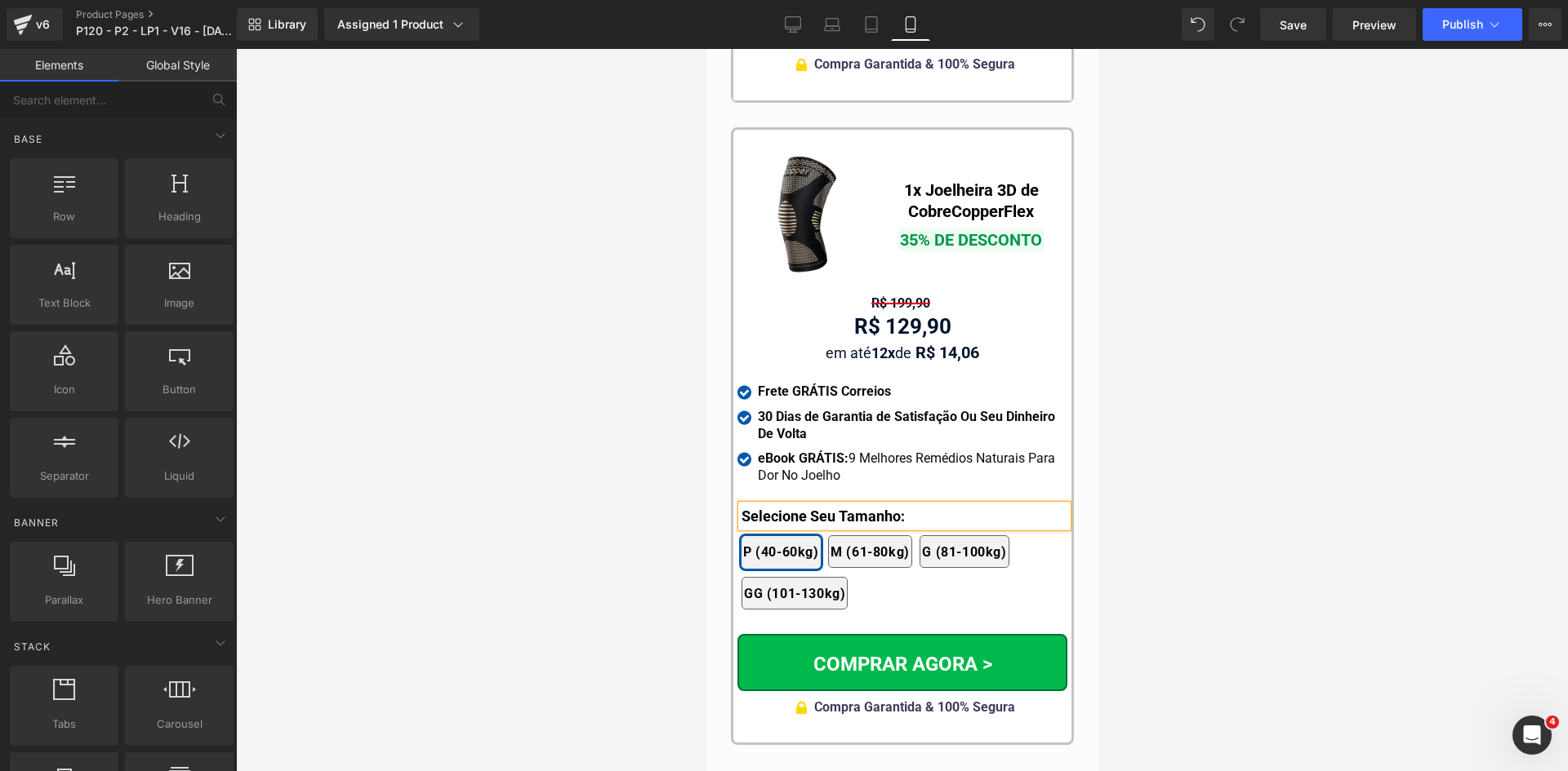
click at [776, 507] on b "Selecione Seu Tamanho:" at bounding box center [822, 516] width 164 height 17
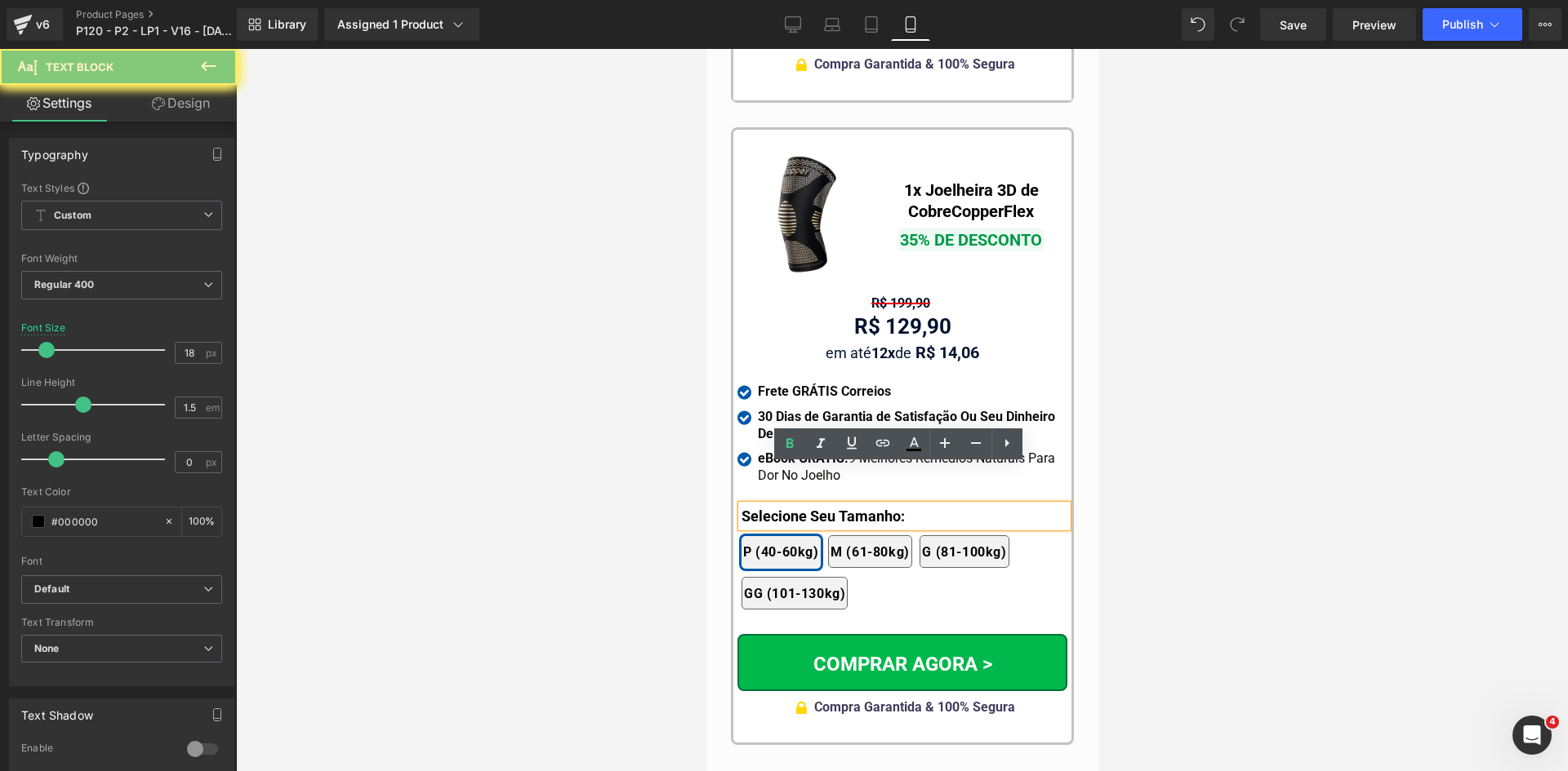
click at [776, 507] on b "Selecione Seu Tamanho:" at bounding box center [822, 516] width 164 height 17
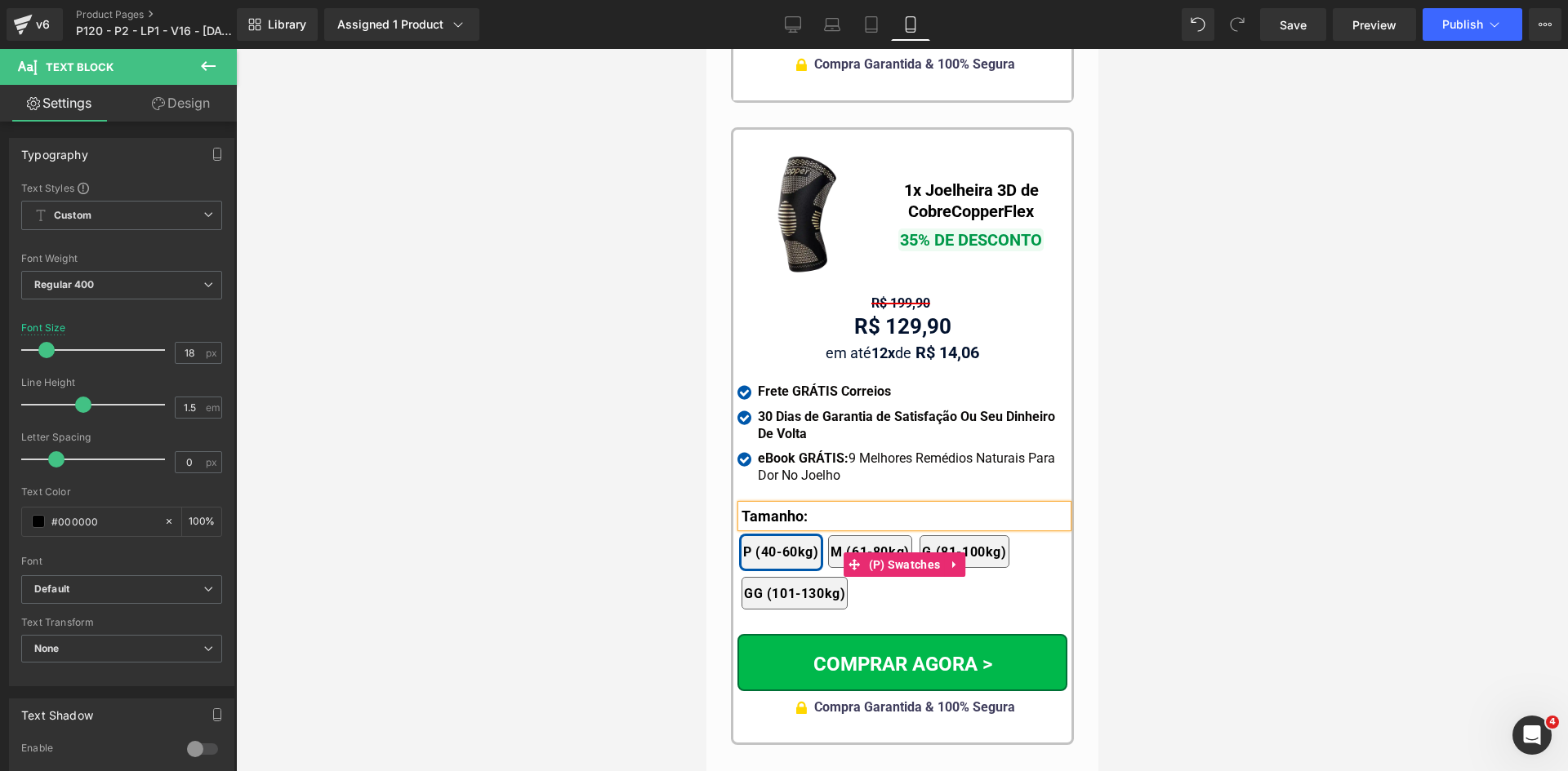
click at [589, 461] on div at bounding box center [902, 410] width 1332 height 722
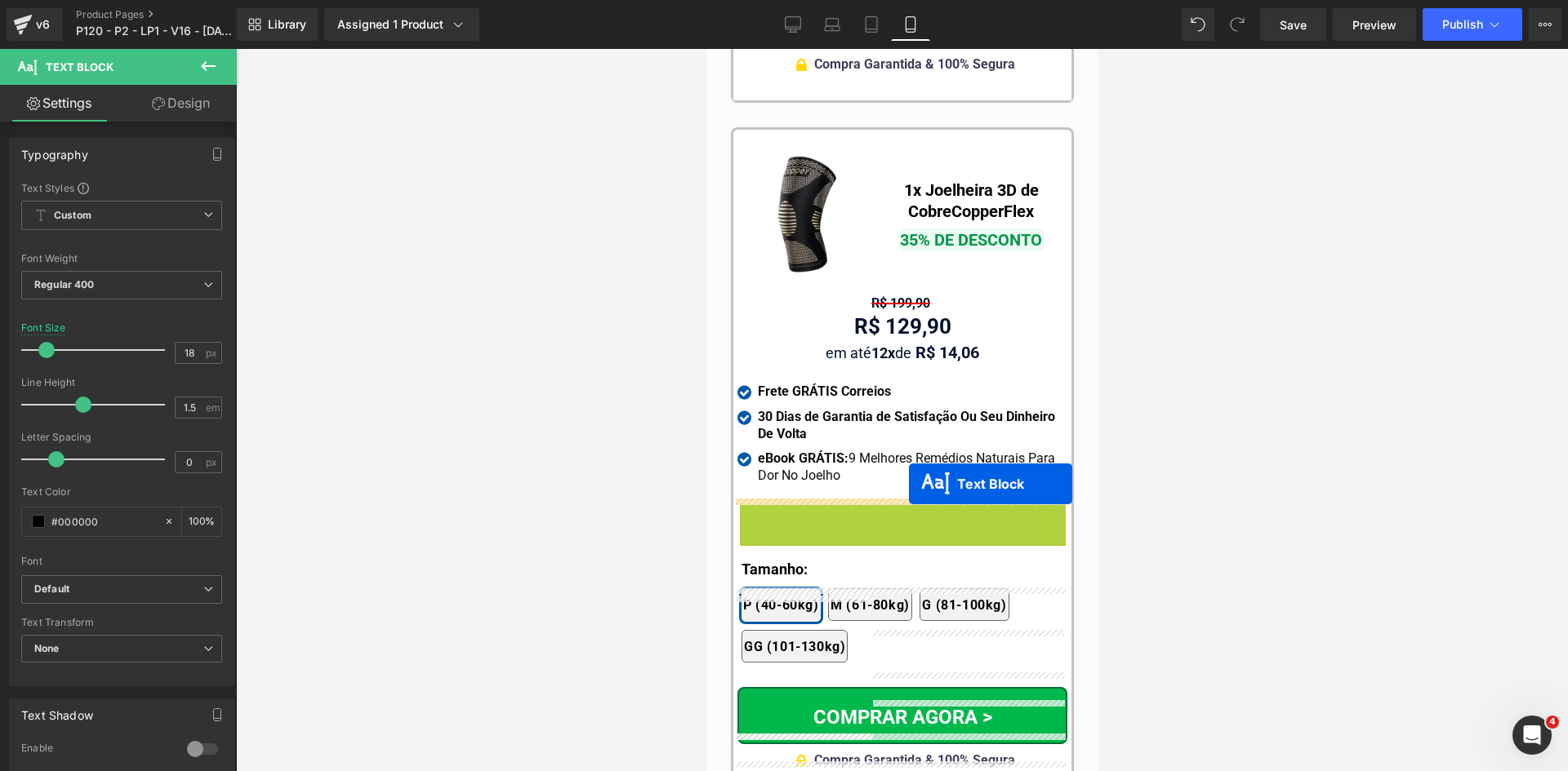
scroll to position [15624, 0]
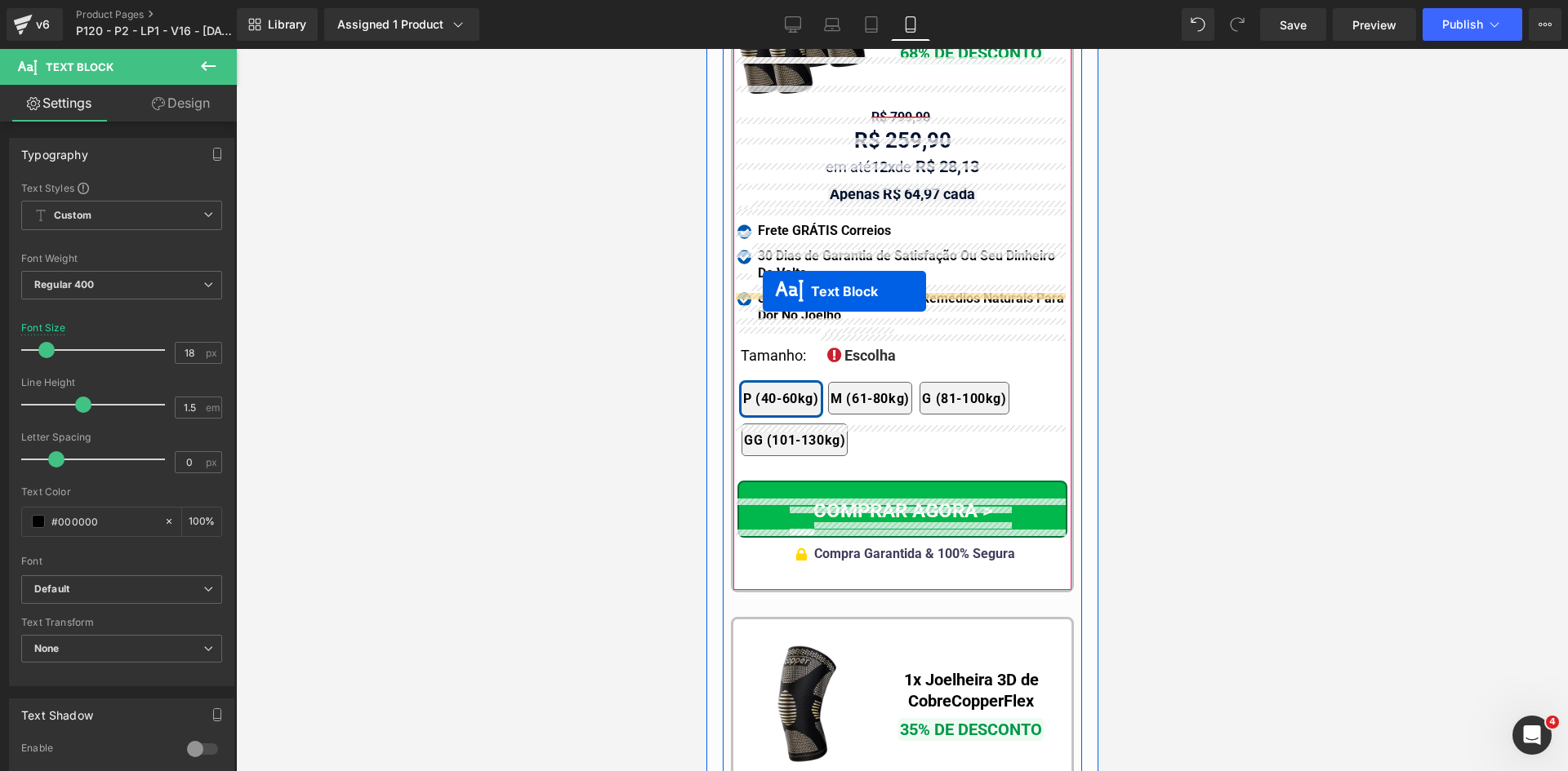
drag, startPoint x: 902, startPoint y: 471, endPoint x: 762, endPoint y: 294, distance: 225.7
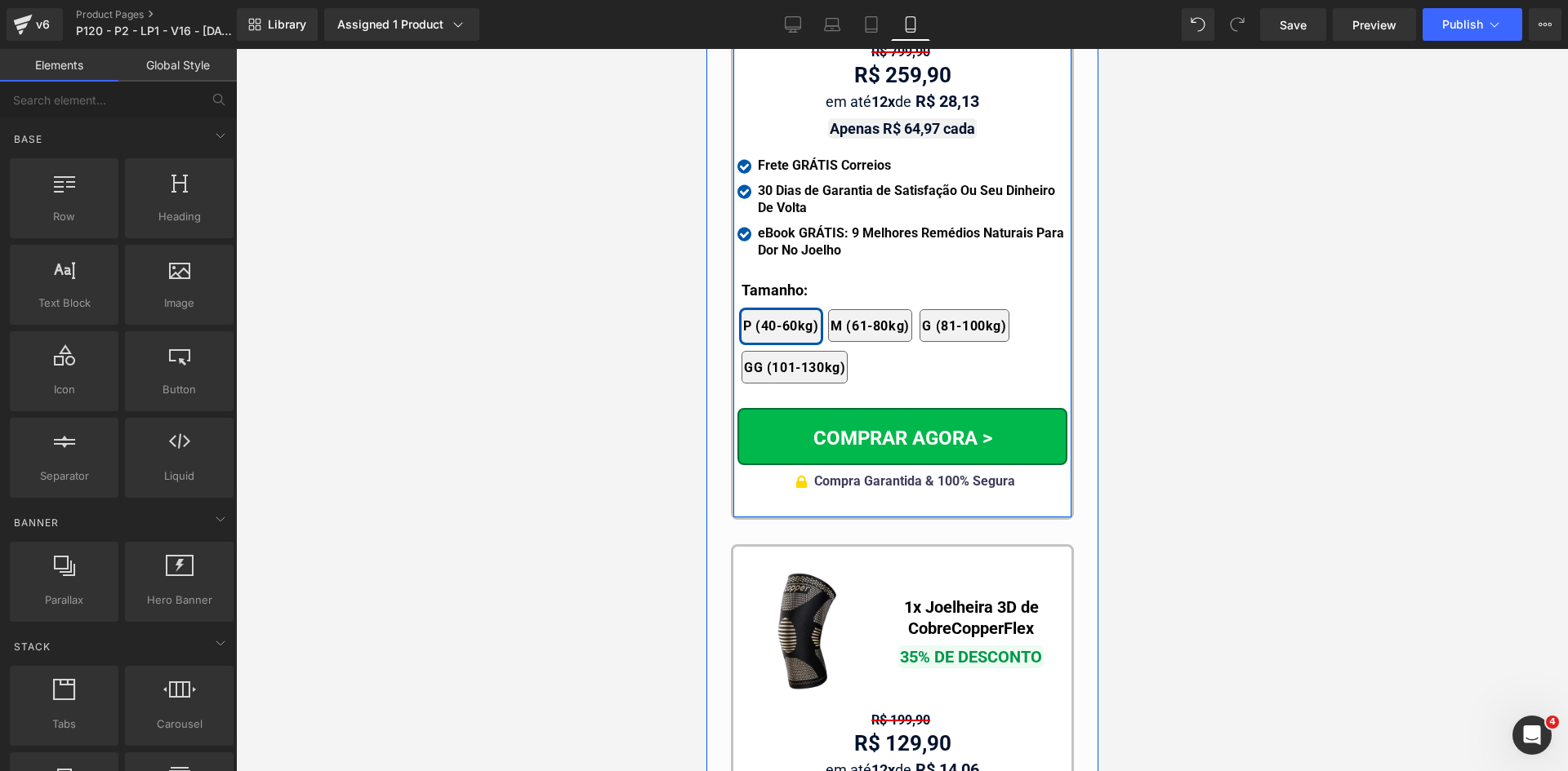
scroll to position [15461, 0]
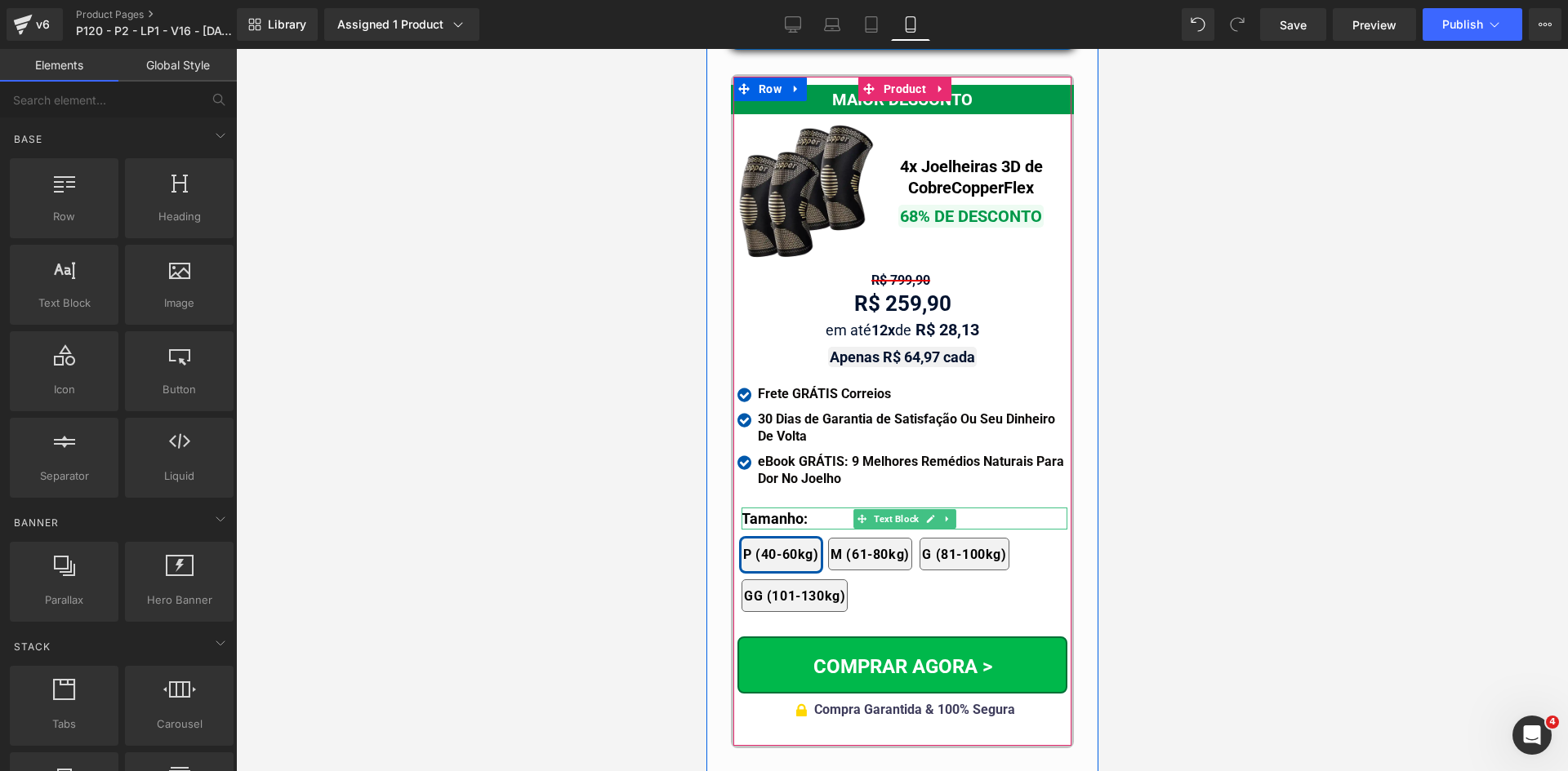
click at [772, 510] on b "Tamanho:" at bounding box center [773, 518] width 66 height 17
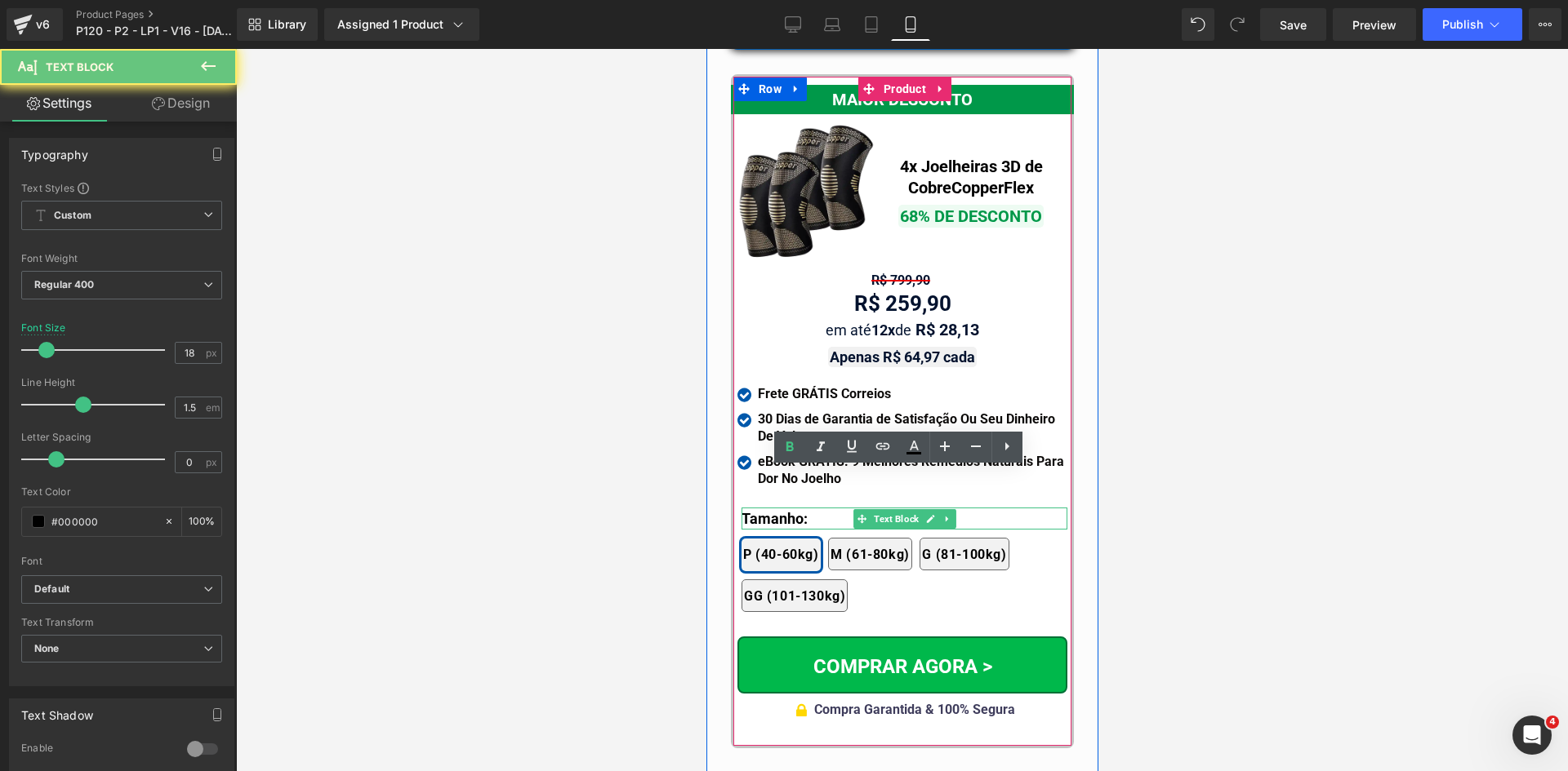
click at [772, 510] on b "Tamanho:" at bounding box center [773, 518] width 66 height 17
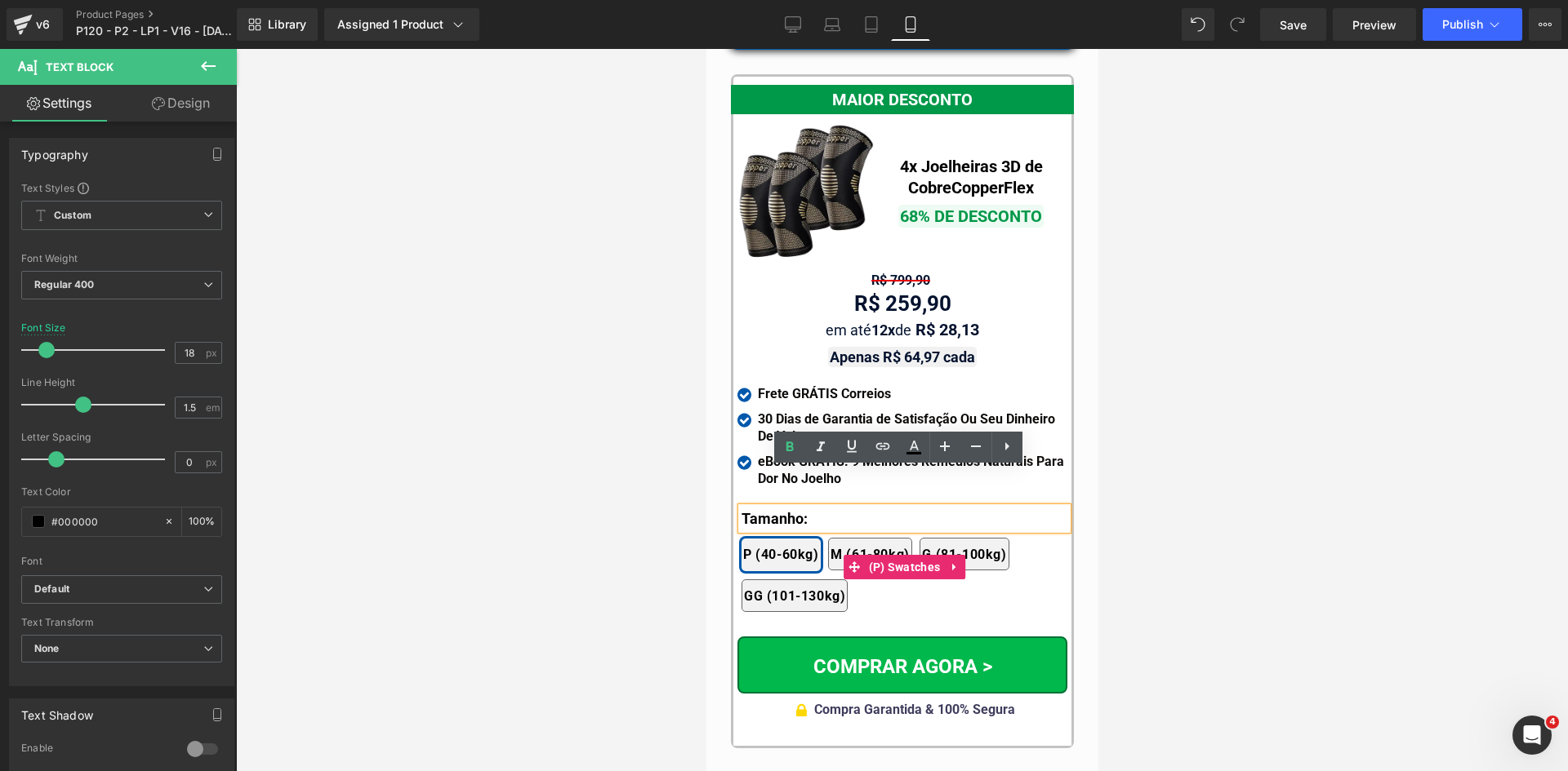
click at [769, 513] on div "2x Joelheiras 4x Joelheiras 1x Joelheira 3x Joelheiras P (40-60kg) M (61-80kg) …" at bounding box center [903, 566] width 325 height 107
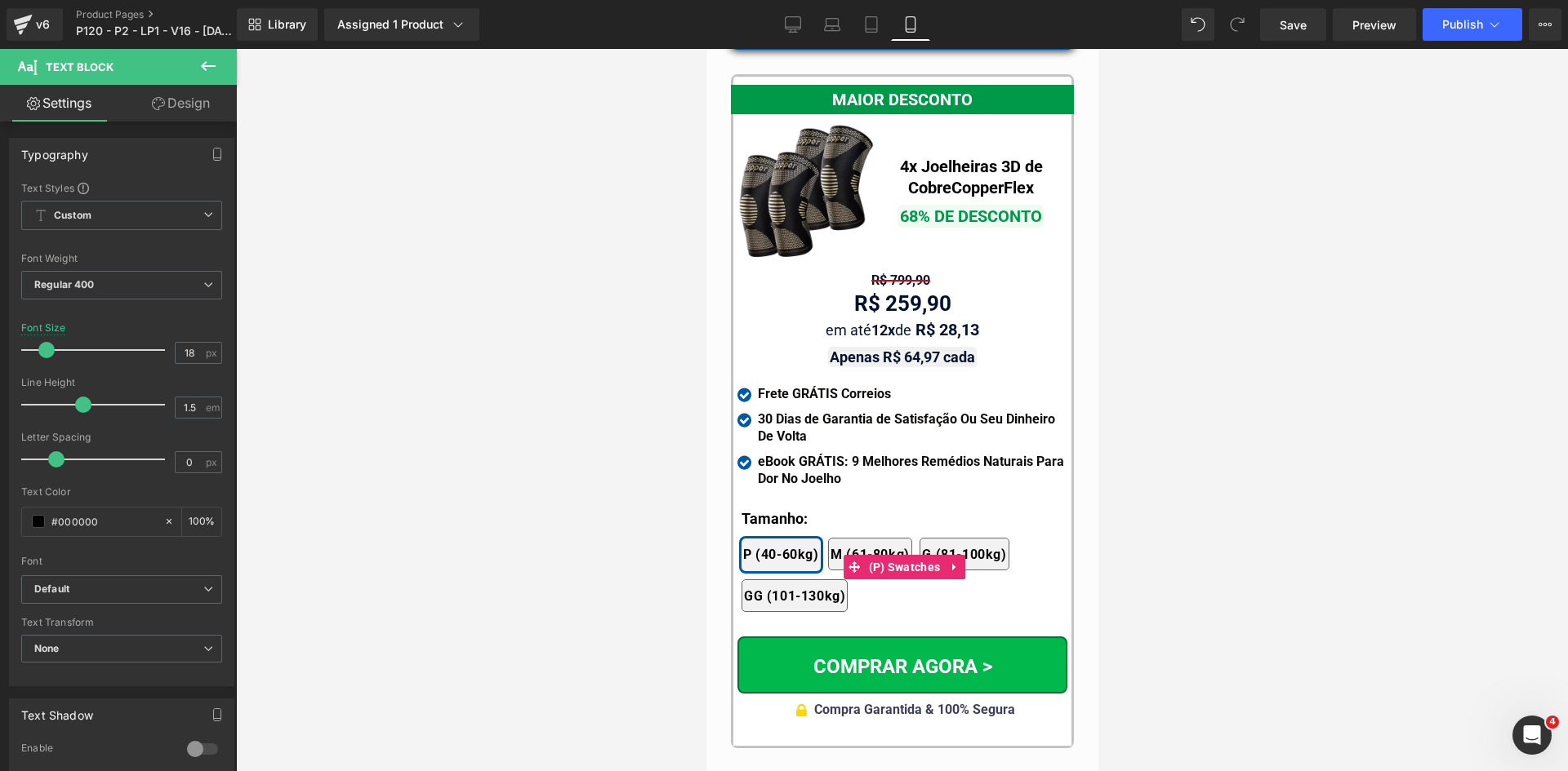
click at [776, 513] on div "2x Joelheiras 4x Joelheiras 1x Joelheira 3x Joelheiras P (40-60kg) M (61-80kg) …" at bounding box center [903, 566] width 325 height 107
click at [706, 49] on div at bounding box center [706, 49] width 0 height 0
click at [773, 507] on div "Tamanho:" at bounding box center [903, 518] width 325 height 22
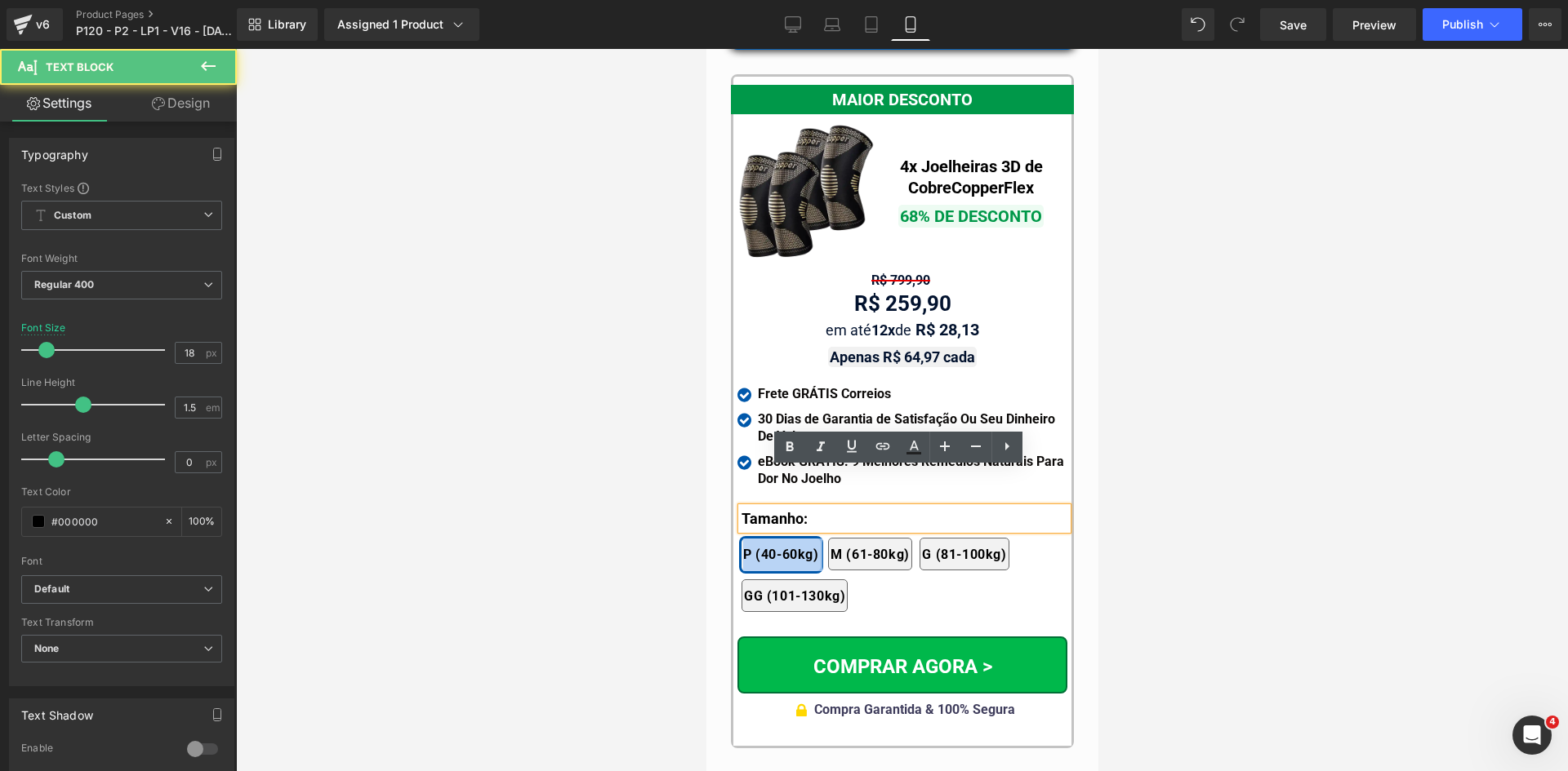
click at [773, 507] on div "Tamanho:" at bounding box center [903, 518] width 325 height 22
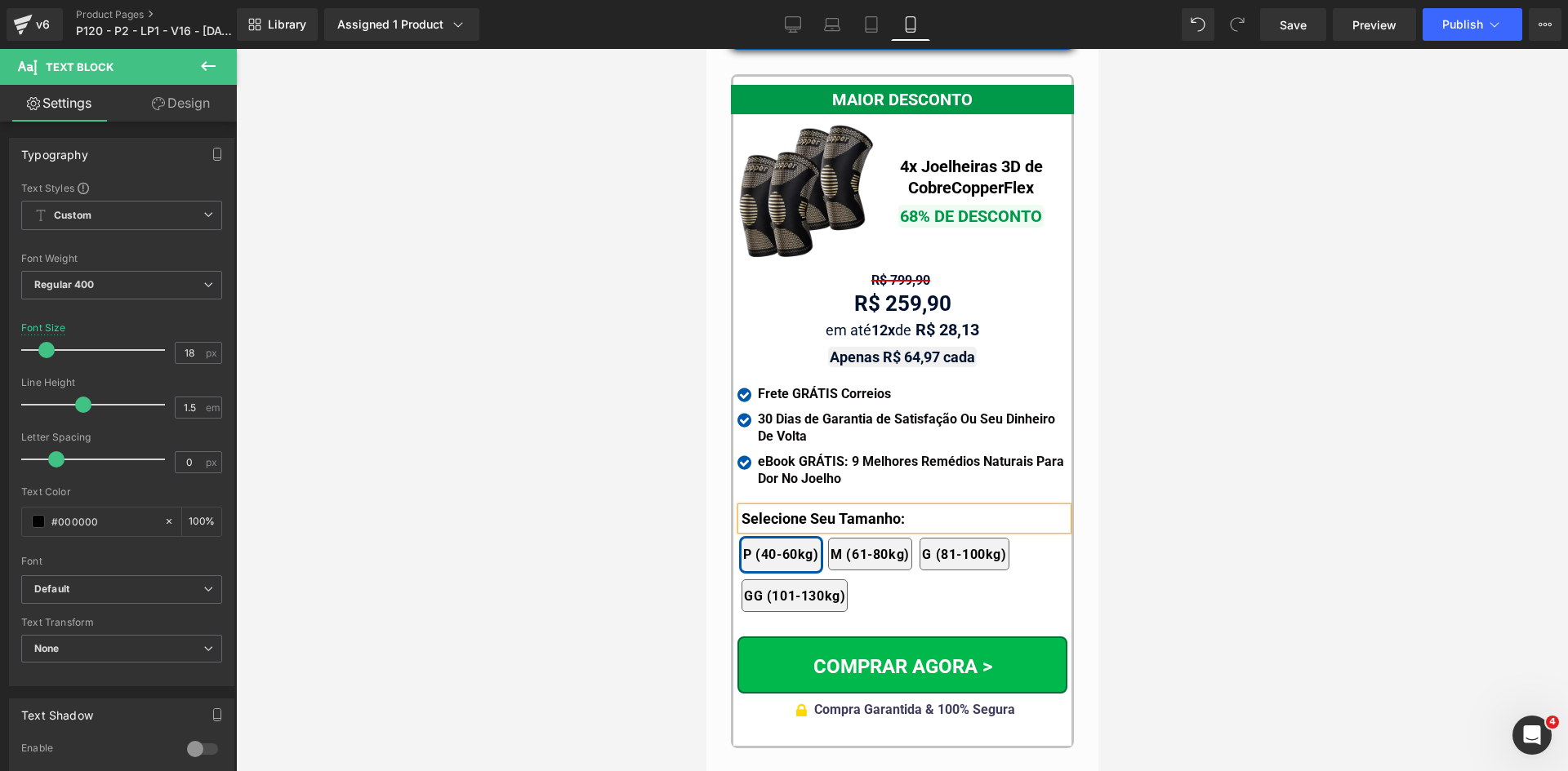
click at [659, 438] on div at bounding box center [902, 410] width 1332 height 722
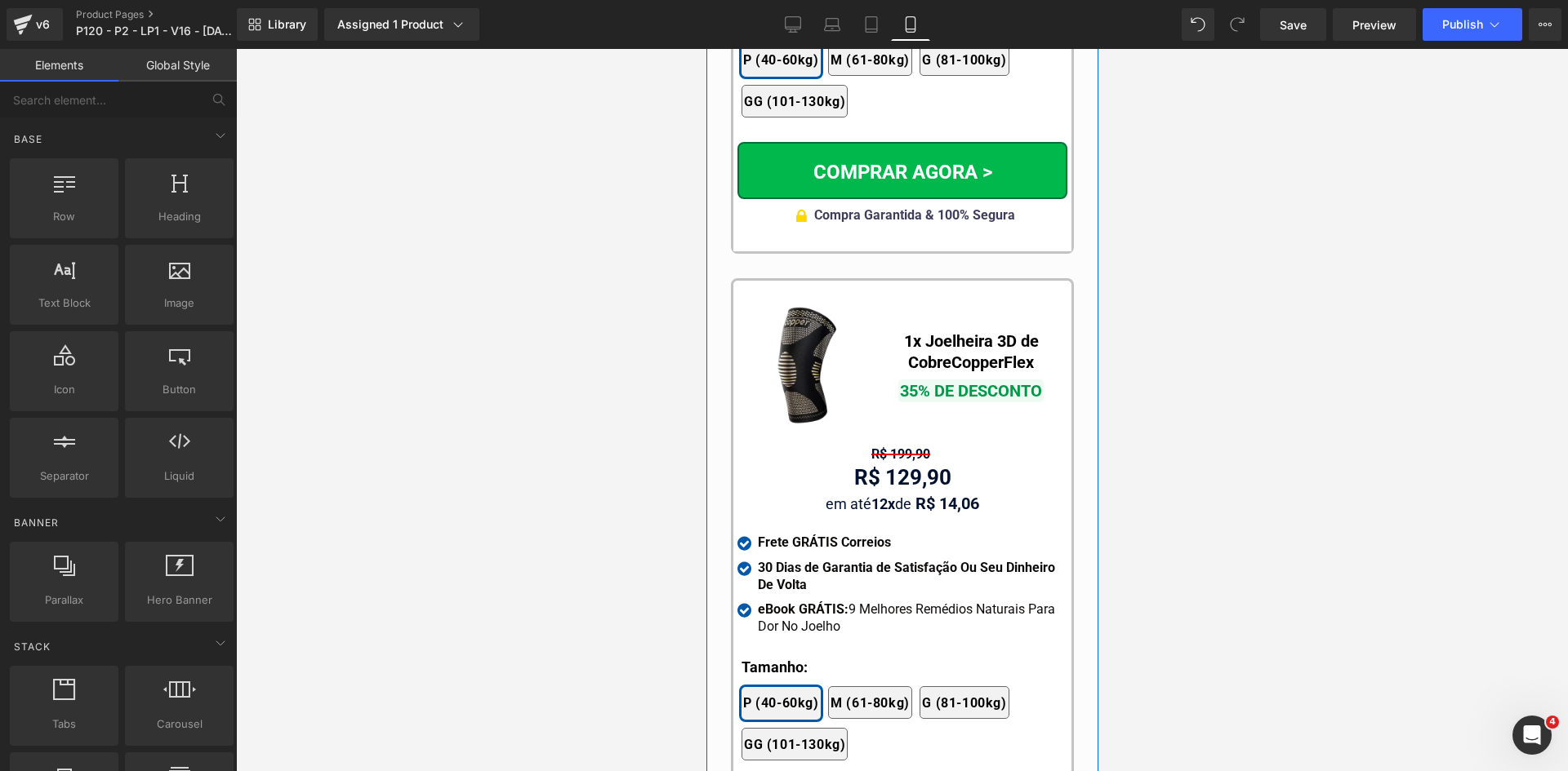
scroll to position [16113, 0]
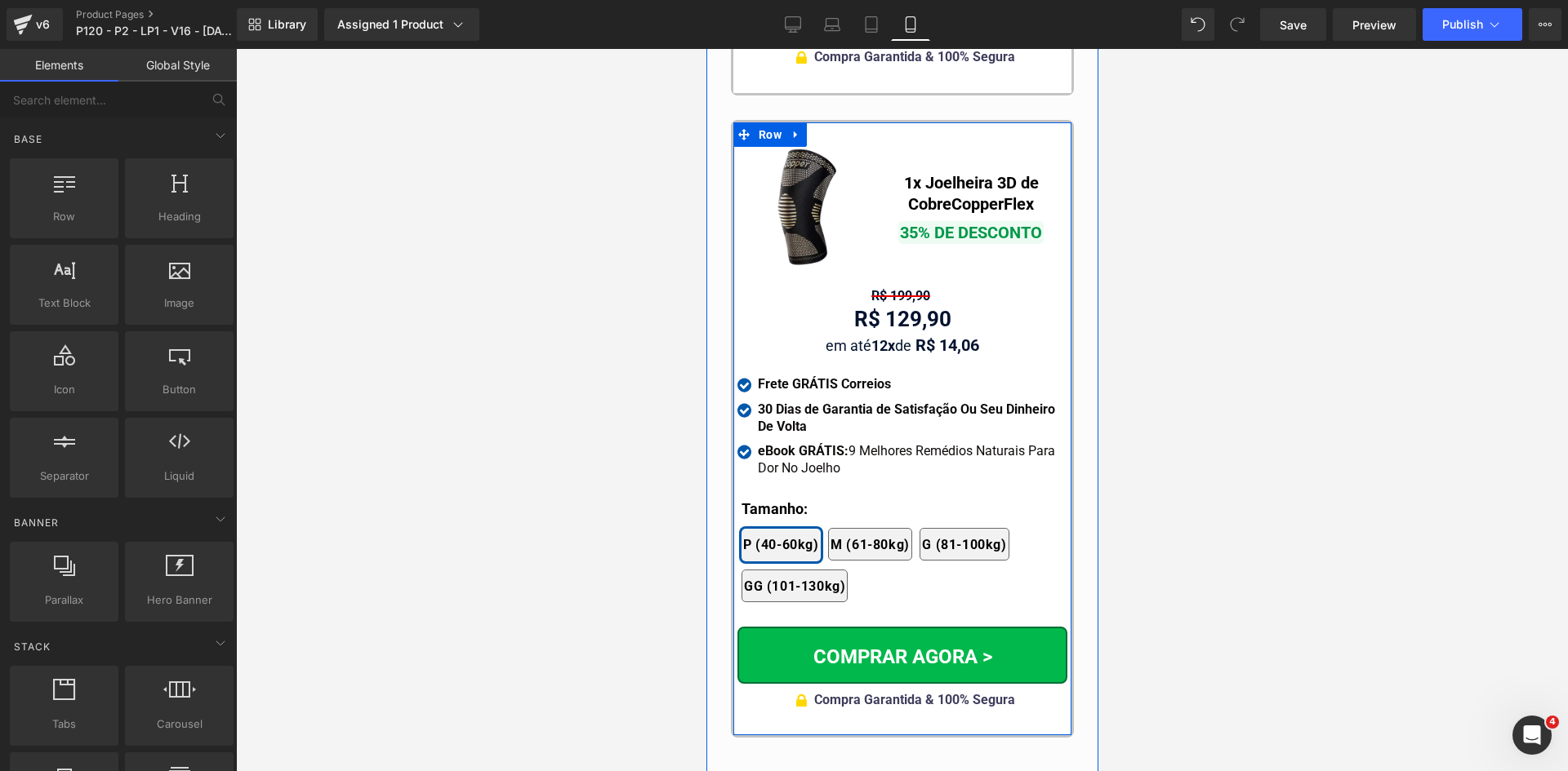
click at [706, 49] on div at bounding box center [706, 49] width 0 height 0
click at [765, 501] on b "Tamanho:" at bounding box center [773, 509] width 66 height 17
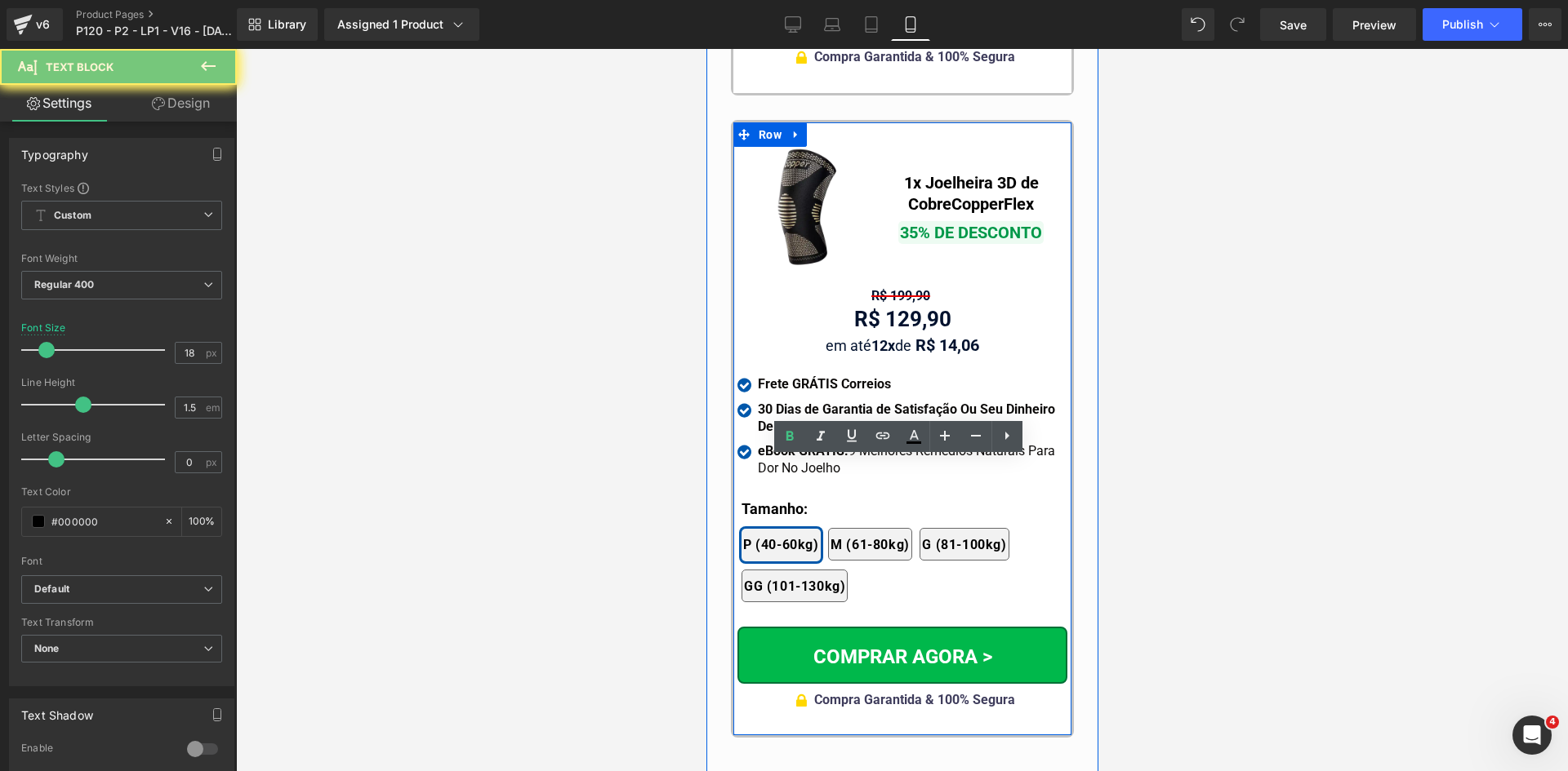
click at [765, 501] on b "Tamanho:" at bounding box center [773, 509] width 66 height 17
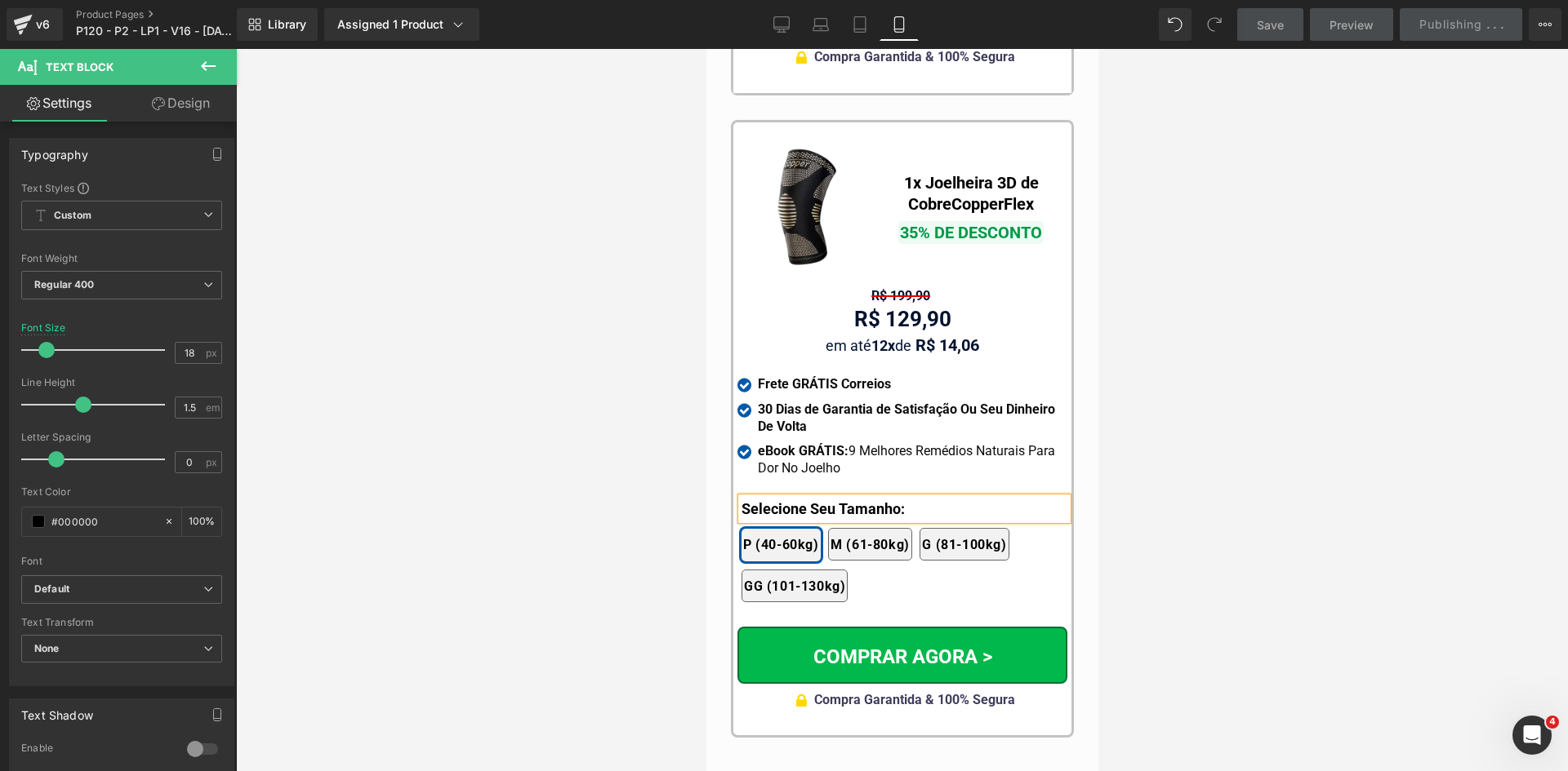
click at [703, 474] on div at bounding box center [902, 410] width 1332 height 722
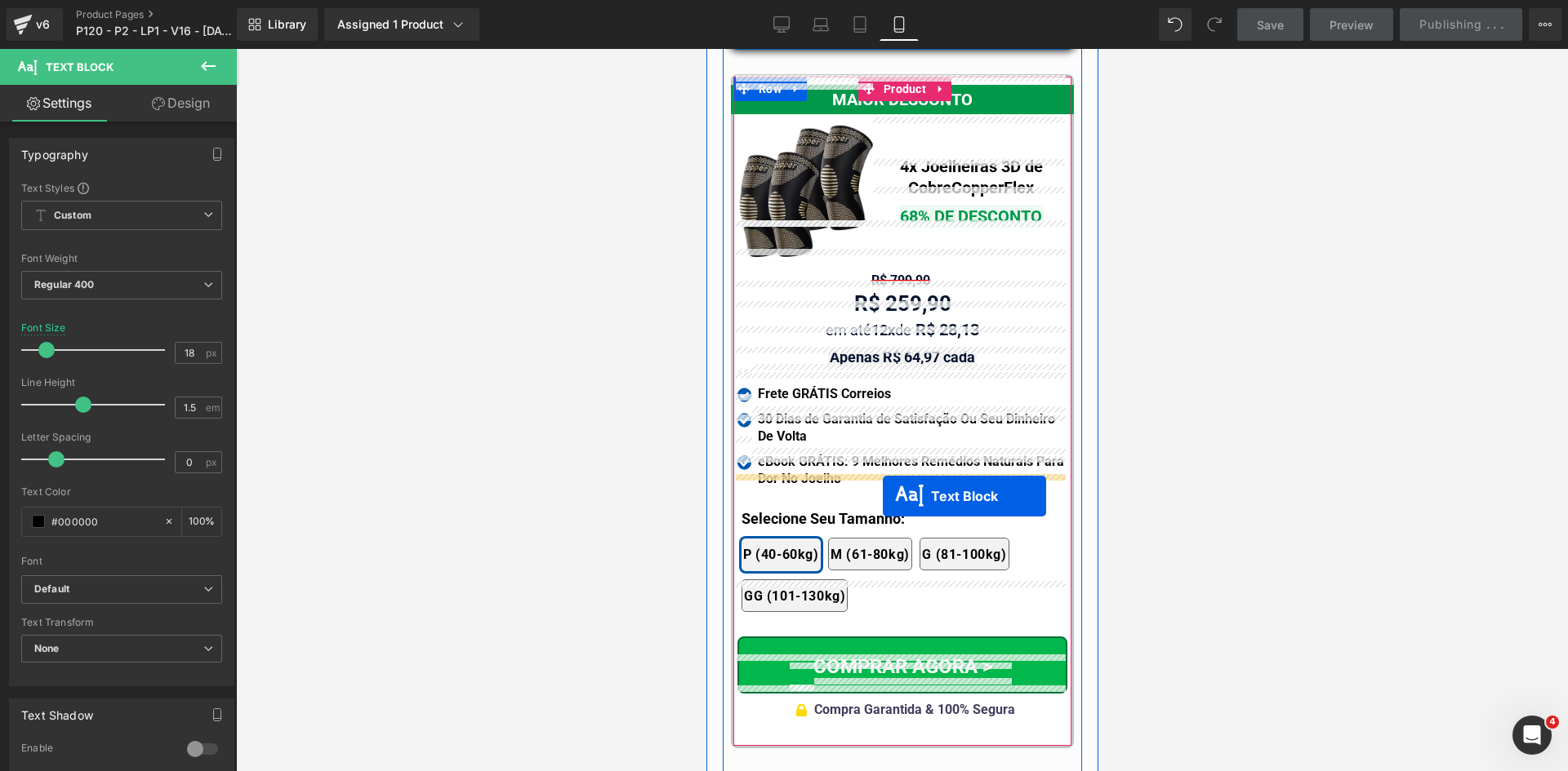
scroll to position [15053, 0]
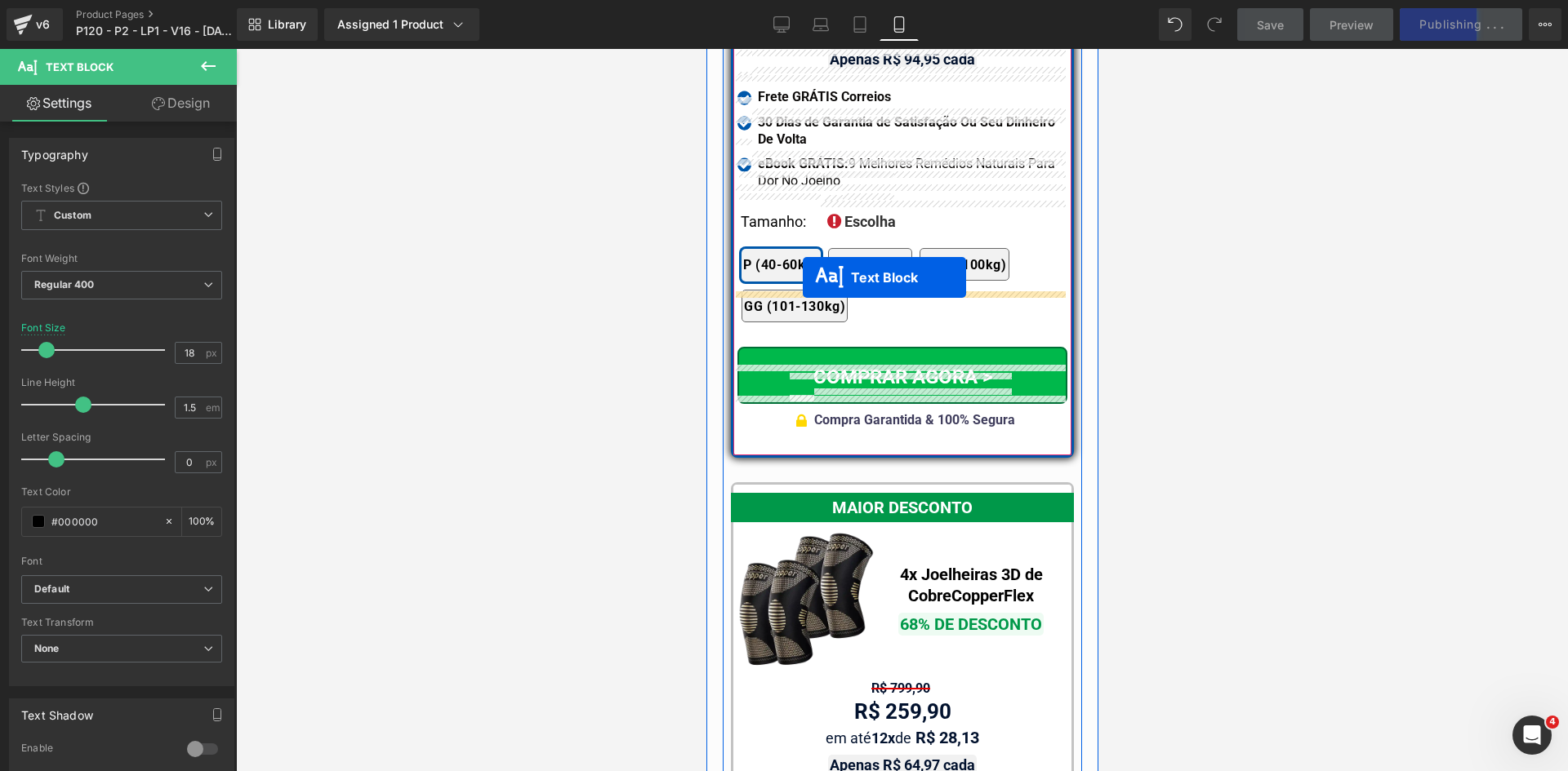
drag, startPoint x: 893, startPoint y: 453, endPoint x: 801, endPoint y: 279, distance: 196.8
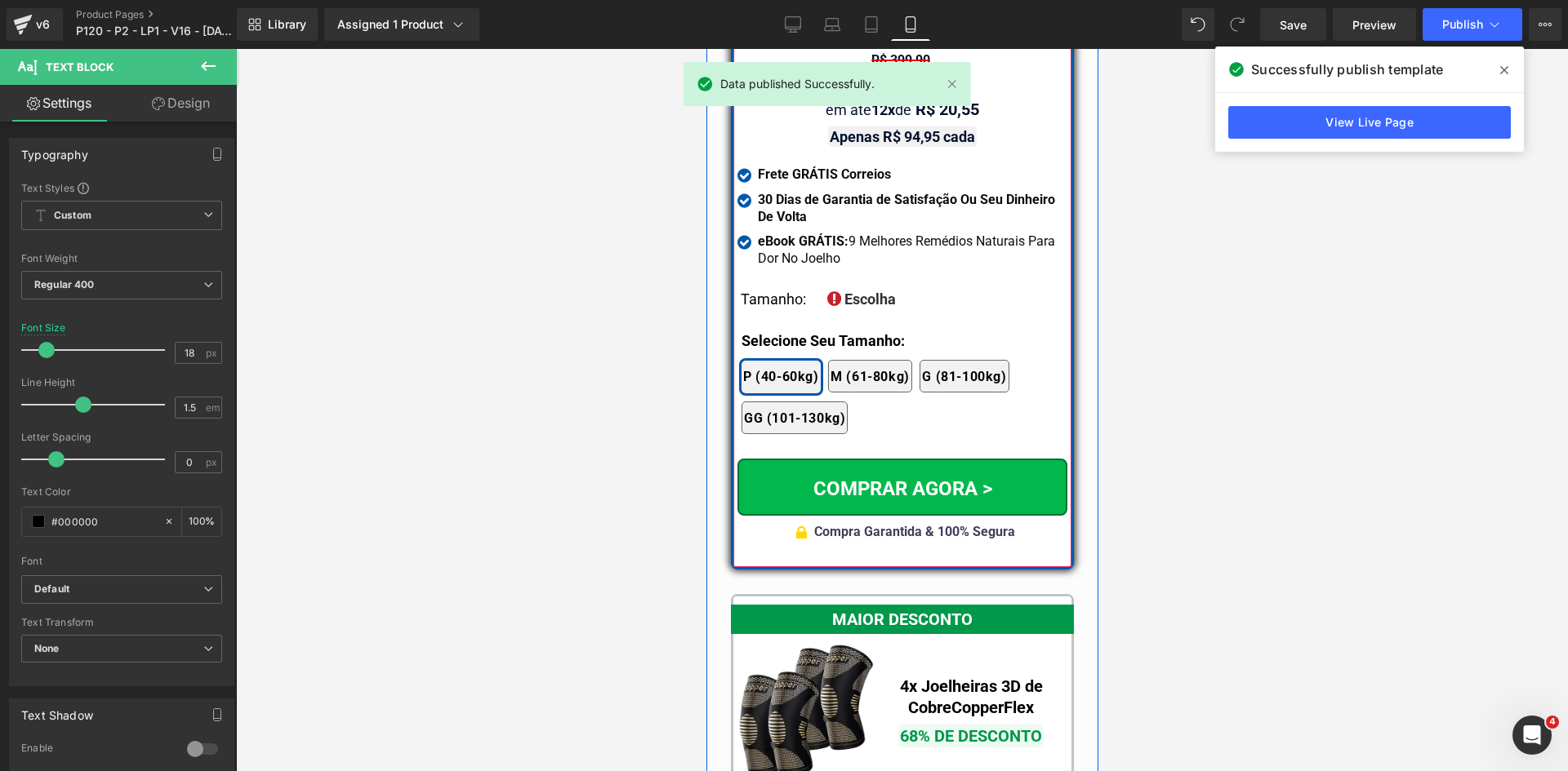
scroll to position [14907, 0]
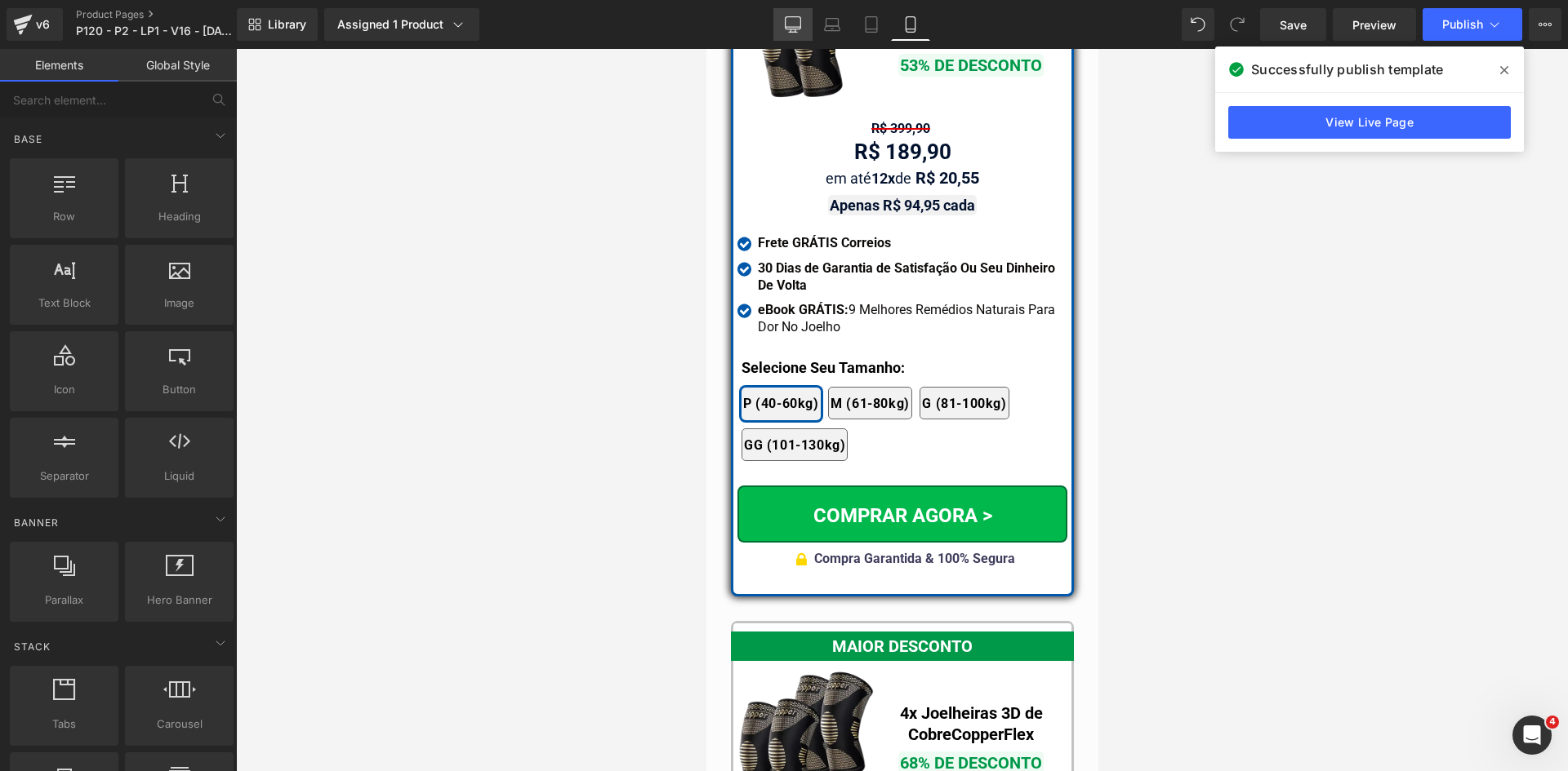
click at [791, 25] on icon at bounding box center [792, 24] width 16 height 16
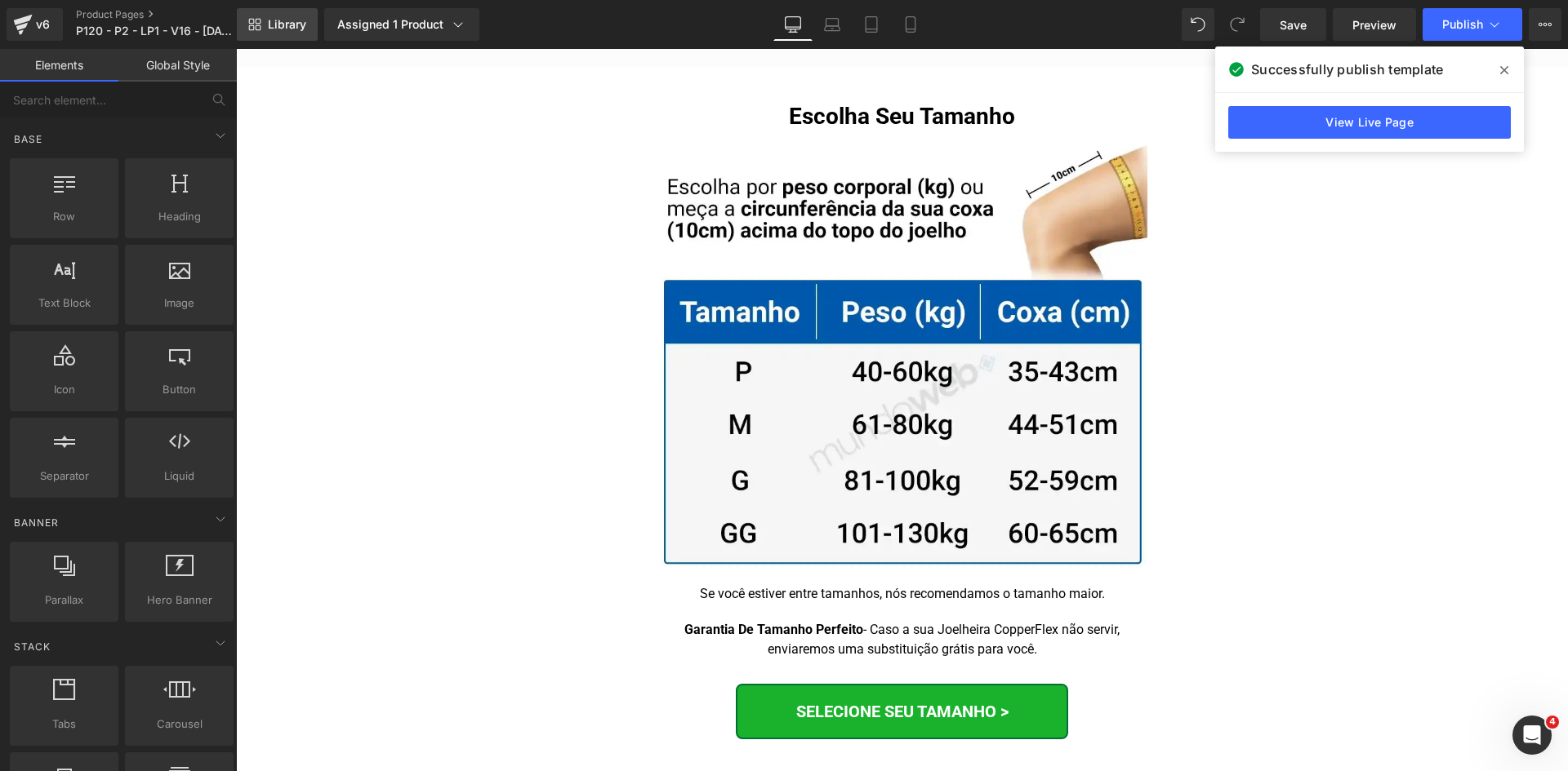
click at [266, 31] on link "Library" at bounding box center [277, 24] width 81 height 33
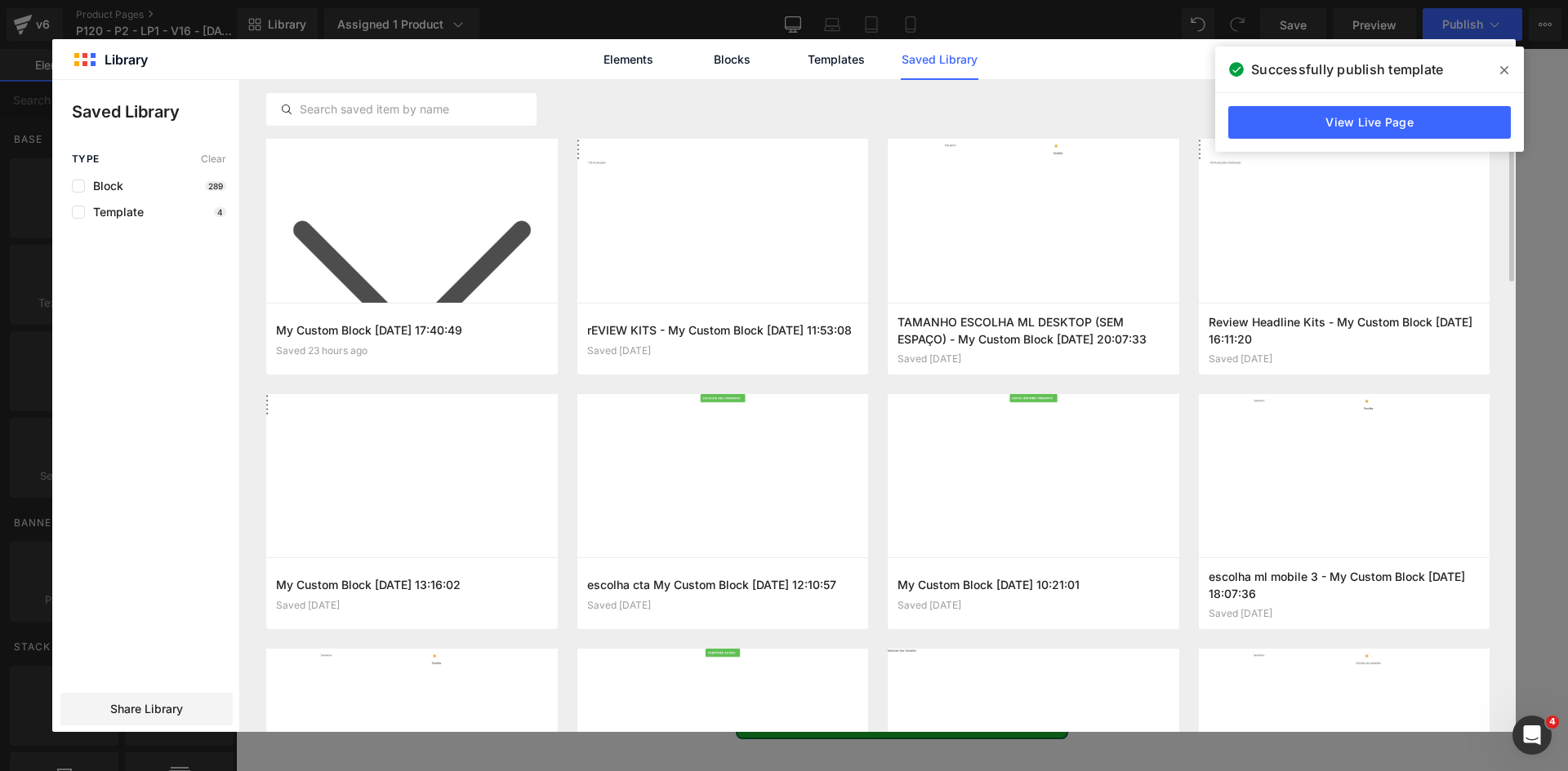
scroll to position [10886, 0]
click at [1503, 69] on icon at bounding box center [1504, 70] width 8 height 8
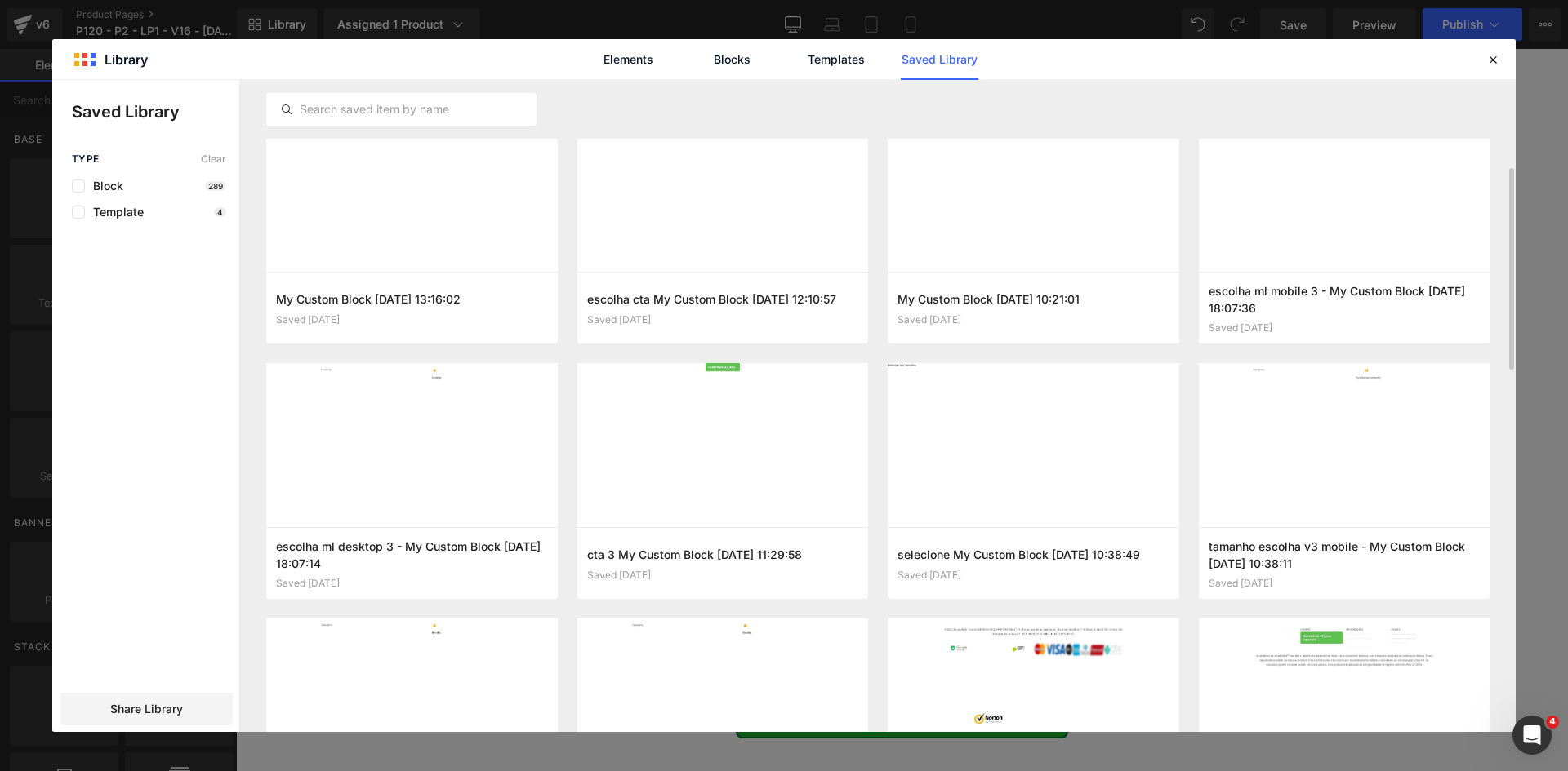
scroll to position [408, 0]
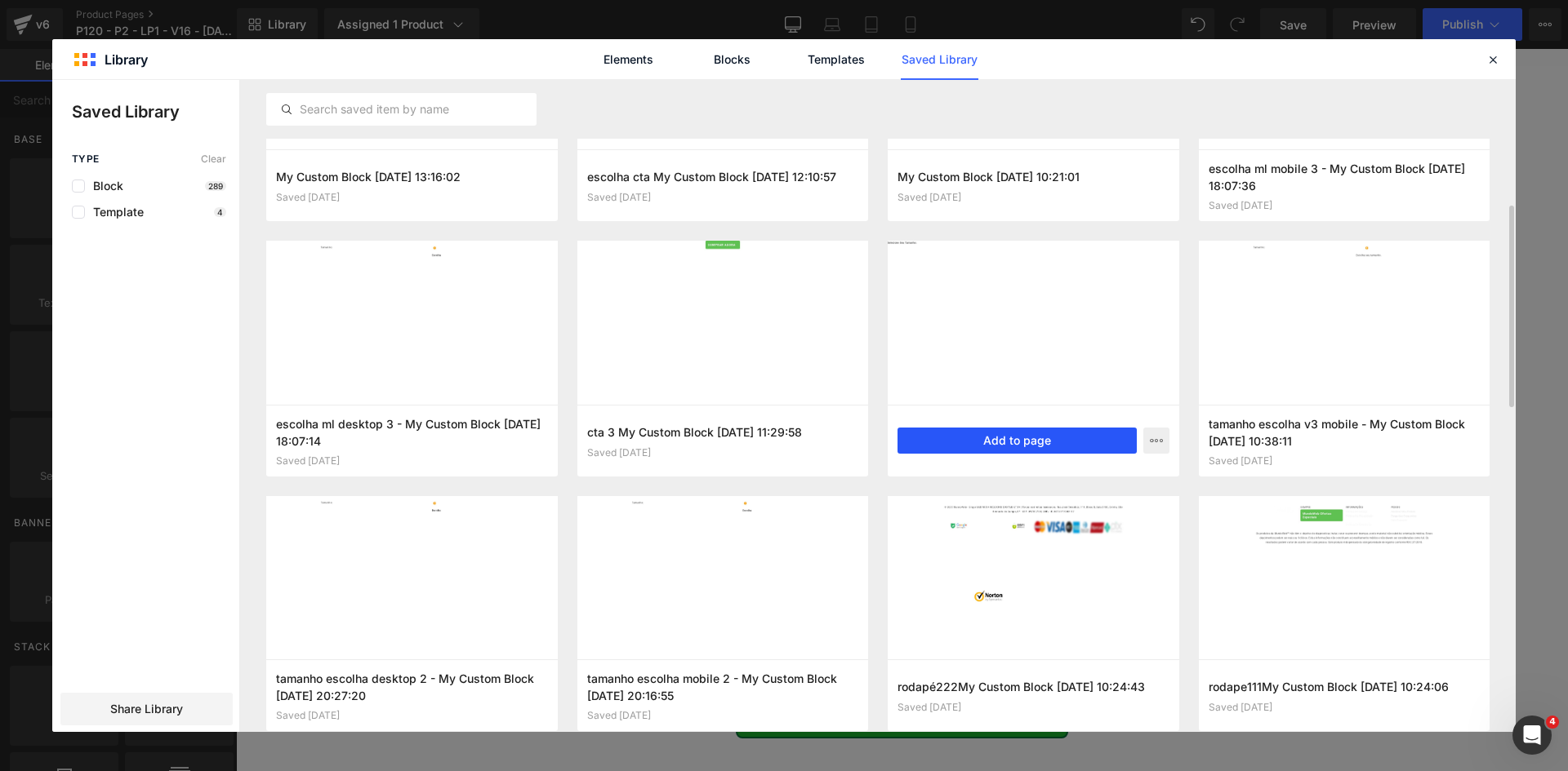
click at [1018, 439] on button "Add to page" at bounding box center [1017, 441] width 239 height 26
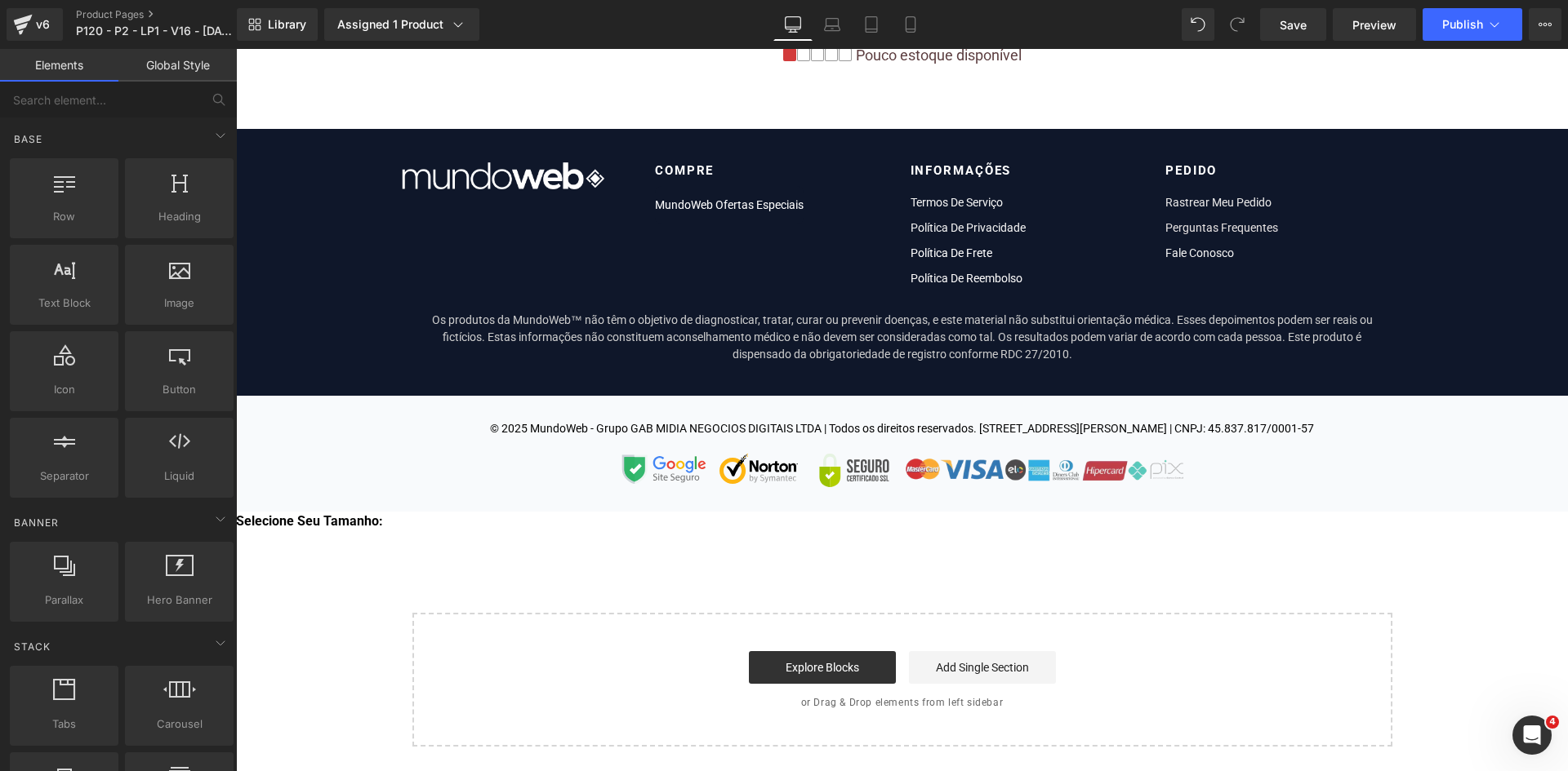
scroll to position [13511, 0]
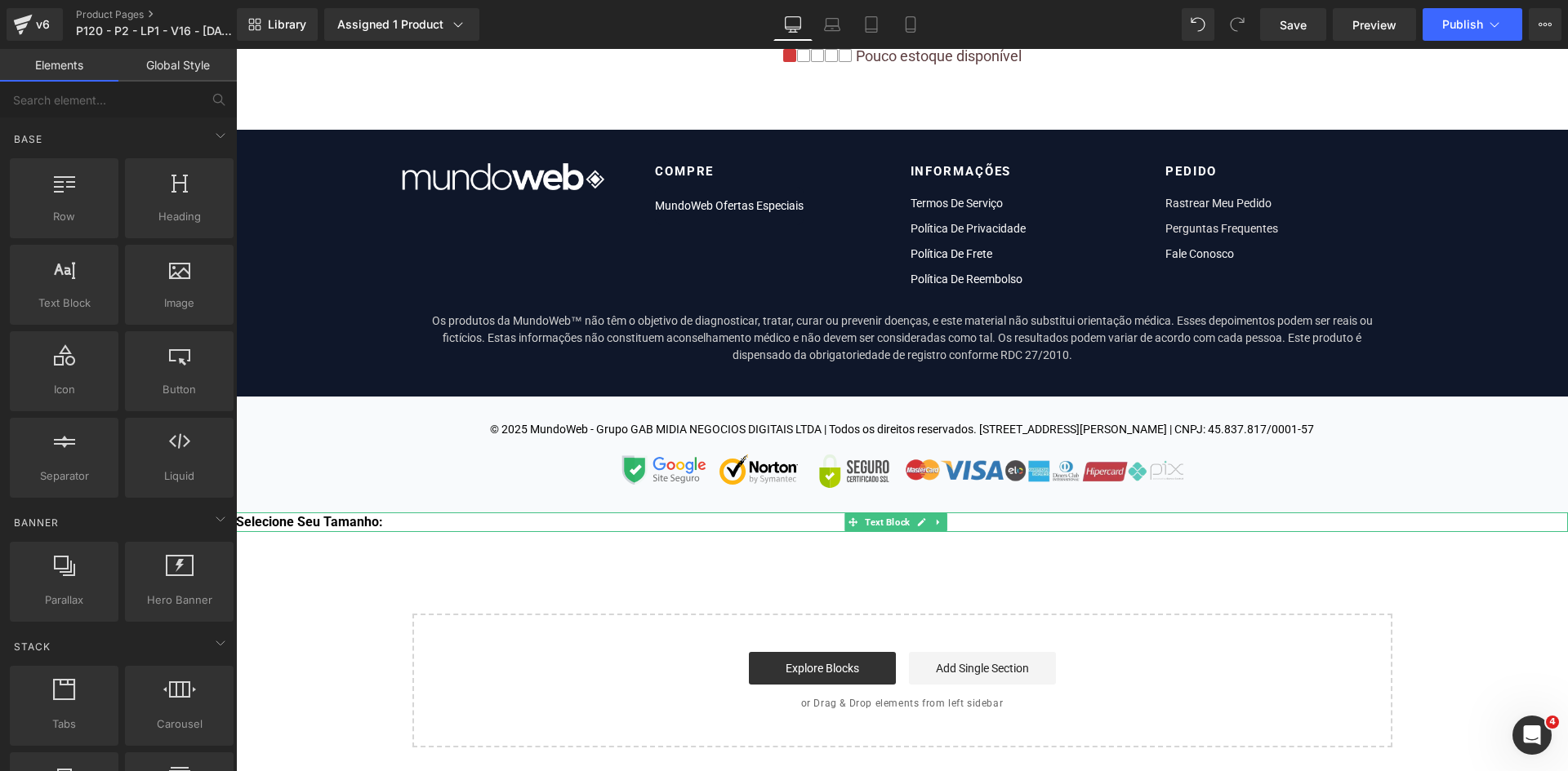
click at [321, 524] on b "Selecione Seu Tamanho:" at bounding box center [309, 522] width 147 height 15
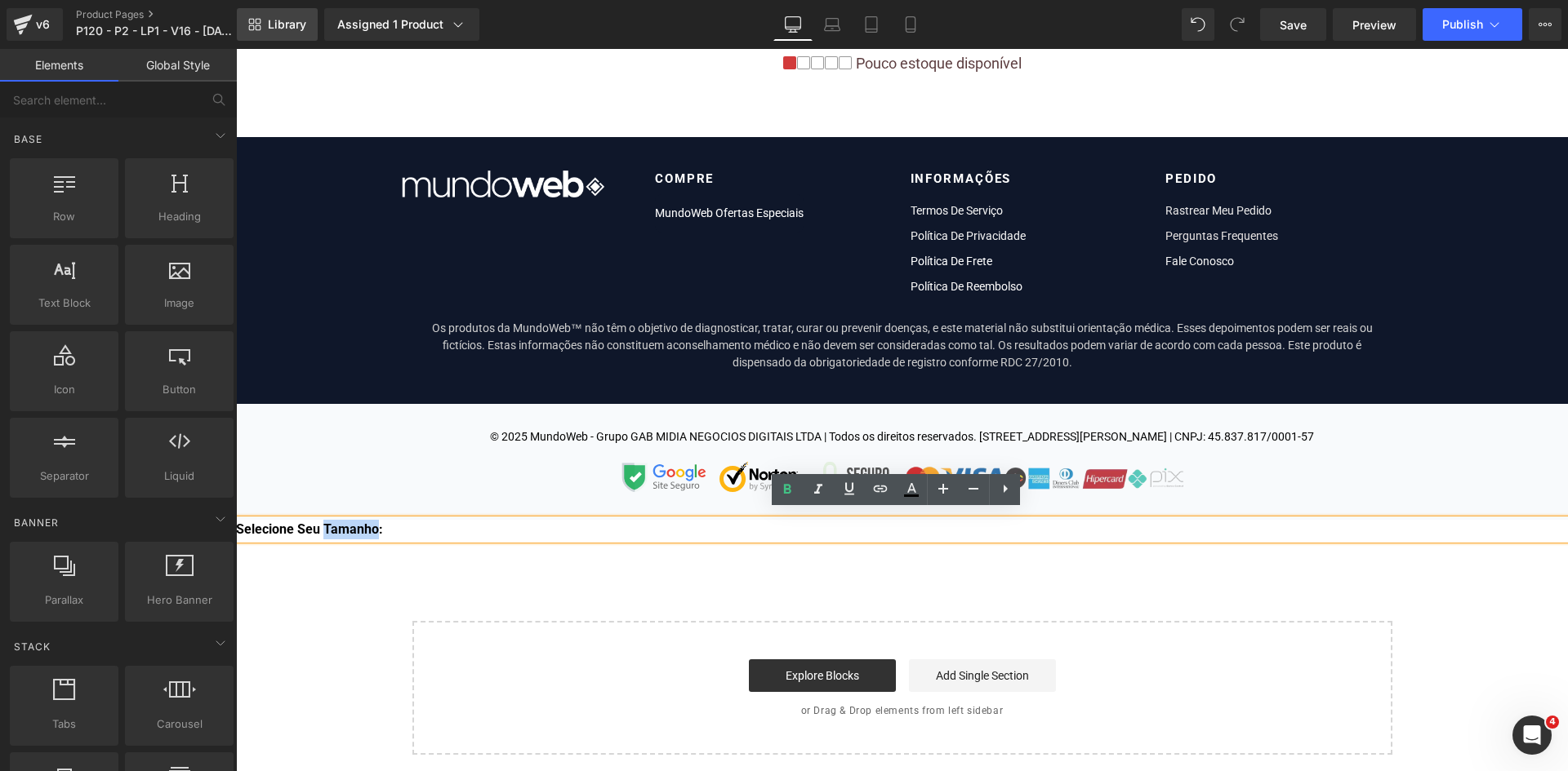
scroll to position [13483, 0]
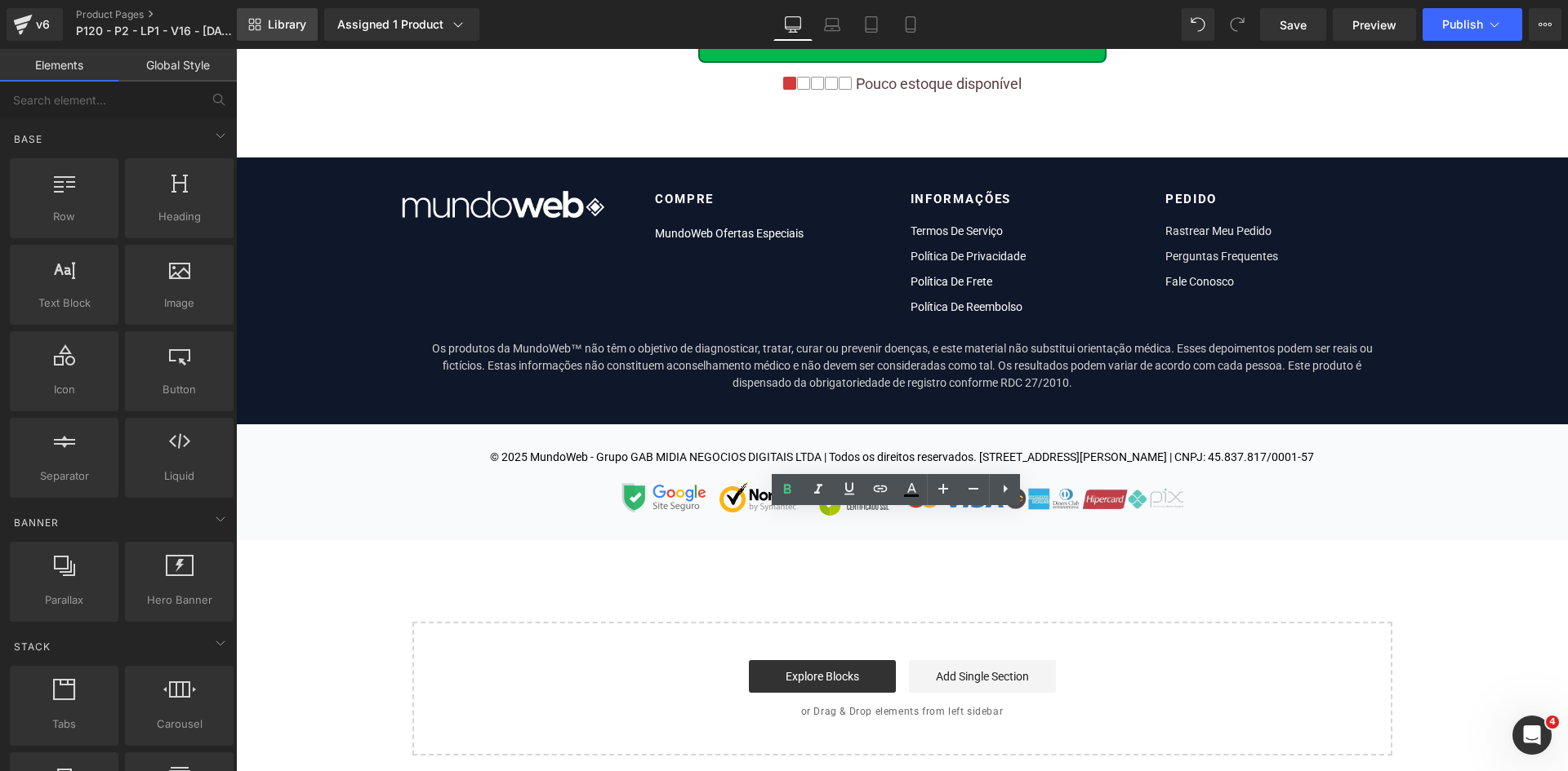
click at [271, 30] on span "Library" at bounding box center [287, 24] width 39 height 14
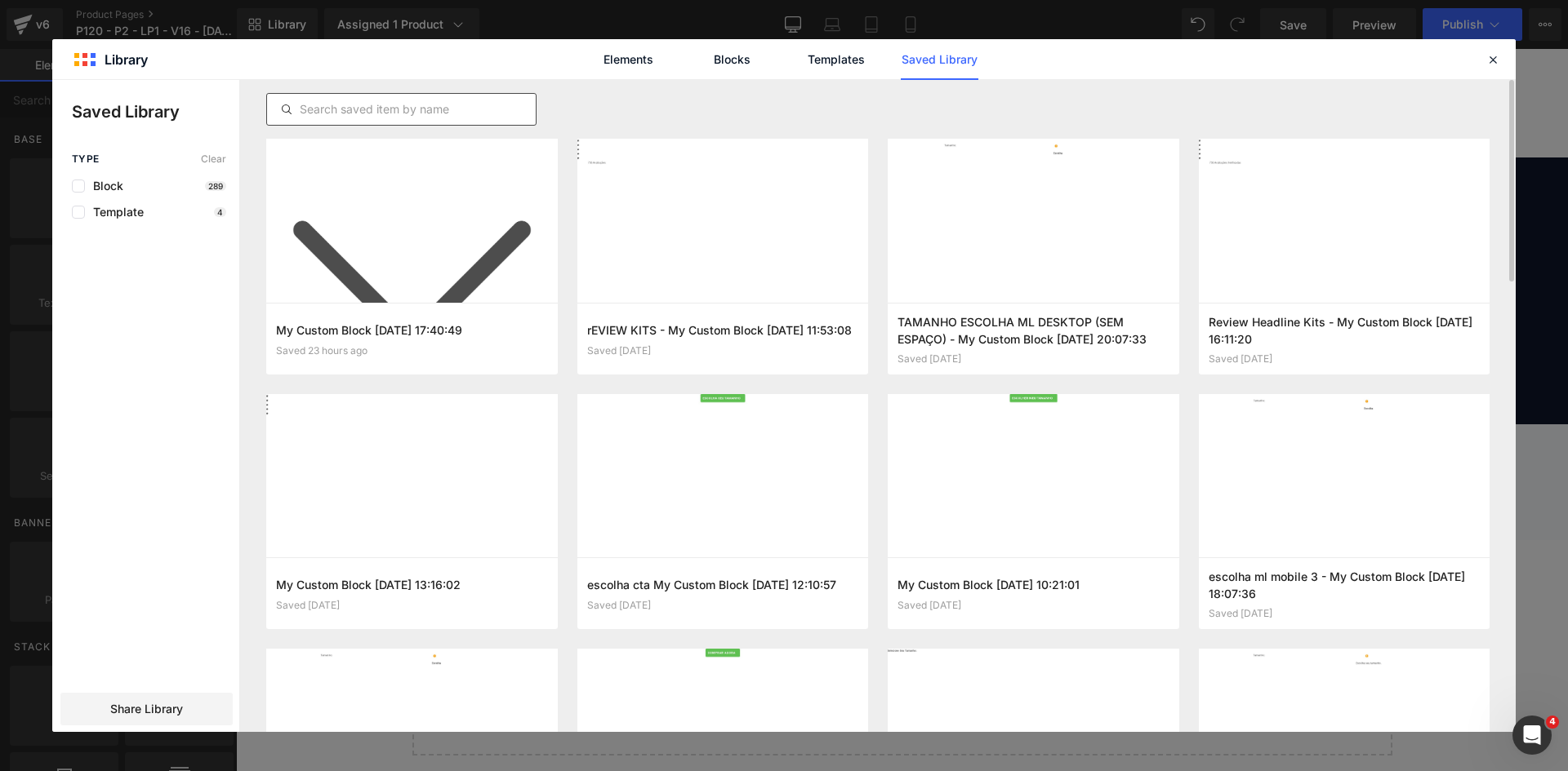
click at [374, 101] on input "text" at bounding box center [401, 109] width 269 height 19
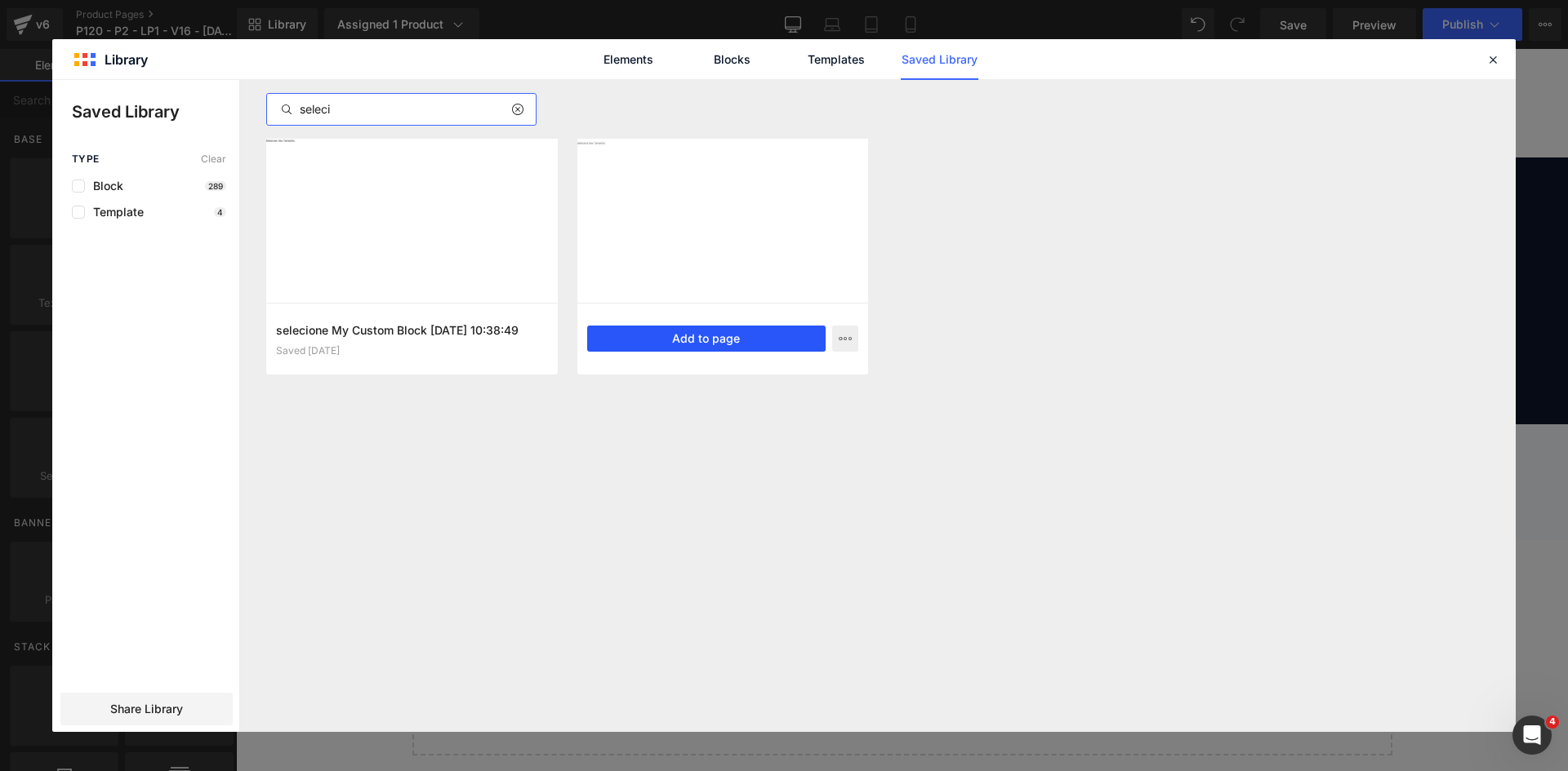
type input "seleci"
click at [692, 340] on button "Add to page" at bounding box center [706, 338] width 239 height 26
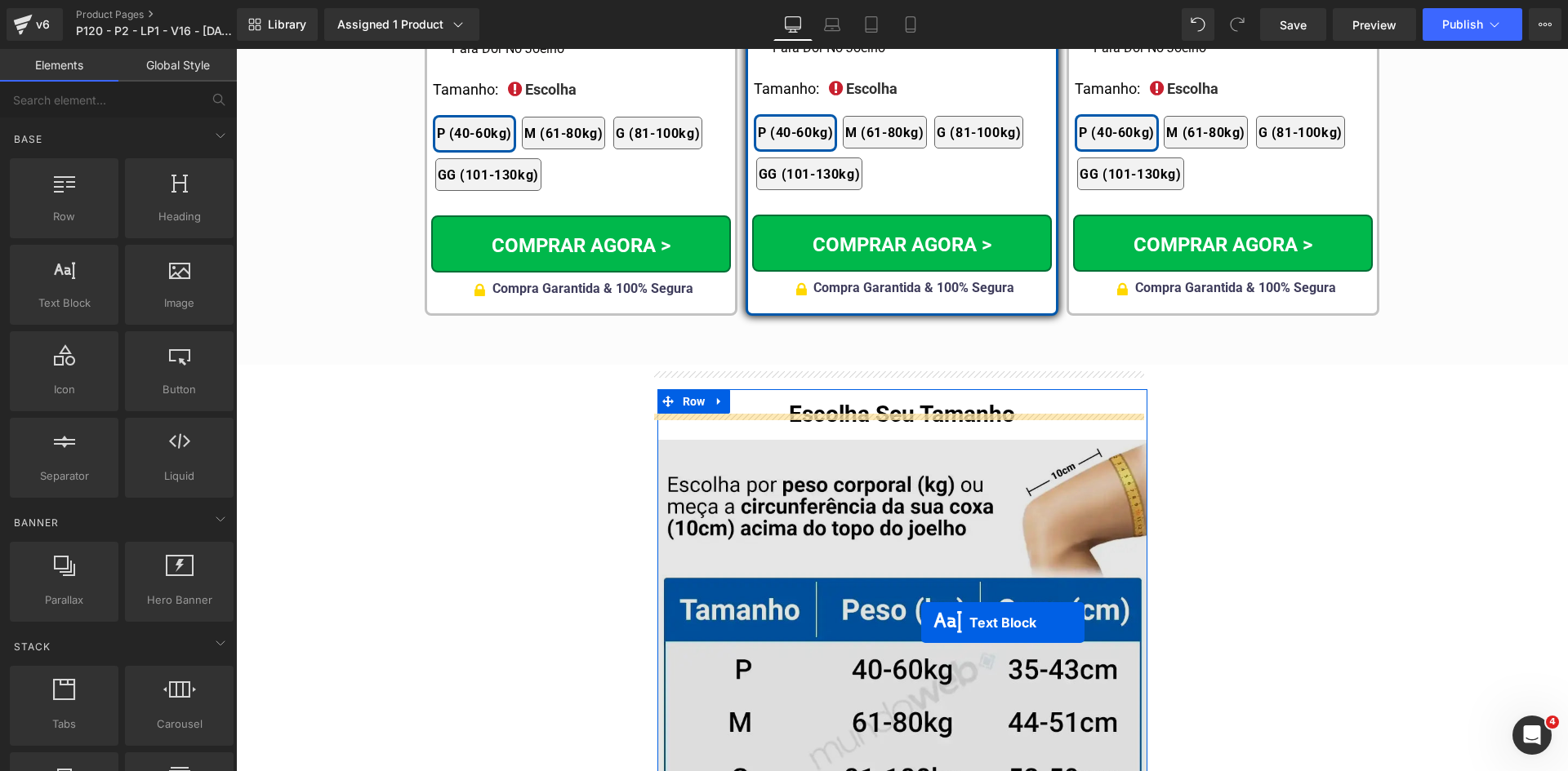
scroll to position [10261, 0]
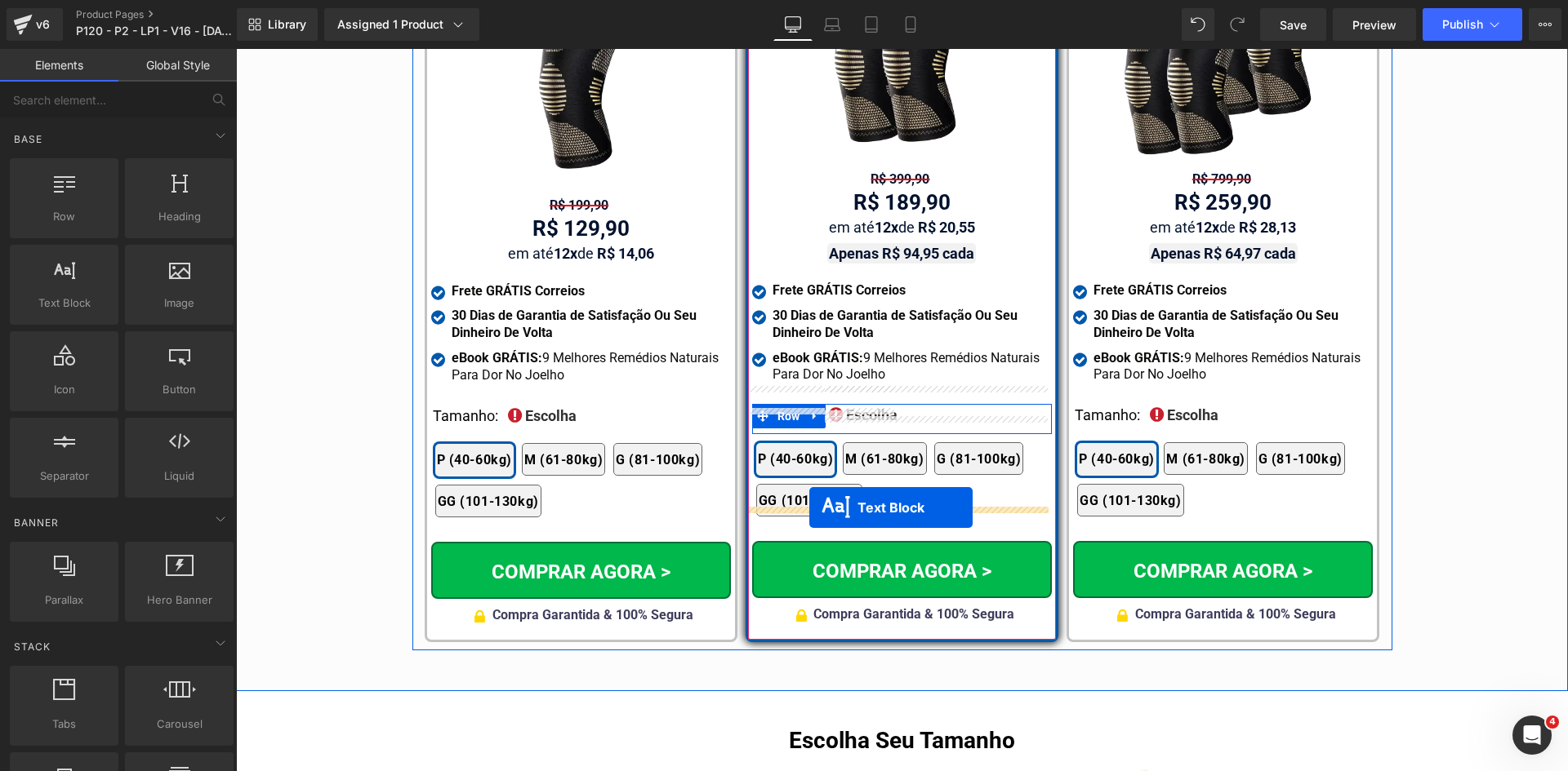
drag, startPoint x: 915, startPoint y: 481, endPoint x: 809, endPoint y: 507, distance: 109.1
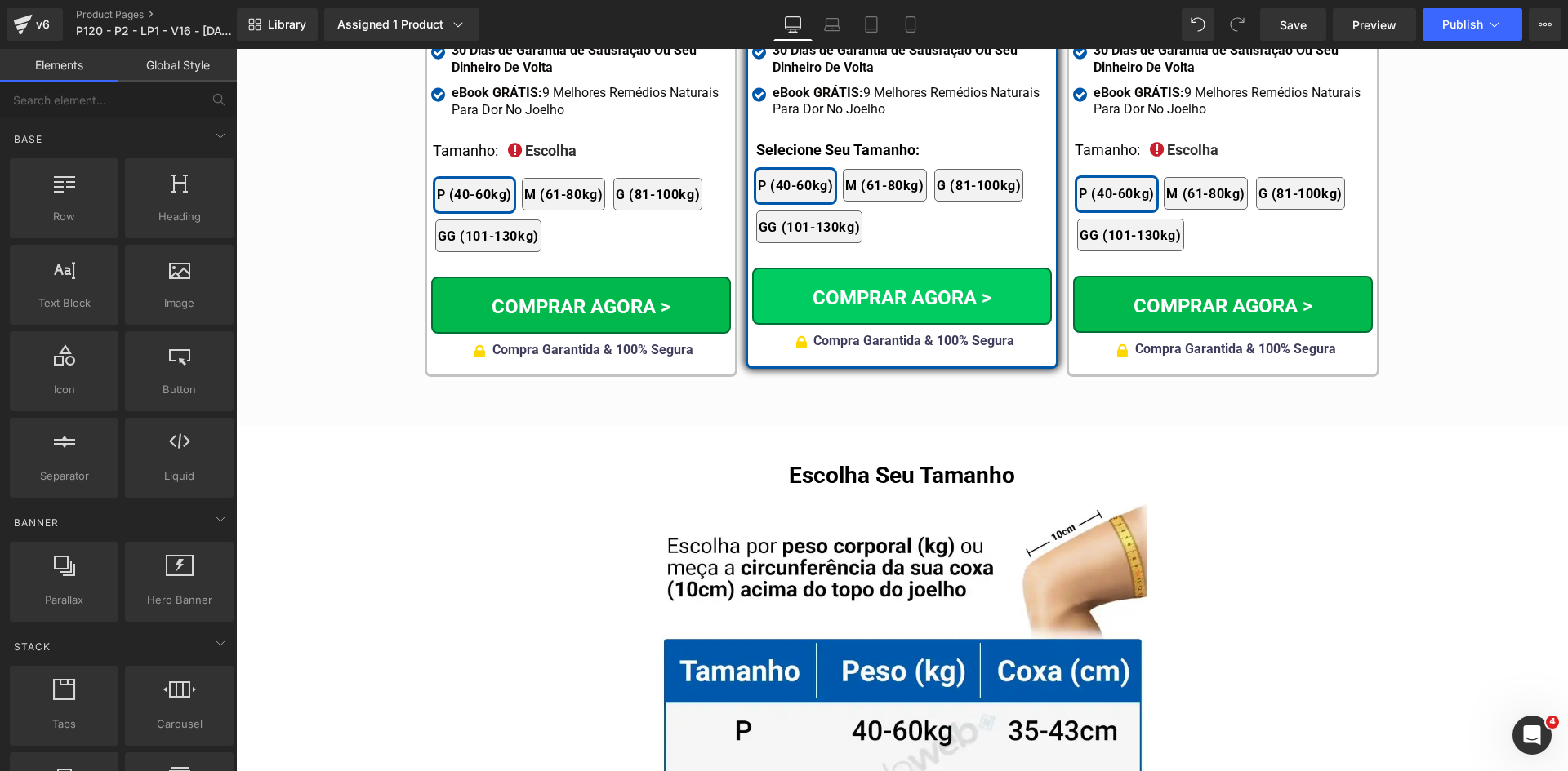
scroll to position [10533, 0]
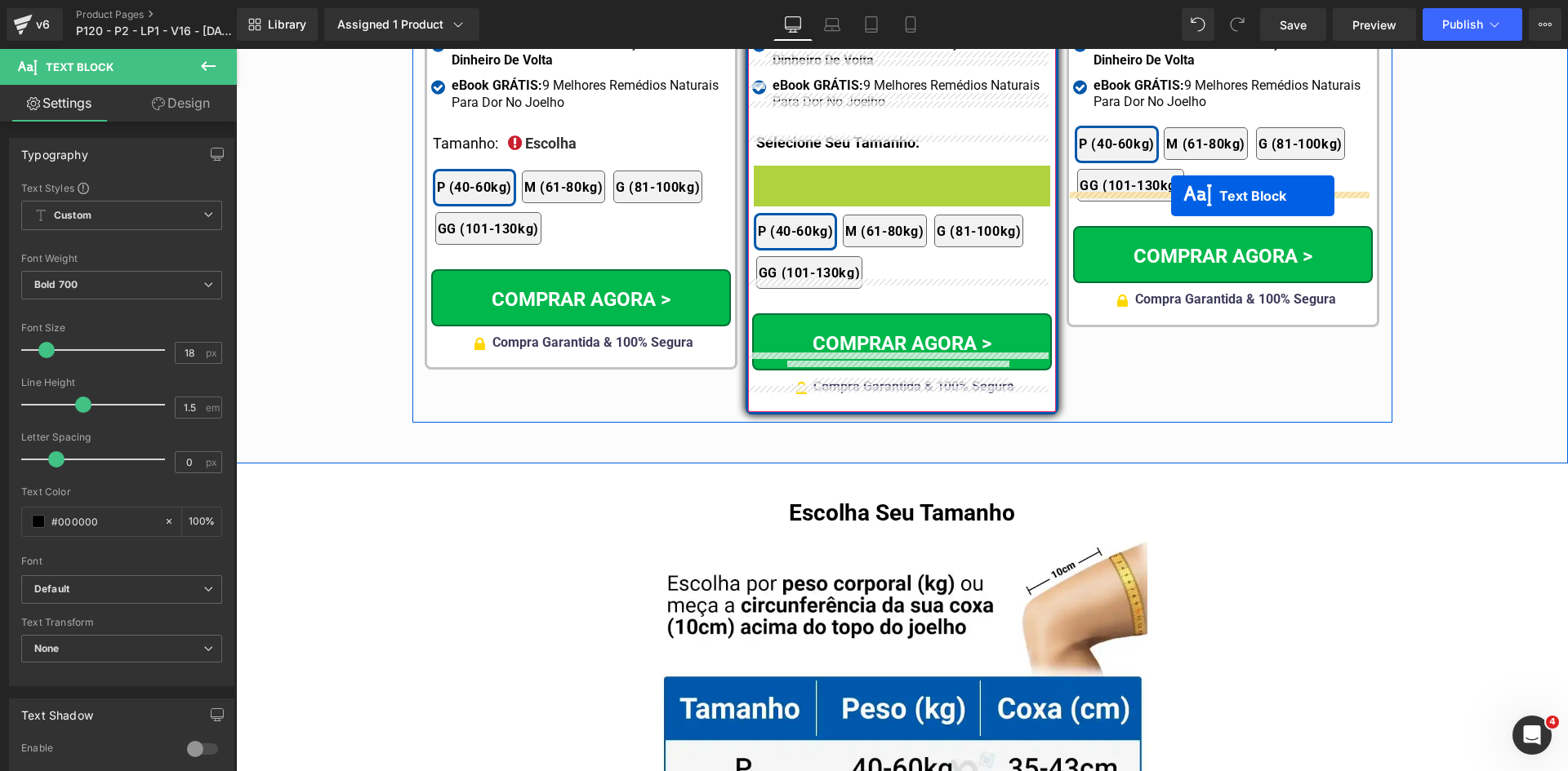
drag, startPoint x: 878, startPoint y: 150, endPoint x: 1171, endPoint y: 195, distance: 296.4
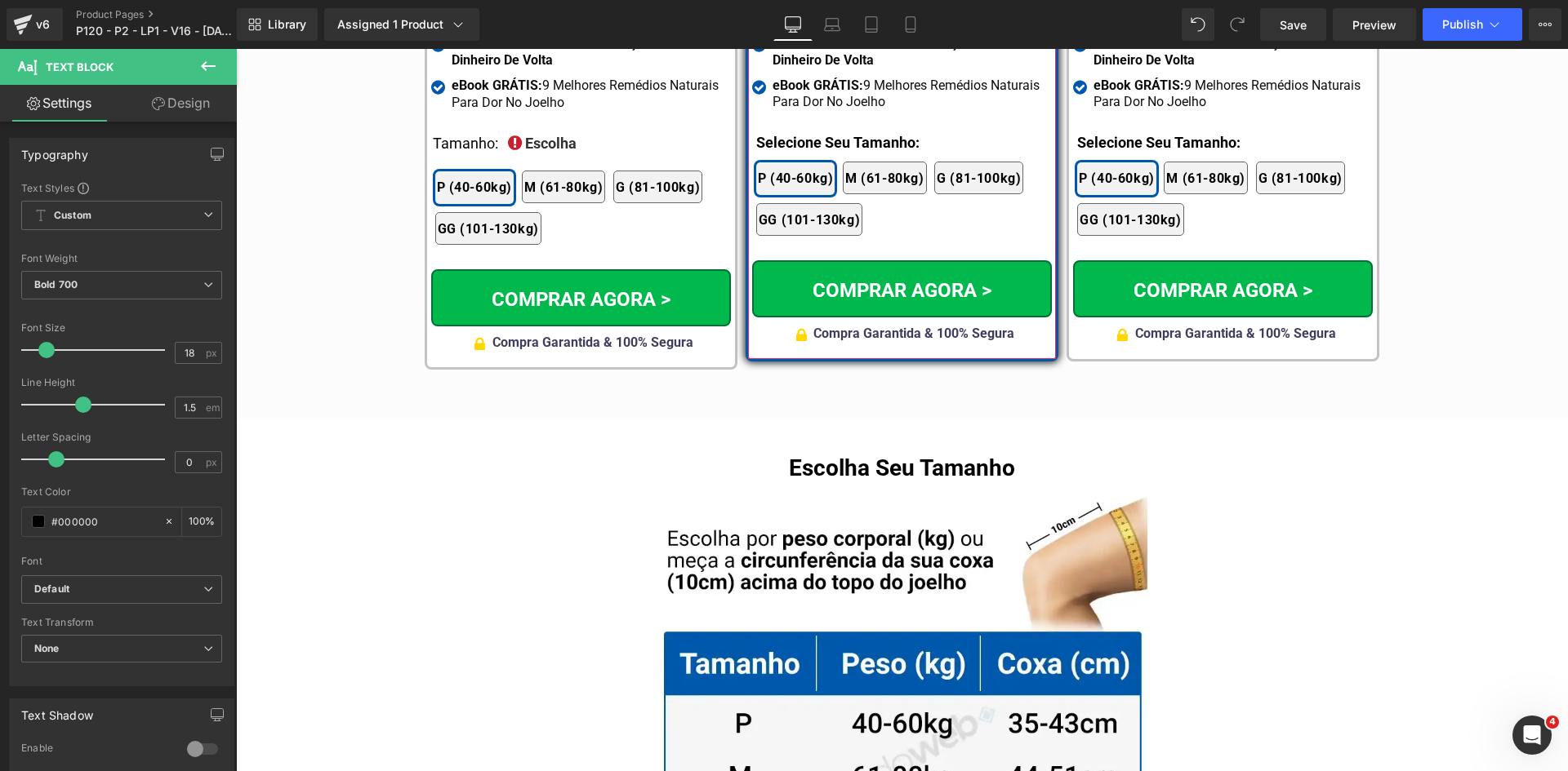
scroll to position [10451, 0]
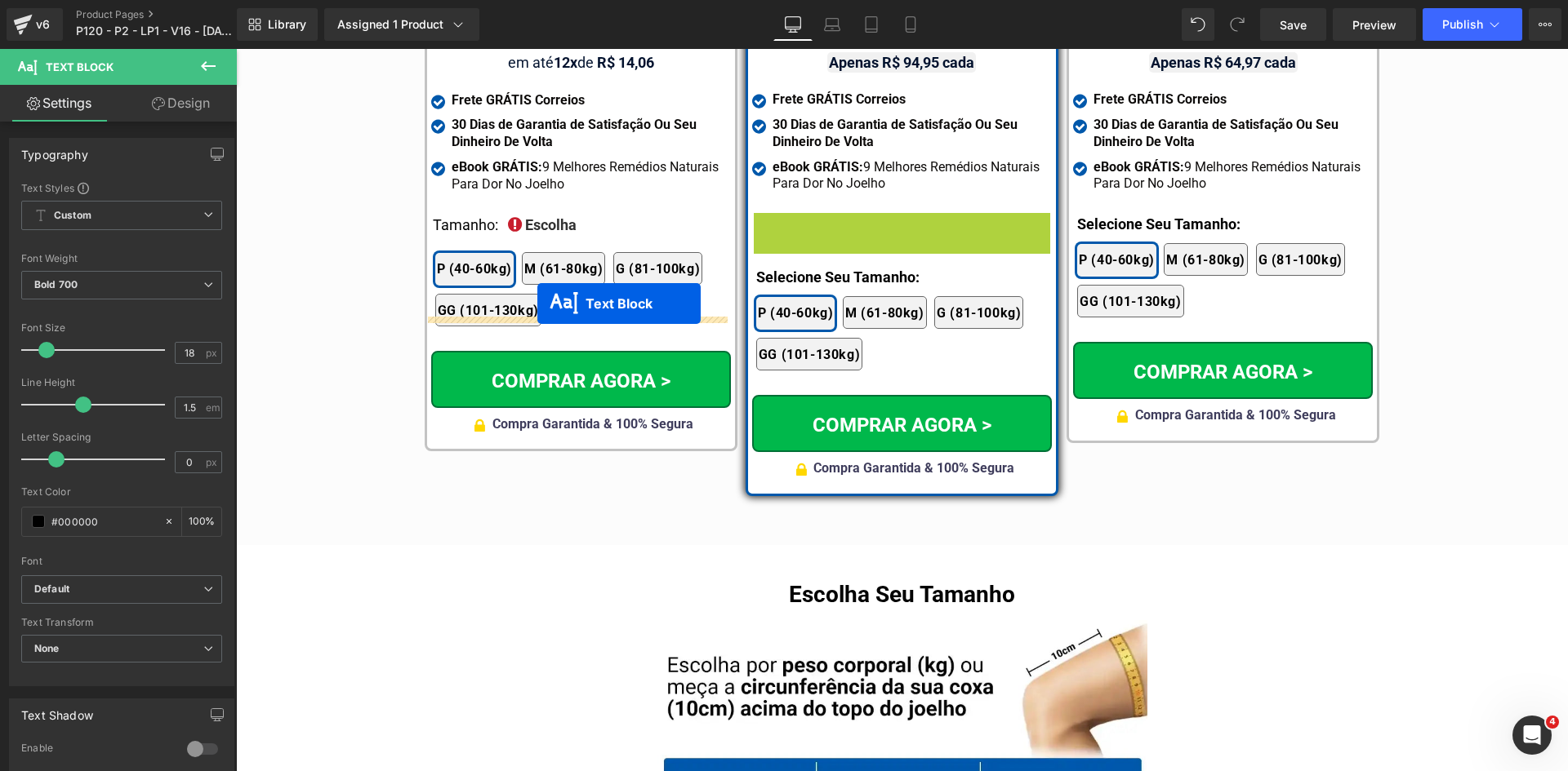
drag, startPoint x: 875, startPoint y: 203, endPoint x: 537, endPoint y: 303, distance: 352.5
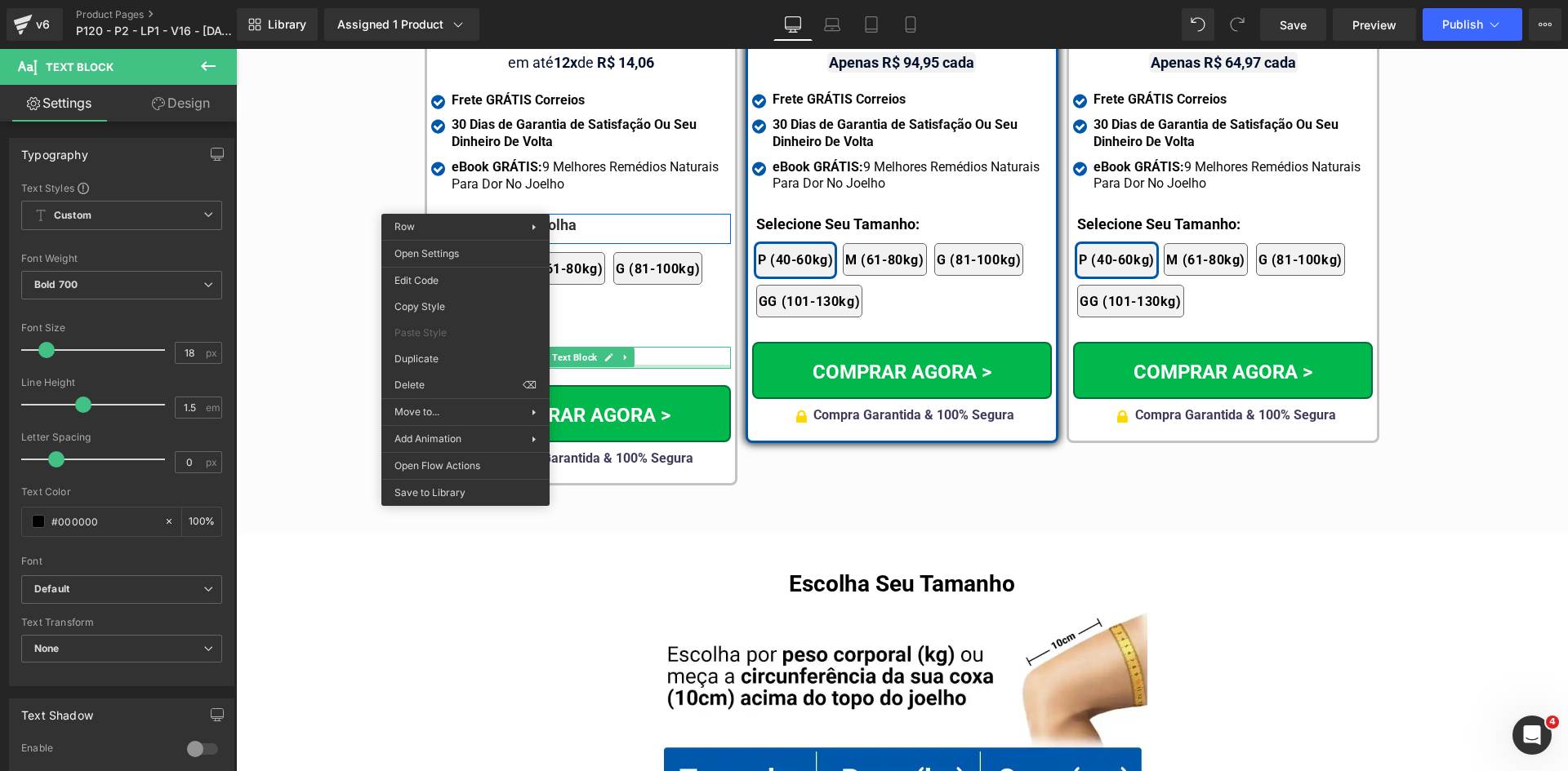
drag, startPoint x: 664, startPoint y: 426, endPoint x: 506, endPoint y: 317, distance: 192.0
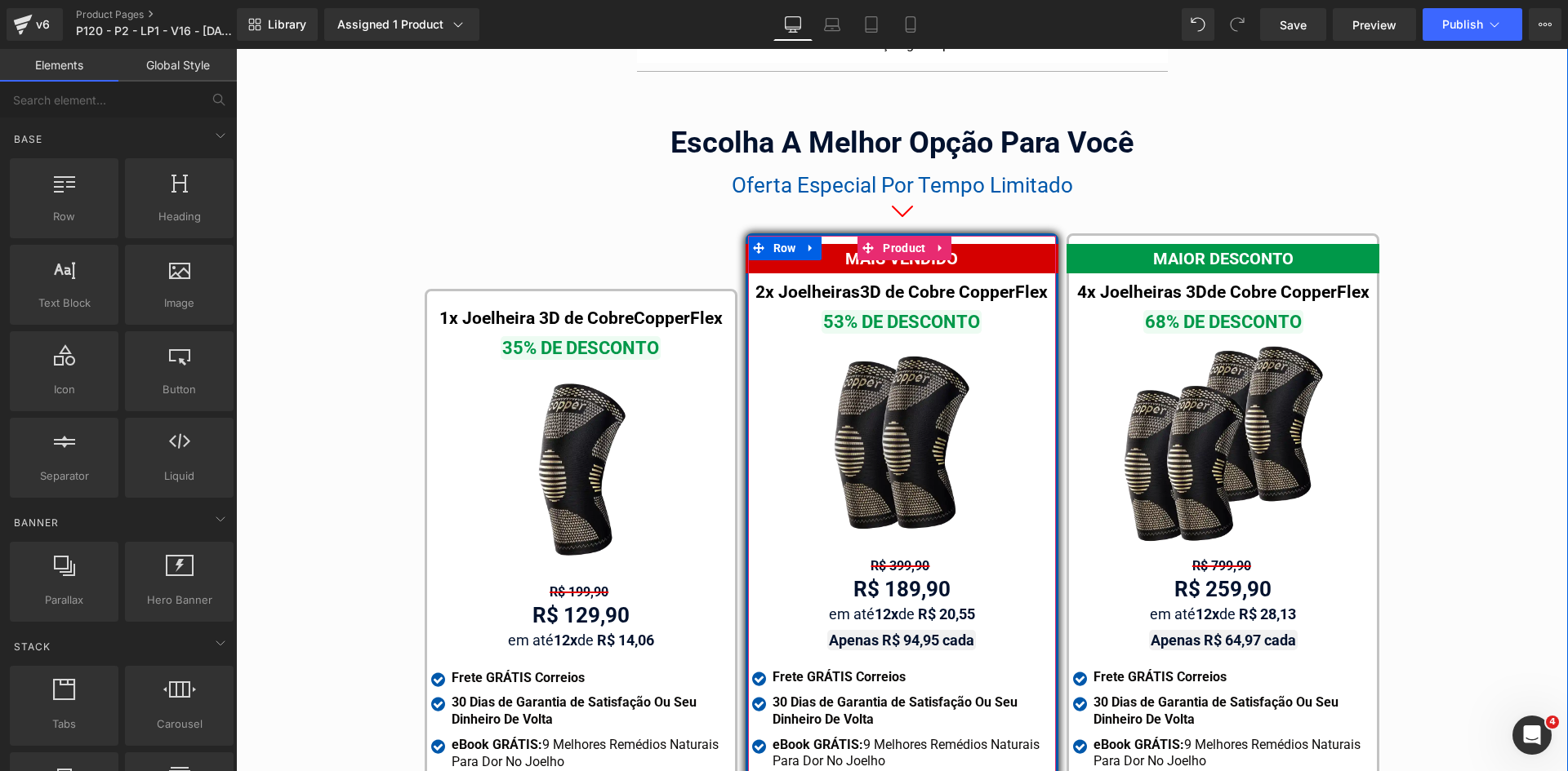
scroll to position [9873, 0]
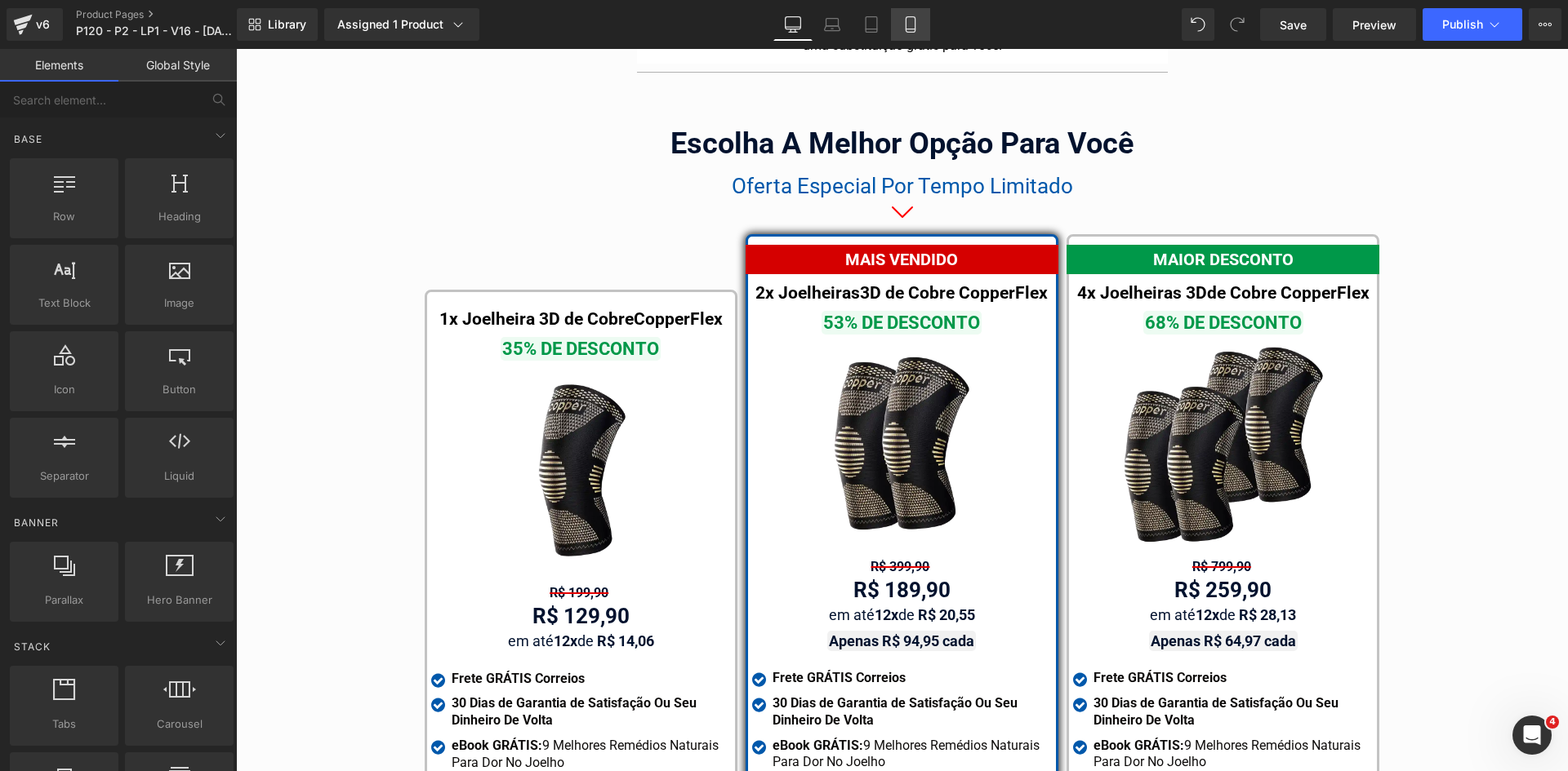
drag, startPoint x: 264, startPoint y: 82, endPoint x: 910, endPoint y: 24, distance: 648.6
click at [910, 24] on icon at bounding box center [910, 24] width 16 height 16
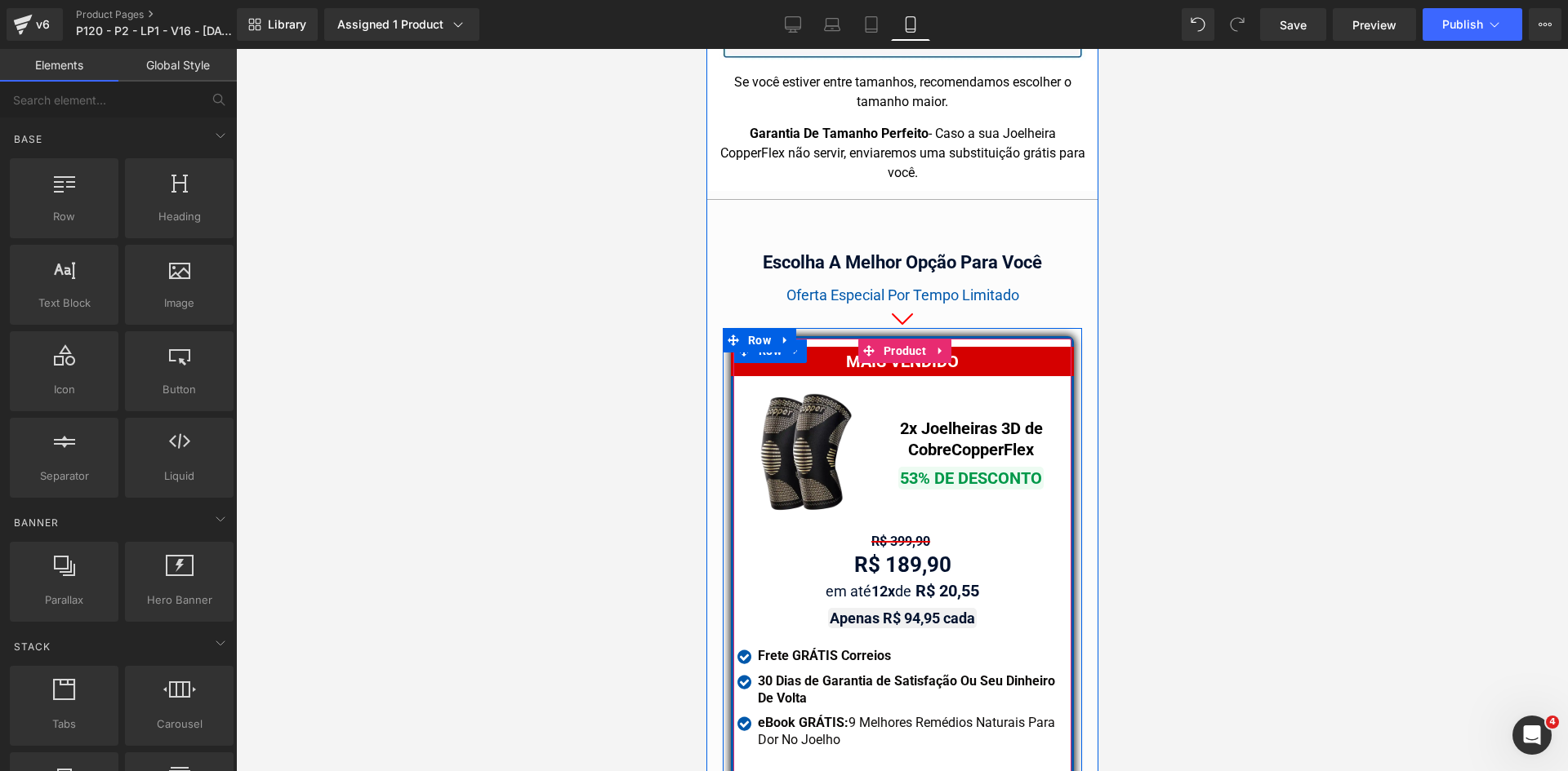
scroll to position [14459, 0]
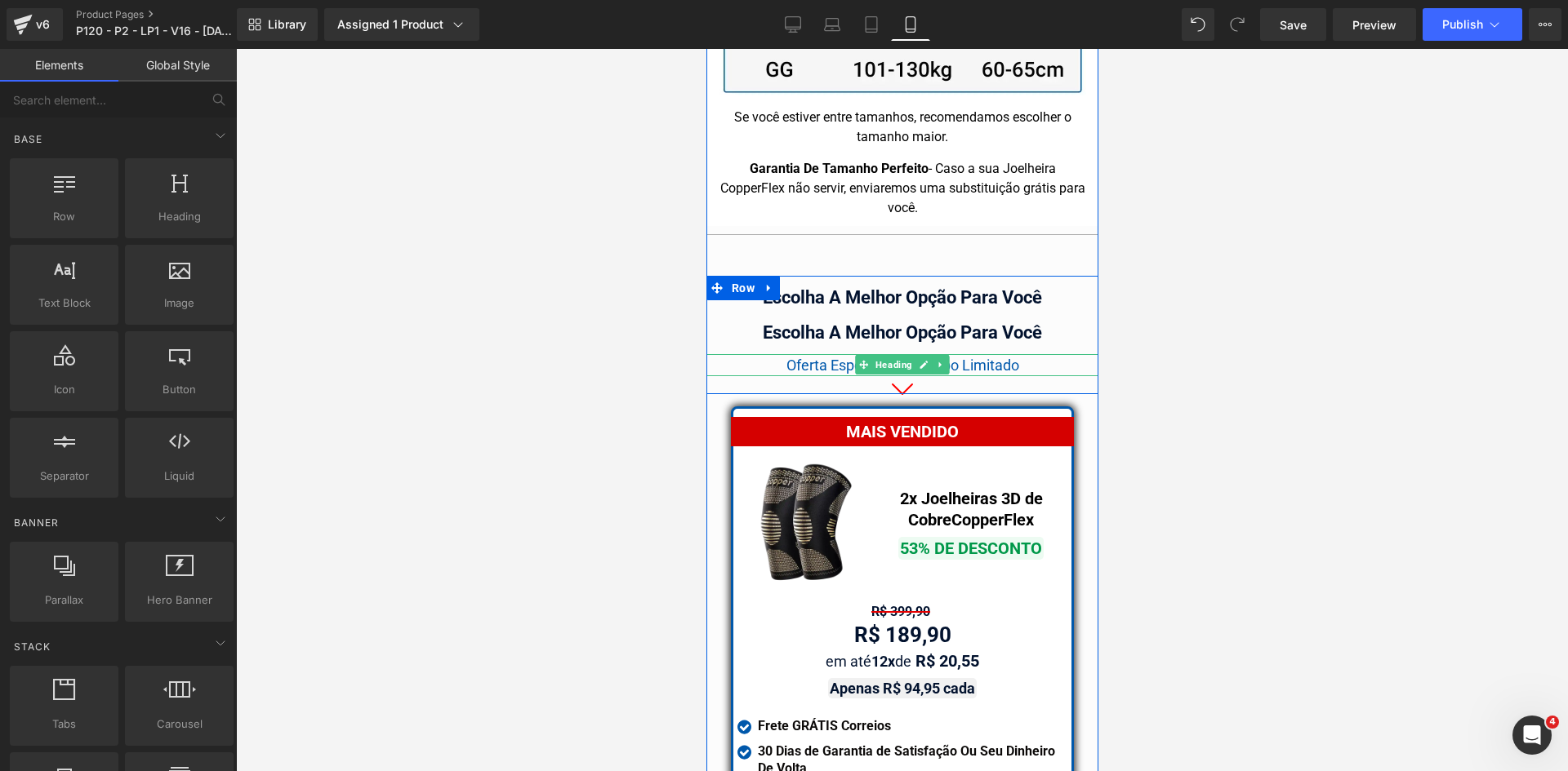
click at [826, 356] on span "Oferta Especial Por Tempo Limitado" at bounding box center [902, 365] width 233 height 17
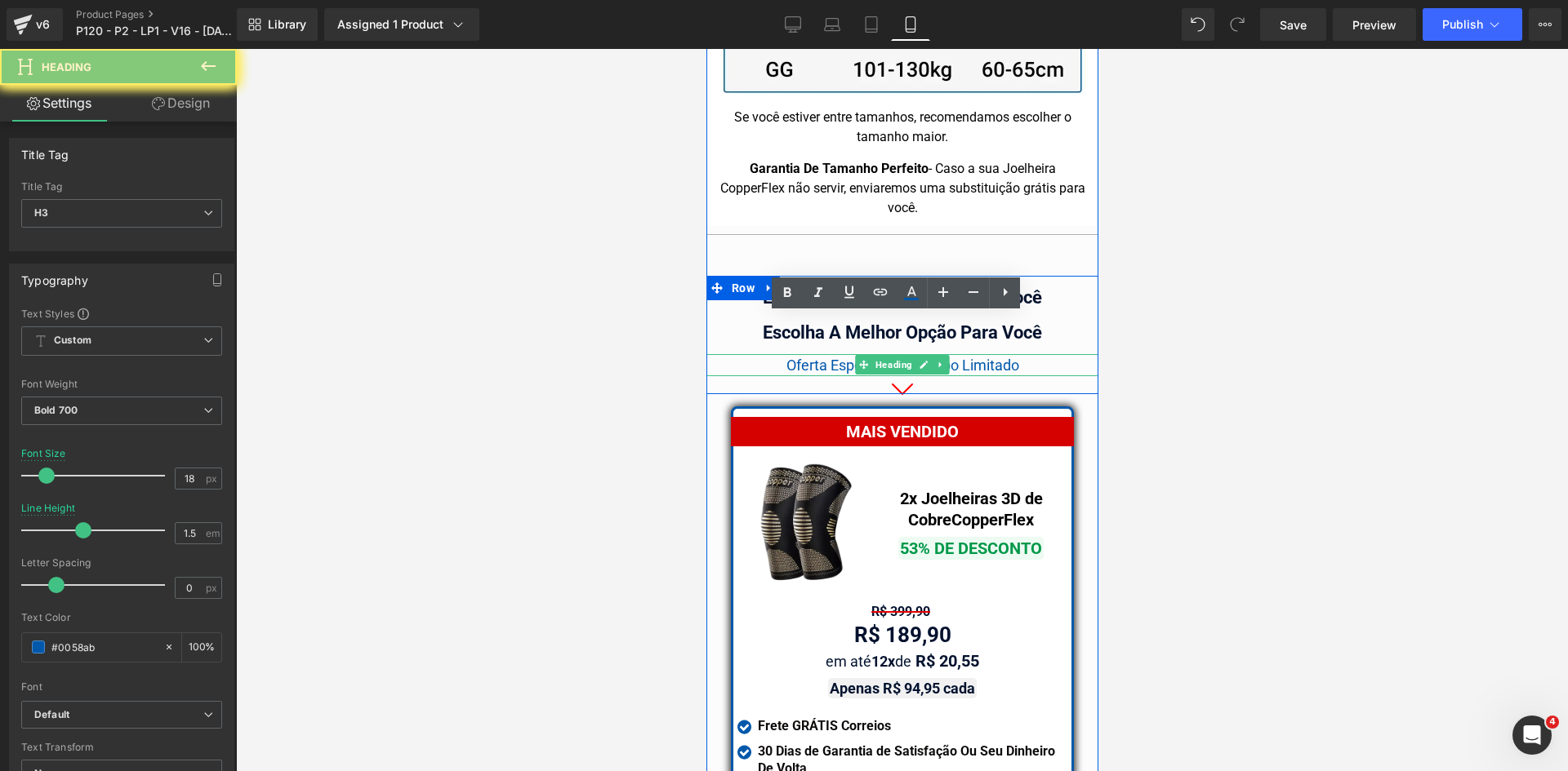
click at [826, 356] on span "Oferta Especial Por Tempo Limitado" at bounding box center [902, 365] width 233 height 17
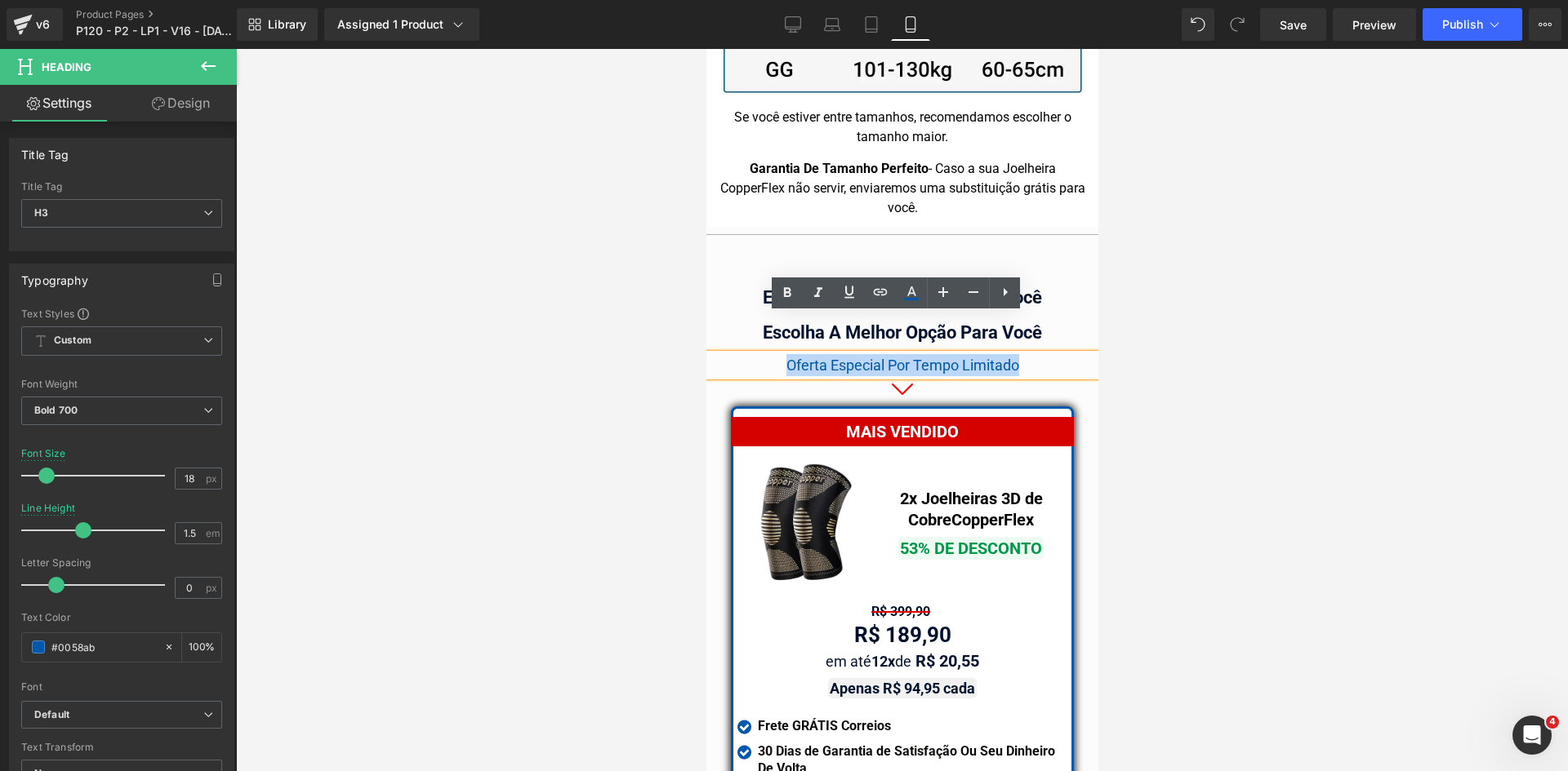
copy span "Oferta Especial Por Tempo Limitado"
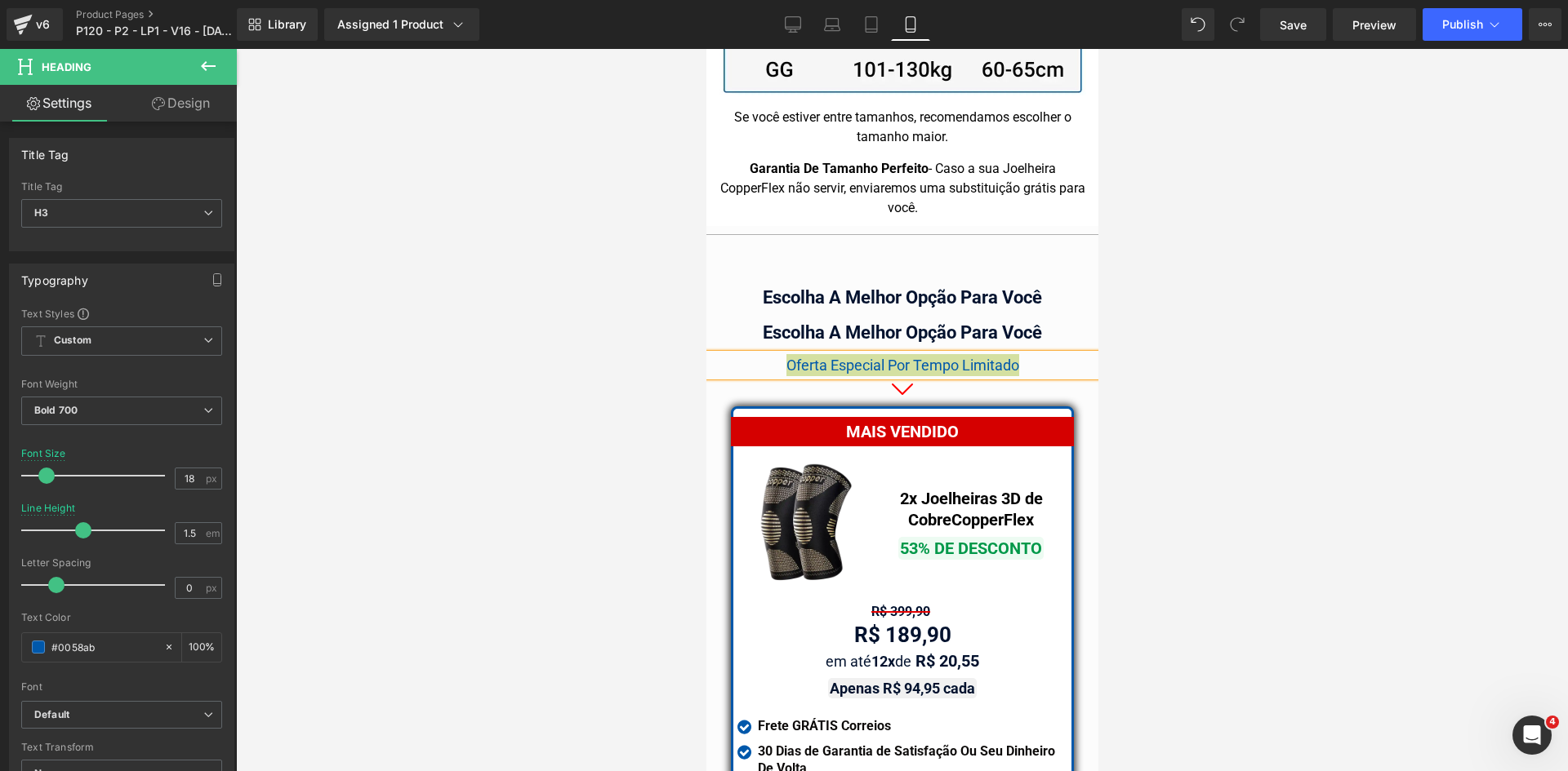
click at [565, 410] on div at bounding box center [902, 410] width 1332 height 722
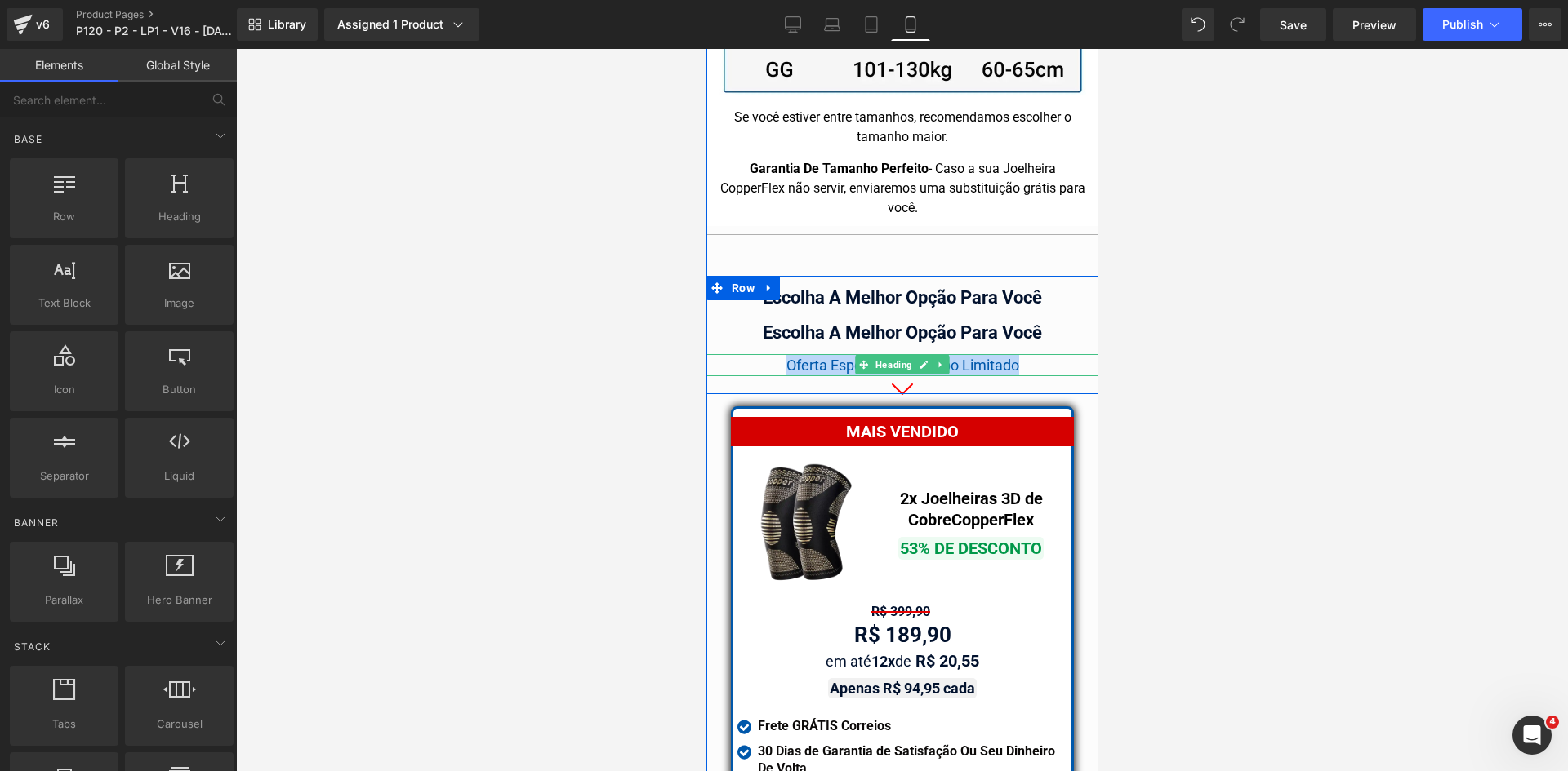
click at [831, 356] on span "Oferta Especial Por Tempo Limitado" at bounding box center [902, 365] width 233 height 17
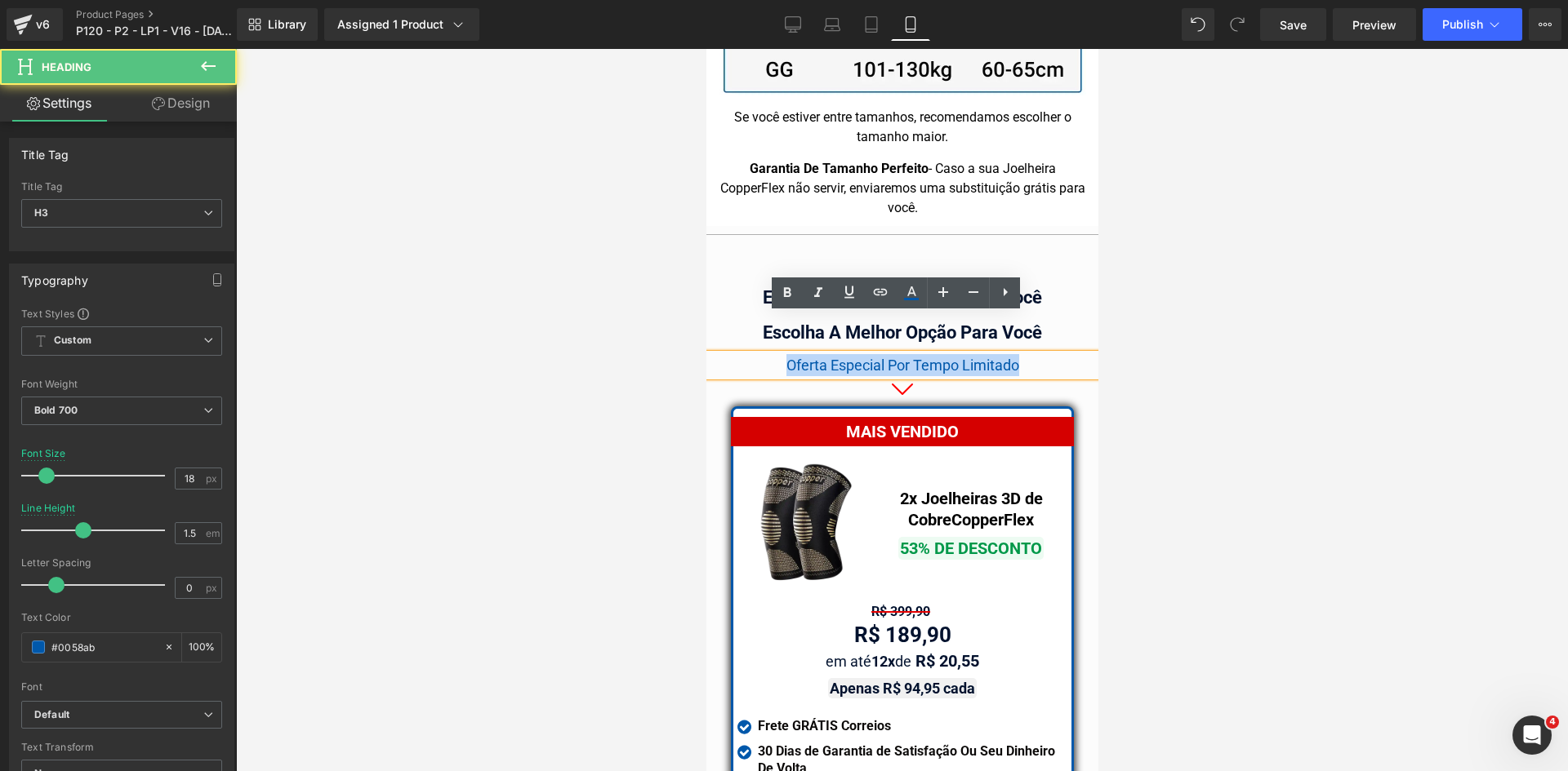
click at [834, 356] on span "Oferta Especial Por Tempo Limitado" at bounding box center [902, 365] width 233 height 17
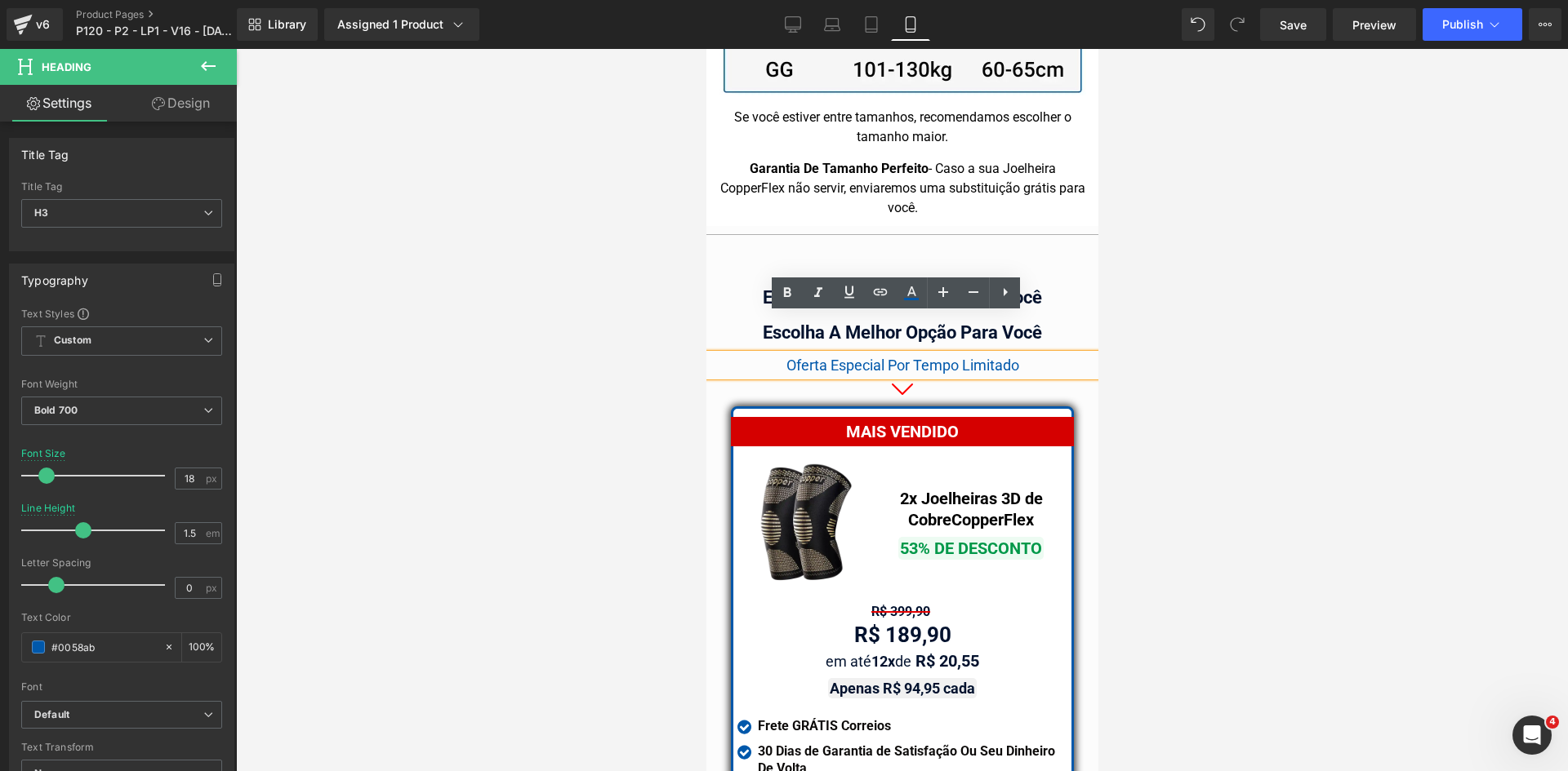
click at [839, 356] on span "Oferta Especial Por Tempo Limitado" at bounding box center [902, 365] width 233 height 17
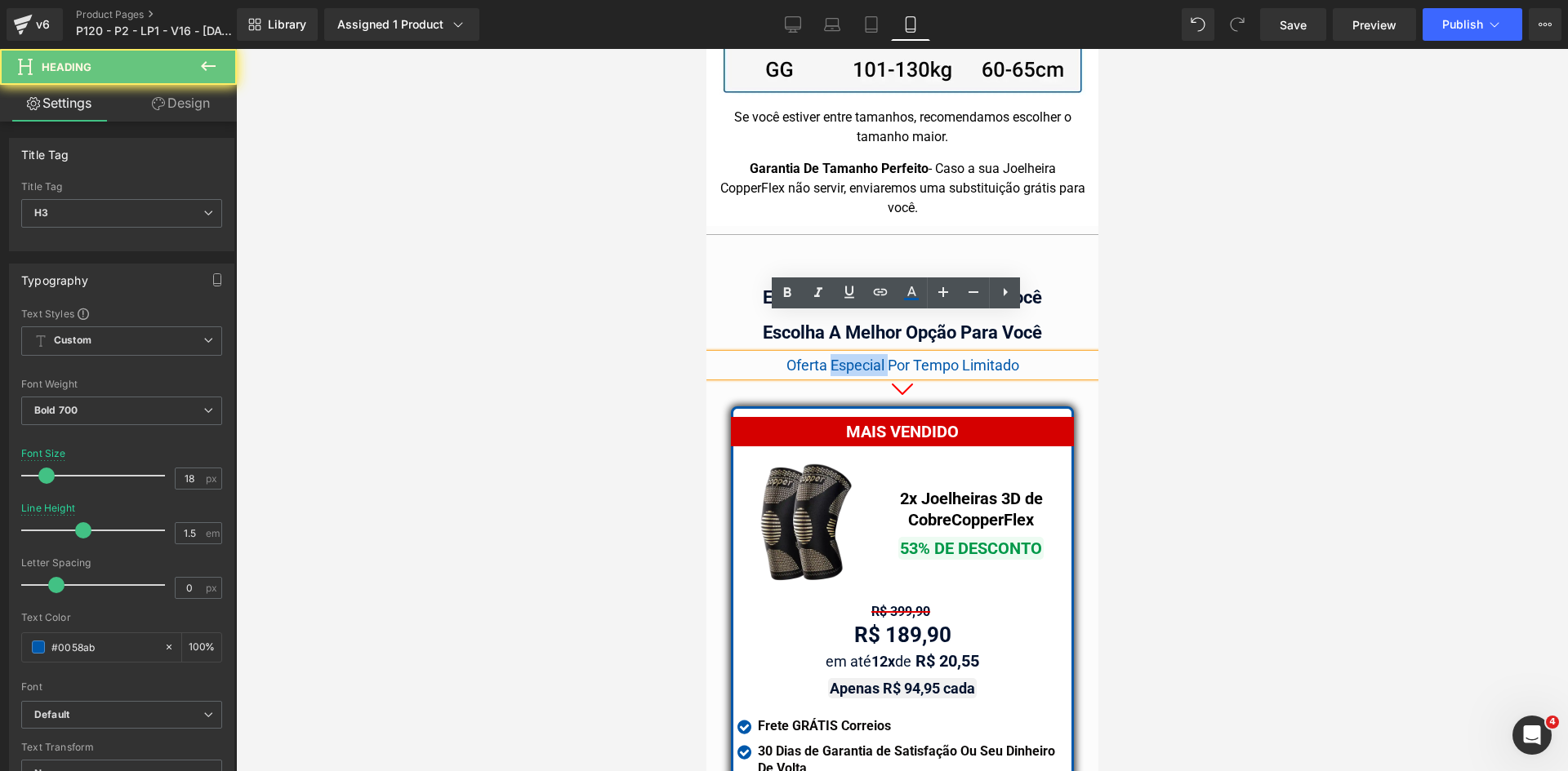
click at [839, 356] on span "Oferta Especial Por Tempo Limitado" at bounding box center [902, 365] width 233 height 17
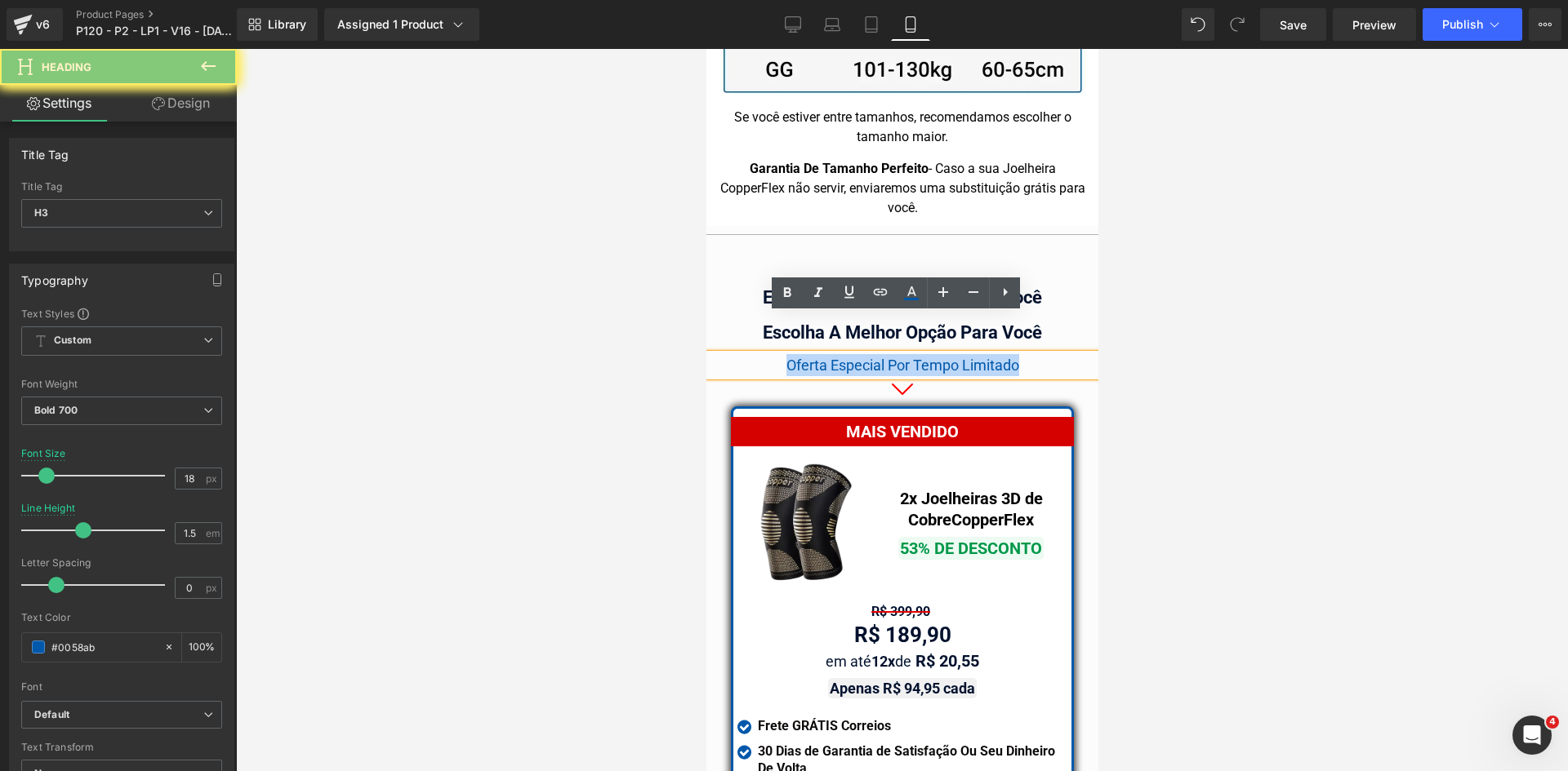
click at [839, 356] on span "Oferta Especial Por Tempo Limitado" at bounding box center [902, 365] width 233 height 17
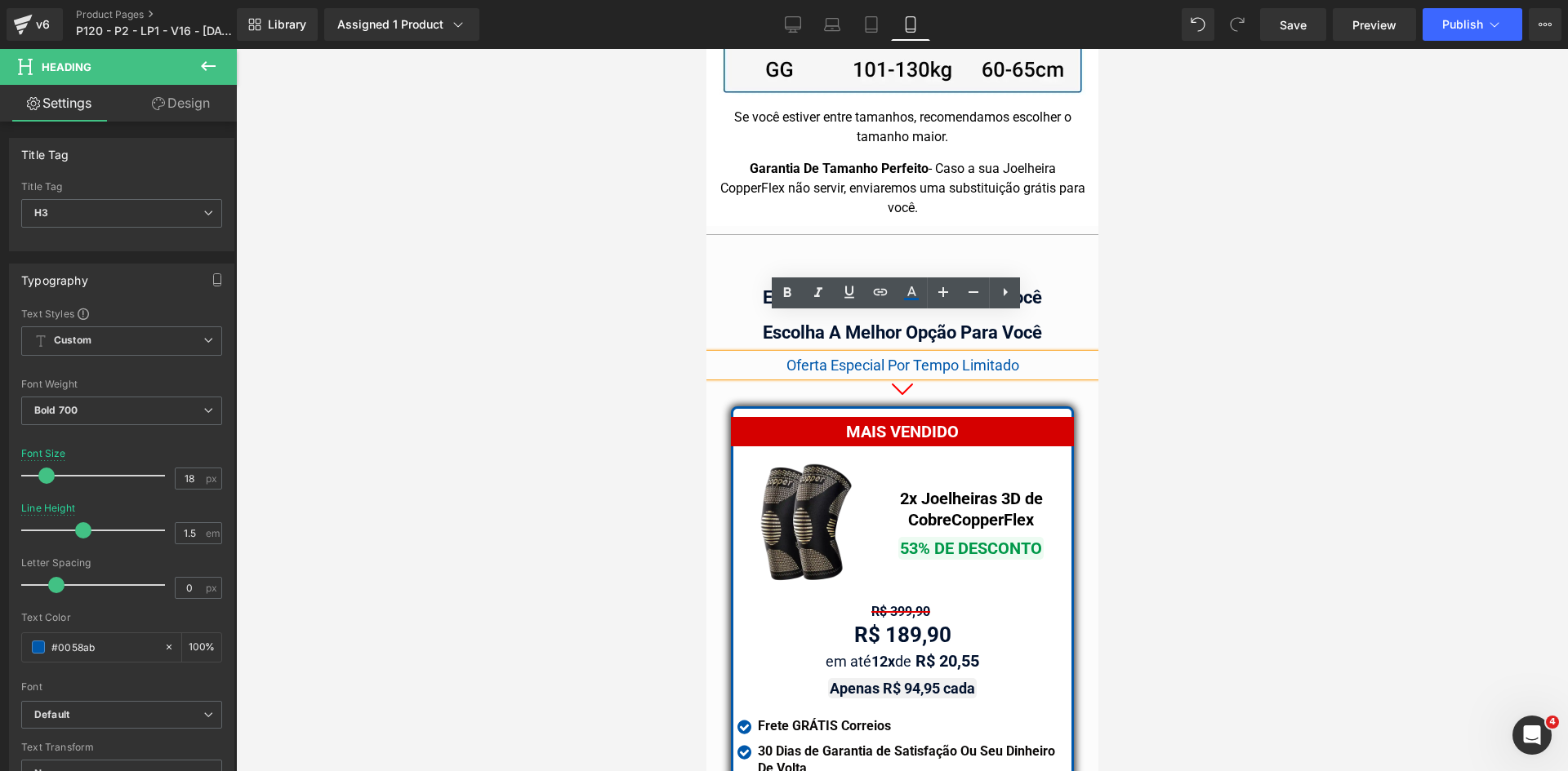
click at [786, 356] on span "Oferta Especial Por Tempo Limitado" at bounding box center [902, 365] width 233 height 17
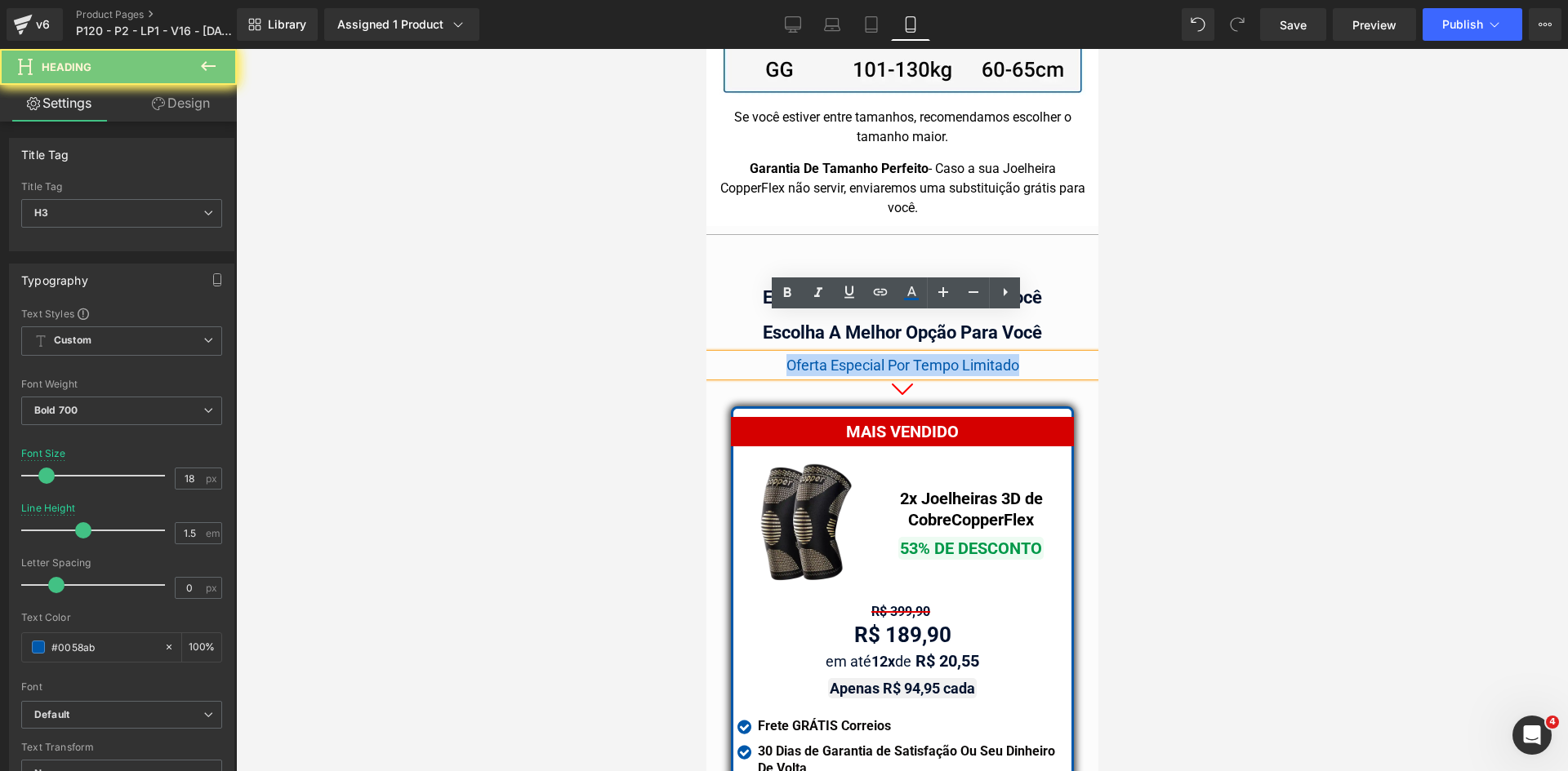
click at [786, 356] on span "Oferta Especial Por Tempo Limitado" at bounding box center [902, 365] width 233 height 17
copy span "Oferta Especial Por Tempo Limitado"
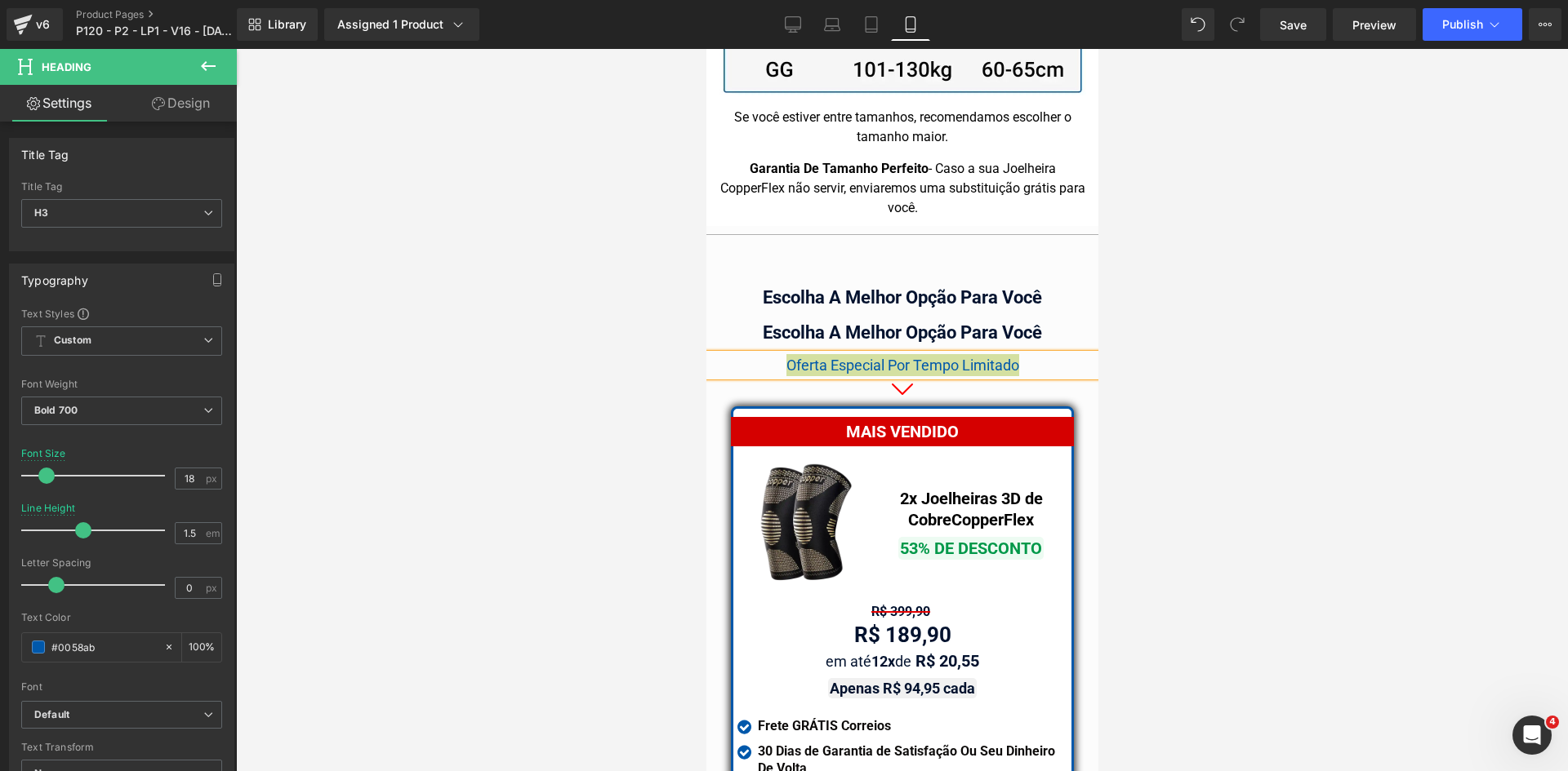
click at [1179, 285] on div at bounding box center [902, 410] width 1332 height 722
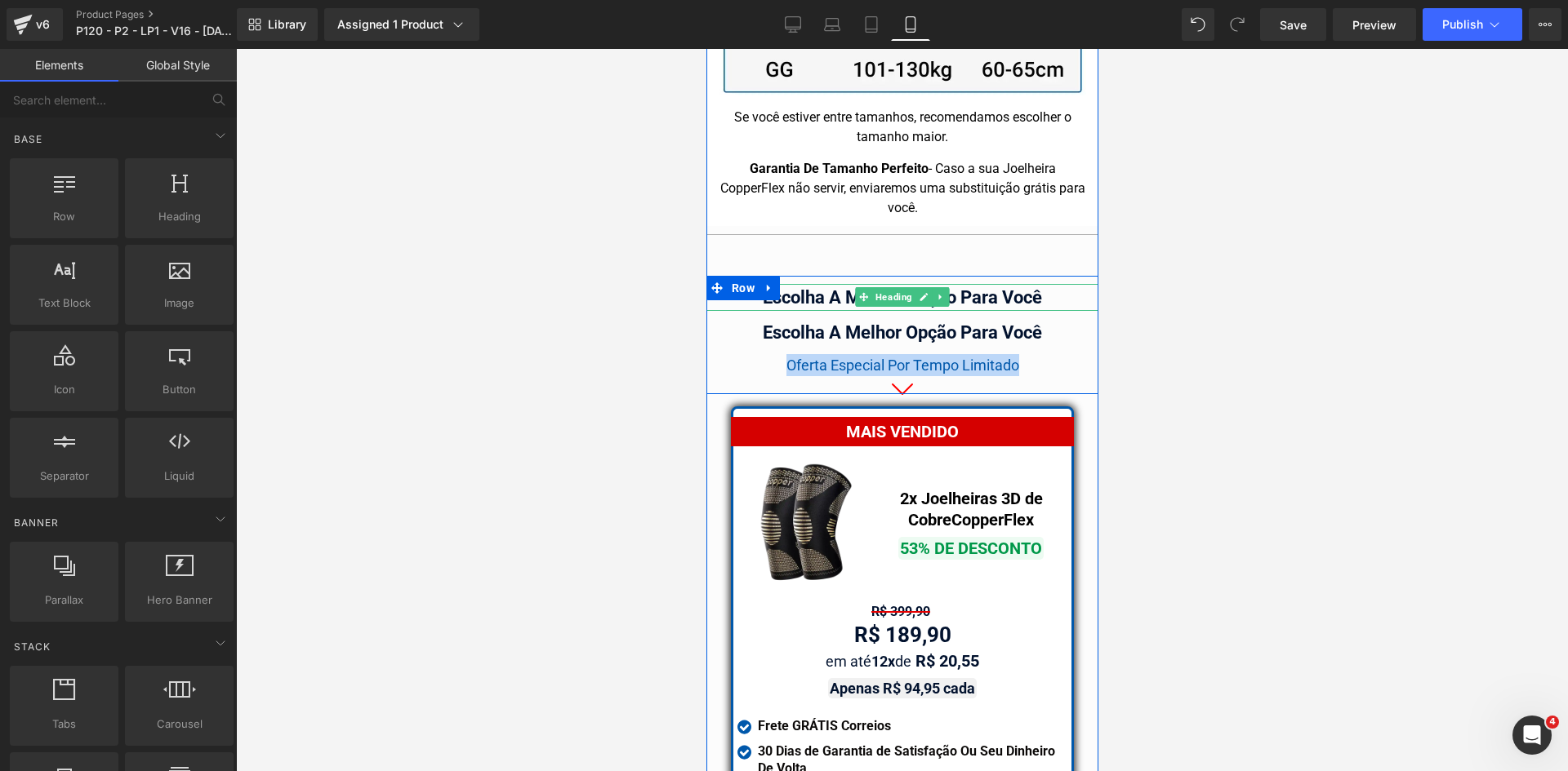
click at [1033, 284] on div "Escolha A Melhor Opção Para Você" at bounding box center [901, 297] width 392 height 27
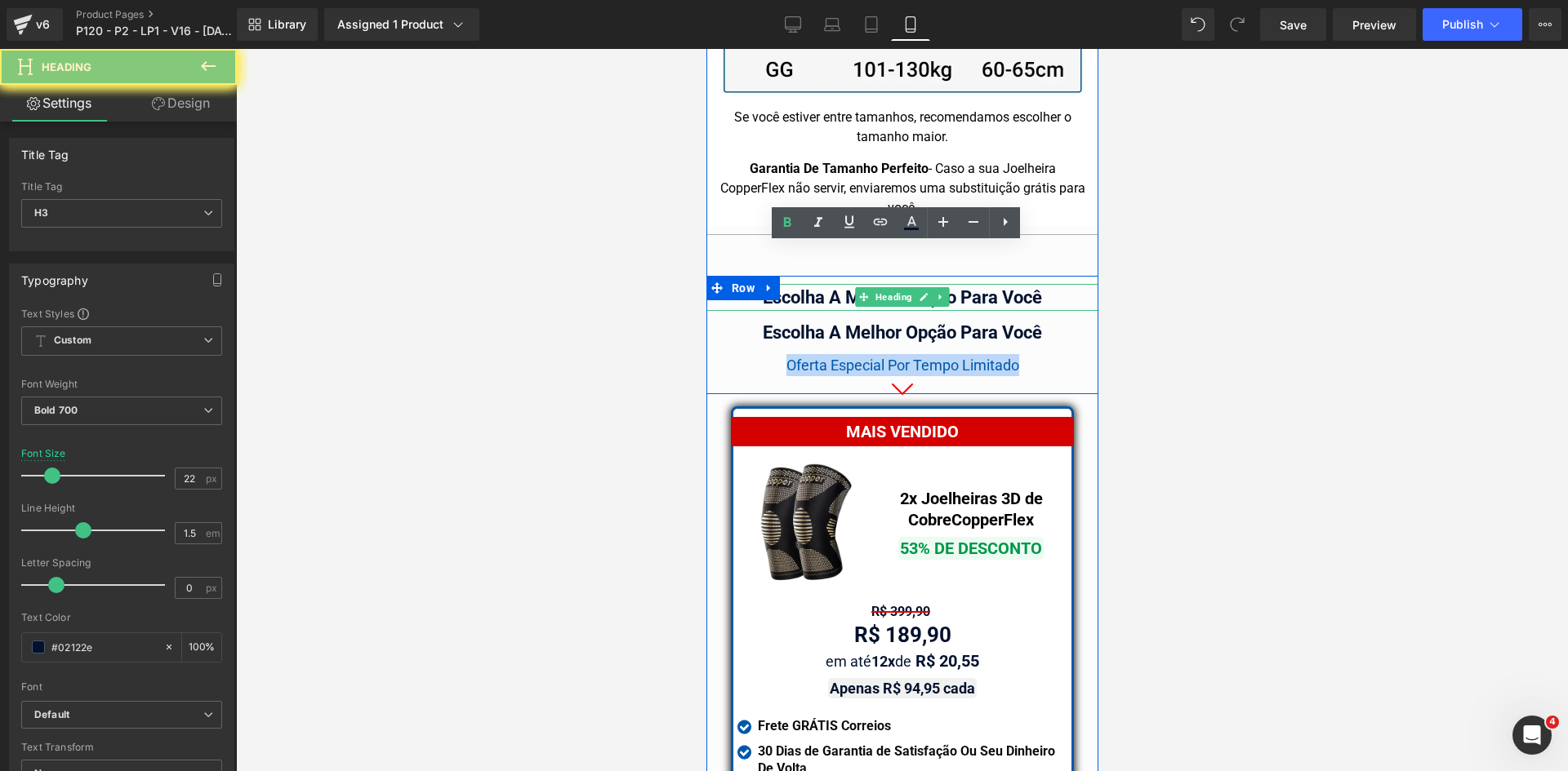
click at [1033, 284] on div "Escolha A Melhor Opção Para Você" at bounding box center [901, 297] width 392 height 27
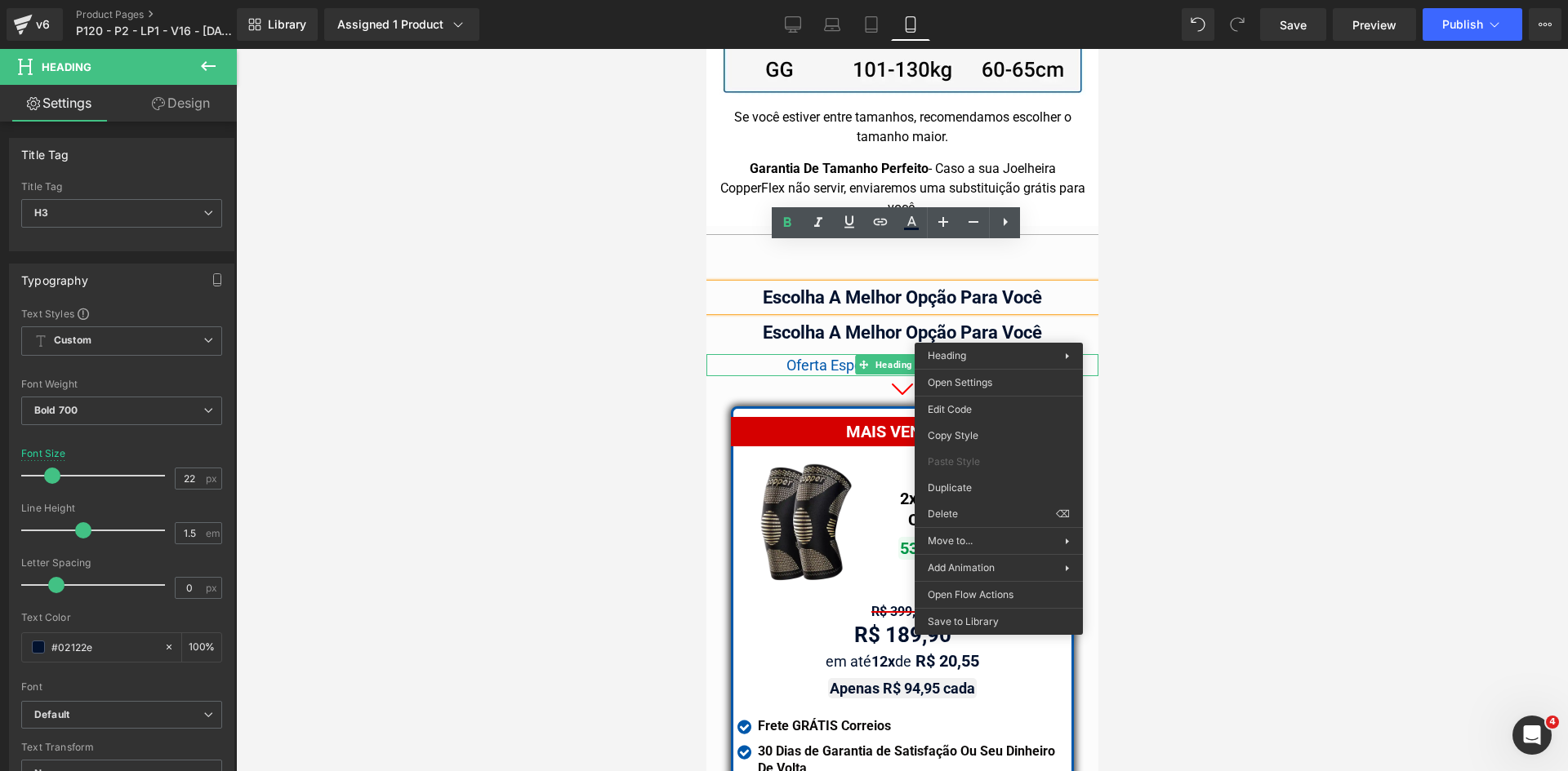
drag, startPoint x: 1669, startPoint y: 483, endPoint x: 963, endPoint y: 431, distance: 707.9
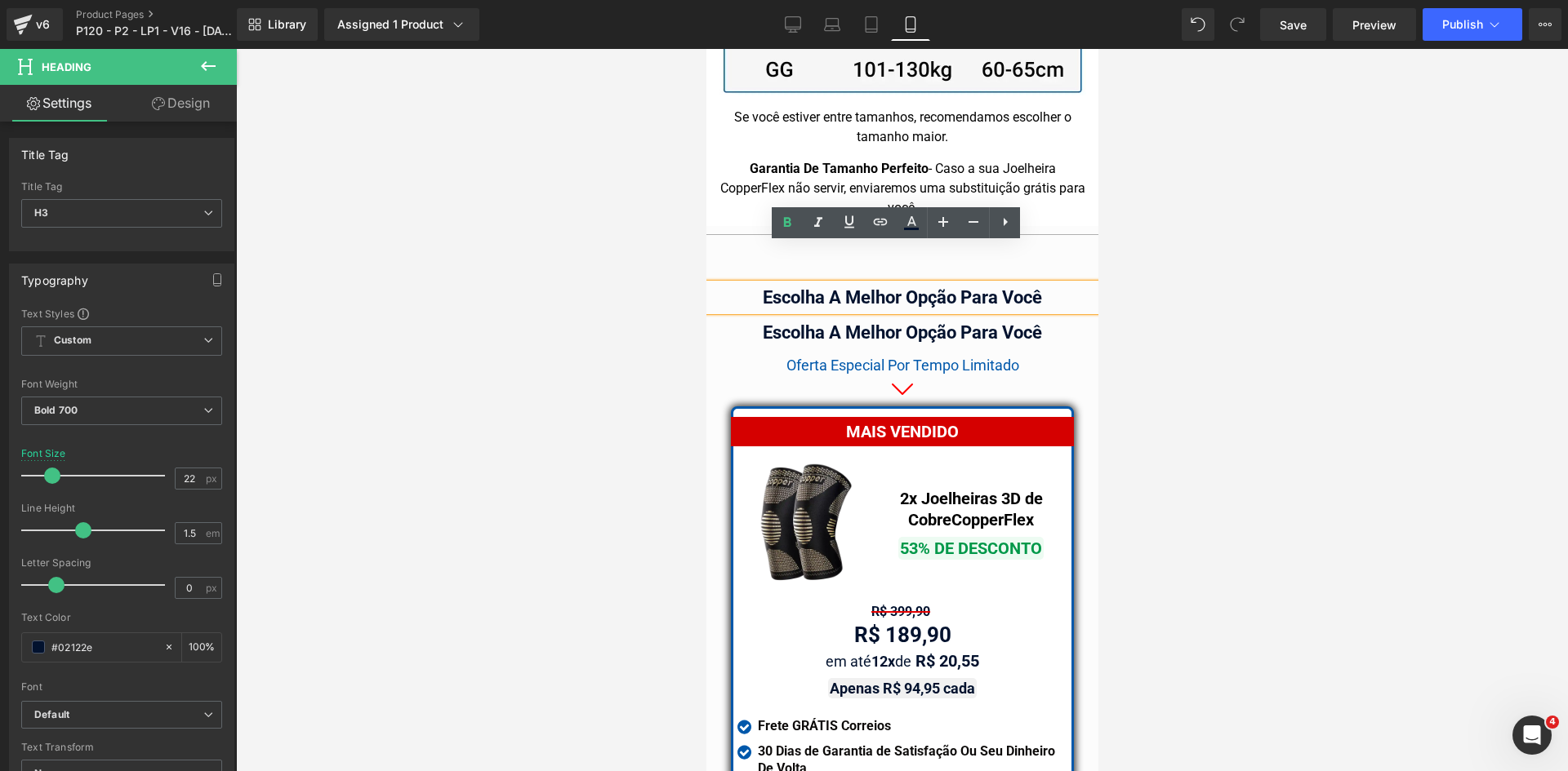
click at [973, 284] on div "Escolha A Melhor Opção Para Você" at bounding box center [901, 297] width 392 height 27
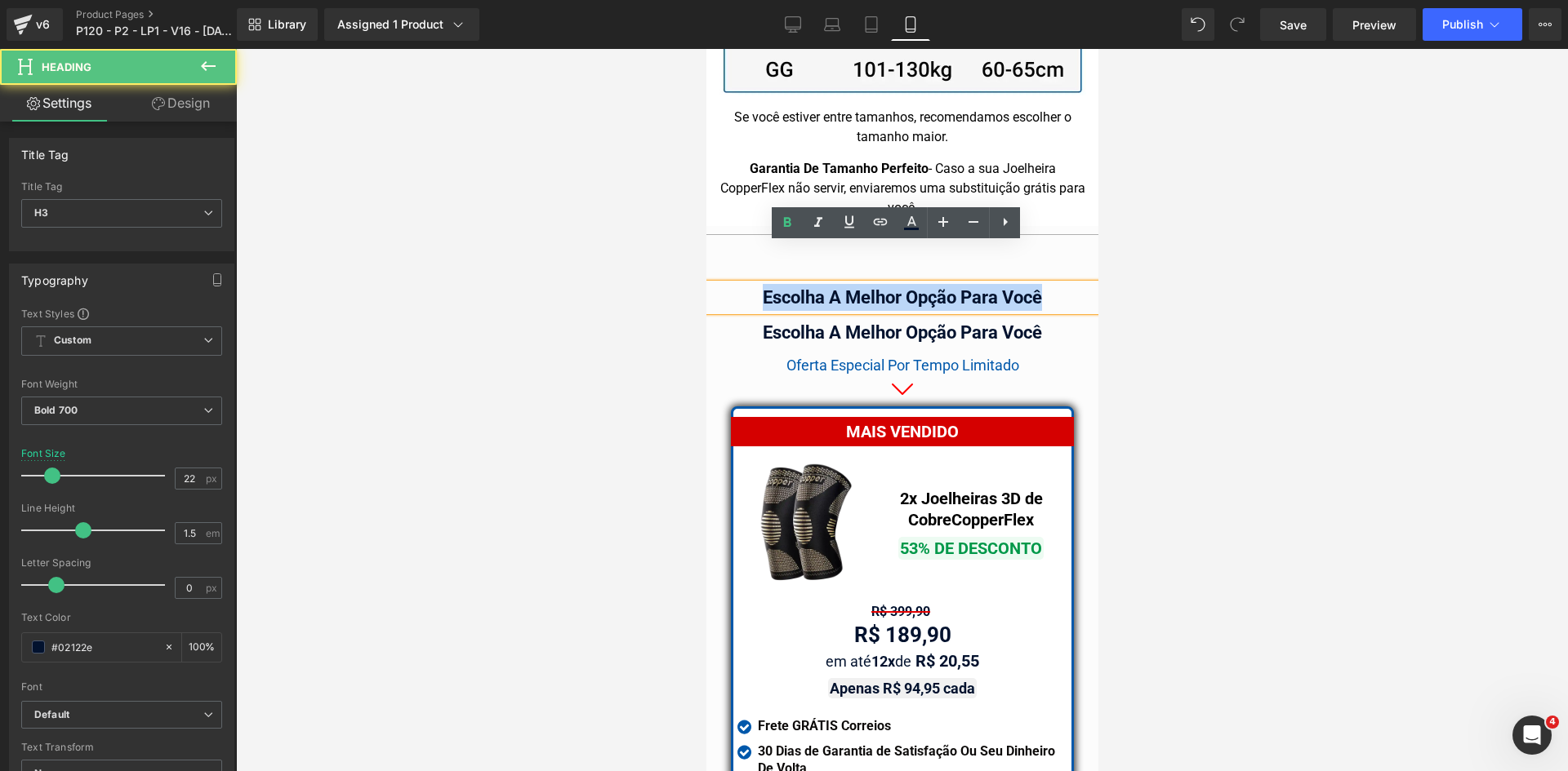
click at [973, 284] on div "Escolha A Melhor Opção Para Você" at bounding box center [901, 297] width 392 height 27
paste div
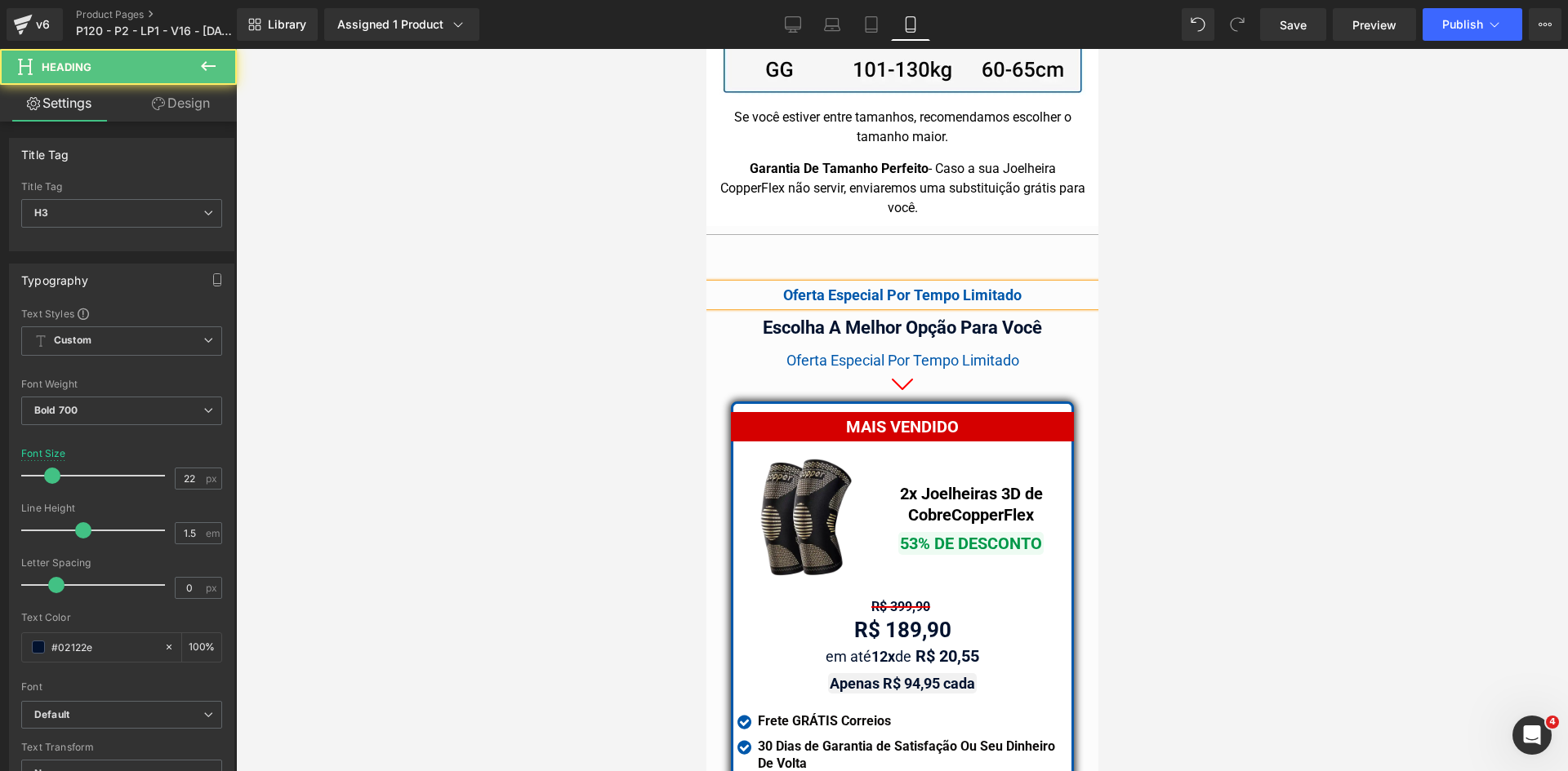
click at [795, 284] on div "Oferta Especial Por Tempo Limitado" at bounding box center [901, 295] width 392 height 22
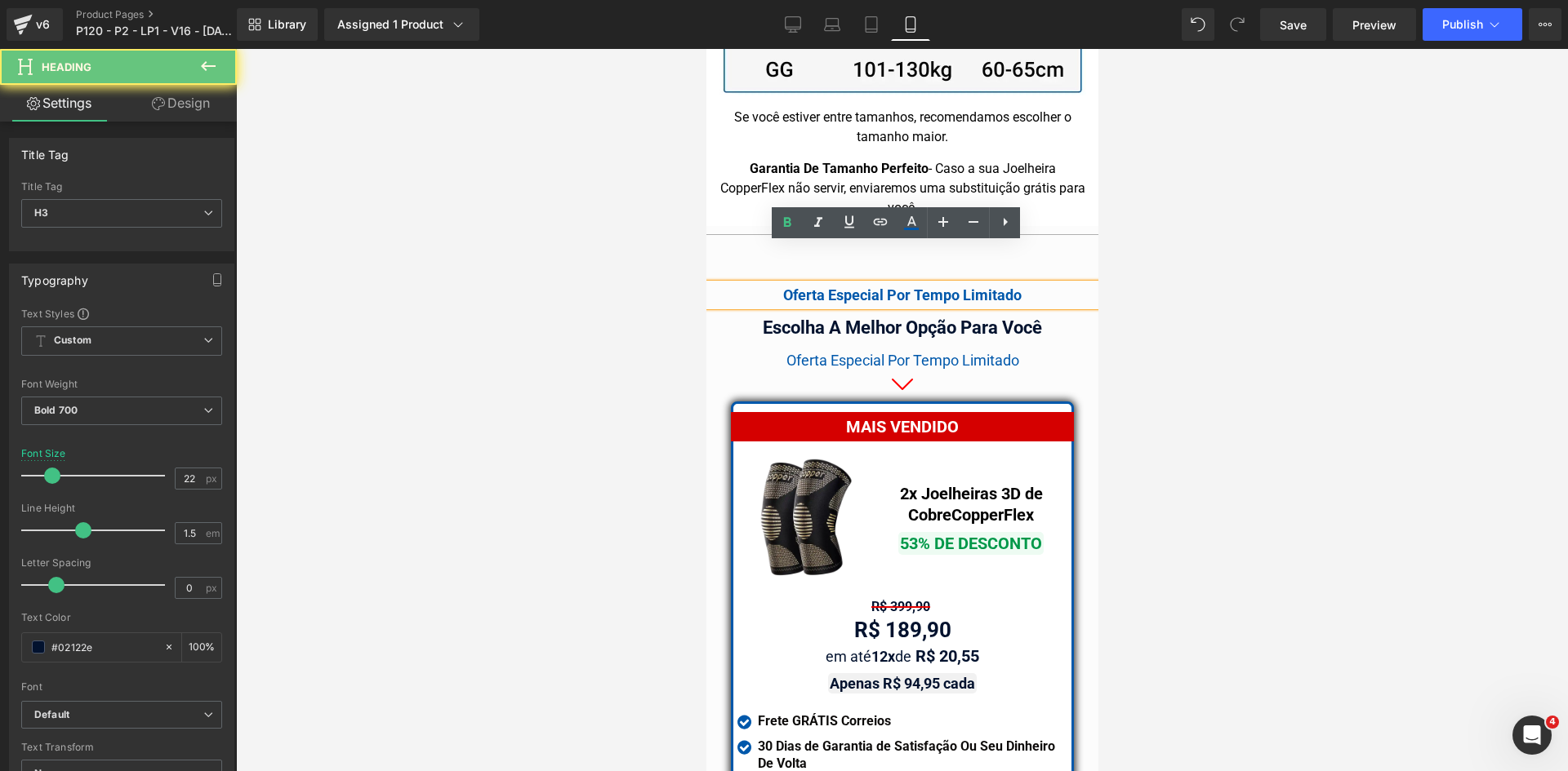
click at [795, 284] on div "Oferta Especial Por Tempo Limitado" at bounding box center [901, 295] width 392 height 22
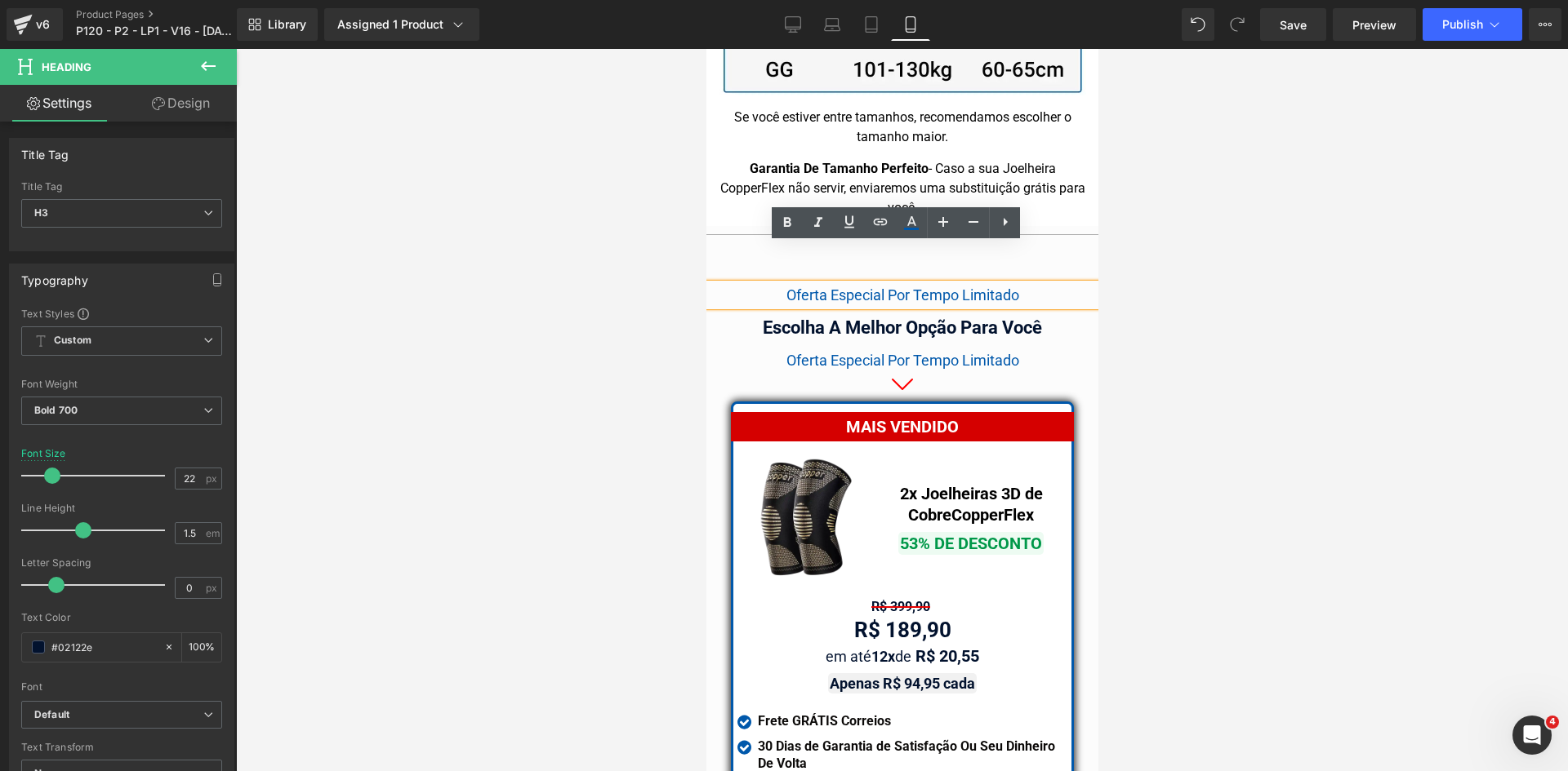
click at [797, 286] on span "Oferta Especial Por Tempo Limitado" at bounding box center [902, 295] width 233 height 17
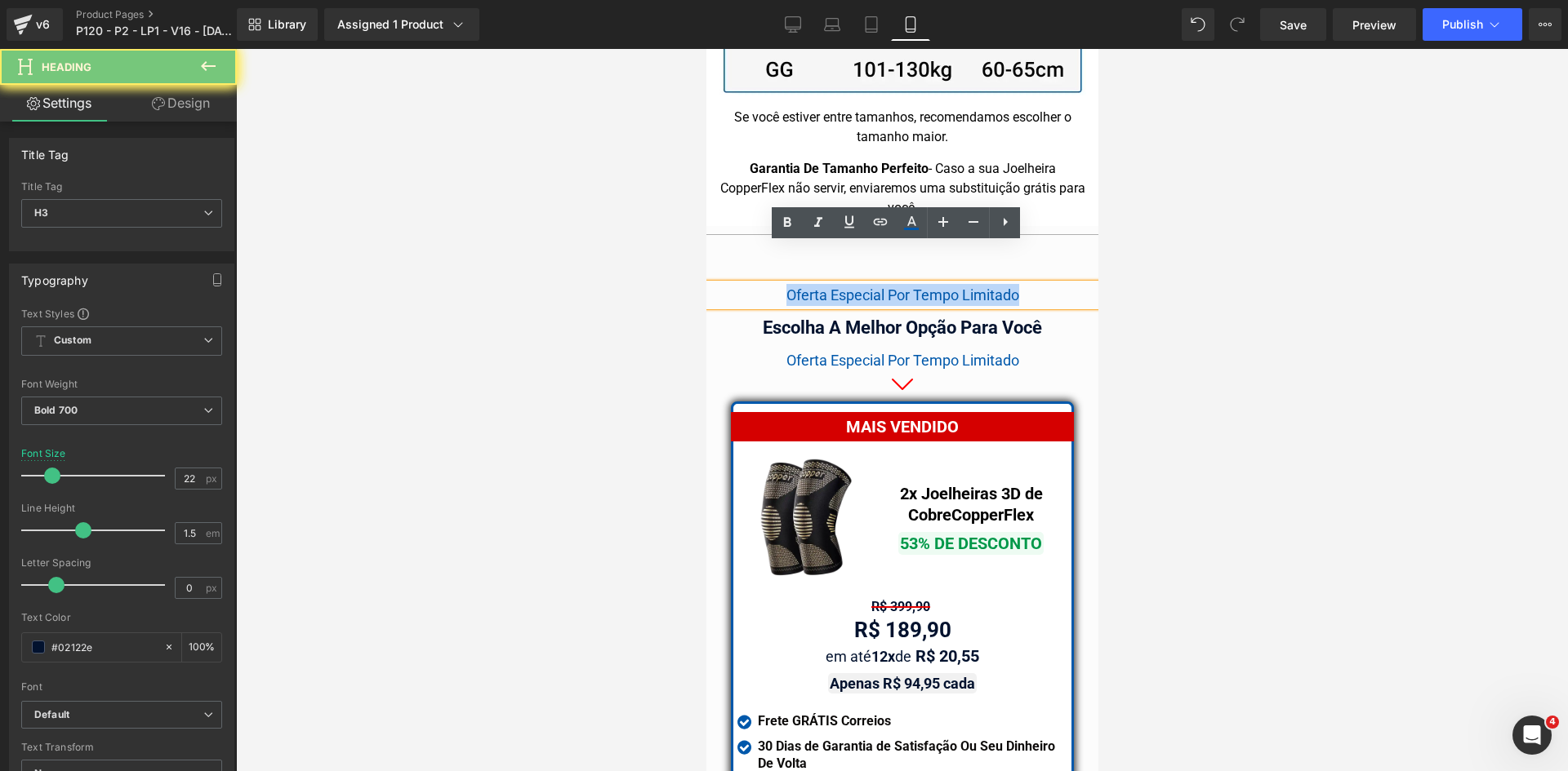
click at [797, 286] on span "Oferta Especial Por Tempo Limitado" at bounding box center [902, 295] width 233 height 17
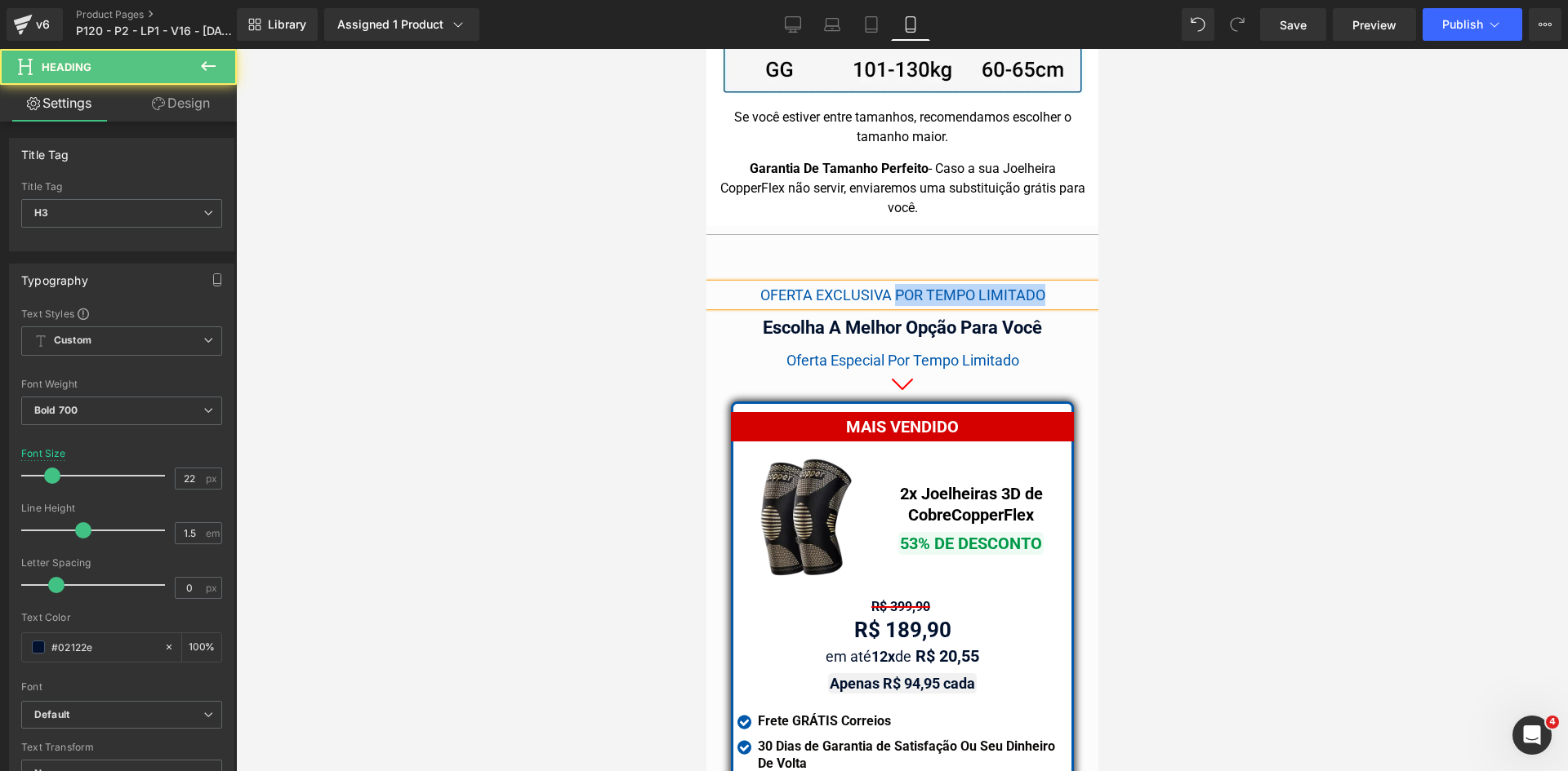
drag, startPoint x: 889, startPoint y: 254, endPoint x: 1036, endPoint y: 255, distance: 147.0
click at [1036, 286] on span "OFERTA EXCLUSIVA POR TEMPO LIMITADO" at bounding box center [902, 295] width 285 height 17
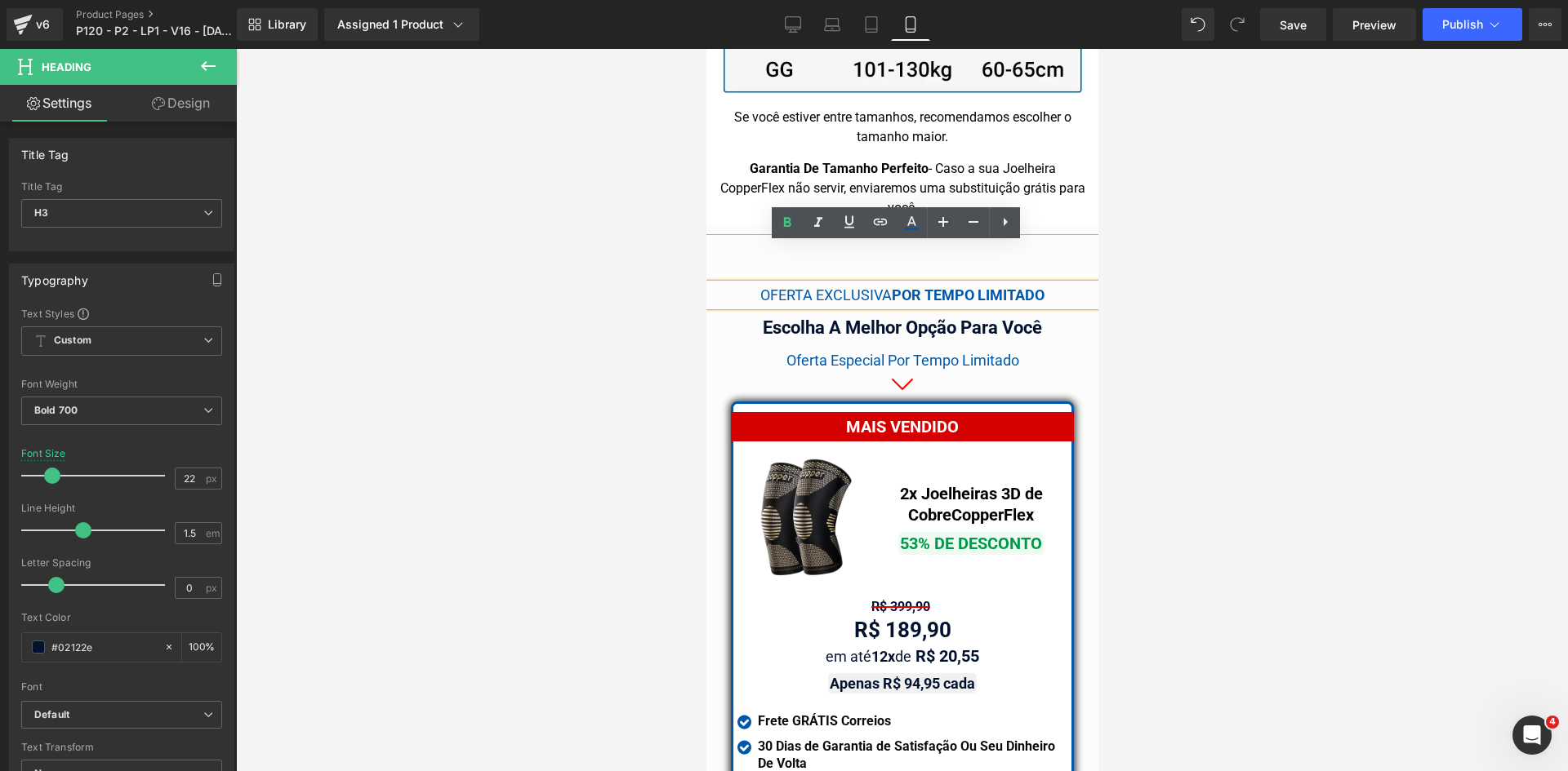
click at [1232, 350] on div at bounding box center [902, 410] width 1332 height 722
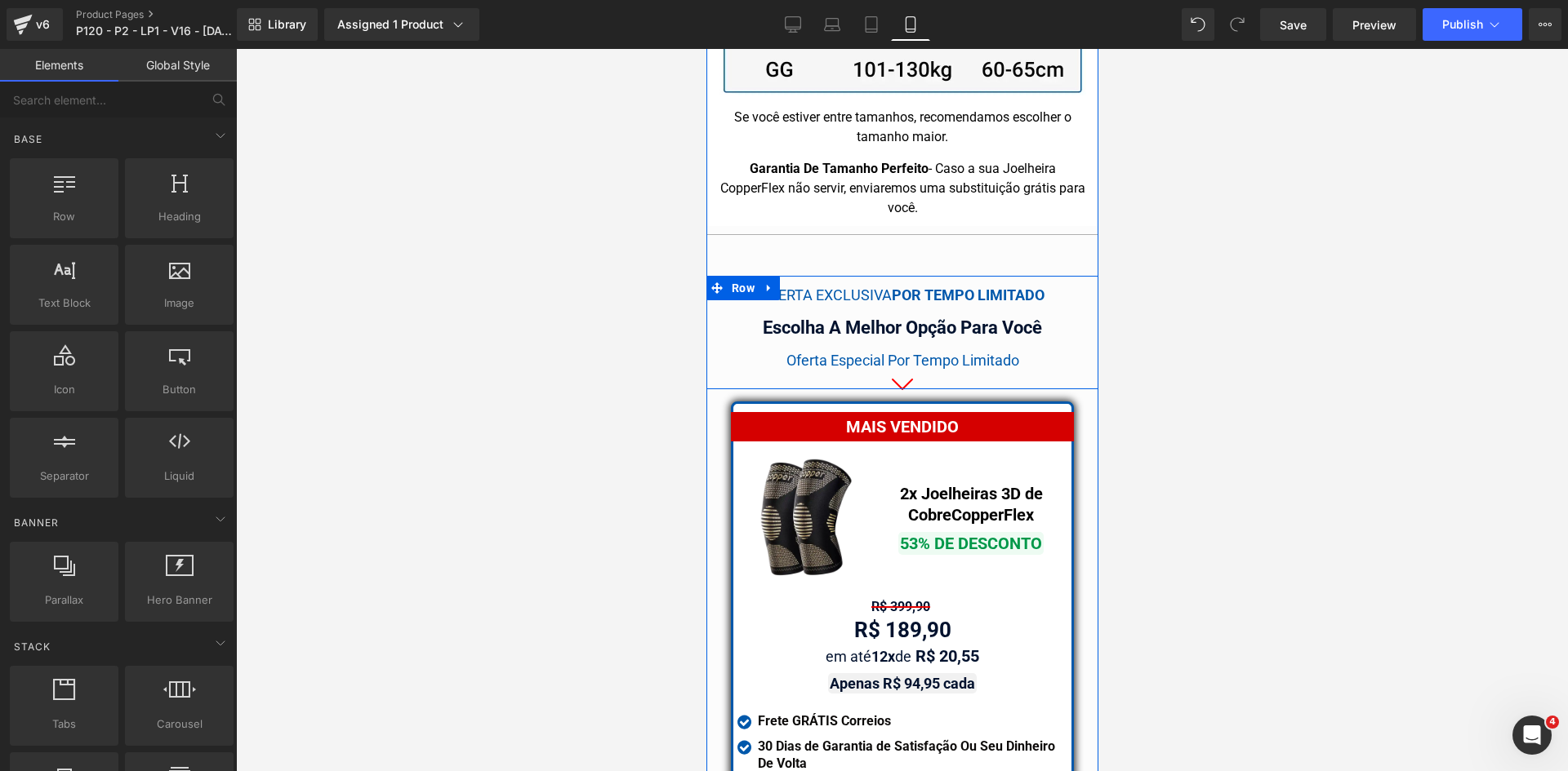
click at [881, 318] on span "Heading" at bounding box center [892, 327] width 43 height 19
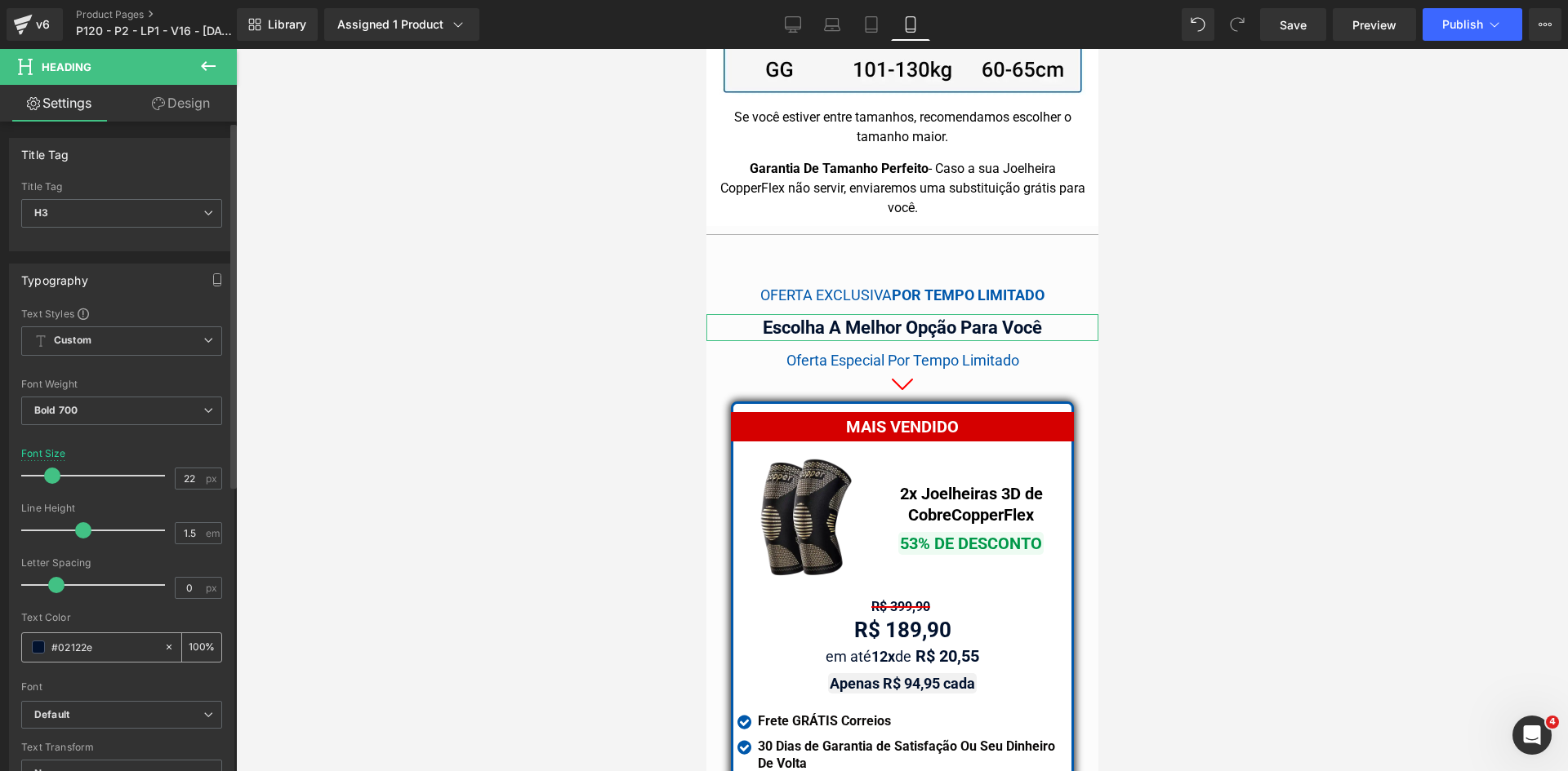
click at [91, 642] on input "#02122e" at bounding box center [104, 646] width 105 height 18
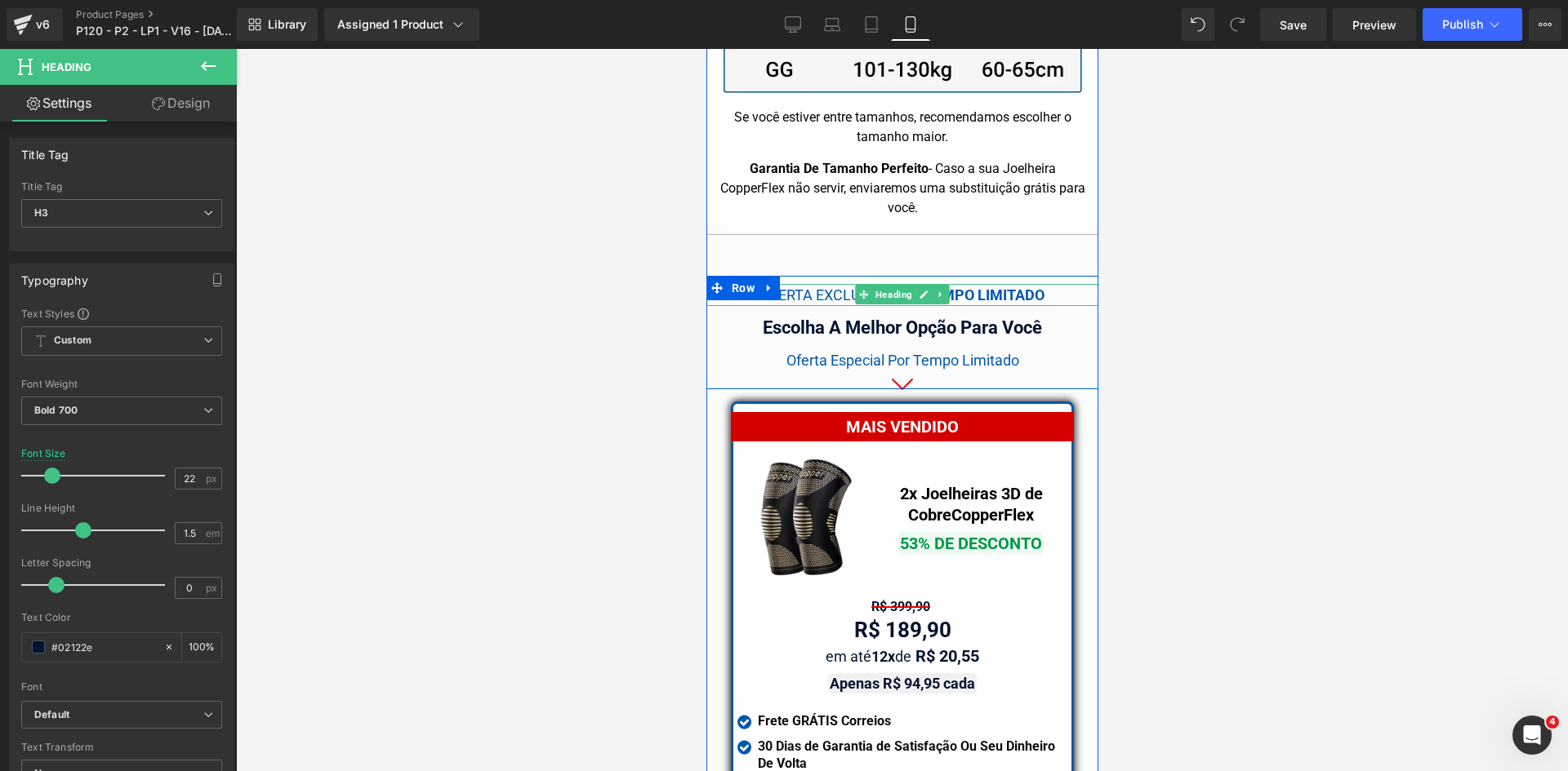
click at [830, 286] on span "OFERTA EXCLUSIVA" at bounding box center [825, 295] width 132 height 17
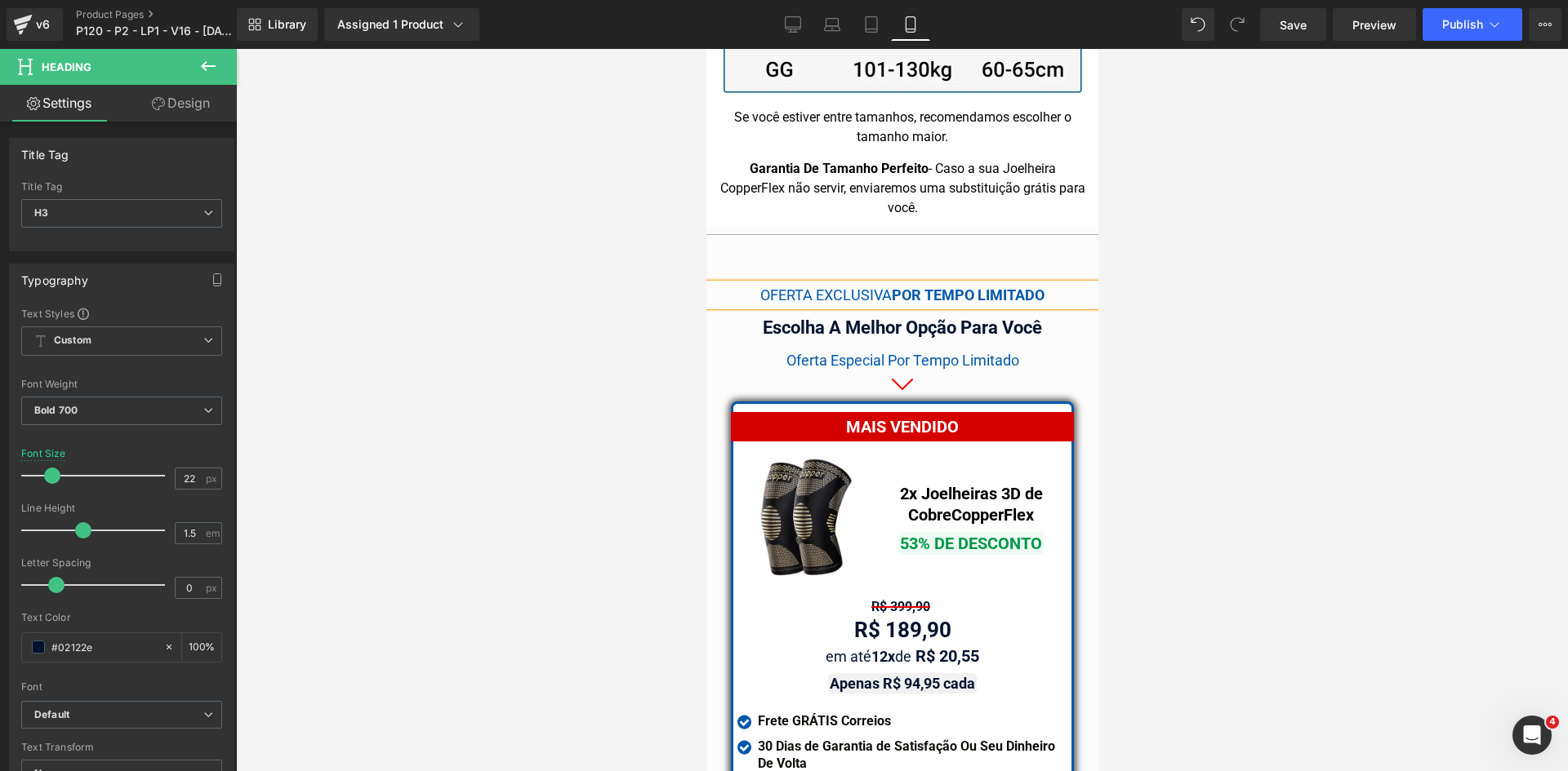
click at [830, 286] on span "OFERTA EXCLUSIVA" at bounding box center [825, 295] width 132 height 17
click at [120, 652] on input "#0058ab" at bounding box center [104, 646] width 105 height 18
type input "#02122e"
click at [1263, 396] on div at bounding box center [902, 410] width 1332 height 722
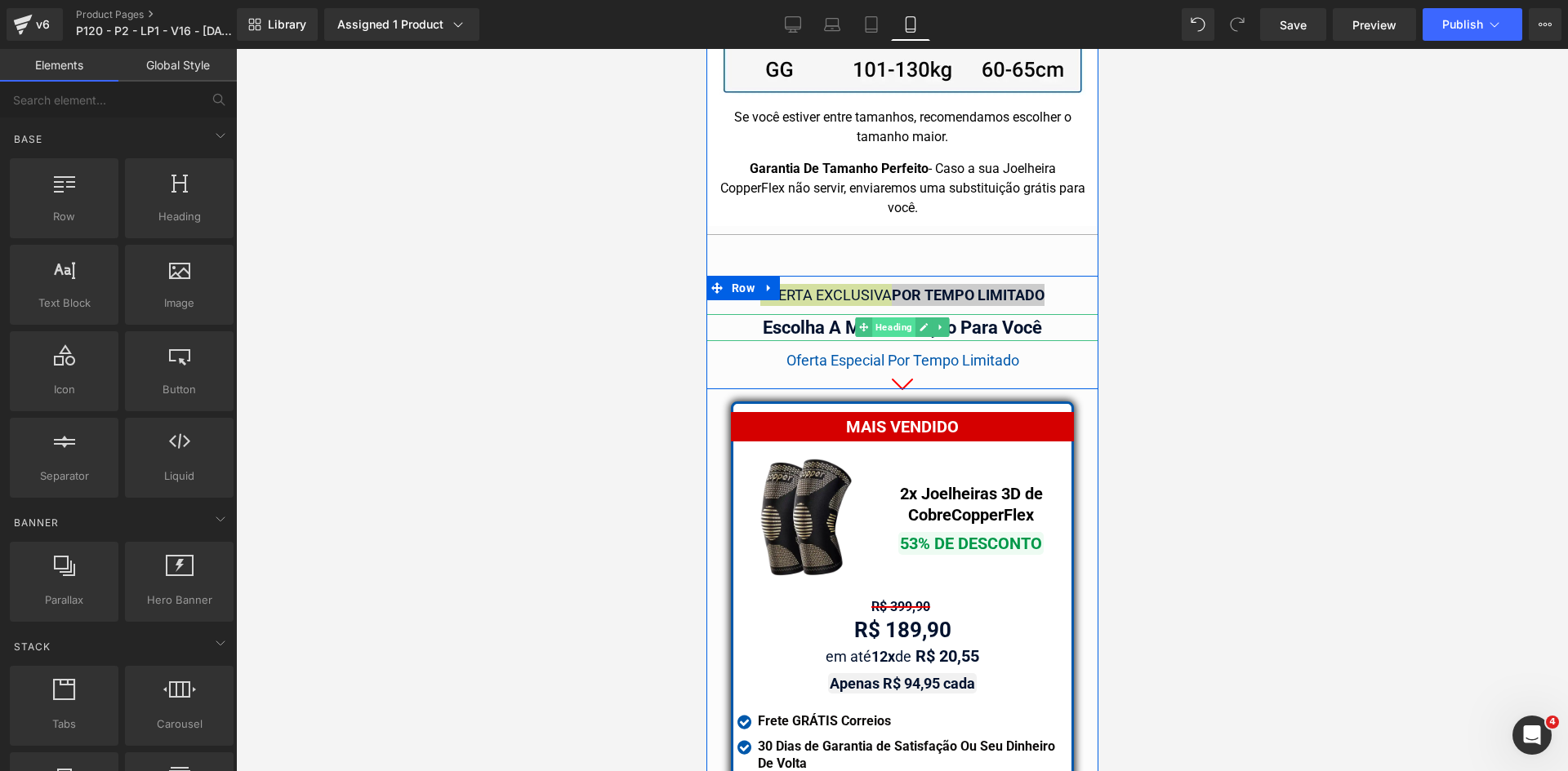
click at [896, 318] on span "Heading" at bounding box center [892, 327] width 43 height 19
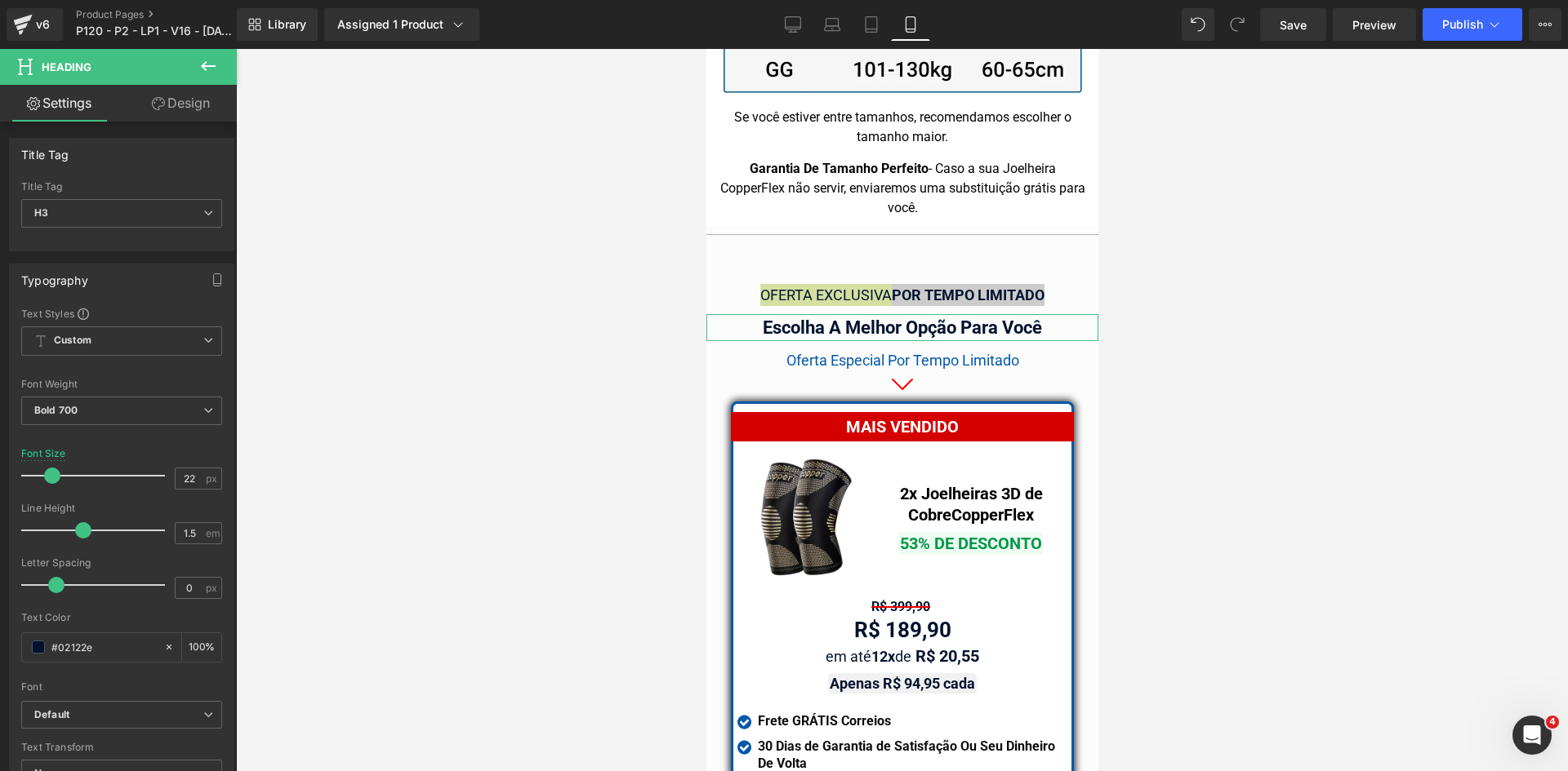
click at [169, 112] on link "Design" at bounding box center [180, 104] width 118 height 37
click at [0, 0] on div "Spacing" at bounding box center [0, 0] width 0 height 0
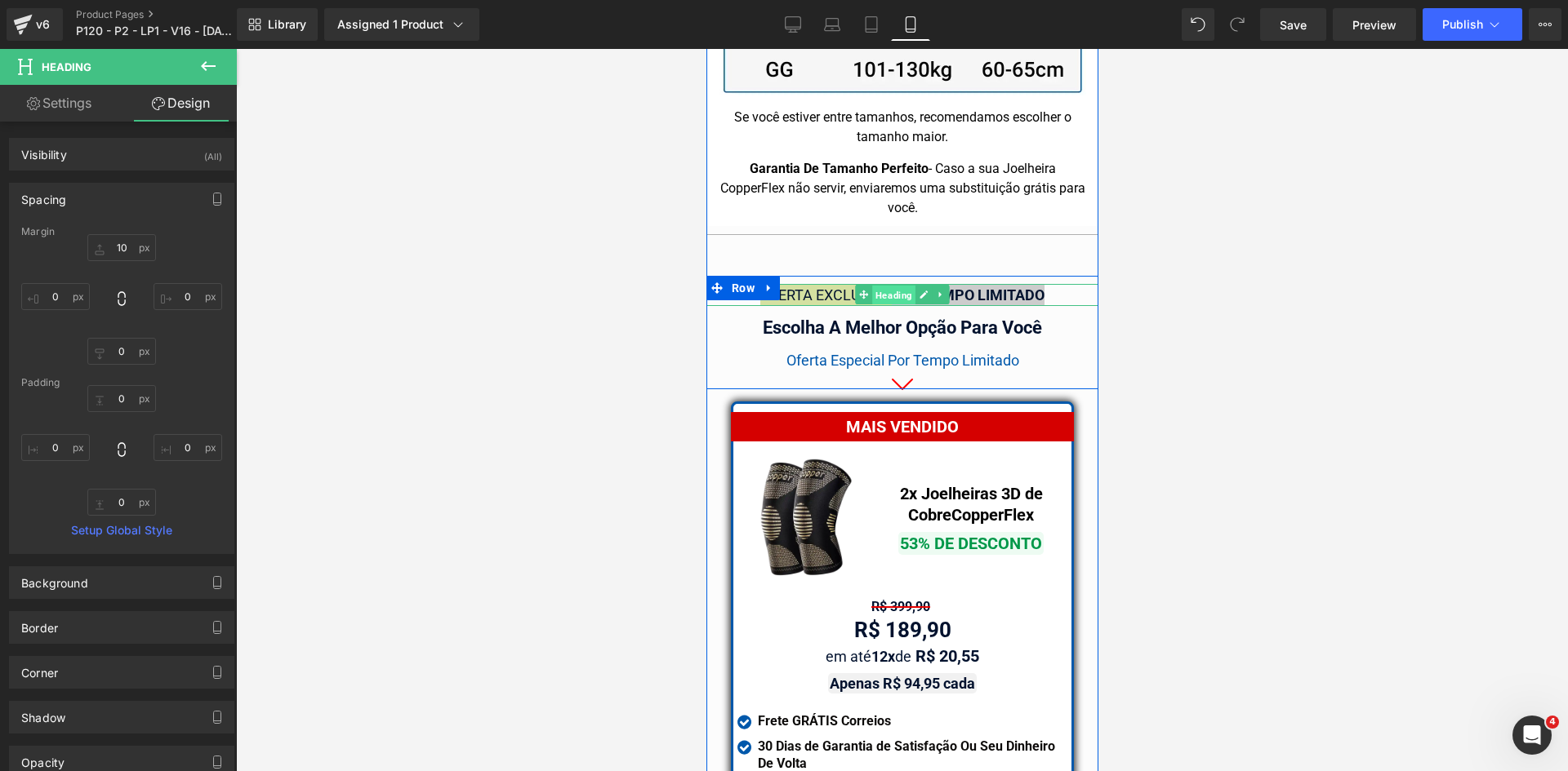
drag, startPoint x: 899, startPoint y: 260, endPoint x: 960, endPoint y: 274, distance: 62.6
click at [899, 286] on span "Heading" at bounding box center [892, 295] width 43 height 19
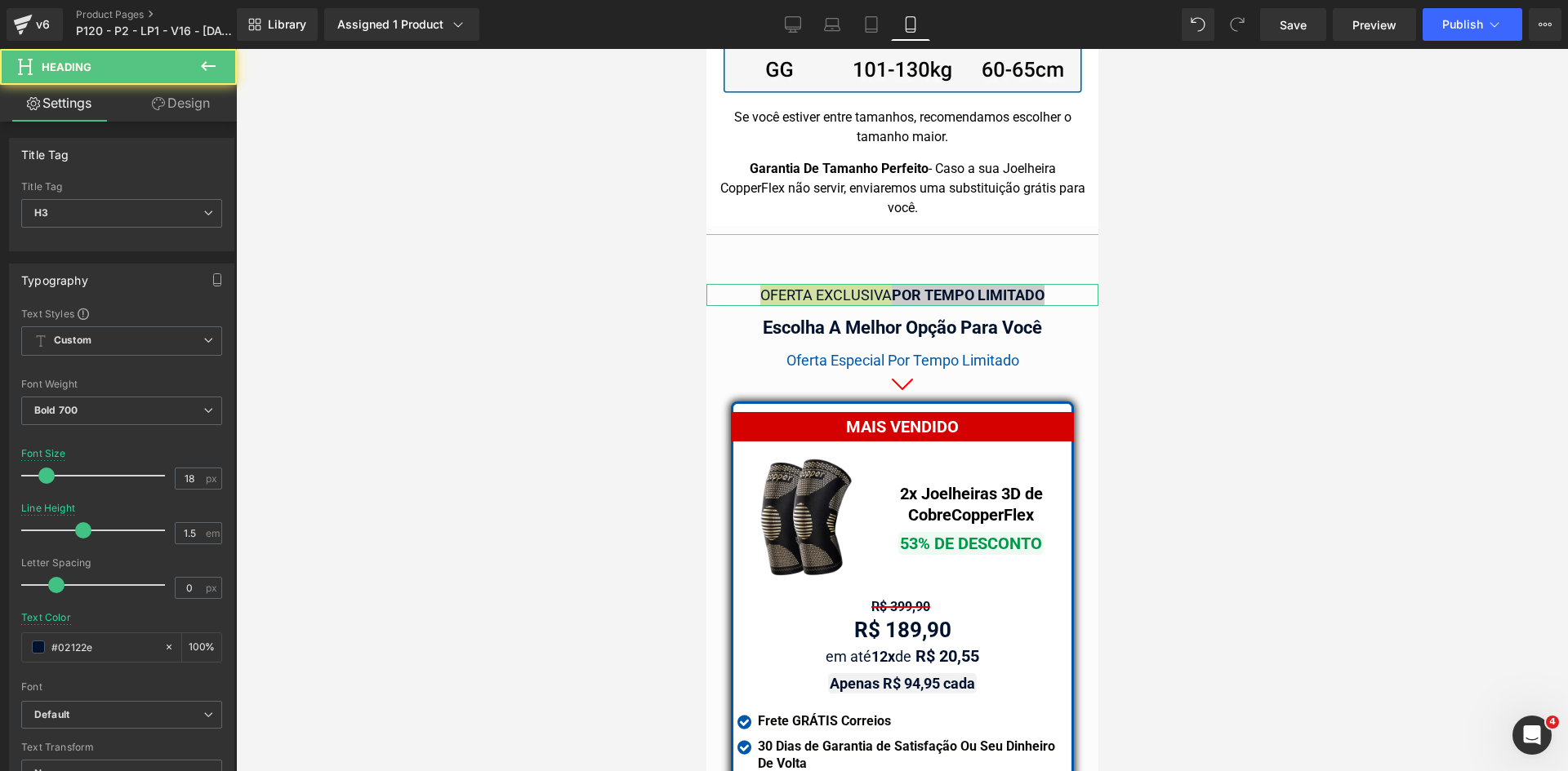
click at [184, 99] on link "Design" at bounding box center [180, 104] width 118 height 37
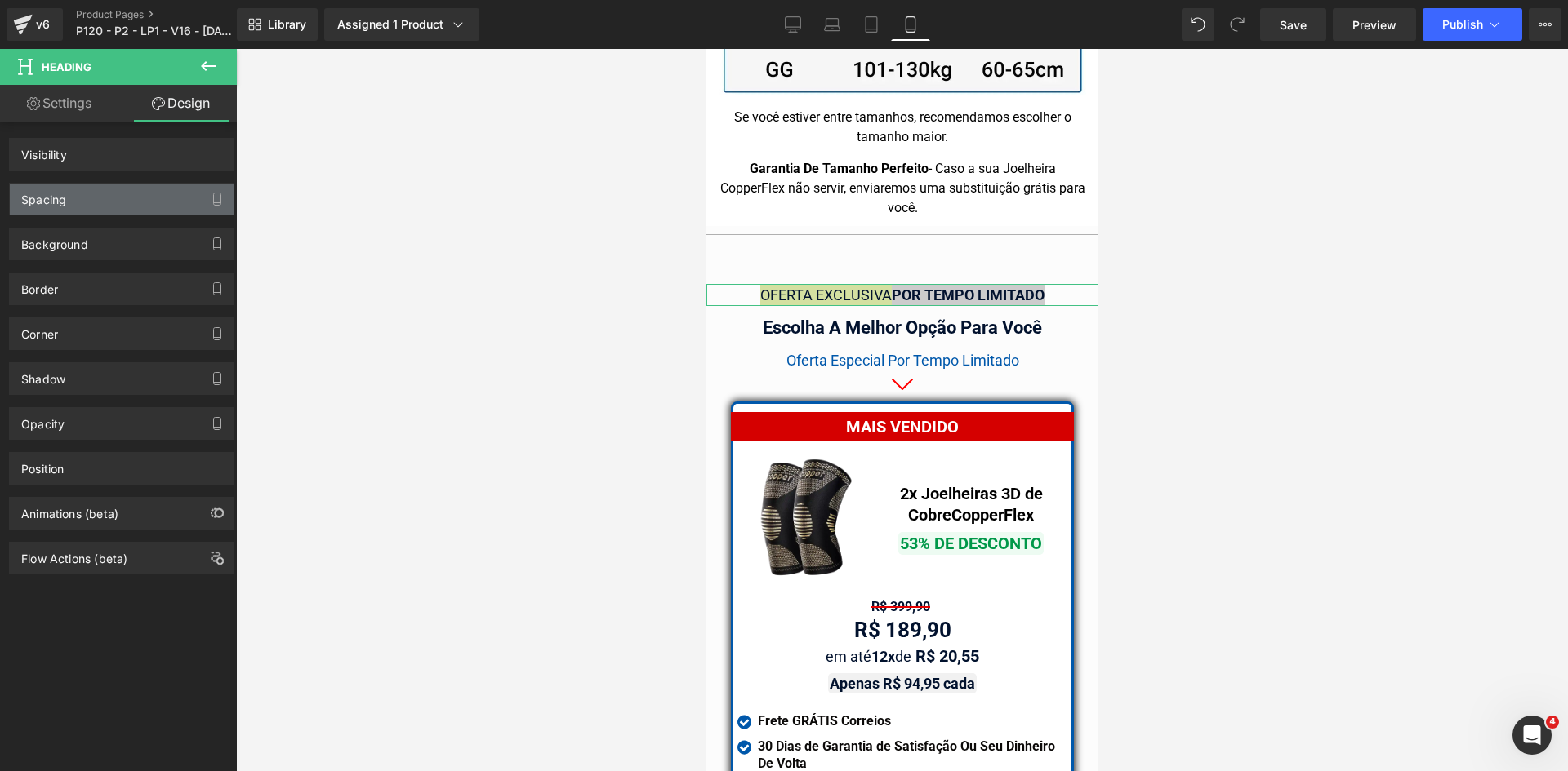
click at [67, 188] on div "Spacing" at bounding box center [121, 199] width 223 height 31
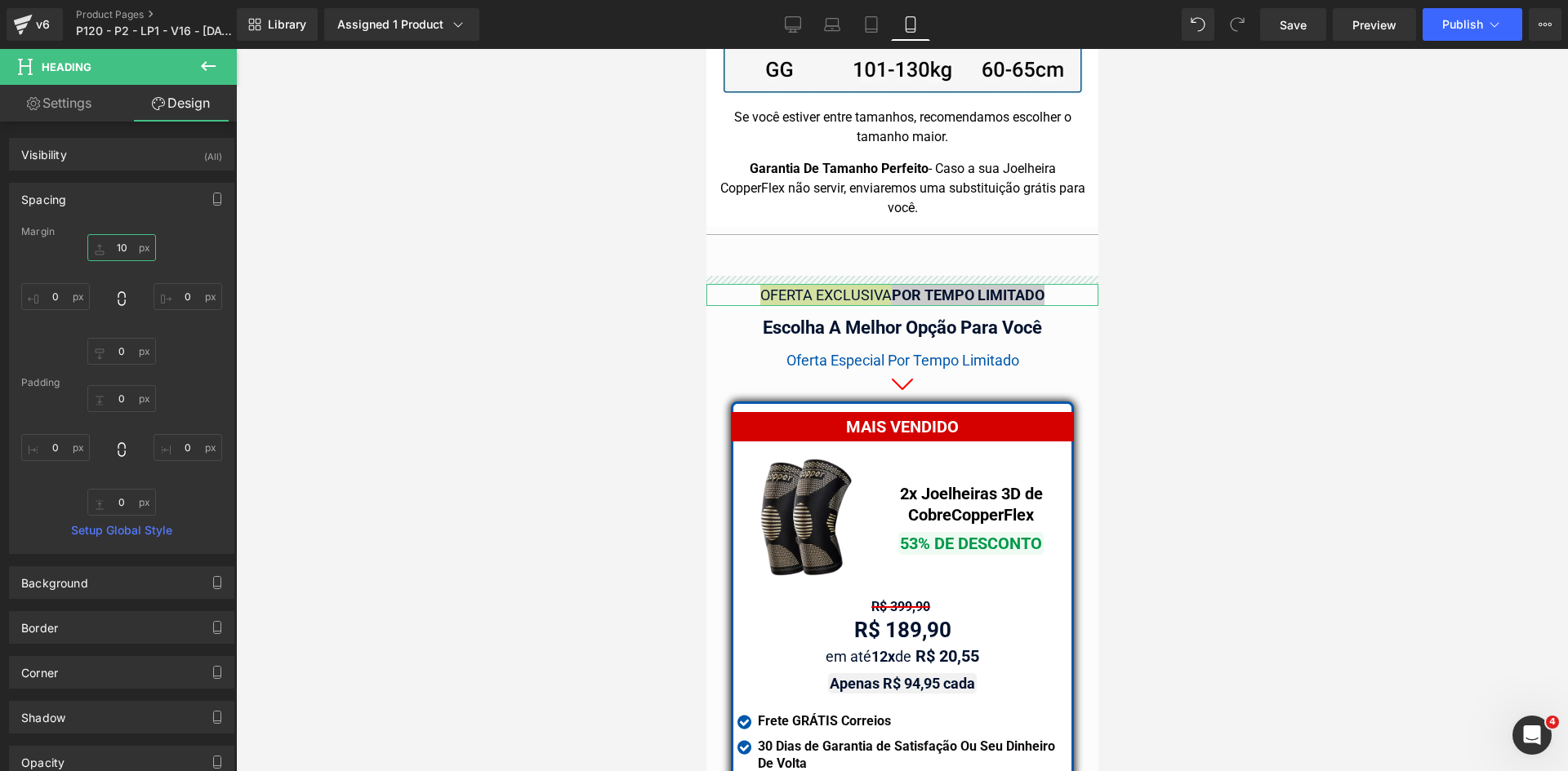
click at [109, 245] on input "text" at bounding box center [121, 248] width 68 height 27
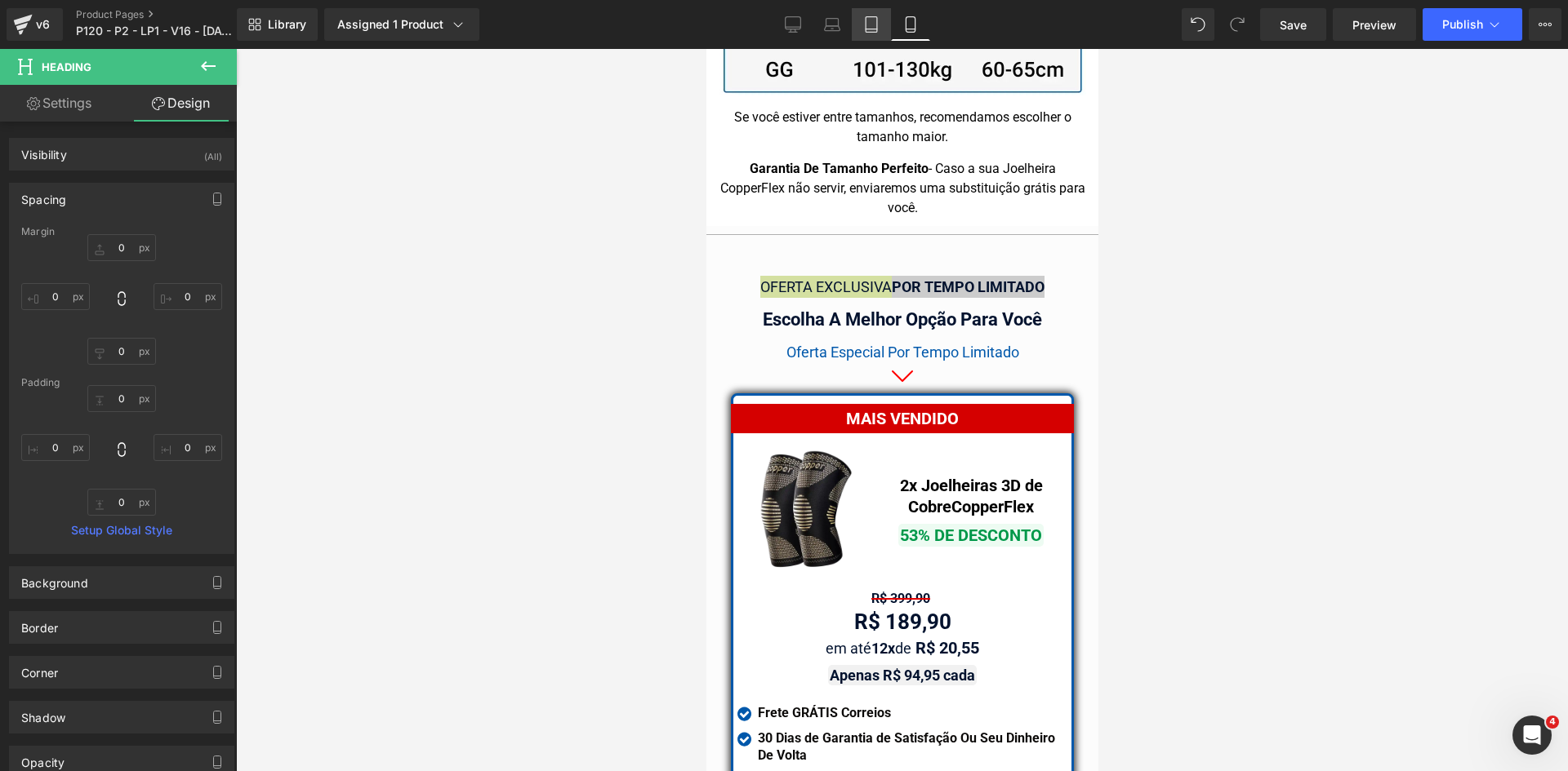
click at [878, 28] on icon at bounding box center [871, 24] width 16 height 16
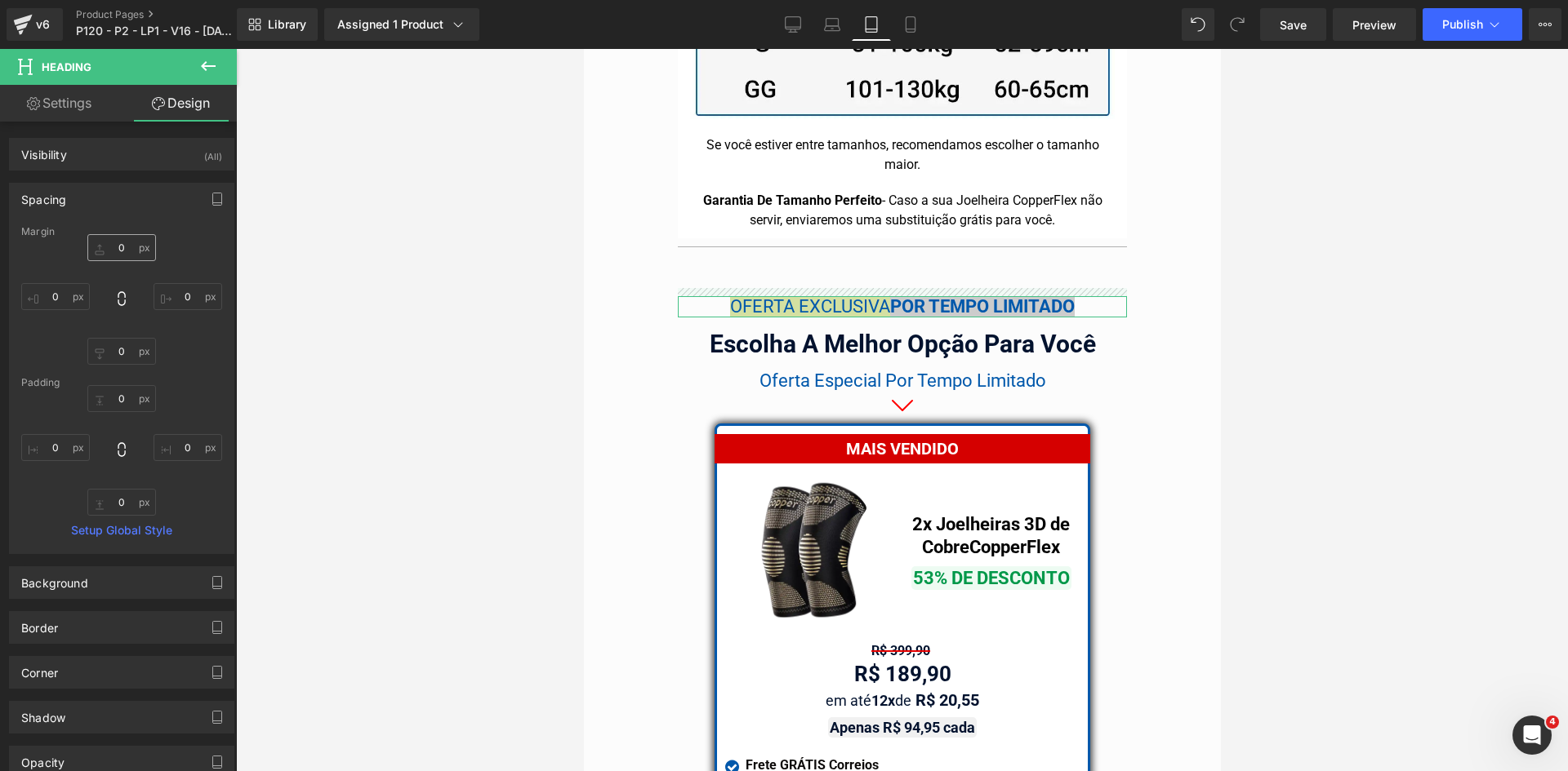
scroll to position [14113, 0]
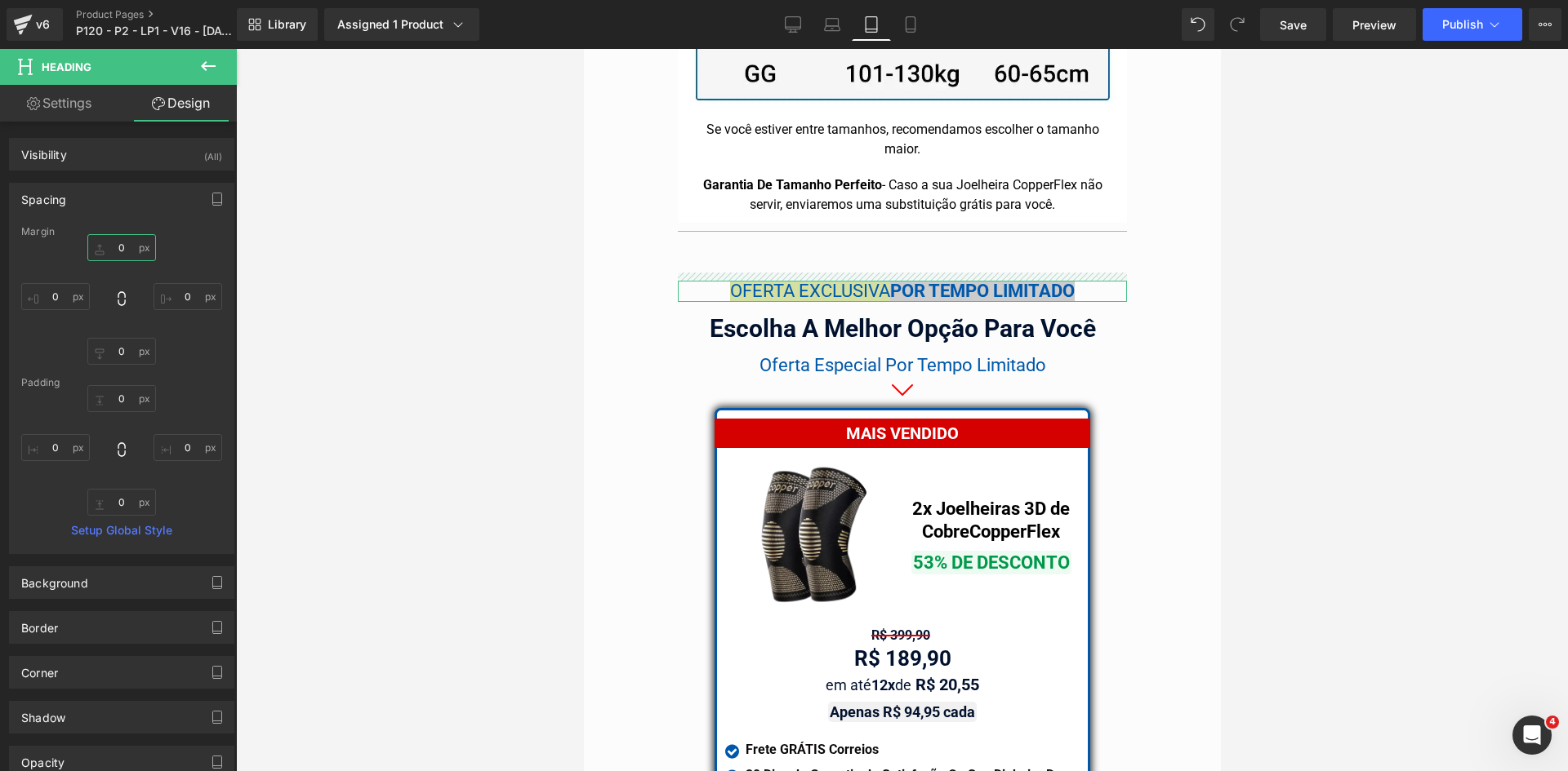
click at [121, 250] on input "0" at bounding box center [121, 248] width 68 height 27
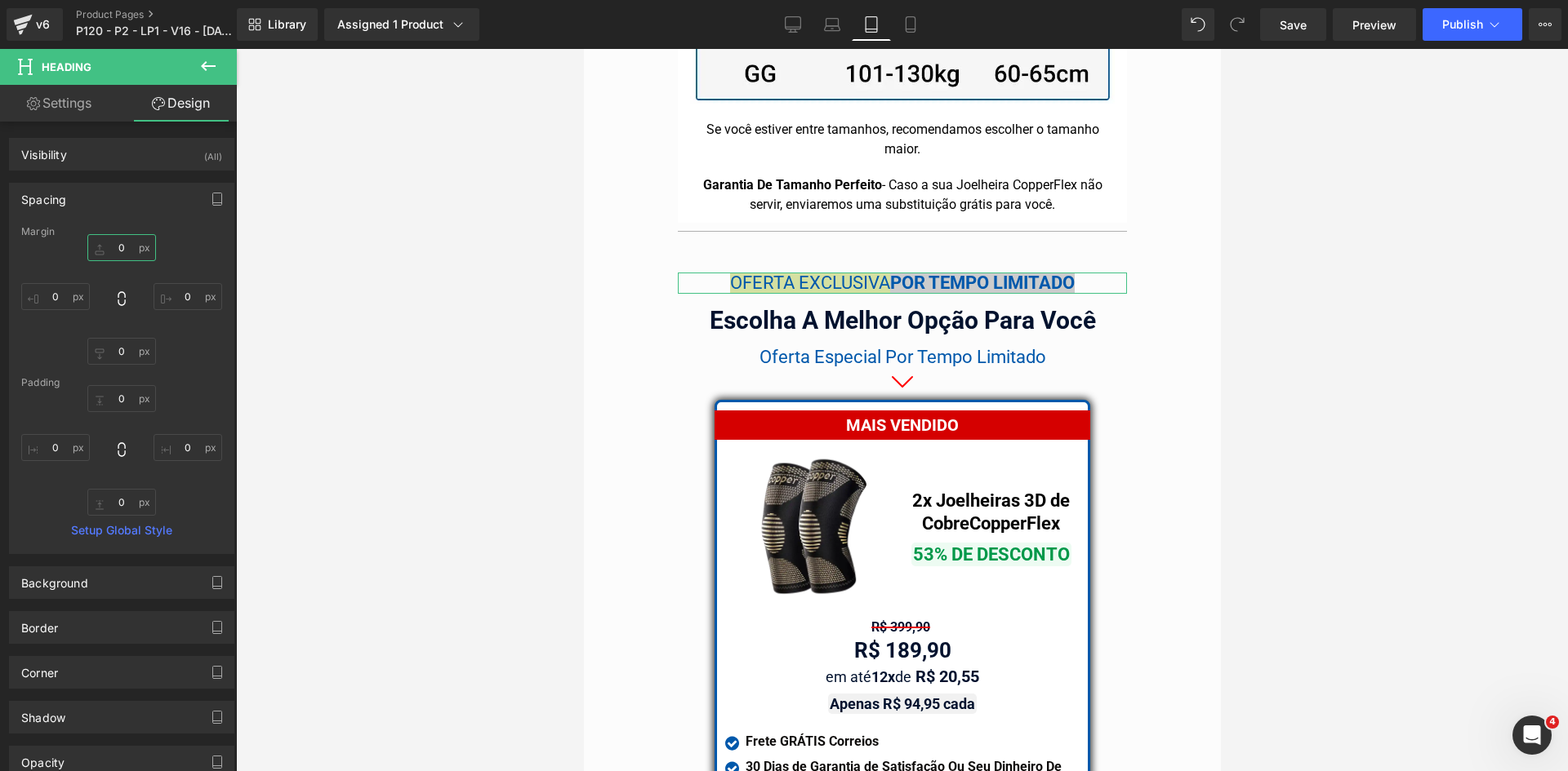
type input "0"
click at [84, 106] on link "Settings" at bounding box center [59, 104] width 118 height 37
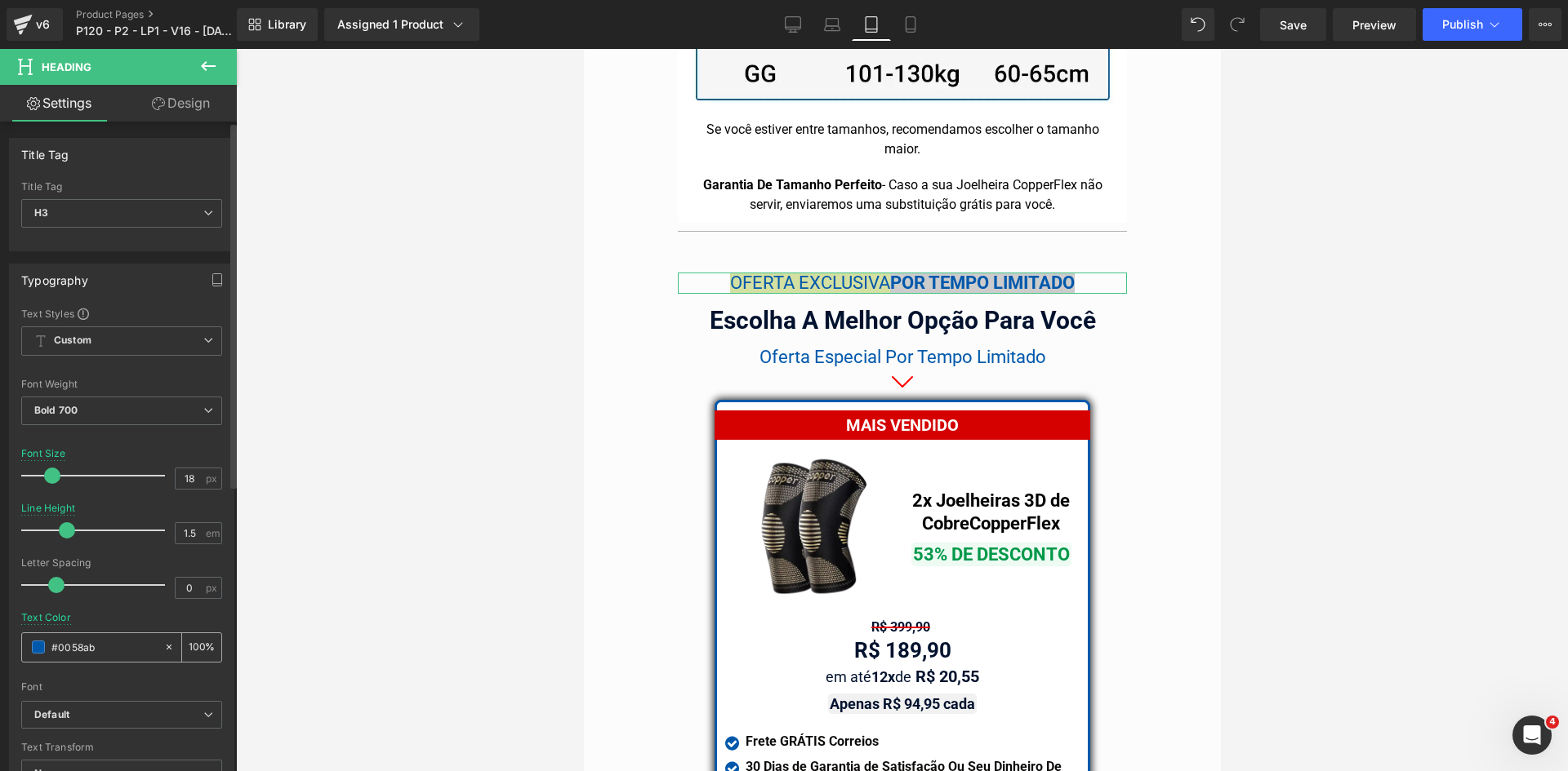
click at [105, 656] on input "#02122e" at bounding box center [104, 646] width 105 height 18
paste input "#02122e"
click at [67, 648] on input "#0058ab#02122e" at bounding box center [104, 646] width 105 height 18
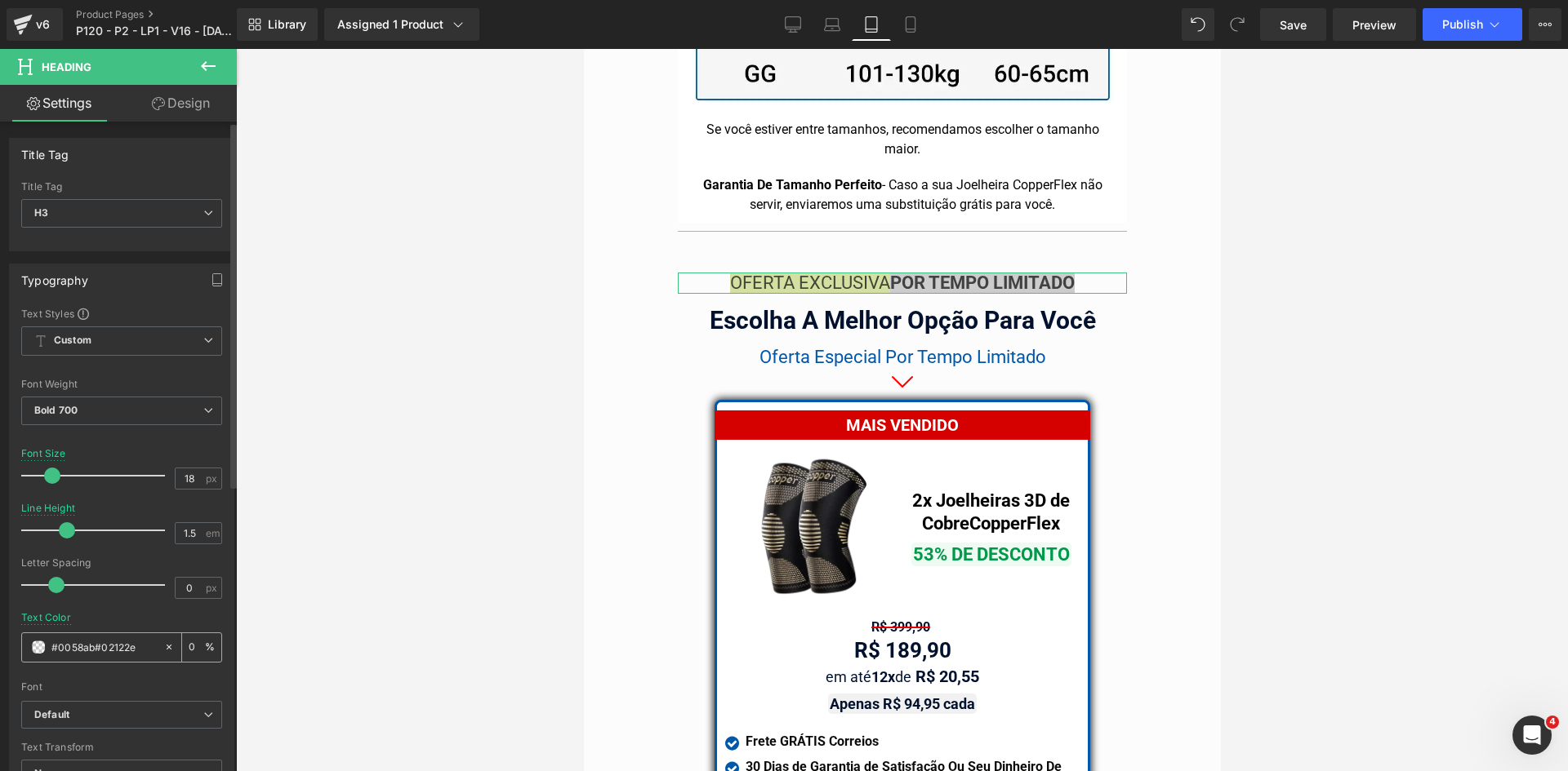
paste input "text"
click at [830, 23] on icon at bounding box center [831, 24] width 16 height 16
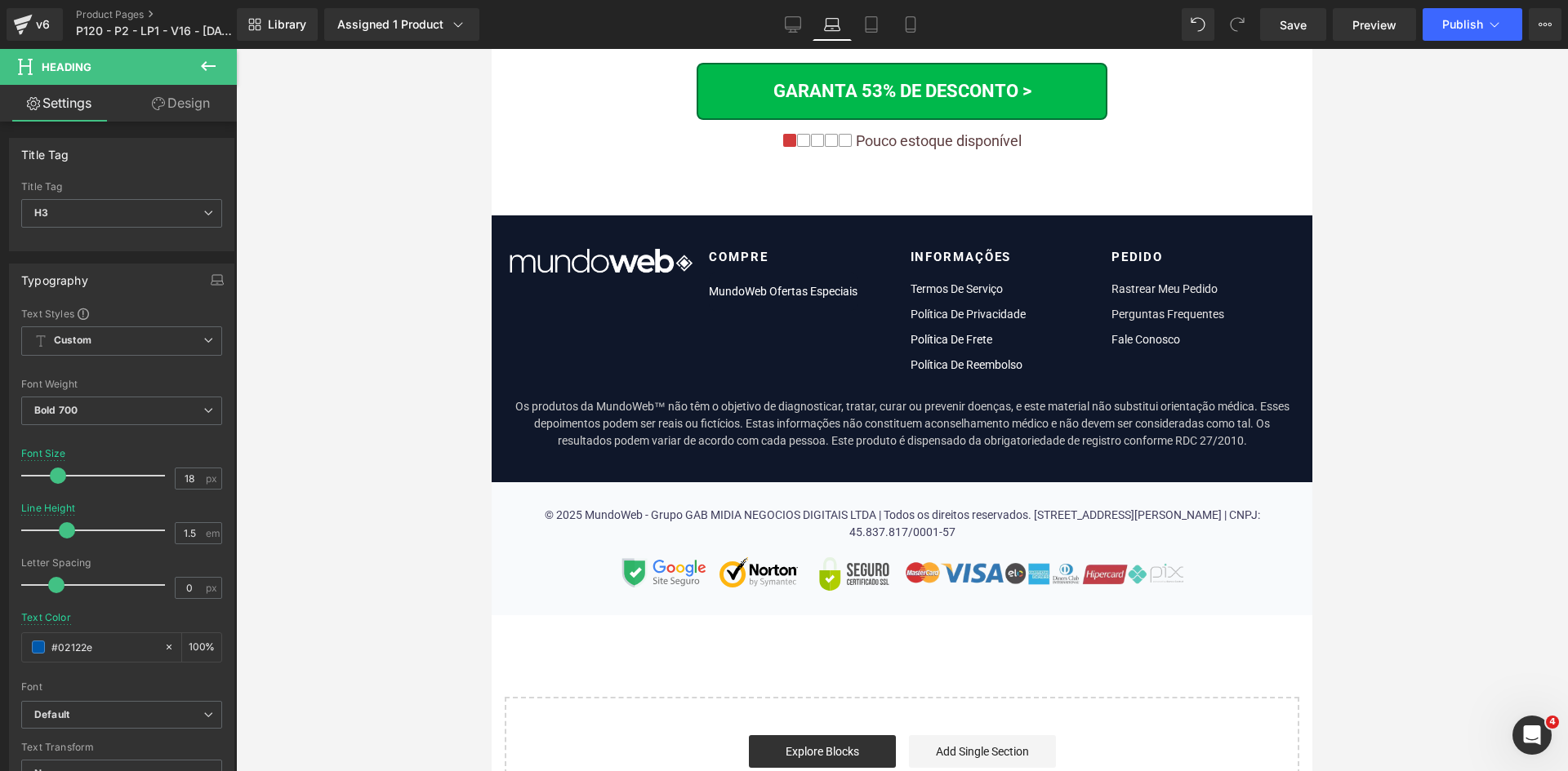
scroll to position [10342, 0]
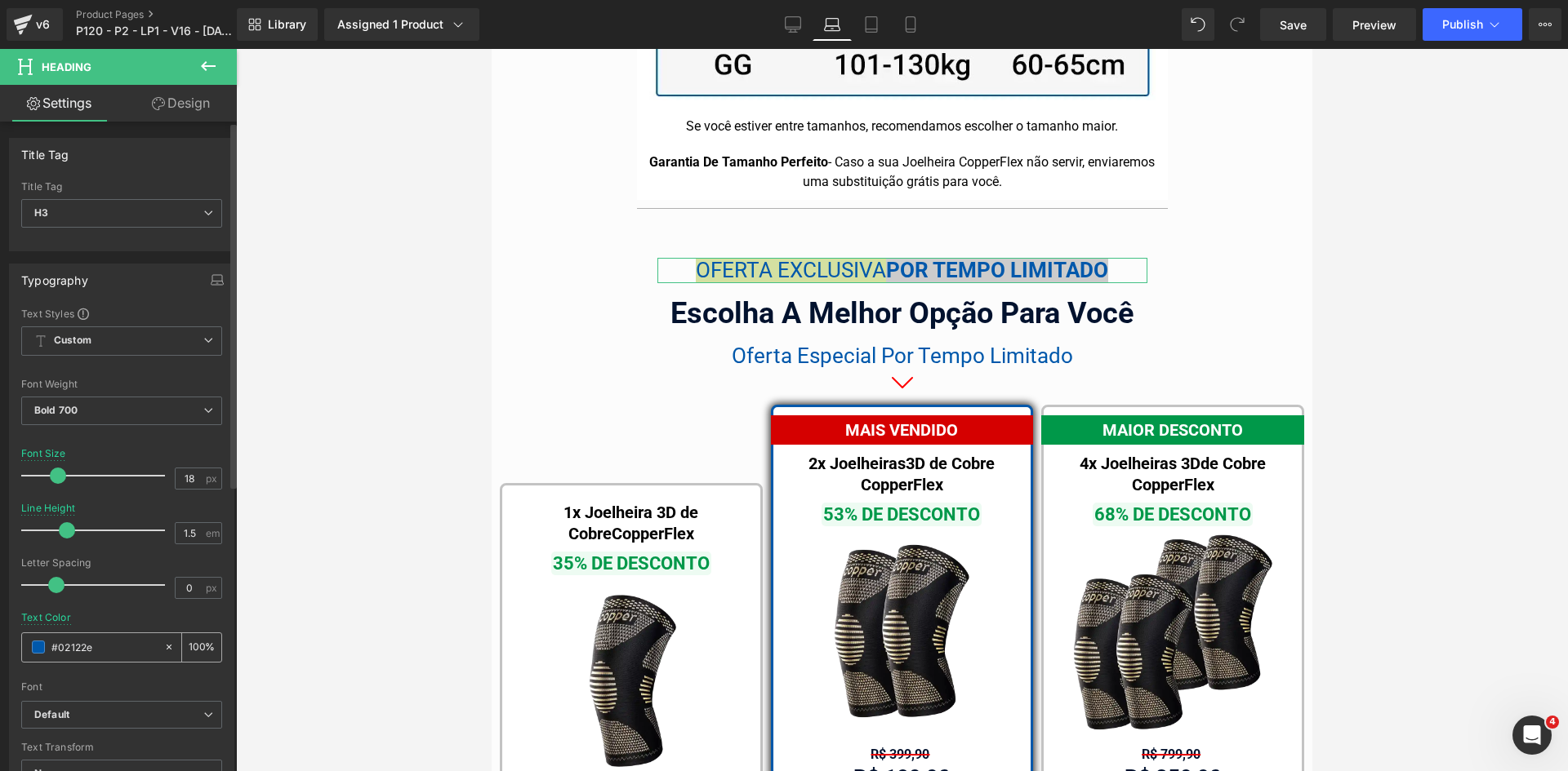
click at [76, 660] on div "#02122e" at bounding box center [93, 648] width 142 height 29
click at [79, 652] on input "#02122e" at bounding box center [104, 646] width 105 height 18
click at [81, 650] on input "#0" at bounding box center [104, 646] width 105 height 18
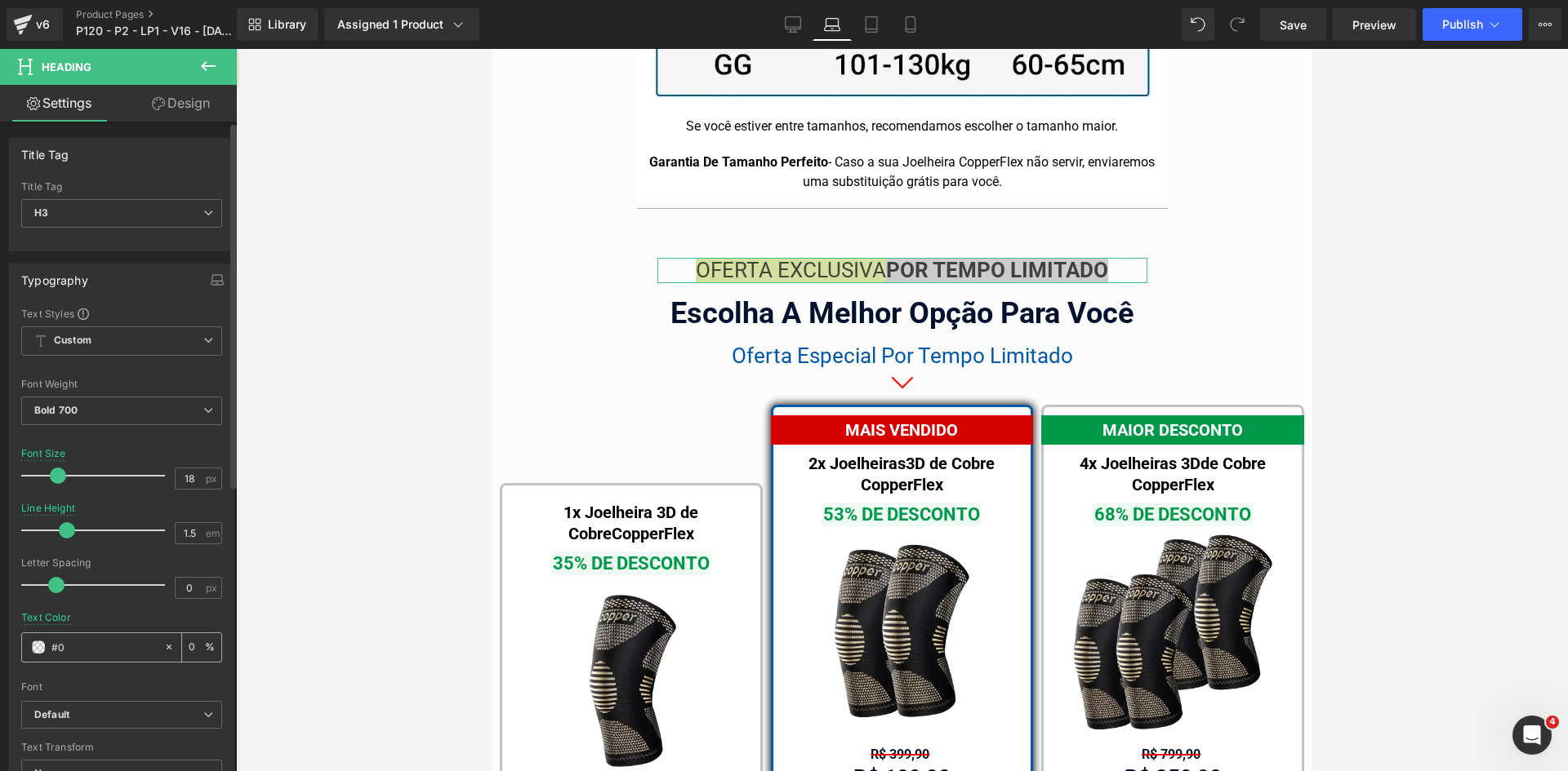
click at [81, 650] on input "#0" at bounding box center [104, 646] width 105 height 18
paste input "2122e"
type input "#02122e"
click at [172, 111] on link "Design" at bounding box center [180, 104] width 118 height 37
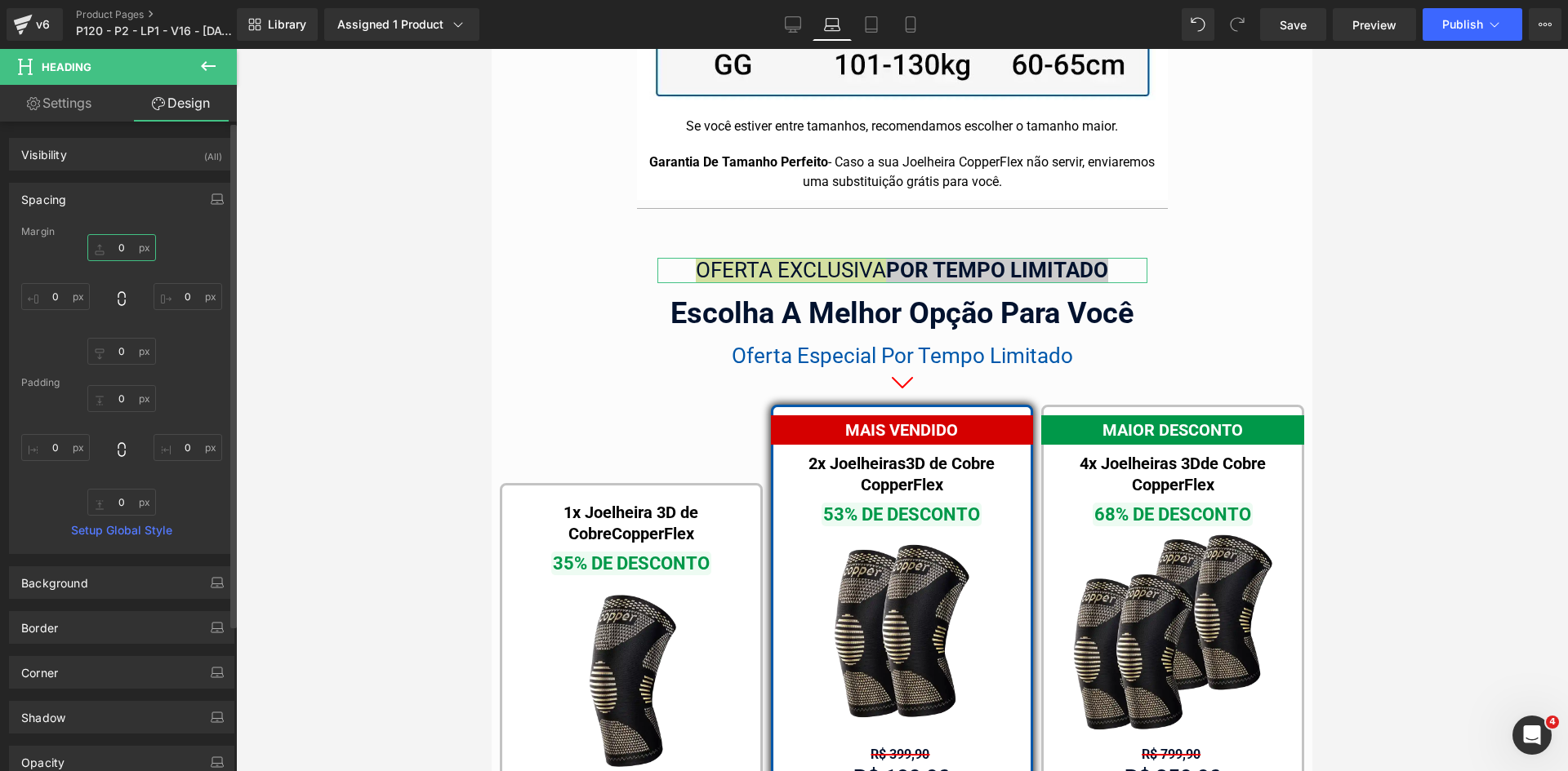
click at [125, 254] on input "0" at bounding box center [121, 248] width 68 height 27
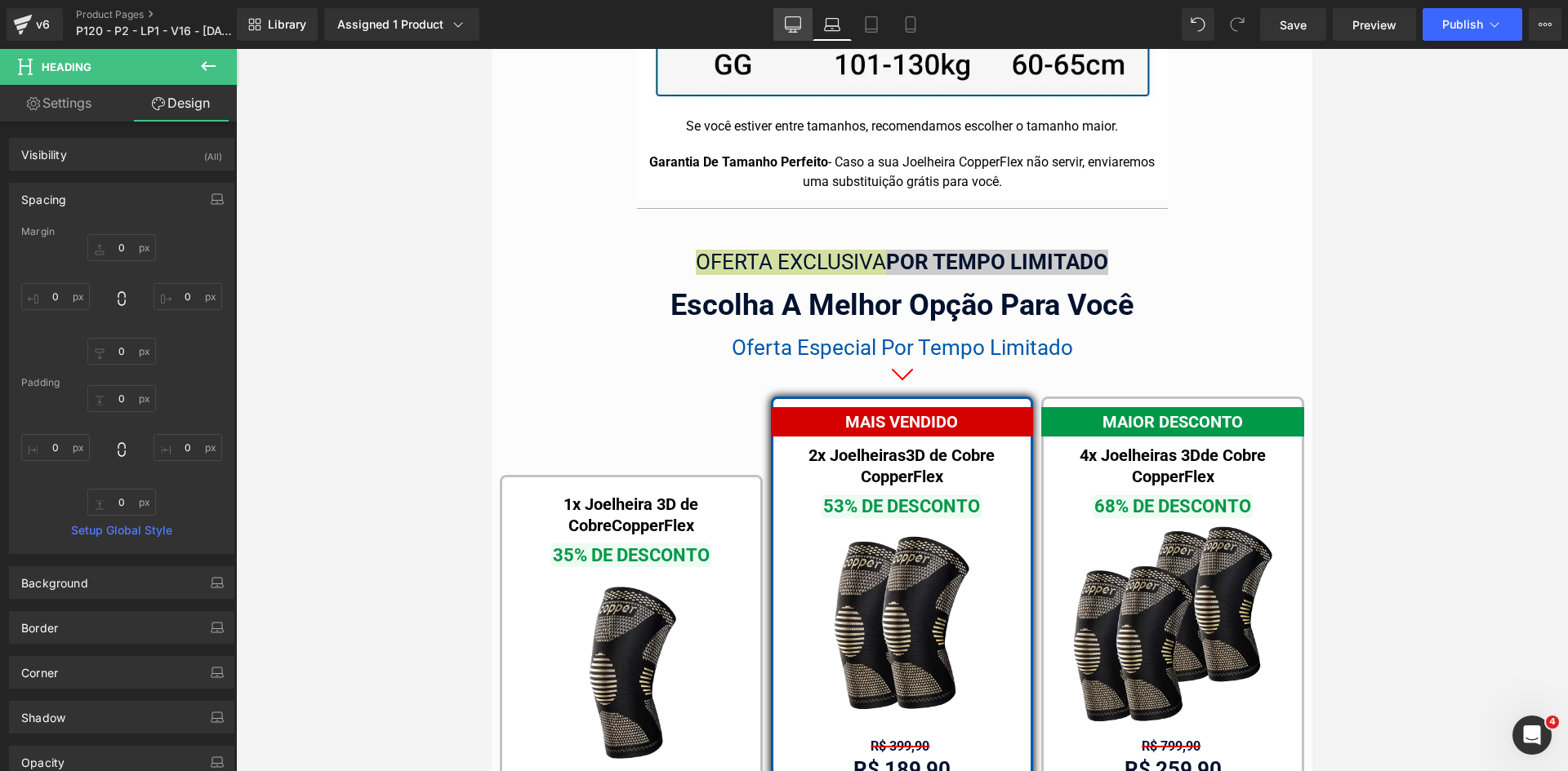
click at [792, 28] on icon at bounding box center [792, 24] width 16 height 16
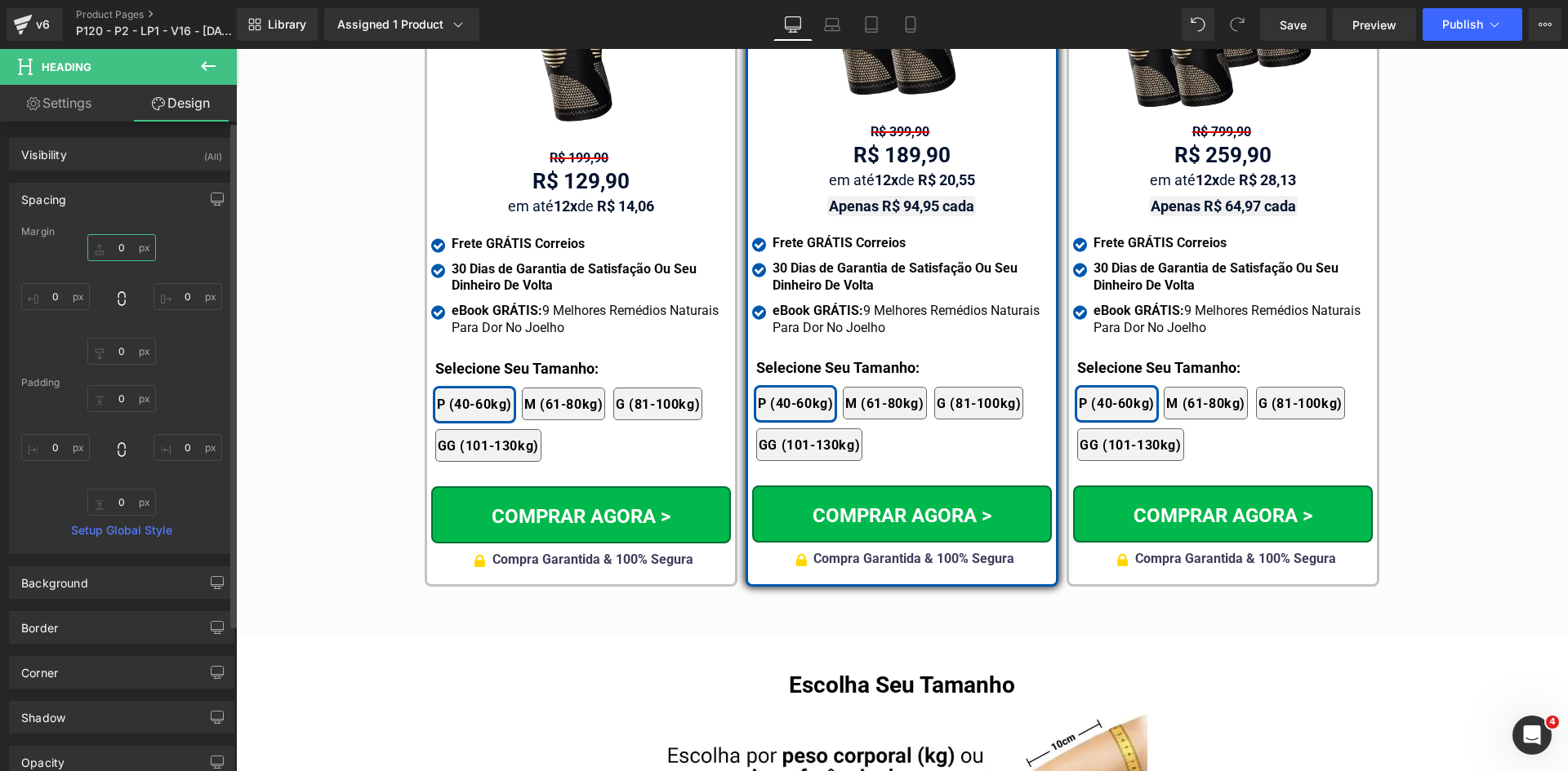
scroll to position [9755, 0]
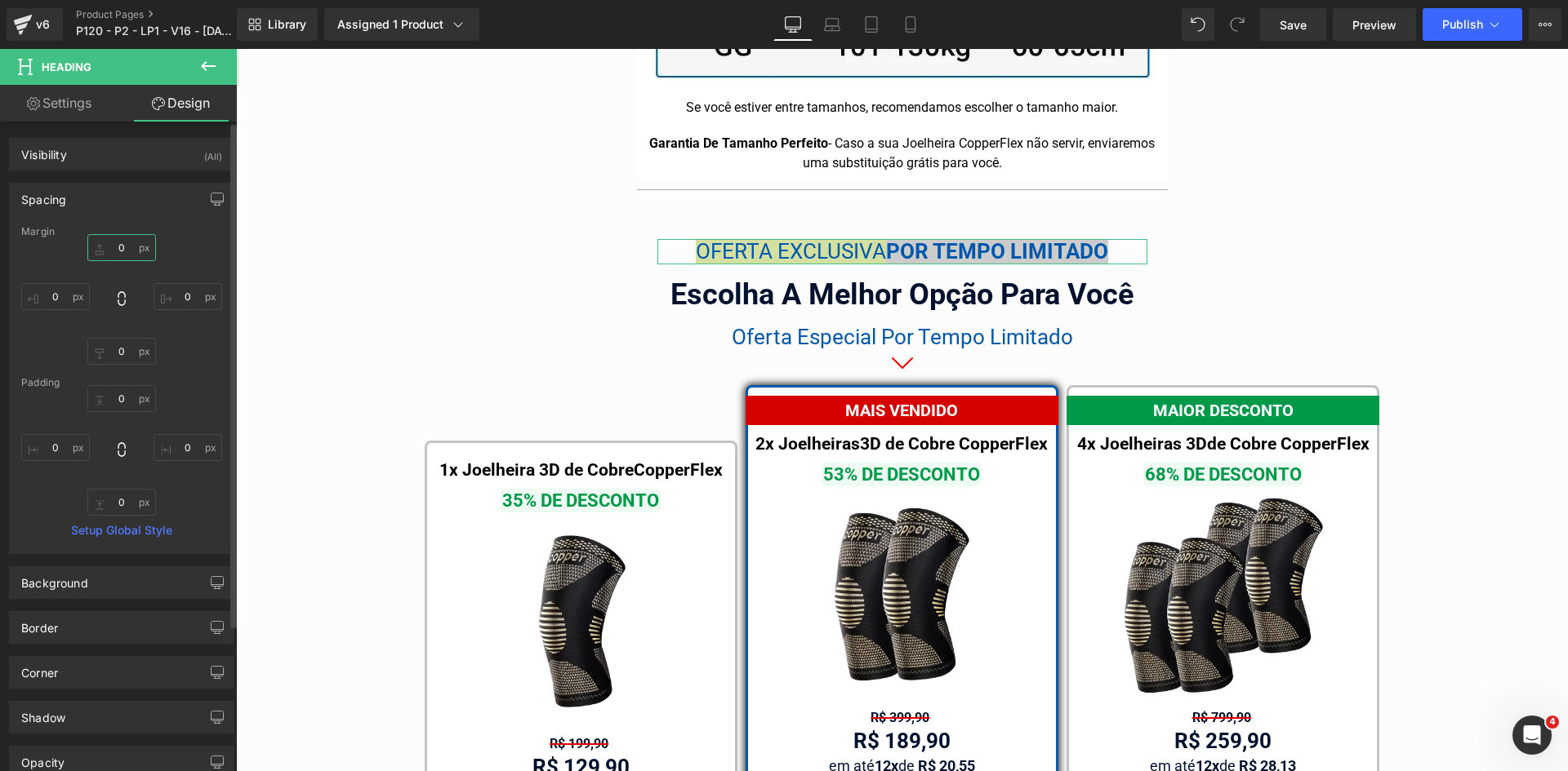
click at [118, 249] on input "0" at bounding box center [121, 248] width 68 height 27
type input "0"
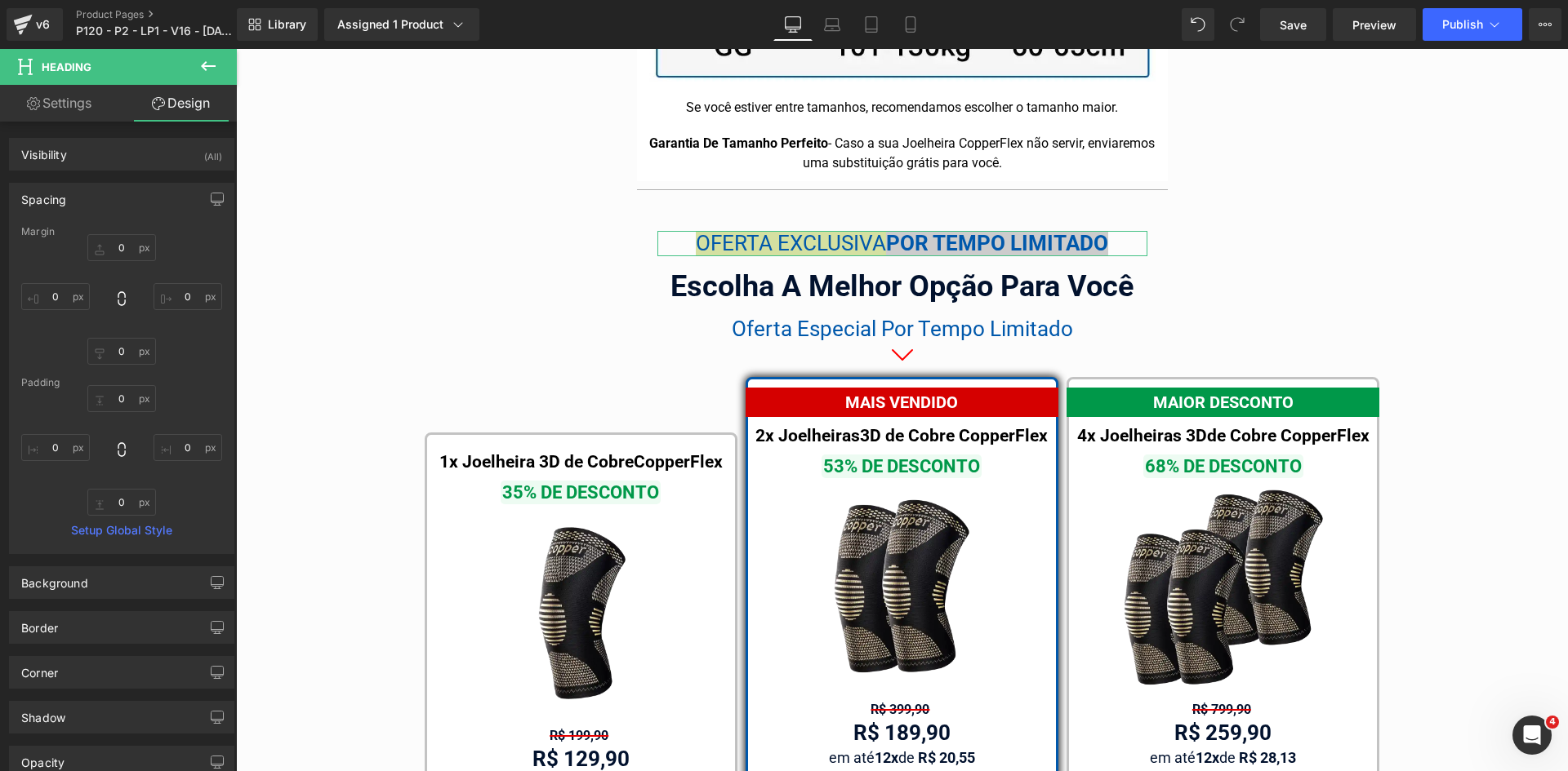
click at [87, 107] on link "Settings" at bounding box center [59, 104] width 118 height 37
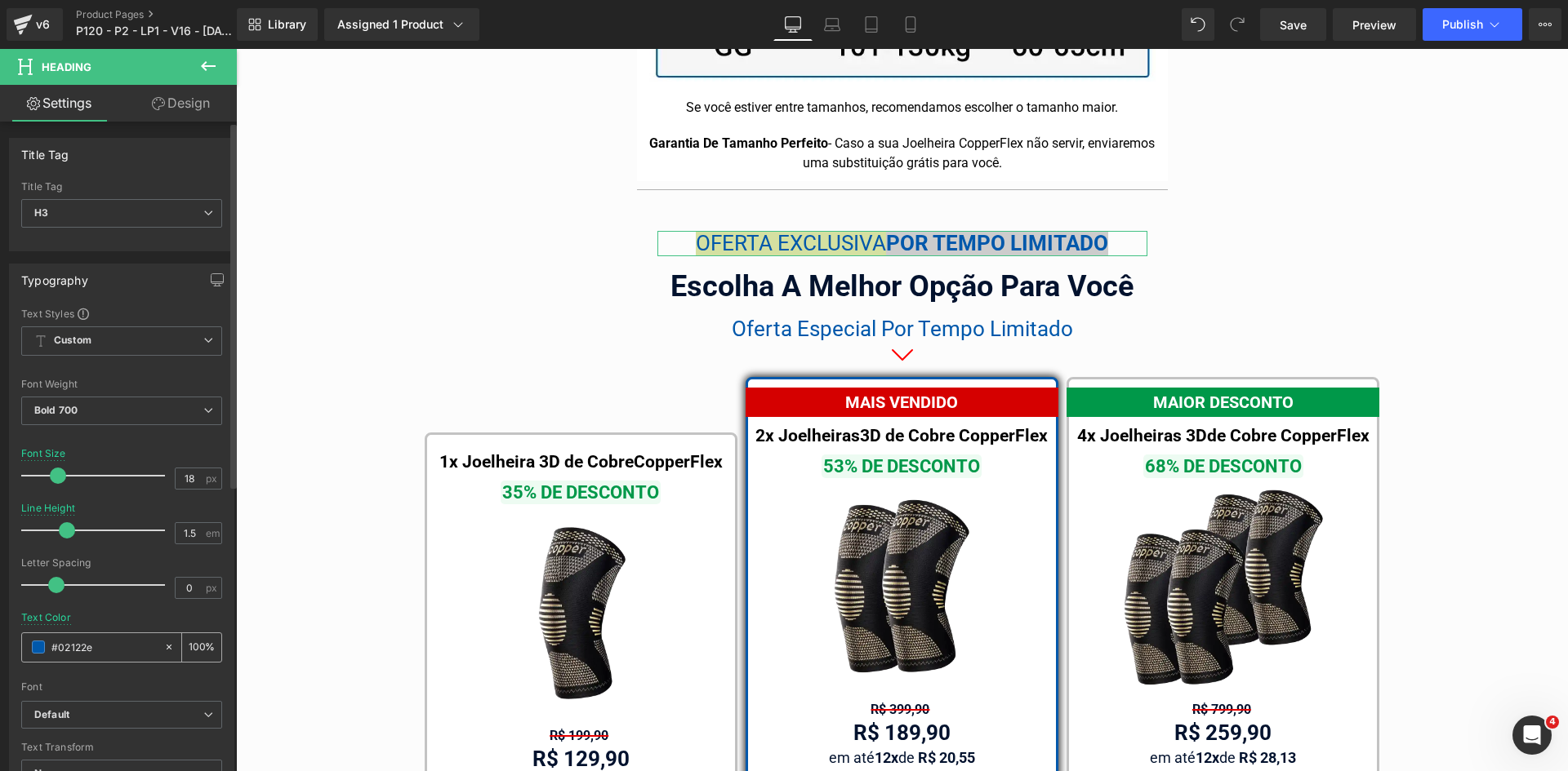
click at [95, 647] on input "#02122e" at bounding box center [104, 646] width 105 height 18
paste input "2122e"
type input "#02122e"
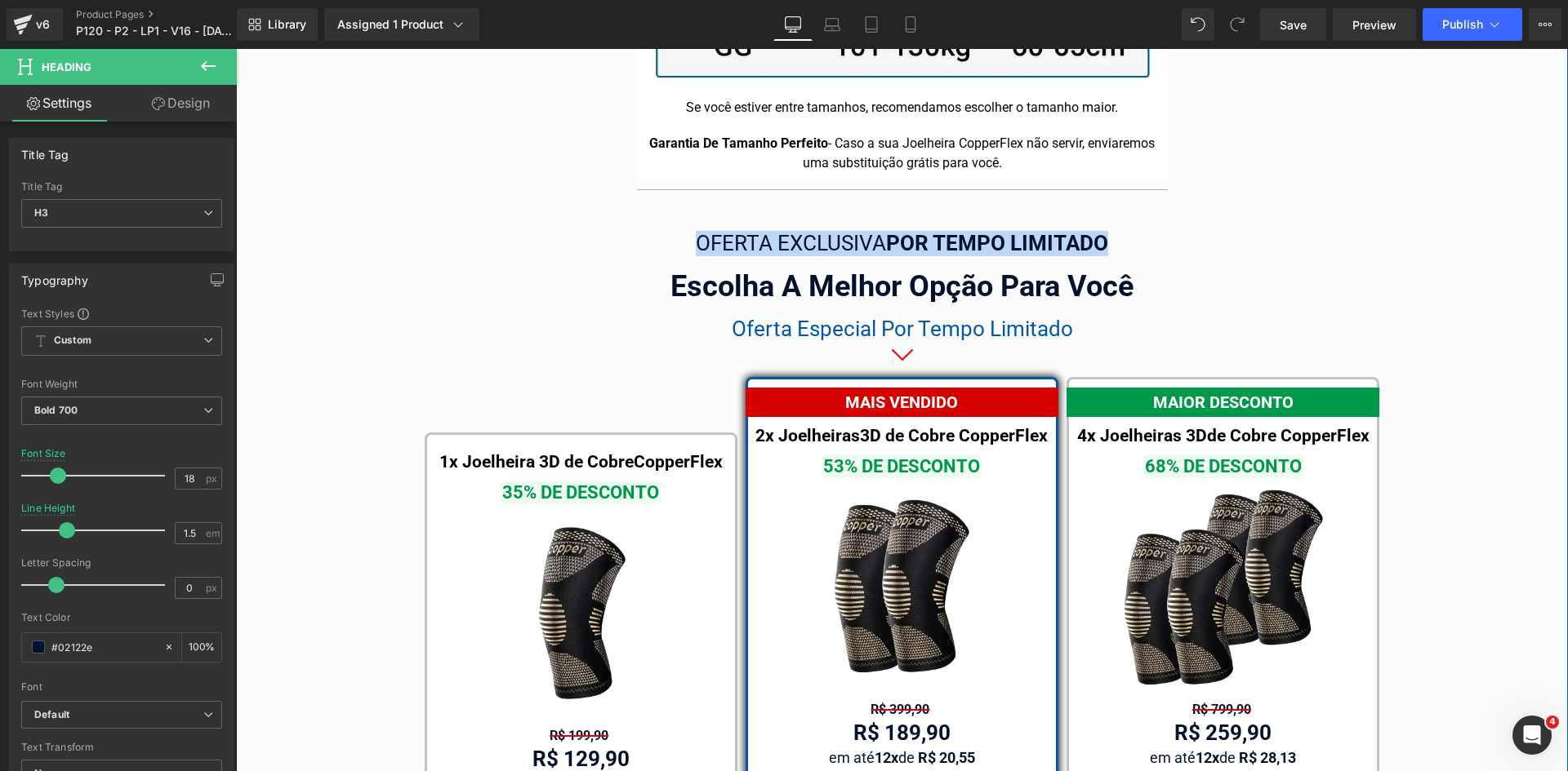
click at [784, 231] on span "OFERTA EXCLUSIVA" at bounding box center [791, 243] width 191 height 24
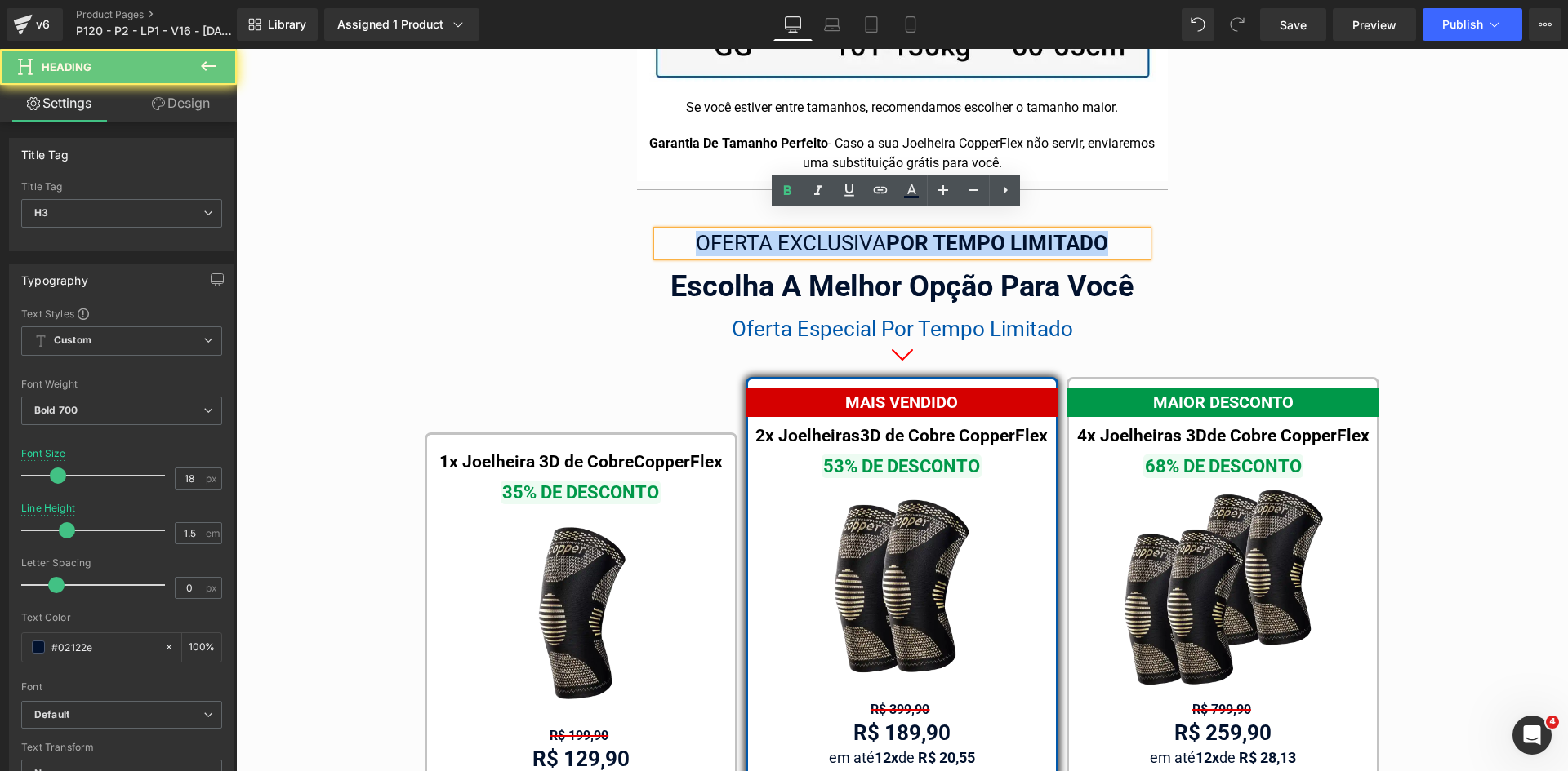
click at [784, 231] on span "OFERTA EXCLUSIVA" at bounding box center [791, 243] width 191 height 24
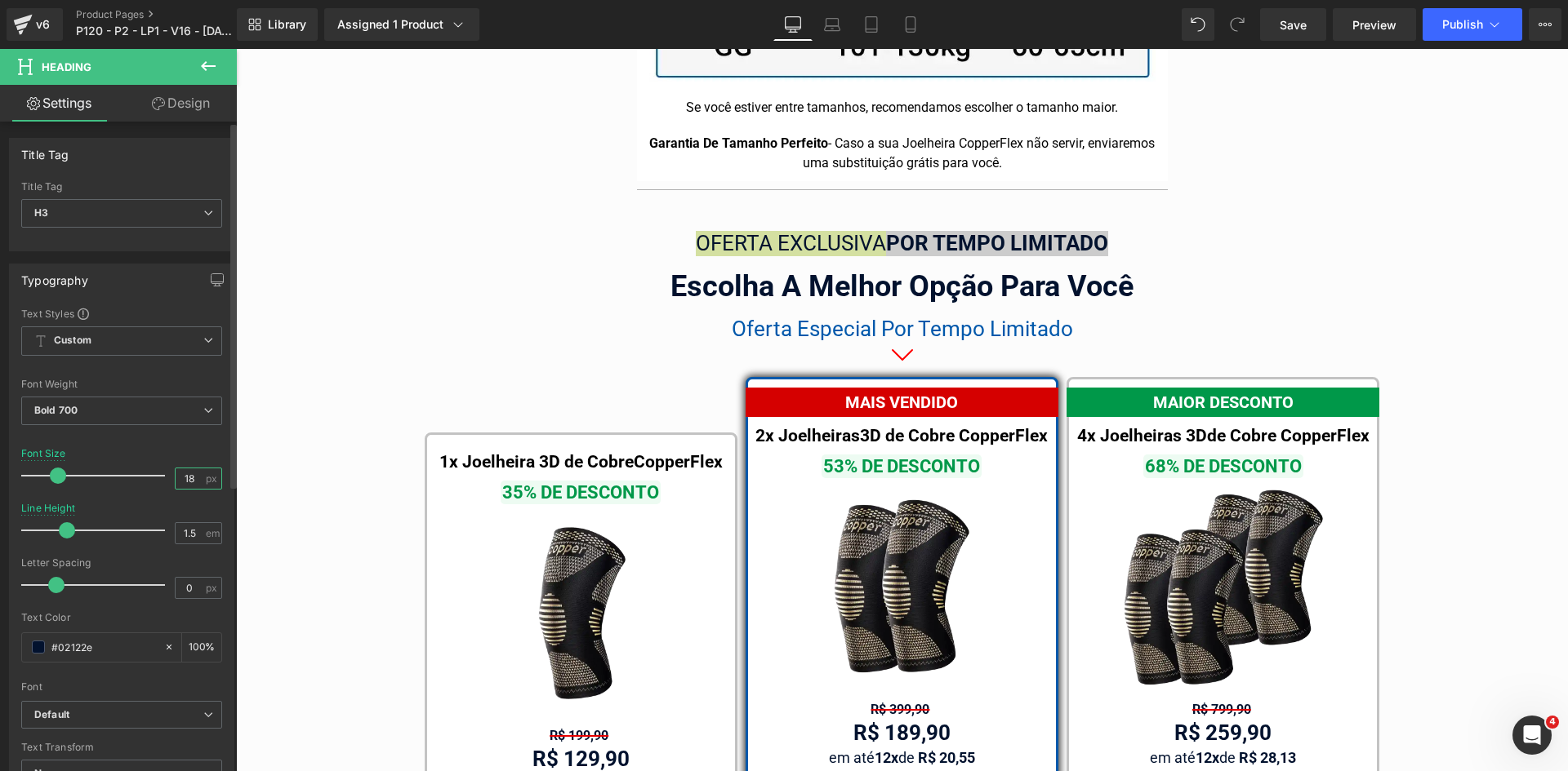
drag, startPoint x: 193, startPoint y: 478, endPoint x: 212, endPoint y: 479, distance: 19.0
click at [207, 479] on div "18 px" at bounding box center [198, 479] width 47 height 22
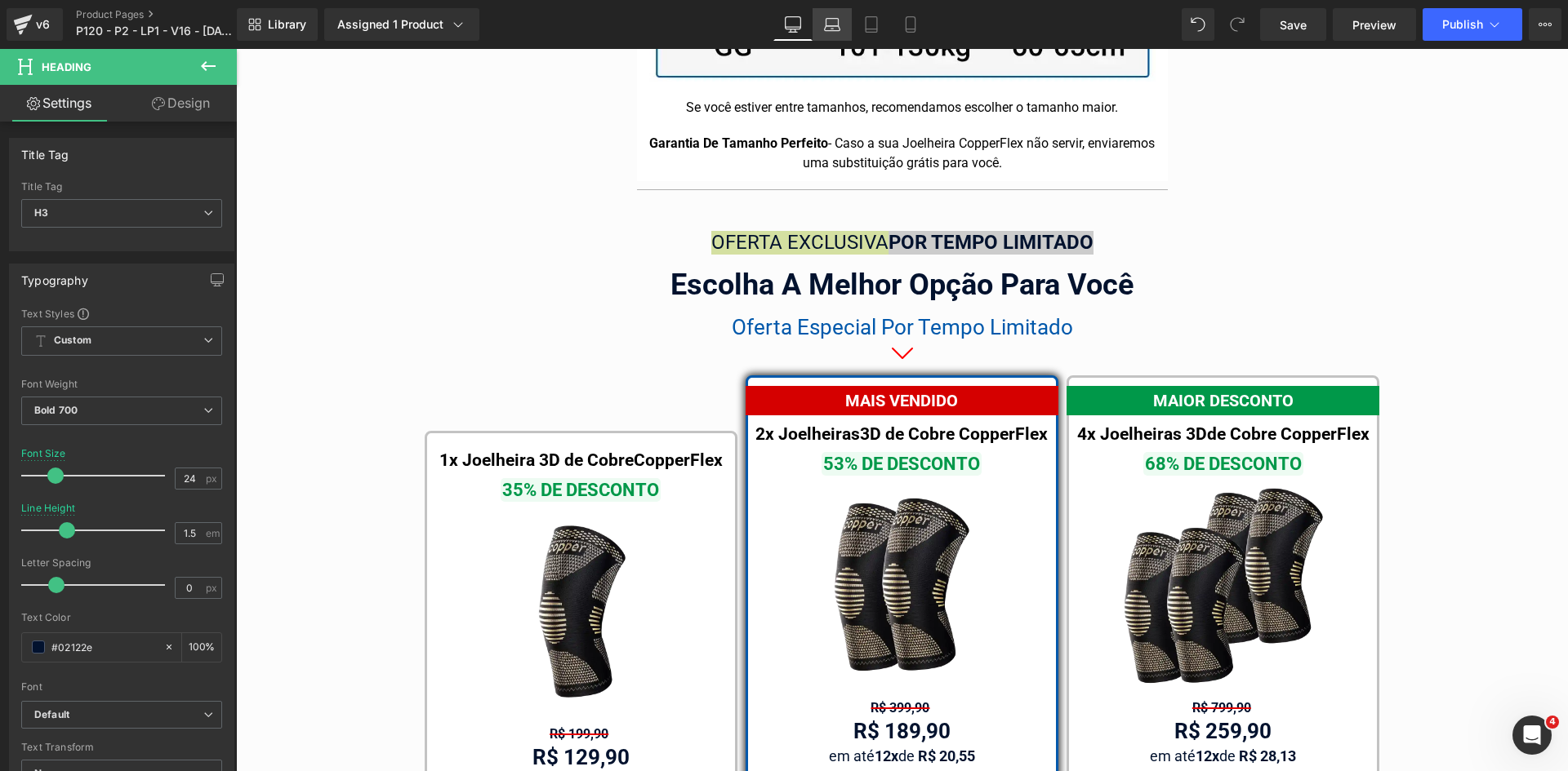
click at [839, 22] on icon at bounding box center [832, 22] width 13 height 8
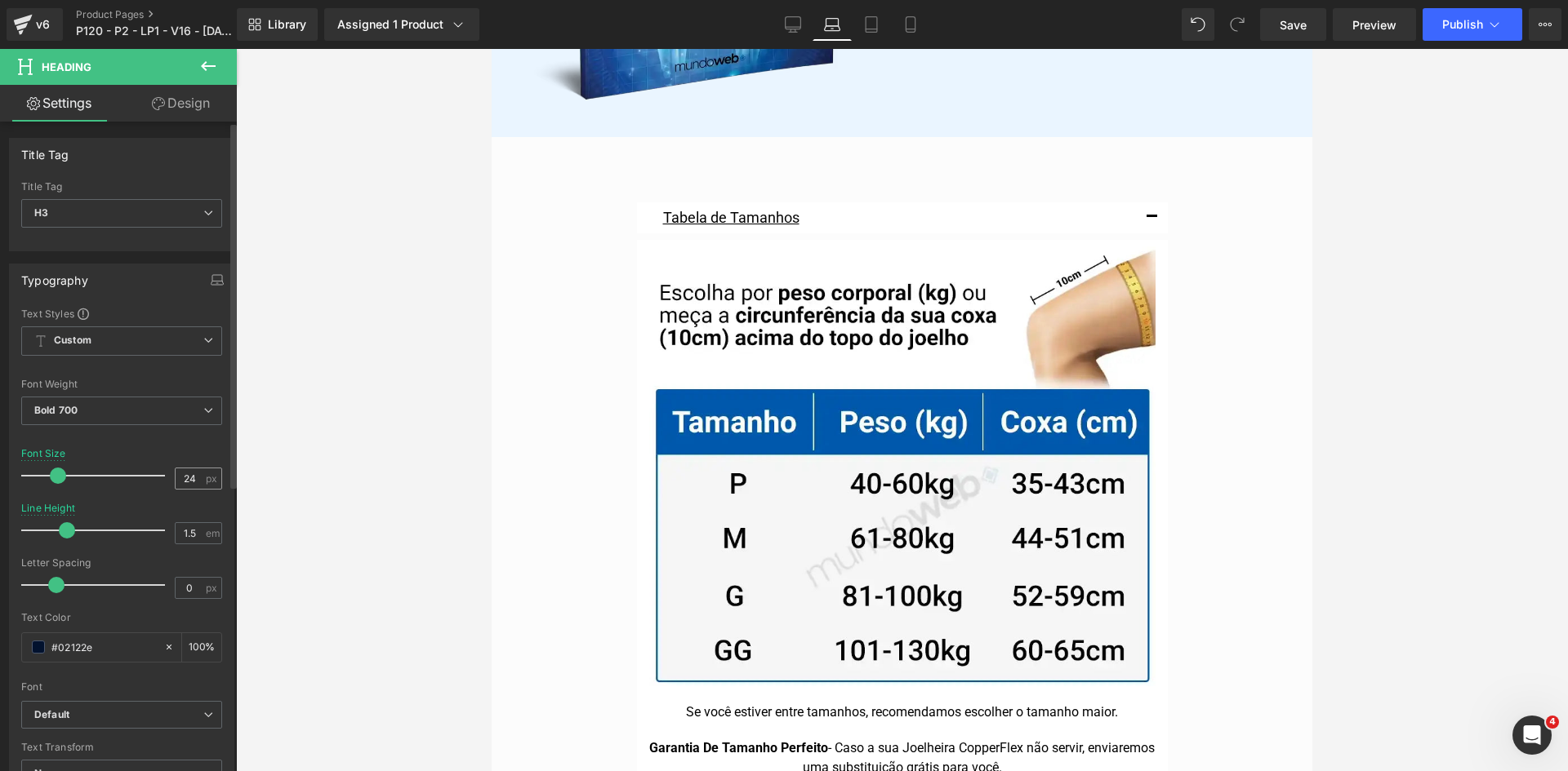
scroll to position [10349, 0]
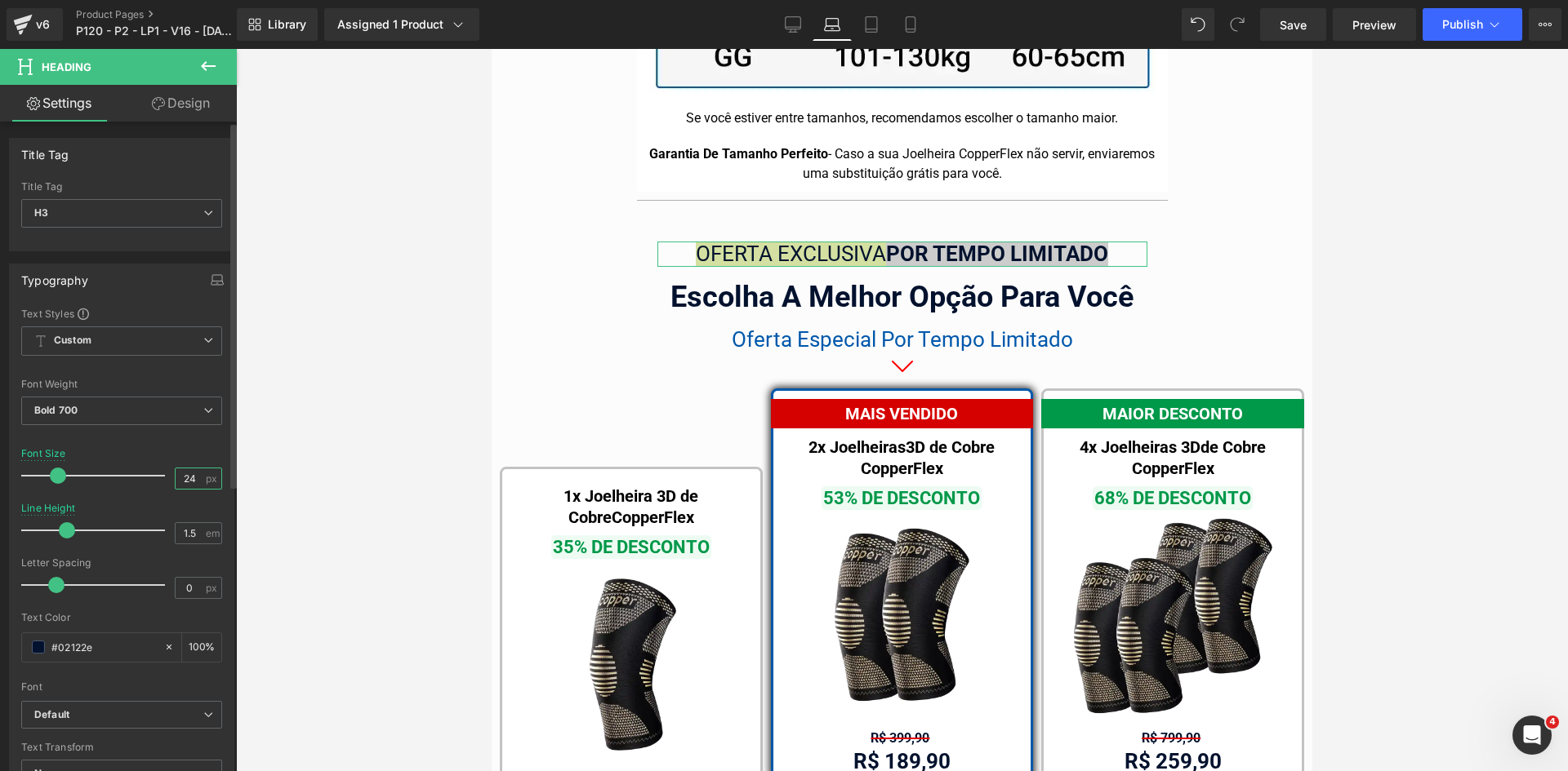
click at [212, 477] on div "24 px" at bounding box center [198, 479] width 47 height 22
type input "24"
click at [871, 27] on icon at bounding box center [871, 24] width 16 height 16
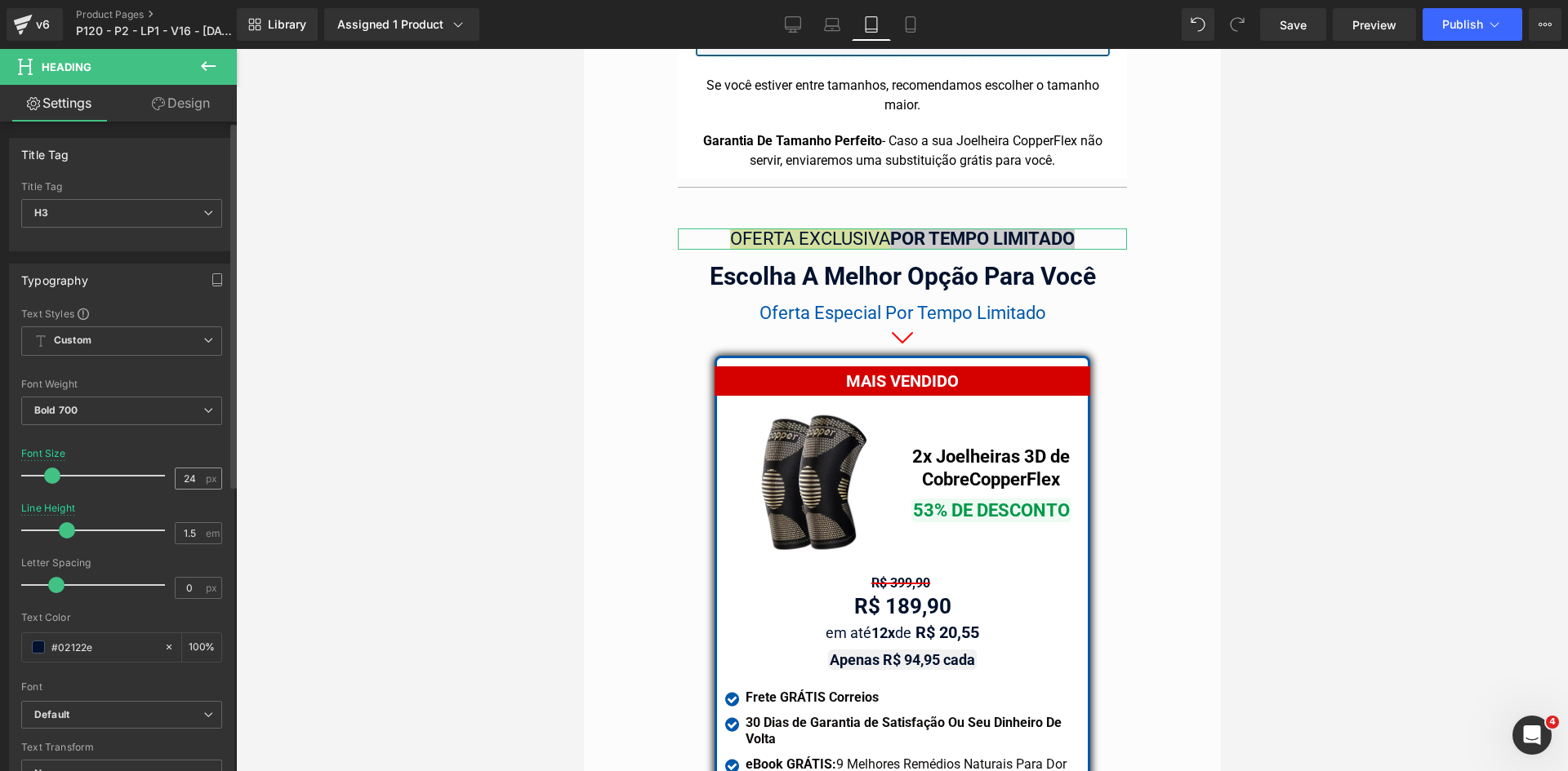
scroll to position [14130, 0]
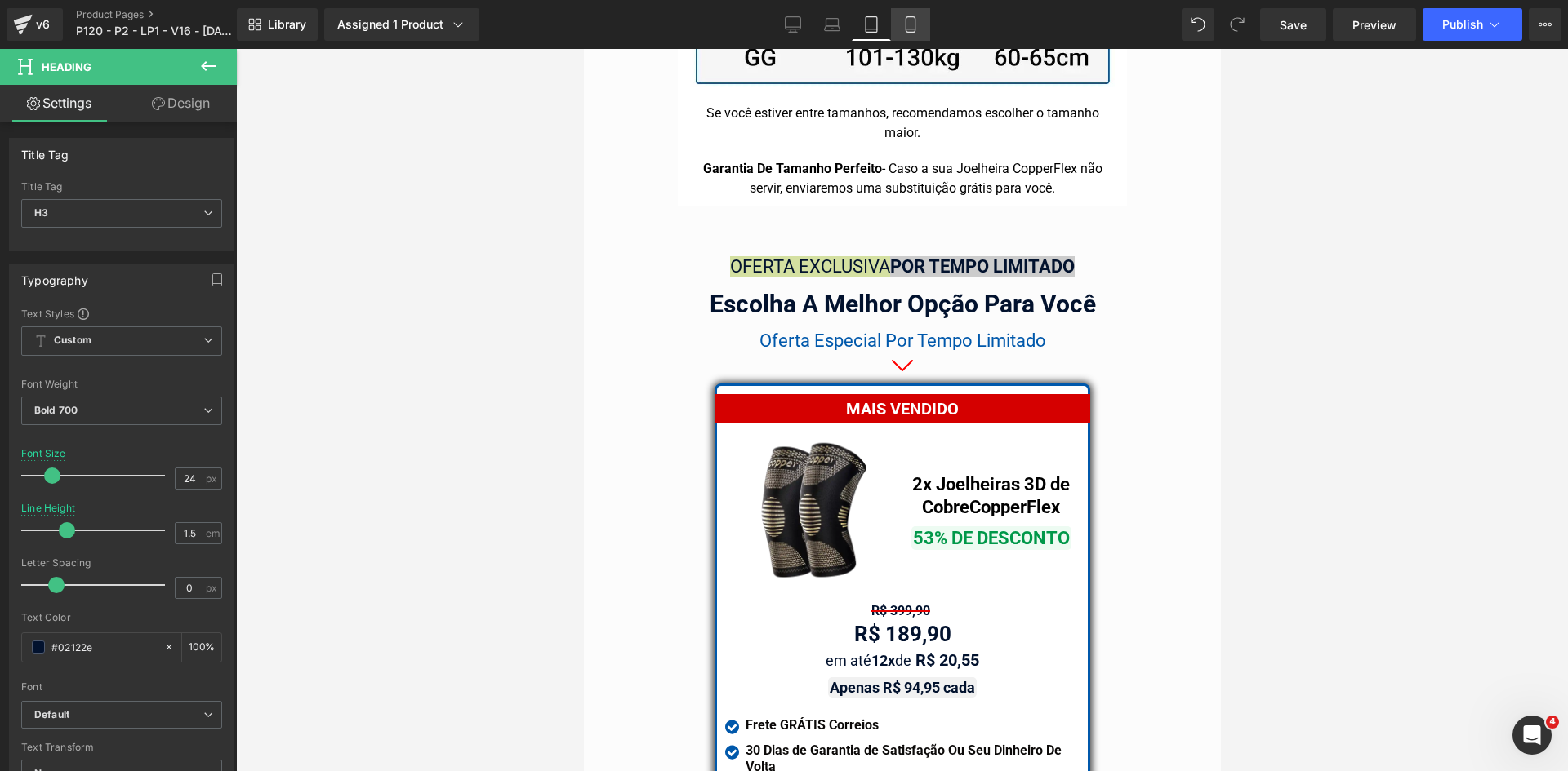
click at [912, 39] on link "Mobile" at bounding box center [910, 24] width 39 height 33
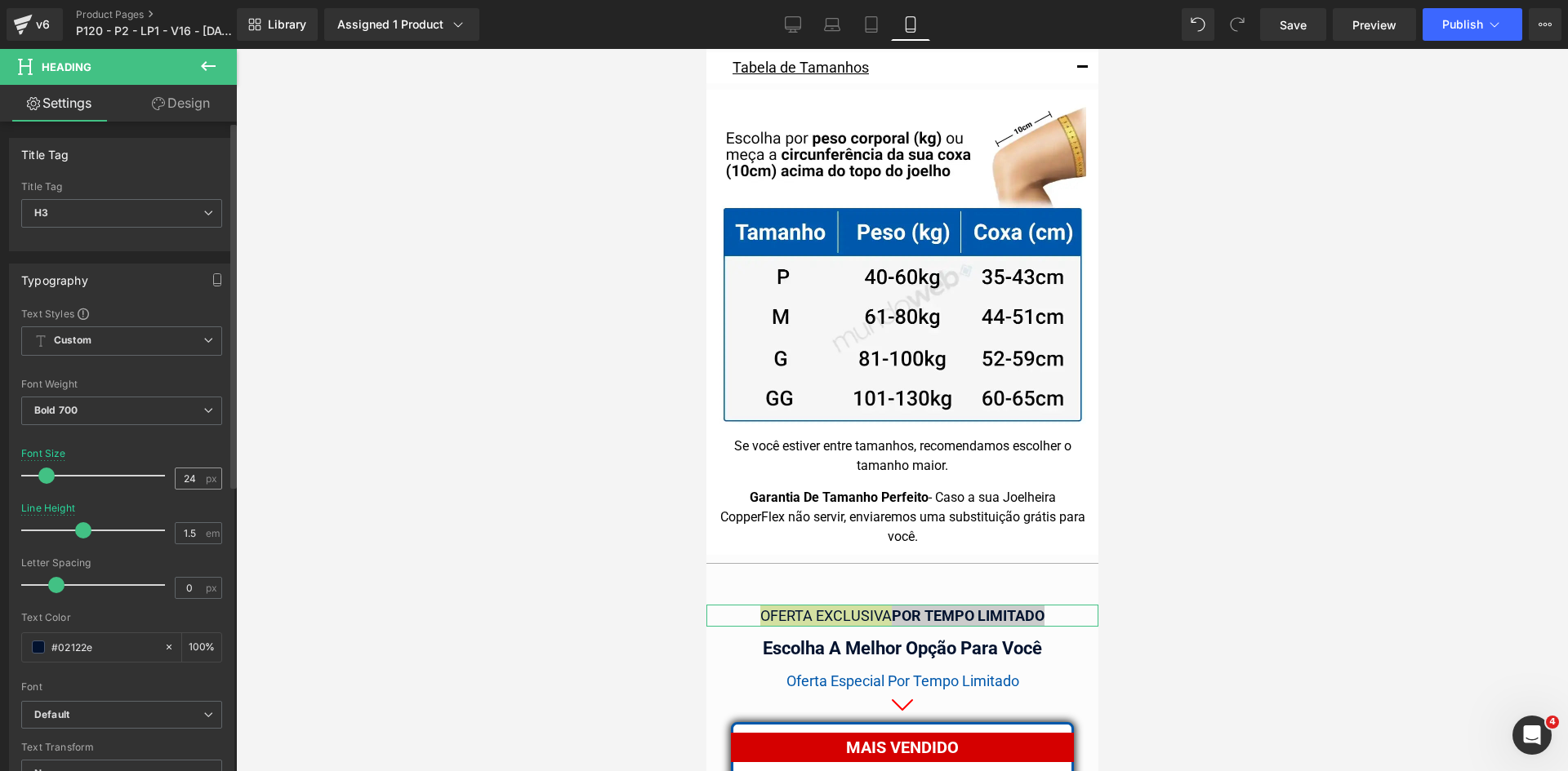
scroll to position [14483, 0]
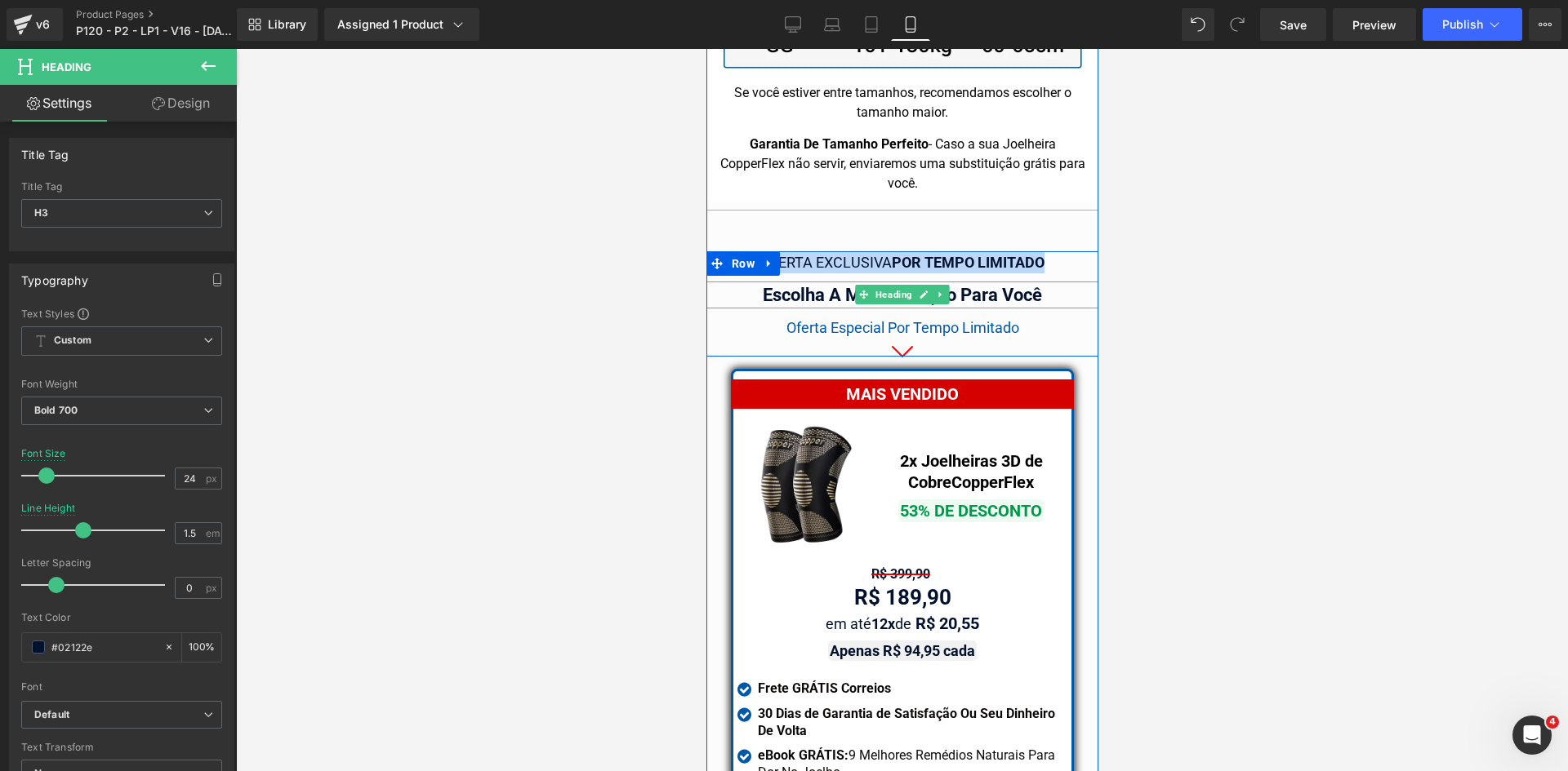
click at [997, 281] on div "Escolha A Melhor Opção Para Você" at bounding box center [901, 295] width 392 height 27
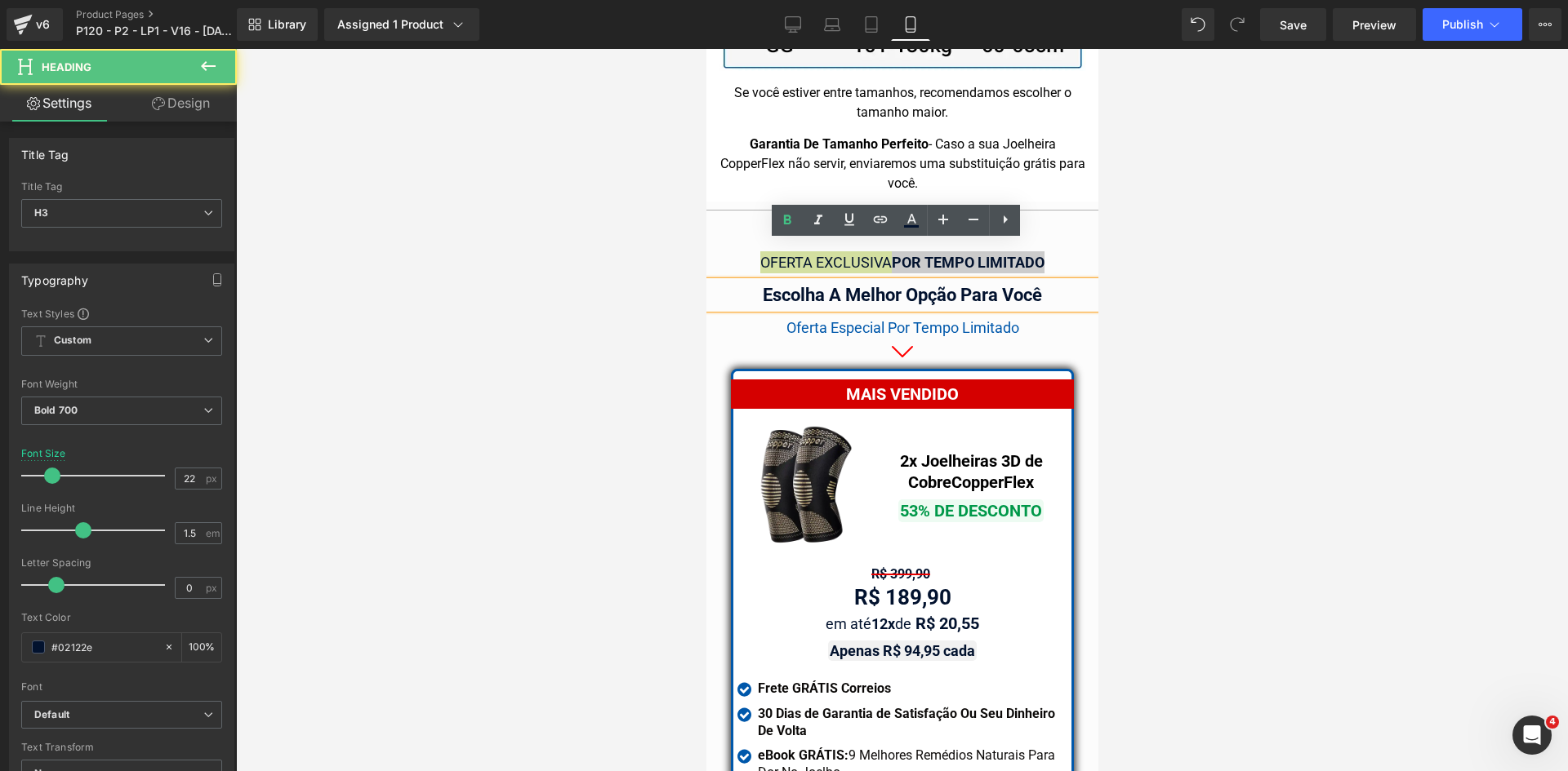
click at [1281, 285] on div at bounding box center [902, 410] width 1332 height 722
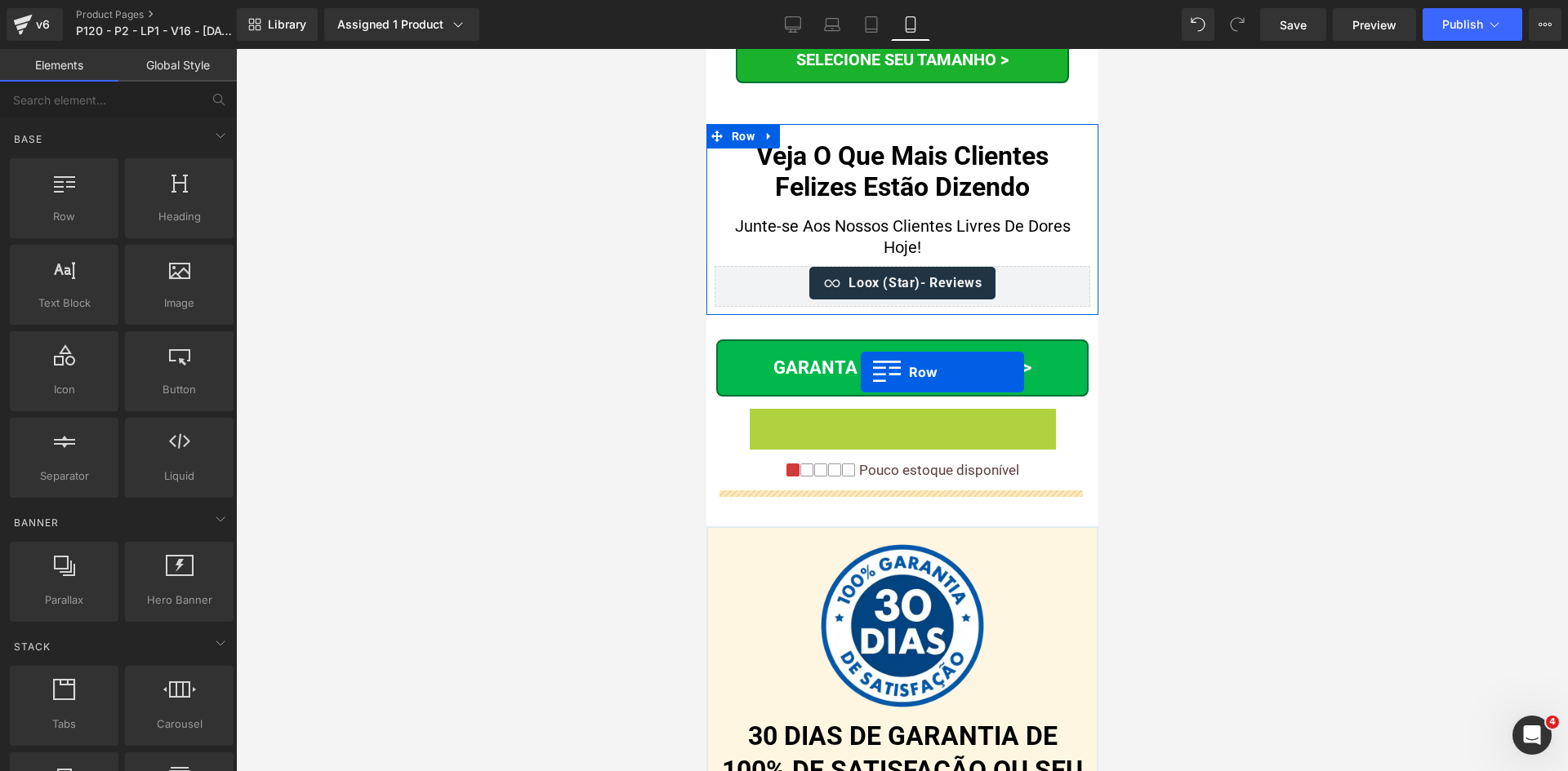
scroll to position [16988, 0]
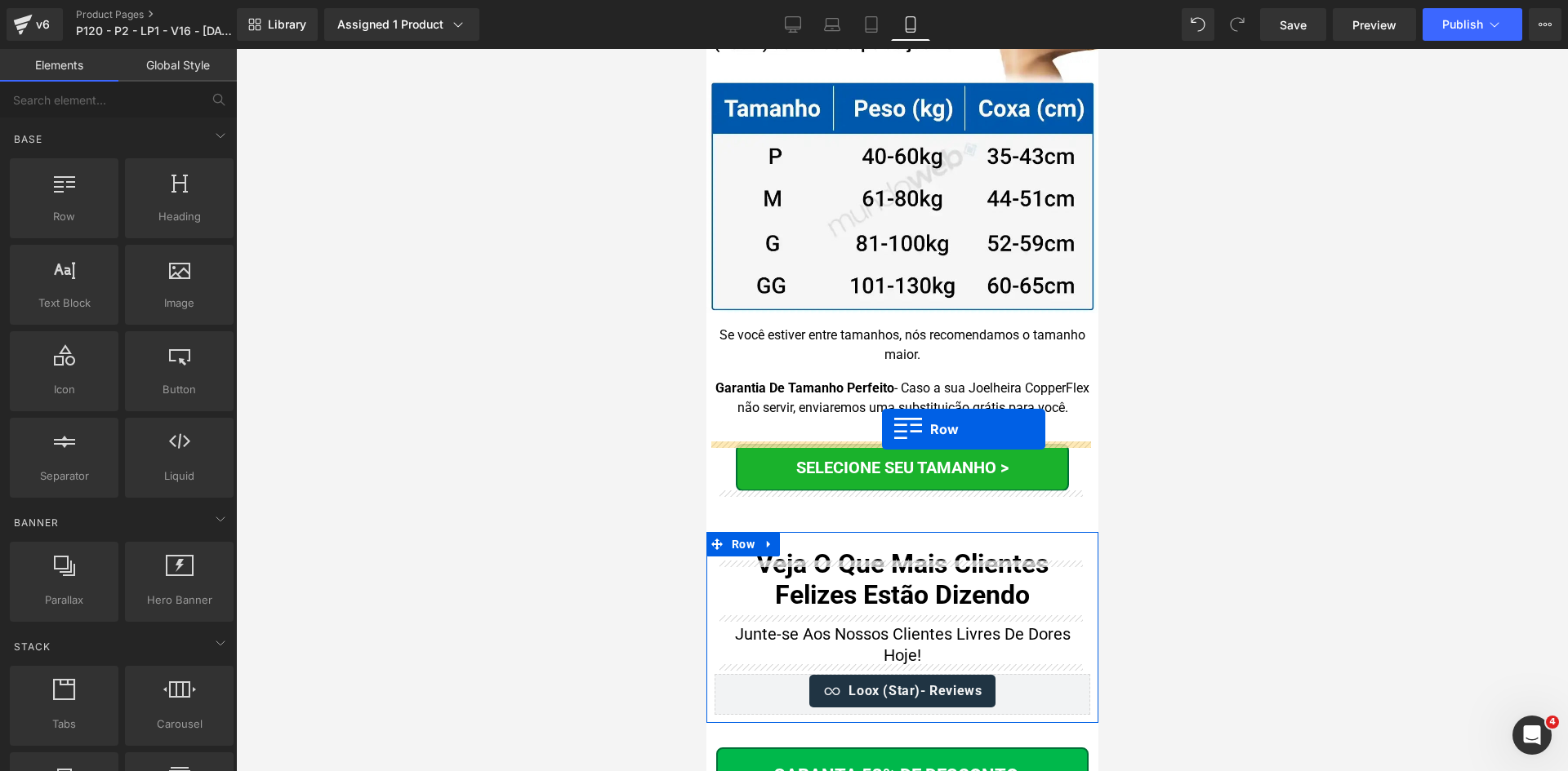
drag, startPoint x: 835, startPoint y: 317, endPoint x: 881, endPoint y: 429, distance: 121.1
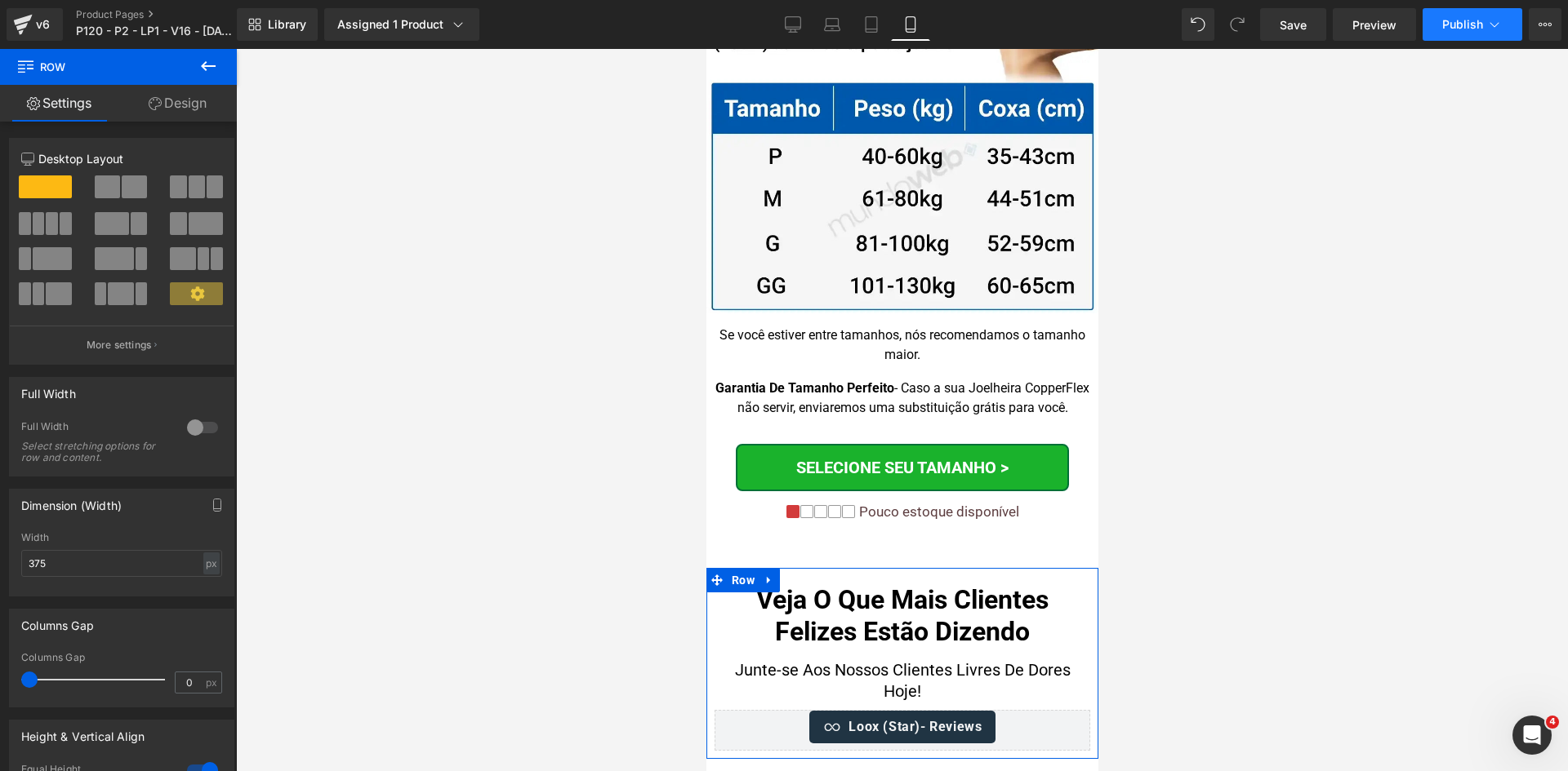
click at [1475, 31] on button "Publish" at bounding box center [1472, 24] width 99 height 33
drag, startPoint x: 1274, startPoint y: 474, endPoint x: 1196, endPoint y: 470, distance: 78.1
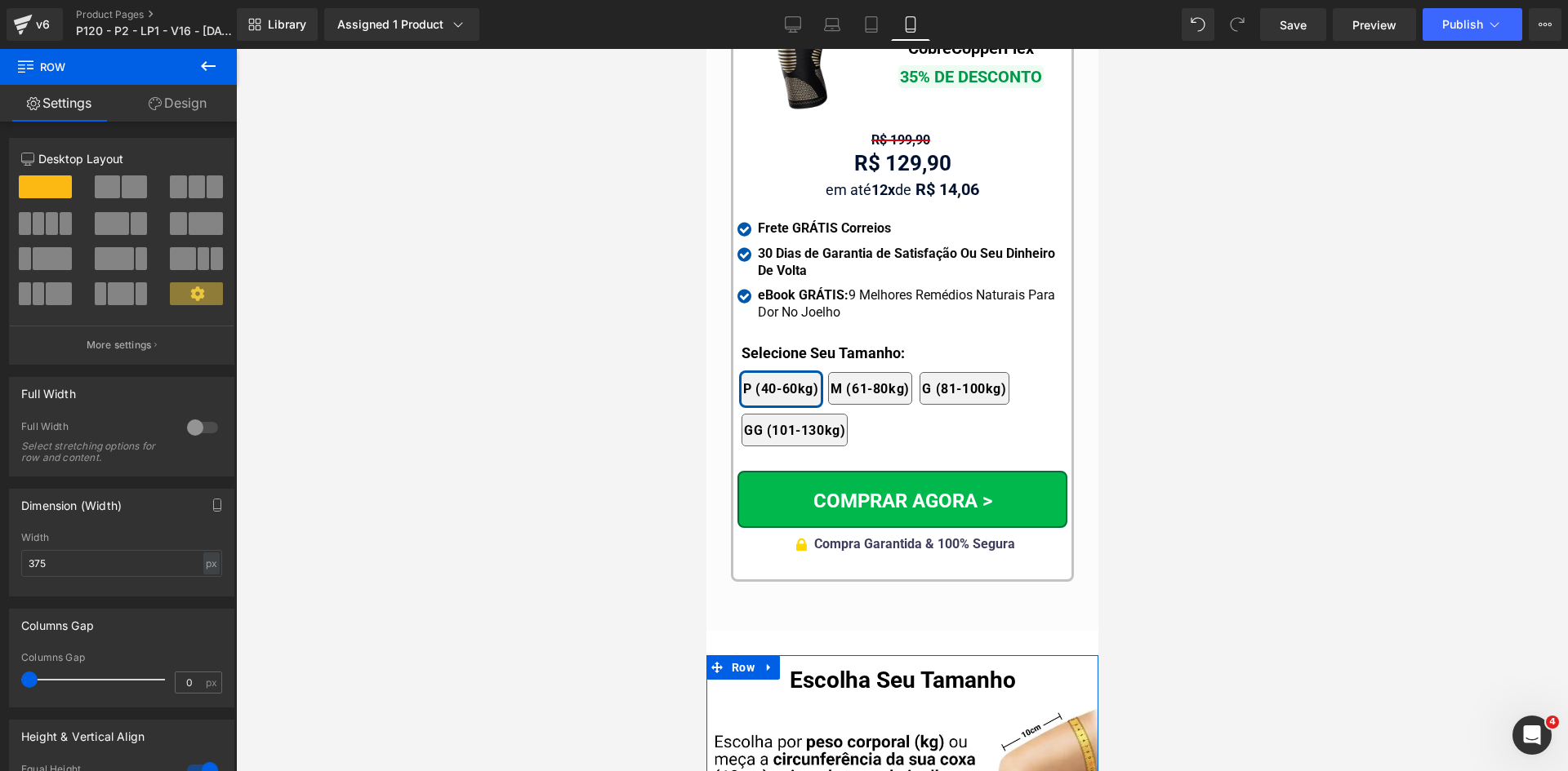
scroll to position [16253, 0]
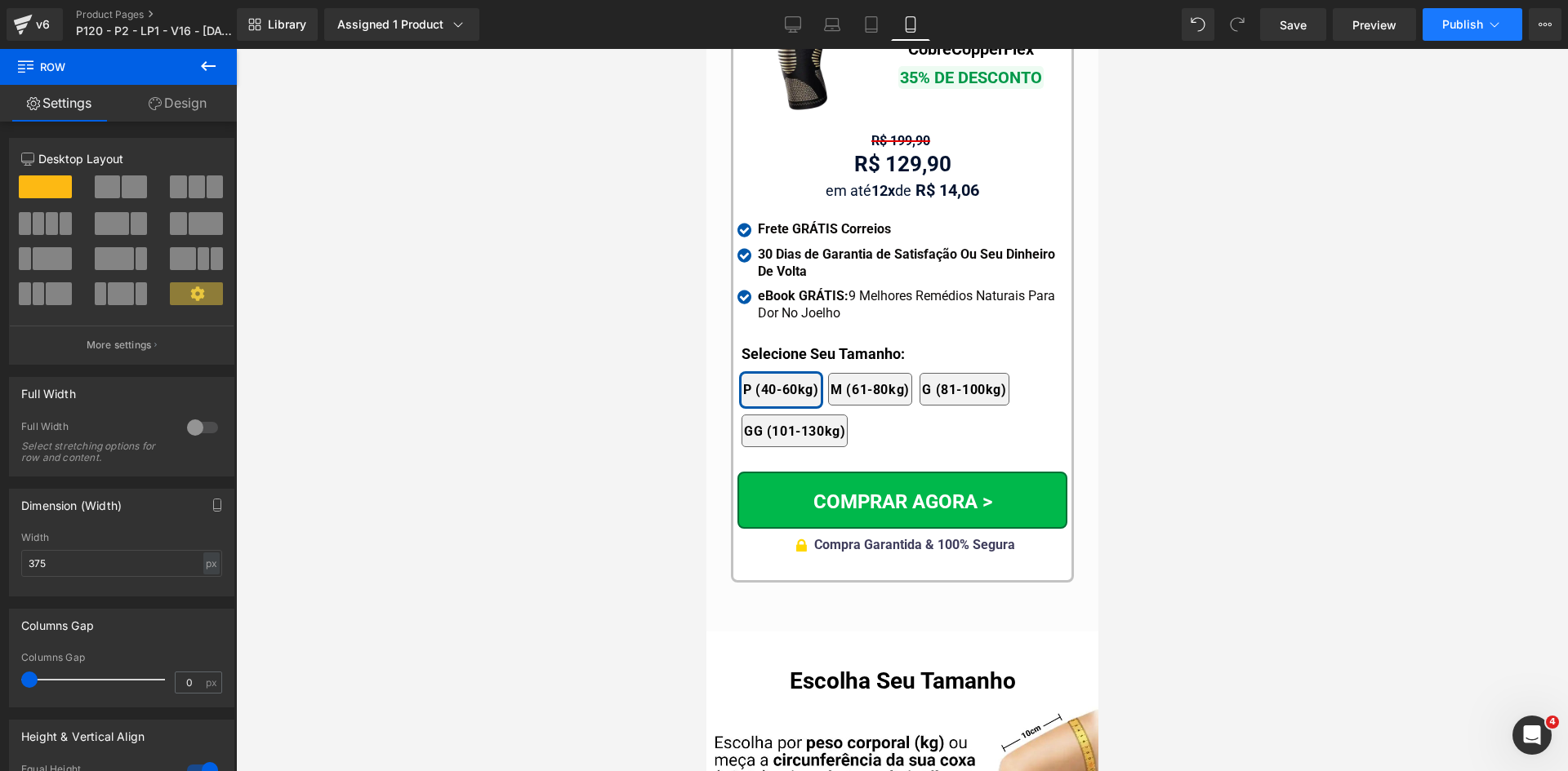
click at [1457, 31] on button "Publish" at bounding box center [1472, 24] width 99 height 33
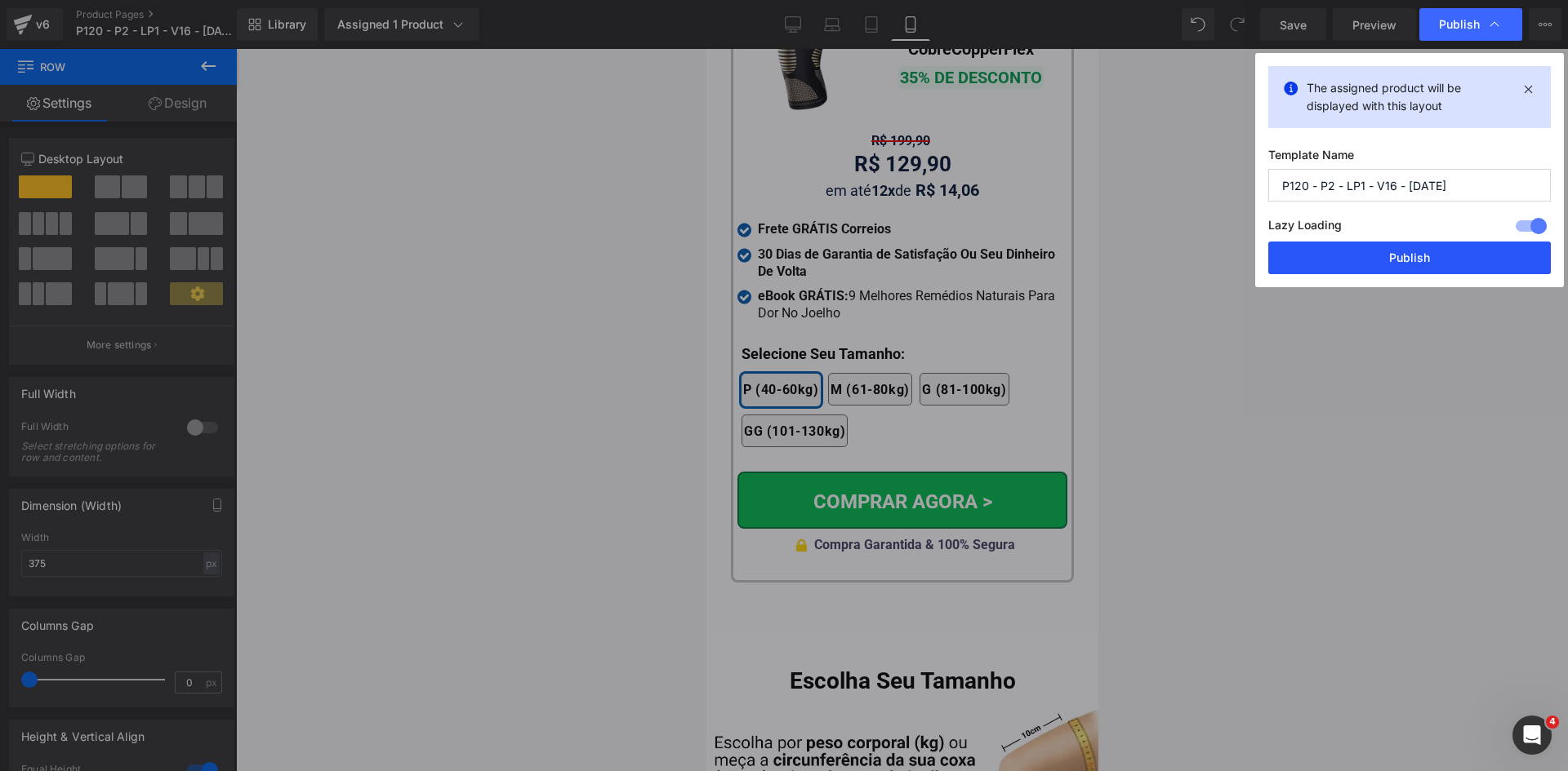
click at [1416, 258] on button "Publish" at bounding box center [1409, 258] width 282 height 33
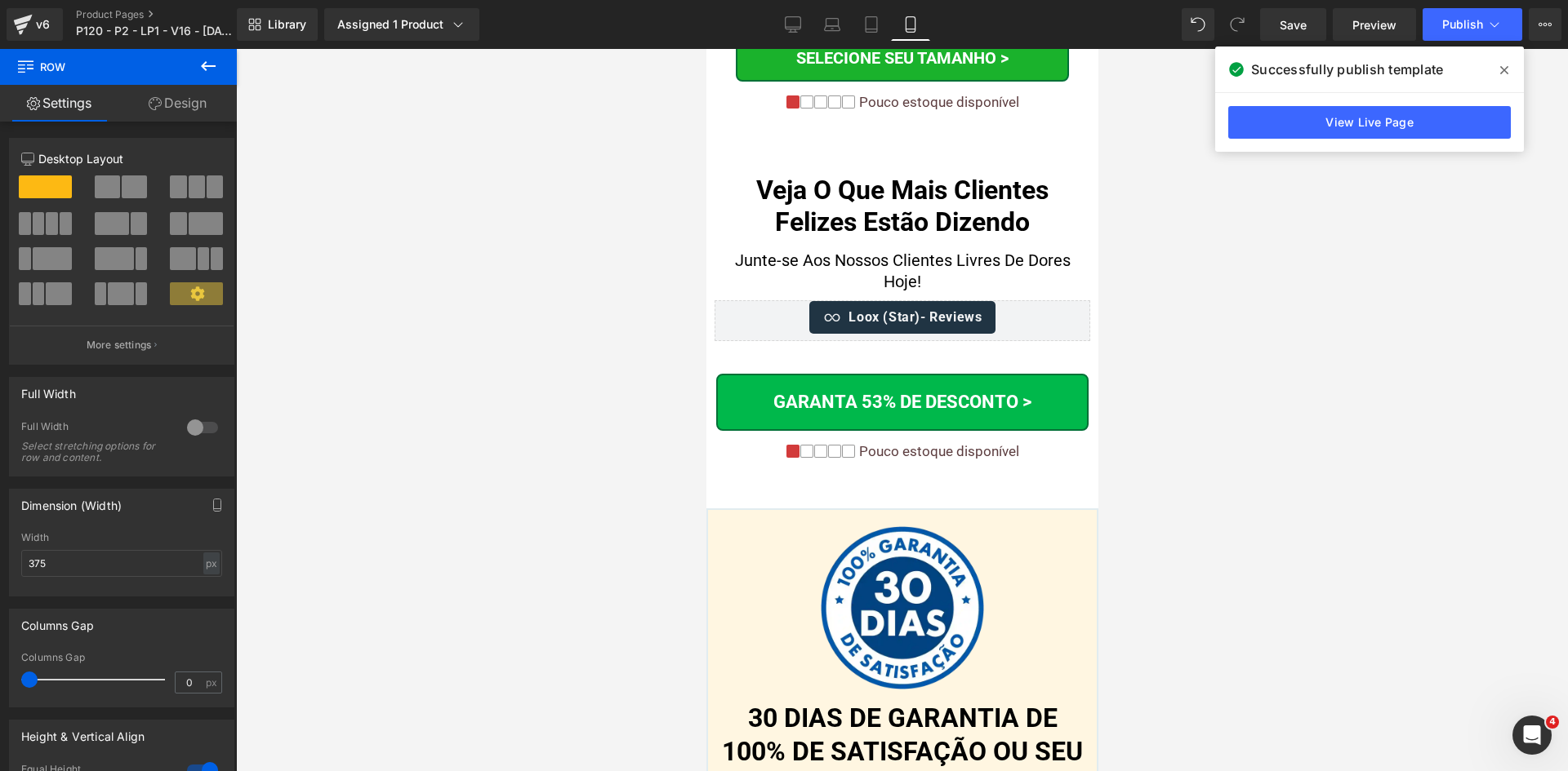
scroll to position [17396, 0]
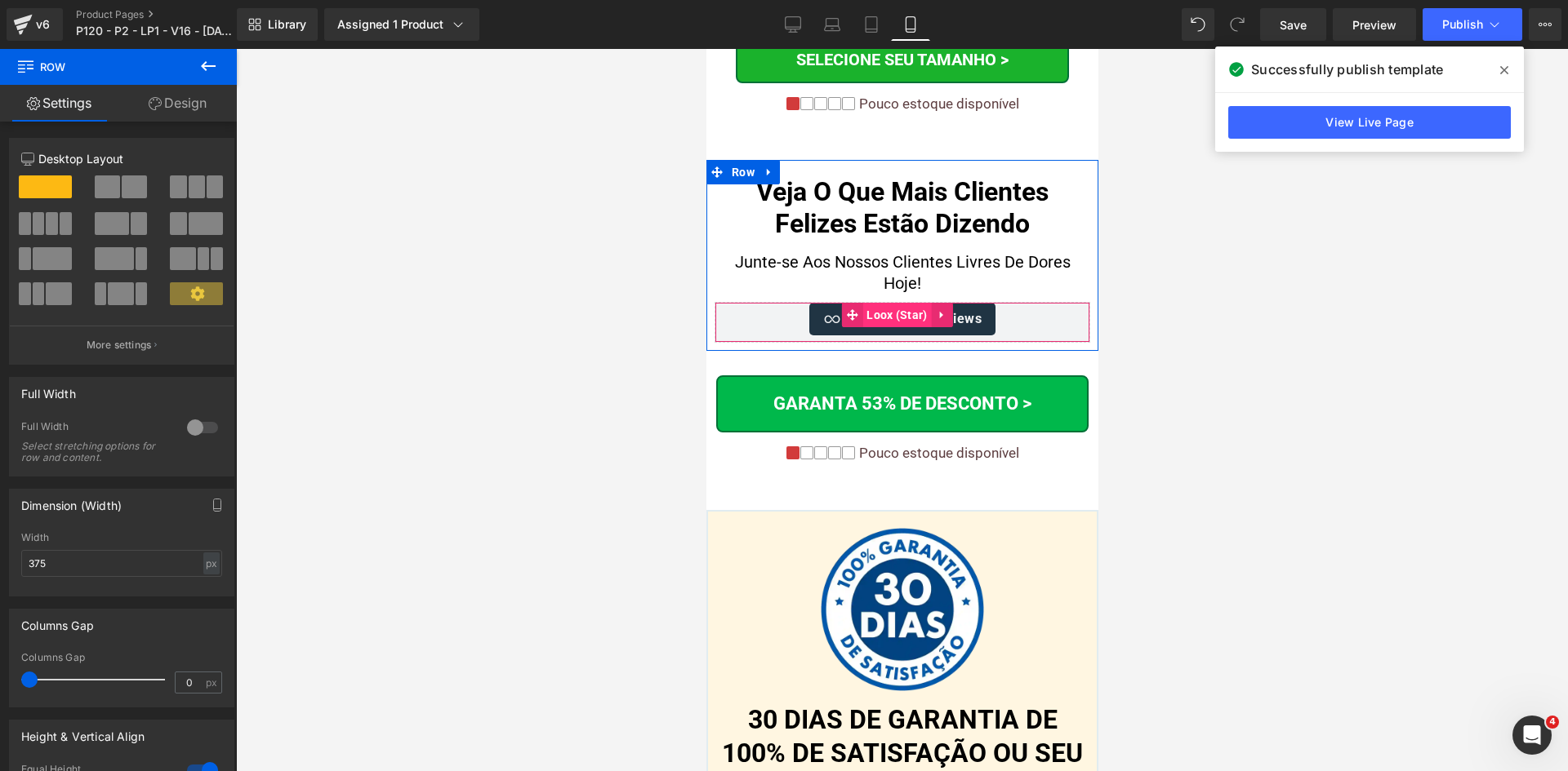
click at [883, 303] on span "Loox (Star)" at bounding box center [895, 314] width 68 height 24
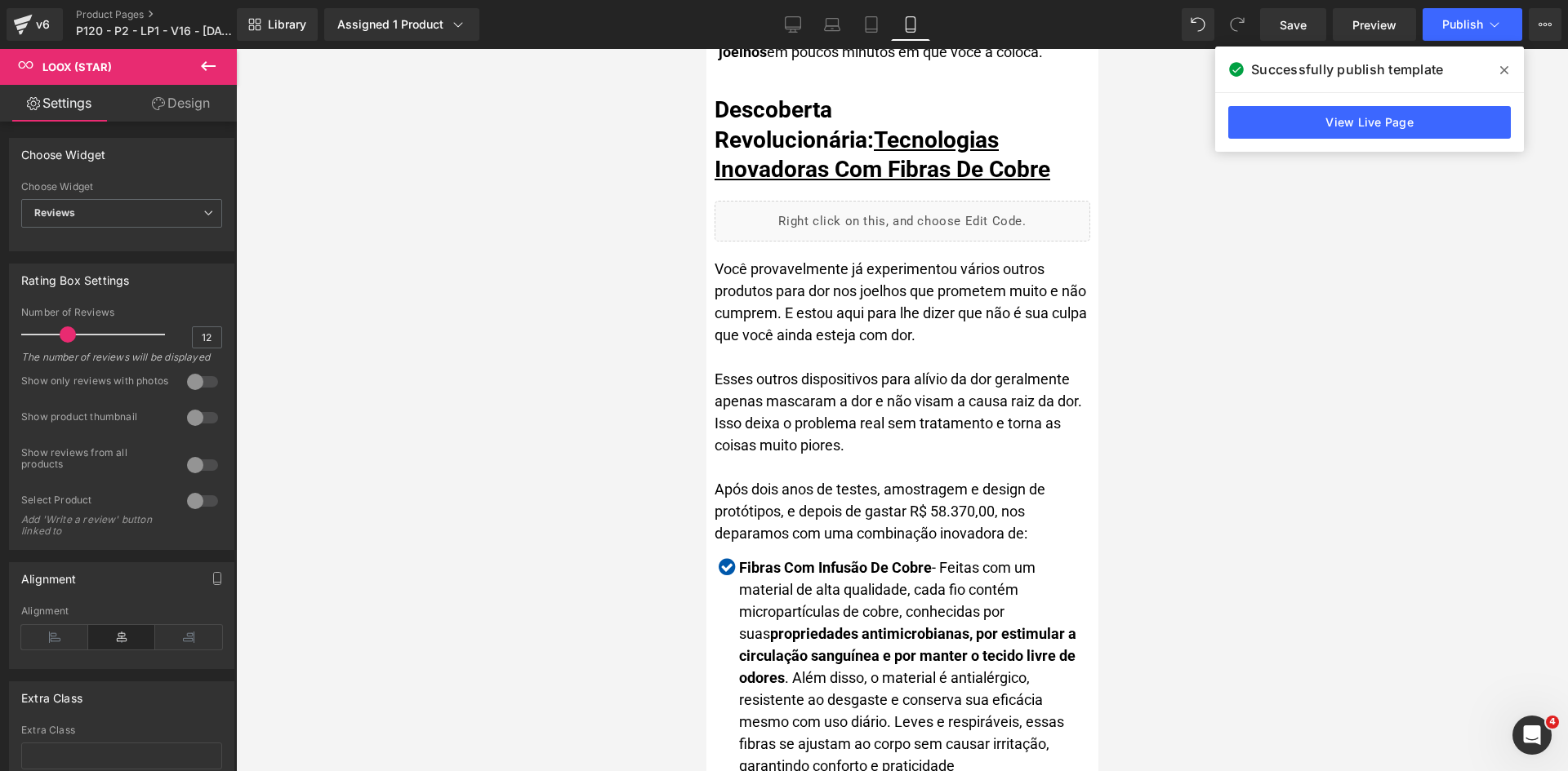
scroll to position [0, 0]
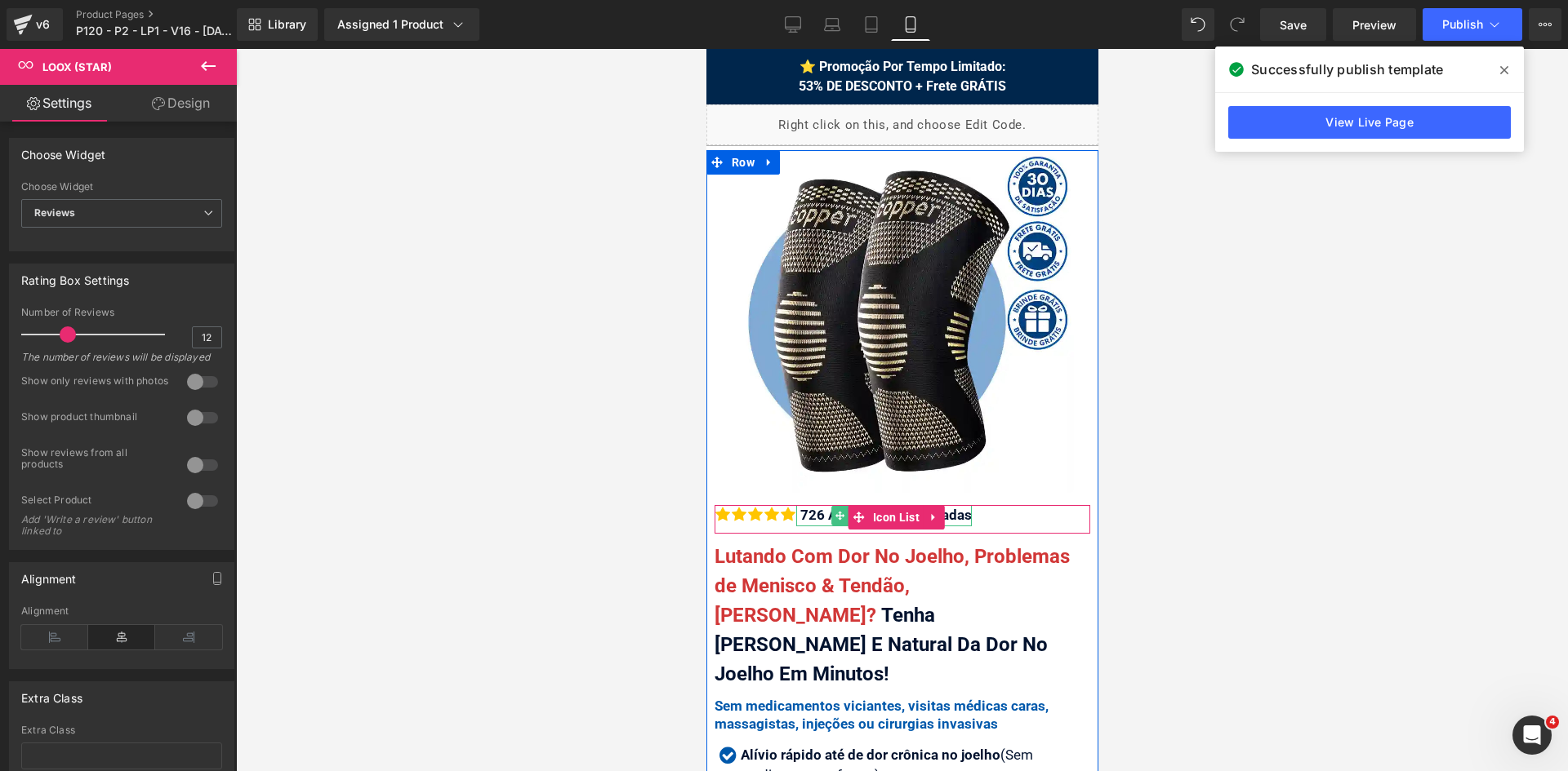
click at [822, 506] on div "726 Avaliações Verificadas" at bounding box center [883, 516] width 175 height 21
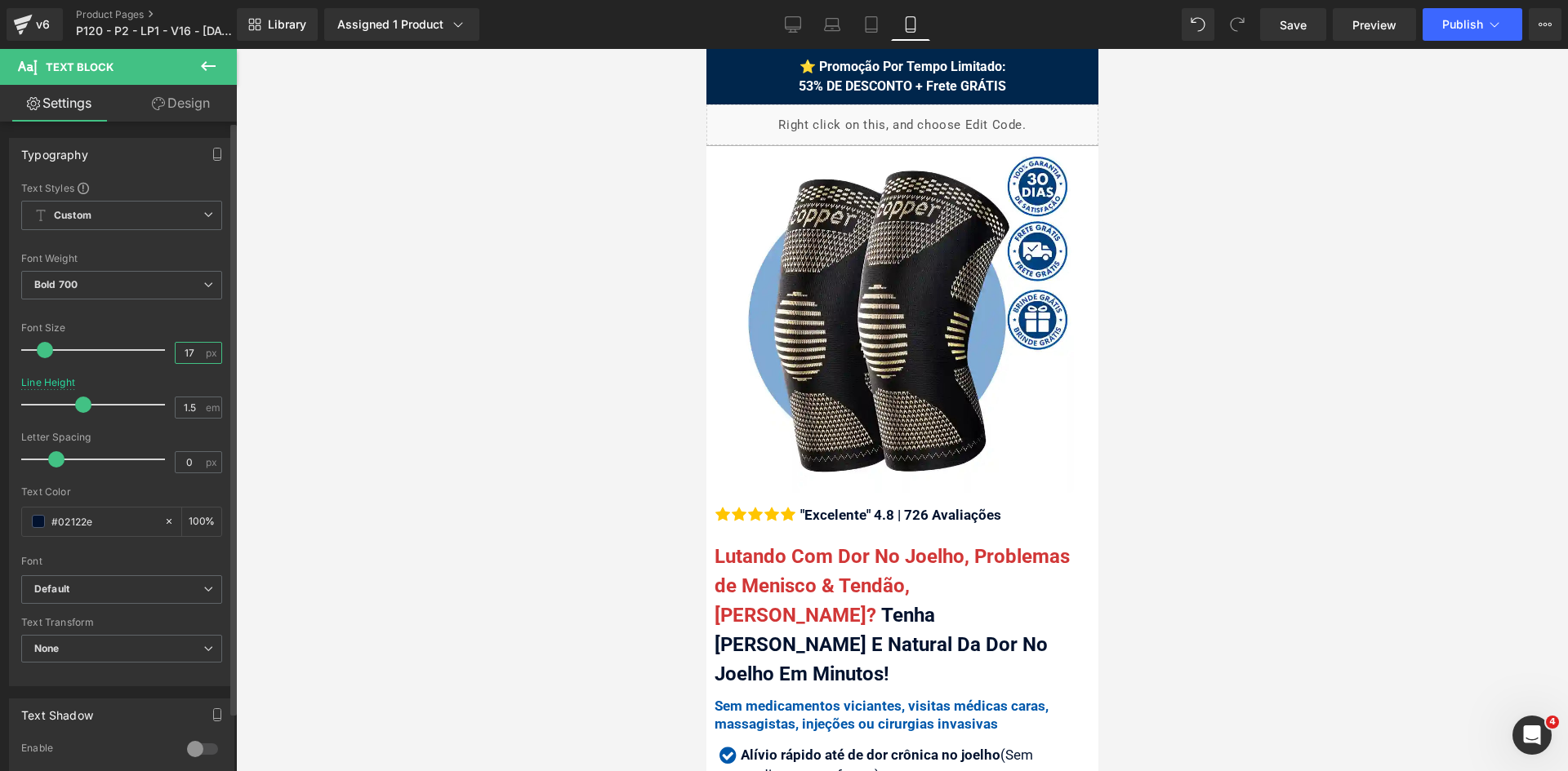
drag, startPoint x: 180, startPoint y: 347, endPoint x: 192, endPoint y: 351, distance: 12.6
click at [192, 351] on input "17" at bounding box center [190, 353] width 29 height 20
type input "16"
click at [1447, 19] on span "Publish" at bounding box center [1462, 24] width 40 height 13
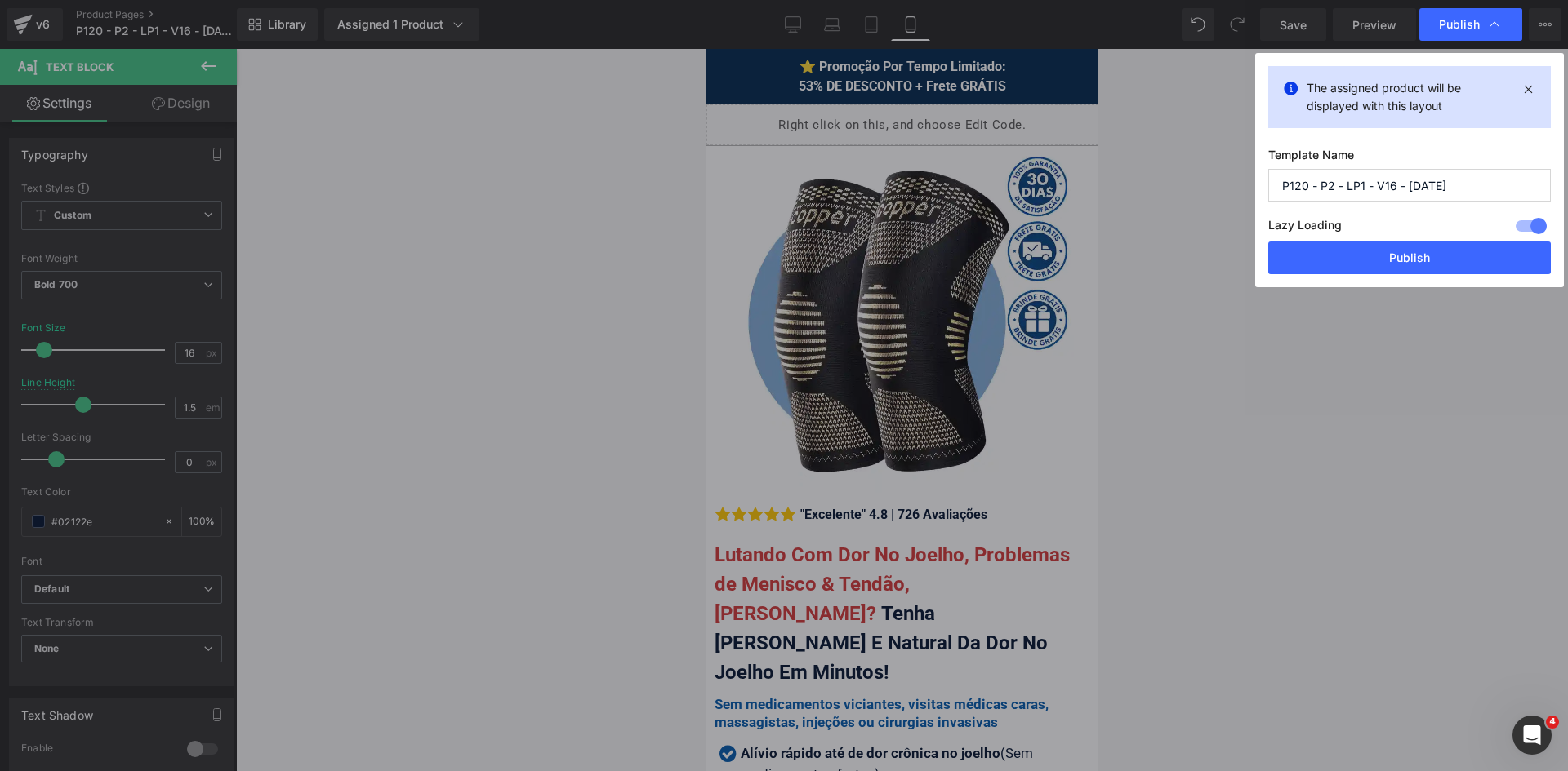
drag, startPoint x: 1421, startPoint y: 261, endPoint x: 1389, endPoint y: 258, distance: 32.1
click at [1420, 261] on button "Publish" at bounding box center [1409, 258] width 282 height 33
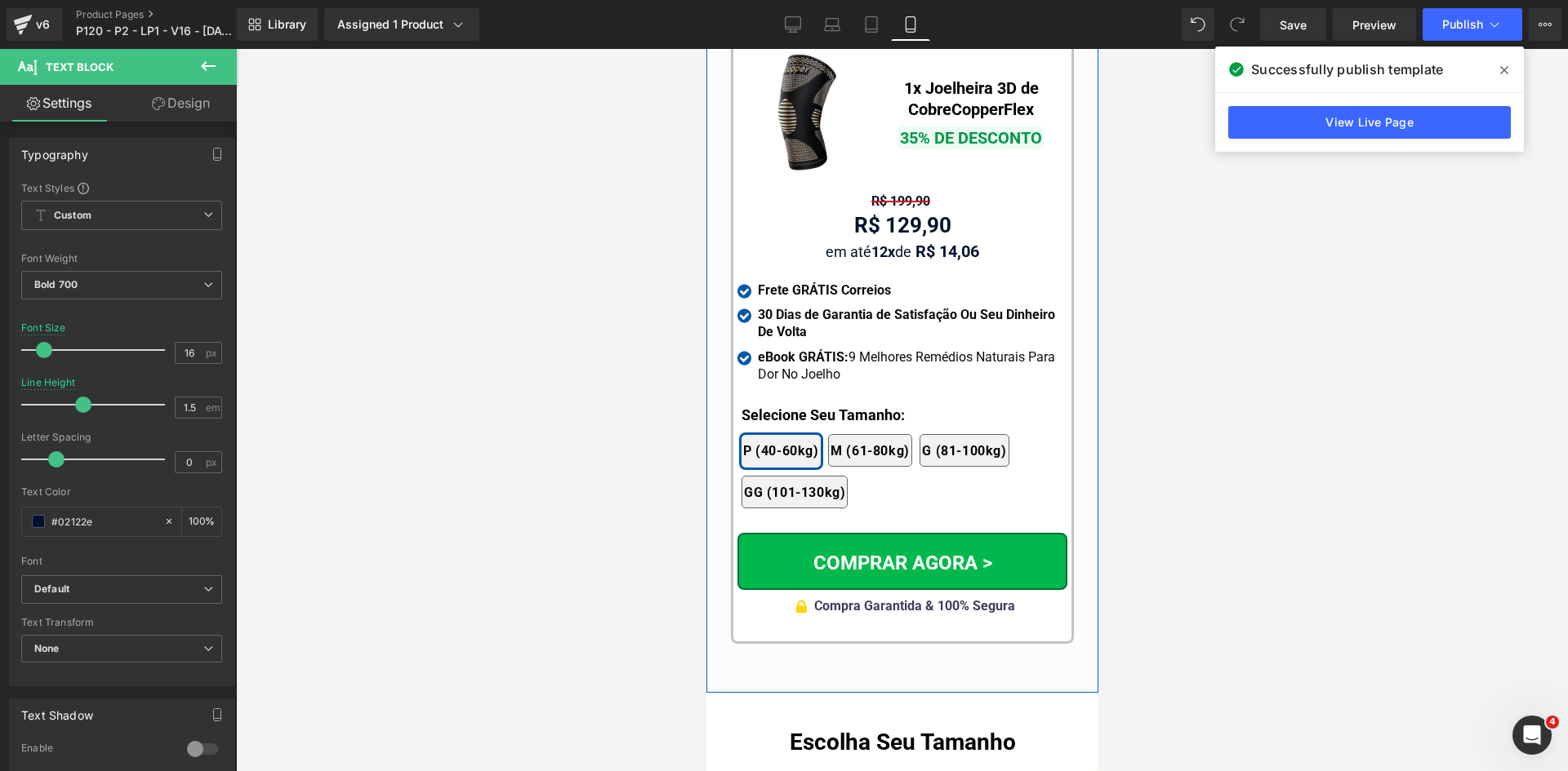
scroll to position [16192, 0]
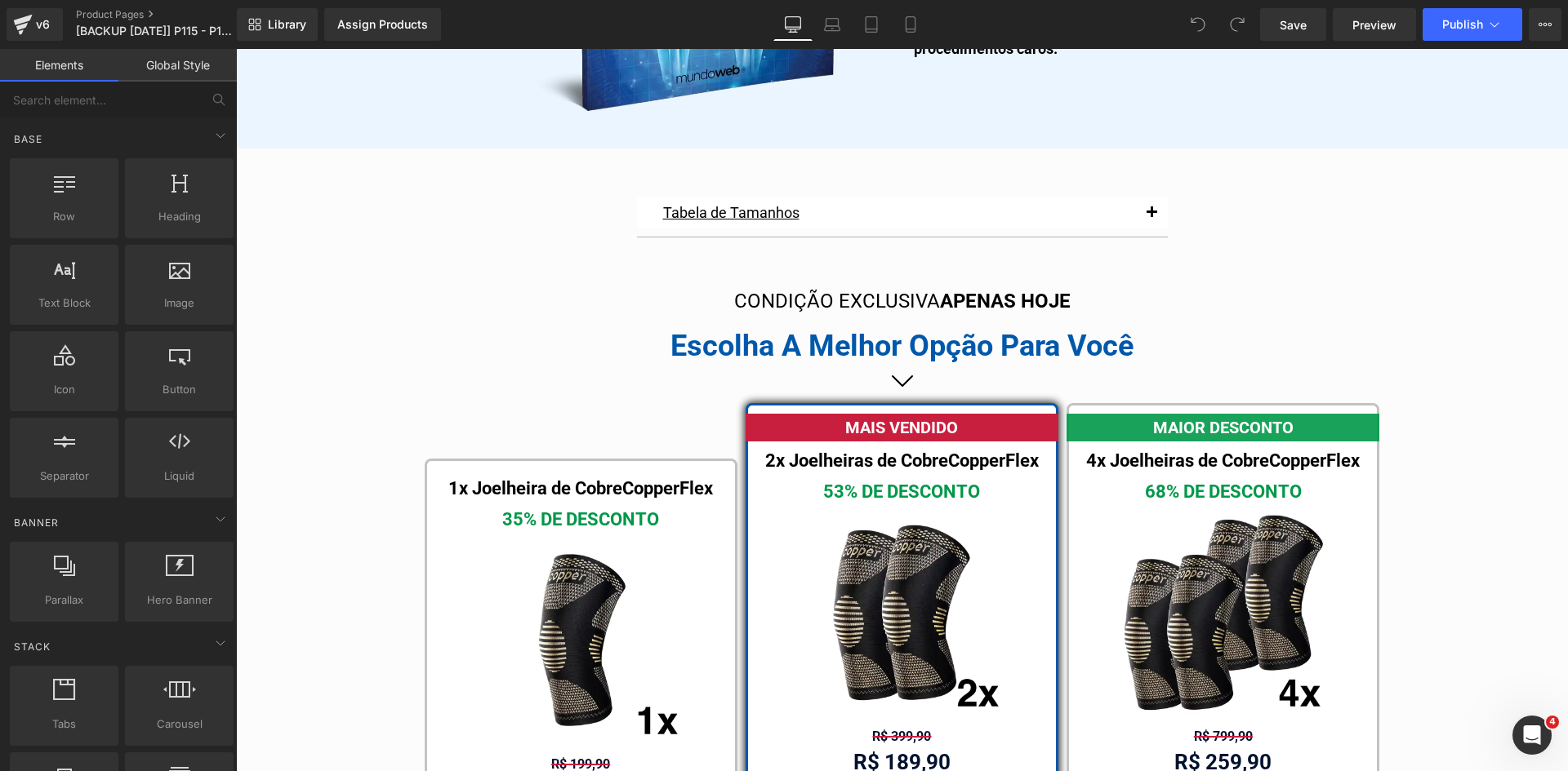
scroll to position [8971, 0]
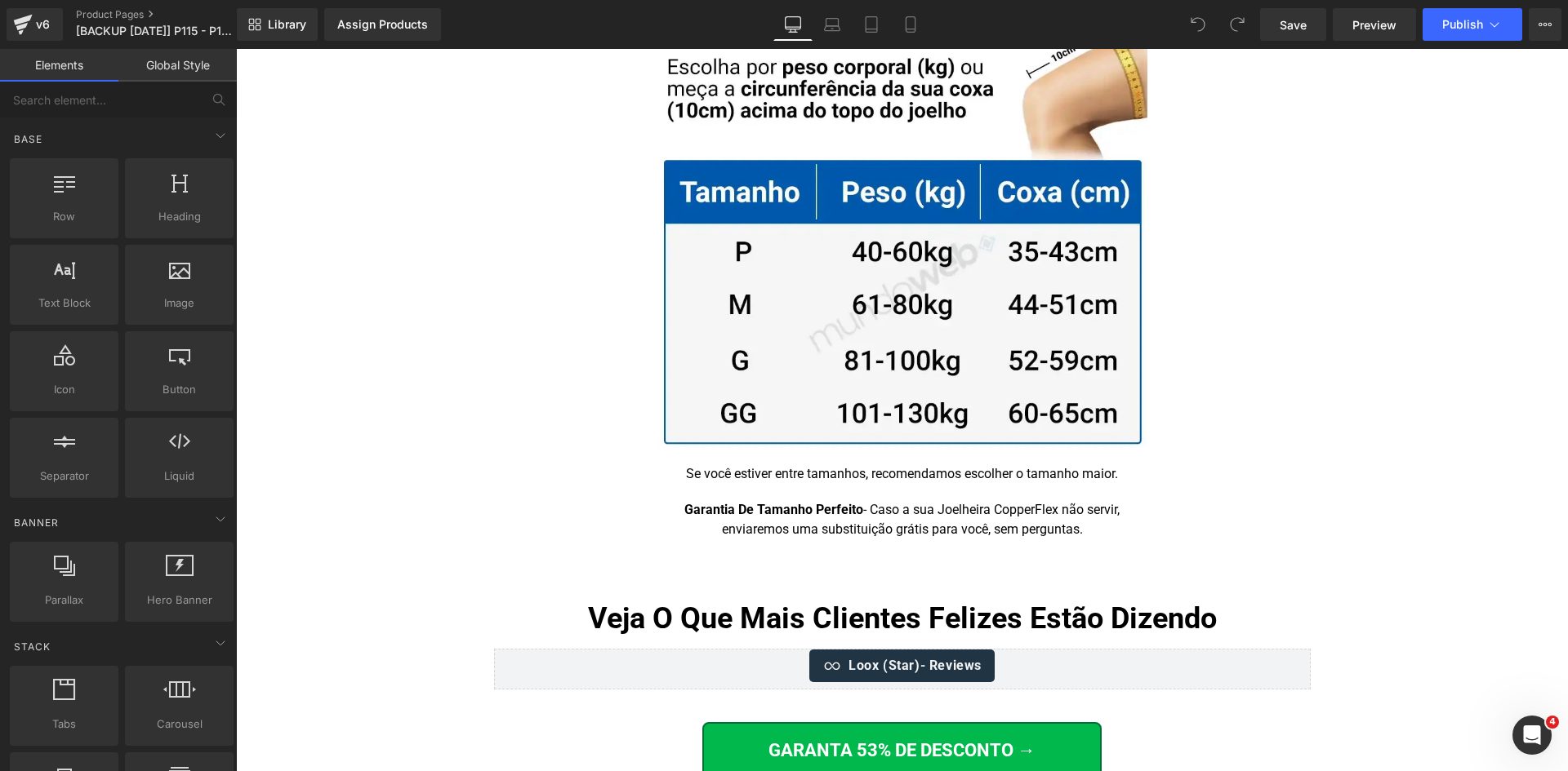
scroll to position [10059, 0]
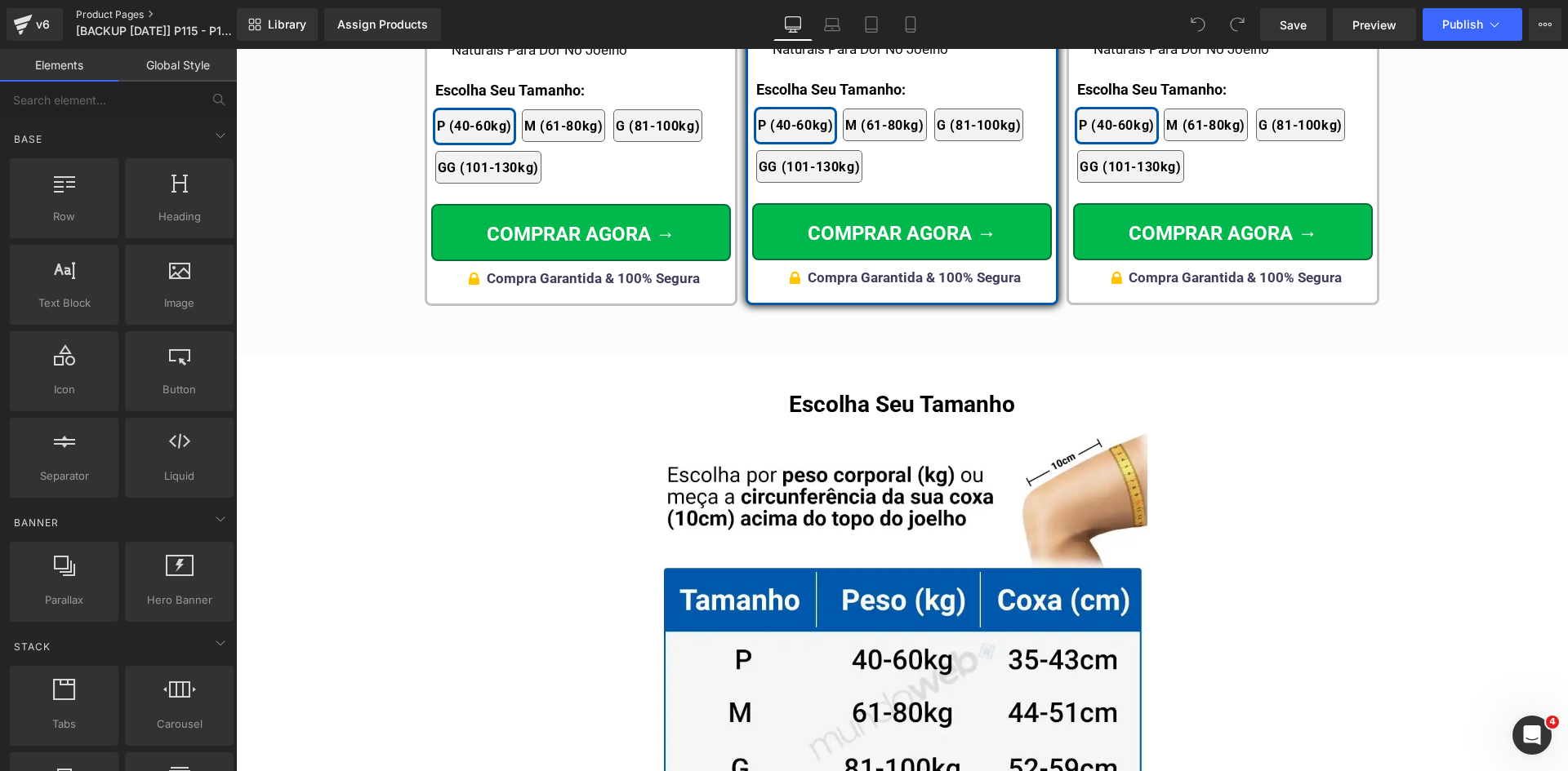
drag, startPoint x: 114, startPoint y: 13, endPoint x: 142, endPoint y: 9, distance: 28.3
click at [114, 13] on link "Product Pages" at bounding box center [169, 14] width 188 height 13
